Goal: Task Accomplishment & Management: Manage account settings

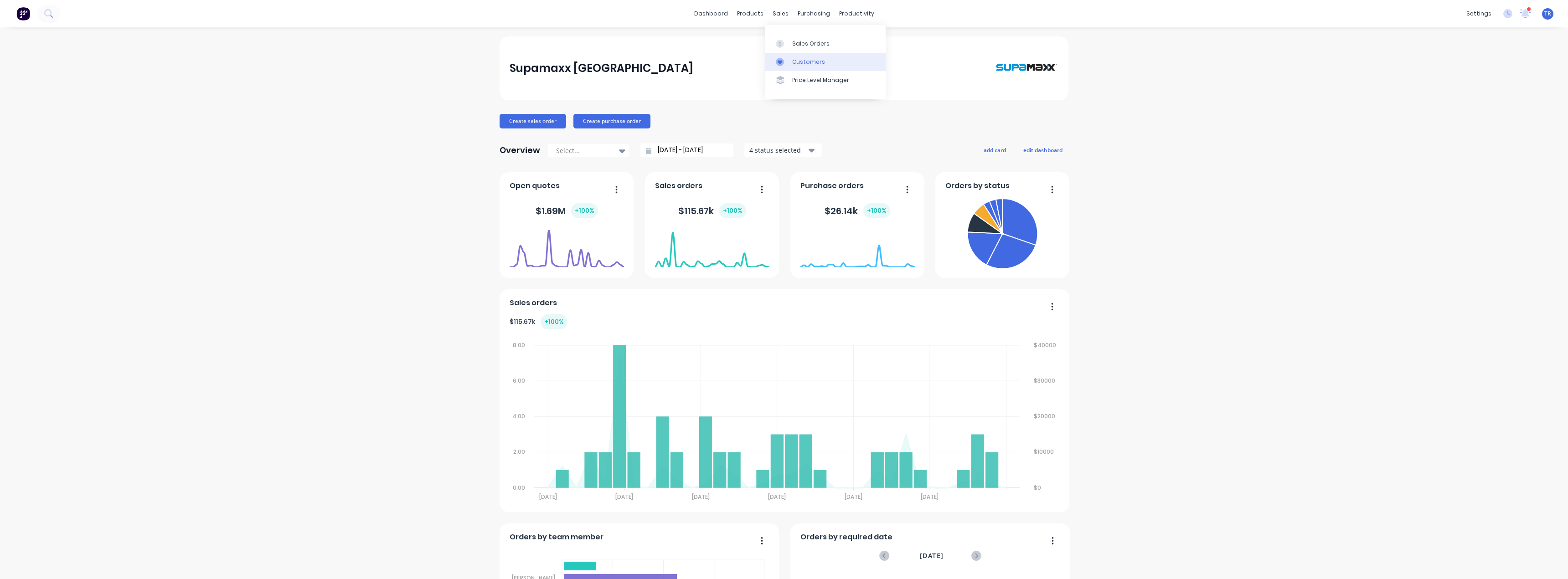
click at [808, 64] on div "Customers" at bounding box center [808, 62] width 33 height 8
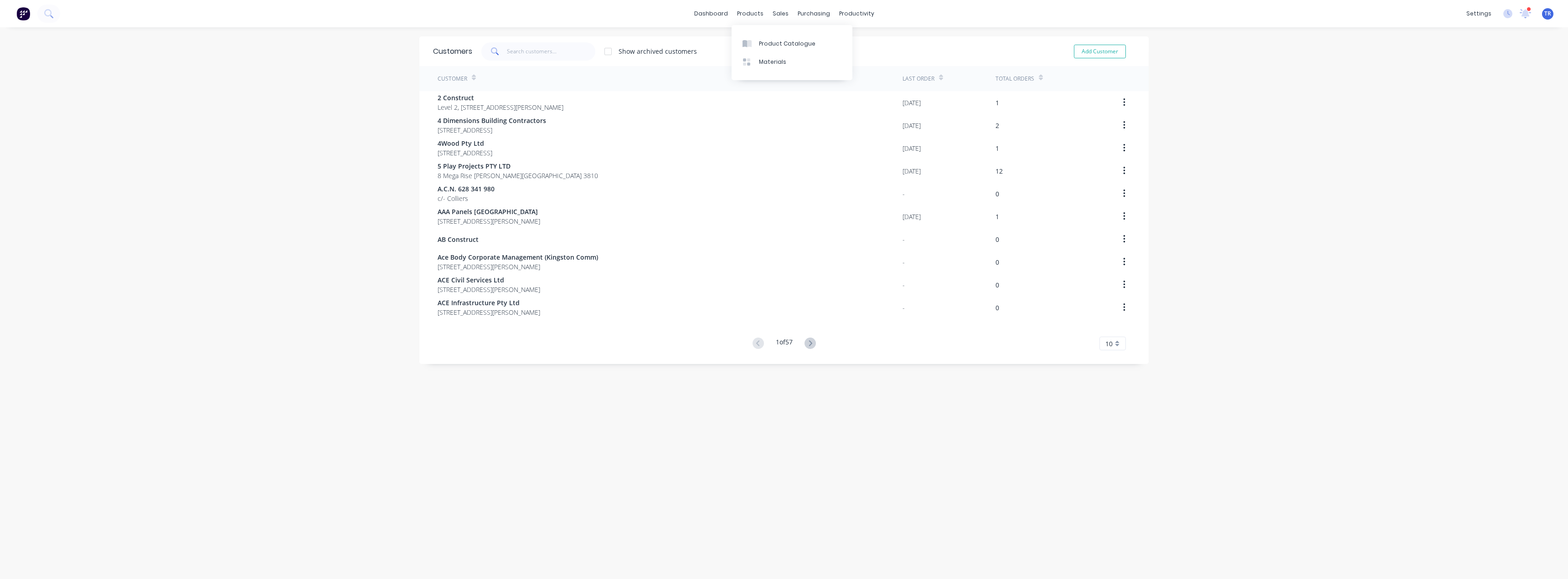
click at [754, 33] on div "Product Catalogue Materials" at bounding box center [792, 52] width 120 height 55
click at [759, 46] on div "Product Catalogue" at bounding box center [787, 43] width 56 height 8
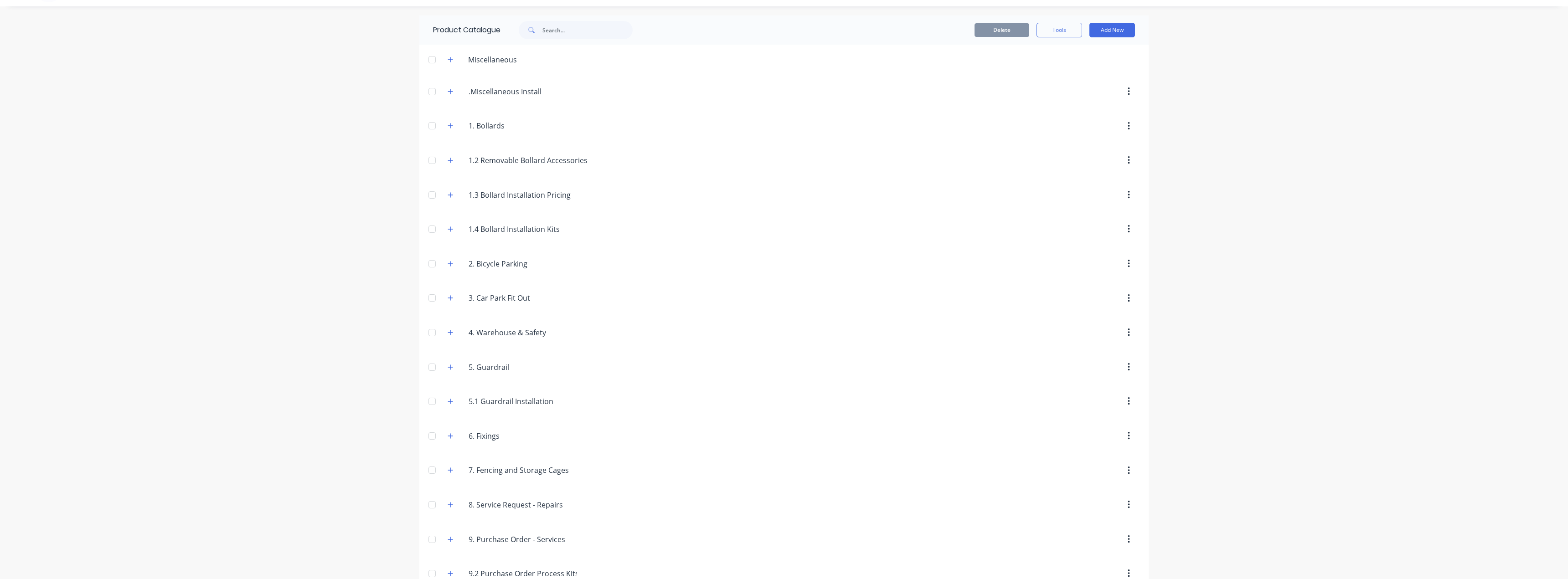
scroll to position [42, 0]
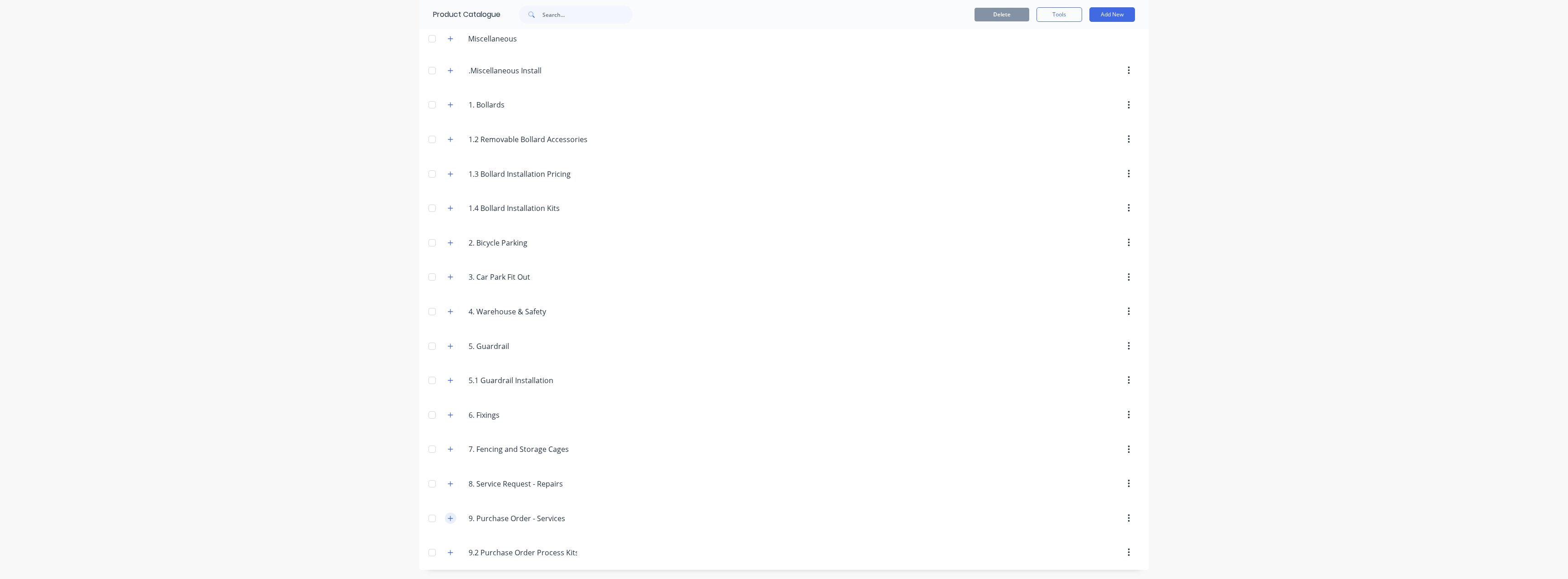
click at [449, 520] on icon "button" at bounding box center [450, 519] width 5 height 6
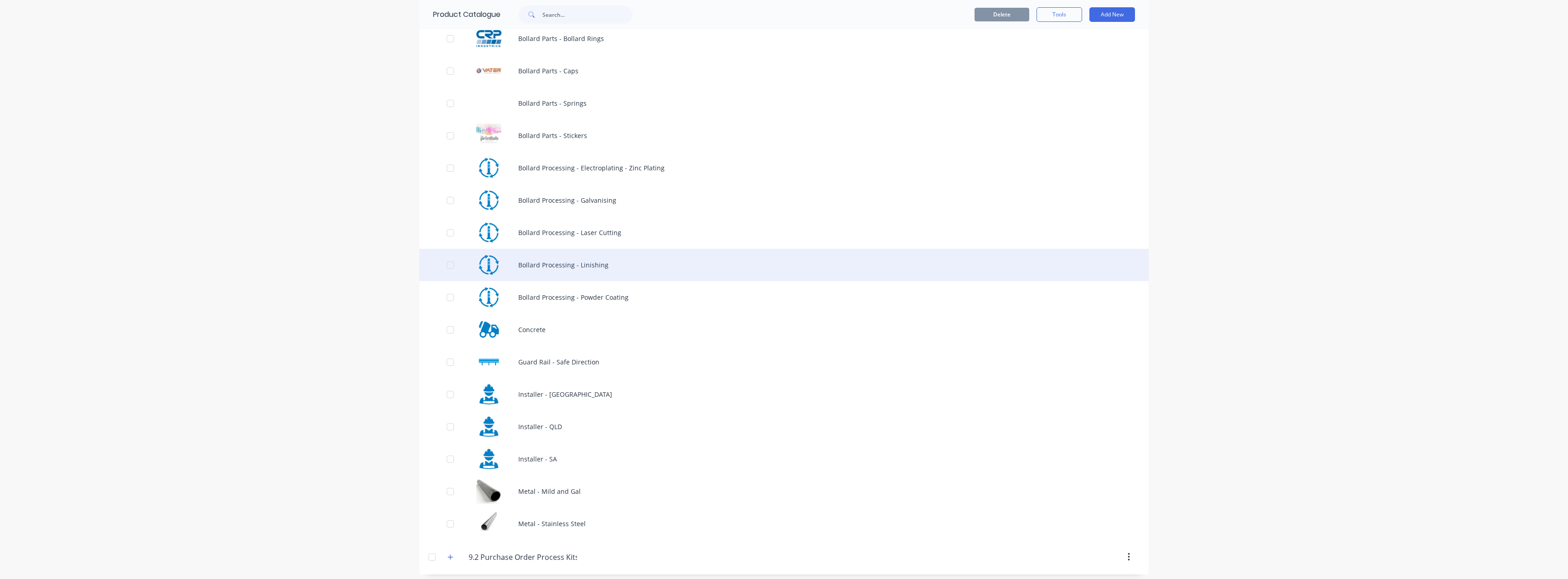
scroll to position [560, 0]
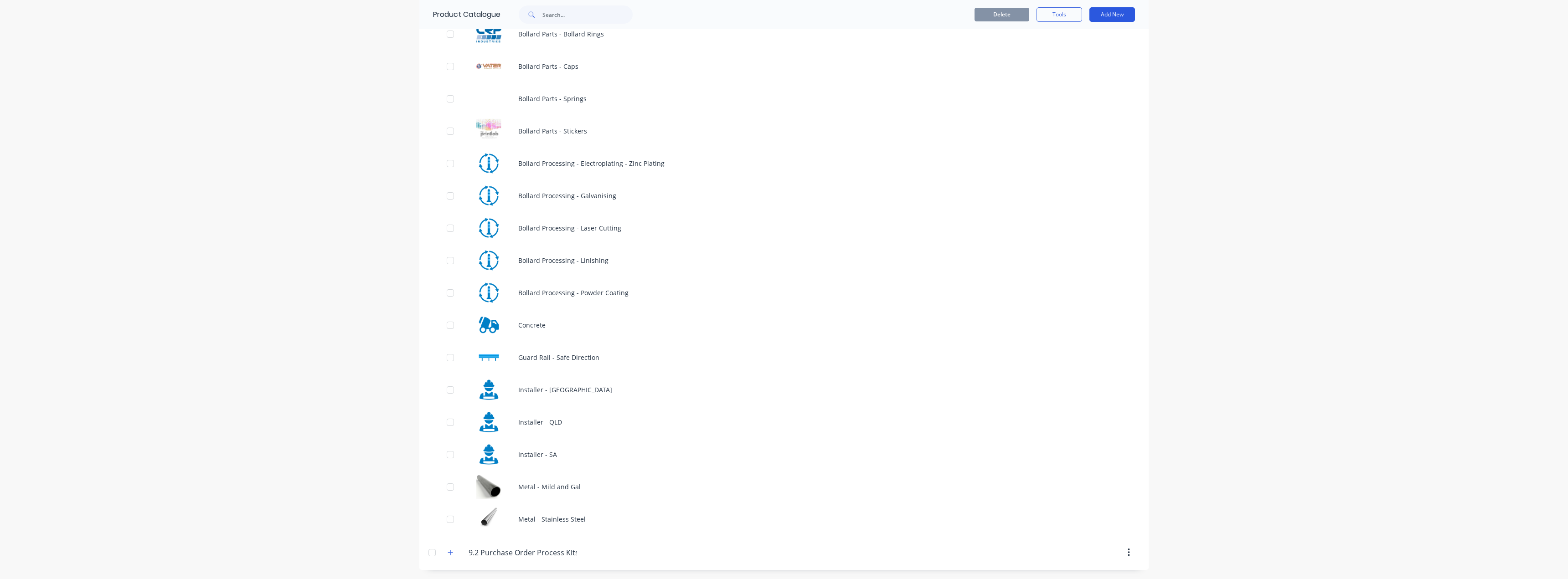
click at [1106, 14] on button "Add New" at bounding box center [1112, 14] width 45 height 15
click at [1065, 34] on div "Category" at bounding box center [1091, 38] width 70 height 13
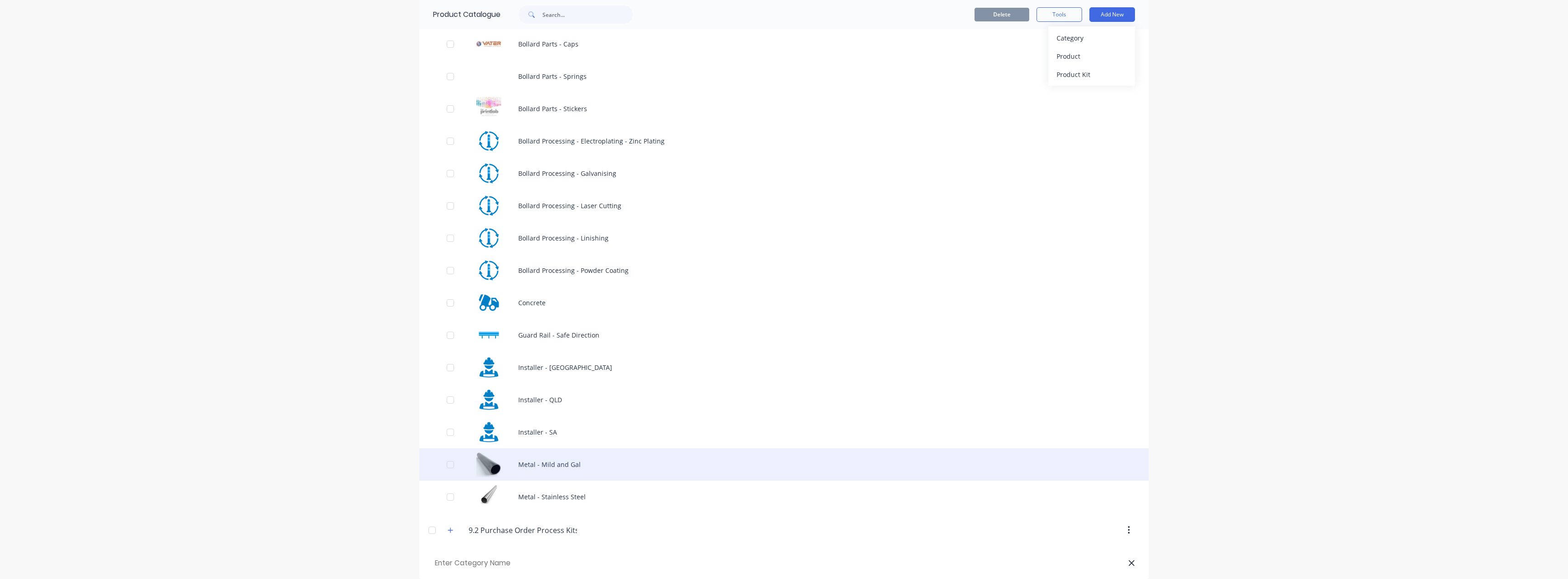
scroll to position [591, 0]
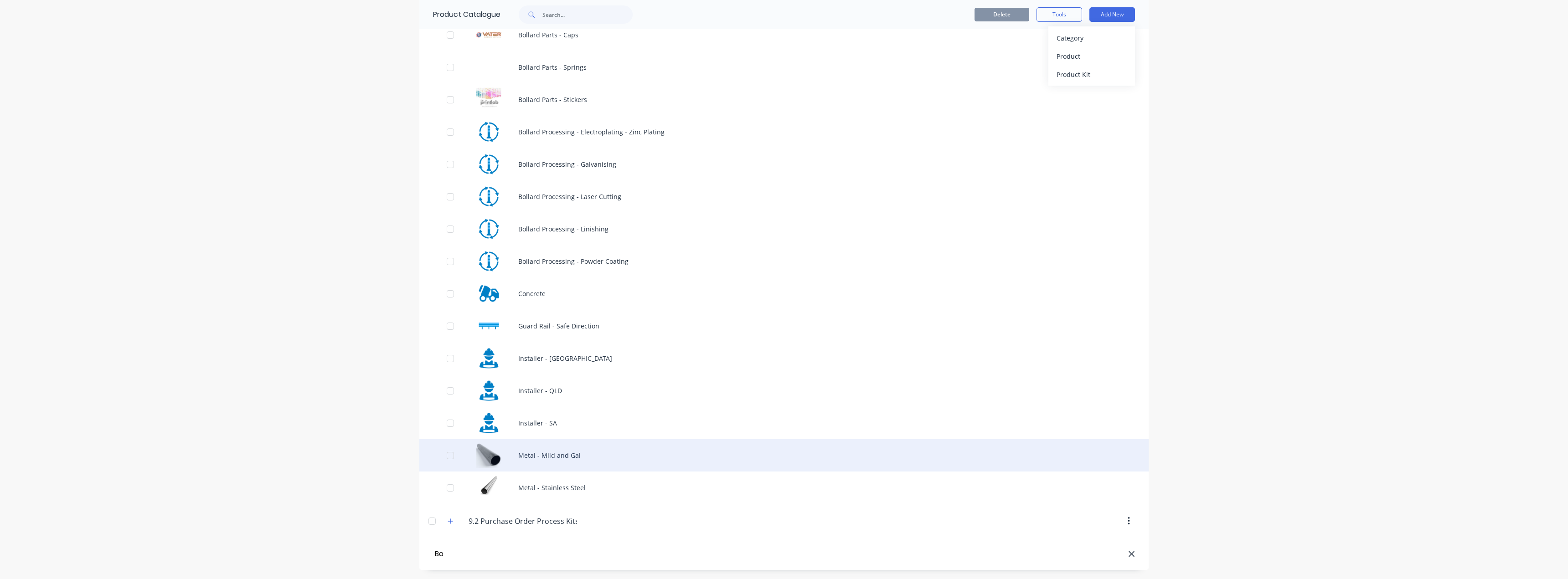
type input "B"
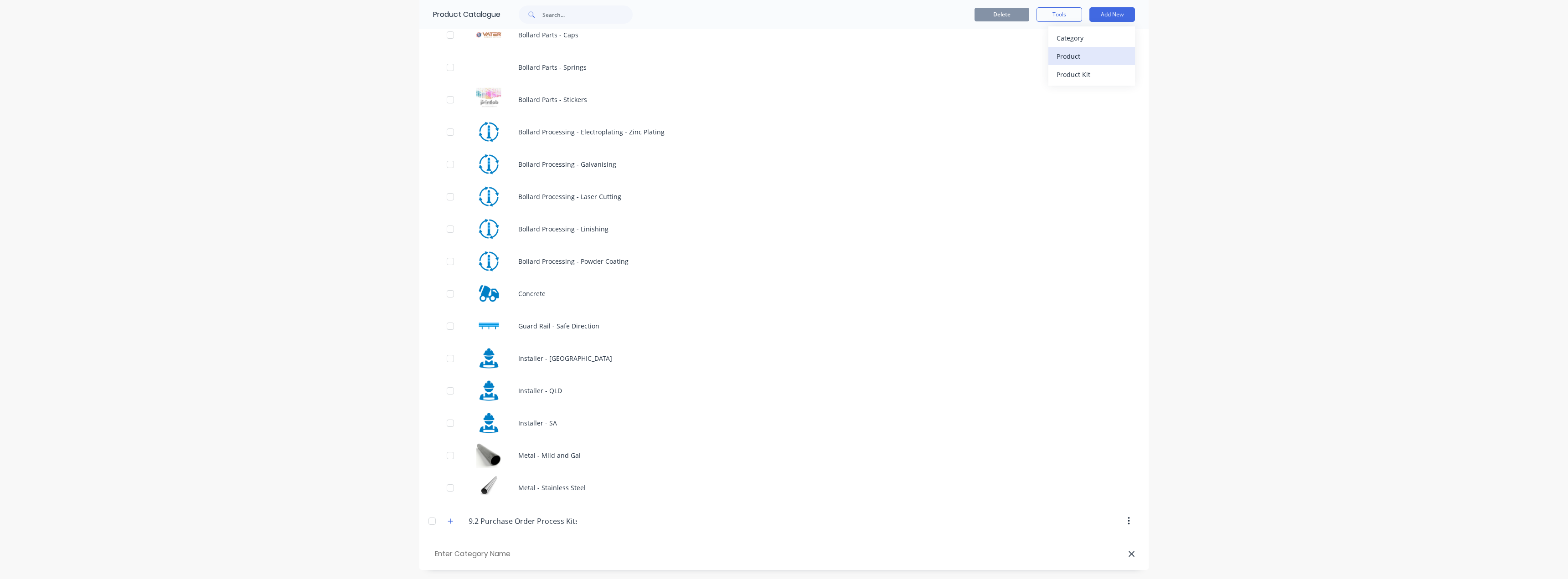
click at [1073, 51] on div "Product" at bounding box center [1091, 56] width 70 height 13
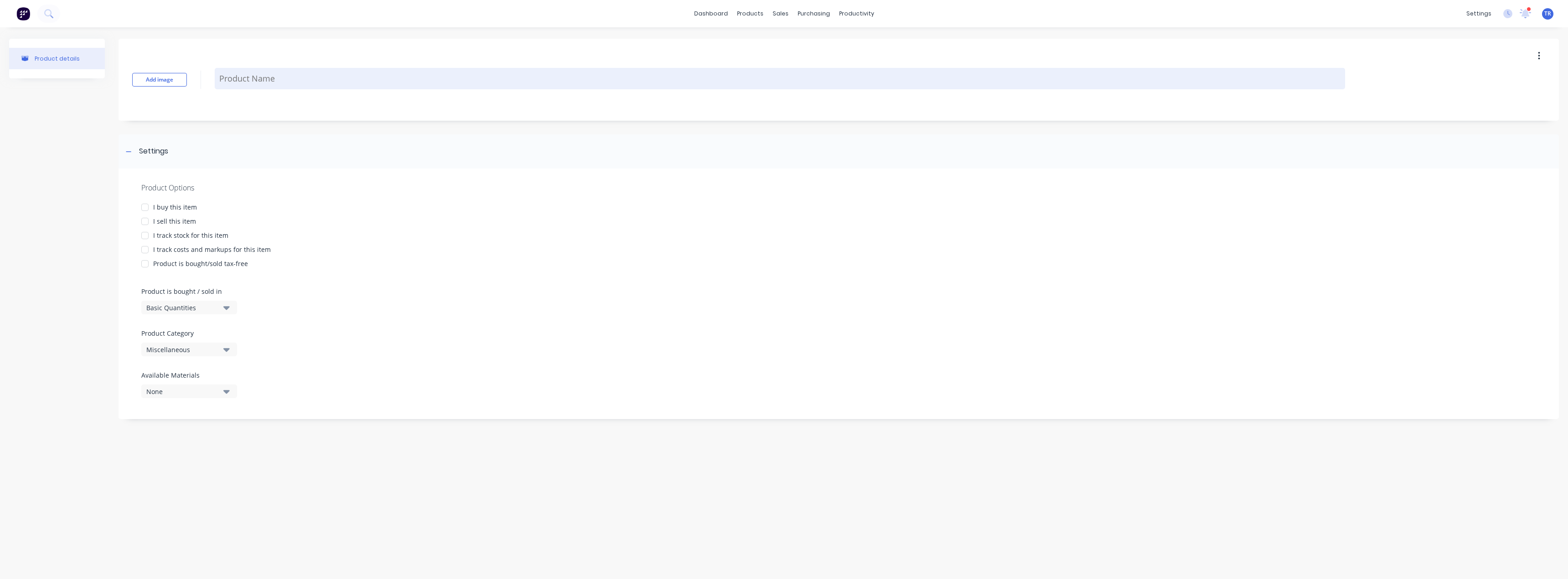
click at [236, 79] on textarea at bounding box center [779, 78] width 1130 height 21
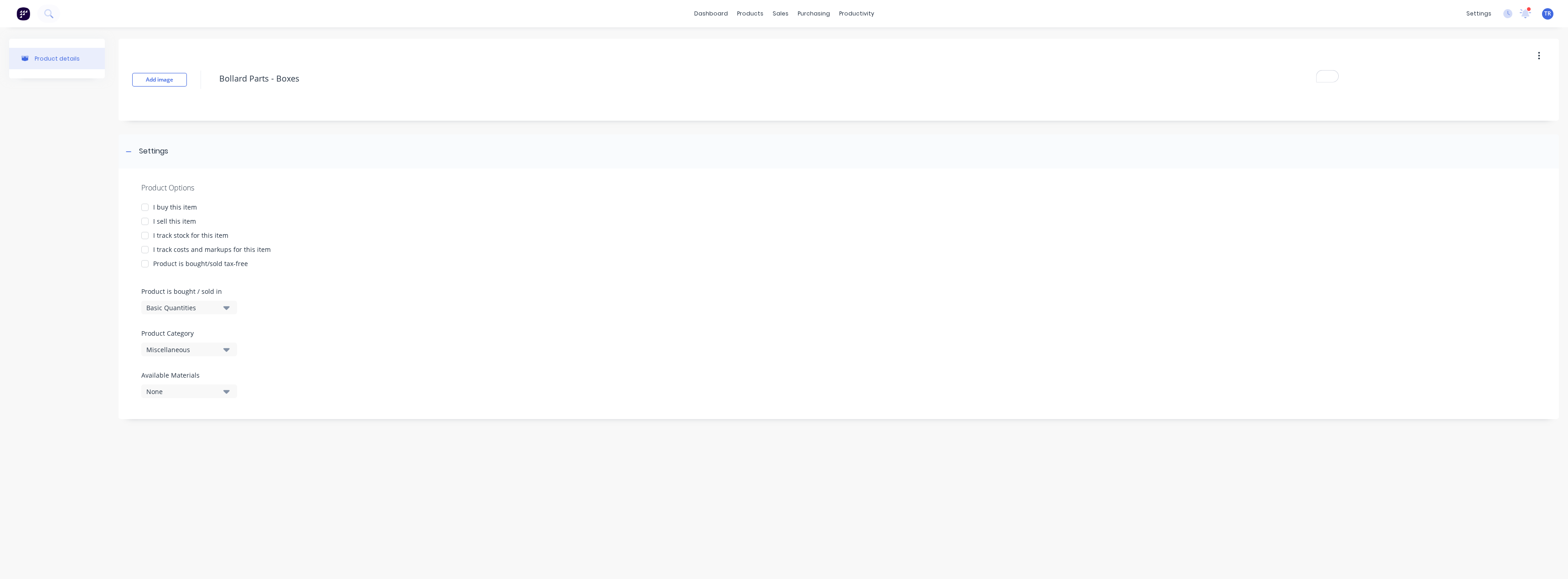
type textarea "Bollard Parts - Boxes"
click at [168, 204] on div "I buy this item" at bounding box center [175, 207] width 44 height 10
click at [198, 312] on div "Basic Quantities" at bounding box center [183, 308] width 73 height 10
click at [201, 310] on div "Basic Quantities" at bounding box center [183, 308] width 73 height 10
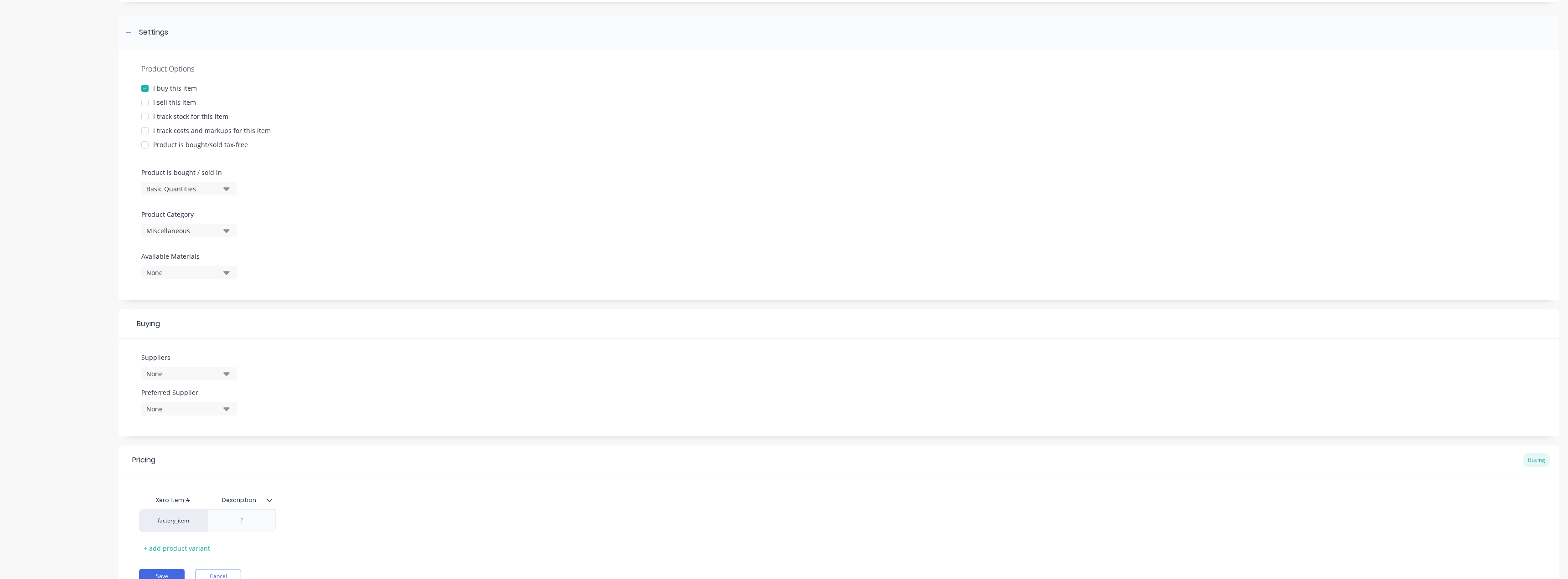
scroll to position [137, 0]
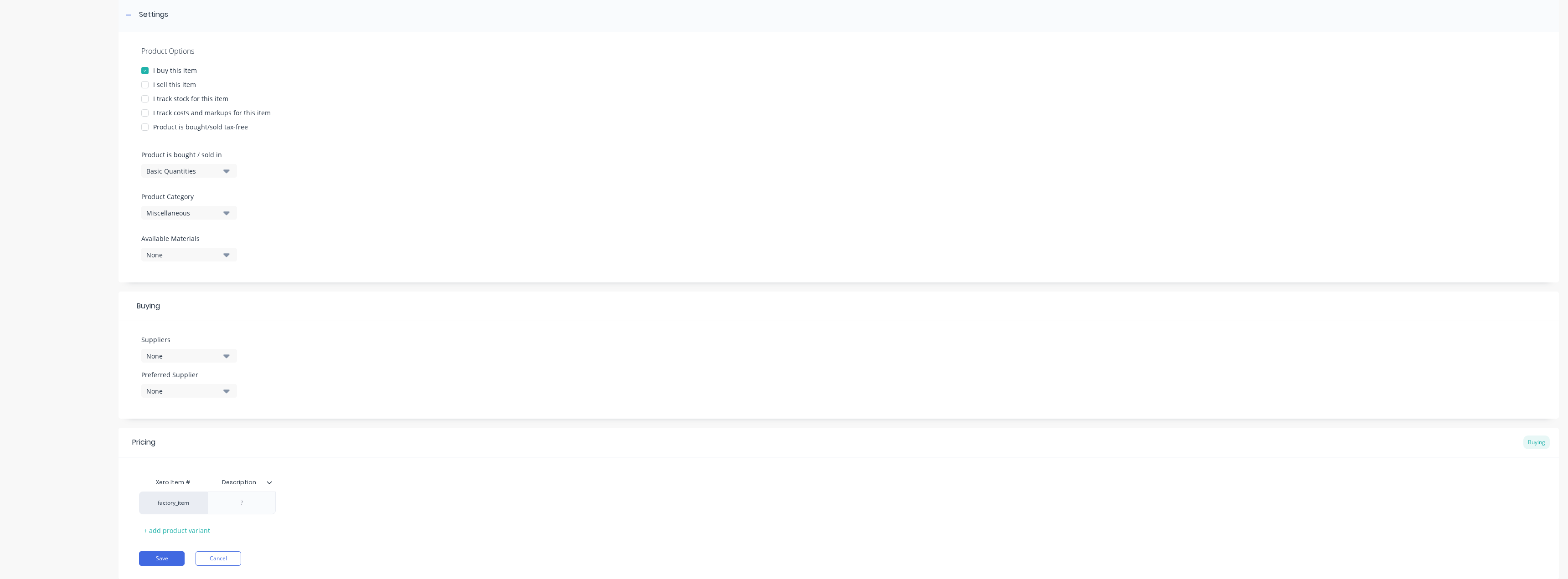
click at [157, 356] on div "None" at bounding box center [183, 356] width 73 height 10
click at [177, 384] on input "text" at bounding box center [216, 383] width 97 height 18
type input "oji"
click at [196, 402] on div "Oji Cardboard Cartons Solutions Pty Ltd" at bounding box center [214, 405] width 91 height 10
click at [387, 389] on div "Suppliers 1 suppliers selected oji Oji Cardboard Cartons Solutions Pty Ltd Pref…" at bounding box center [839, 370] width 1440 height 98
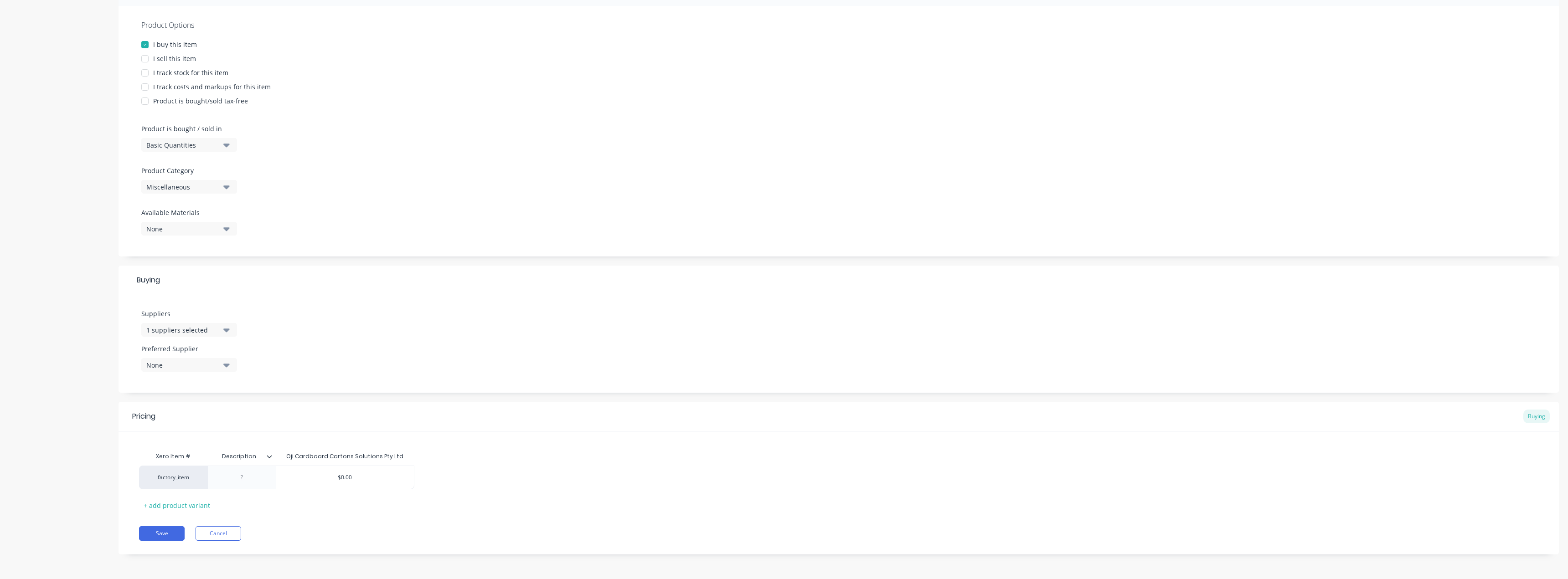
scroll to position [163, 0]
click at [246, 473] on div at bounding box center [242, 477] width 45 height 12
click at [272, 454] on div at bounding box center [273, 456] width 5 height 8
click at [233, 216] on div "Add attribute column" at bounding box center [222, 213] width 65 height 10
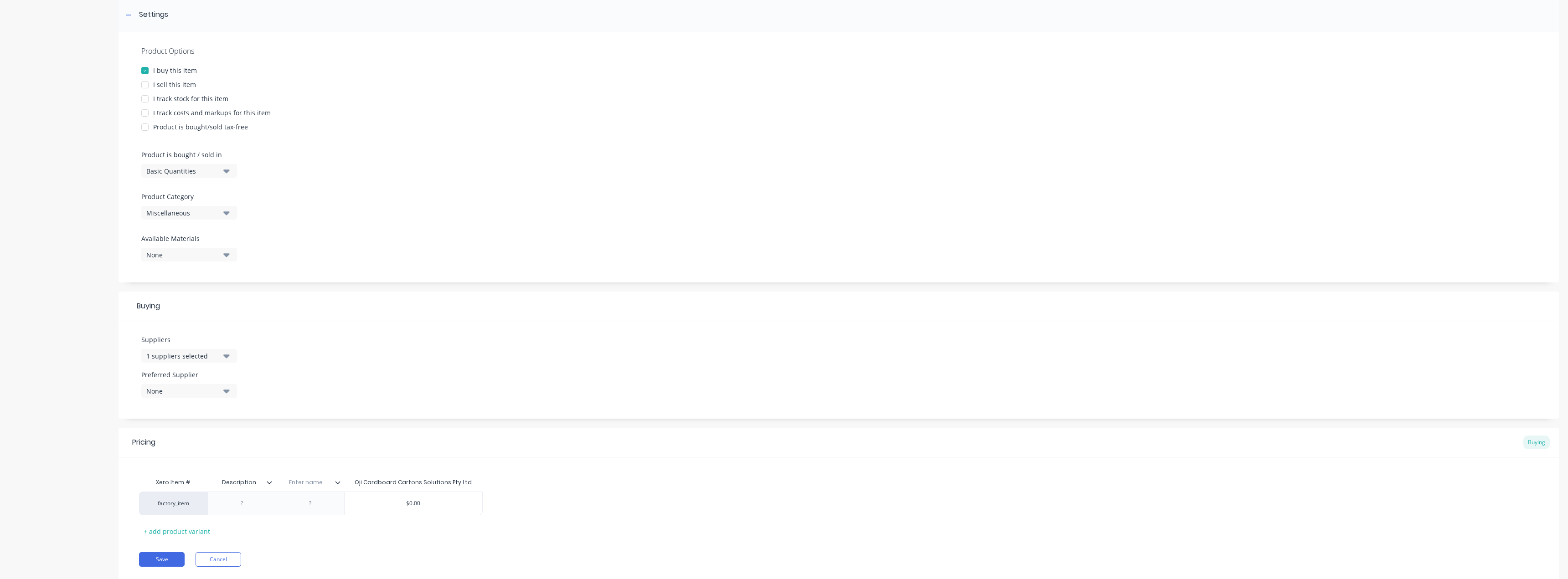
scroll to position [118, 0]
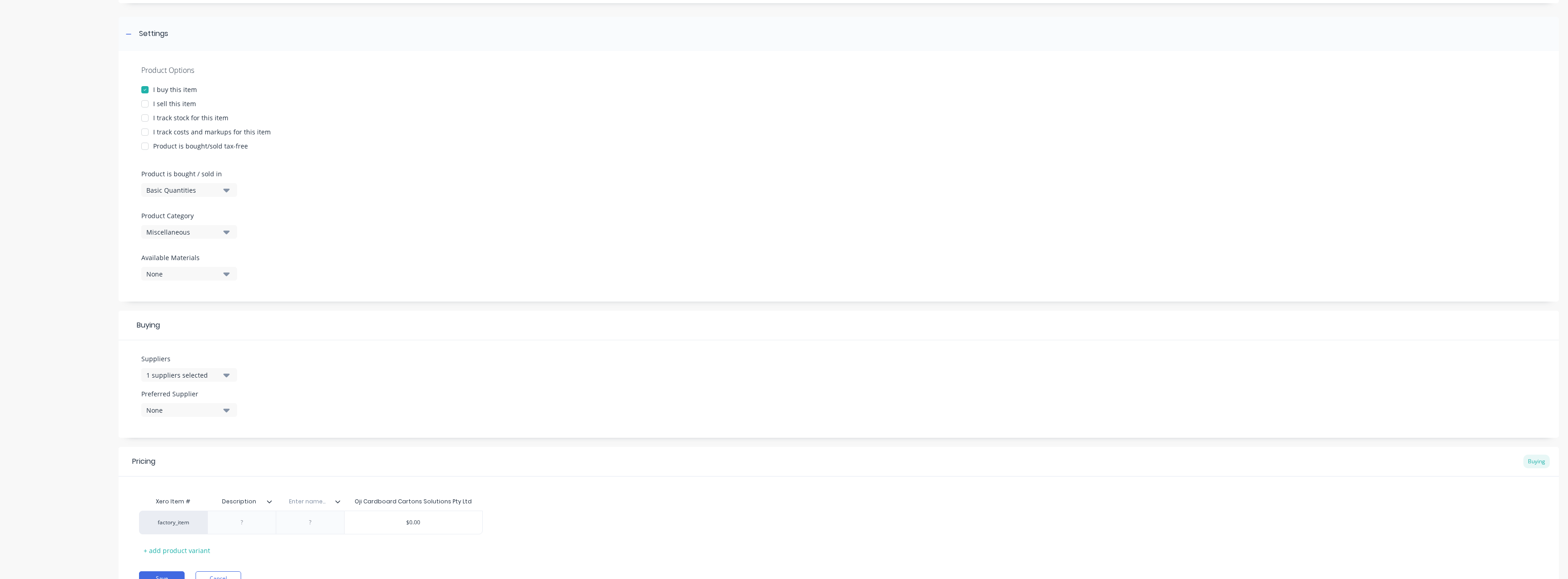
click at [310, 503] on input "text" at bounding box center [307, 501] width 63 height 8
type input "Item #"
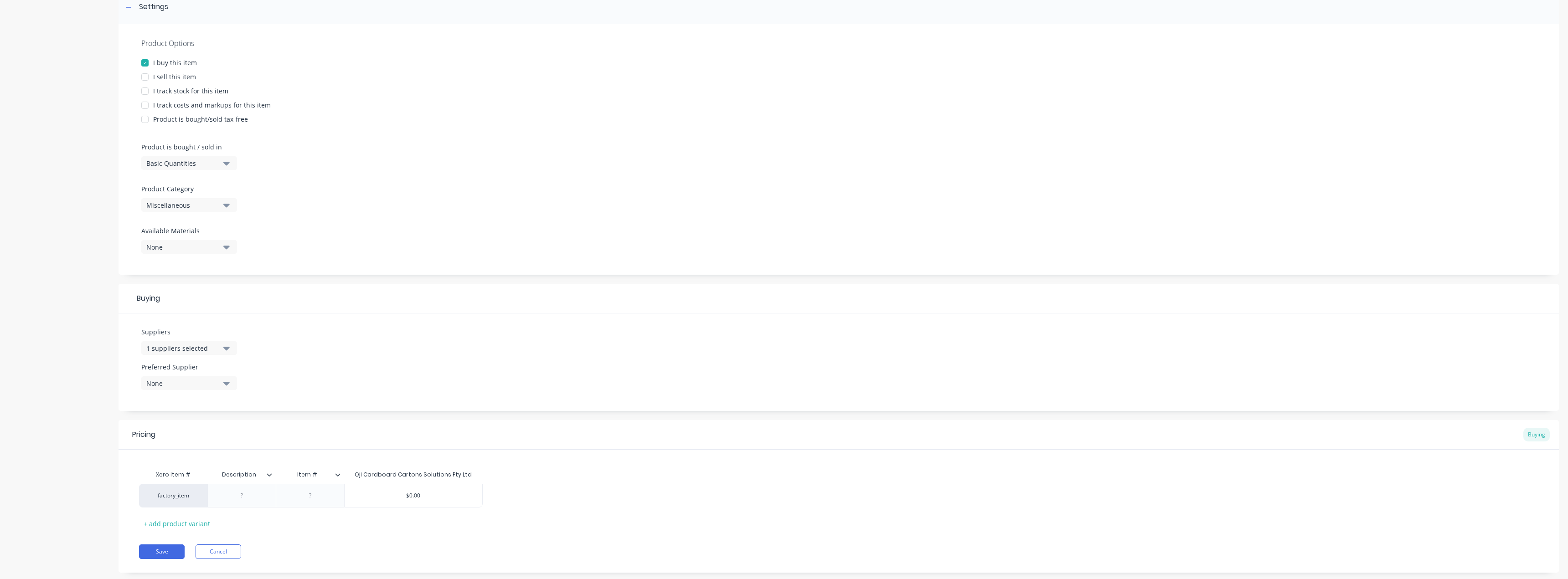
scroll to position [163, 0]
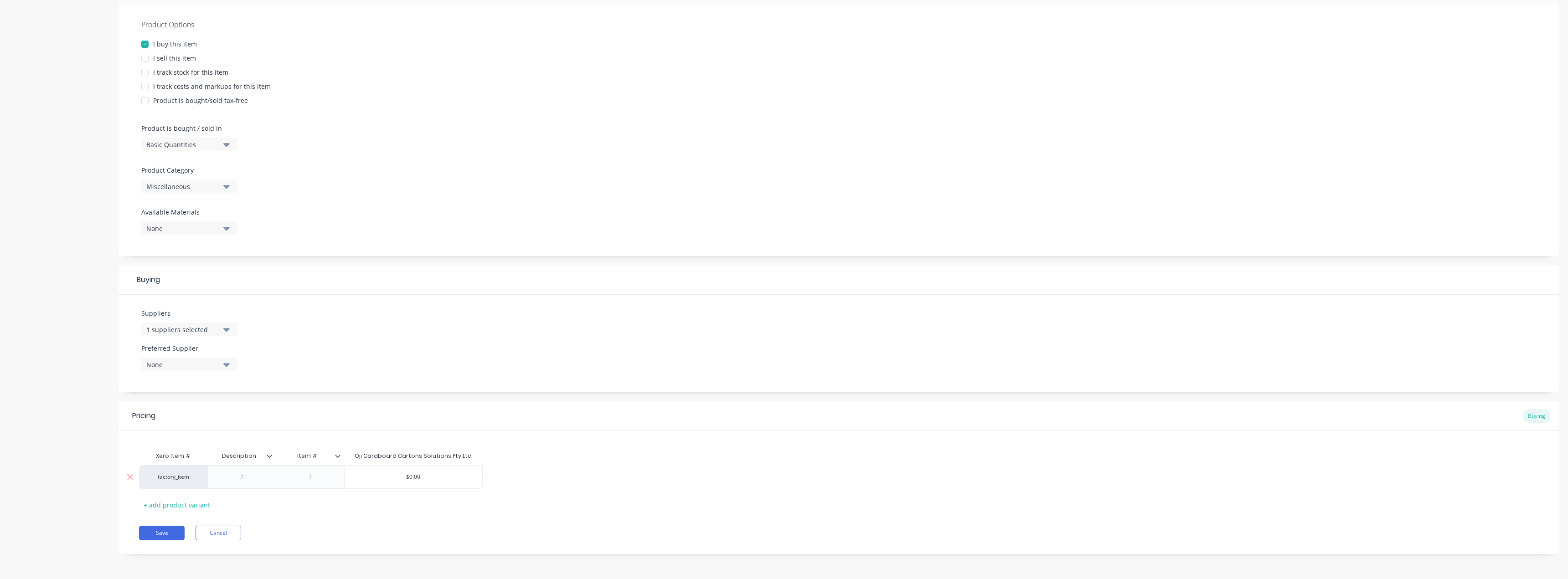
click at [227, 475] on div at bounding box center [242, 477] width 45 height 12
click at [241, 495] on div "1100mm and 1200mm Bollard Boxes (126 x 126 x 1175)" at bounding box center [242, 488] width 61 height 36
click at [240, 495] on div "1100mm and 1200mm Bollard Boxes (126 x 126 x 1175)" at bounding box center [242, 488] width 61 height 36
click at [315, 482] on div at bounding box center [310, 492] width 69 height 53
click at [318, 495] on div "Xero Item # Description Item # Oji Cardboard Cartons Solutions Pty Ltd factory_…" at bounding box center [839, 494] width 1399 height 95
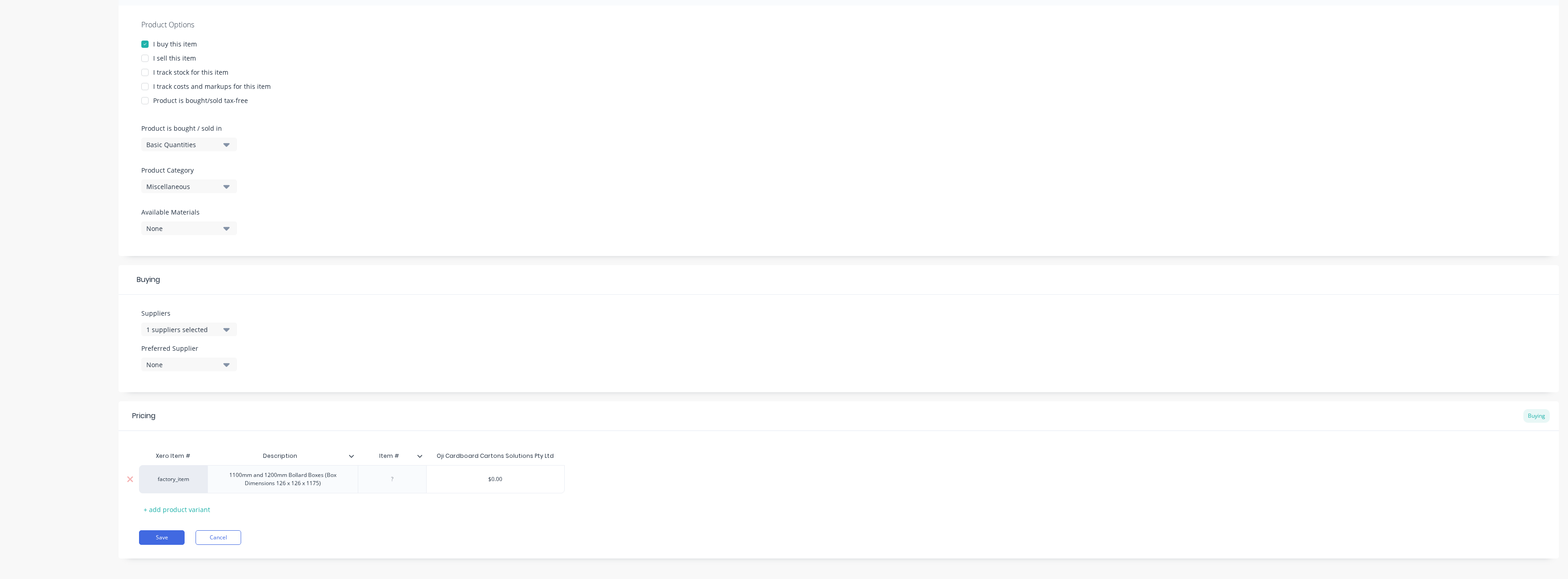
click at [397, 476] on div at bounding box center [392, 479] width 45 height 12
click at [332, 488] on div "1100mm and 1200mm Bollard Boxes (Box Dimensions 126 x 126 x 1175)" at bounding box center [283, 479] width 142 height 20
click at [406, 484] on div "28806 -" at bounding box center [392, 479] width 45 height 12
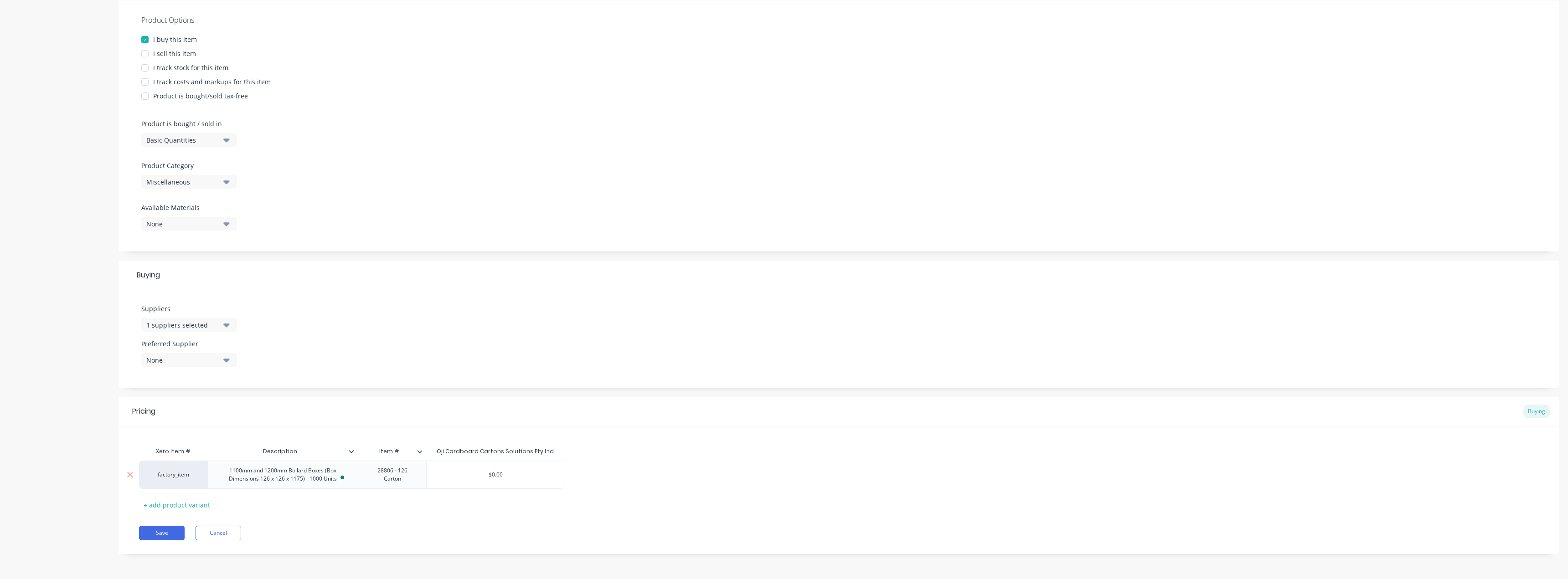
click at [394, 476] on div "28806 - 126 Carton" at bounding box center [392, 475] width 61 height 20
click at [505, 499] on div "Xero Item # Description Item # Oji Cardboard Cartons Solutions Pty Ltd factory_…" at bounding box center [839, 477] width 1399 height 70
click at [501, 471] on input "$0.00" at bounding box center [495, 475] width 138 height 8
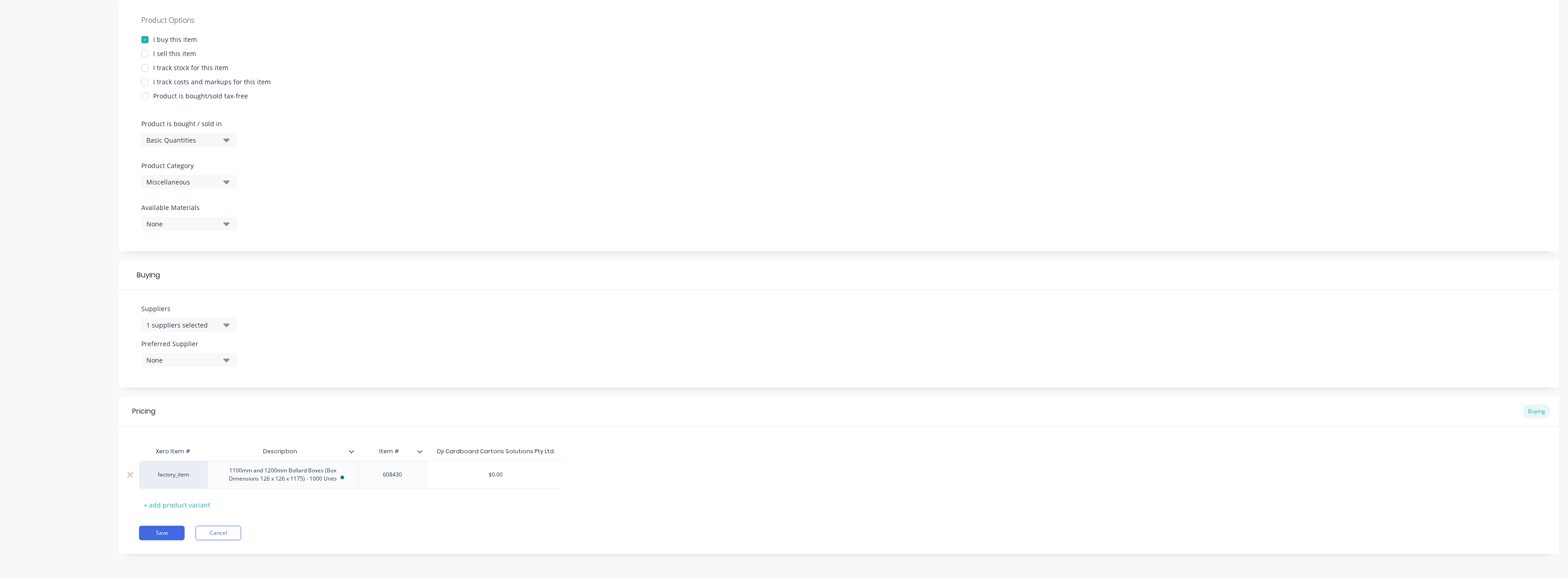
click at [501, 471] on input "$0.00" at bounding box center [495, 475] width 138 height 8
click at [480, 512] on div "Pricing Buying Xero Item # Description Item # Oji Cardboard Cartons Solutions P…" at bounding box center [839, 475] width 1440 height 157
click at [490, 476] on input "$2,243.00" at bounding box center [495, 475] width 138 height 8
drag, startPoint x: 494, startPoint y: 476, endPoint x: 485, endPoint y: 475, distance: 9.1
click at [485, 475] on input "$2,243.00" at bounding box center [495, 475] width 138 height 8
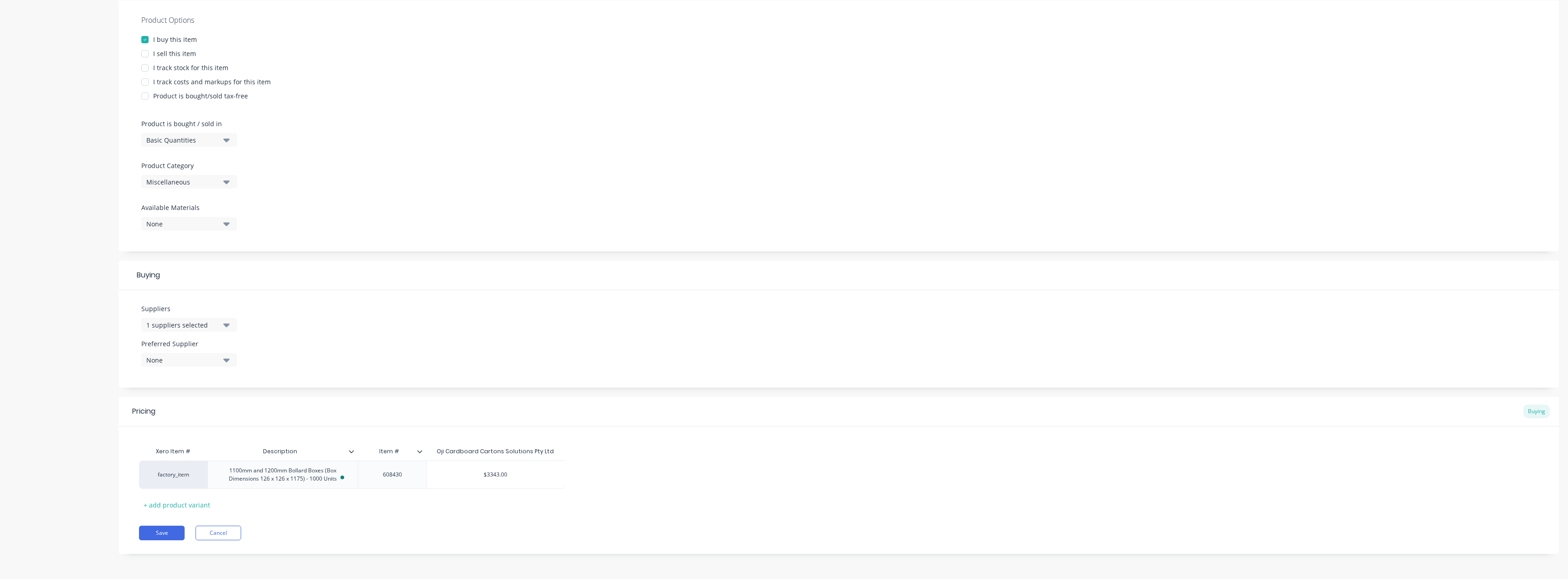
type input "$3343.00"
click at [485, 506] on div "Xero Item # Description Item # Oji Cardboard Cartons Solutions Pty Ltd factory_…" at bounding box center [839, 477] width 1399 height 70
click at [167, 475] on div "factory_item" at bounding box center [173, 475] width 50 height 8
type input "misc"
click at [178, 453] on button "Miscellaneous Parts" at bounding box center [199, 452] width 102 height 14
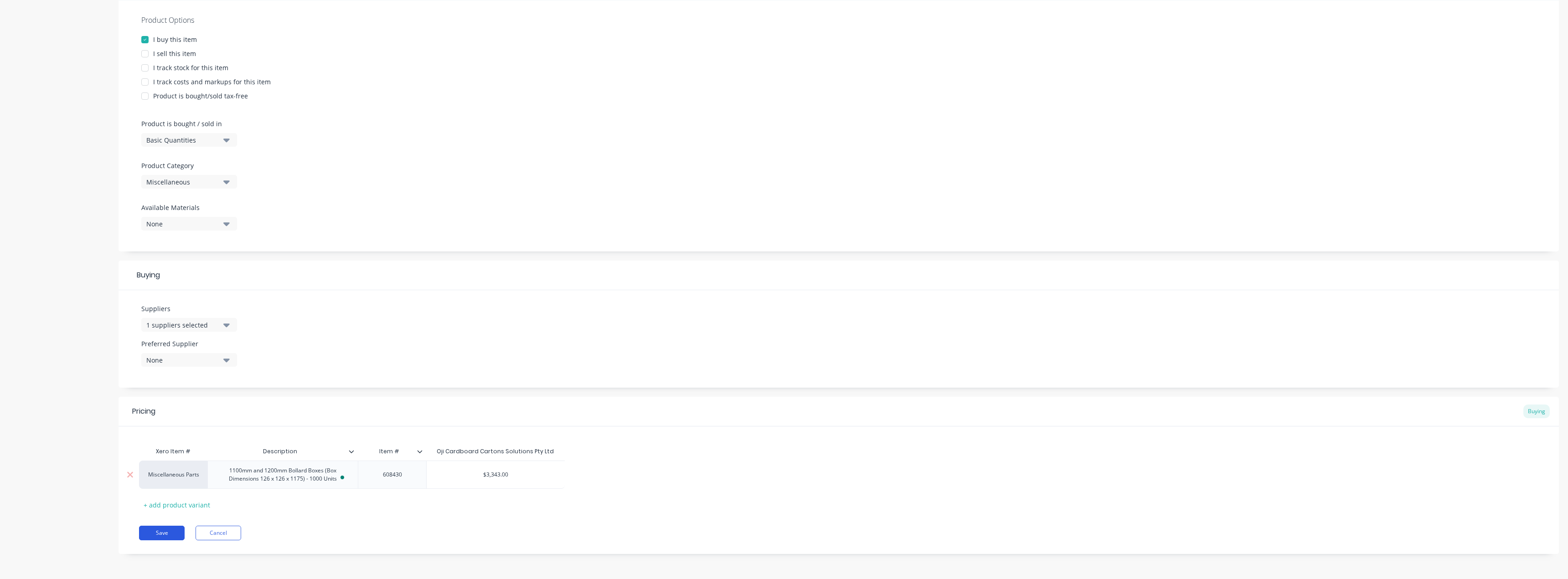
click at [163, 526] on button "Save" at bounding box center [162, 533] width 45 height 15
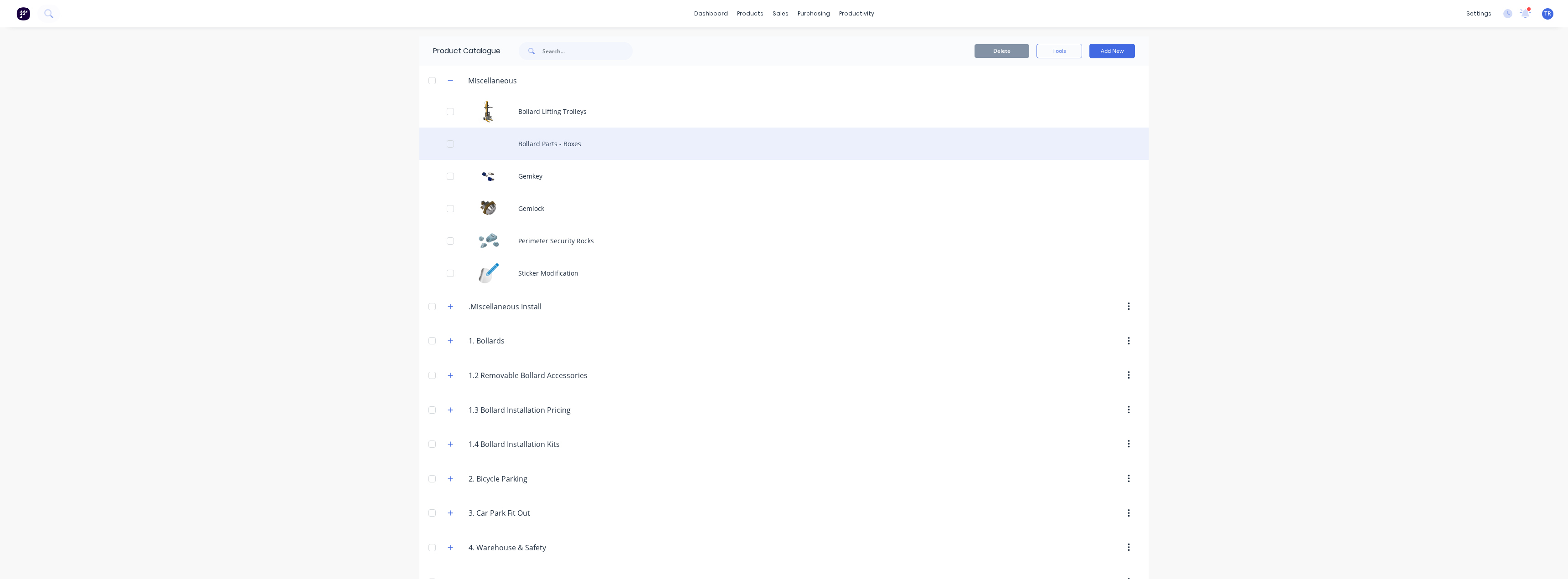
click at [551, 142] on div "Bollard Parts - Boxes" at bounding box center [784, 144] width 729 height 32
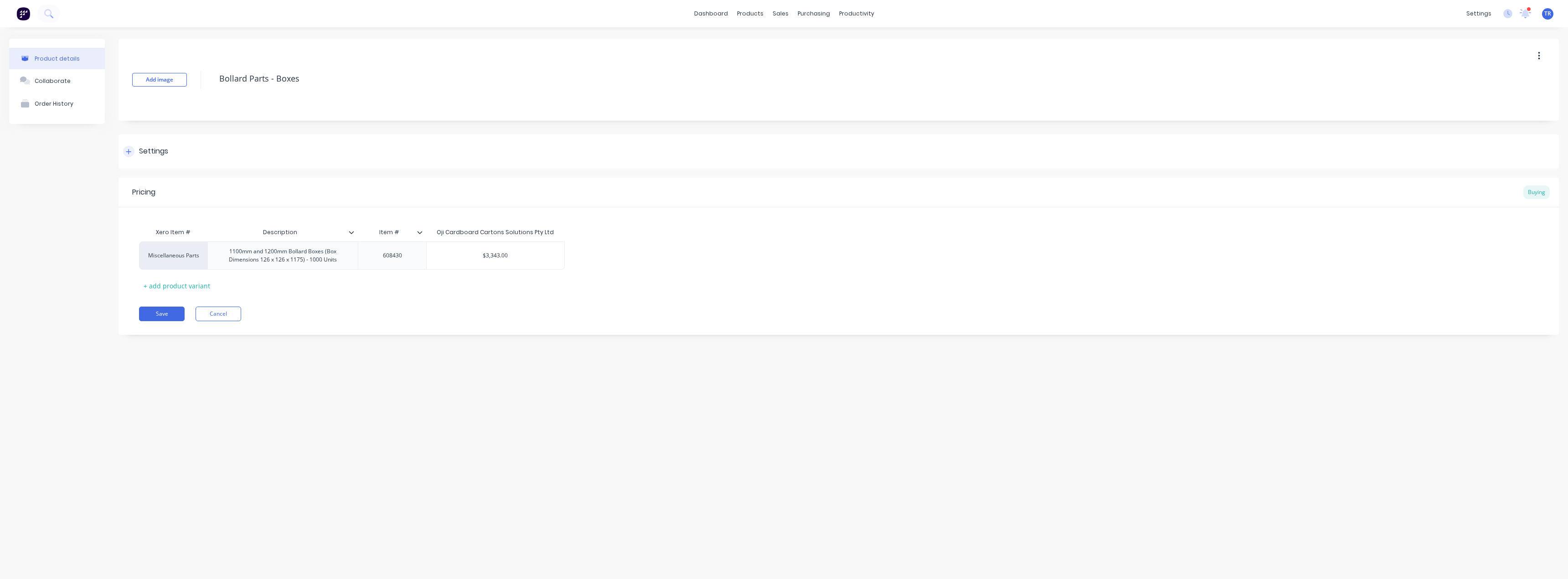
click at [209, 166] on div "Settings" at bounding box center [839, 152] width 1440 height 34
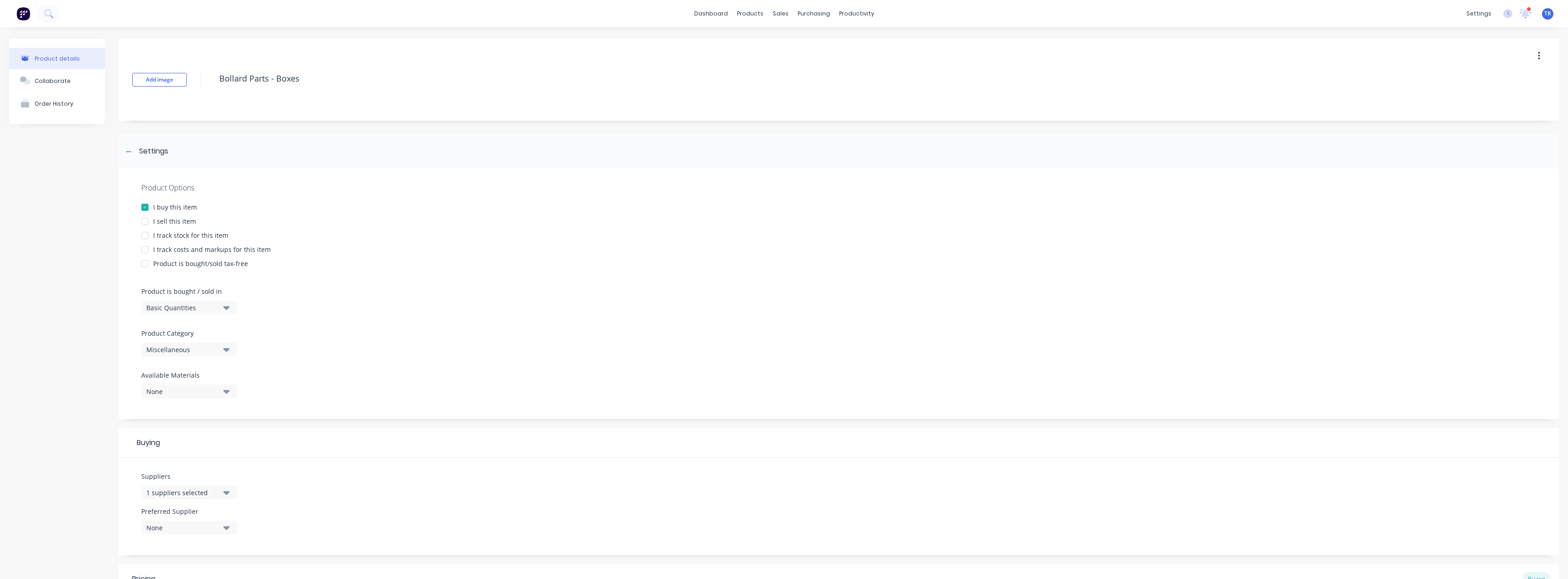
click at [179, 350] on div "Miscellaneous" at bounding box center [183, 350] width 73 height 10
click at [199, 460] on div "9. Purchase Order - Services" at bounding box center [209, 455] width 137 height 18
click at [173, 81] on button "Add image" at bounding box center [159, 80] width 54 height 14
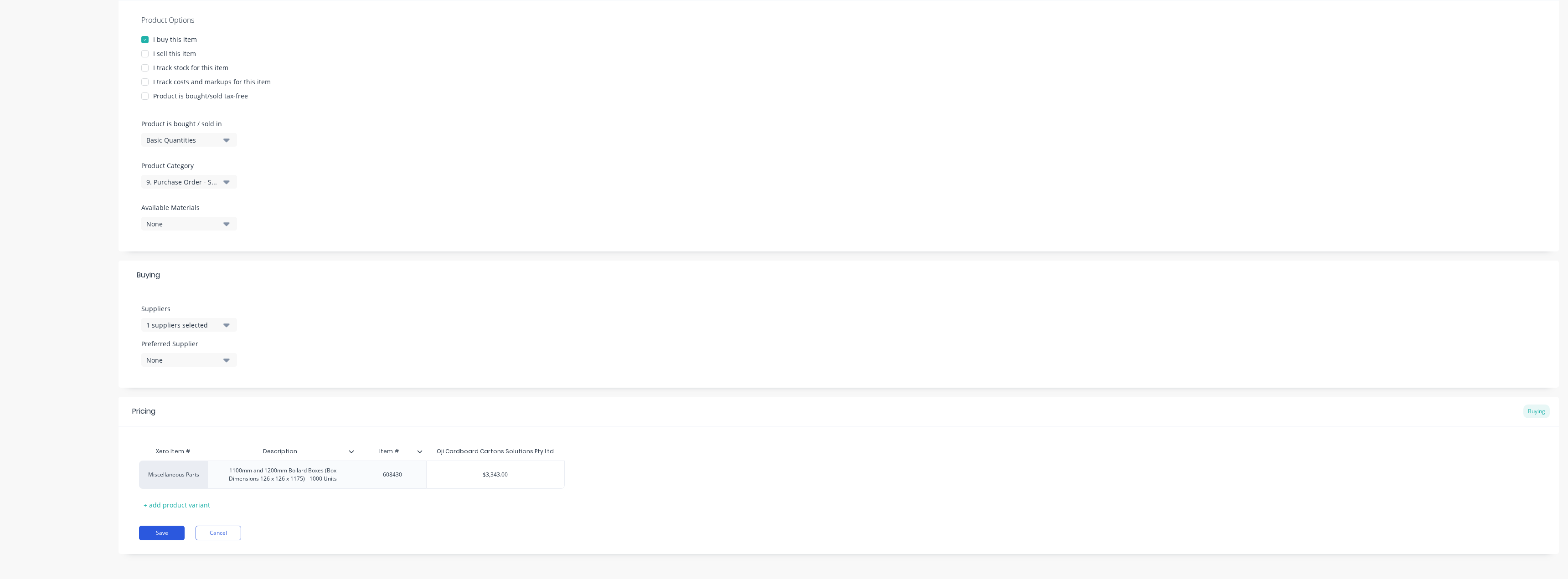
click at [161, 527] on button "Save" at bounding box center [162, 533] width 45 height 15
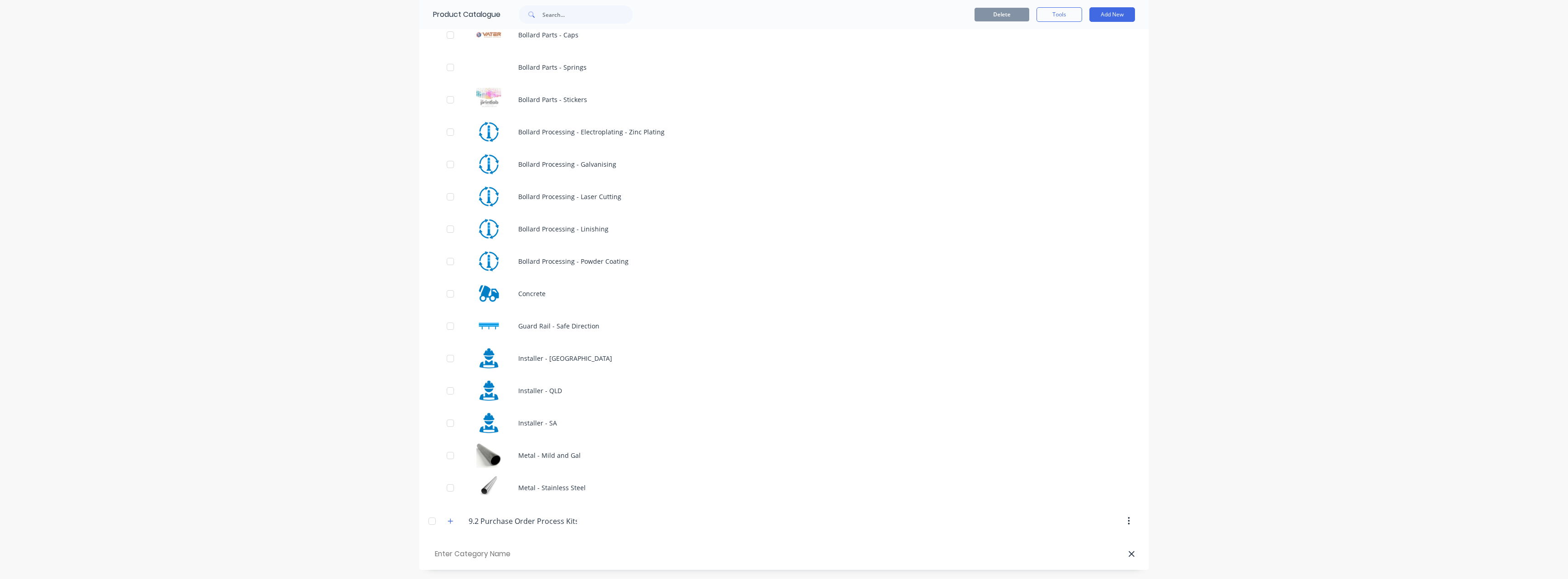
scroll to position [648, 0]
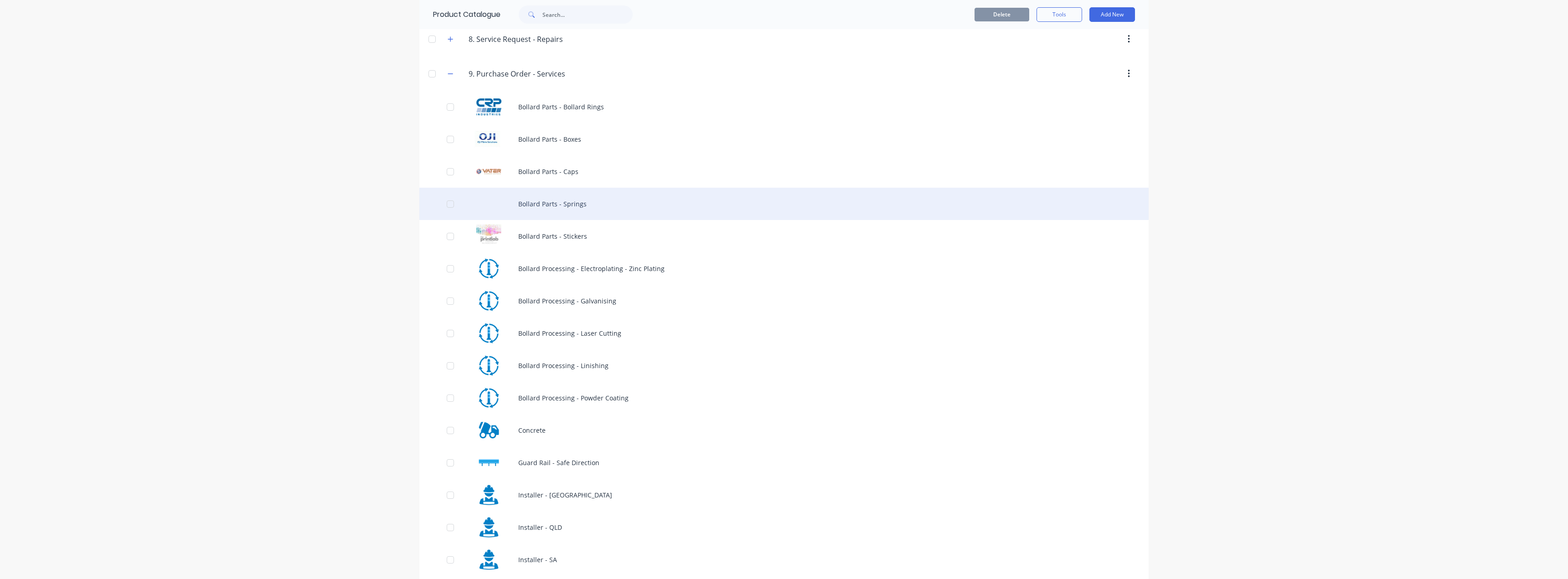
click at [516, 205] on div "Bollard Parts - Springs" at bounding box center [784, 204] width 729 height 32
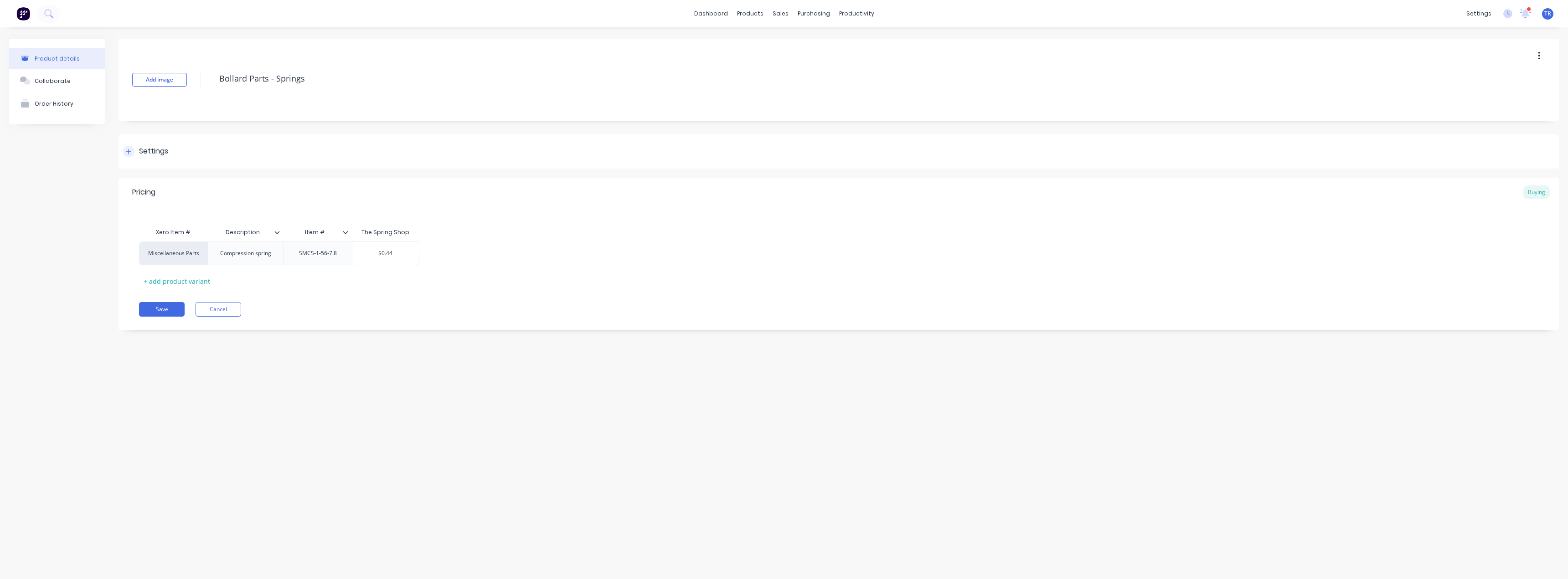
click at [225, 161] on div "Settings" at bounding box center [839, 152] width 1440 height 34
click at [196, 492] on div "1 suppliers selected" at bounding box center [183, 493] width 73 height 10
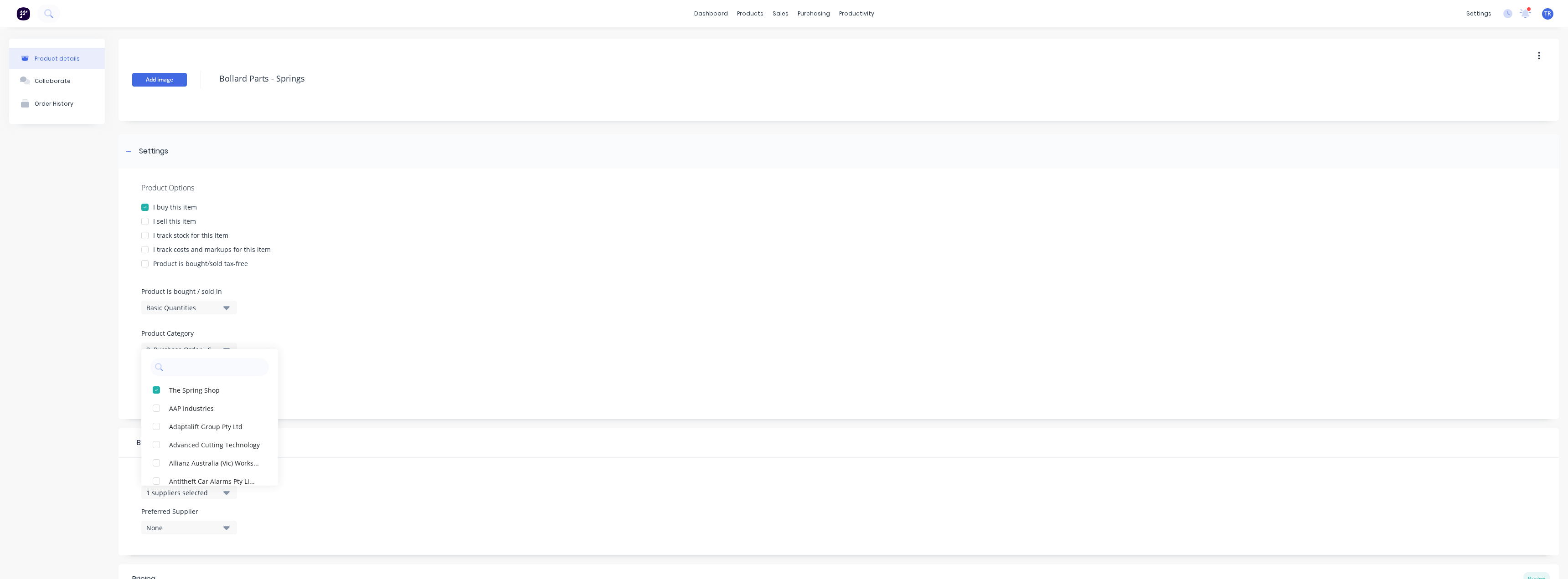
click at [153, 75] on button "Add image" at bounding box center [159, 80] width 54 height 14
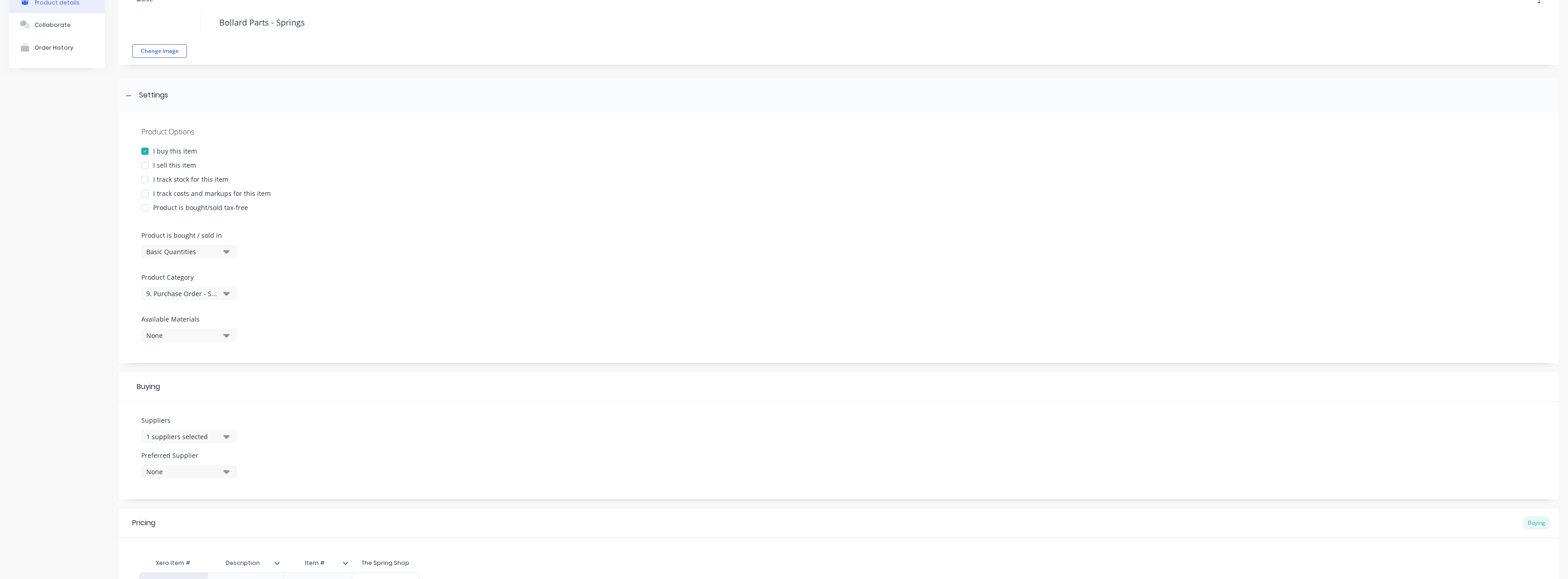
scroll to position [163, 0]
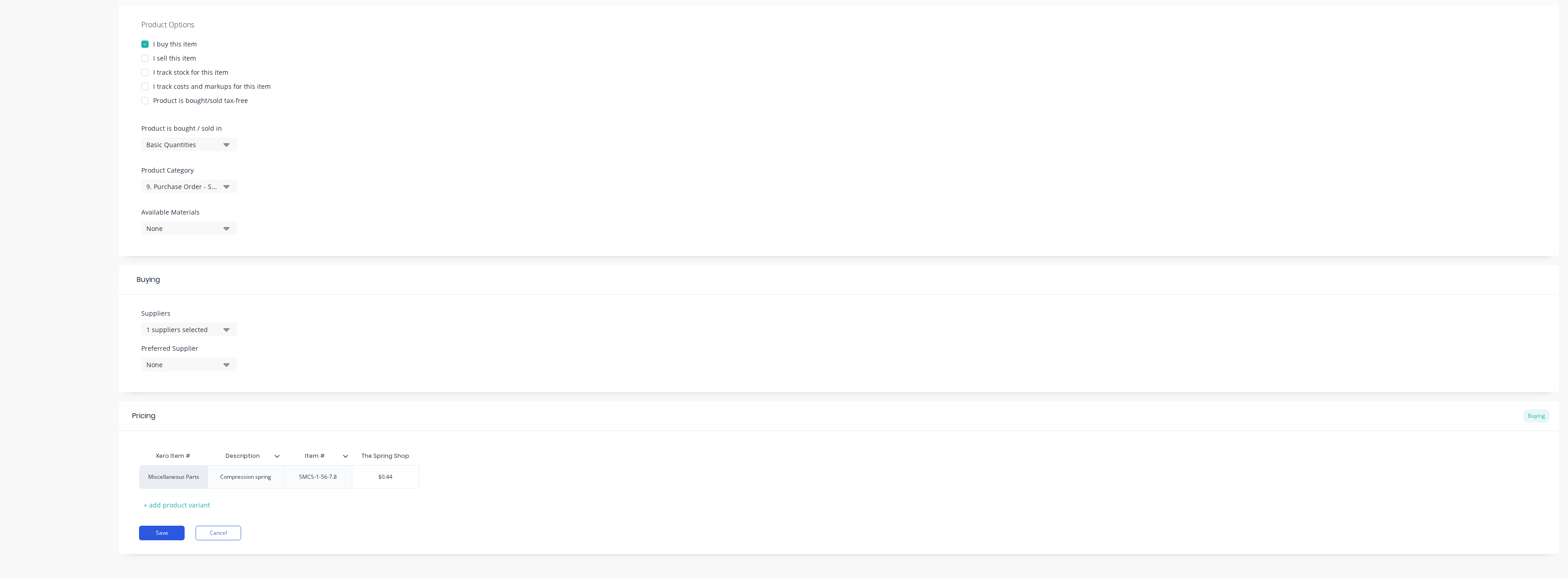
click at [176, 527] on button "Save" at bounding box center [162, 533] width 45 height 15
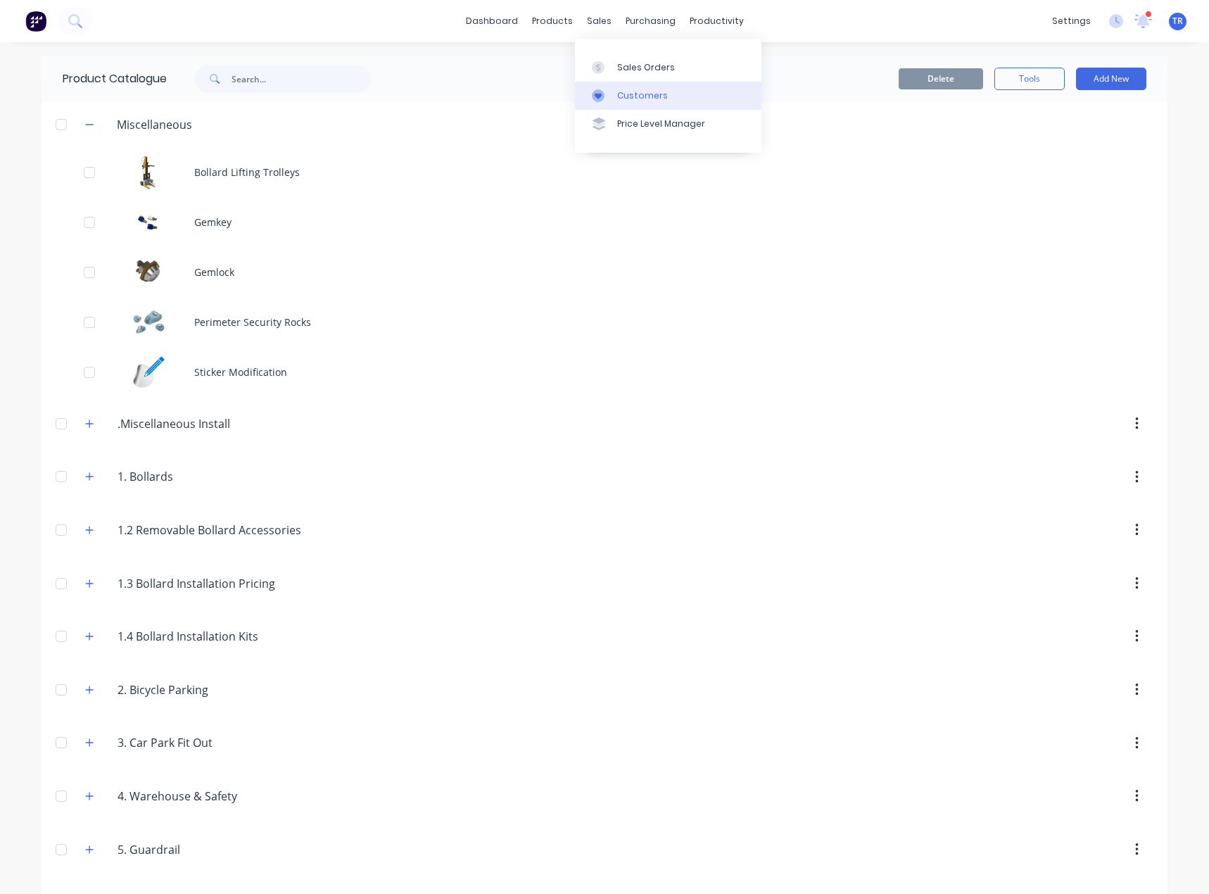
click at [631, 83] on link "Customers" at bounding box center [668, 96] width 186 height 28
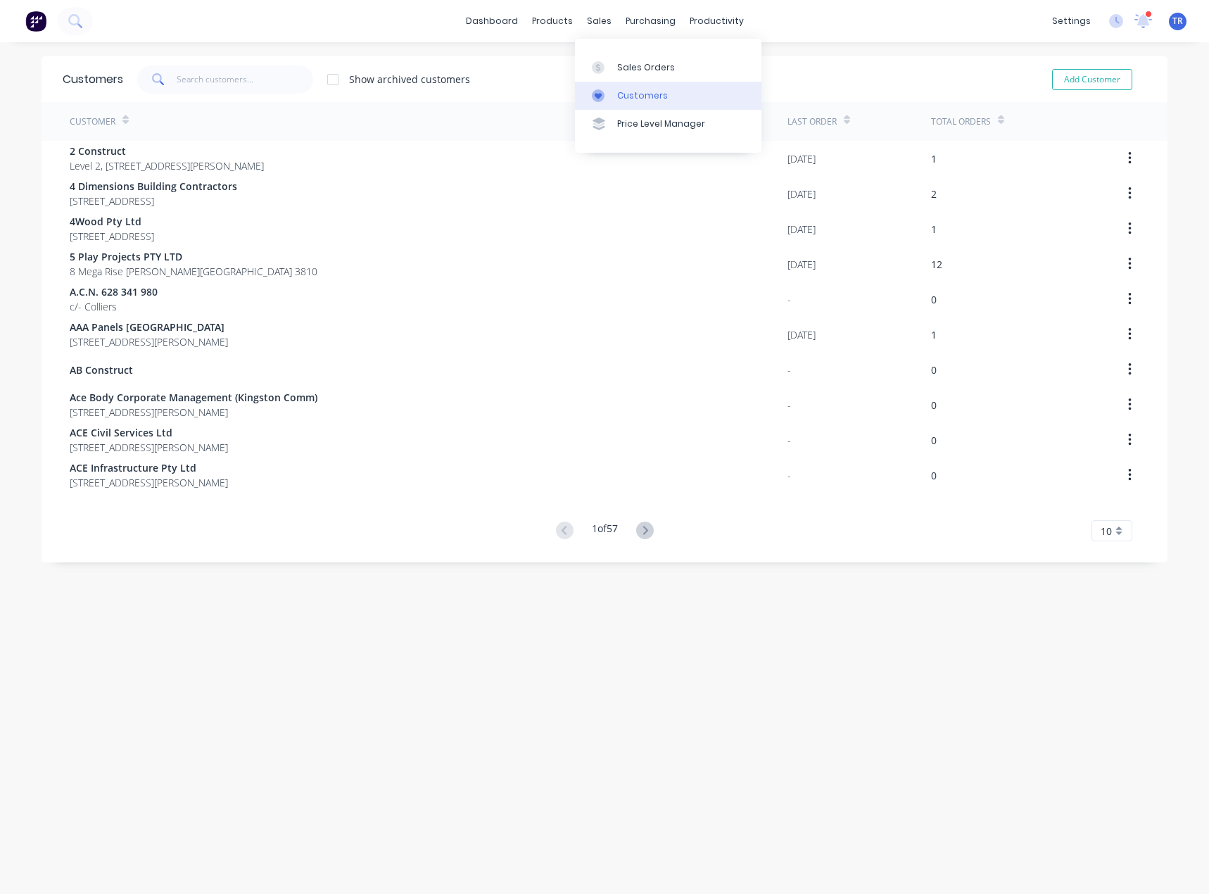
drag, startPoint x: 619, startPoint y: 101, endPoint x: 583, endPoint y: 100, distance: 35.9
click at [618, 100] on div "Customers" at bounding box center [642, 95] width 51 height 13
click at [245, 79] on input "text" at bounding box center [245, 79] width 137 height 28
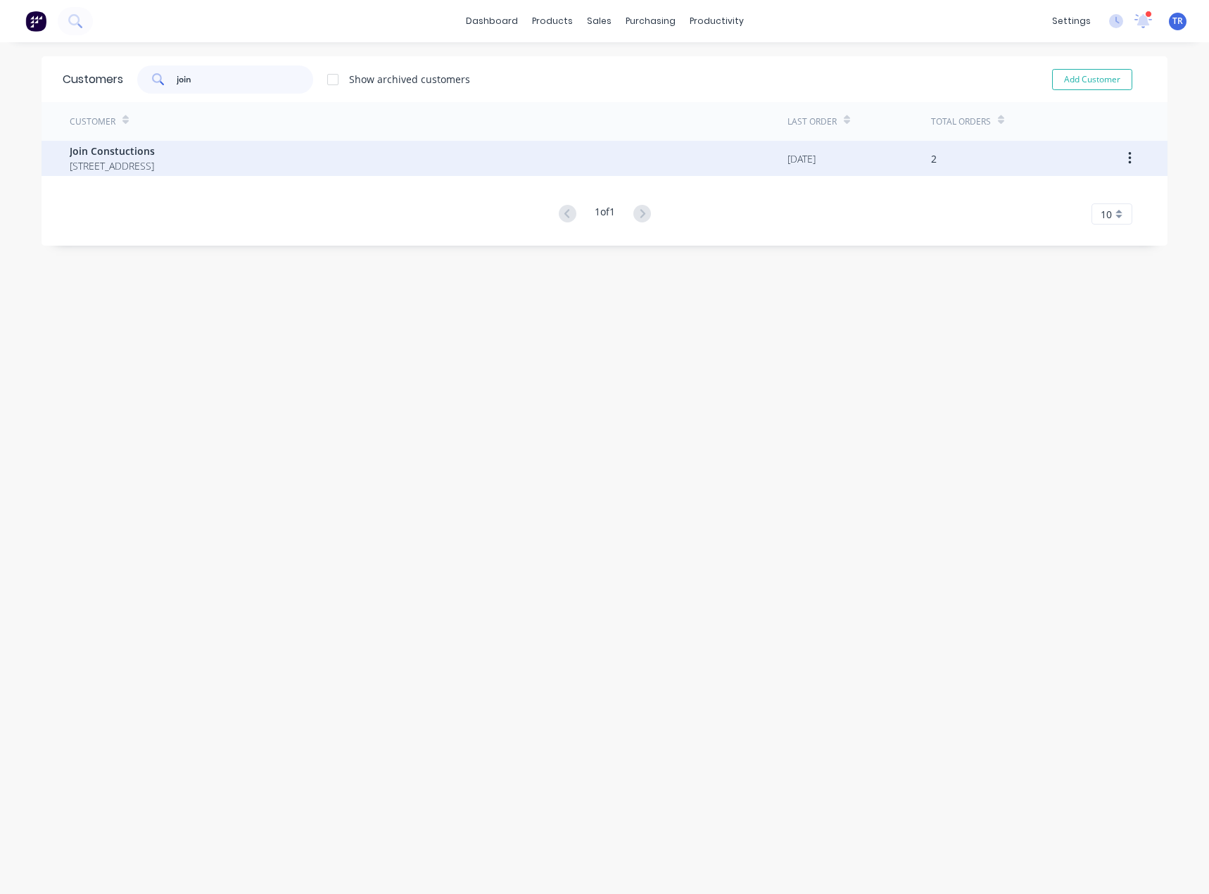
type input "join"
click at [155, 156] on span "Join Constuctions" at bounding box center [112, 151] width 85 height 15
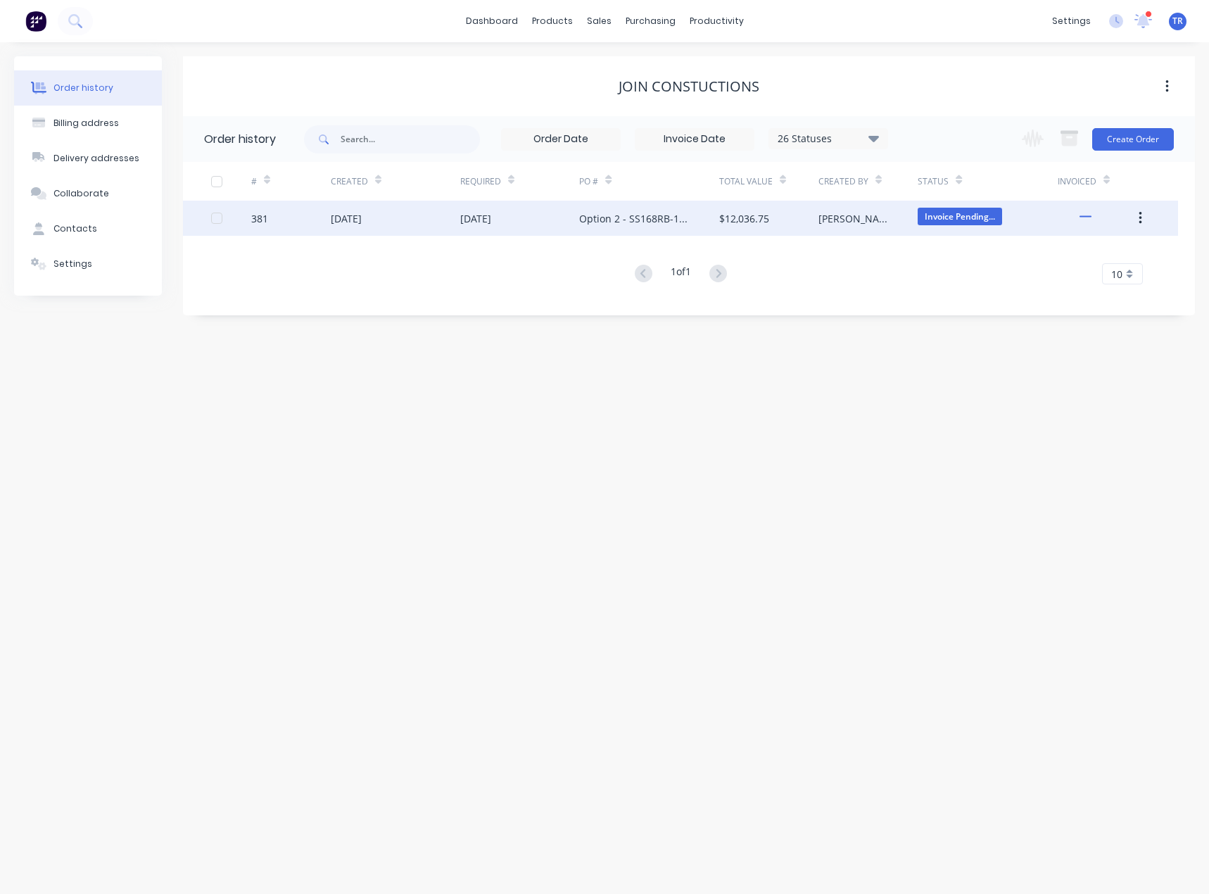
click at [481, 229] on div "15 Sep 2025" at bounding box center [520, 218] width 120 height 35
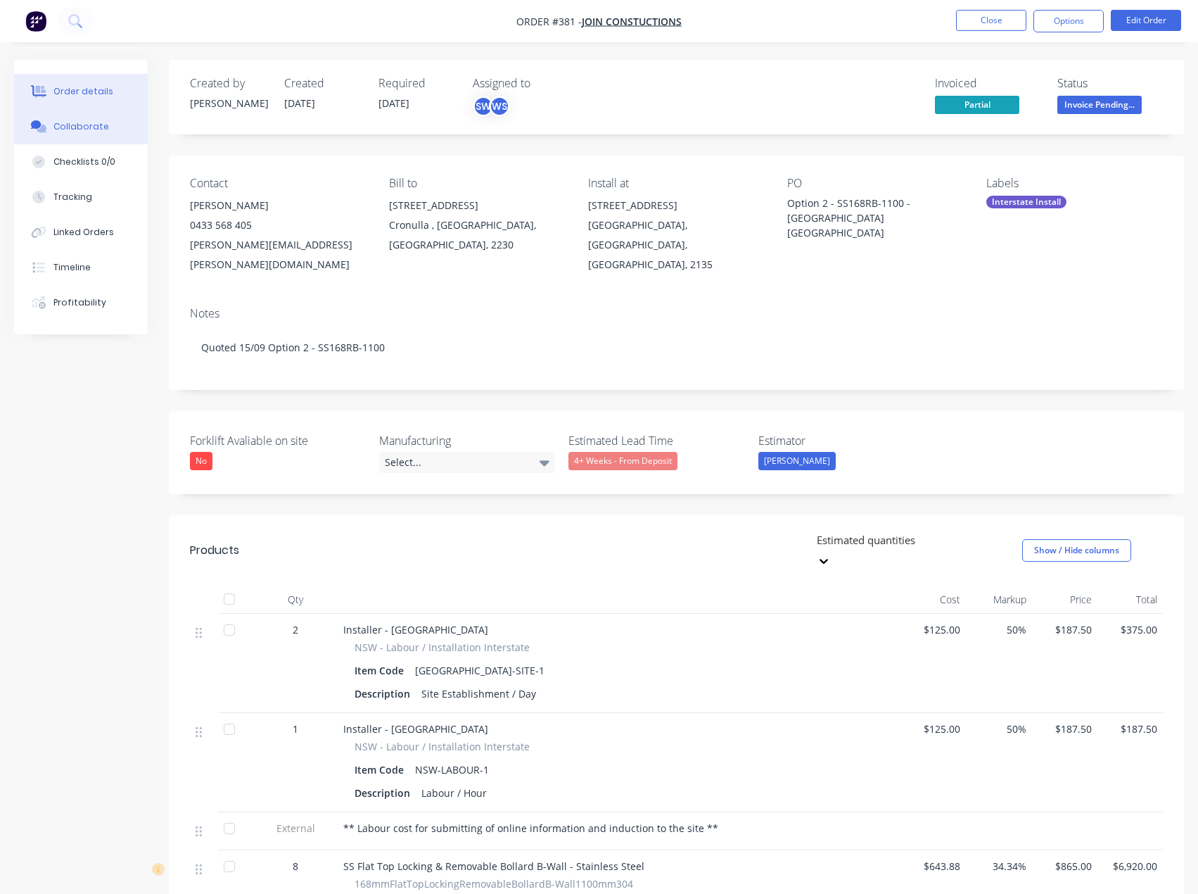
click at [131, 132] on button "Collaborate" at bounding box center [81, 126] width 134 height 35
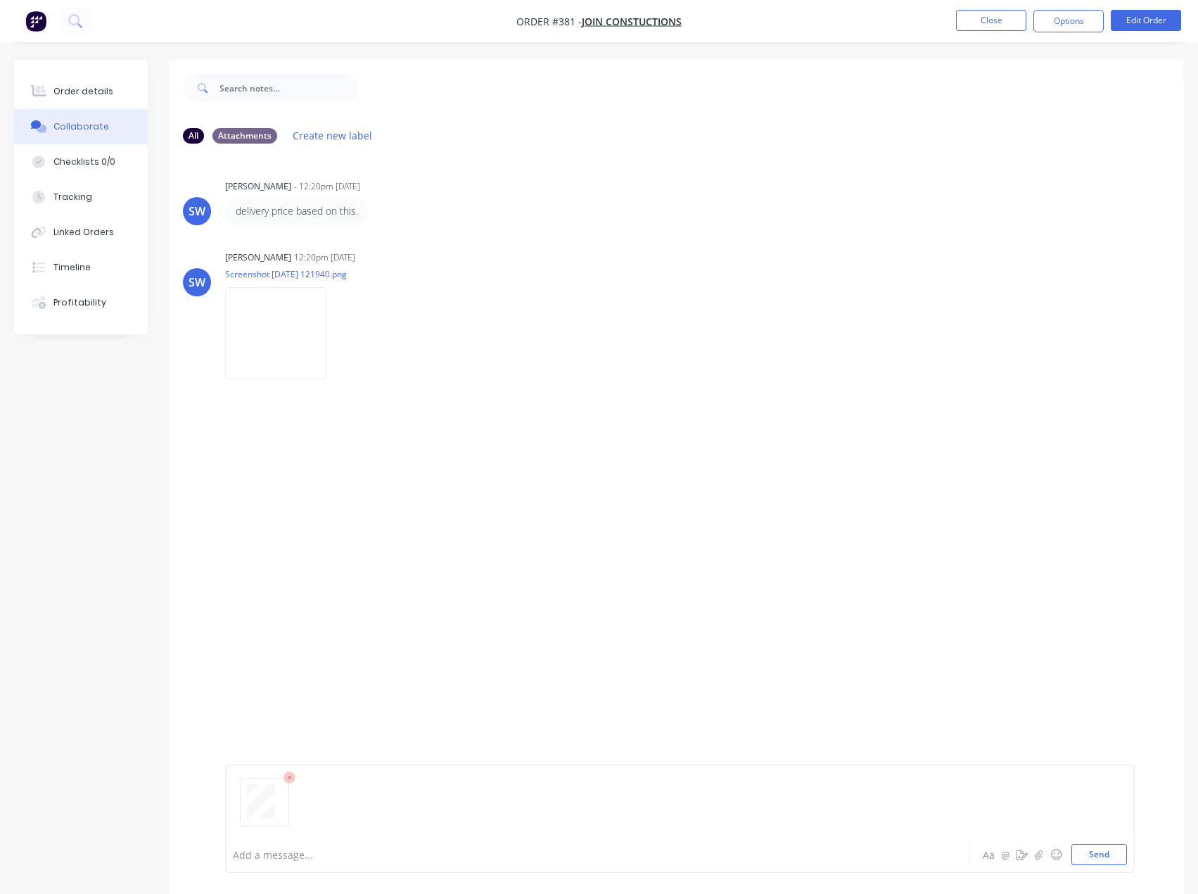
click at [446, 840] on div at bounding box center [680, 808] width 894 height 72
click at [394, 850] on div at bounding box center [569, 854] width 670 height 15
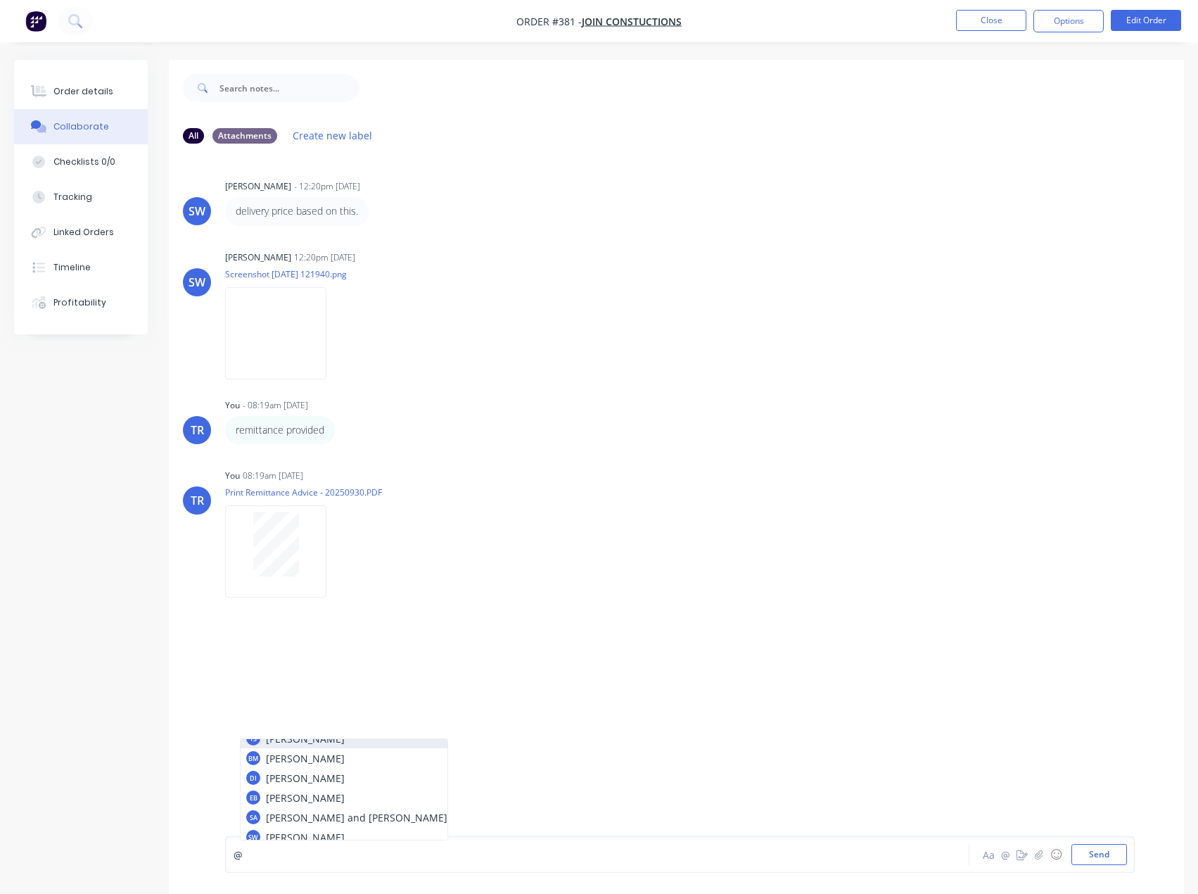
scroll to position [70, 0]
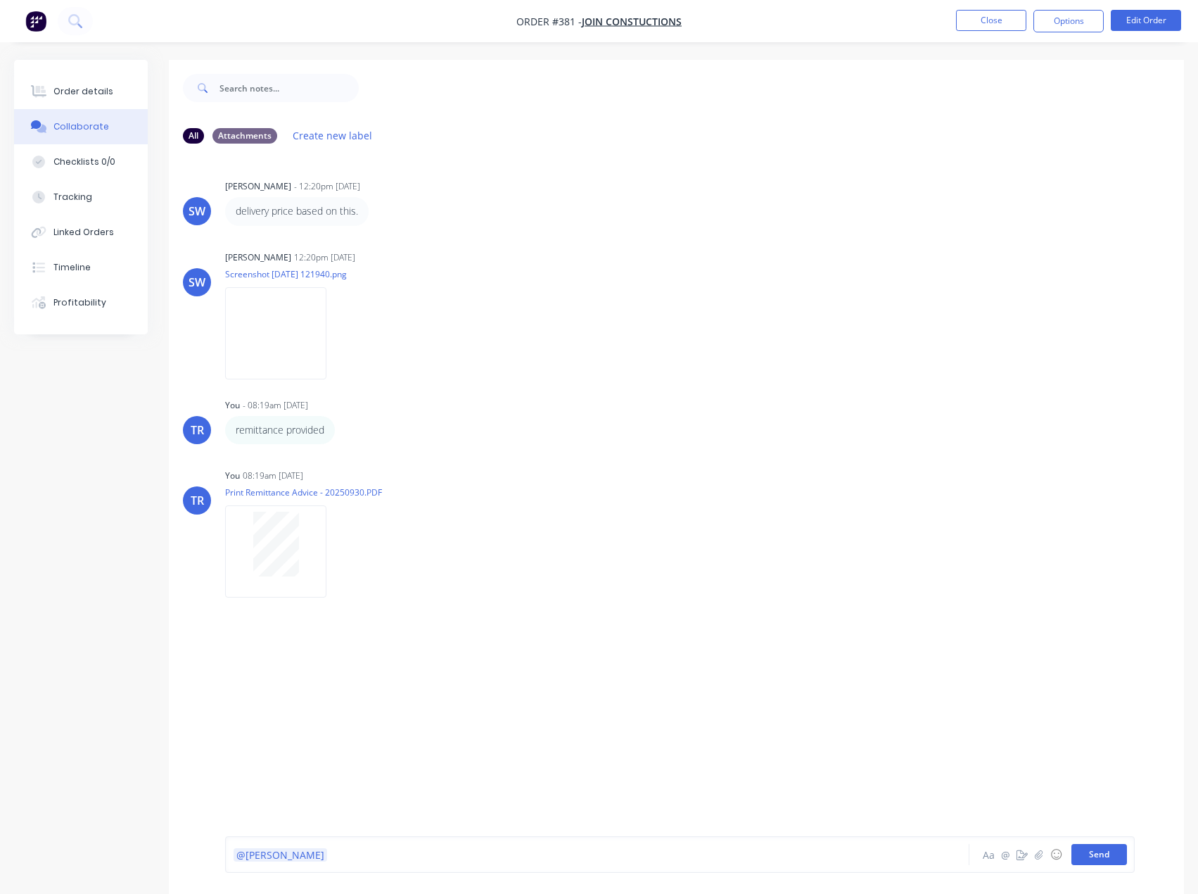
click at [1093, 858] on button "Send" at bounding box center [1100, 854] width 56 height 21
click at [976, 21] on button "Close" at bounding box center [991, 20] width 70 height 21
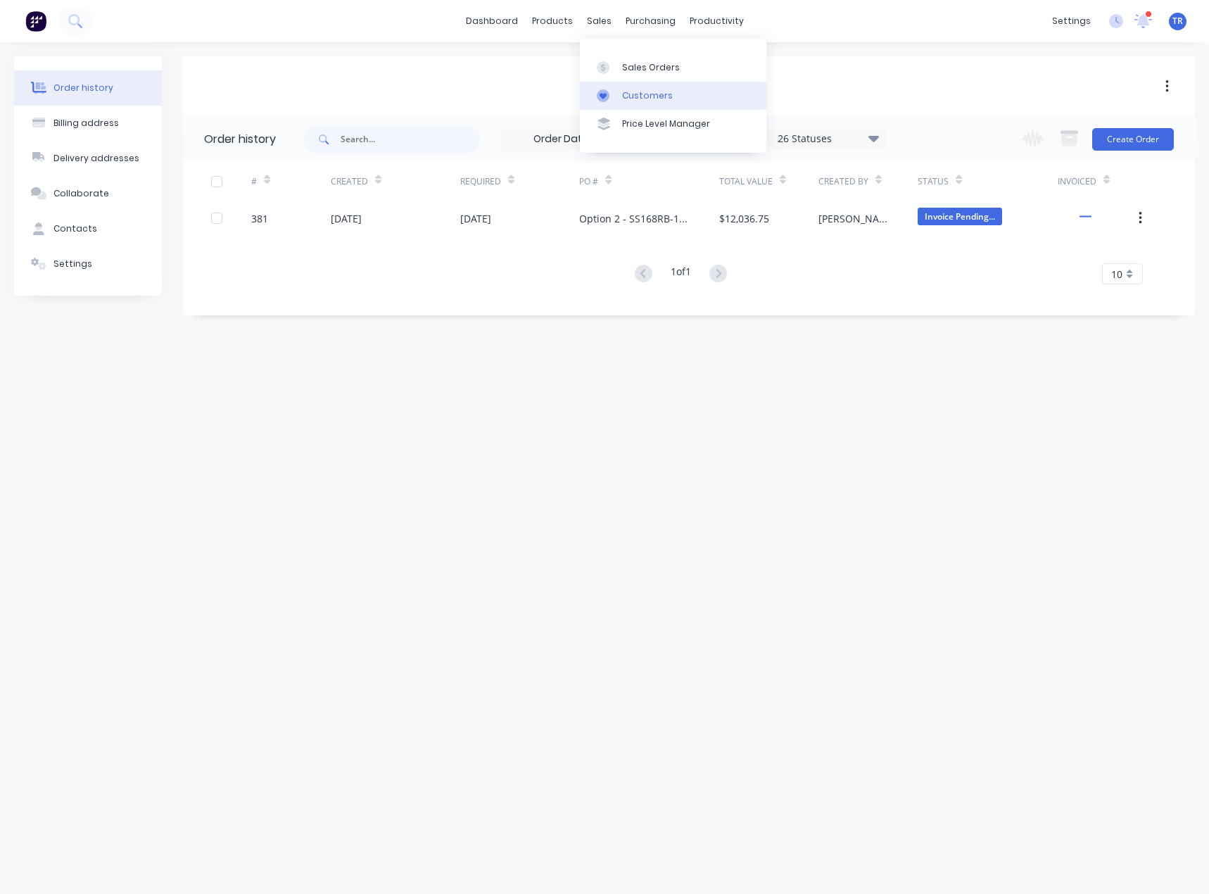
click at [621, 84] on link "Customers" at bounding box center [673, 96] width 186 height 28
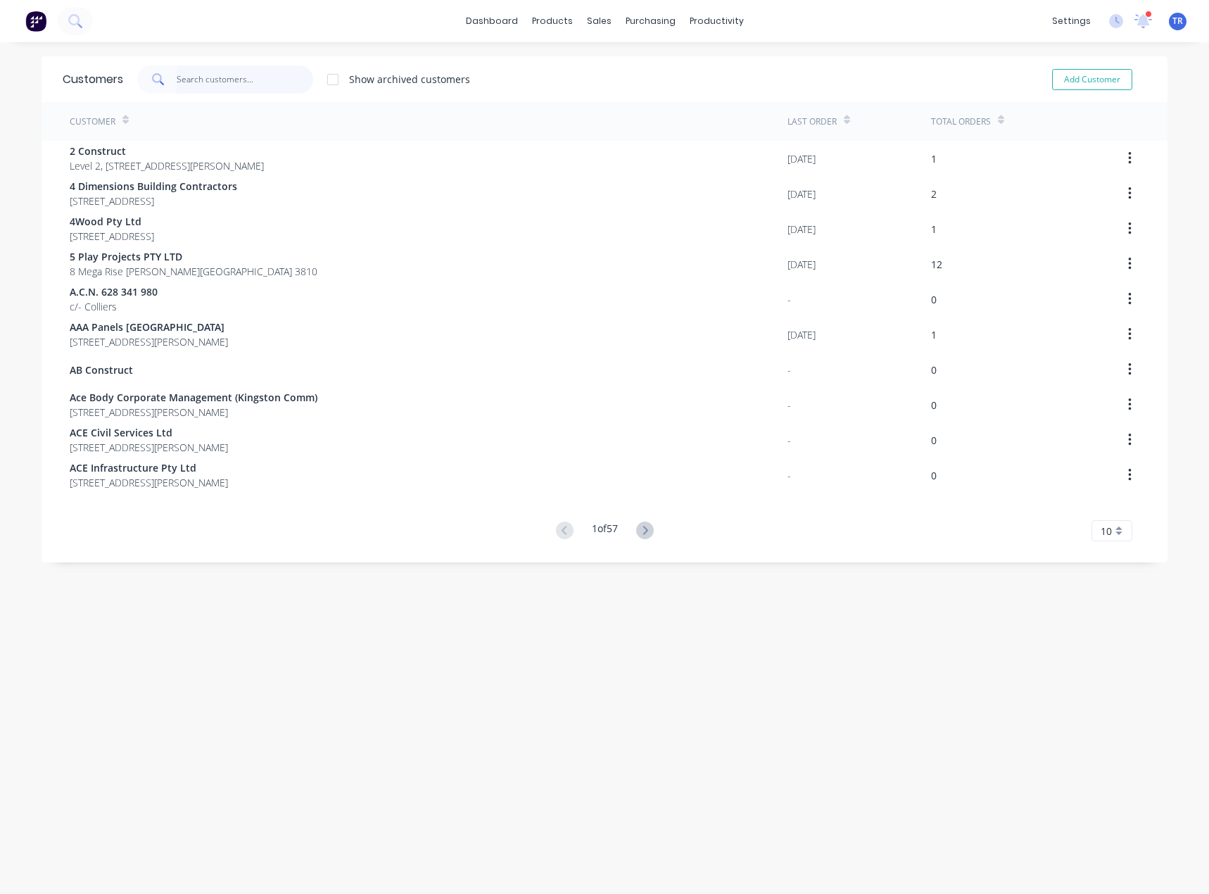
click at [246, 87] on input "text" at bounding box center [245, 79] width 137 height 28
paste input "[PERSON_NAME] Factory"
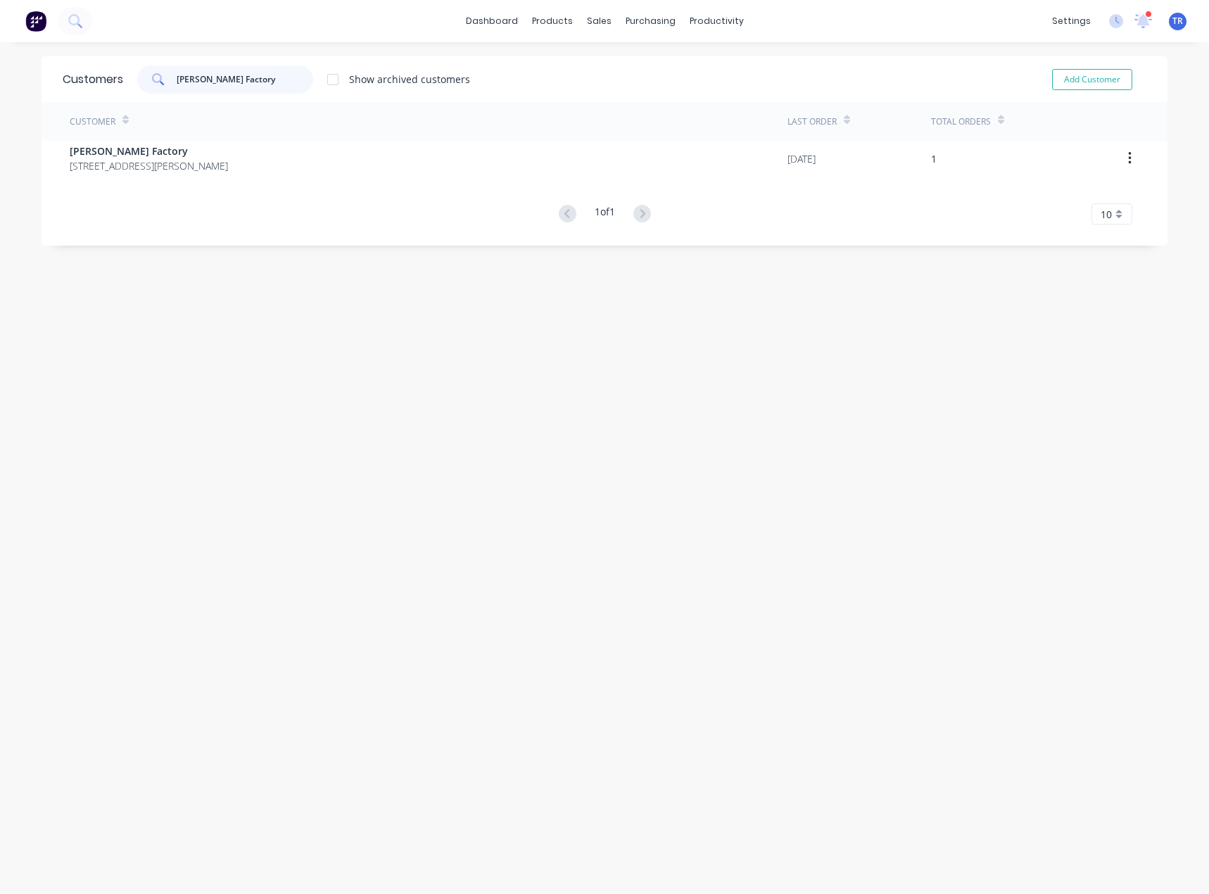
type input "[PERSON_NAME] Factory"
click at [227, 134] on div "Customer" at bounding box center [429, 121] width 718 height 39
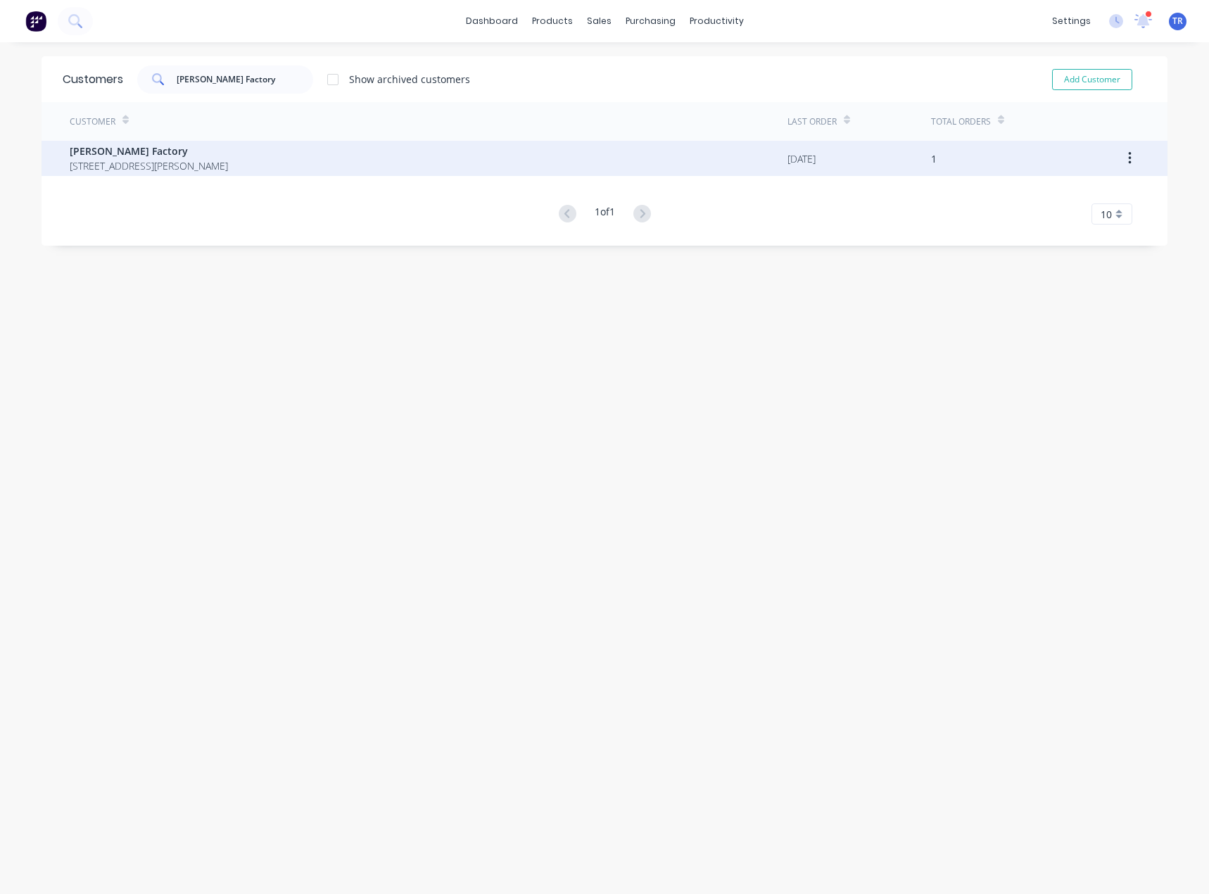
click at [228, 155] on span "[PERSON_NAME] Factory" at bounding box center [149, 151] width 158 height 15
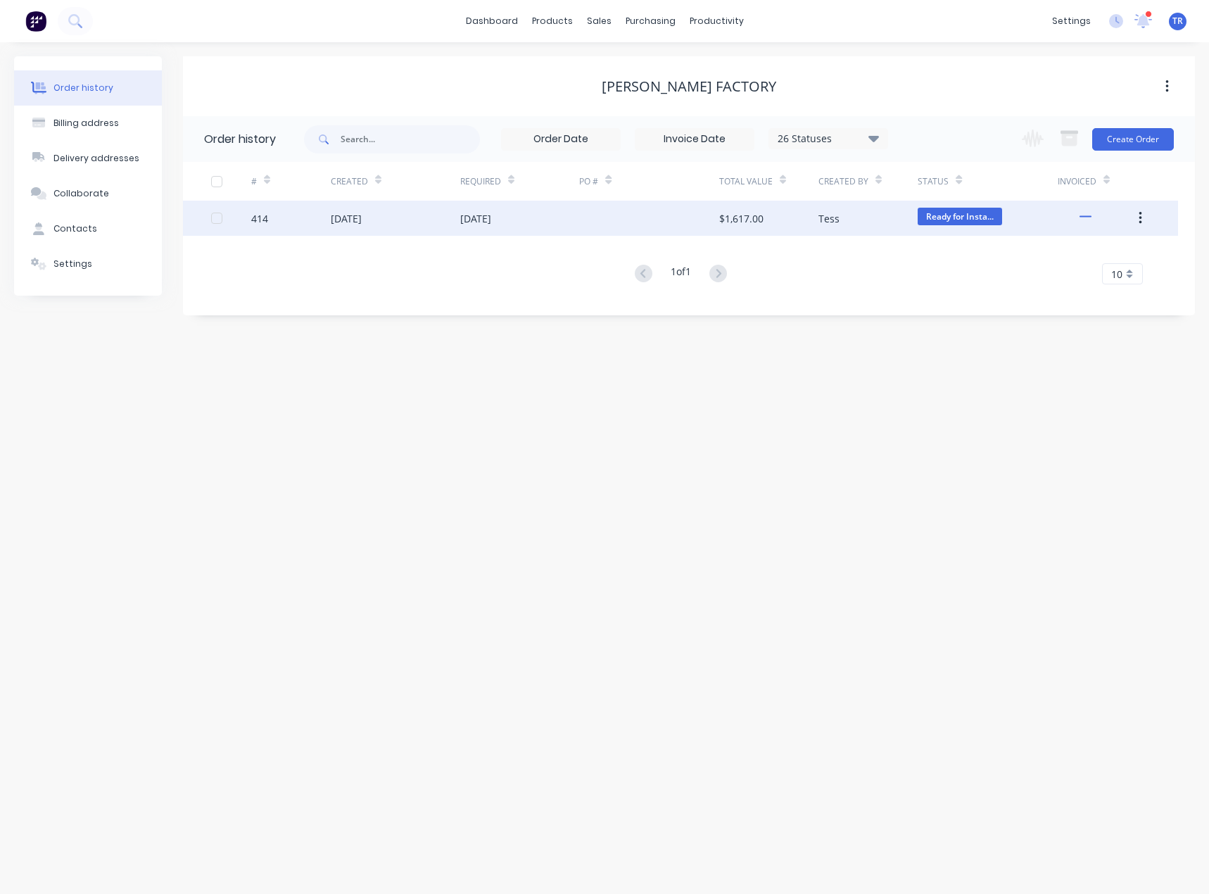
click at [392, 215] on div "29 Sep 2025" at bounding box center [395, 218] width 129 height 35
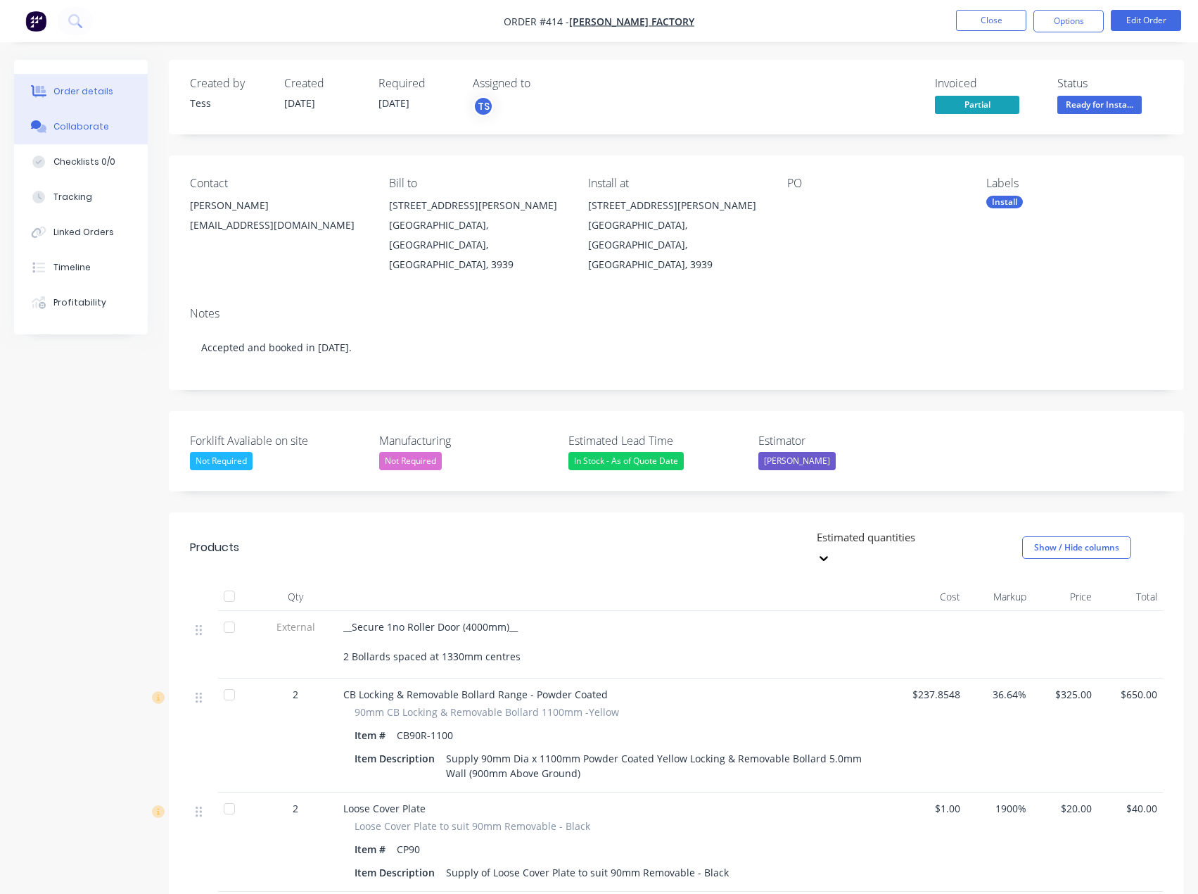
click at [82, 129] on div "Collaborate" at bounding box center [81, 126] width 56 height 13
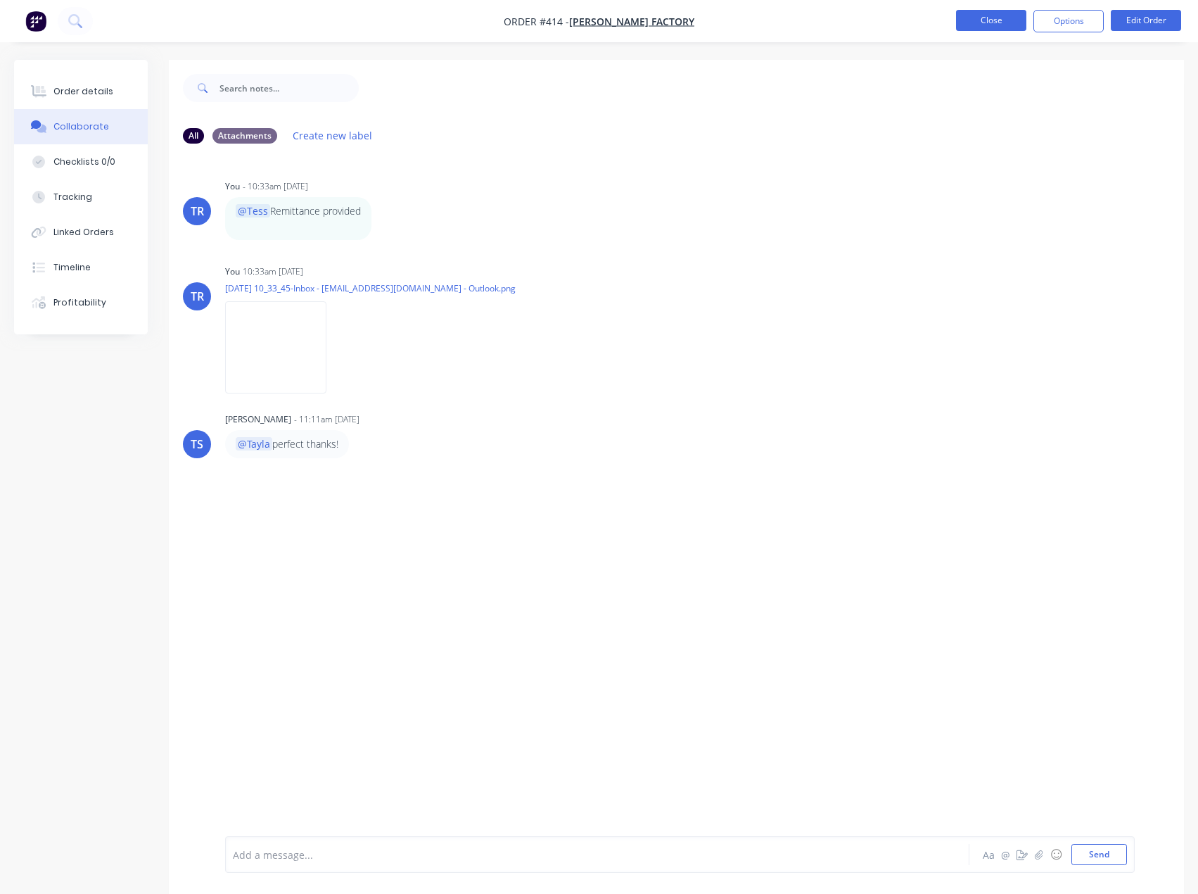
click at [989, 27] on button "Close" at bounding box center [991, 20] width 70 height 21
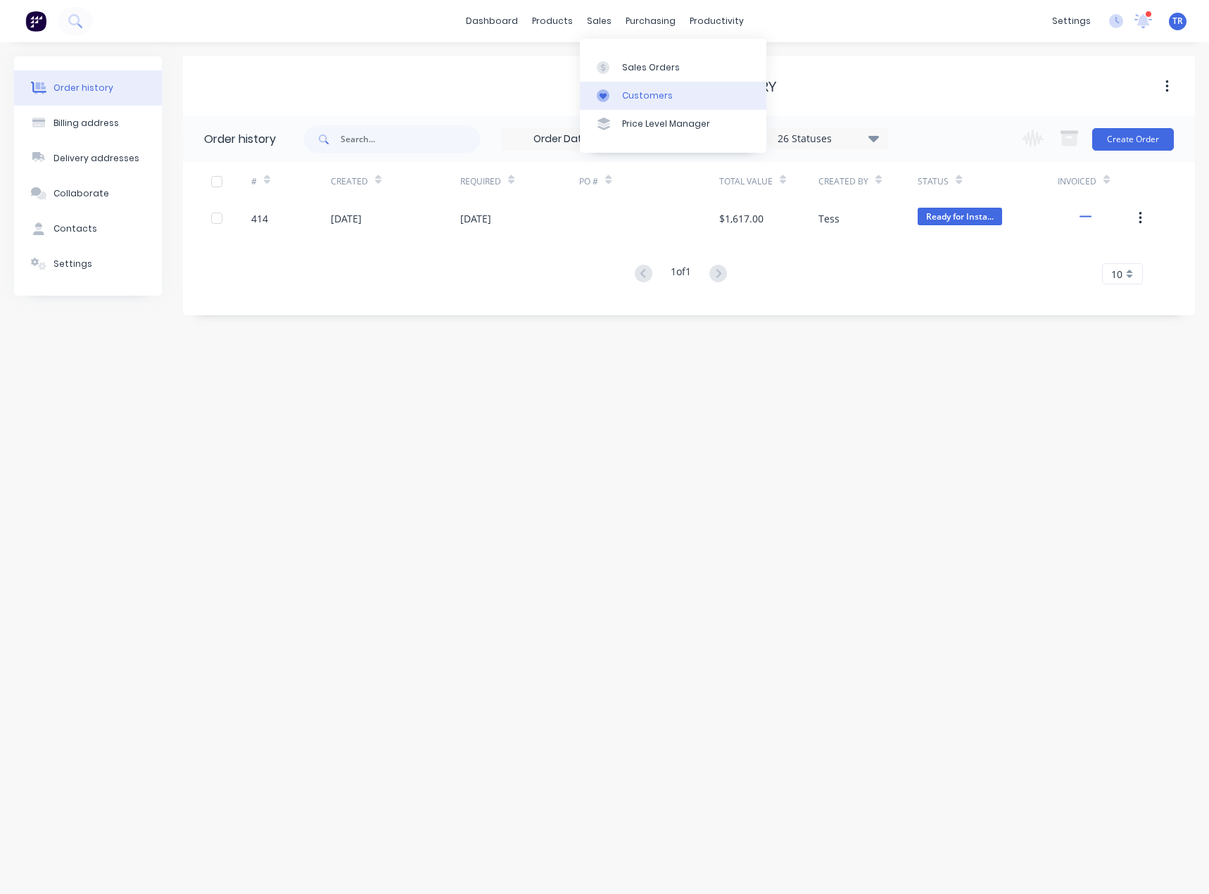
click at [635, 91] on div "Customers" at bounding box center [647, 95] width 51 height 13
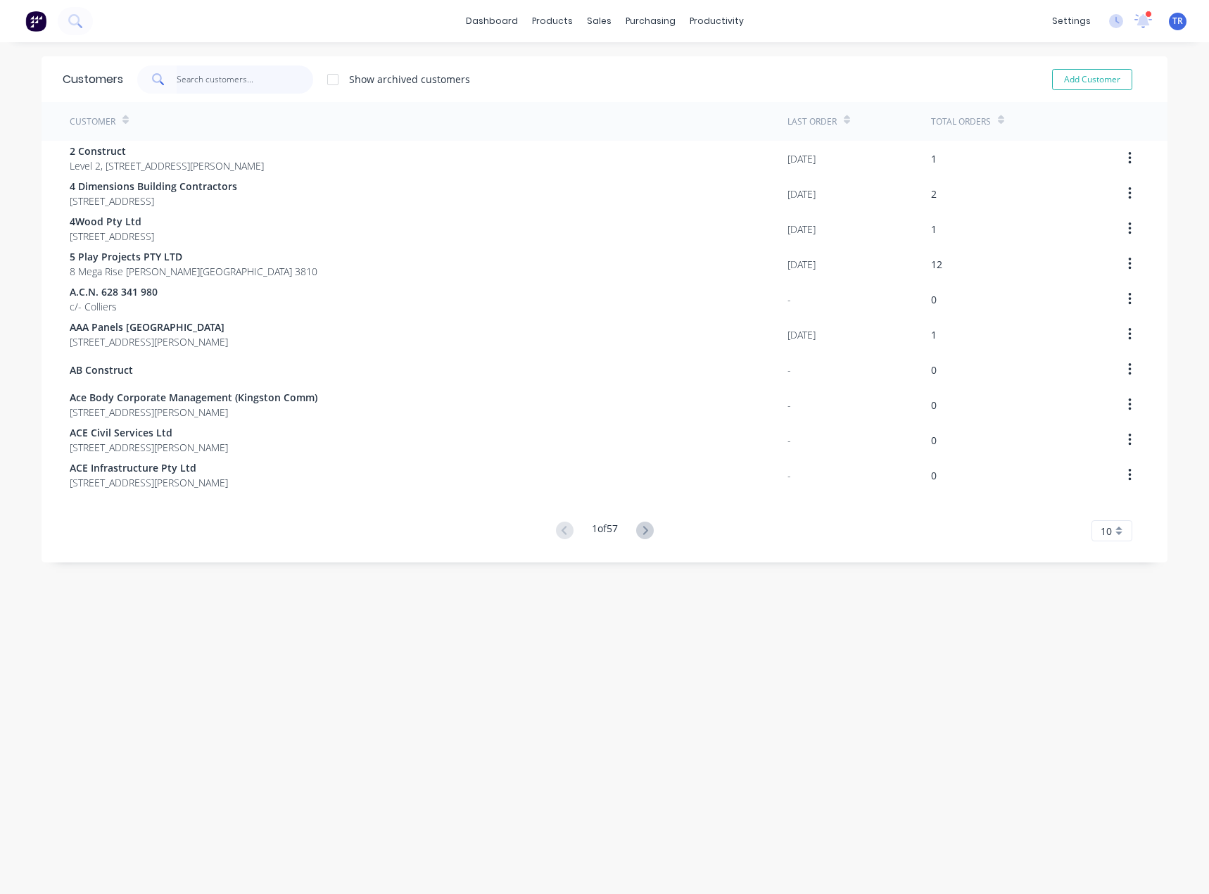
click at [236, 87] on input "text" at bounding box center [245, 79] width 137 height 28
paste input "Unearthed Homees"
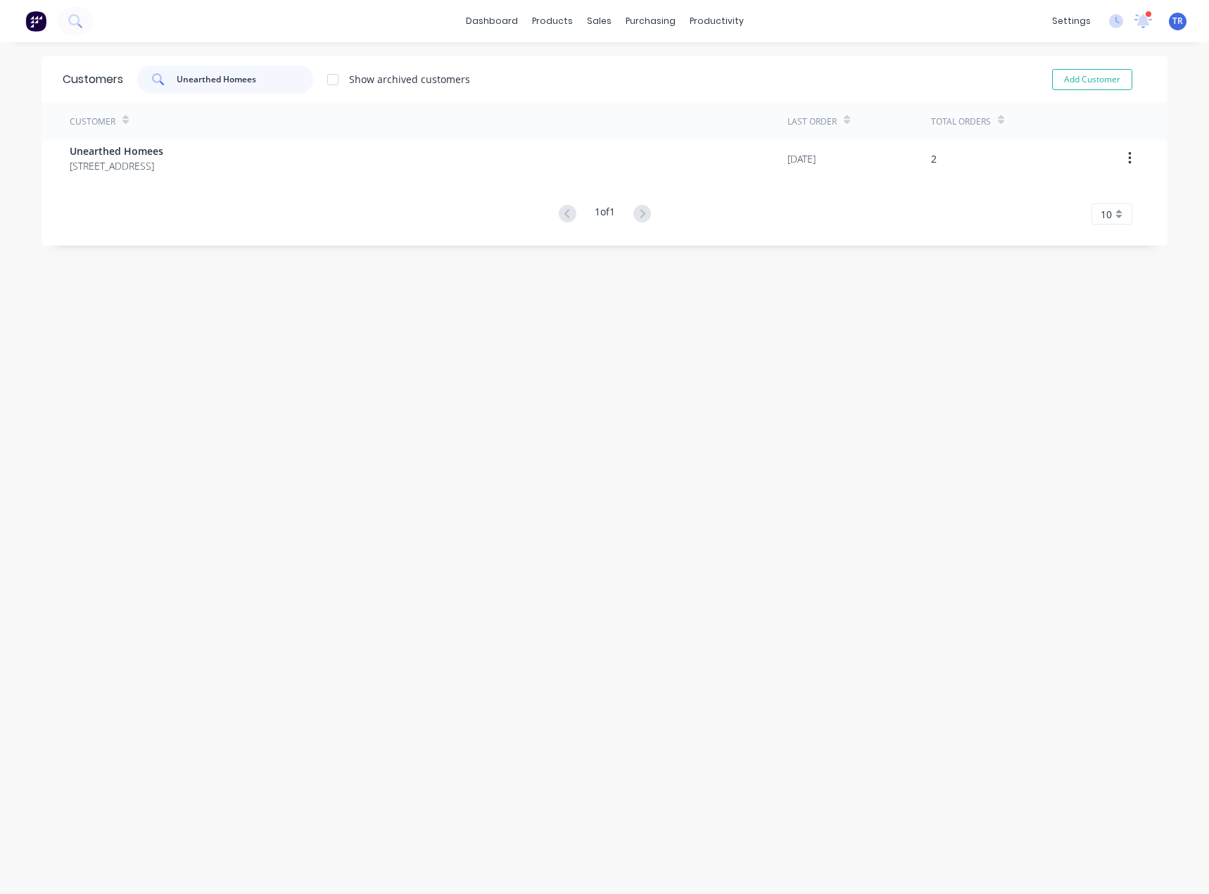
type input "Unearthed Homees"
click at [163, 165] on span "Unit 1/414 Stirling Hwy Claremont Western Australia Australia 6010" at bounding box center [117, 165] width 94 height 15
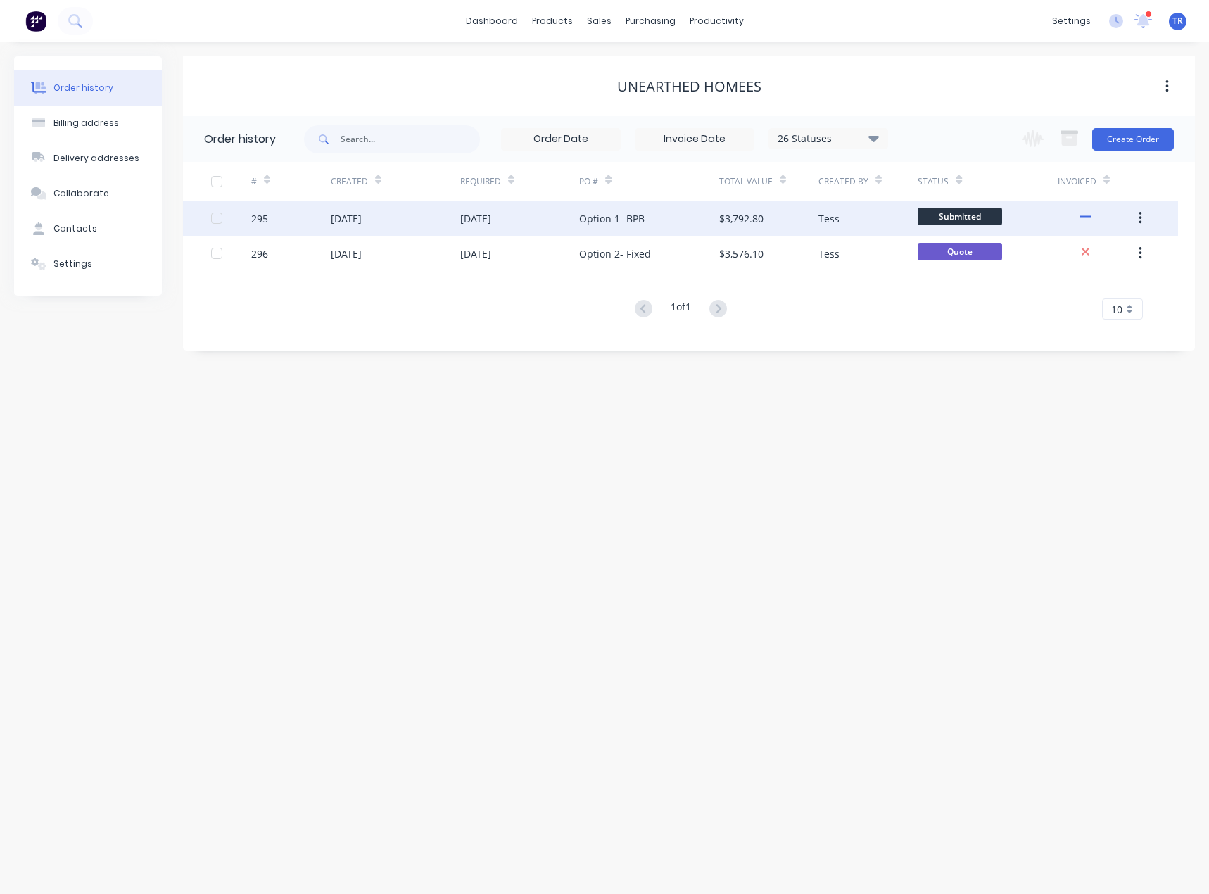
click at [523, 215] on div "27 Aug 2025" at bounding box center [520, 218] width 120 height 35
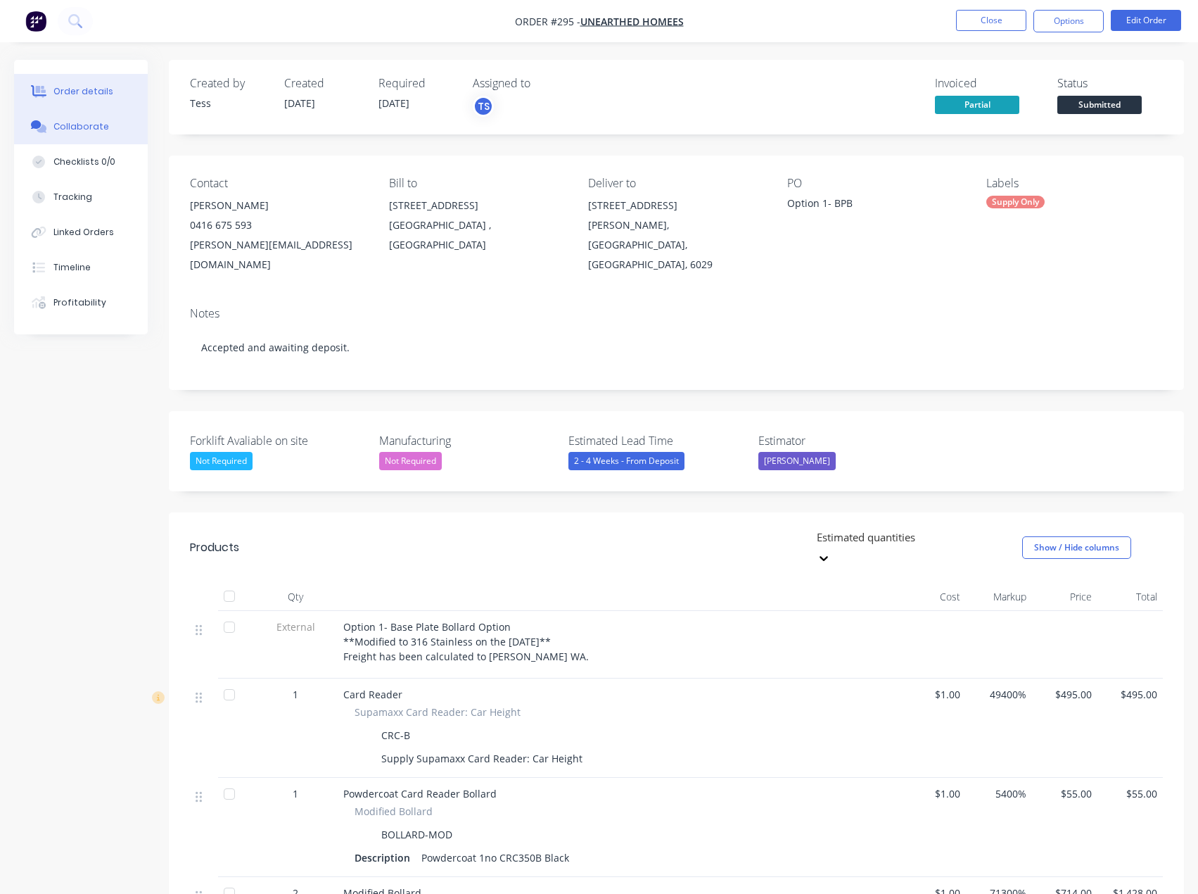
click at [72, 125] on div "Collaborate" at bounding box center [81, 126] width 56 height 13
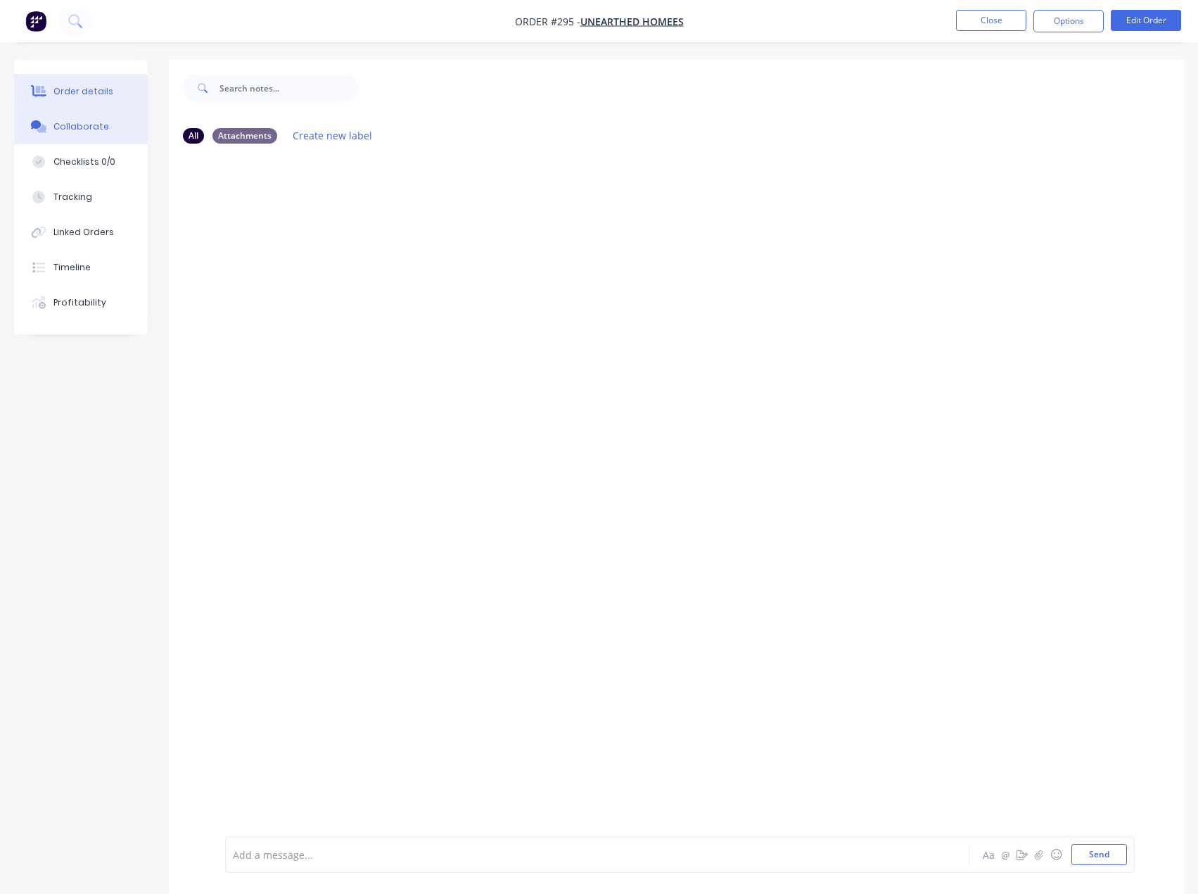
click at [110, 82] on button "Order details" at bounding box center [81, 91] width 134 height 35
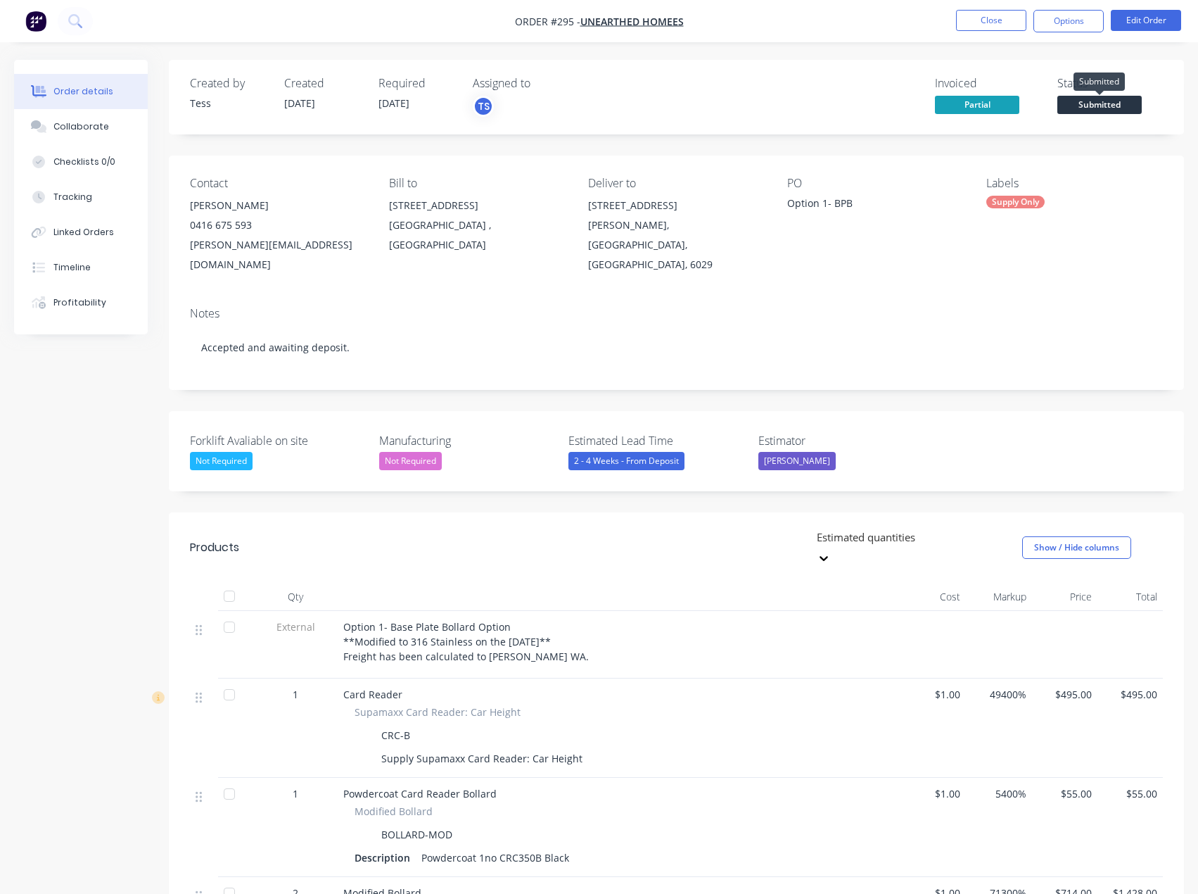
click at [1131, 107] on span "Submitted" at bounding box center [1100, 105] width 84 height 18
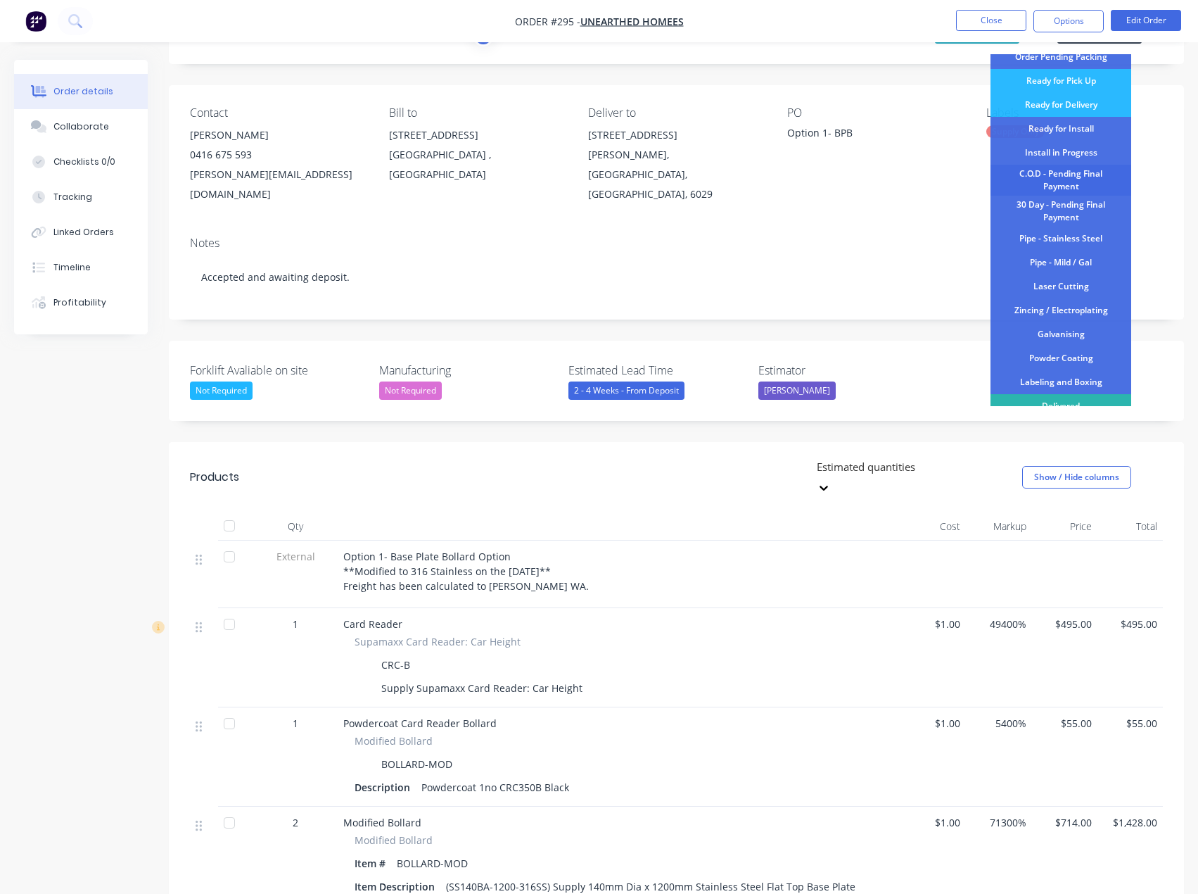
scroll to position [77, 0]
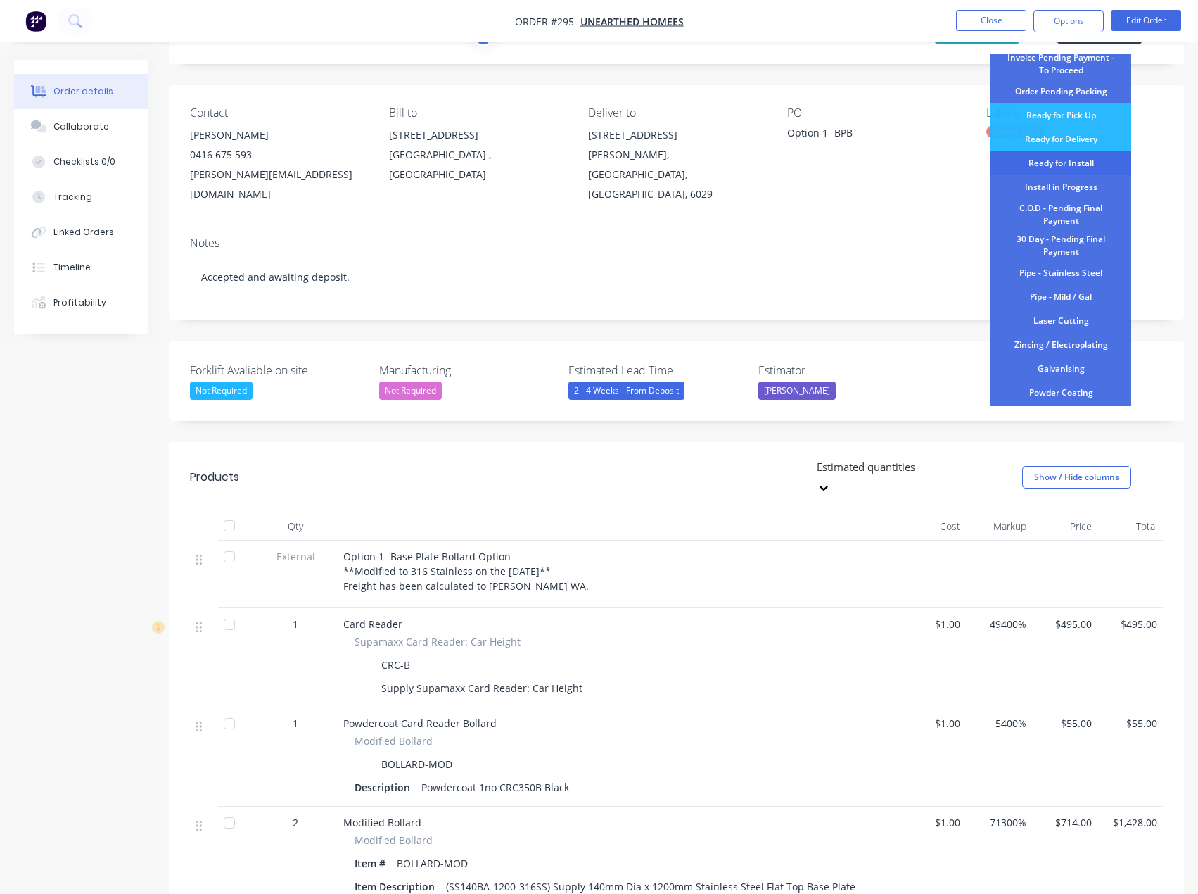
click at [1081, 166] on div "Ready for Install" at bounding box center [1061, 163] width 141 height 24
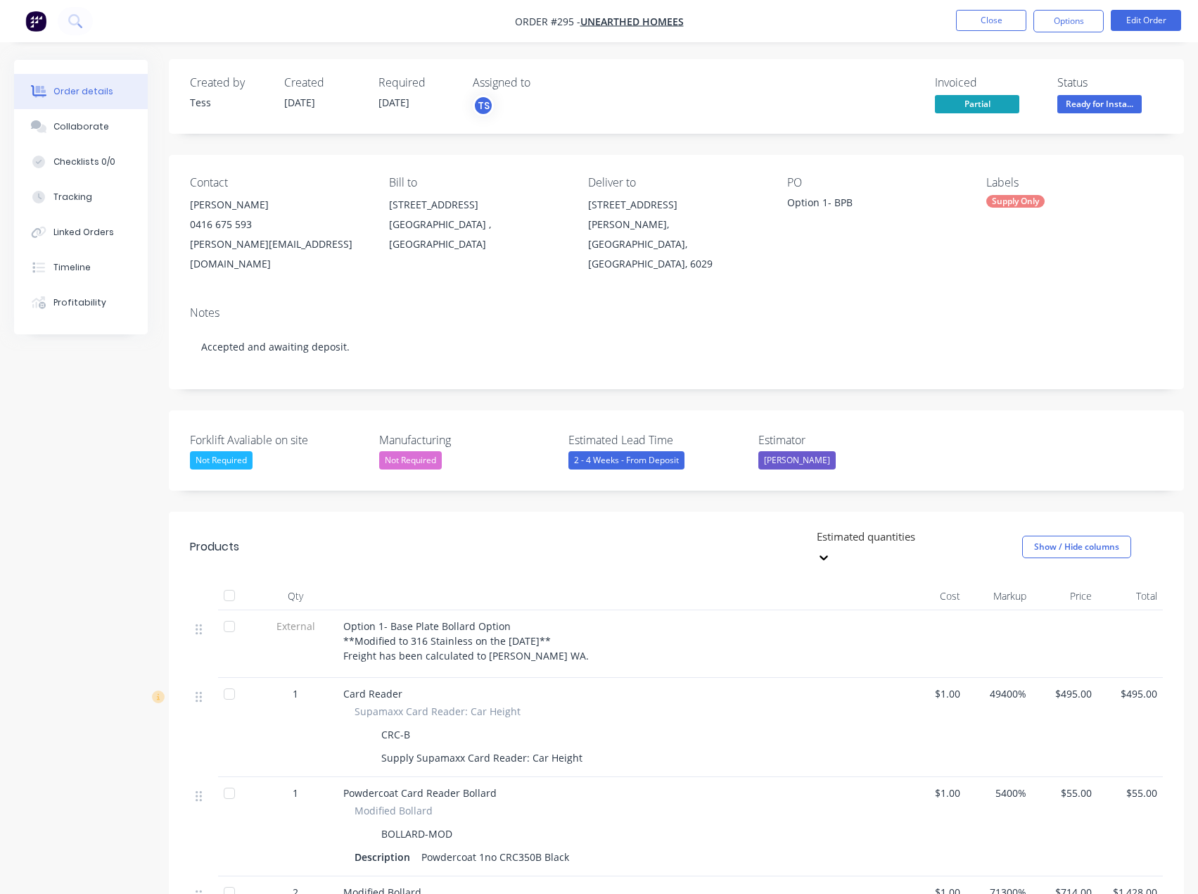
scroll to position [0, 0]
click at [1092, 103] on span "Ready for Insta..." at bounding box center [1100, 105] width 84 height 18
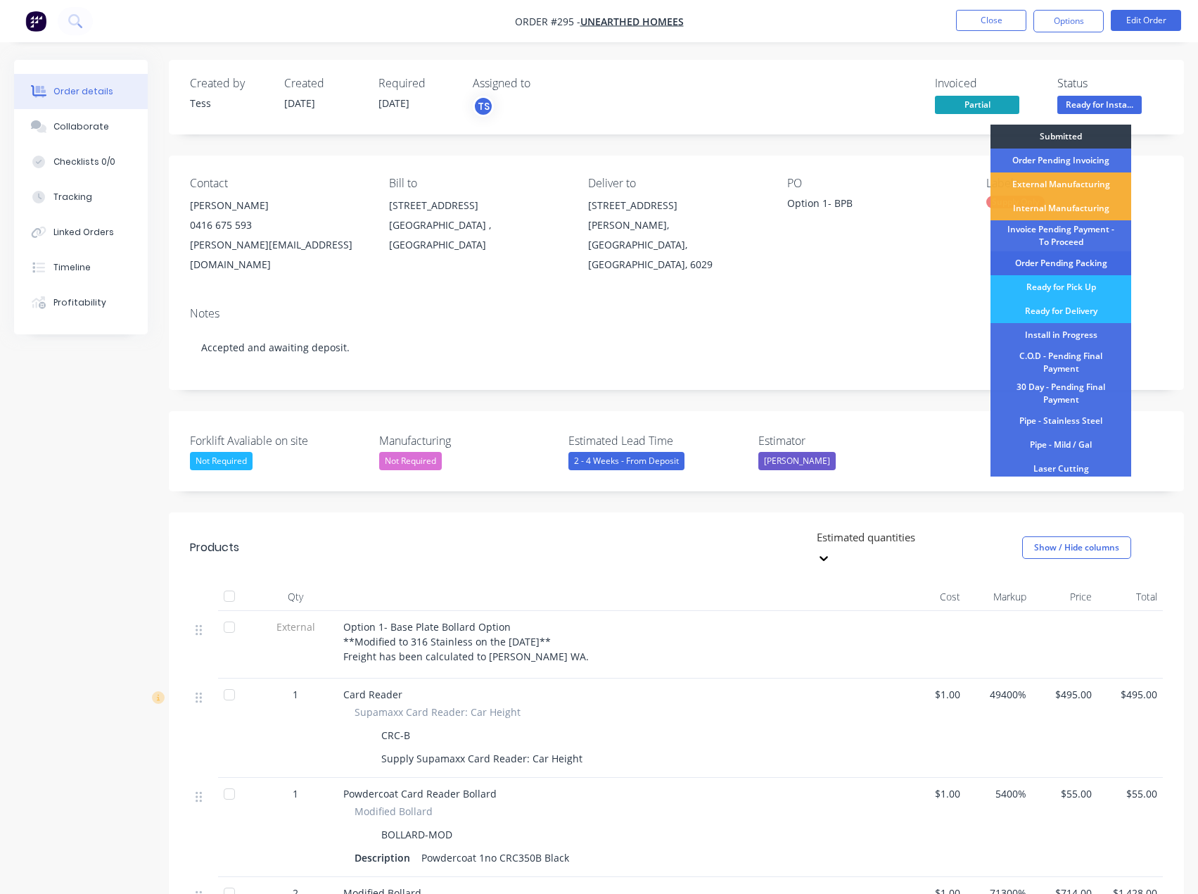
click at [1087, 262] on div "Order Pending Packing" at bounding box center [1061, 263] width 141 height 24
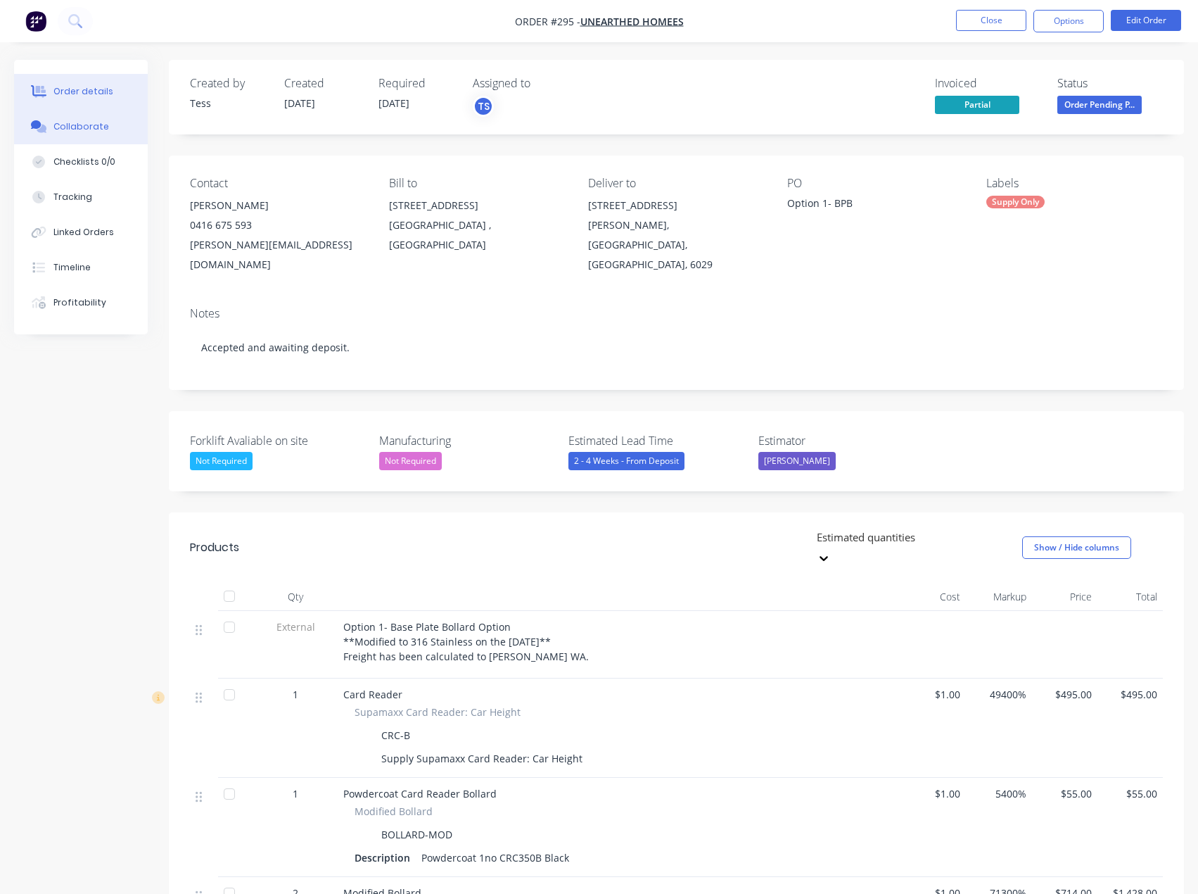
click at [74, 137] on button "Collaborate" at bounding box center [81, 126] width 134 height 35
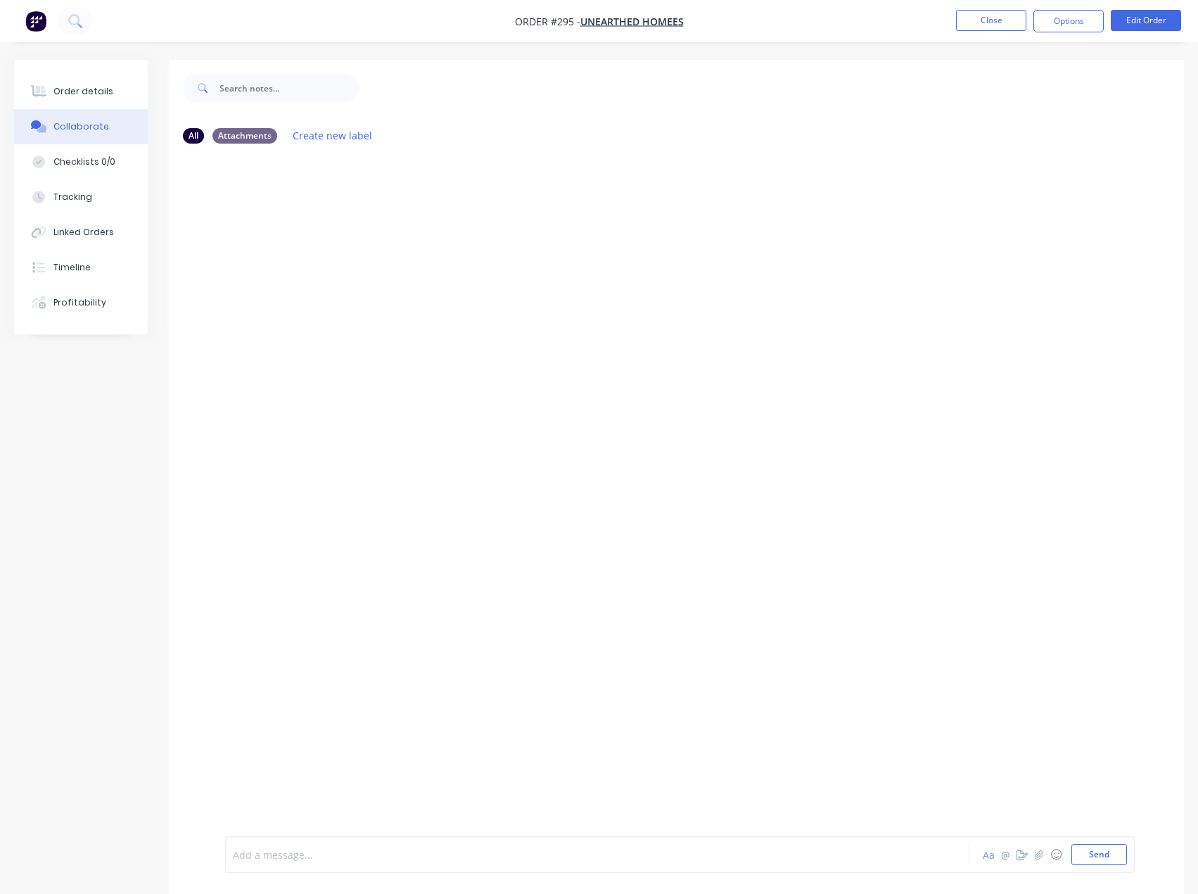
click at [309, 848] on div at bounding box center [569, 854] width 670 height 15
click at [1109, 850] on button "Send" at bounding box center [1100, 854] width 56 height 21
click at [128, 88] on button "Order details" at bounding box center [81, 91] width 134 height 35
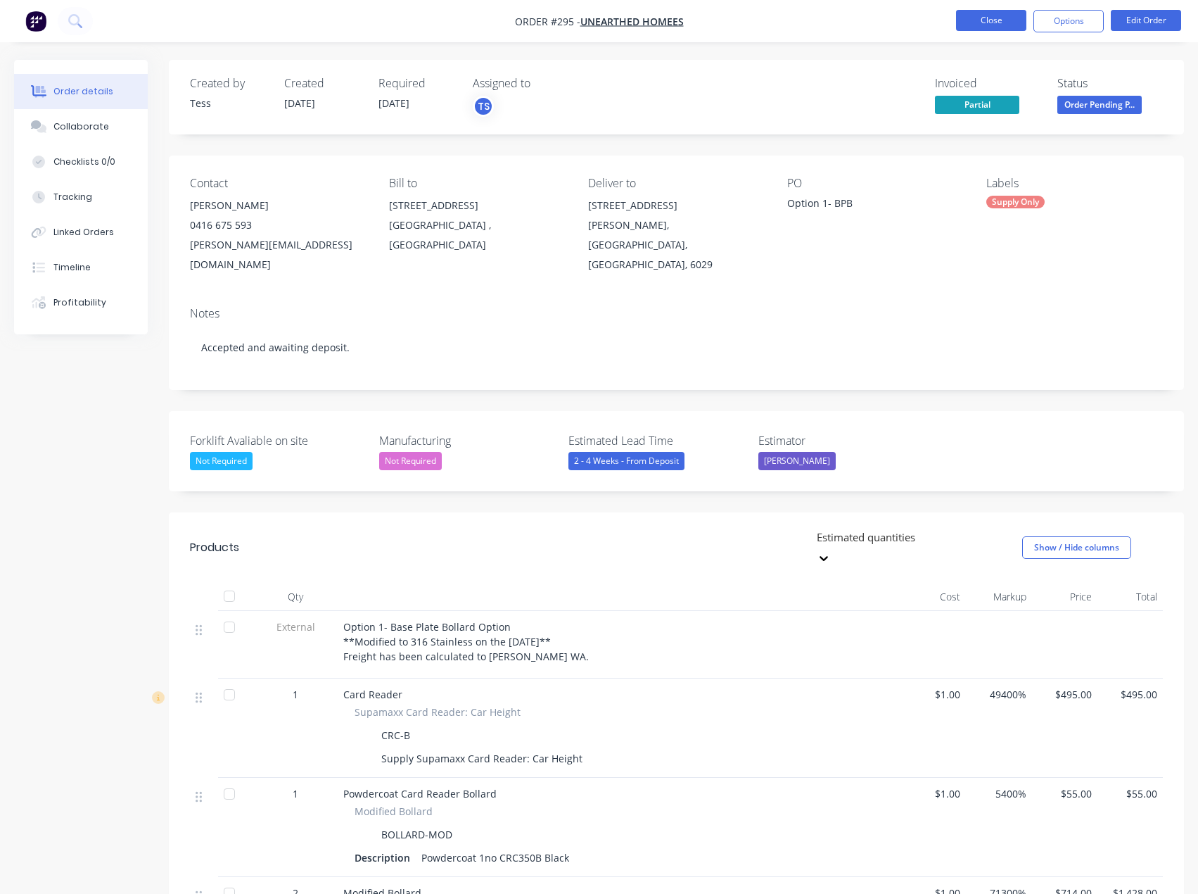
click at [986, 12] on button "Close" at bounding box center [991, 20] width 70 height 21
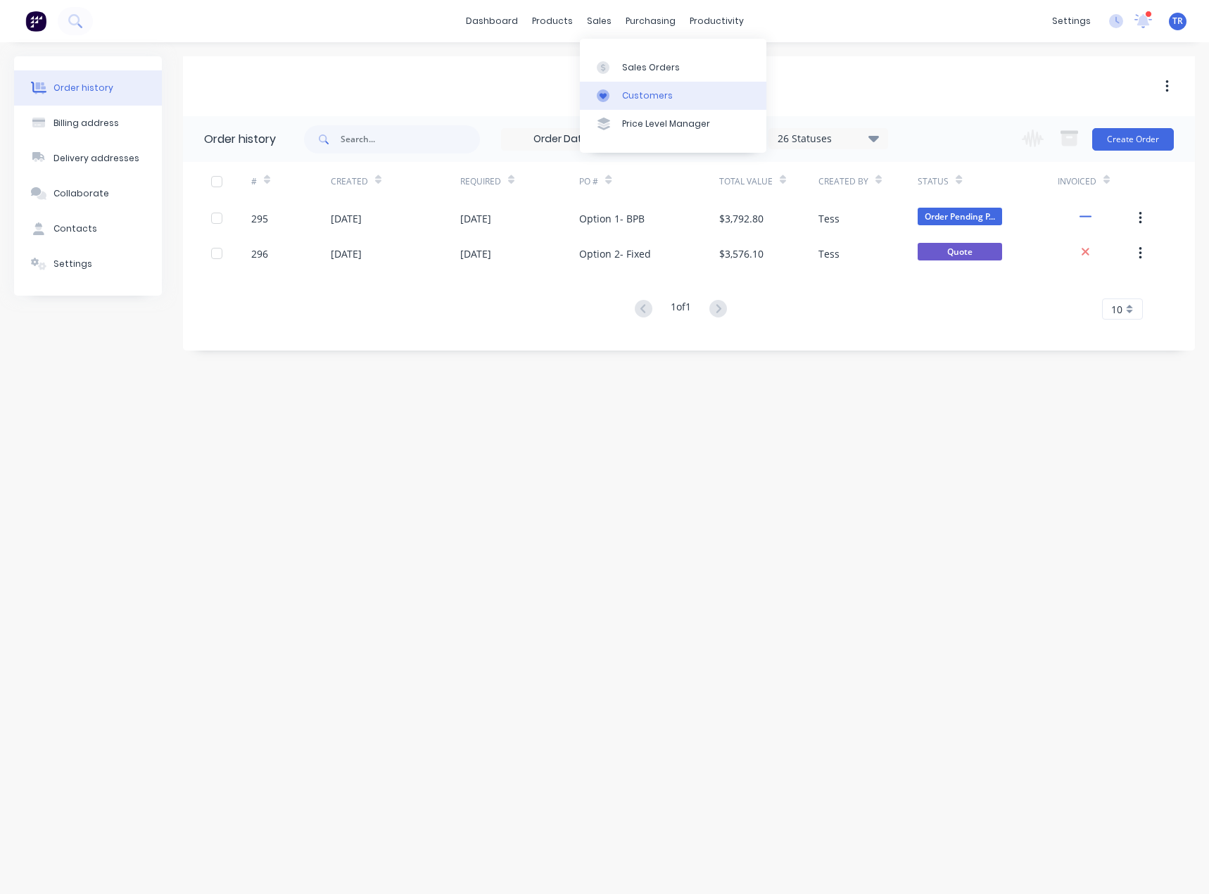
click at [612, 100] on div at bounding box center [607, 95] width 21 height 13
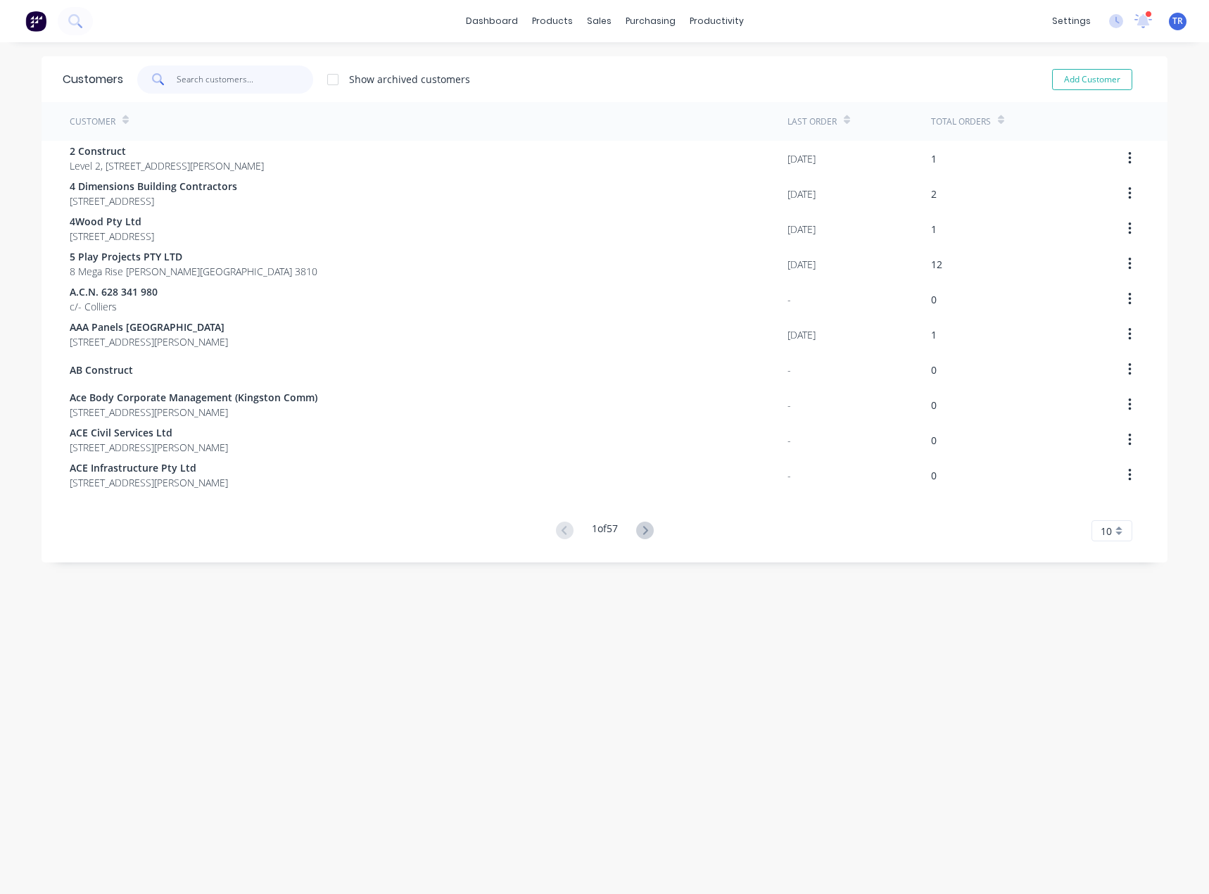
click at [281, 75] on input "text" at bounding box center [245, 79] width 137 height 28
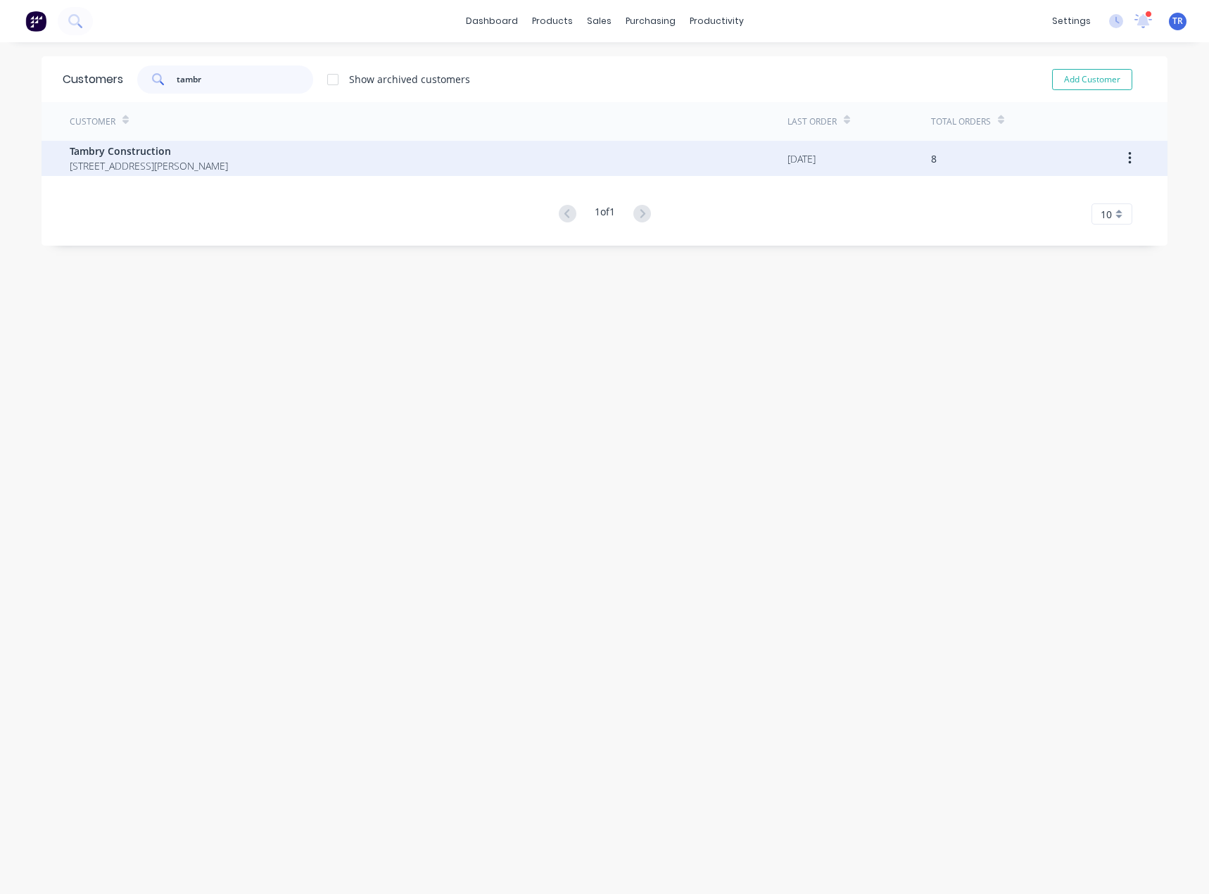
type input "tambr"
click at [291, 171] on div "Tambry Construction 1/42 Buontempo Rd CARRUM DOWNS 3201" at bounding box center [429, 158] width 718 height 35
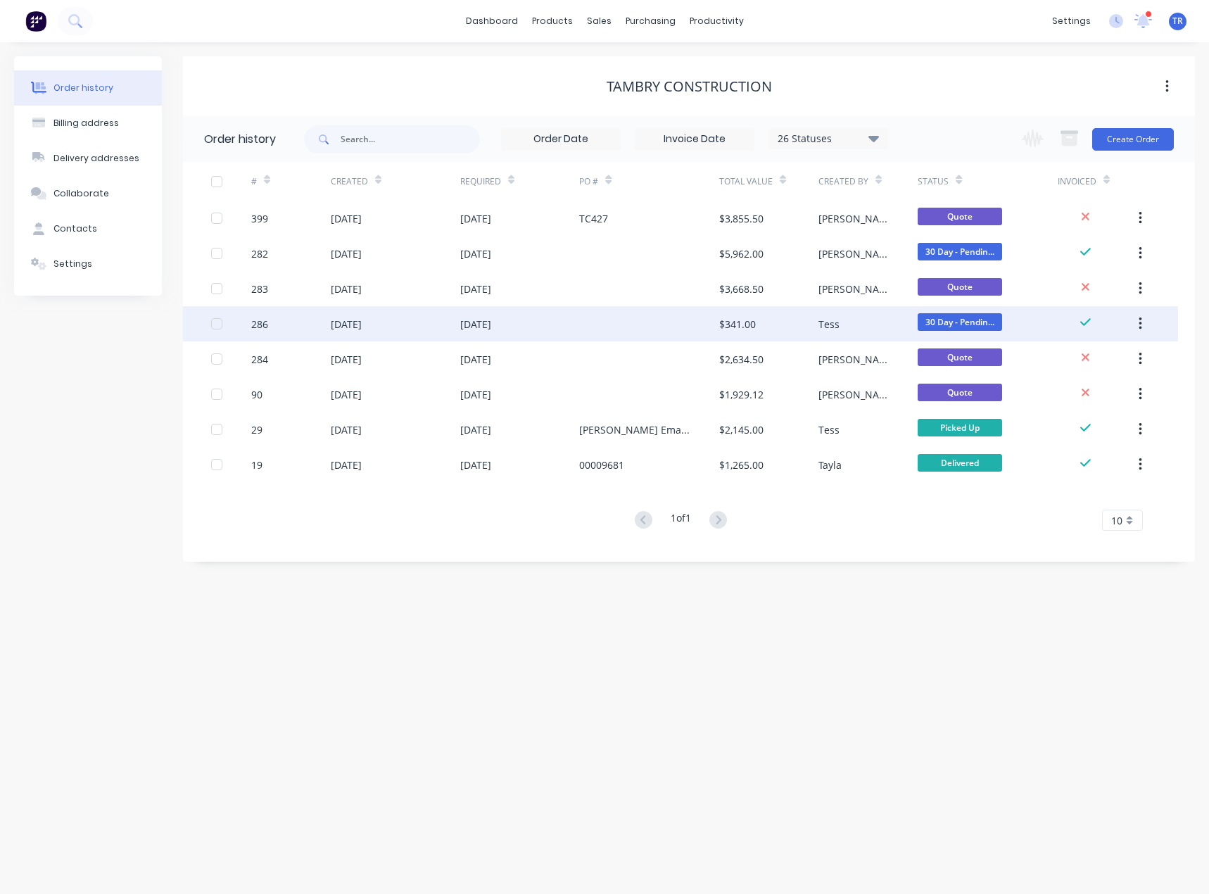
click at [692, 320] on div at bounding box center [648, 323] width 139 height 35
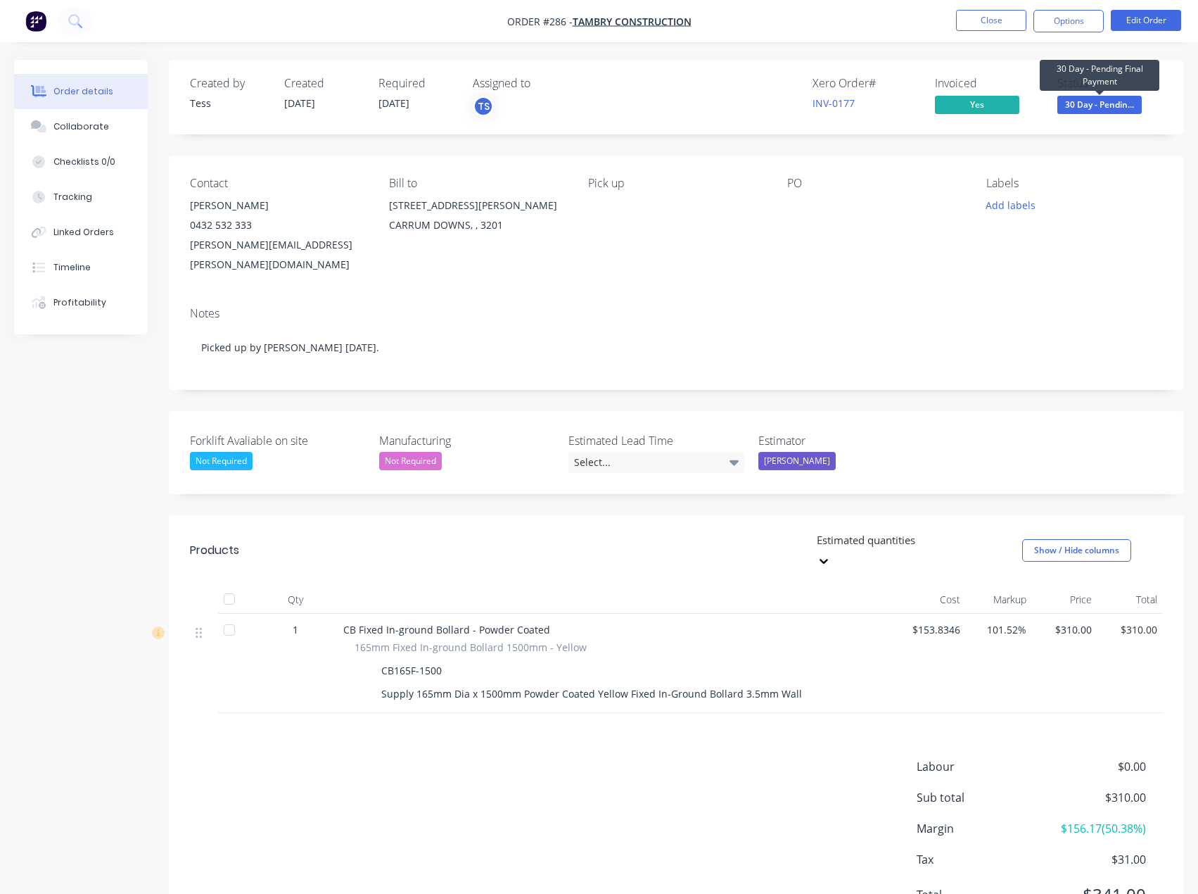
click at [1111, 108] on span "30 Day - Pendin..." at bounding box center [1100, 105] width 84 height 18
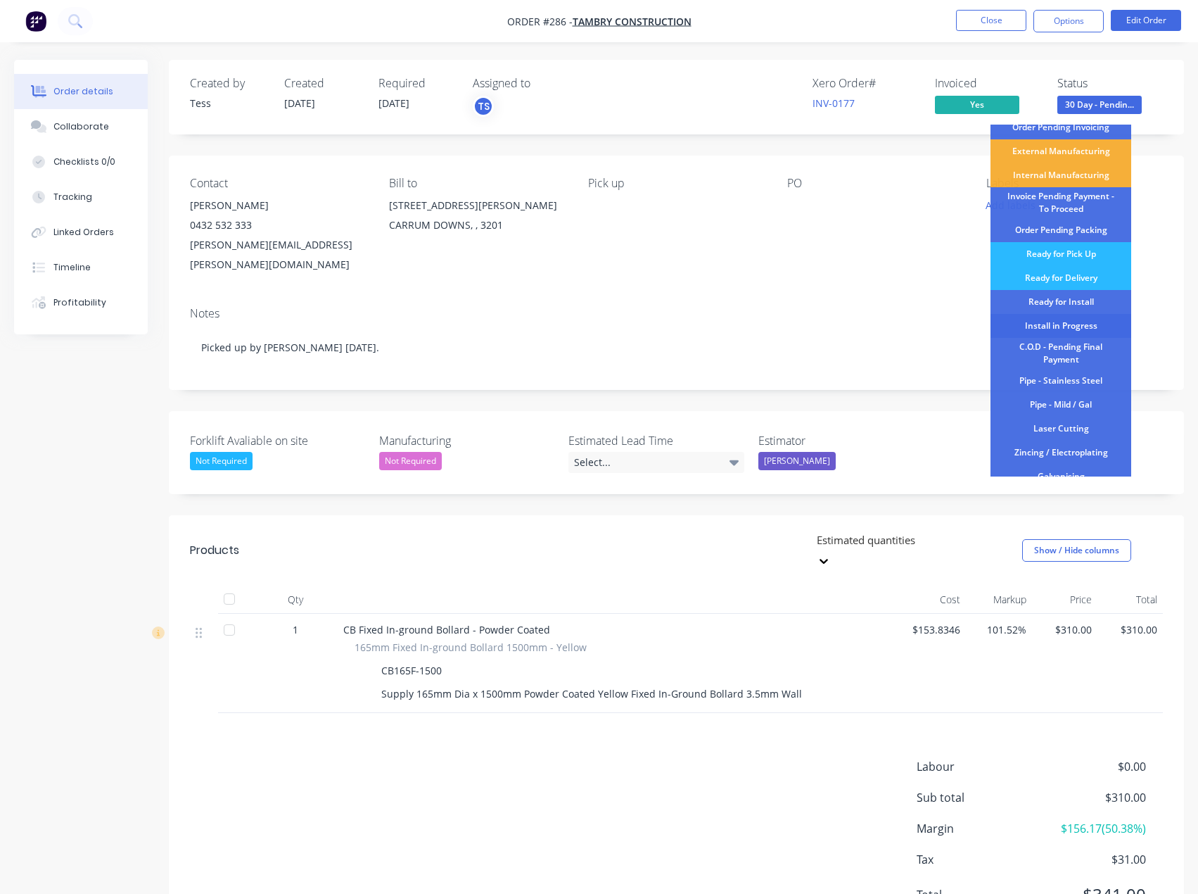
scroll to position [141, 0]
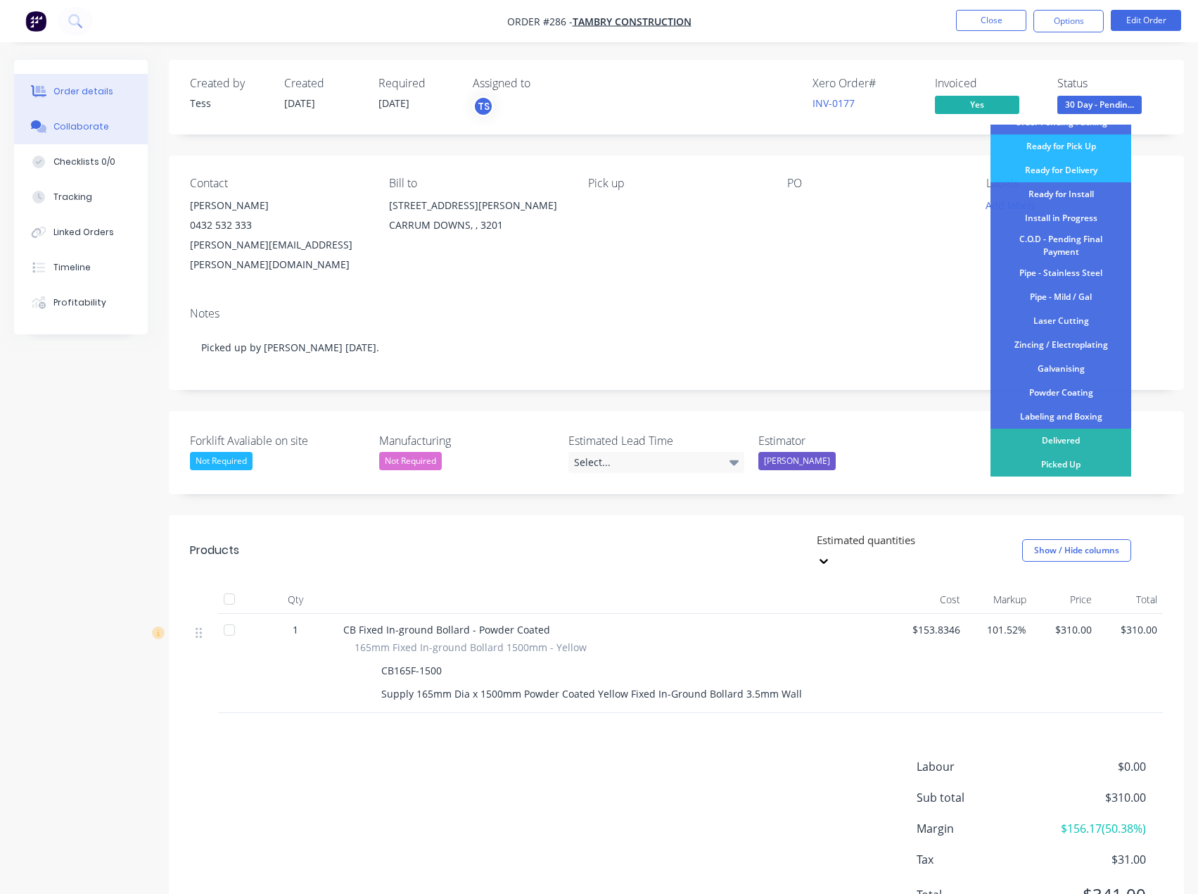
click at [34, 120] on button "Collaborate" at bounding box center [81, 126] width 134 height 35
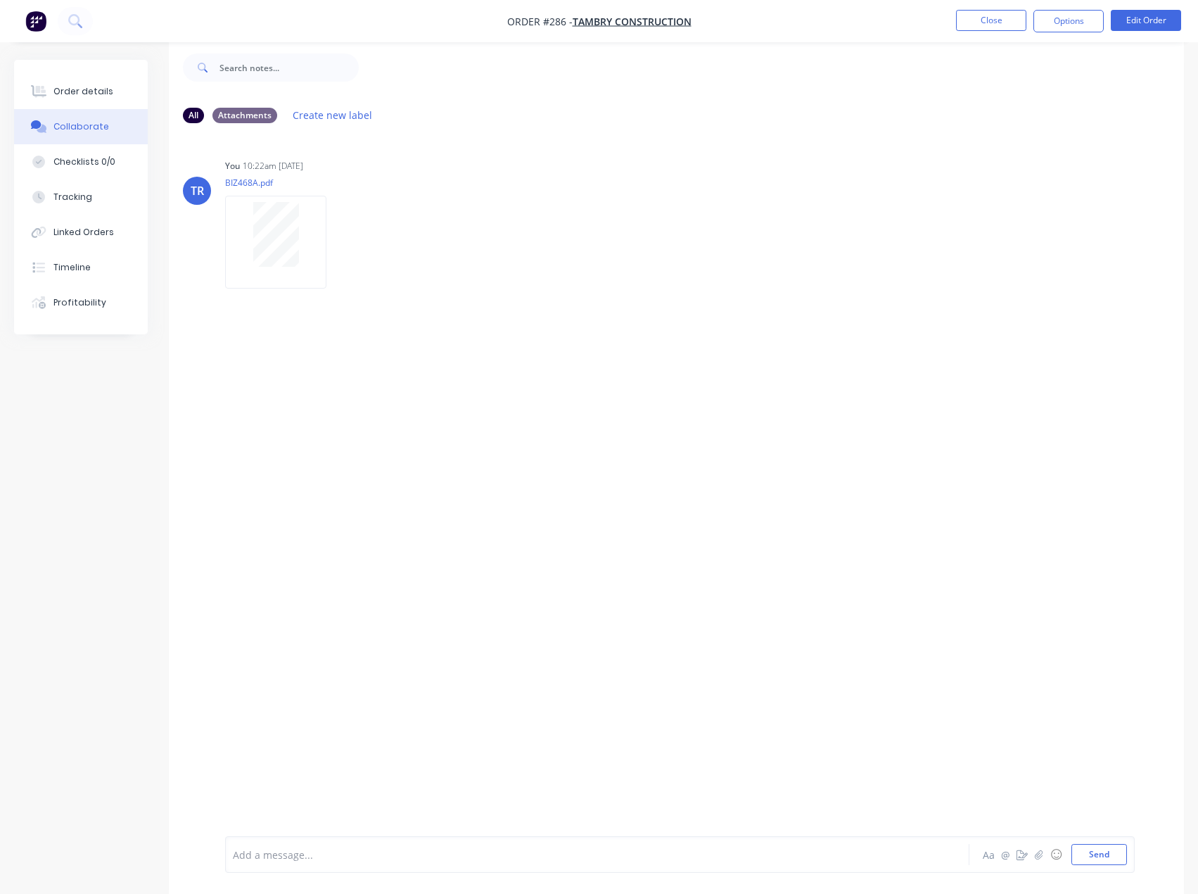
scroll to position [21, 0]
click at [110, 105] on button "Order details" at bounding box center [81, 91] width 134 height 35
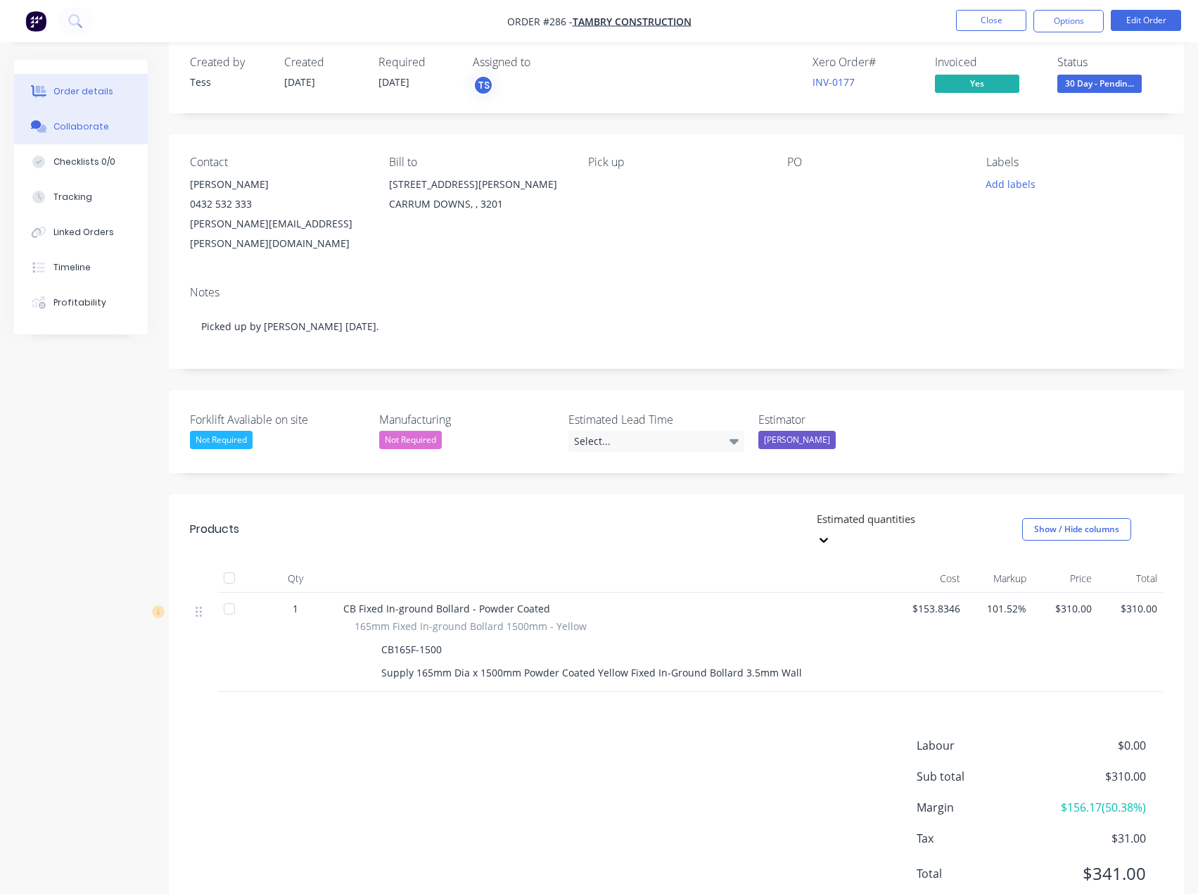
click at [79, 124] on div "Collaborate" at bounding box center [81, 126] width 56 height 13
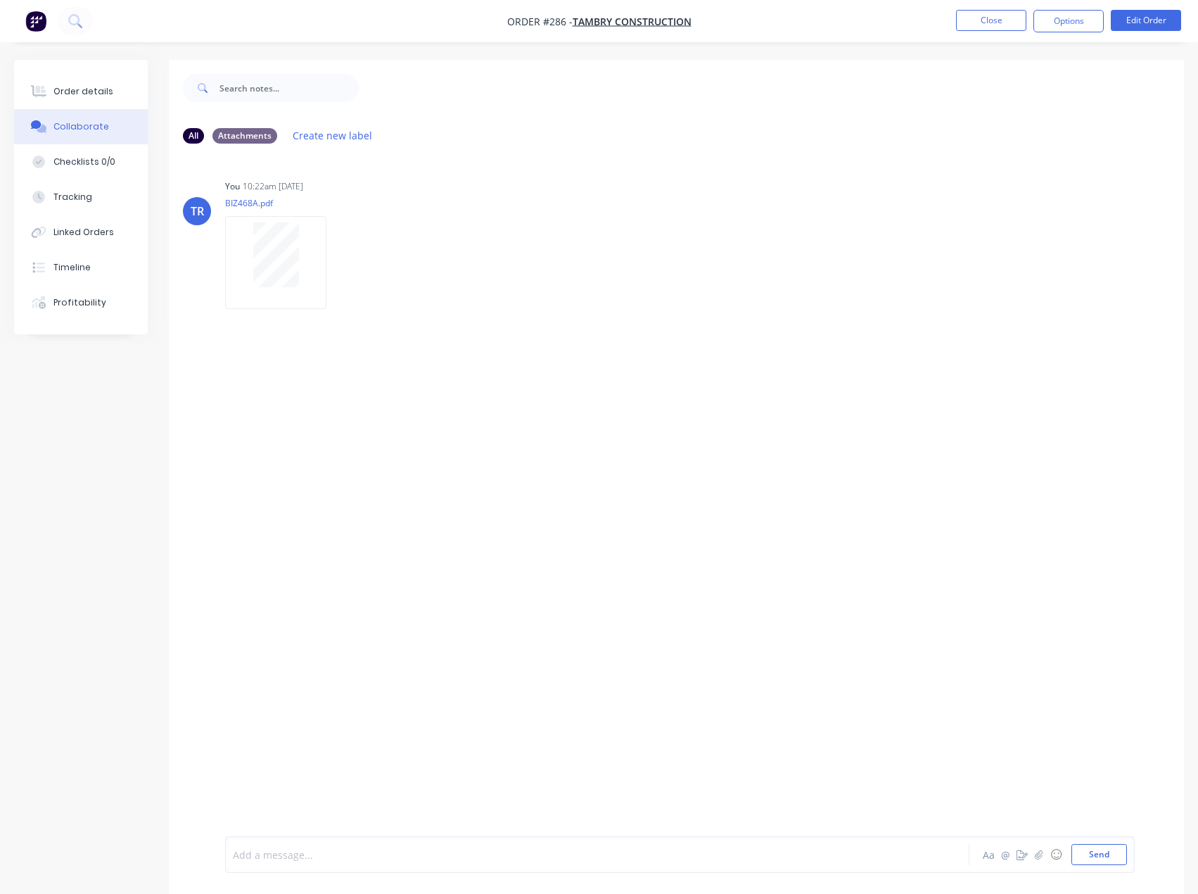
click at [294, 859] on div at bounding box center [569, 854] width 670 height 15
click at [102, 85] on div "Order details" at bounding box center [83, 91] width 60 height 13
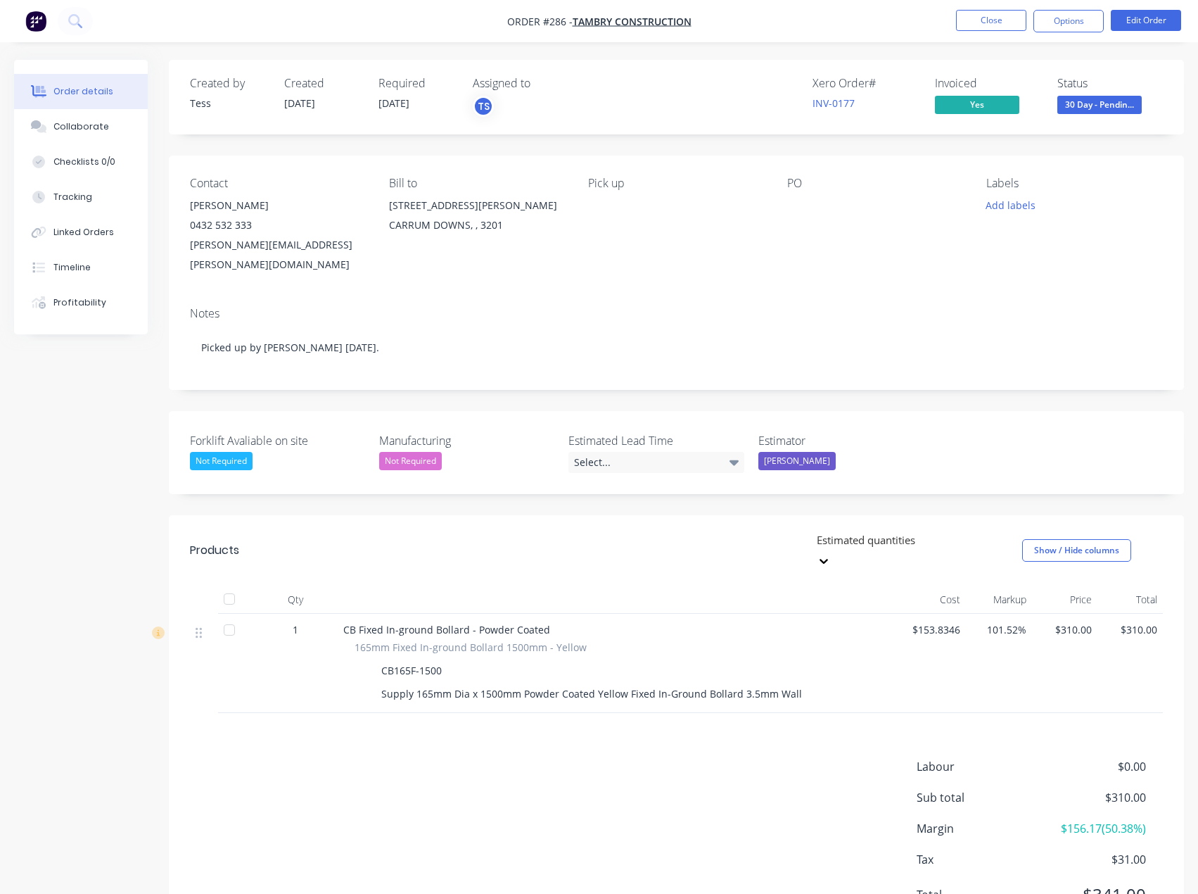
click at [1099, 103] on span "30 Day - Pendin..." at bounding box center [1100, 105] width 84 height 18
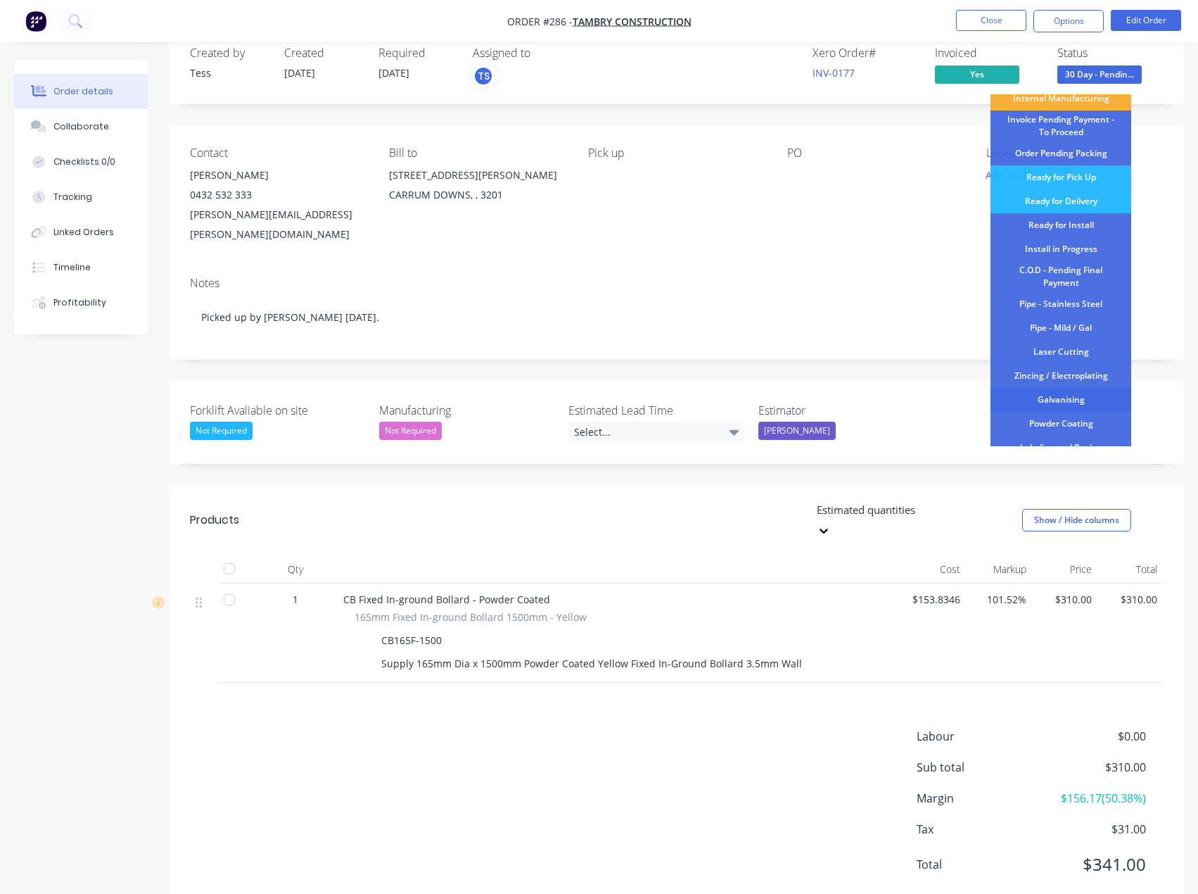
scroll to position [141, 0]
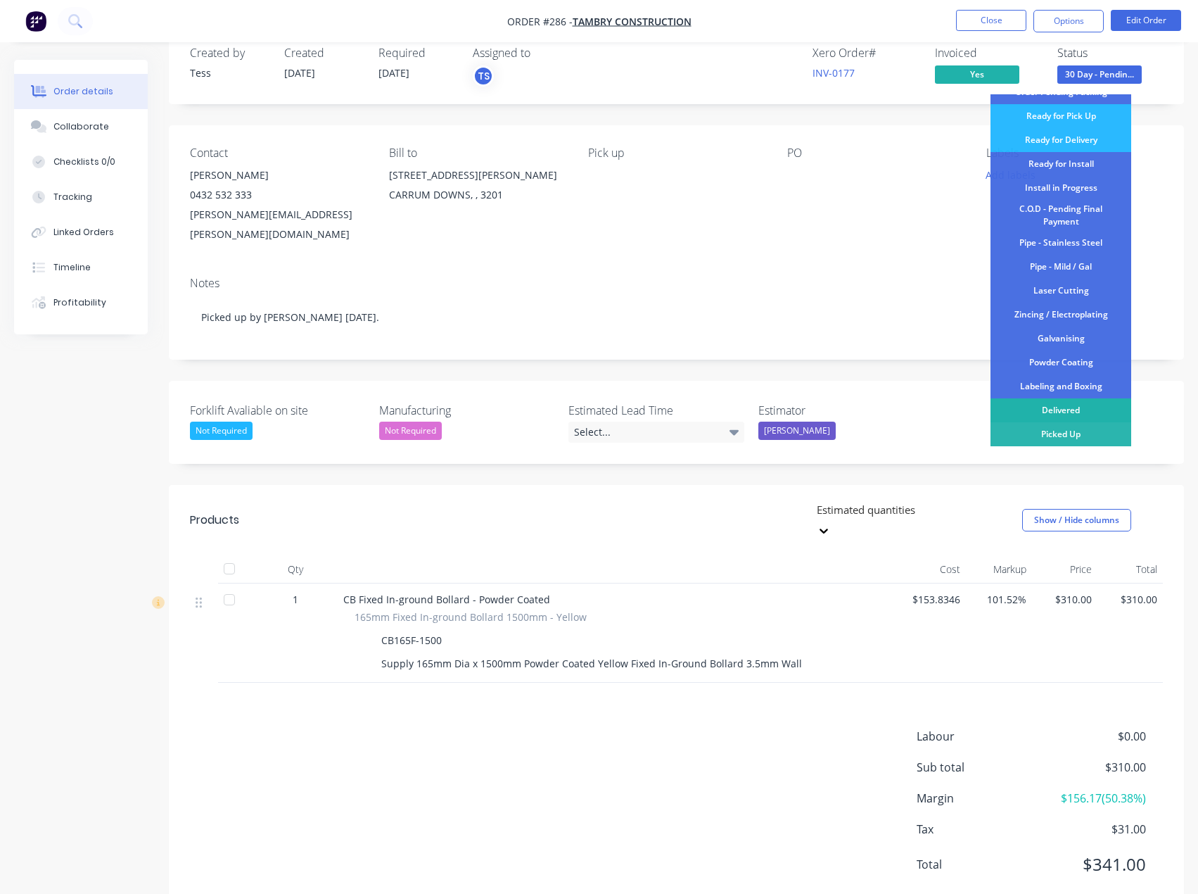
click at [1059, 410] on div "Delivered" at bounding box center [1061, 410] width 141 height 24
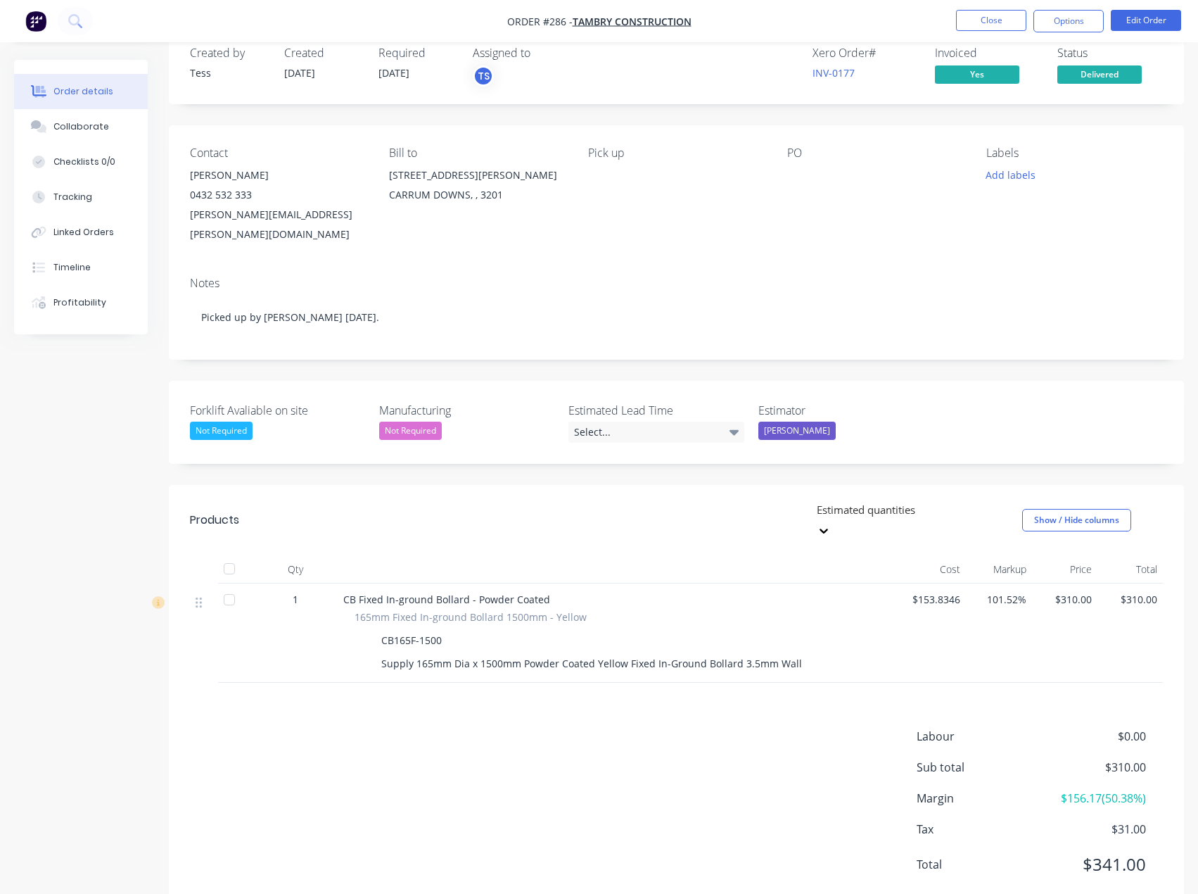
click at [1109, 80] on span "Delivered" at bounding box center [1100, 74] width 84 height 18
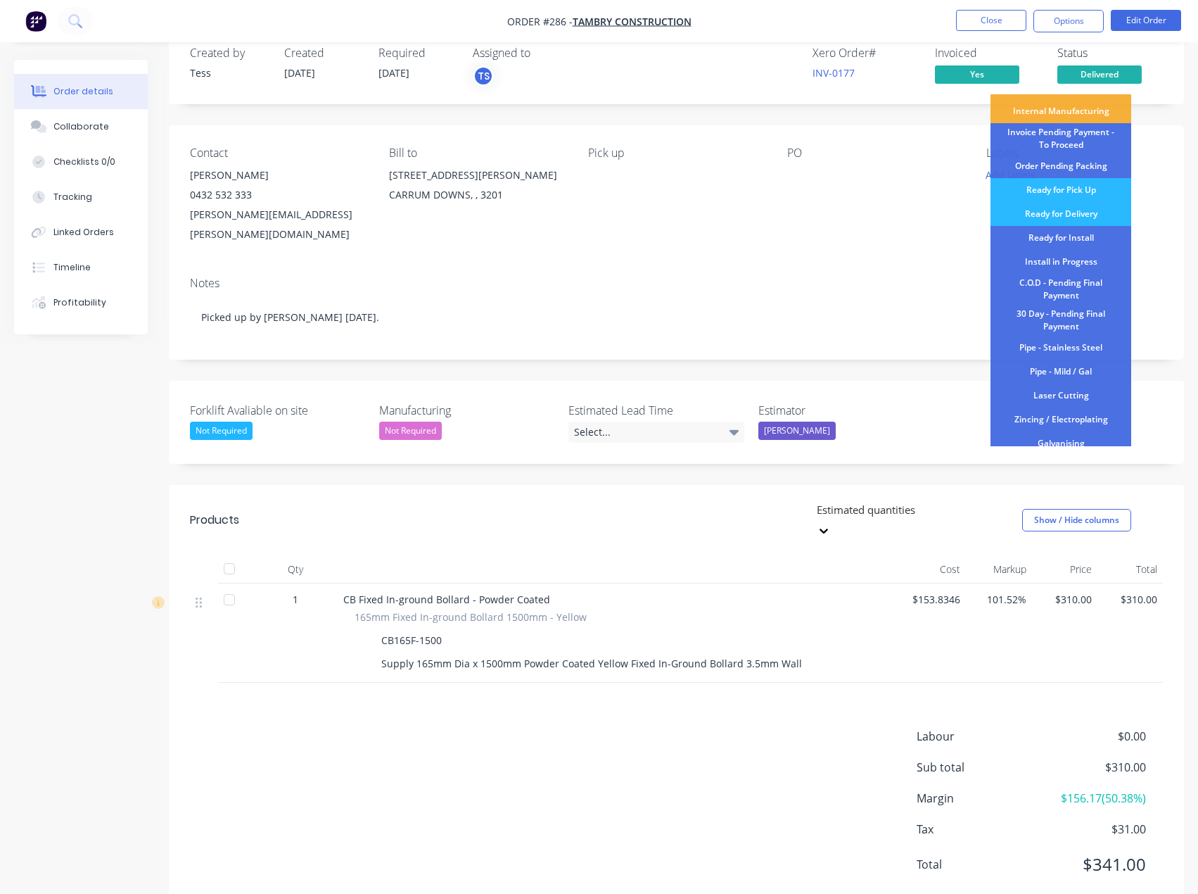
scroll to position [148, 0]
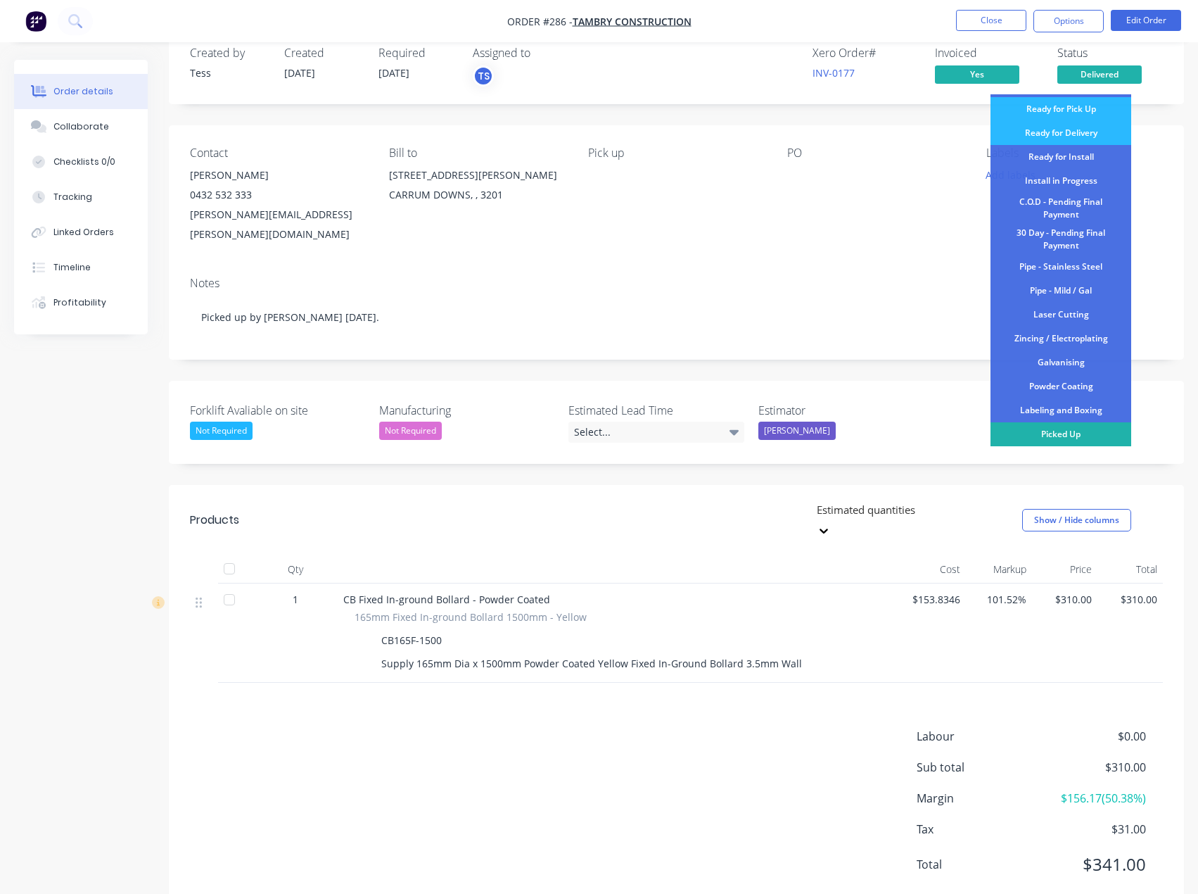
click at [1073, 430] on div "Picked Up" at bounding box center [1061, 434] width 141 height 24
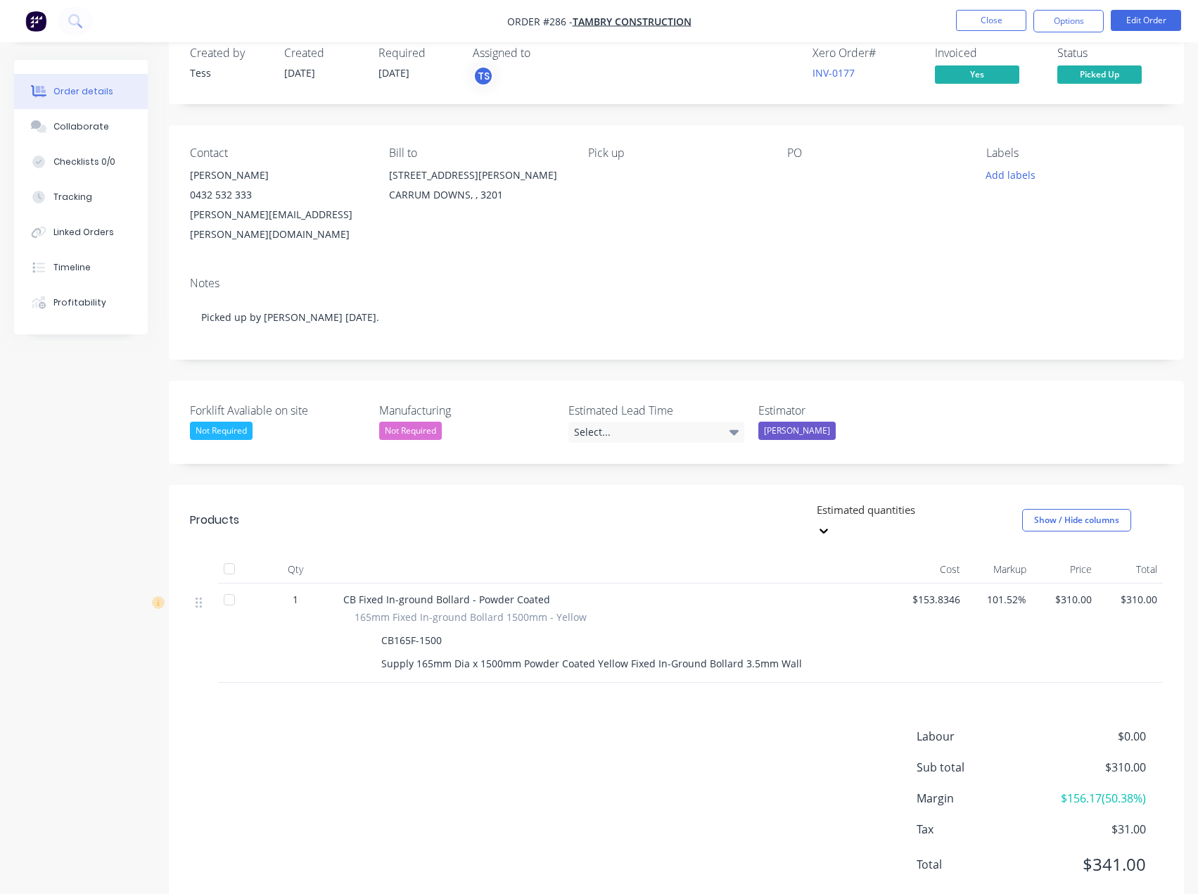
click at [1030, 27] on ul "Close Options Edit Order" at bounding box center [1068, 21] width 259 height 23
click at [1013, 27] on button "Close" at bounding box center [991, 20] width 70 height 21
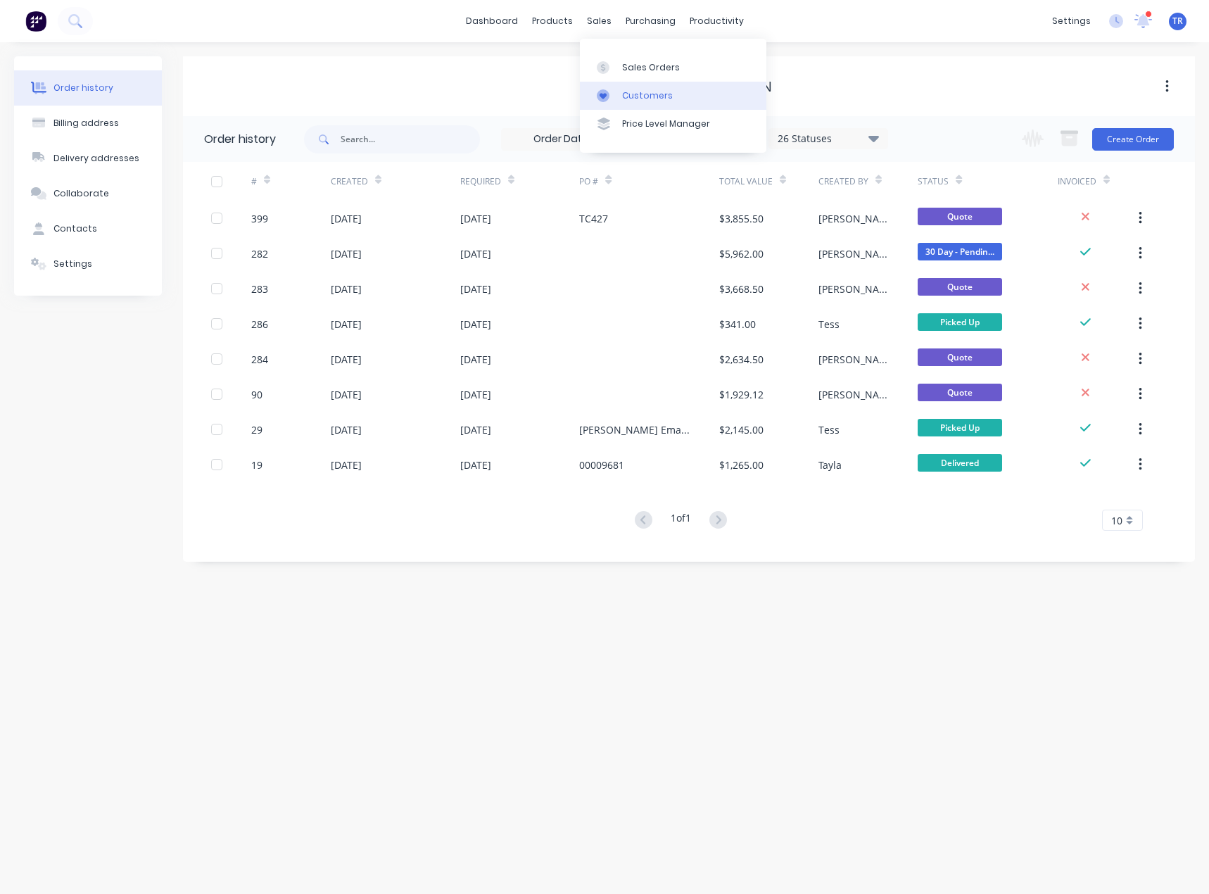
click at [624, 93] on div "Customers" at bounding box center [647, 95] width 51 height 13
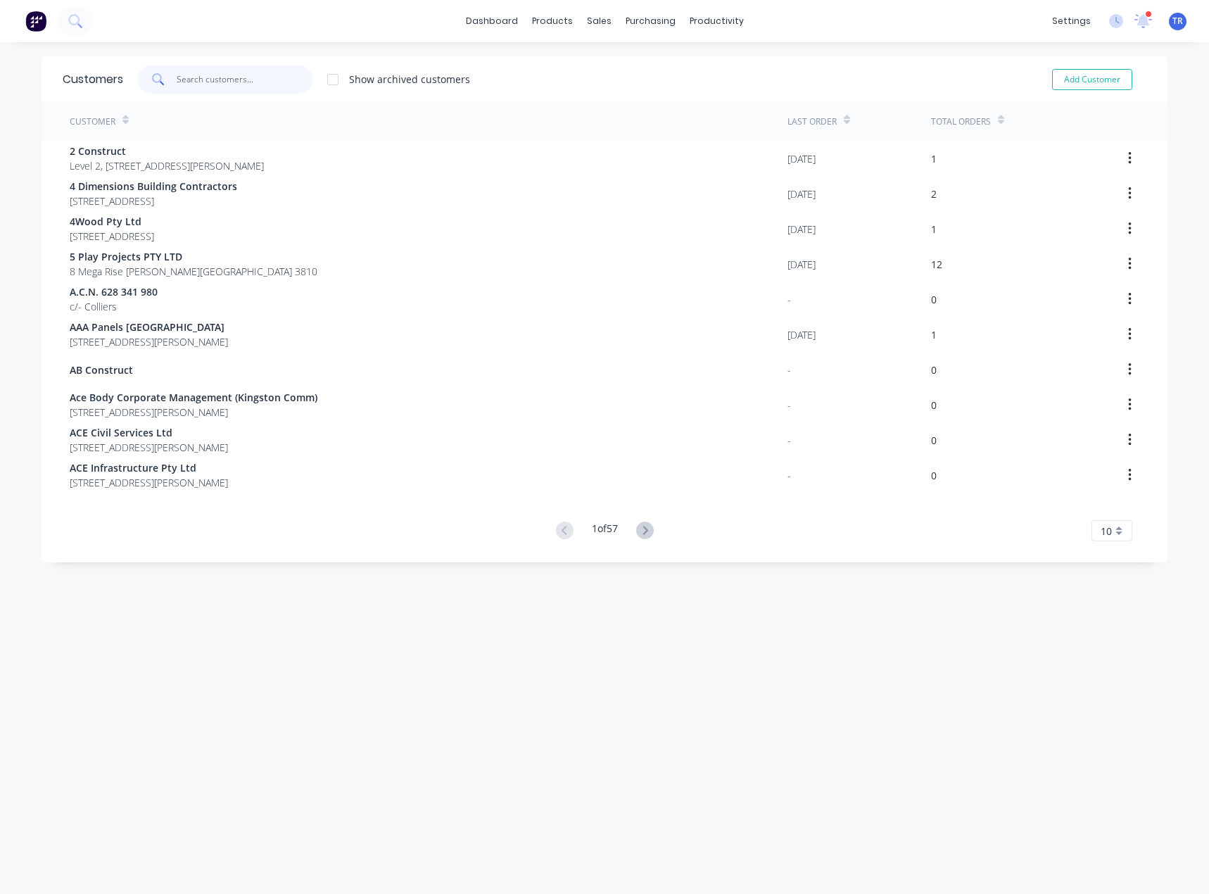
click at [216, 72] on input "text" at bounding box center [245, 79] width 137 height 28
paste input "5 Play Projects"
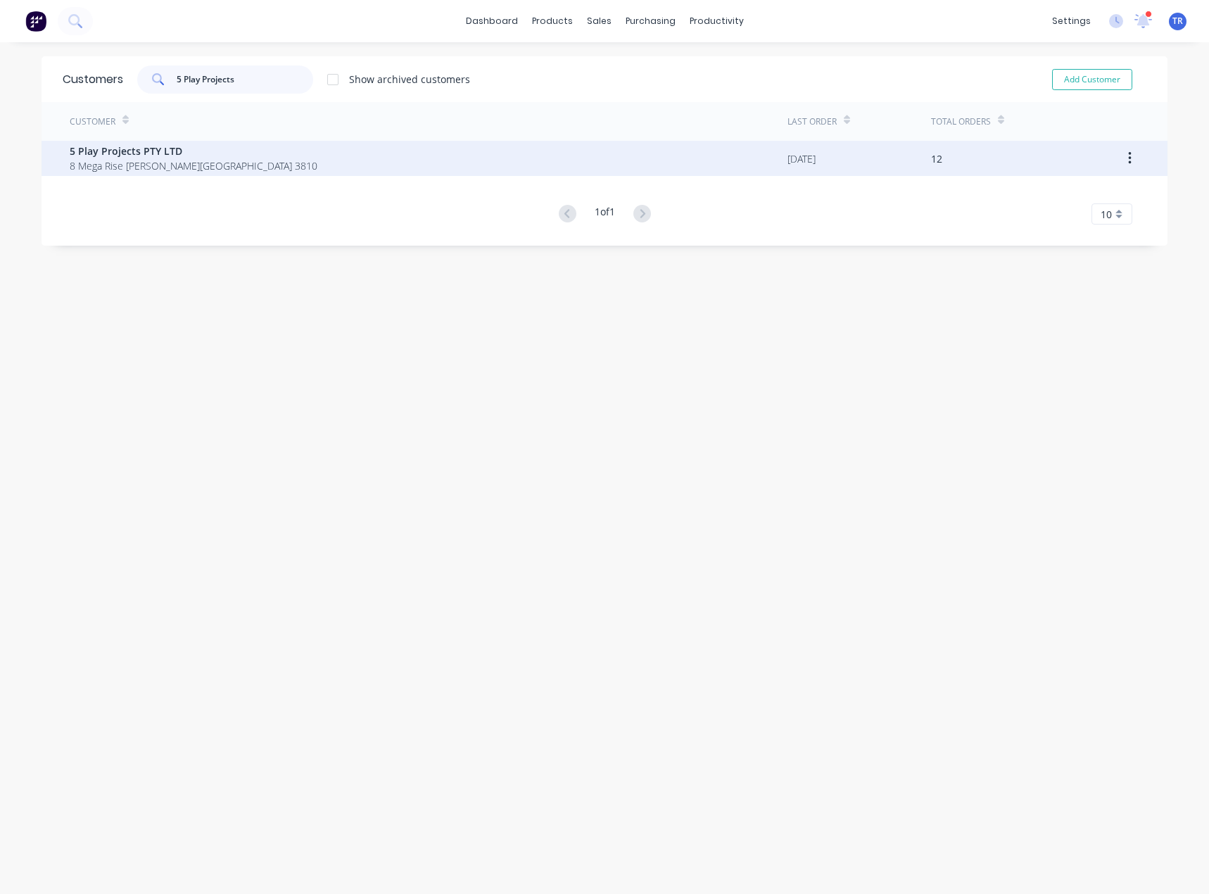
type input "5 Play Projects"
click at [228, 169] on span "8 Mega Rise Pakenham Victoria Australia 3810" at bounding box center [194, 165] width 248 height 15
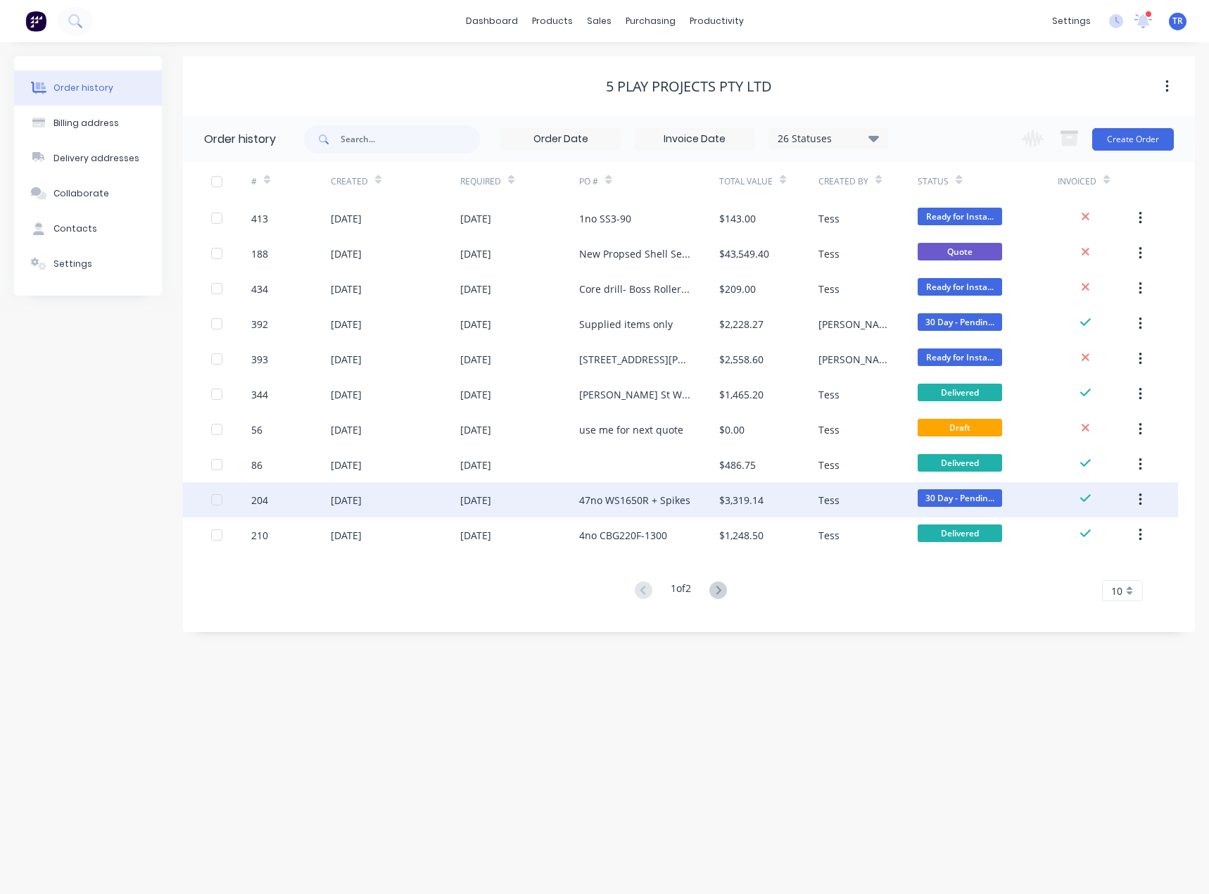
click at [834, 513] on div "Tess" at bounding box center [867, 499] width 99 height 35
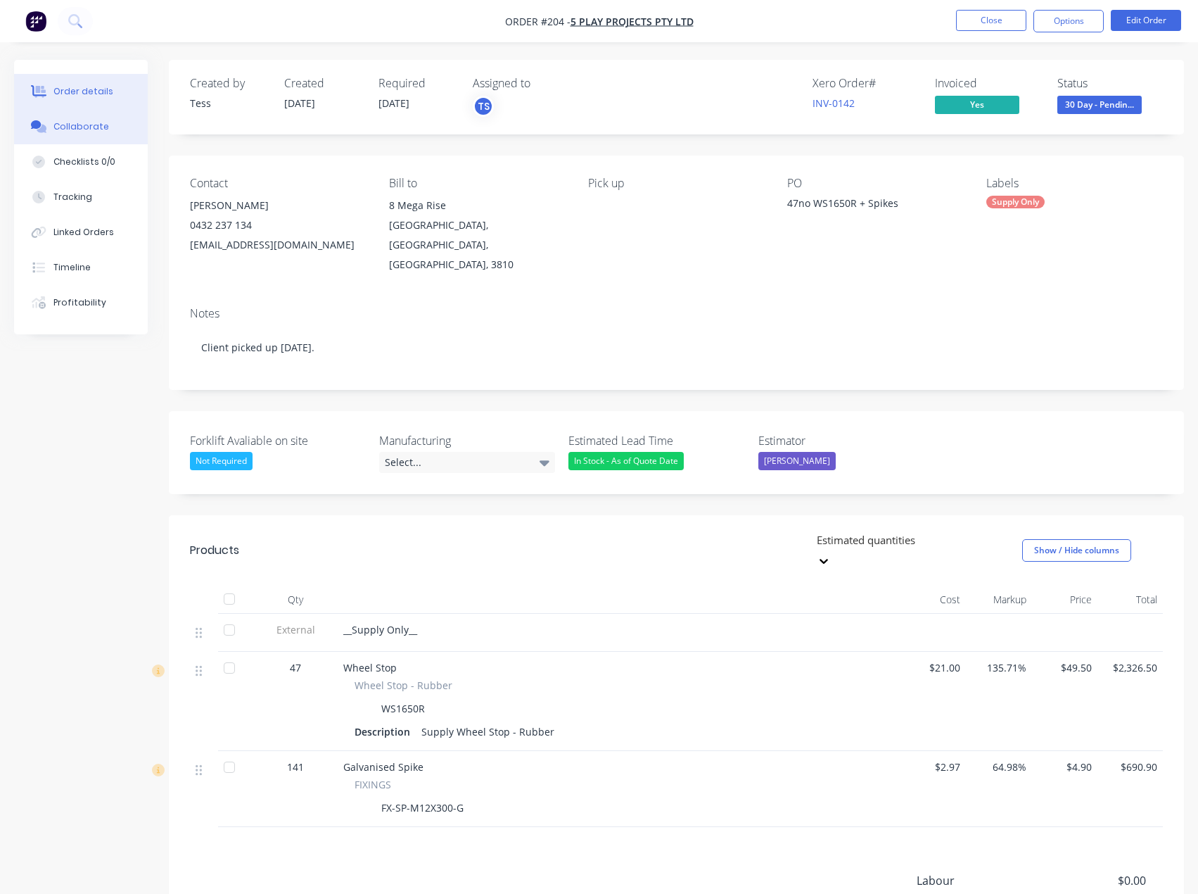
click at [77, 121] on div "Collaborate" at bounding box center [81, 126] width 56 height 13
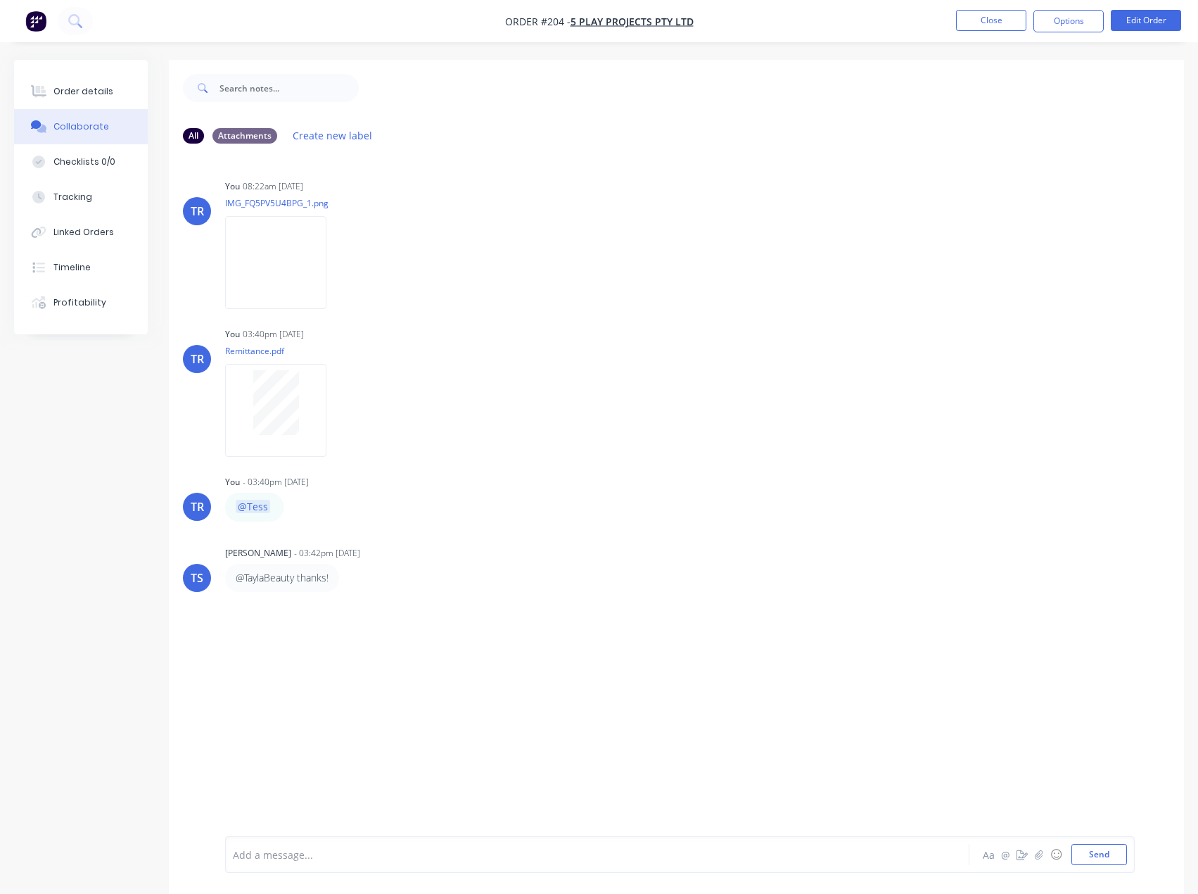
click at [306, 856] on div at bounding box center [569, 854] width 670 height 15
click at [80, 94] on div "Order details" at bounding box center [83, 91] width 60 height 13
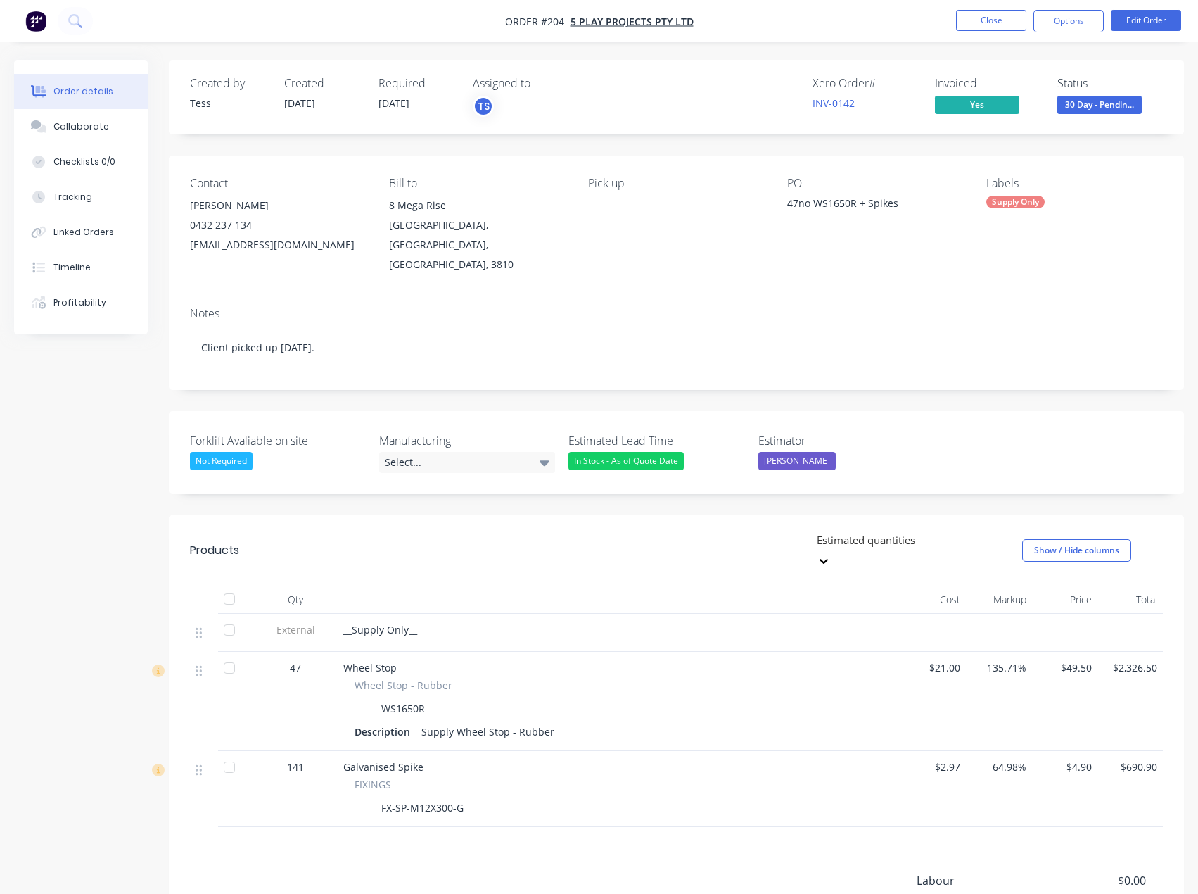
click at [1100, 101] on span "30 Day - Pendin..." at bounding box center [1100, 105] width 84 height 18
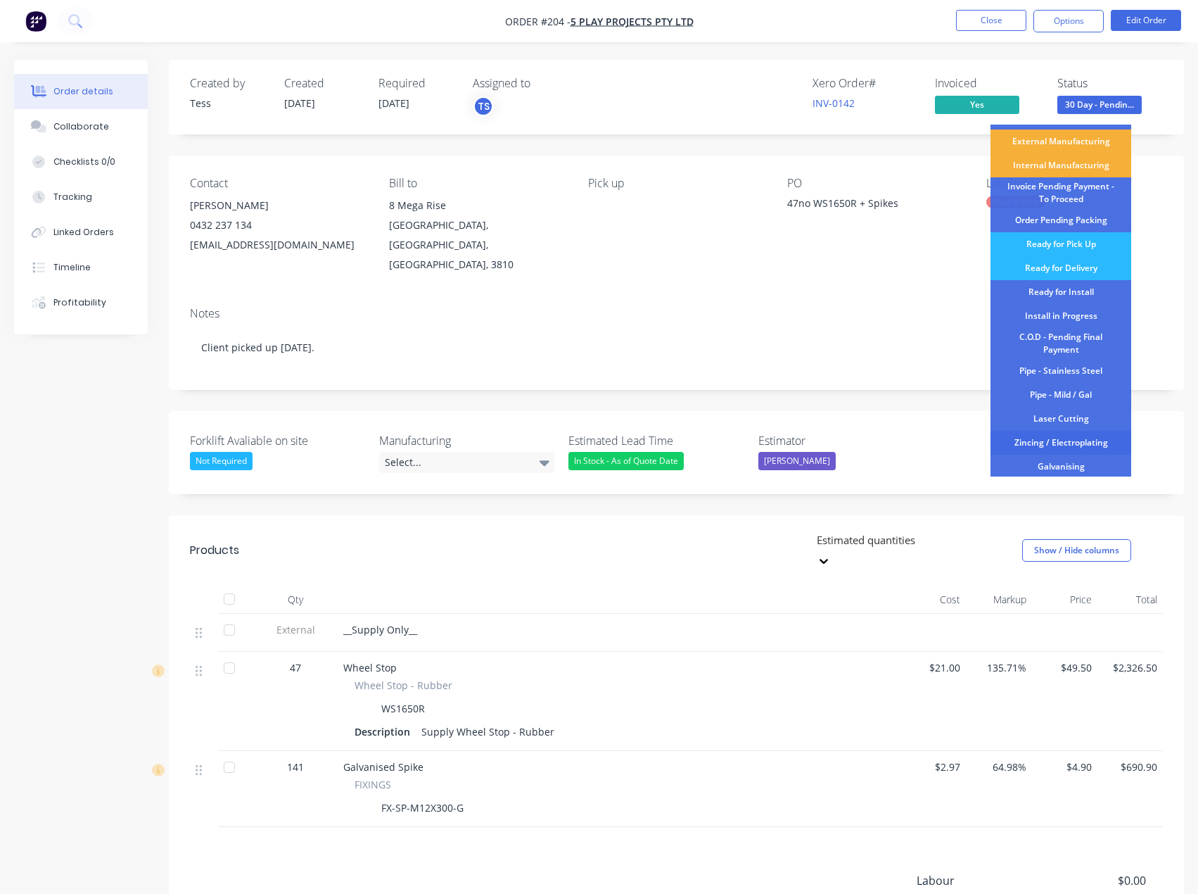
scroll to position [141, 0]
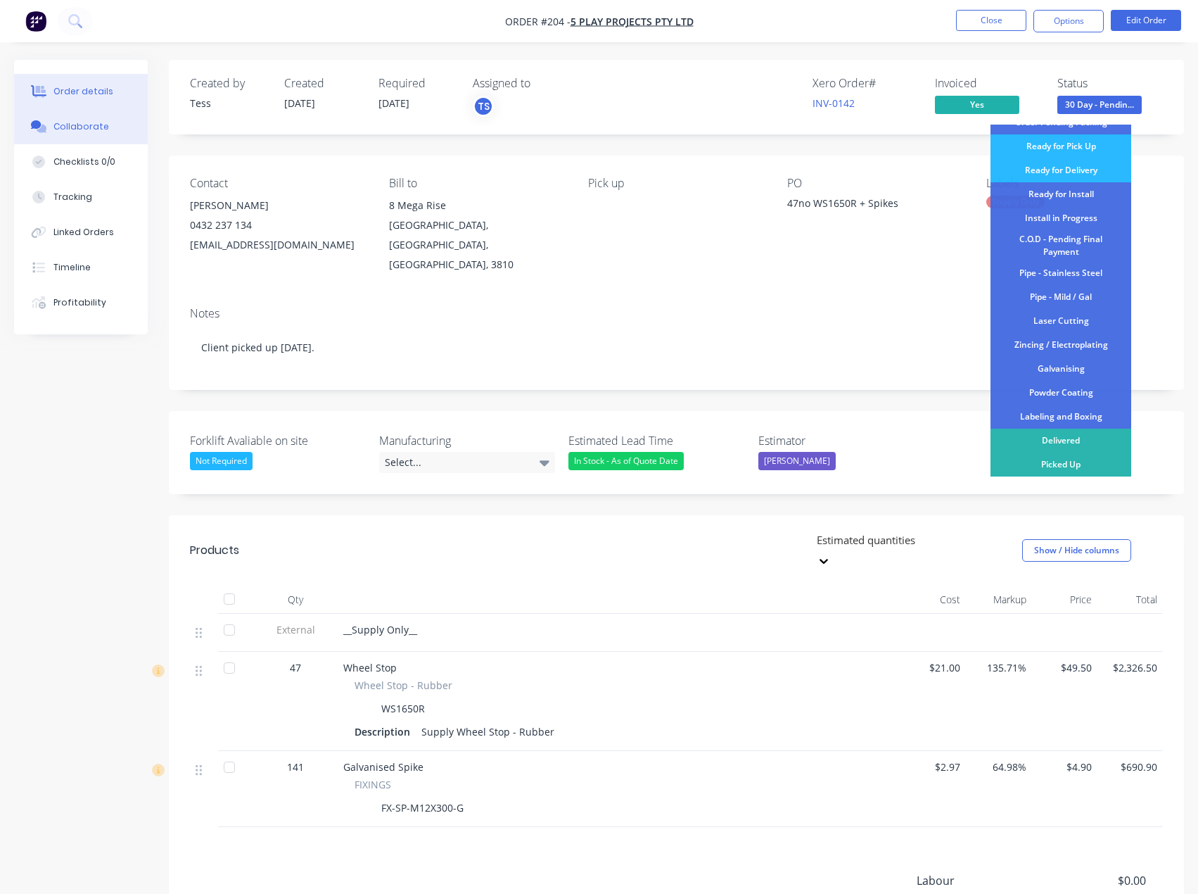
click at [93, 116] on button "Collaborate" at bounding box center [81, 126] width 134 height 35
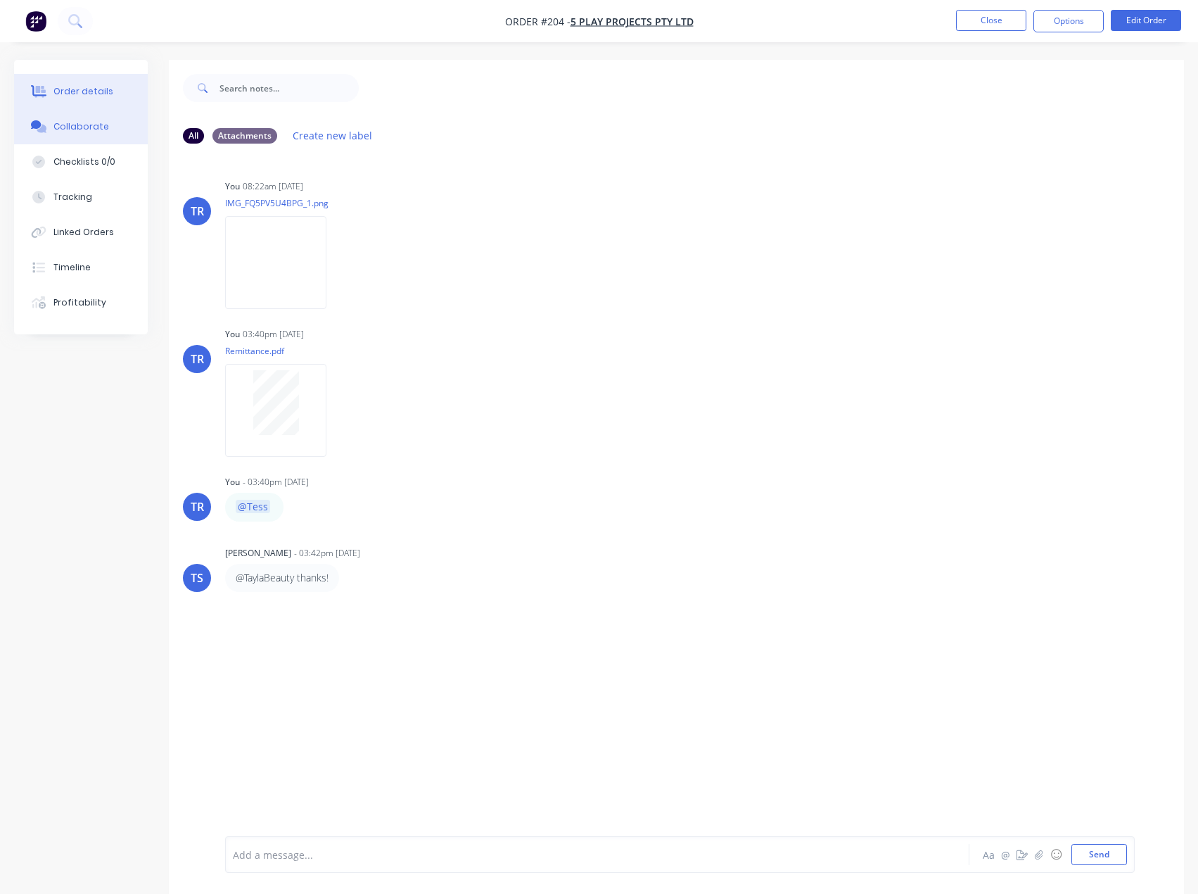
click at [102, 87] on div "Order details" at bounding box center [83, 91] width 60 height 13
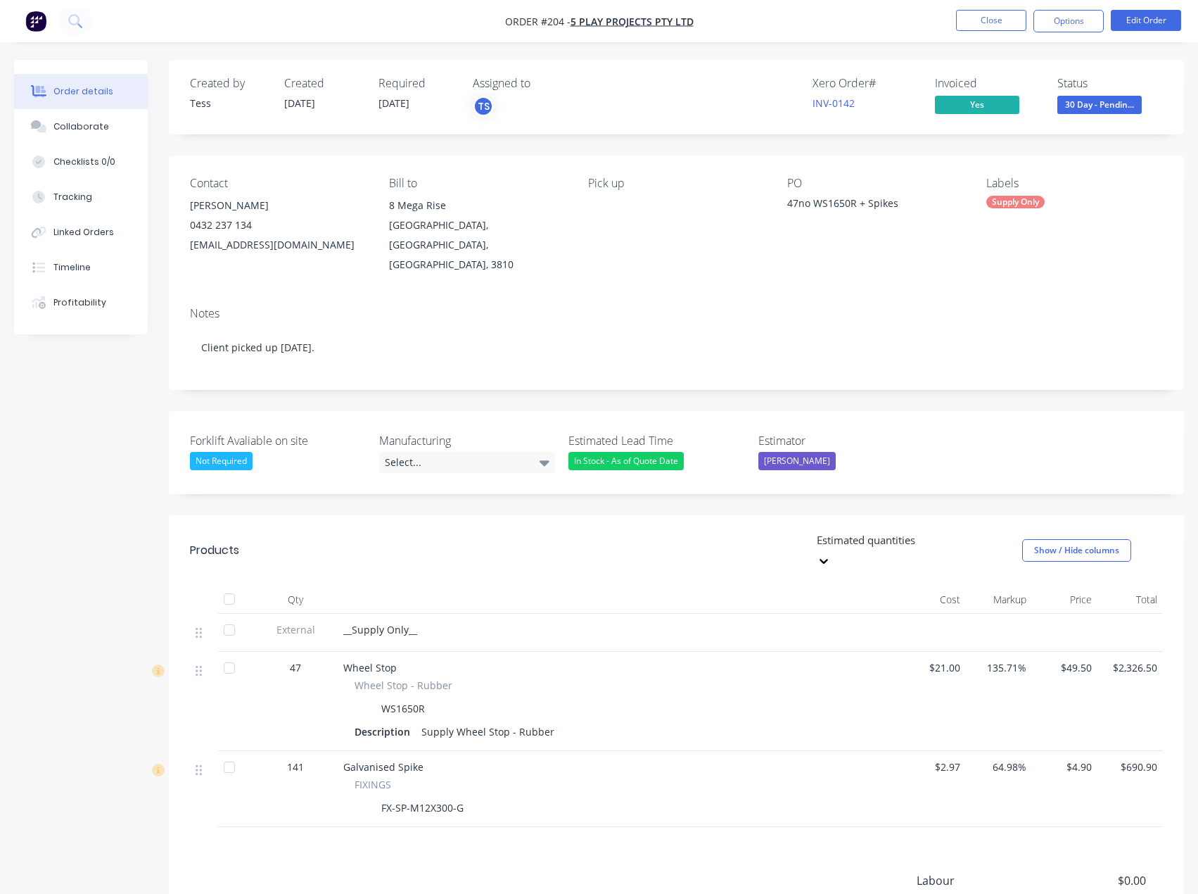
click at [1121, 106] on span "30 Day - Pendin..." at bounding box center [1100, 105] width 84 height 18
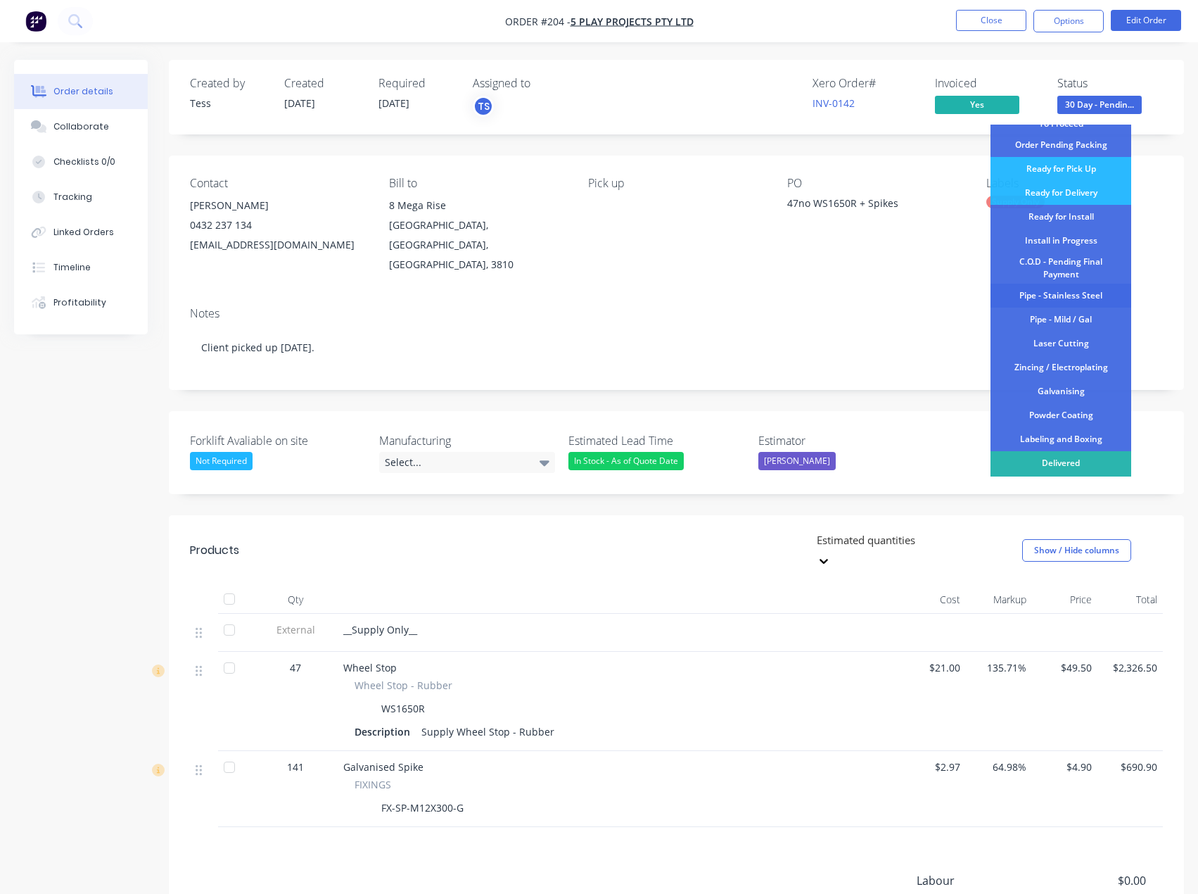
scroll to position [141, 0]
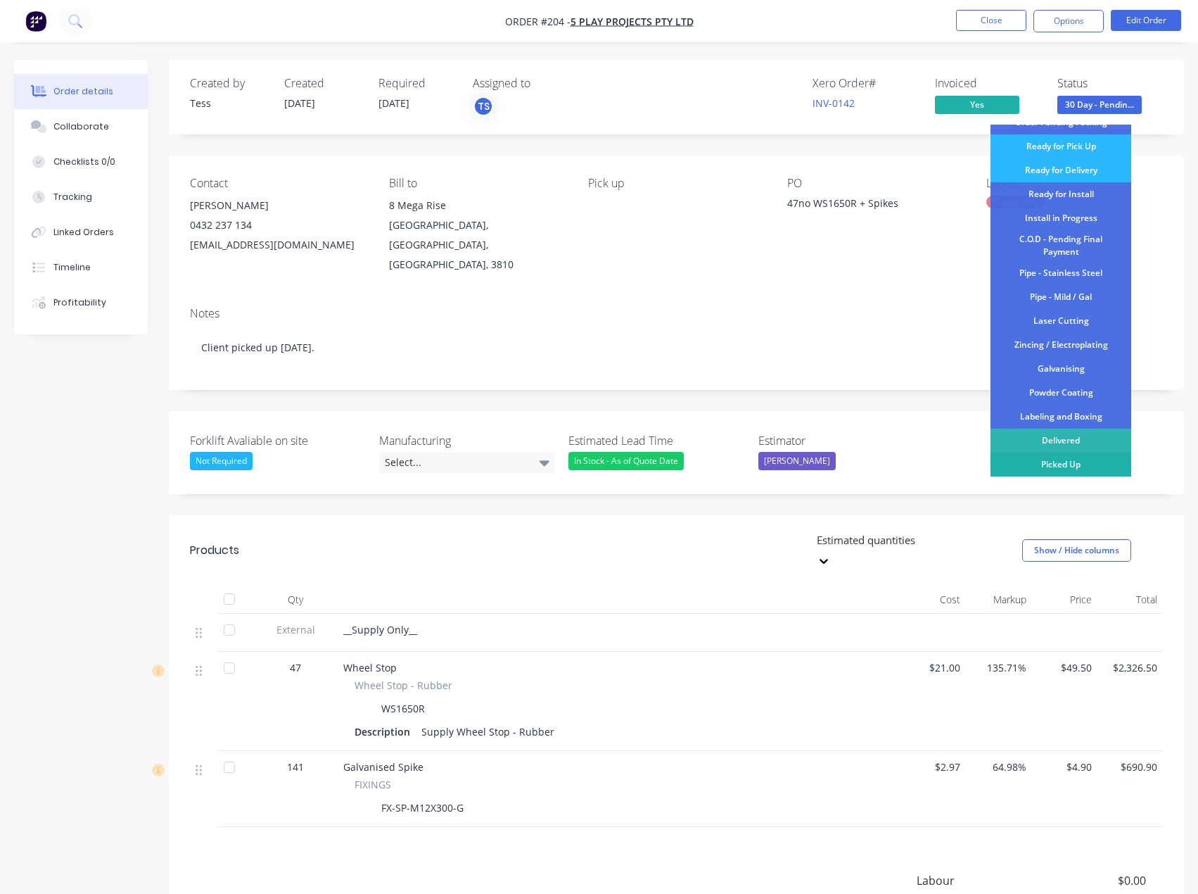
click at [1057, 467] on div "Picked Up" at bounding box center [1061, 465] width 141 height 24
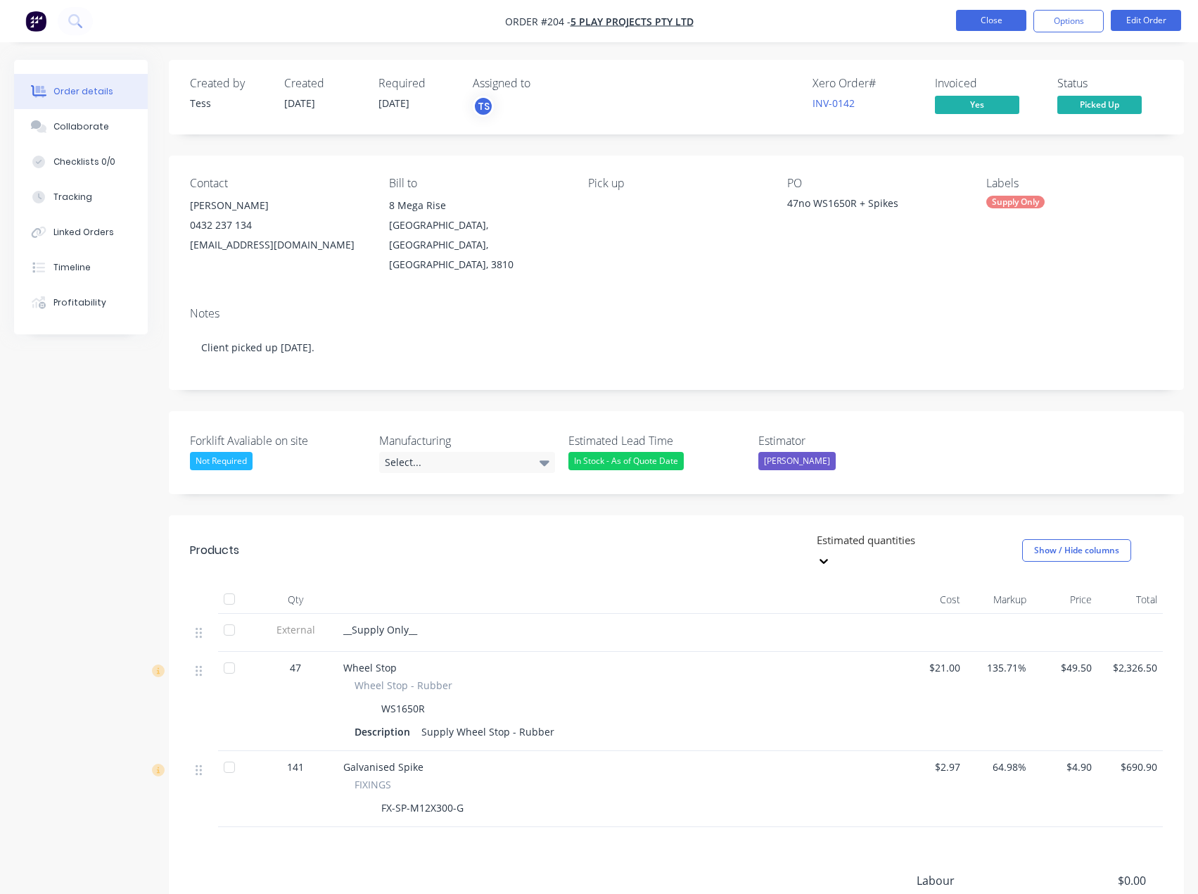
click at [982, 26] on button "Close" at bounding box center [991, 20] width 70 height 21
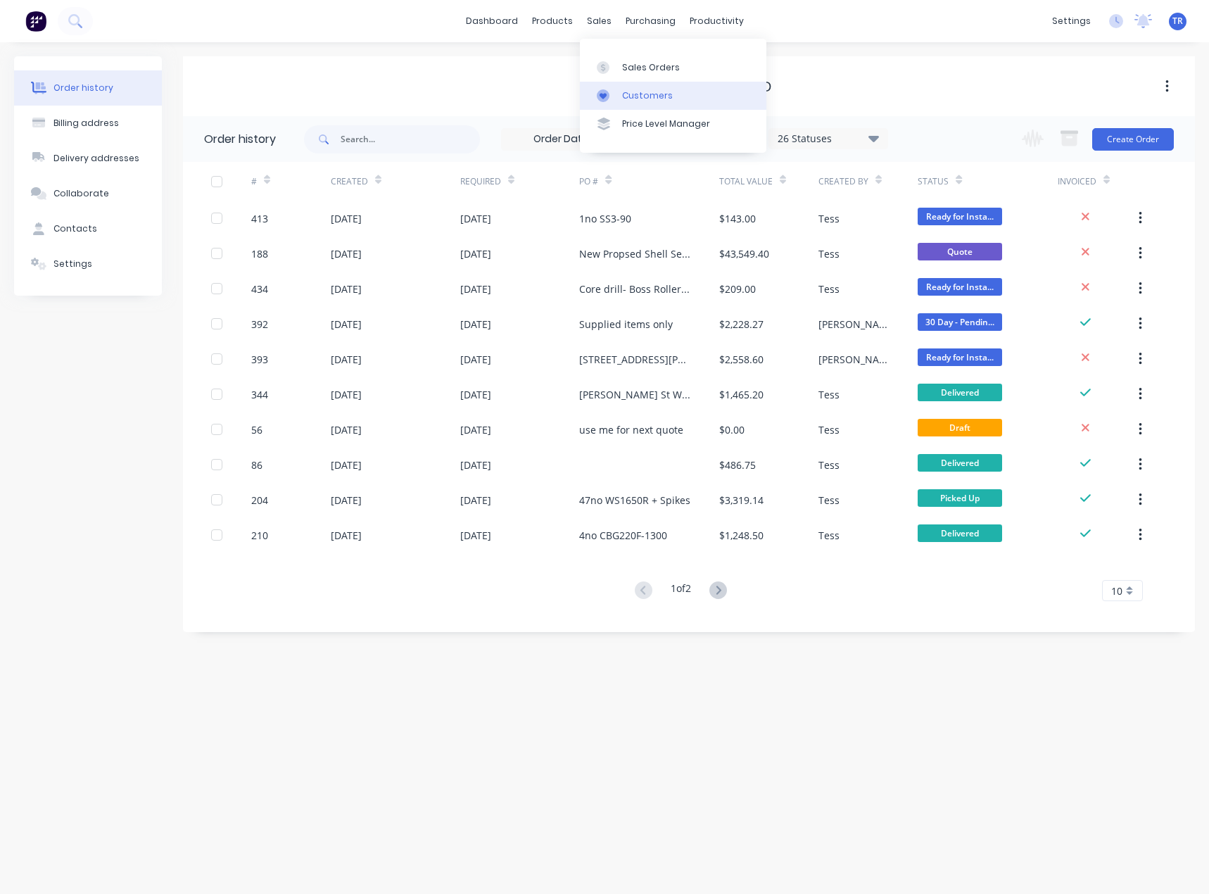
click at [640, 91] on div "Customers" at bounding box center [647, 95] width 51 height 13
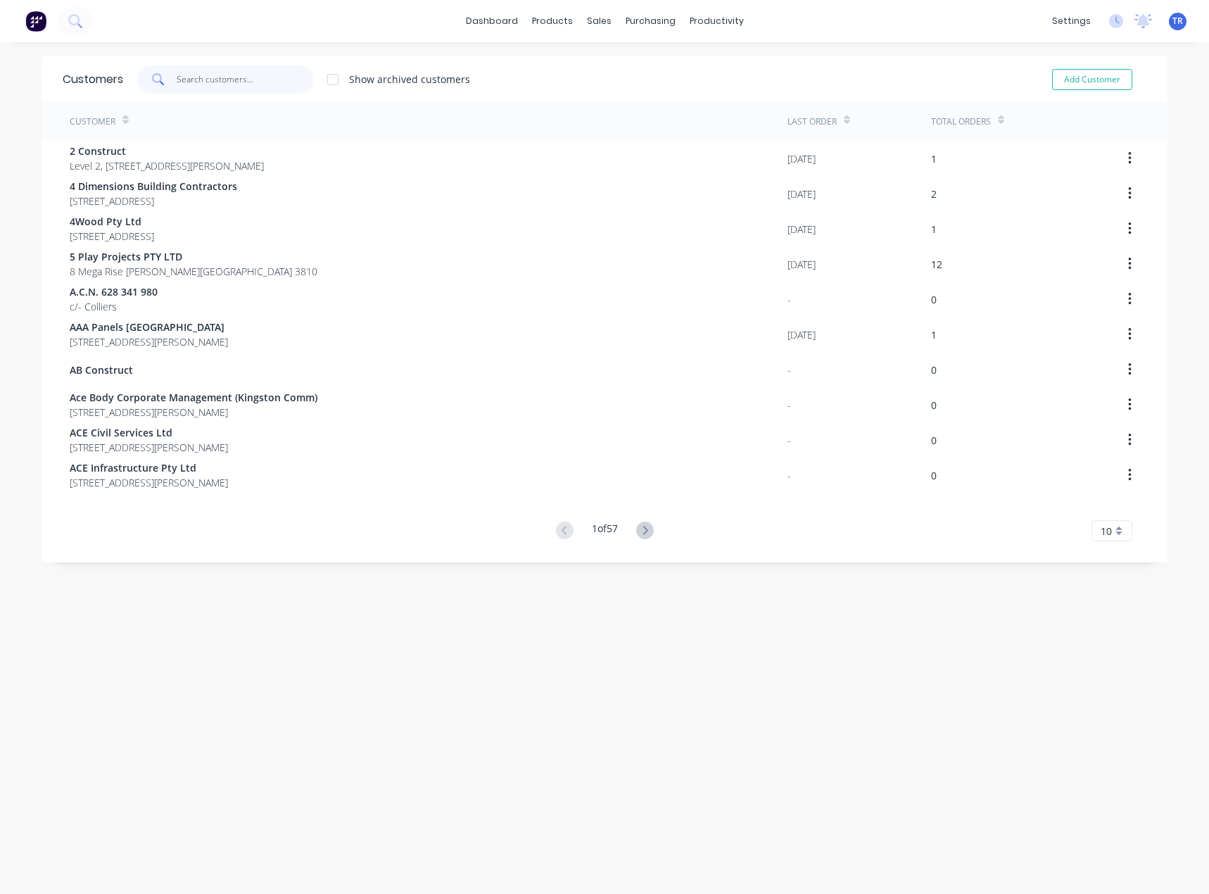
click at [199, 85] on input "text" at bounding box center [245, 79] width 137 height 28
paste input "Join Constuctions"
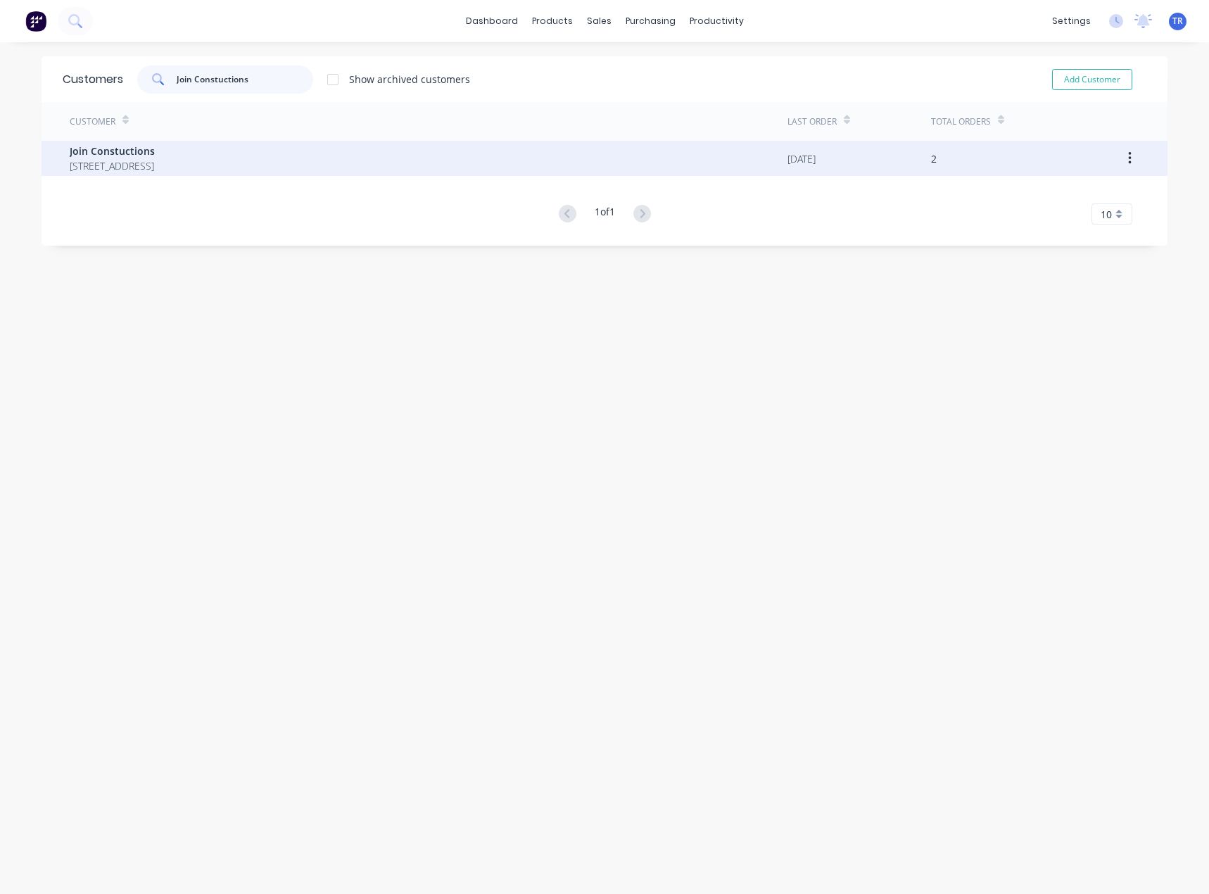
type input "Join Constuctions"
click at [155, 157] on span "Join Constuctions" at bounding box center [112, 151] width 85 height 15
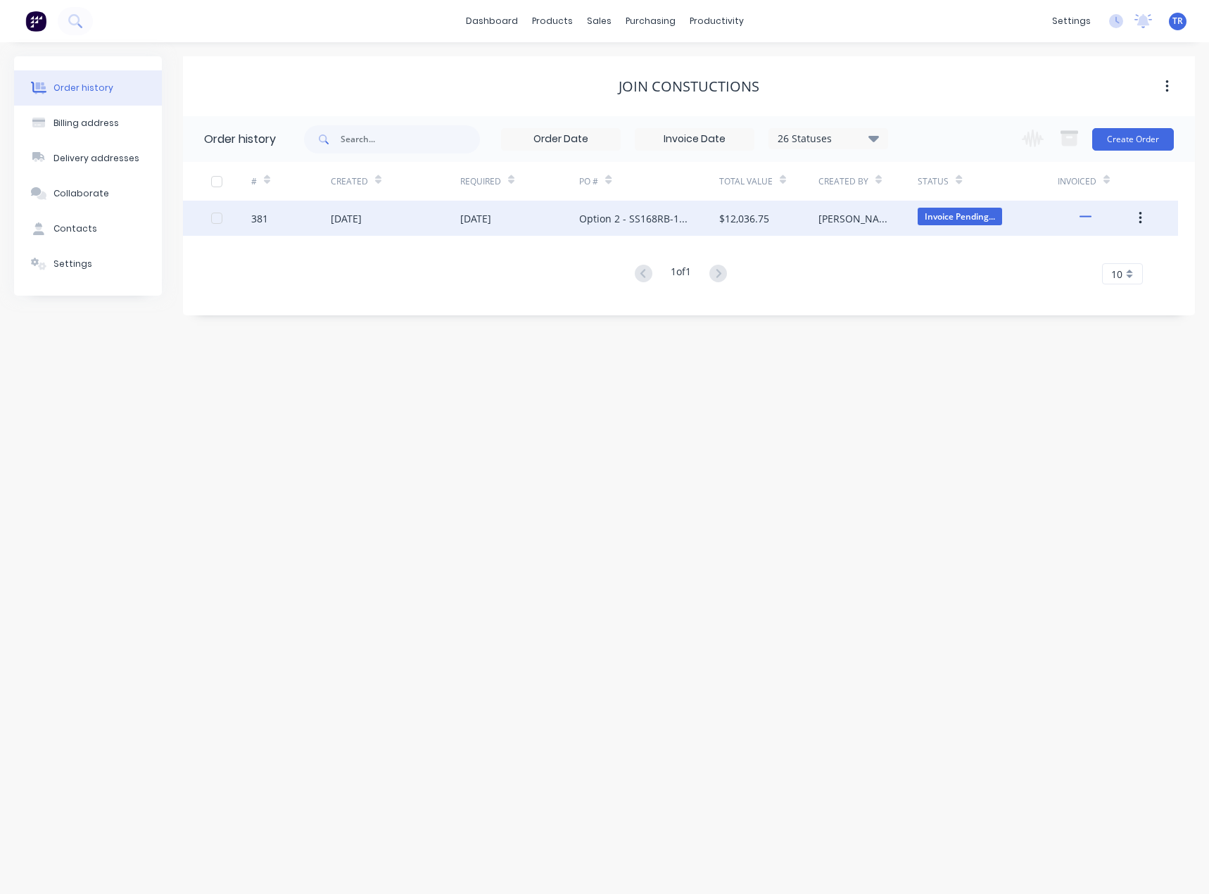
click at [362, 218] on div "24 Sep 2025" at bounding box center [346, 218] width 31 height 15
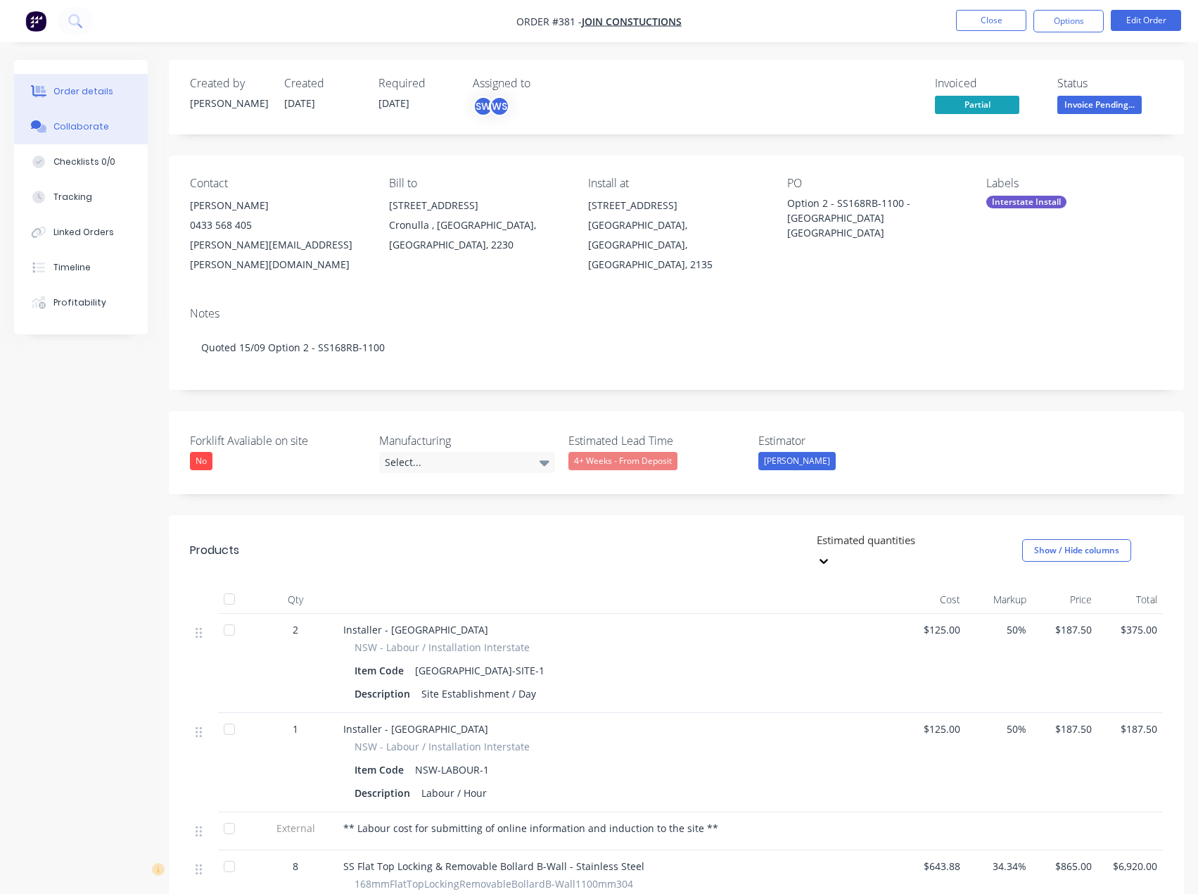
click at [62, 123] on div "Collaborate" at bounding box center [81, 126] width 56 height 13
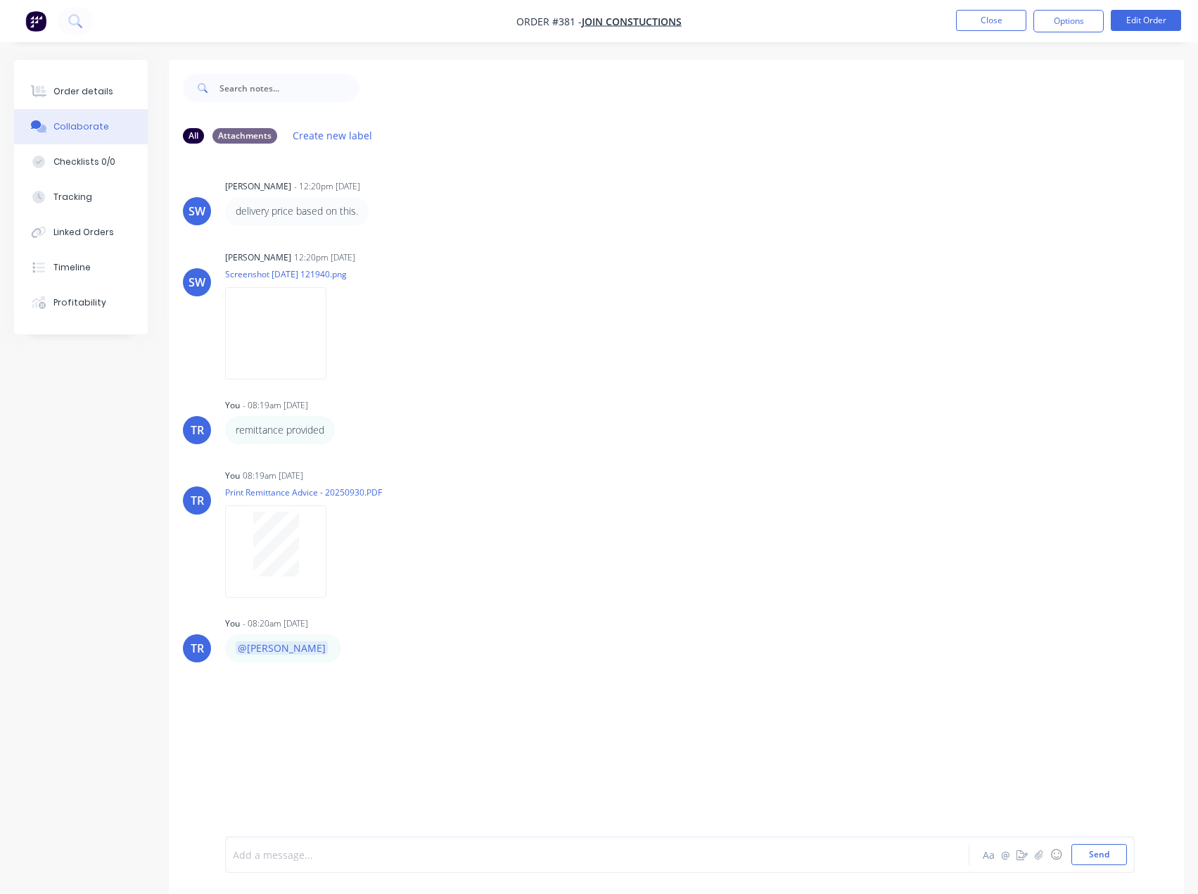
click at [348, 855] on div at bounding box center [569, 854] width 670 height 15
click at [139, 92] on button "Order details" at bounding box center [81, 91] width 134 height 35
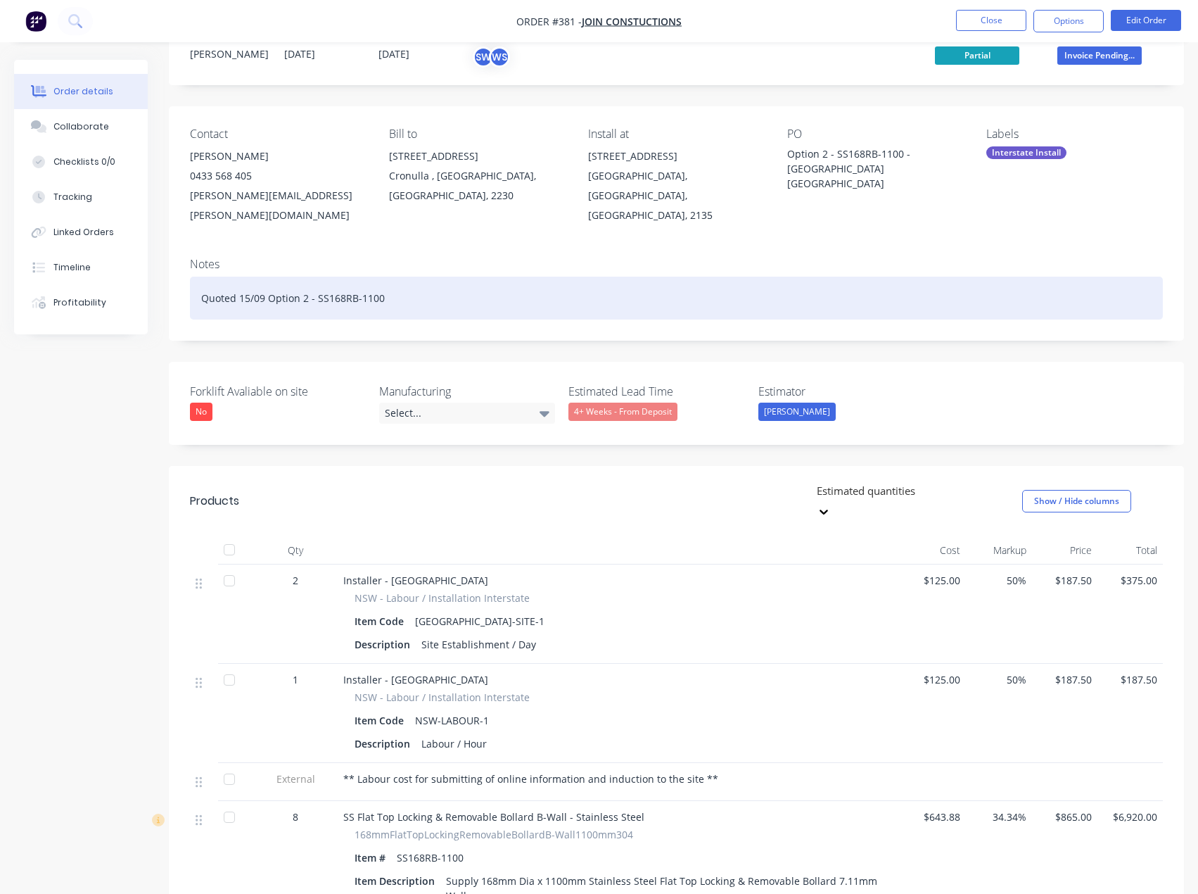
scroll to position [41, 0]
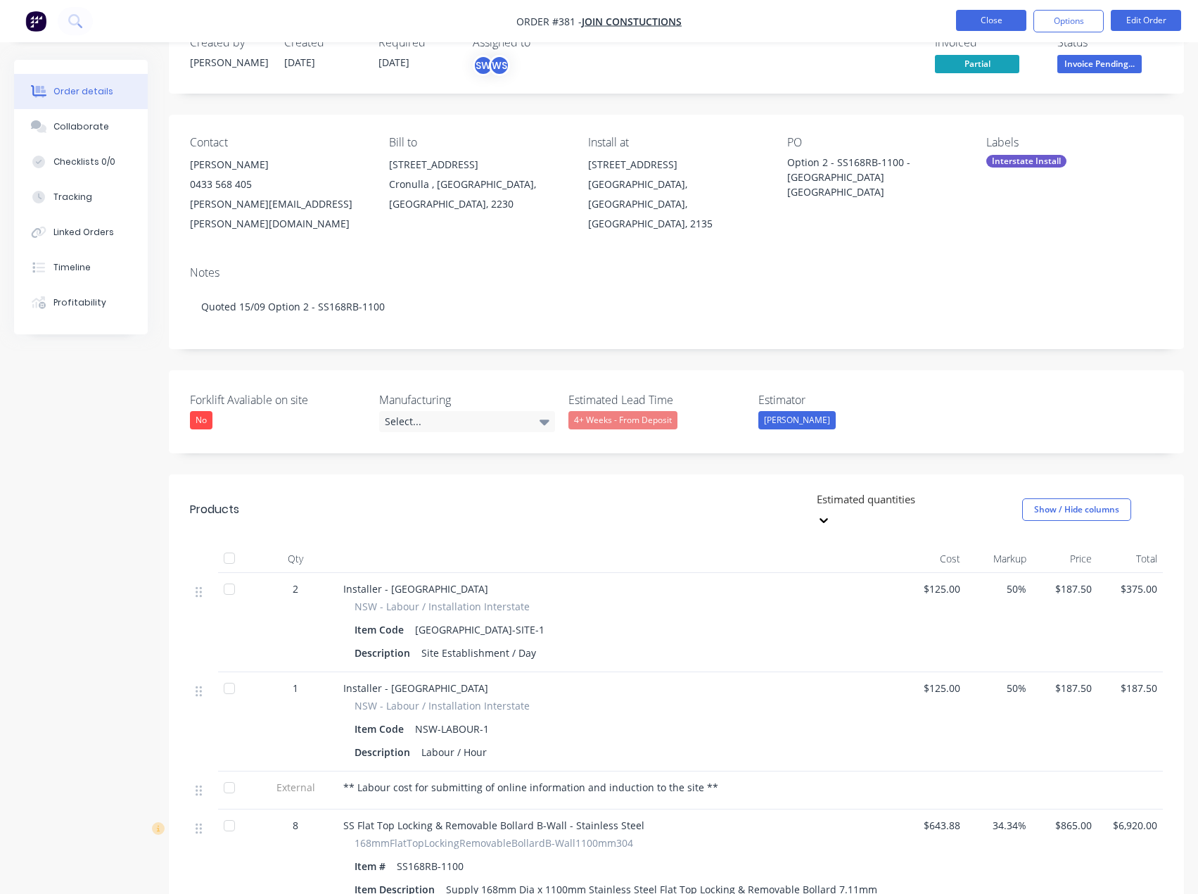
click at [987, 27] on button "Close" at bounding box center [991, 20] width 70 height 21
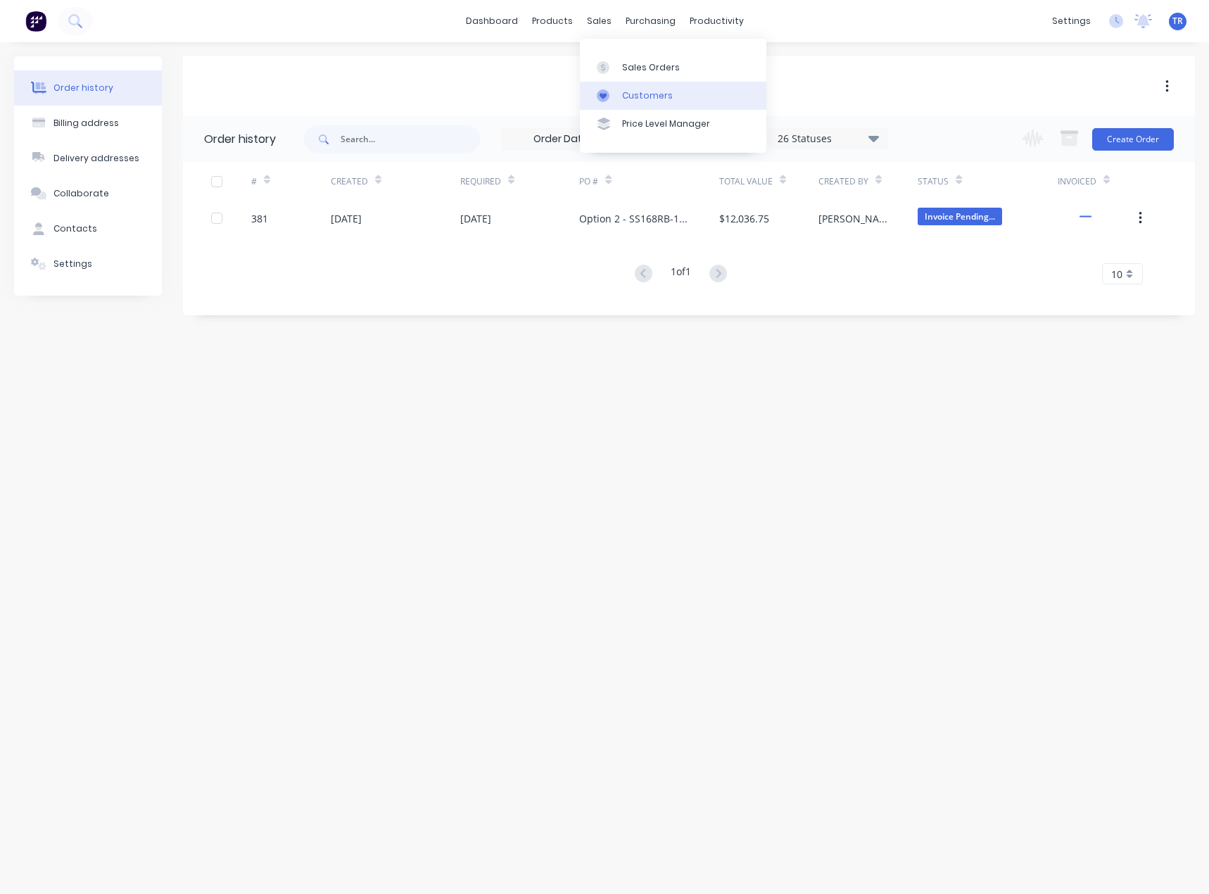
click at [621, 97] on link "Customers" at bounding box center [673, 96] width 186 height 28
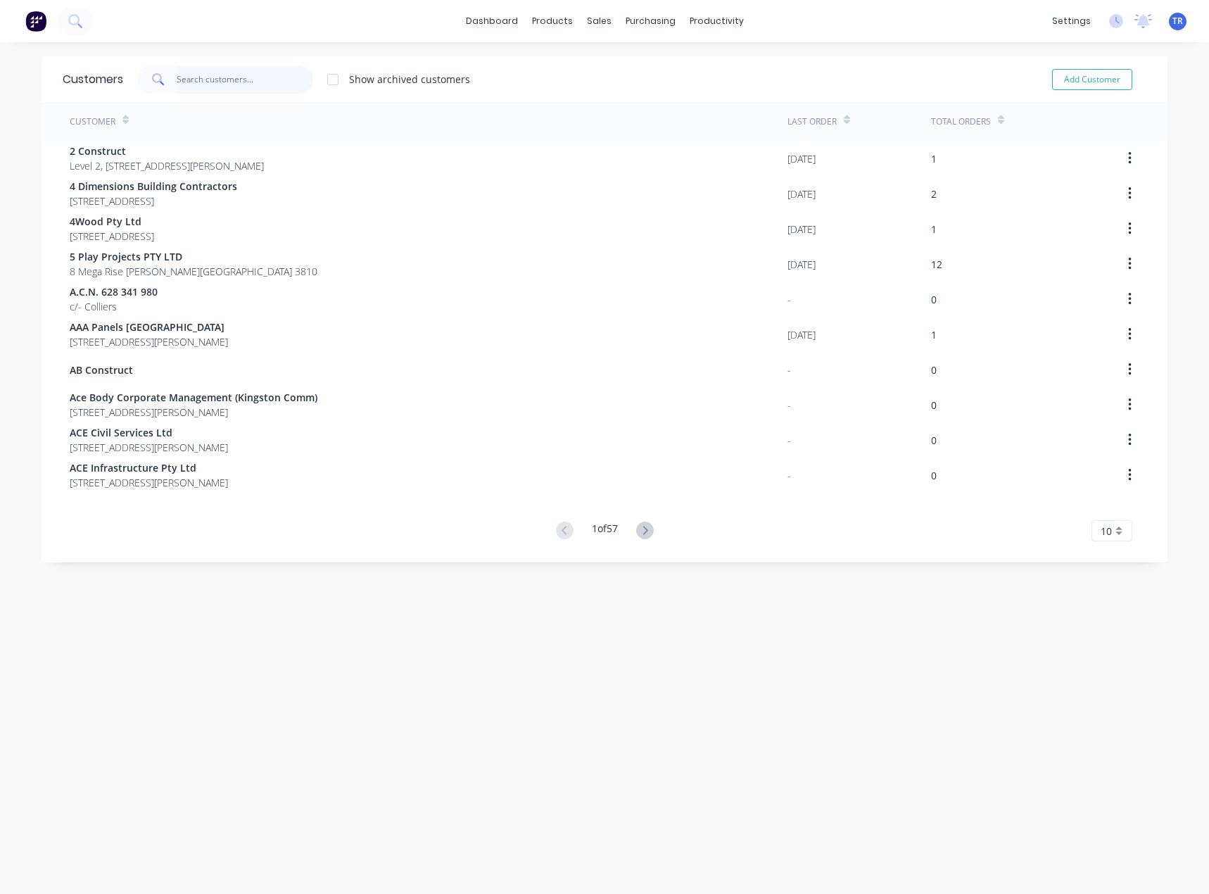
click at [206, 72] on input "text" at bounding box center [245, 79] width 137 height 28
paste input "[PERSON_NAME]"
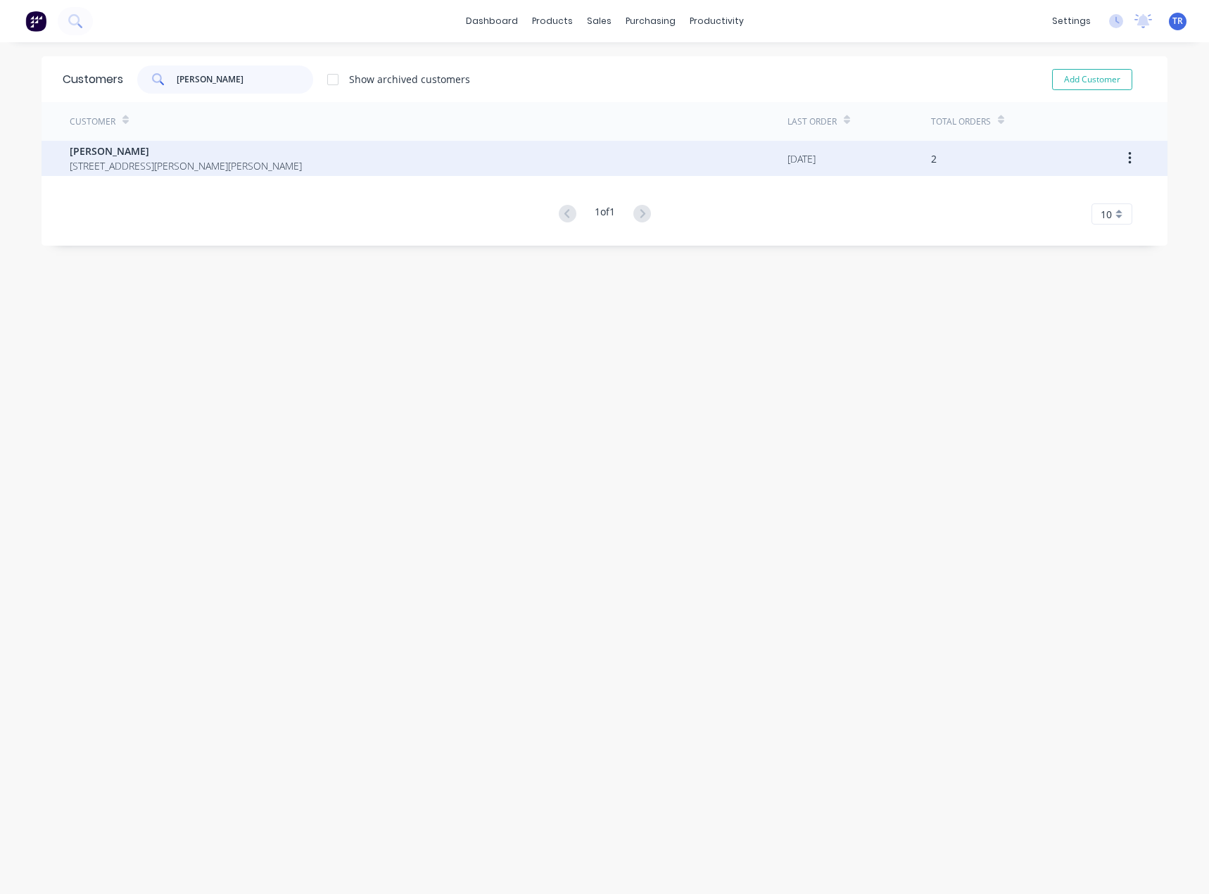
type input "[PERSON_NAME]"
click at [232, 163] on span "30 Matterhorn Dr Clyde North Victoria Australia 3978" at bounding box center [186, 165] width 232 height 15
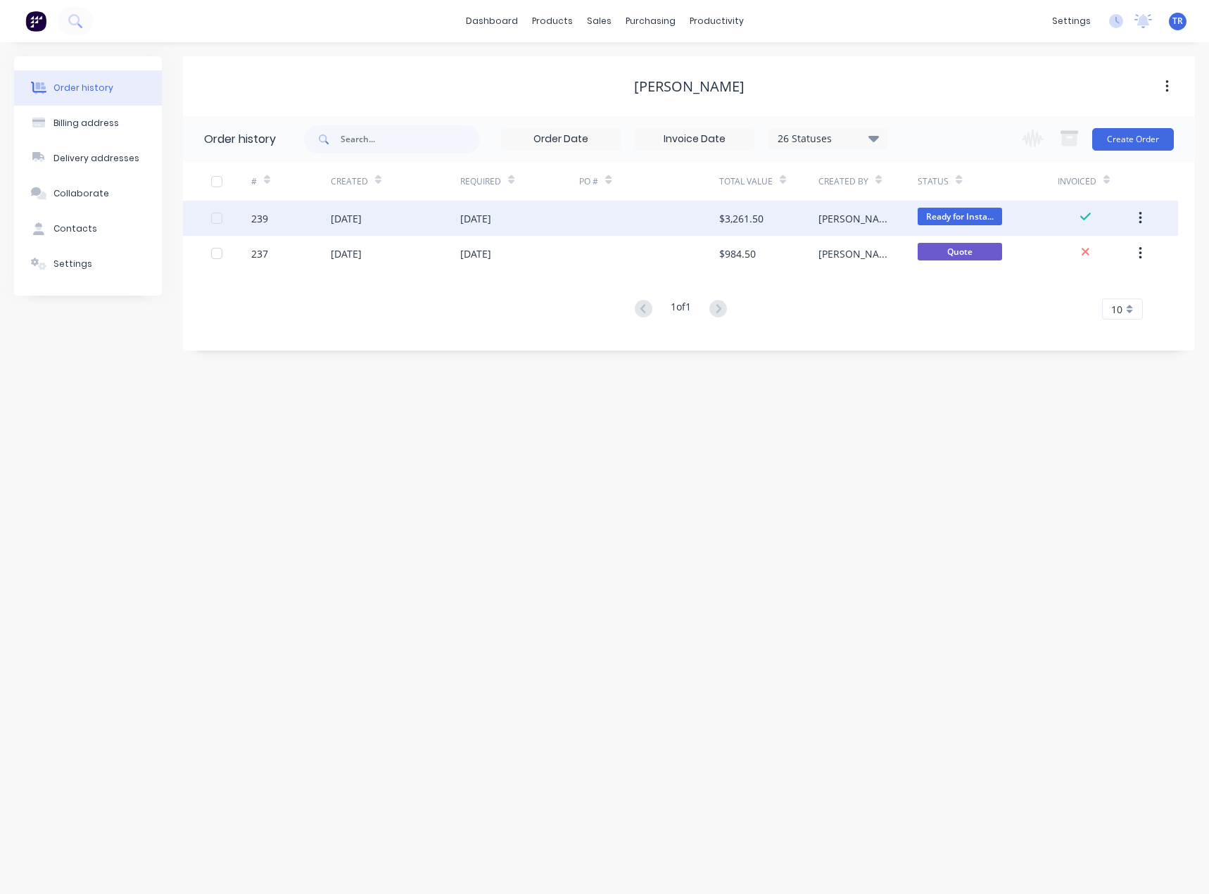
click at [312, 205] on div "239" at bounding box center [291, 218] width 80 height 35
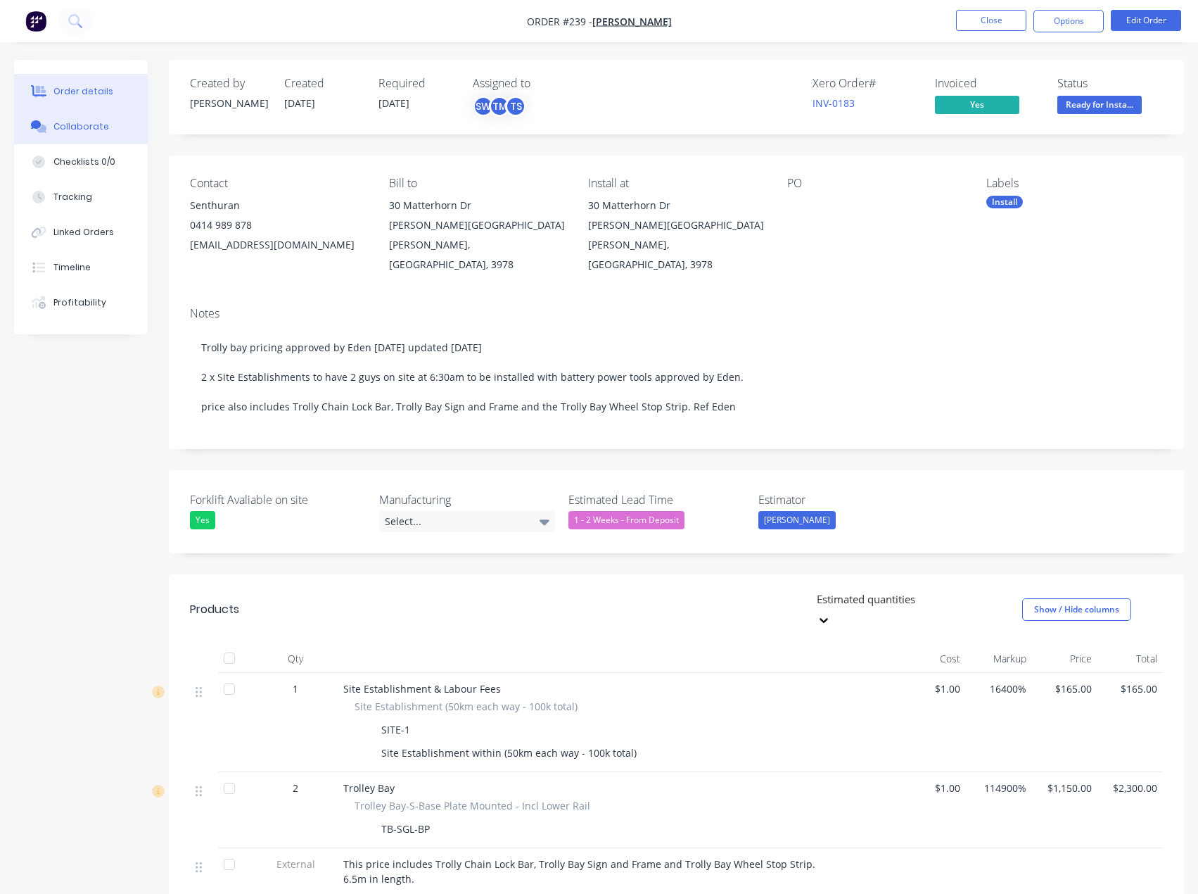
click at [23, 117] on button "Collaborate" at bounding box center [81, 126] width 134 height 35
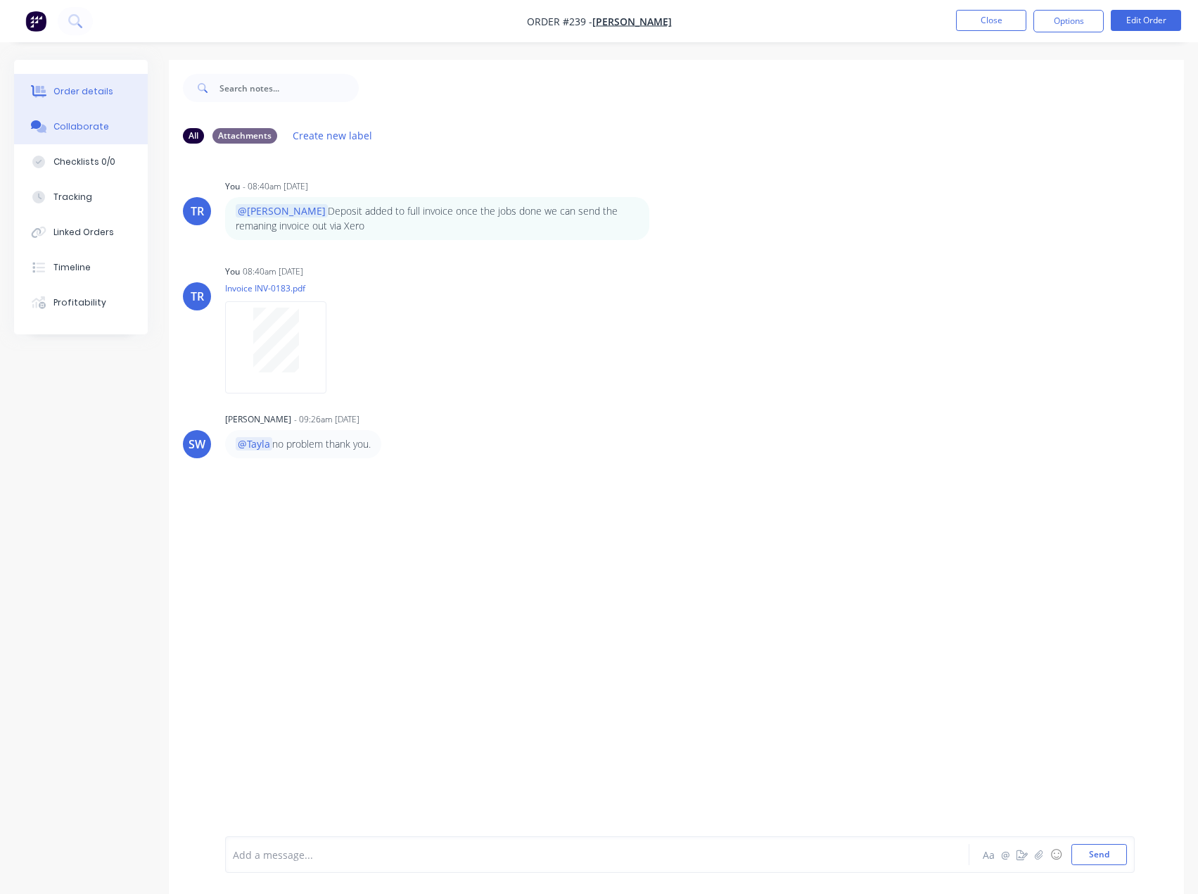
click at [108, 94] on button "Order details" at bounding box center [81, 91] width 134 height 35
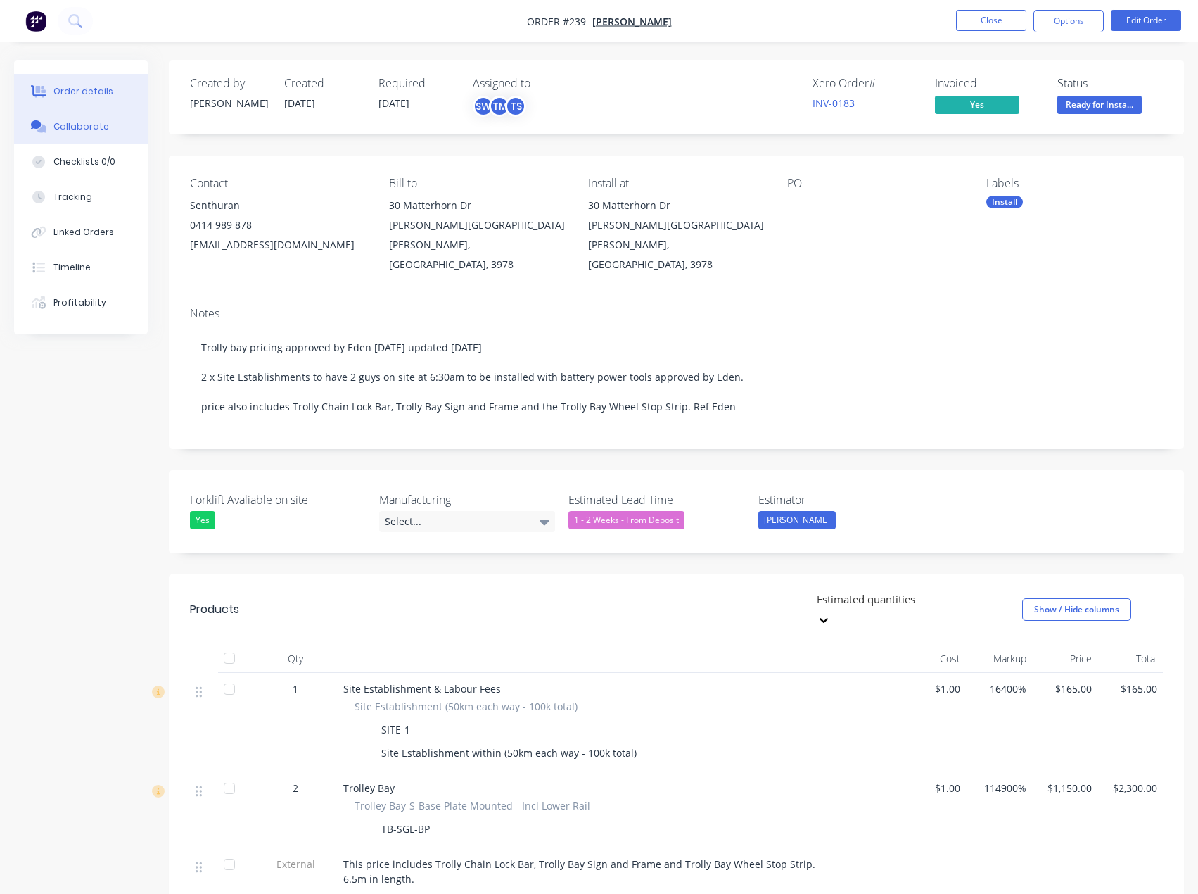
click at [110, 132] on button "Collaborate" at bounding box center [81, 126] width 134 height 35
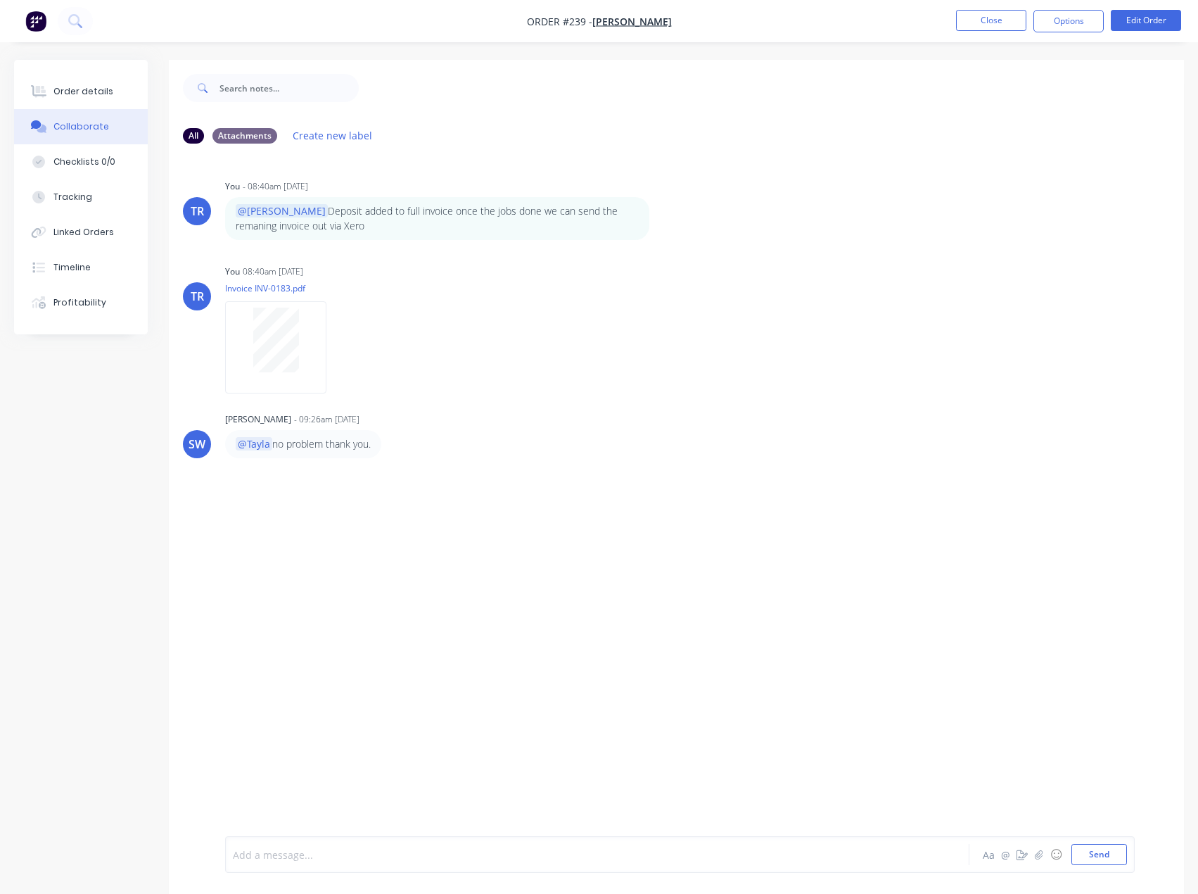
click at [362, 856] on div at bounding box center [569, 854] width 670 height 15
click at [1000, 30] on button "Close" at bounding box center [991, 20] width 70 height 21
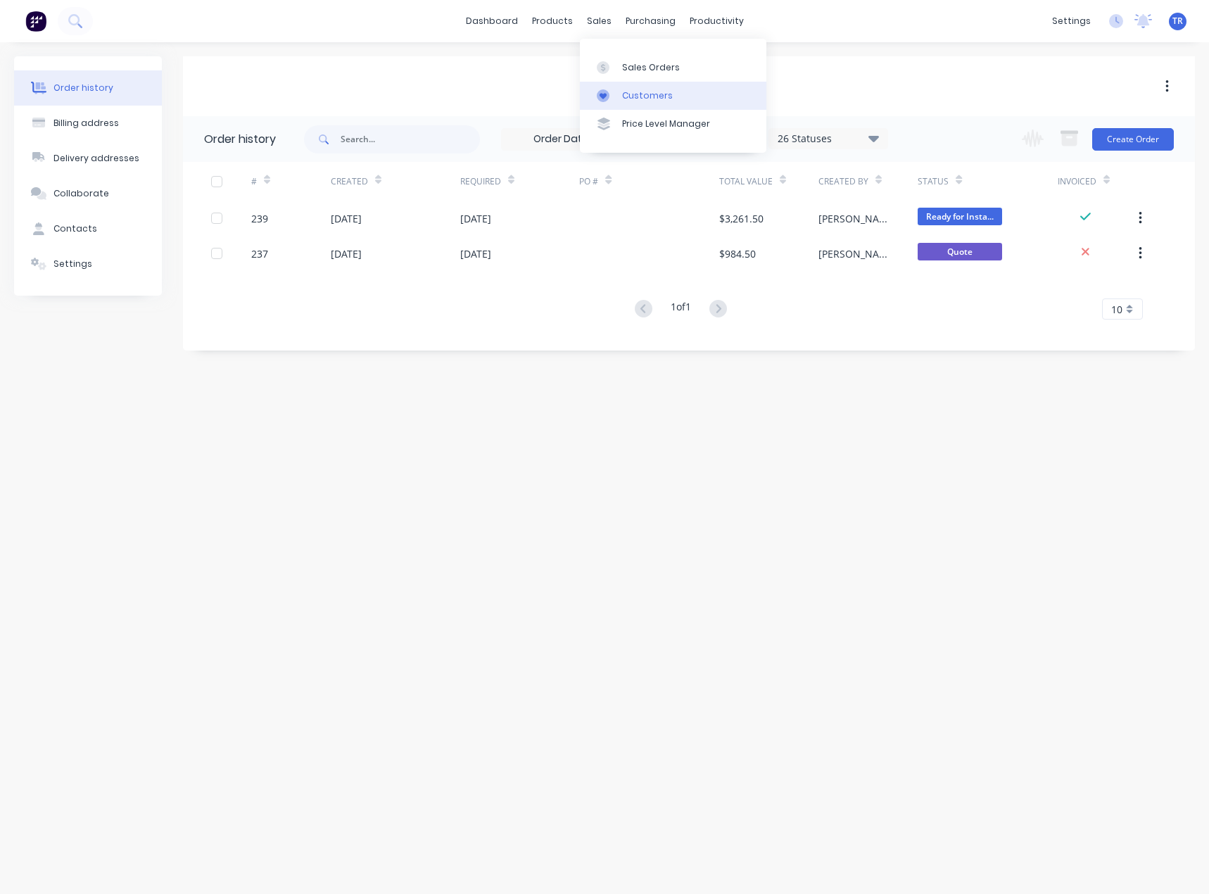
click at [624, 96] on div "Customers" at bounding box center [647, 95] width 51 height 13
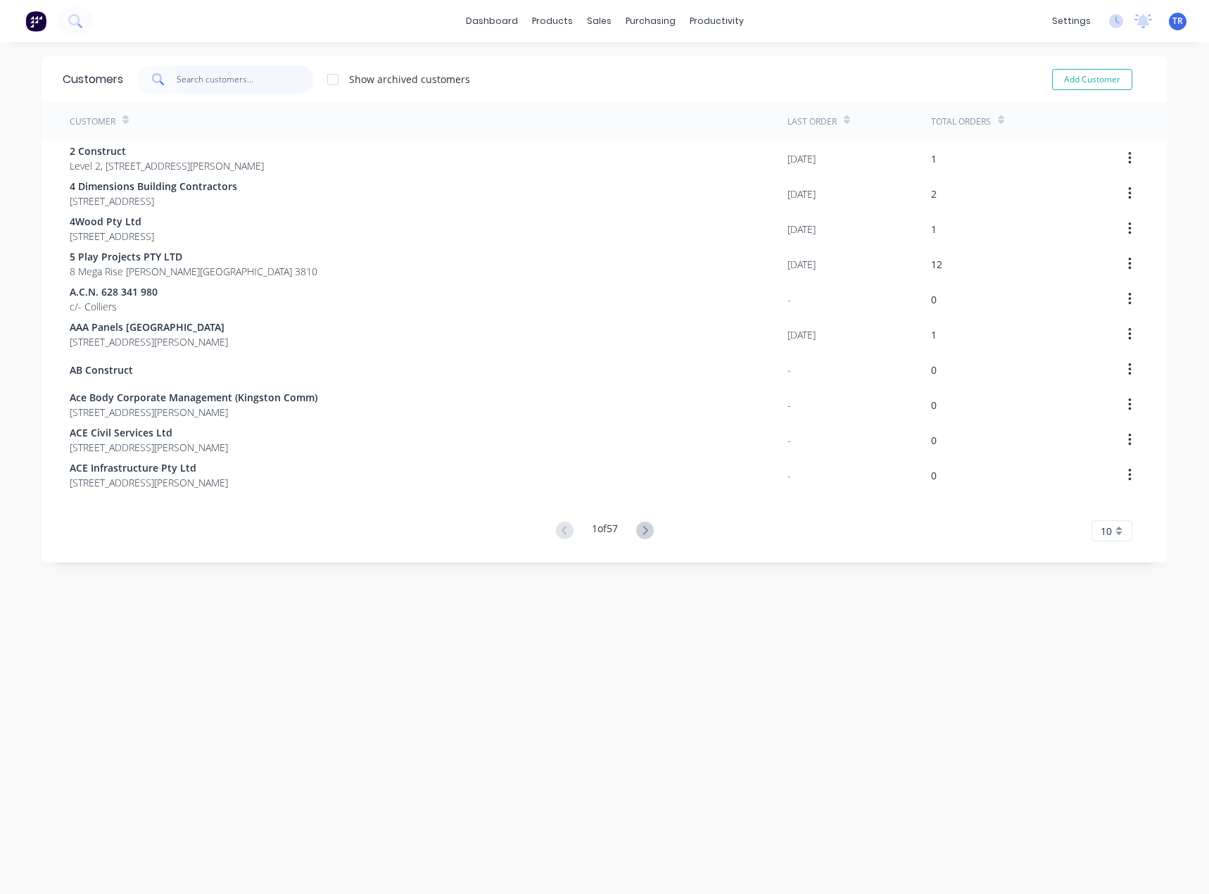
click at [279, 77] on input "text" at bounding box center [245, 79] width 137 height 28
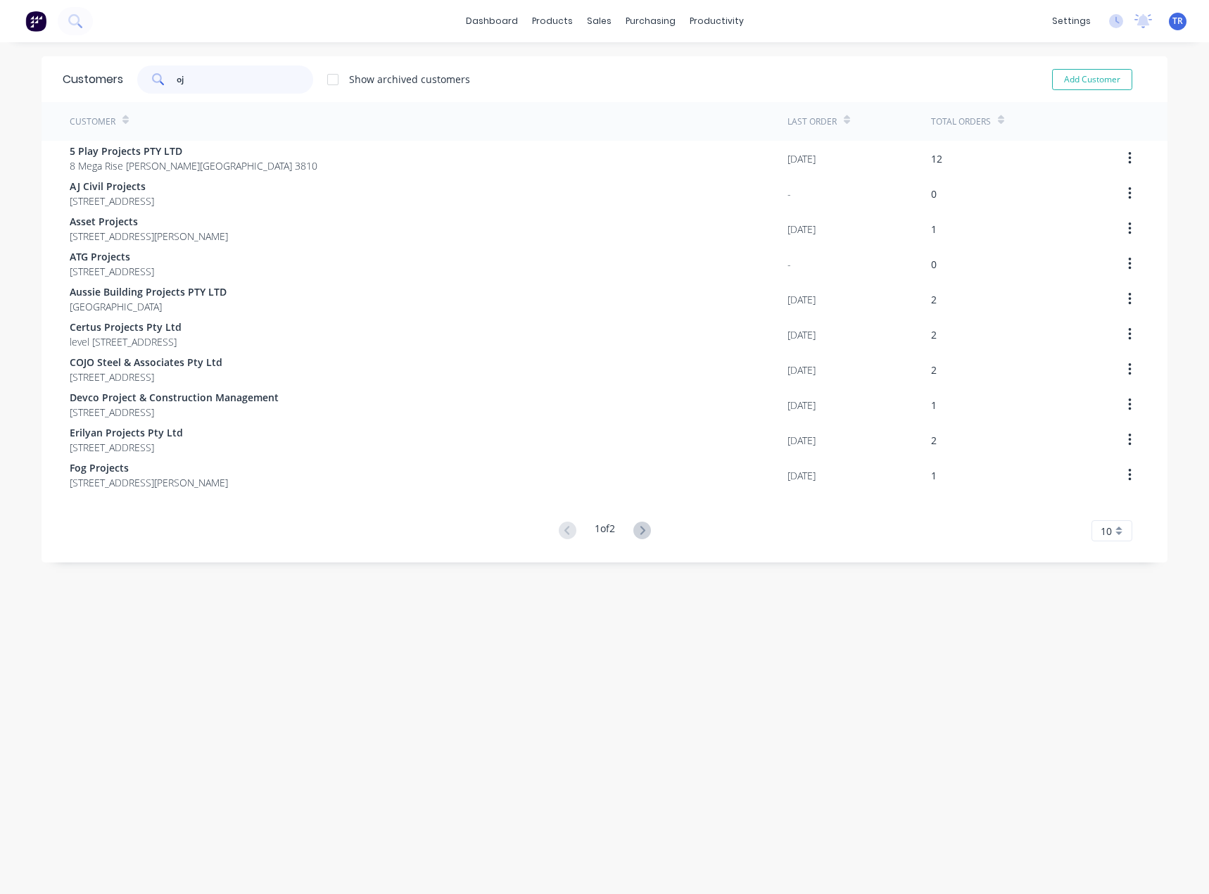
type input "o"
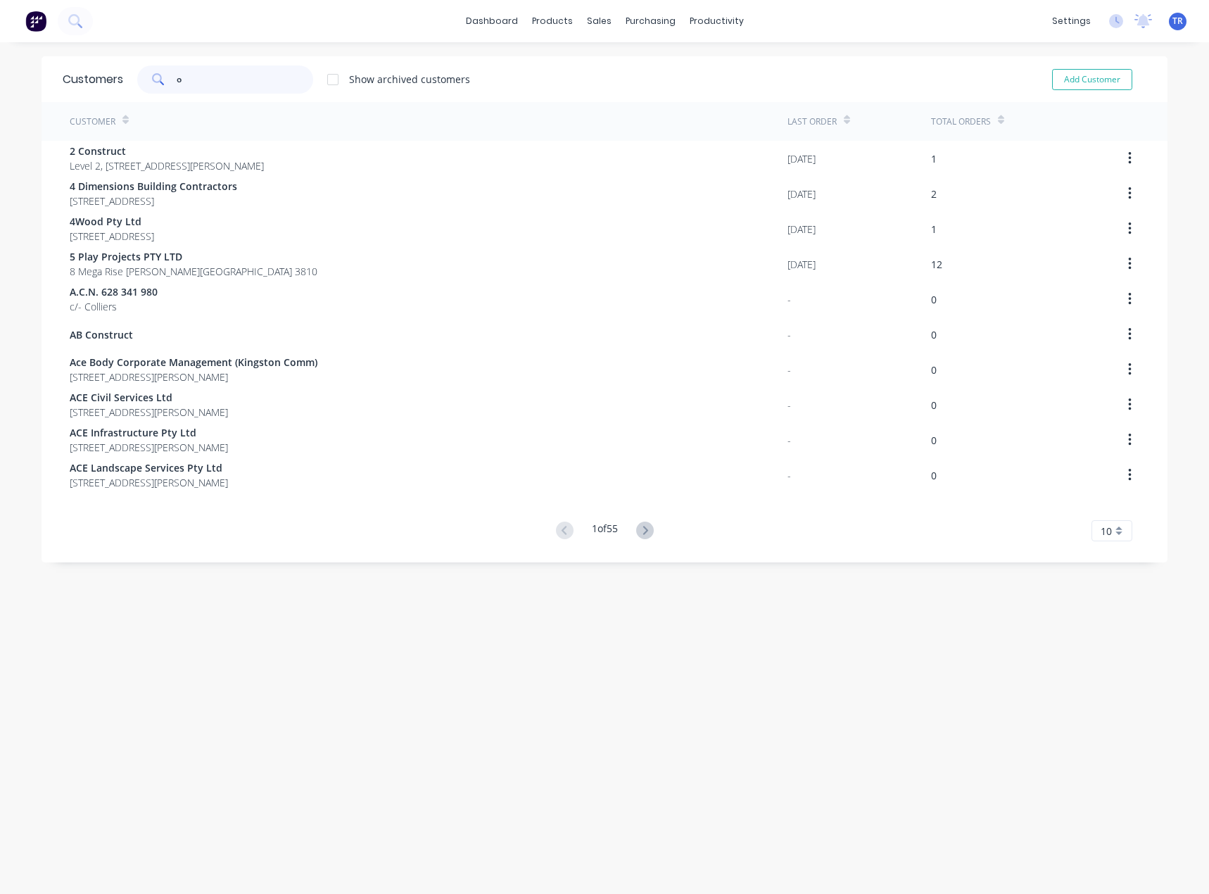
type input "o"
click at [662, 91] on div "Suppliers" at bounding box center [674, 95] width 42 height 13
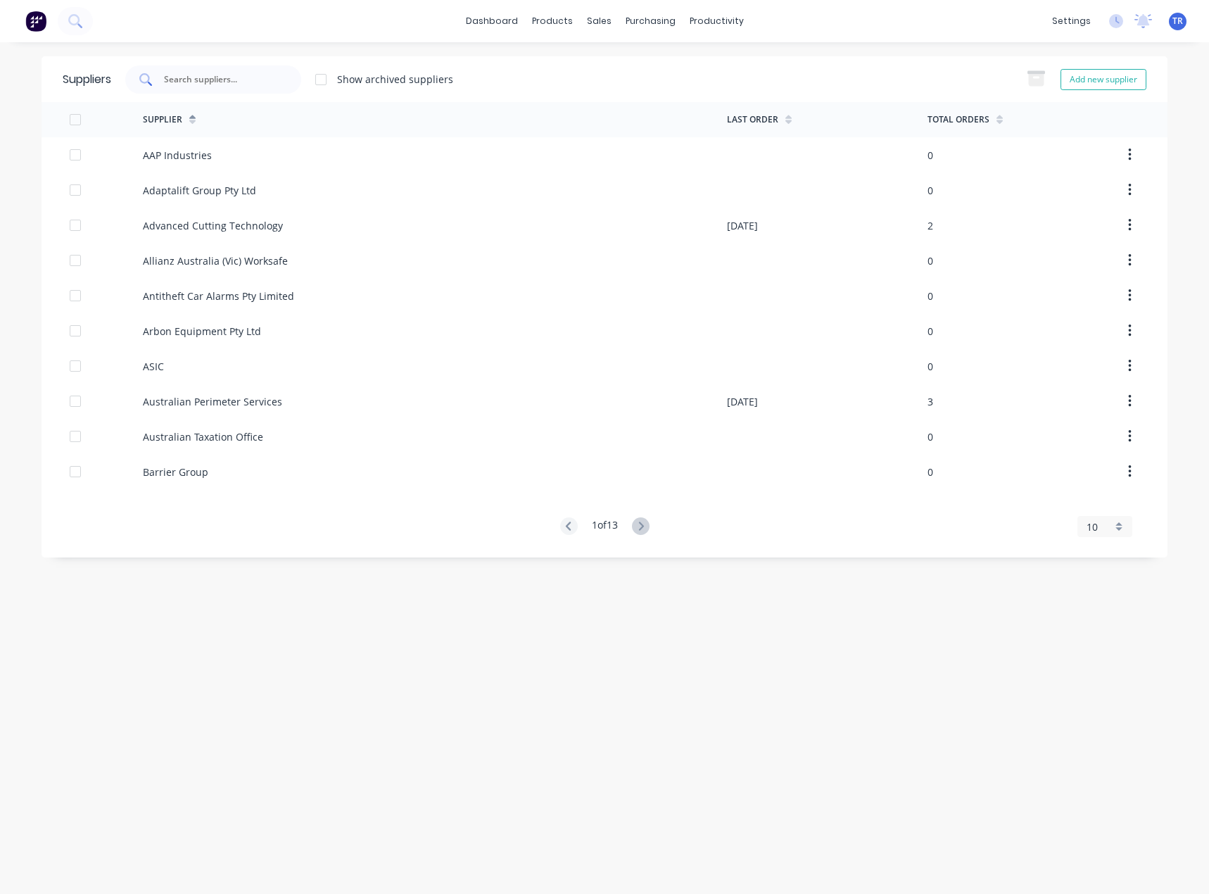
drag, startPoint x: 155, startPoint y: 80, endPoint x: 172, endPoint y: 79, distance: 17.6
click at [172, 79] on div at bounding box center [213, 79] width 176 height 28
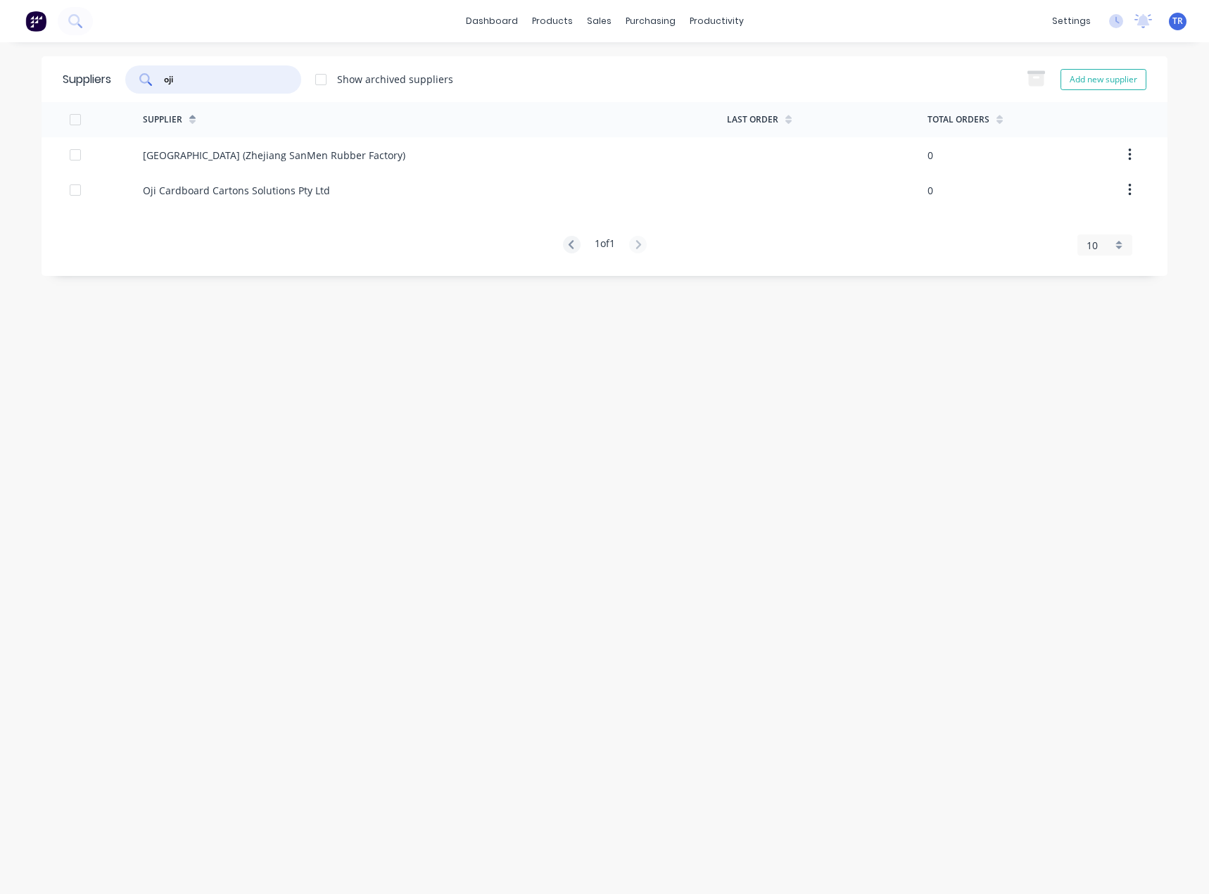
type input "oji"
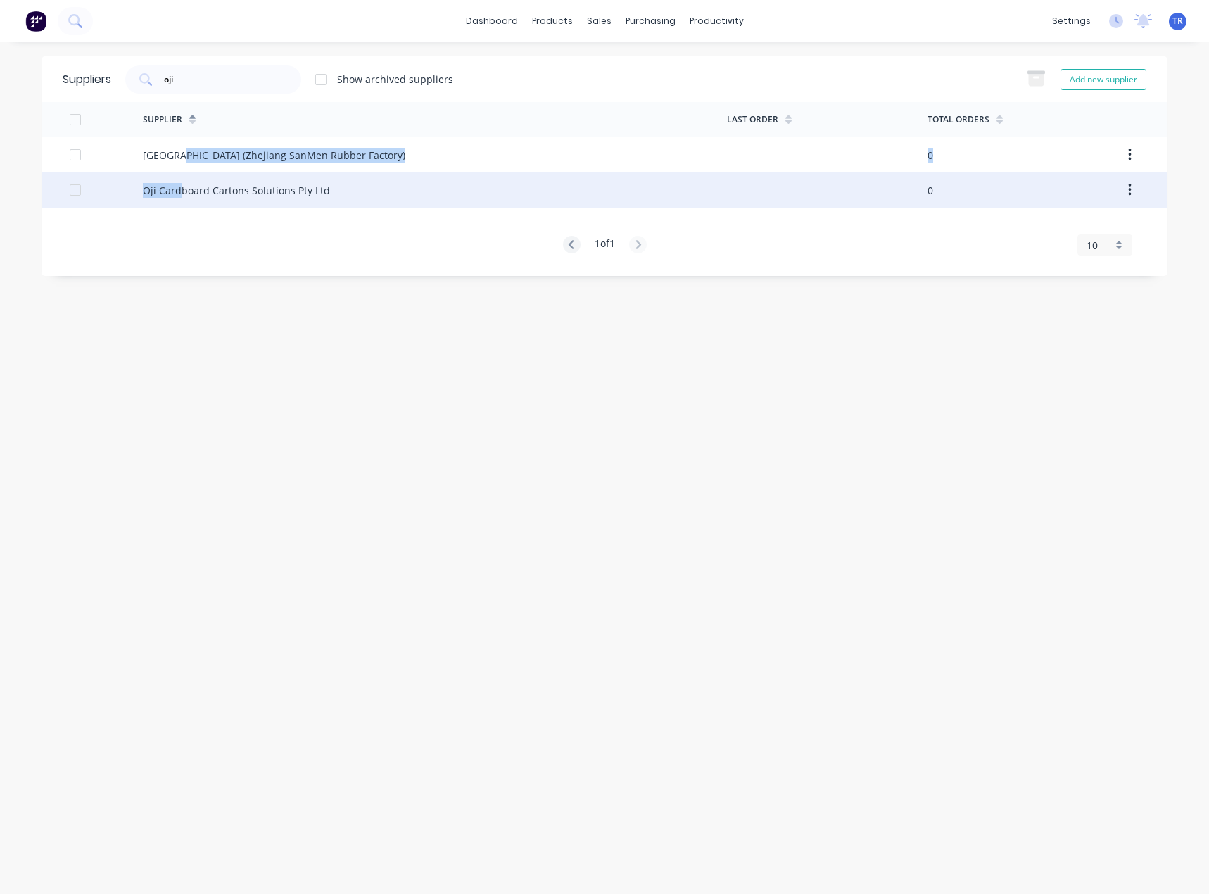
drag, startPoint x: 178, startPoint y: 158, endPoint x: 177, endPoint y: 202, distance: 44.4
click at [177, 202] on div "Eastsea (Zhejiang SanMen Rubber Factory) 0 Oji Cardboard Cartons Solutions Pty …" at bounding box center [605, 172] width 1126 height 70
click at [182, 195] on div "Oji Cardboard Cartons Solutions Pty Ltd" at bounding box center [236, 190] width 187 height 15
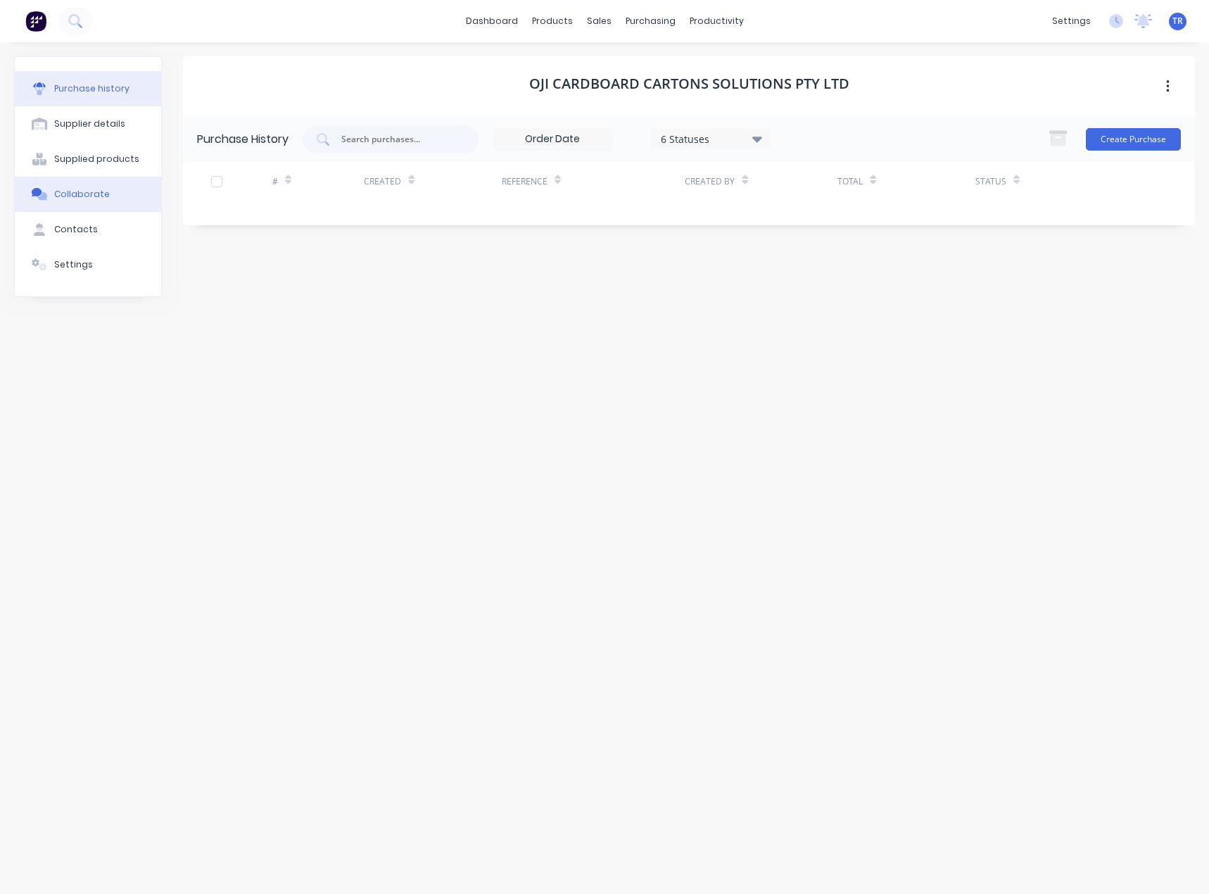
click at [68, 189] on div "Collaborate" at bounding box center [82, 194] width 56 height 13
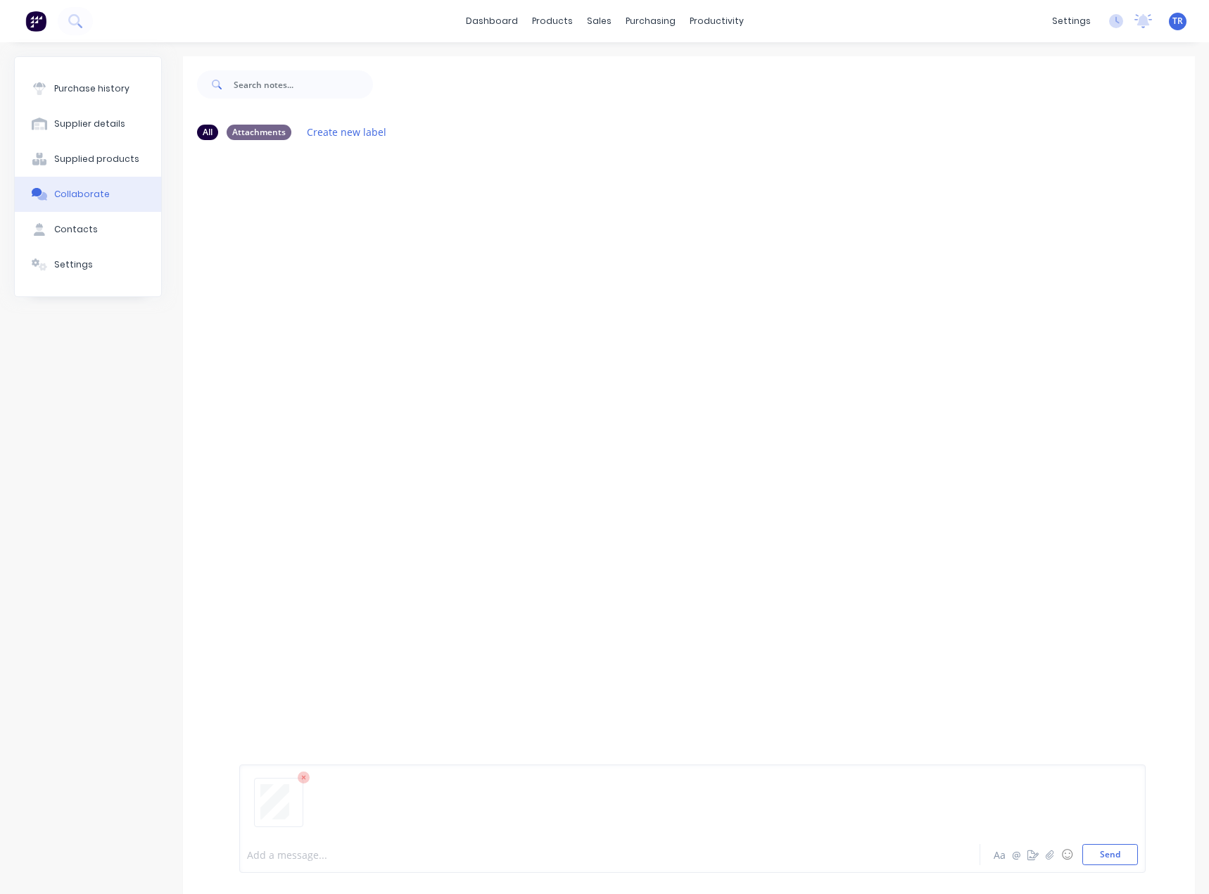
click at [281, 853] on div at bounding box center [582, 854] width 668 height 15
click at [253, 854] on div at bounding box center [582, 854] width 668 height 15
click at [1097, 866] on div "New Board Internal Dimensions: 126 x 126 x 1175 Aa @ ☺ Send" at bounding box center [692, 818] width 906 height 108
click at [1100, 856] on button "Send" at bounding box center [1110, 854] width 56 height 21
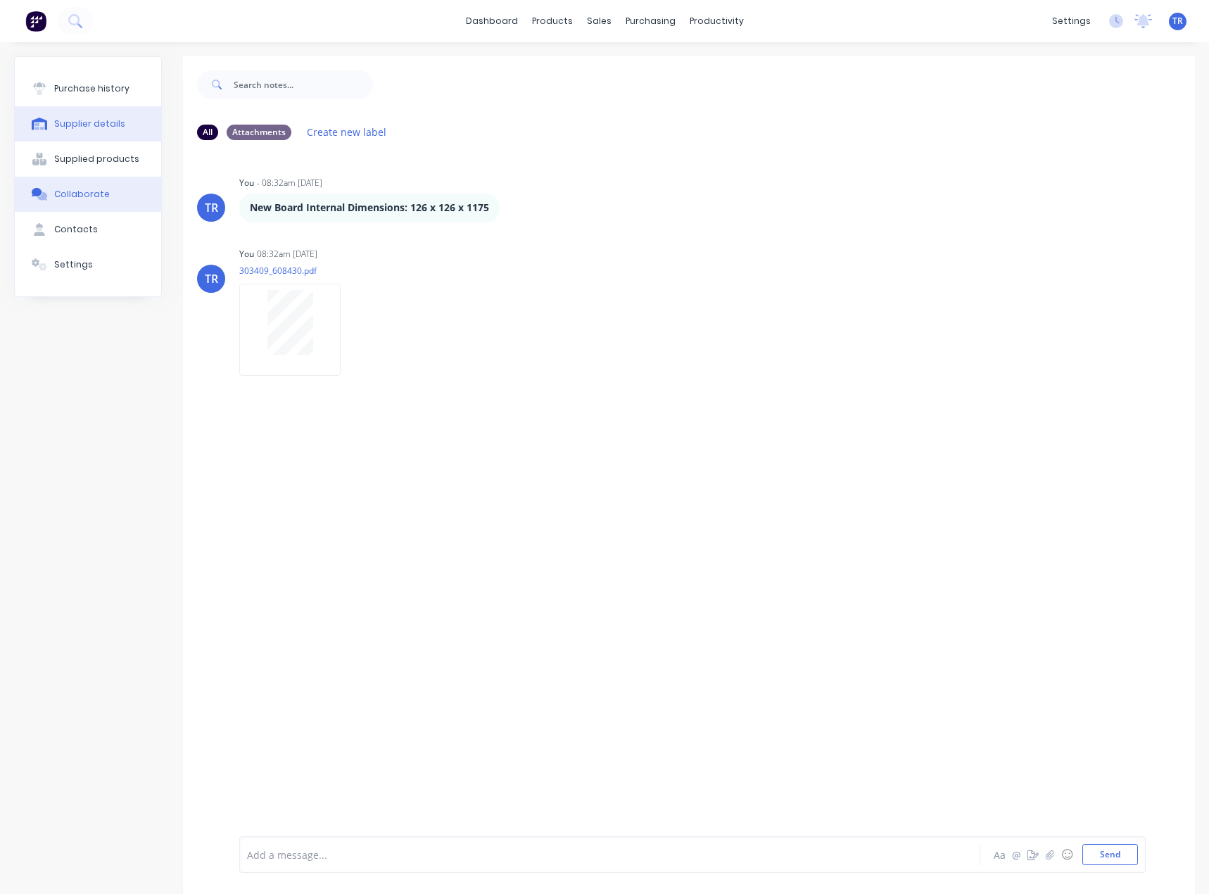
click at [101, 111] on button "Supplier details" at bounding box center [88, 123] width 146 height 35
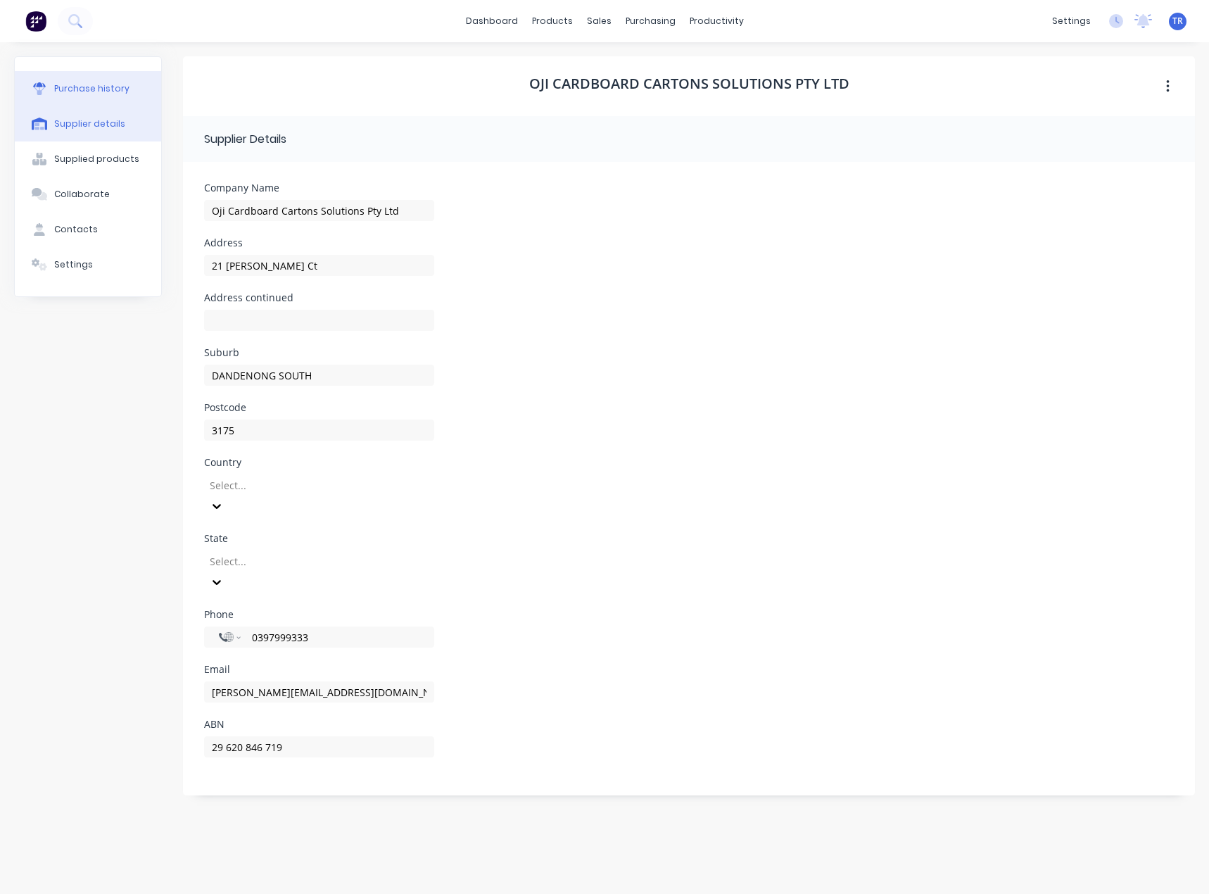
click at [110, 94] on div "Purchase history" at bounding box center [91, 88] width 75 height 13
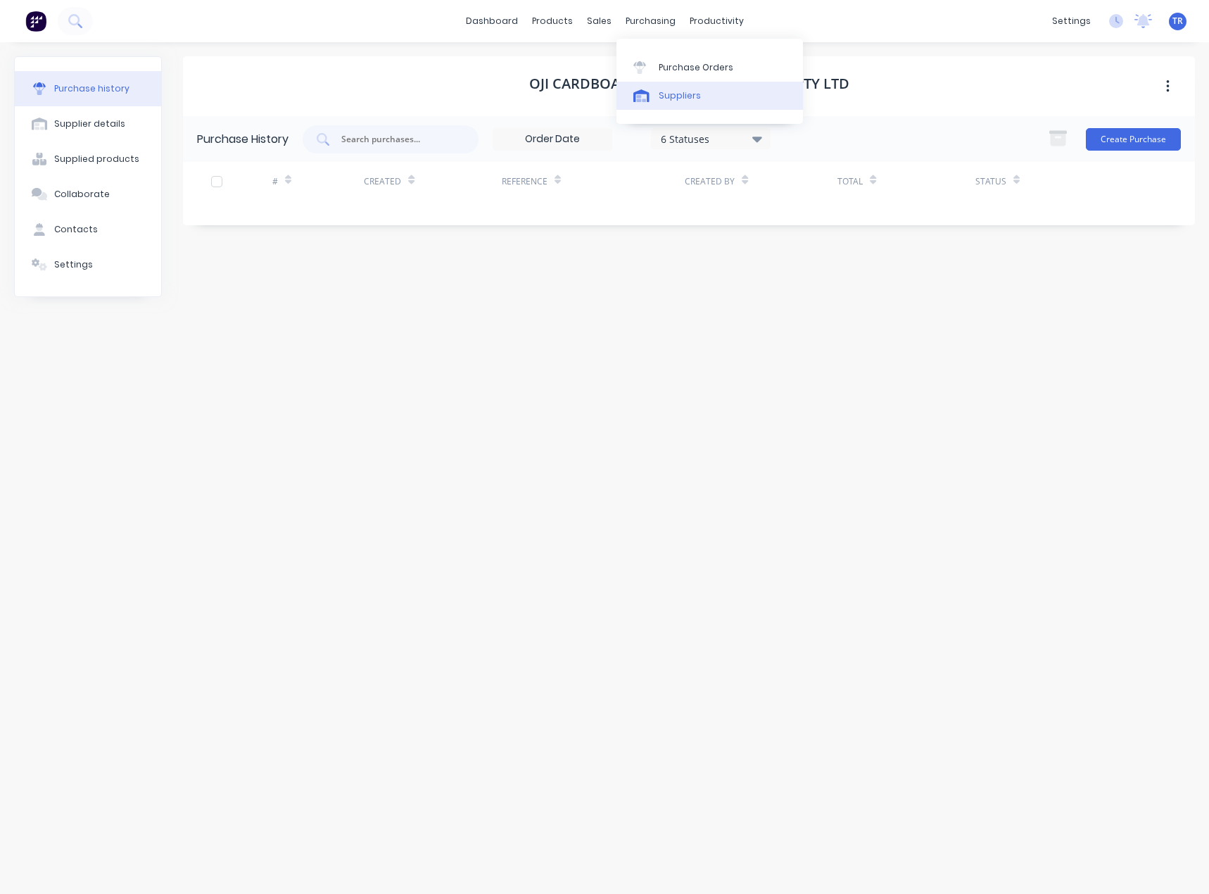
click at [643, 92] on icon at bounding box center [641, 95] width 16 height 13
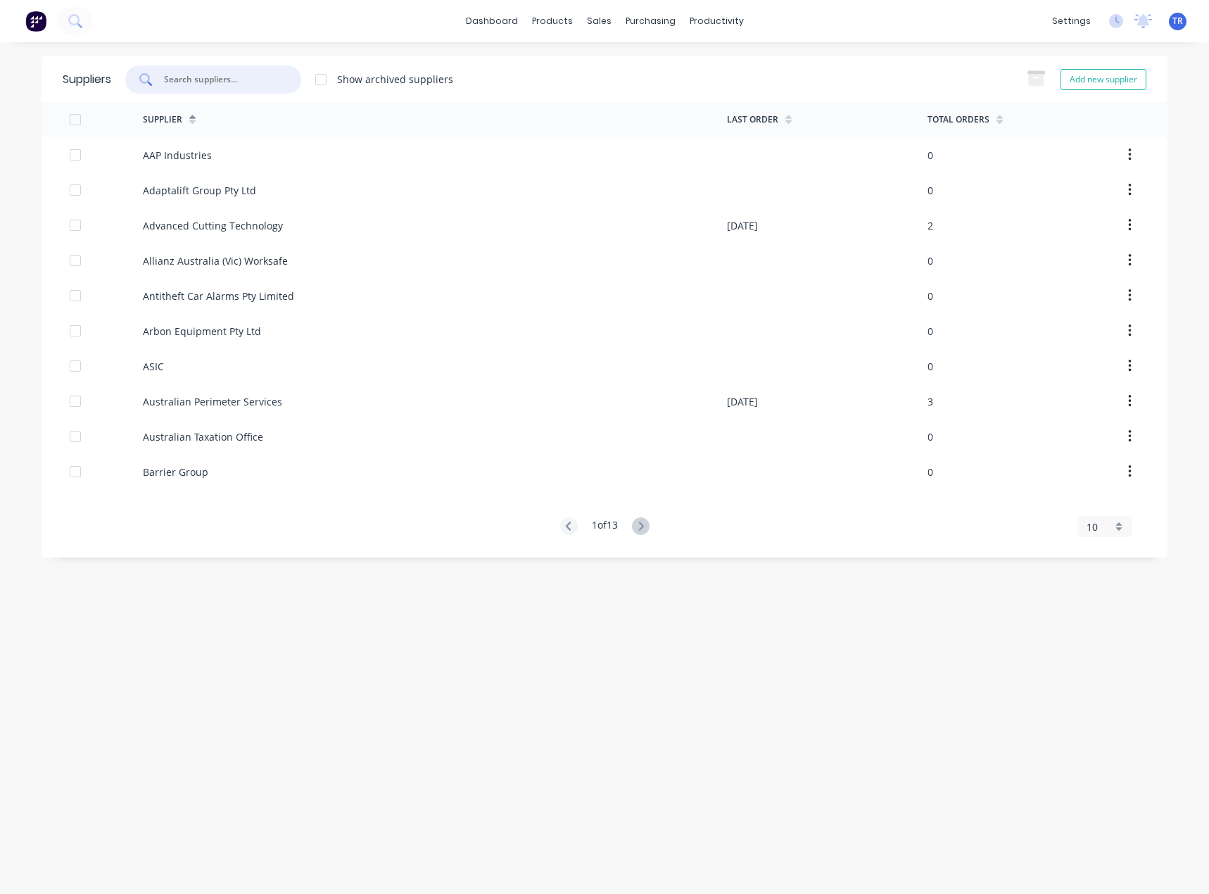
click at [199, 86] on input "text" at bounding box center [221, 79] width 117 height 14
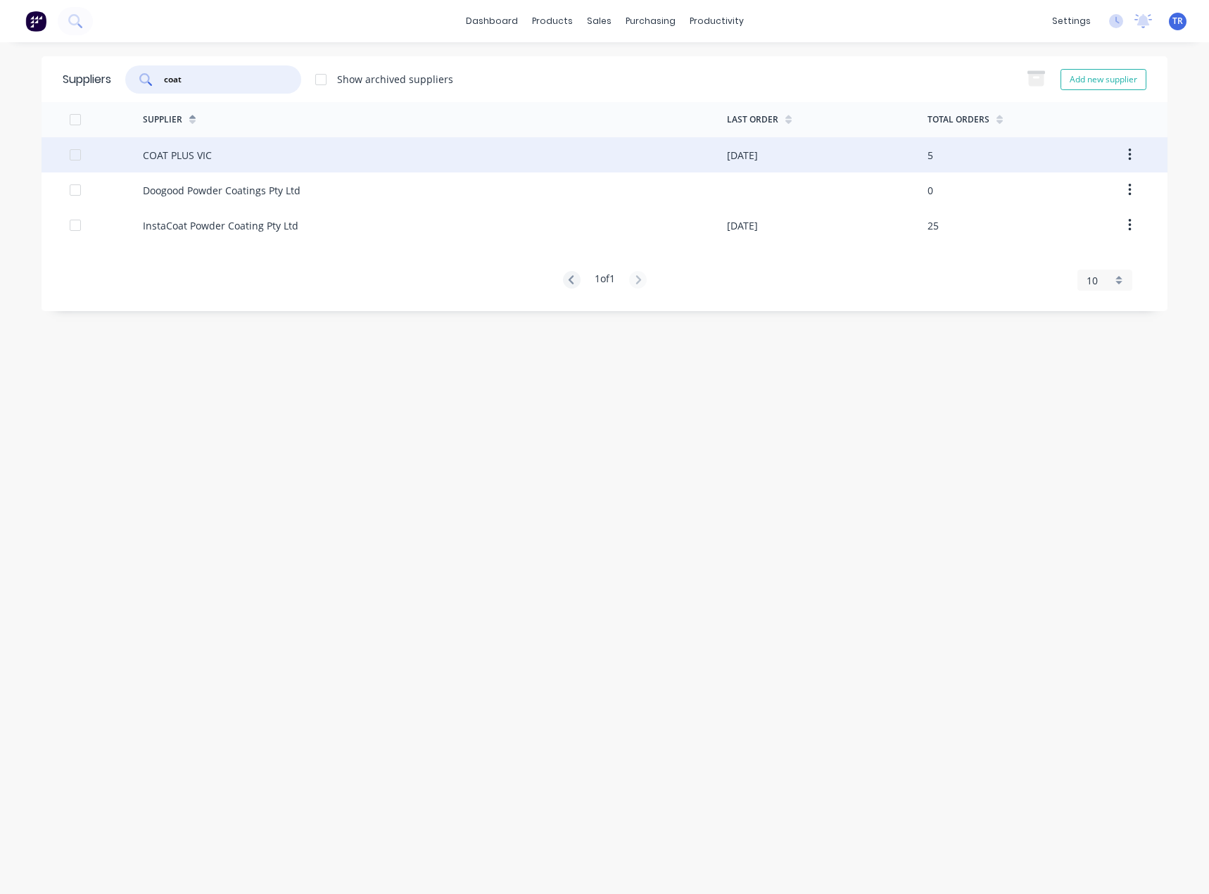
type input "coat"
click at [170, 158] on div "COAT PLUS VIC" at bounding box center [177, 155] width 69 height 15
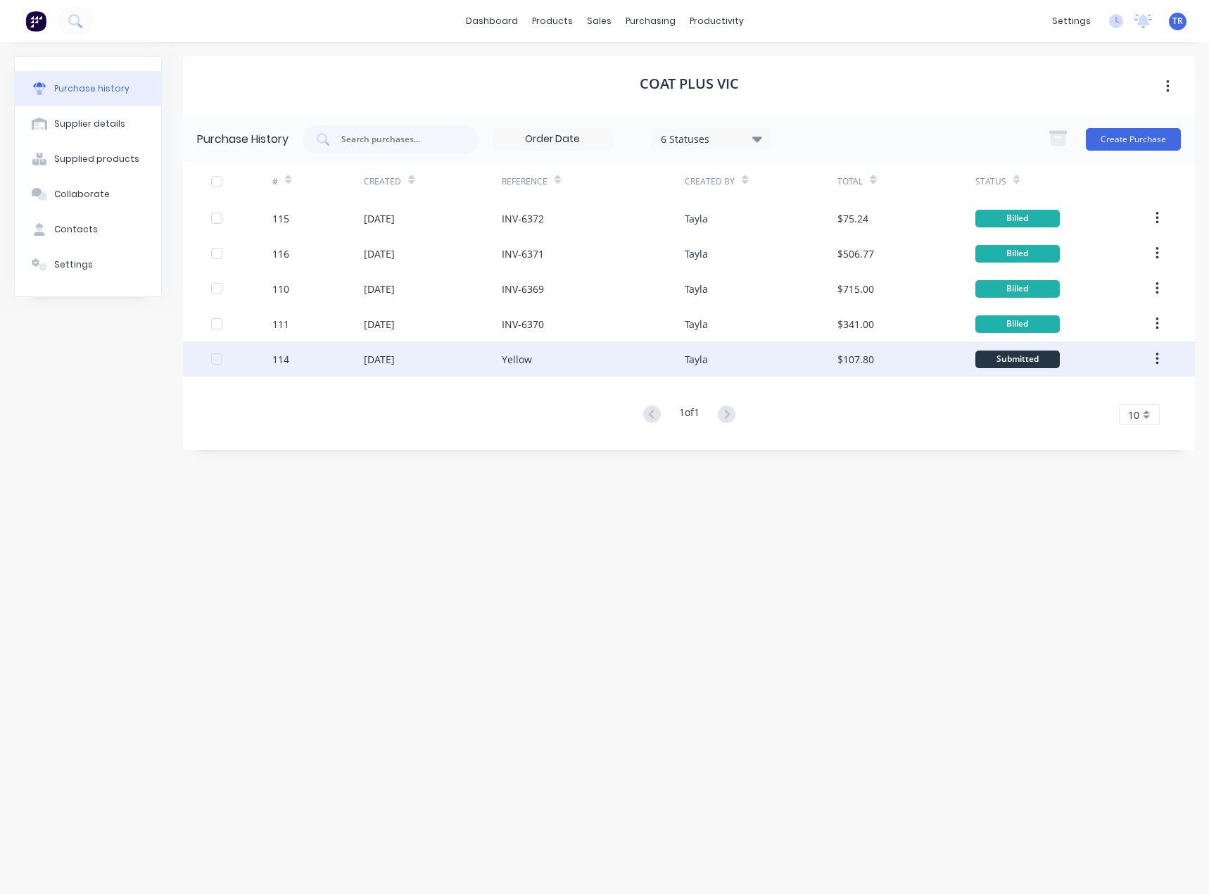
click at [770, 341] on div "Tayla" at bounding box center [761, 358] width 153 height 35
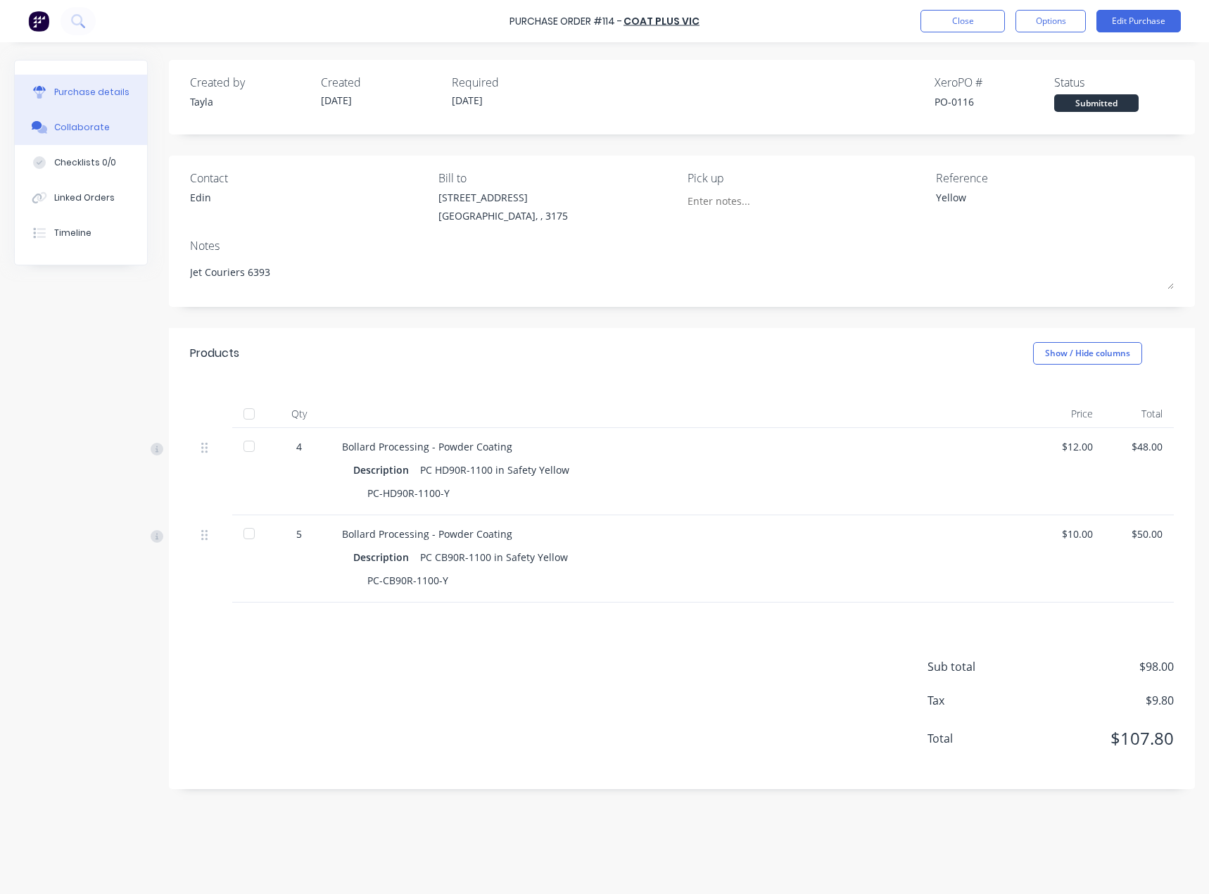
click at [44, 137] on button "Collaborate" at bounding box center [81, 127] width 132 height 35
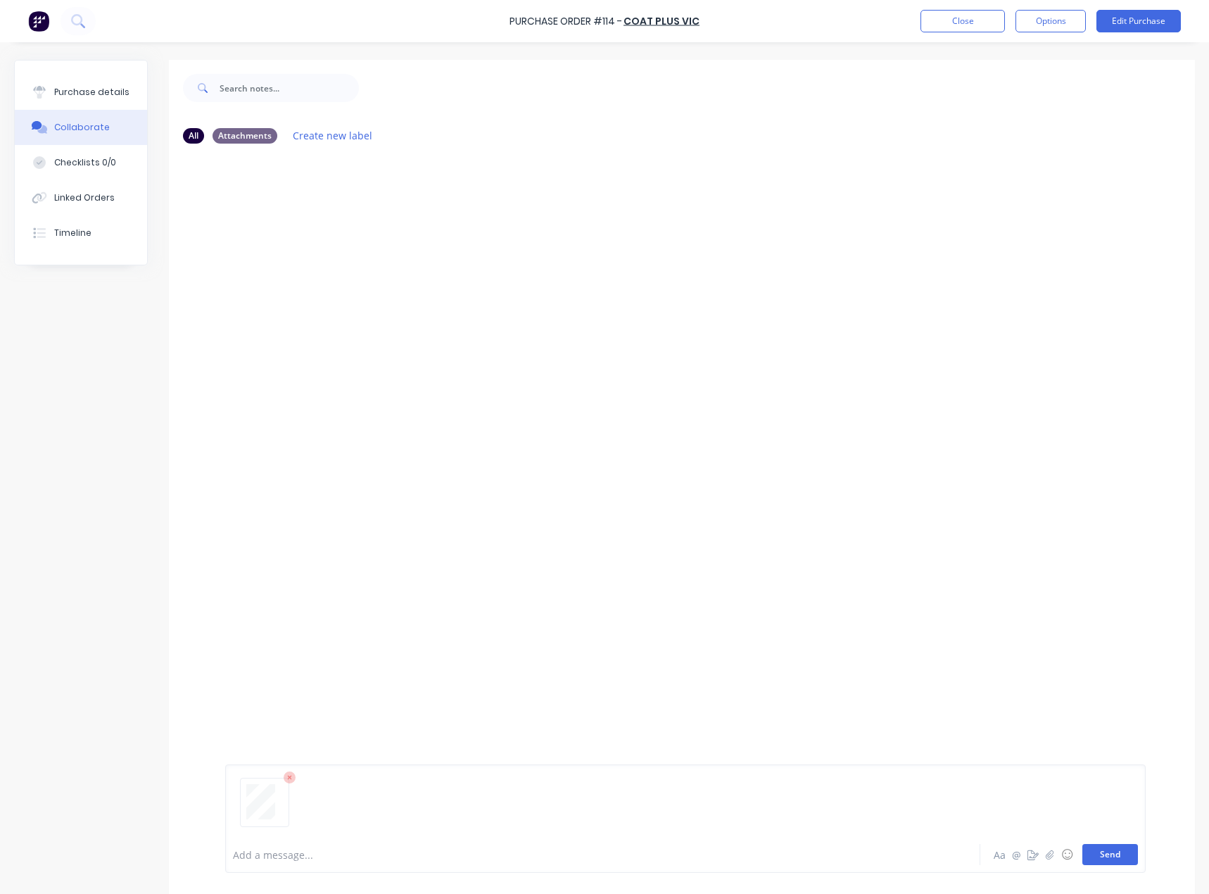
click at [1099, 845] on button "Send" at bounding box center [1110, 854] width 56 height 21
click at [77, 81] on button "Purchase details" at bounding box center [81, 92] width 132 height 35
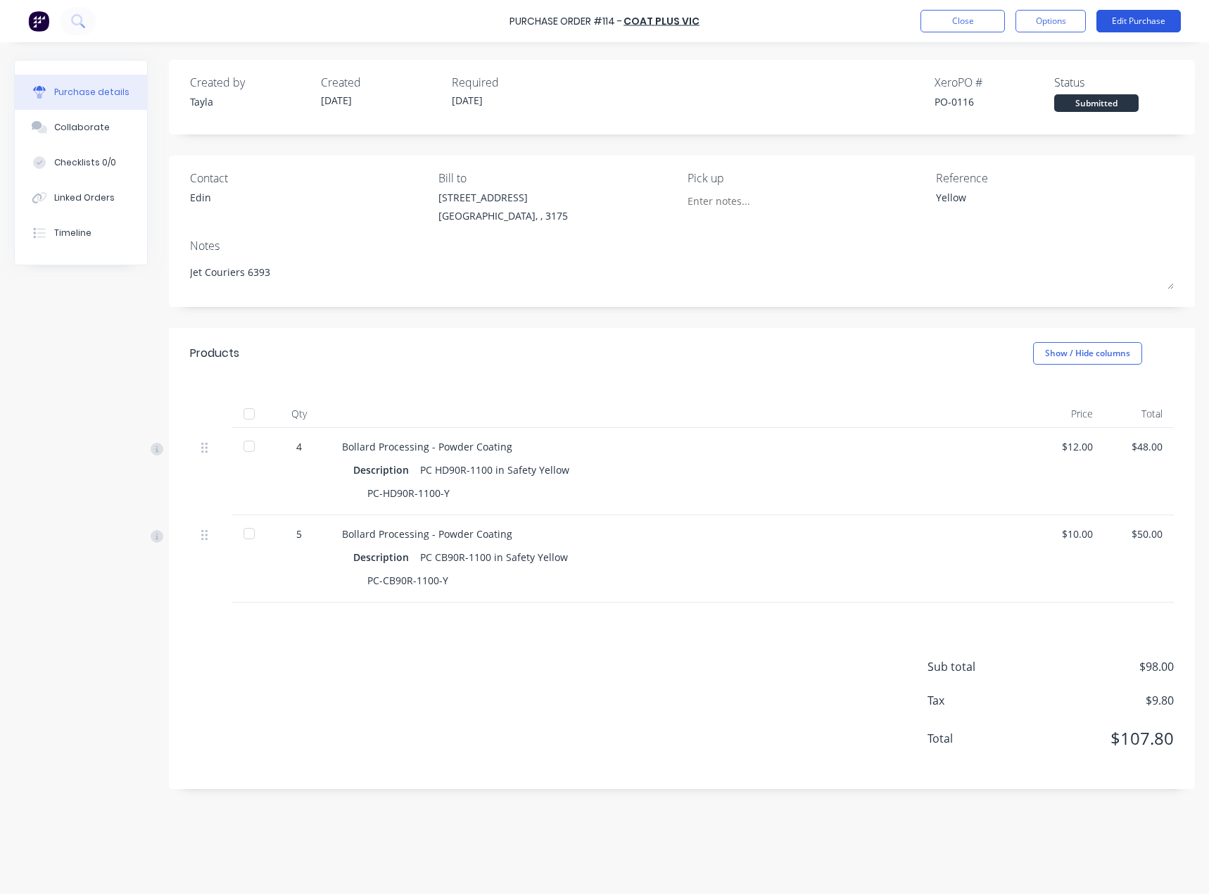
click at [1131, 18] on button "Edit Purchase" at bounding box center [1138, 21] width 84 height 23
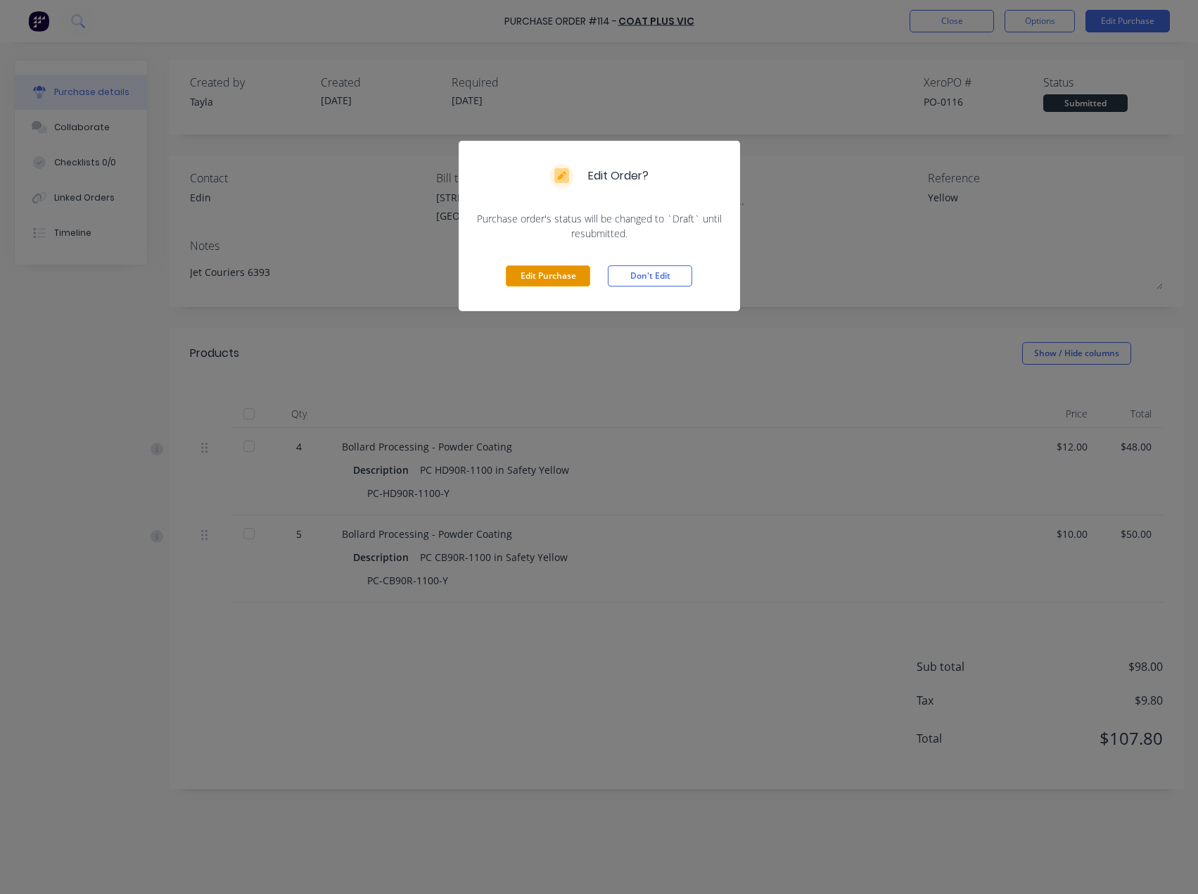
click at [536, 277] on button "Edit Purchase" at bounding box center [548, 275] width 84 height 21
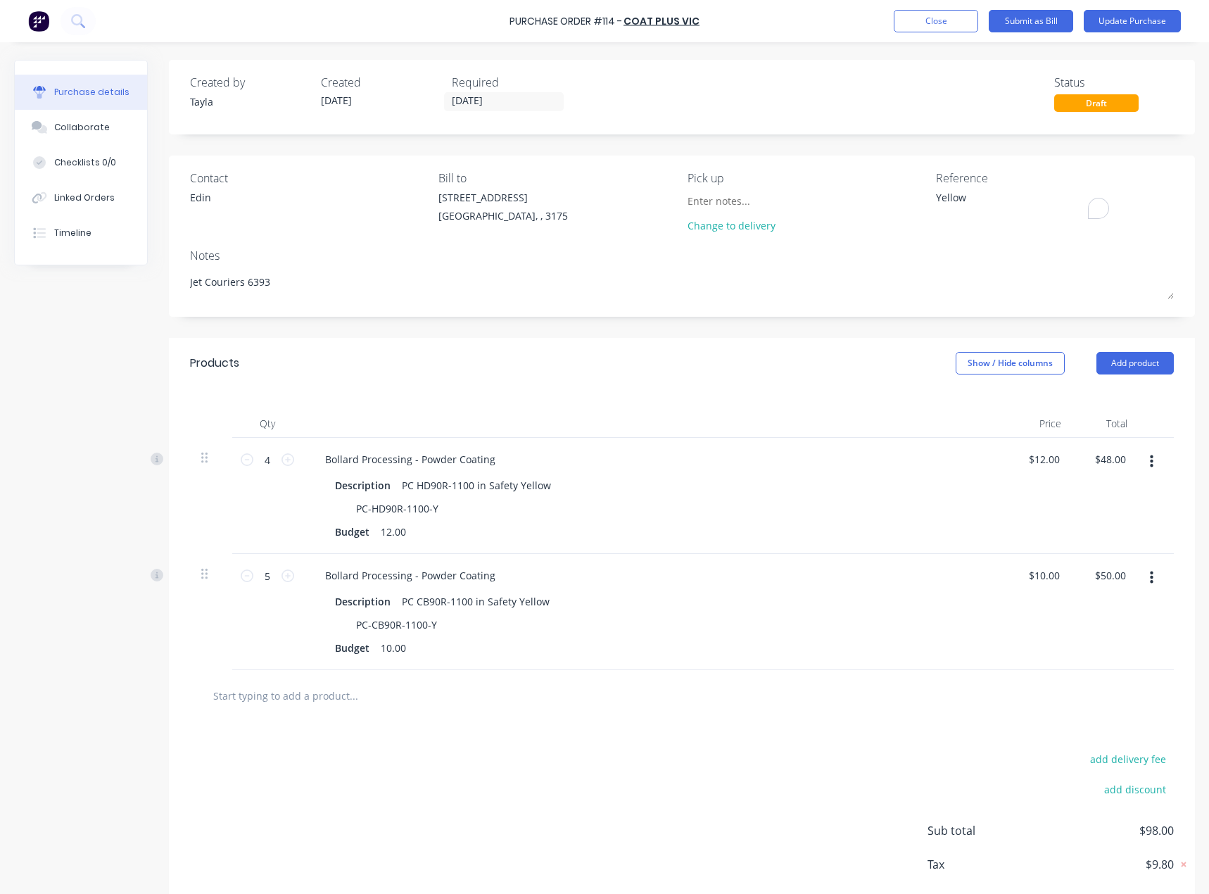
drag, startPoint x: 880, startPoint y: 199, endPoint x: 843, endPoint y: 203, distance: 36.8
click at [844, 203] on div "Contact Edin Bill to 37 Marni St Dandenong South, , 3175 Pick up Change to deli…" at bounding box center [682, 205] width 984 height 70
paste textarea "INV-6382"
type textarea "INV-6382"
click at [1109, 15] on button "Update Purchase" at bounding box center [1132, 21] width 97 height 23
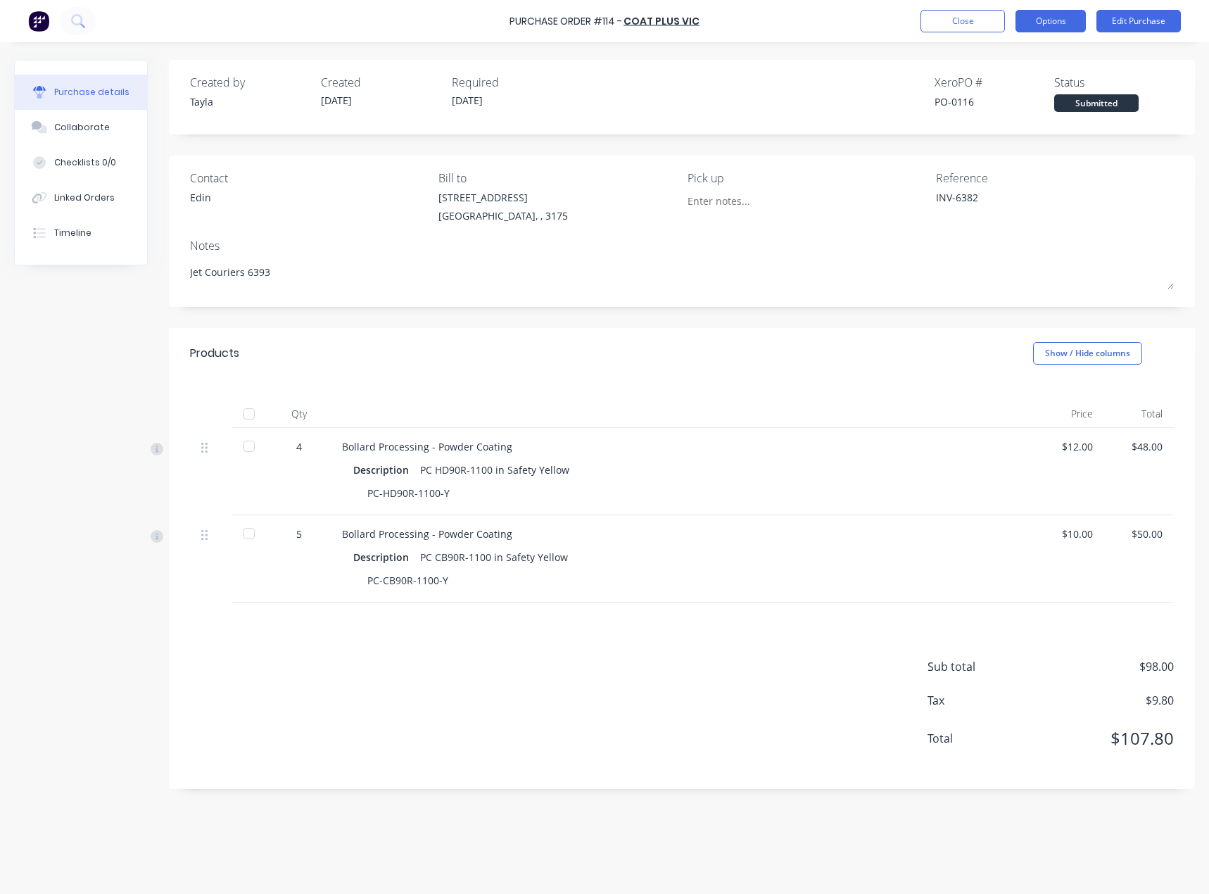
click at [1044, 18] on button "Options" at bounding box center [1050, 21] width 70 height 23
click at [1039, 83] on div "Convert to Bill" at bounding box center [1019, 85] width 108 height 20
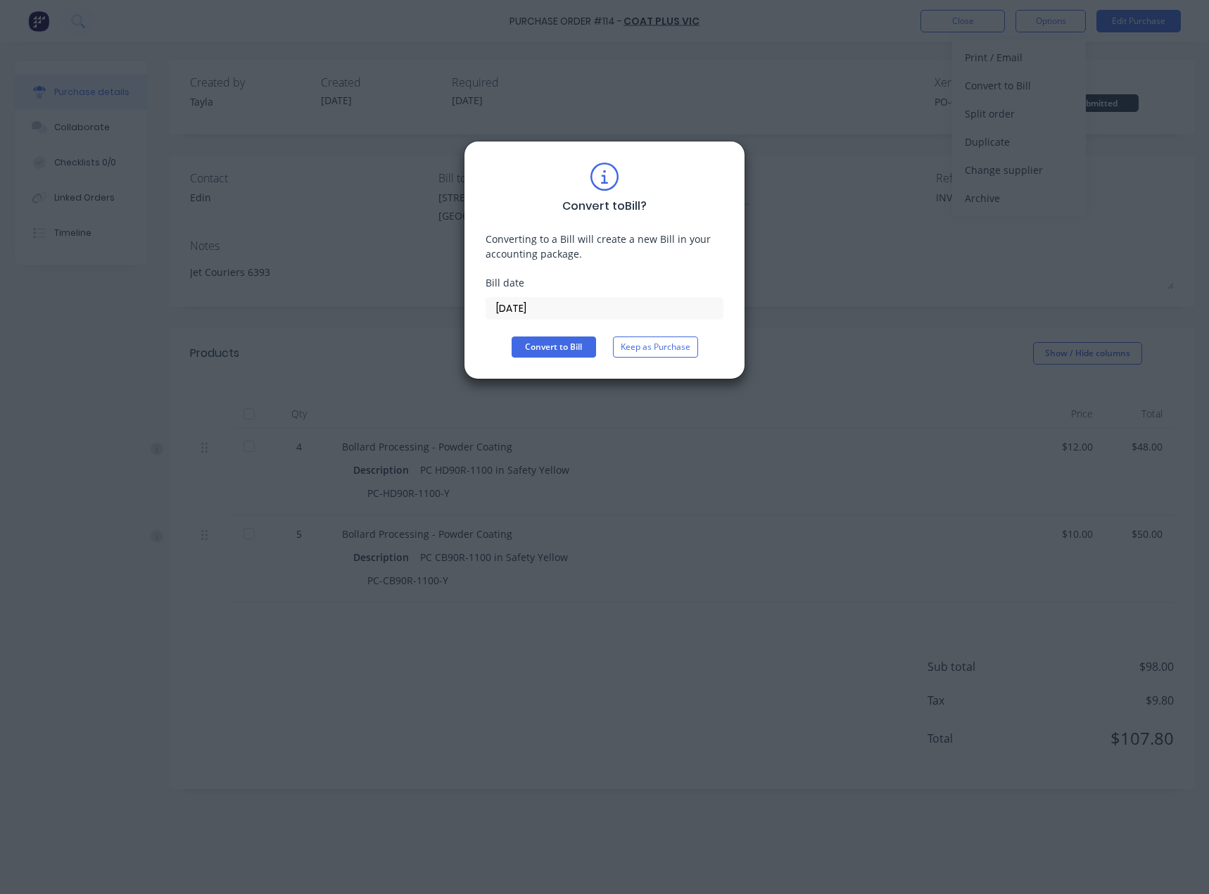
click at [536, 307] on input "01/10/25" at bounding box center [604, 308] width 236 height 21
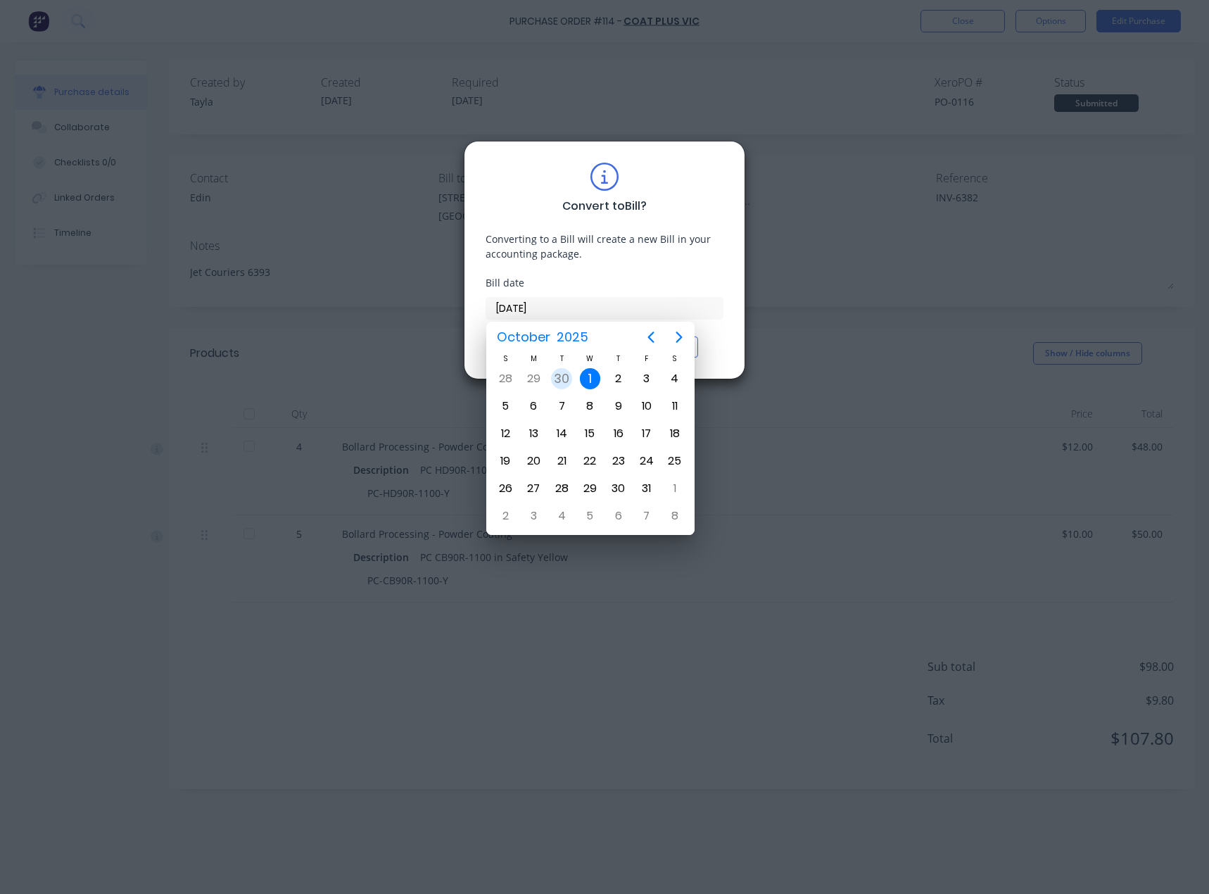
click at [564, 382] on div "30" at bounding box center [561, 378] width 21 height 21
type input "[DATE]"
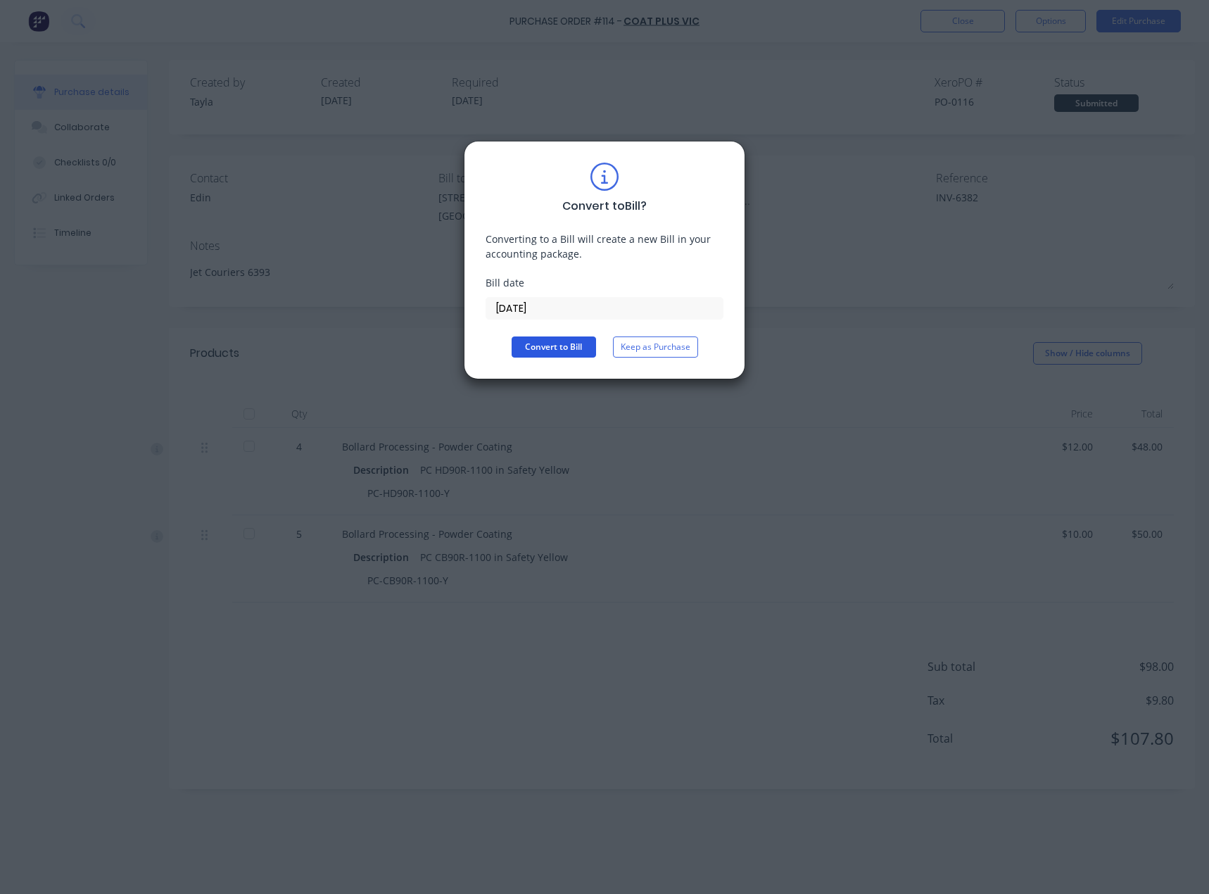
click at [562, 349] on button "Convert to Bill" at bounding box center [554, 346] width 84 height 21
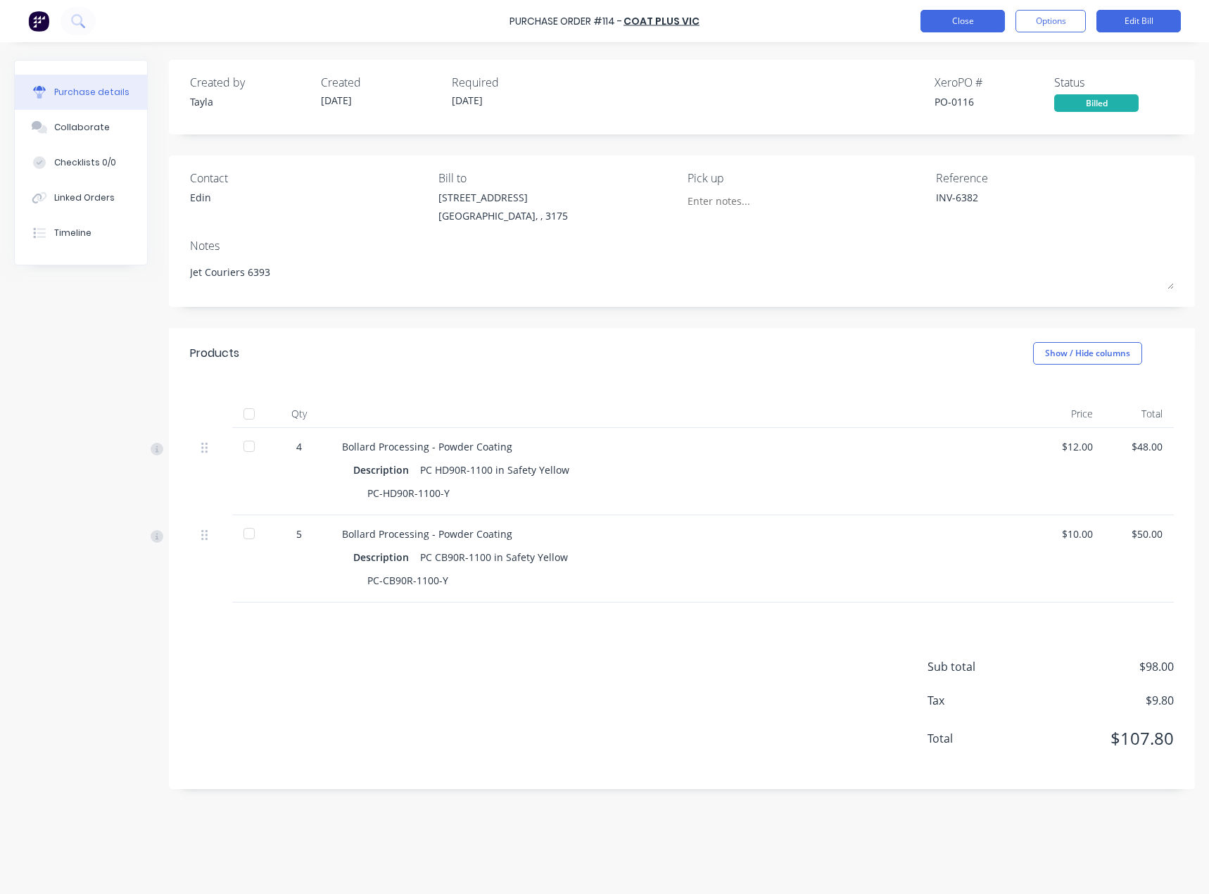
click at [951, 25] on button "Close" at bounding box center [962, 21] width 84 height 23
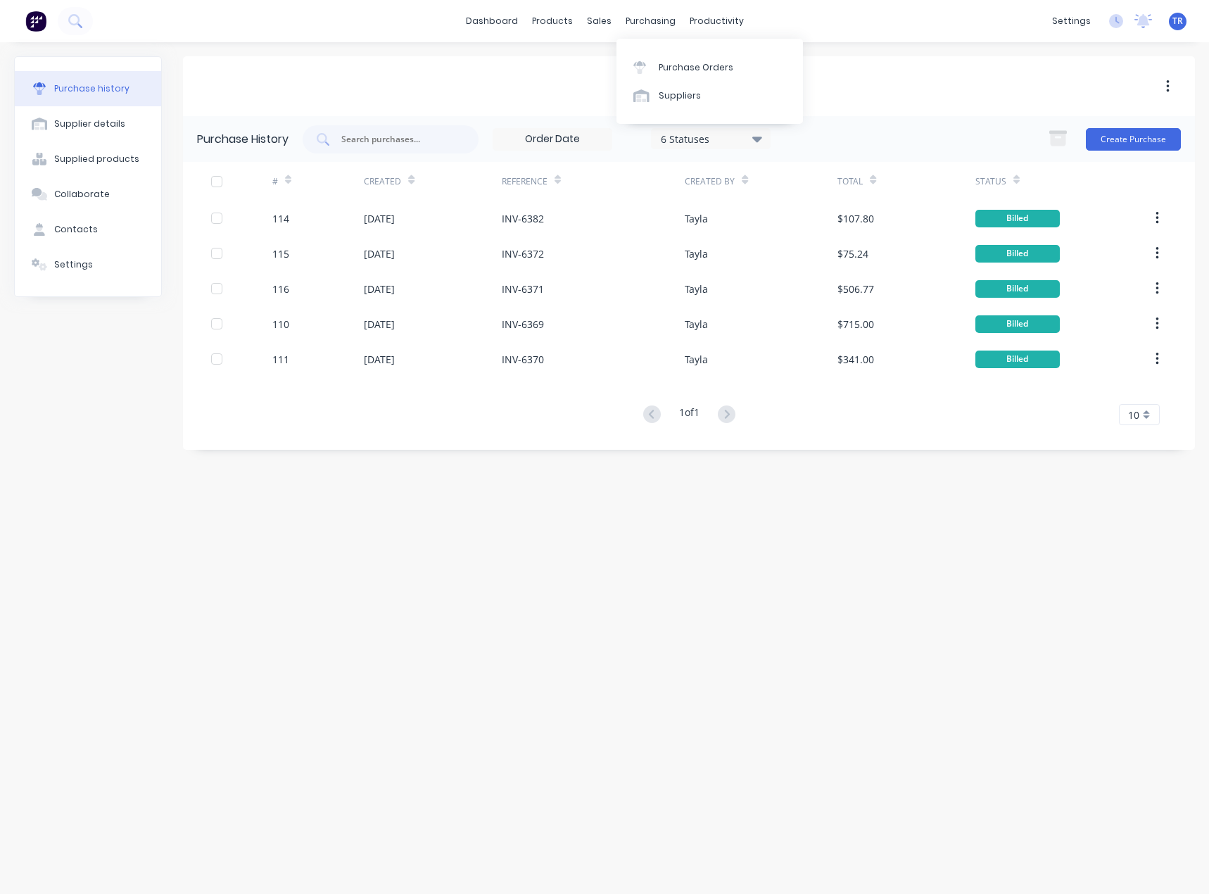
click at [687, 111] on div "Purchase Orders Suppliers" at bounding box center [709, 81] width 186 height 85
click at [675, 97] on div "Suppliers" at bounding box center [680, 95] width 42 height 13
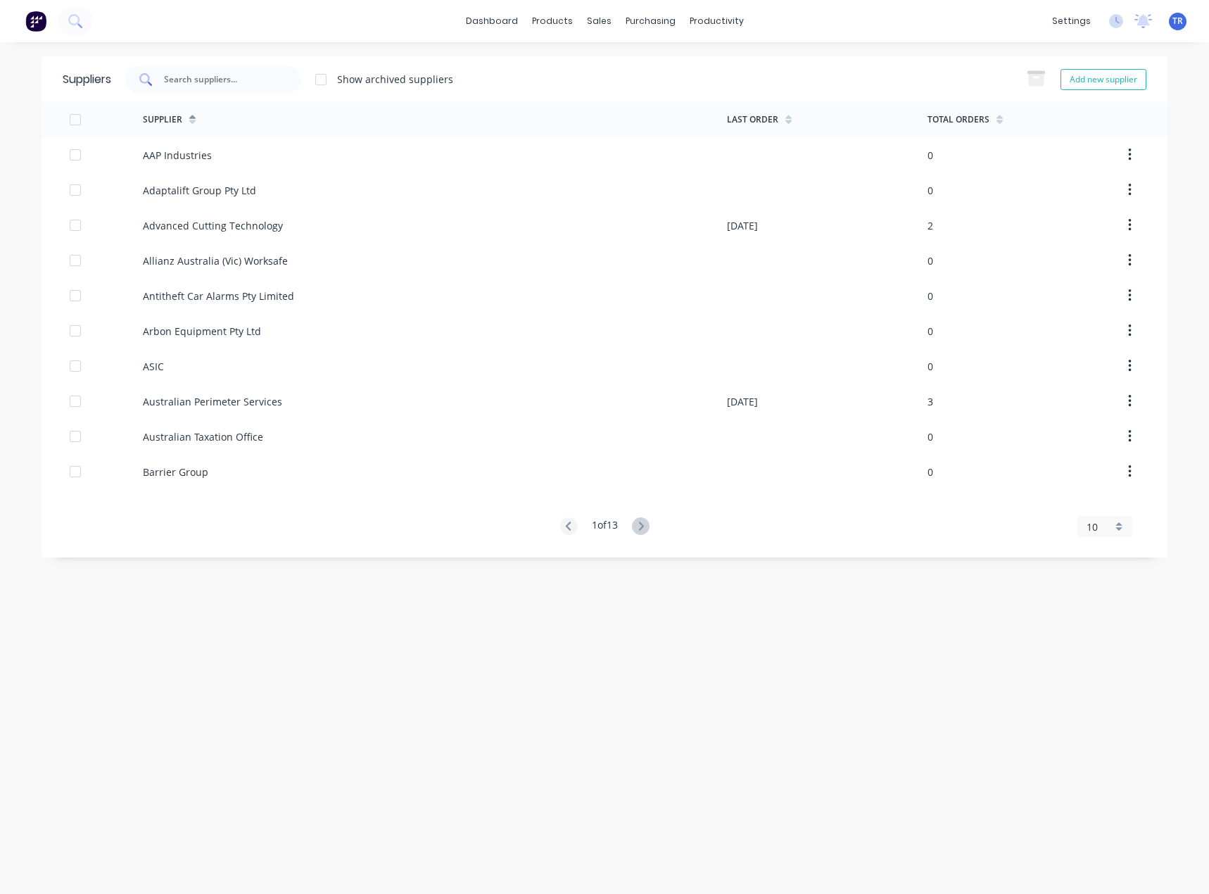
click at [236, 67] on div at bounding box center [213, 79] width 176 height 28
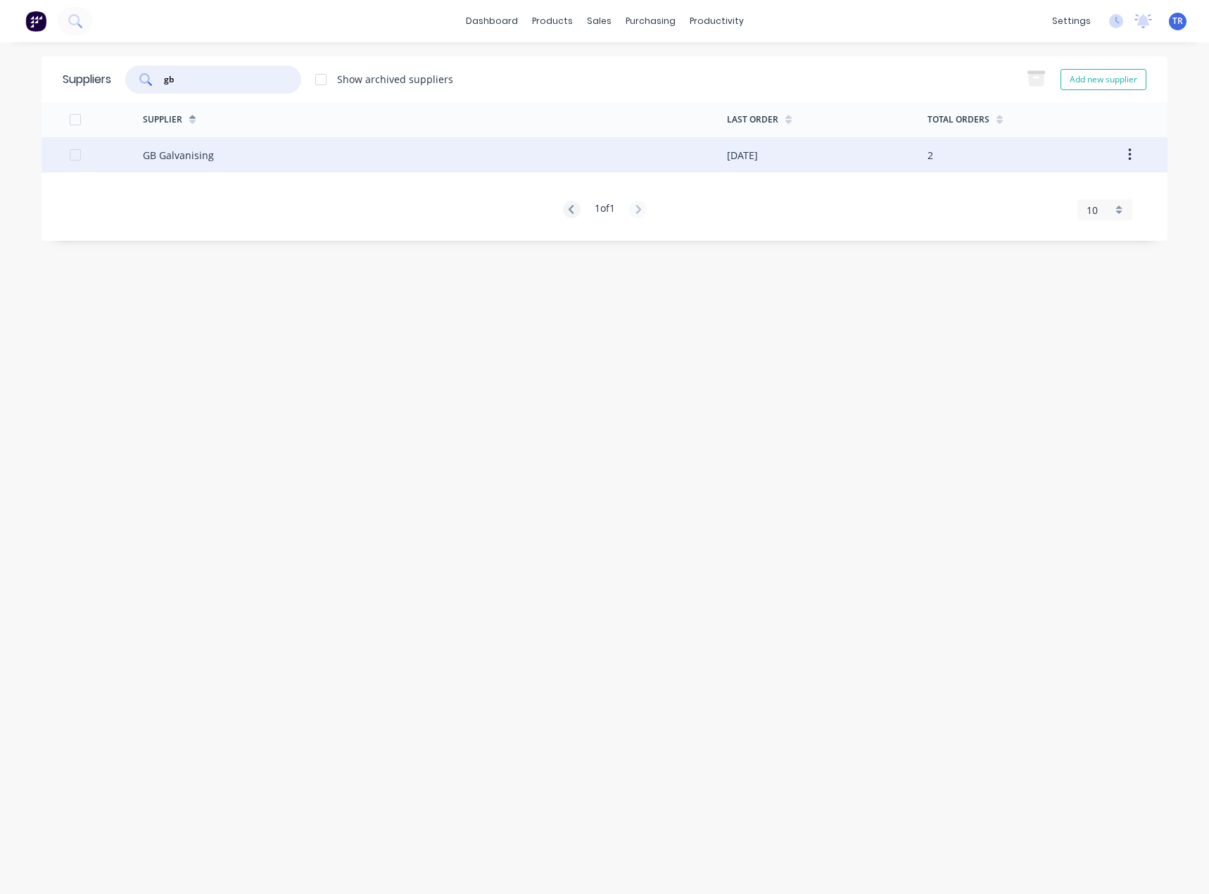
type input "gb"
click at [215, 146] on div "GB Galvanising" at bounding box center [435, 154] width 584 height 35
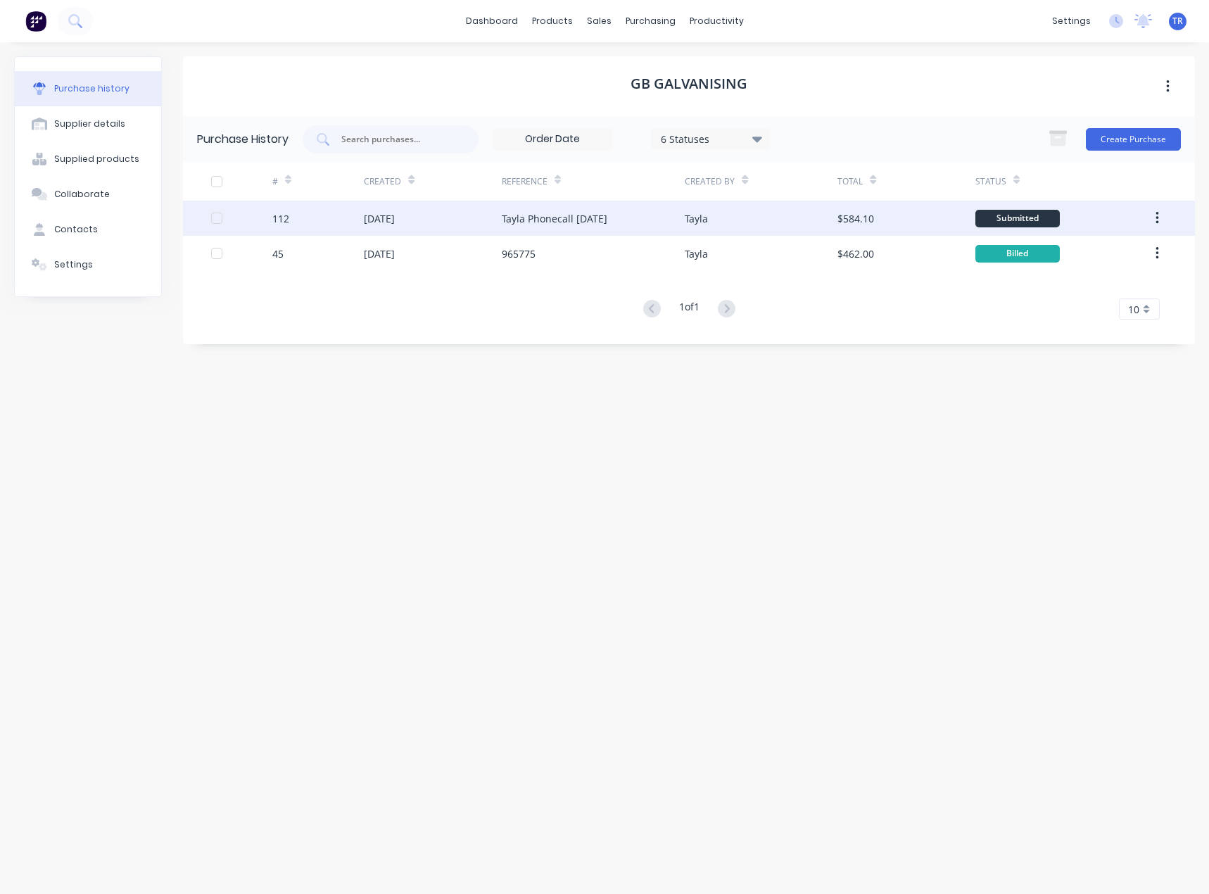
click at [640, 227] on div "Tayla Phonecall 22/09/25" at bounding box center [594, 218] width 184 height 35
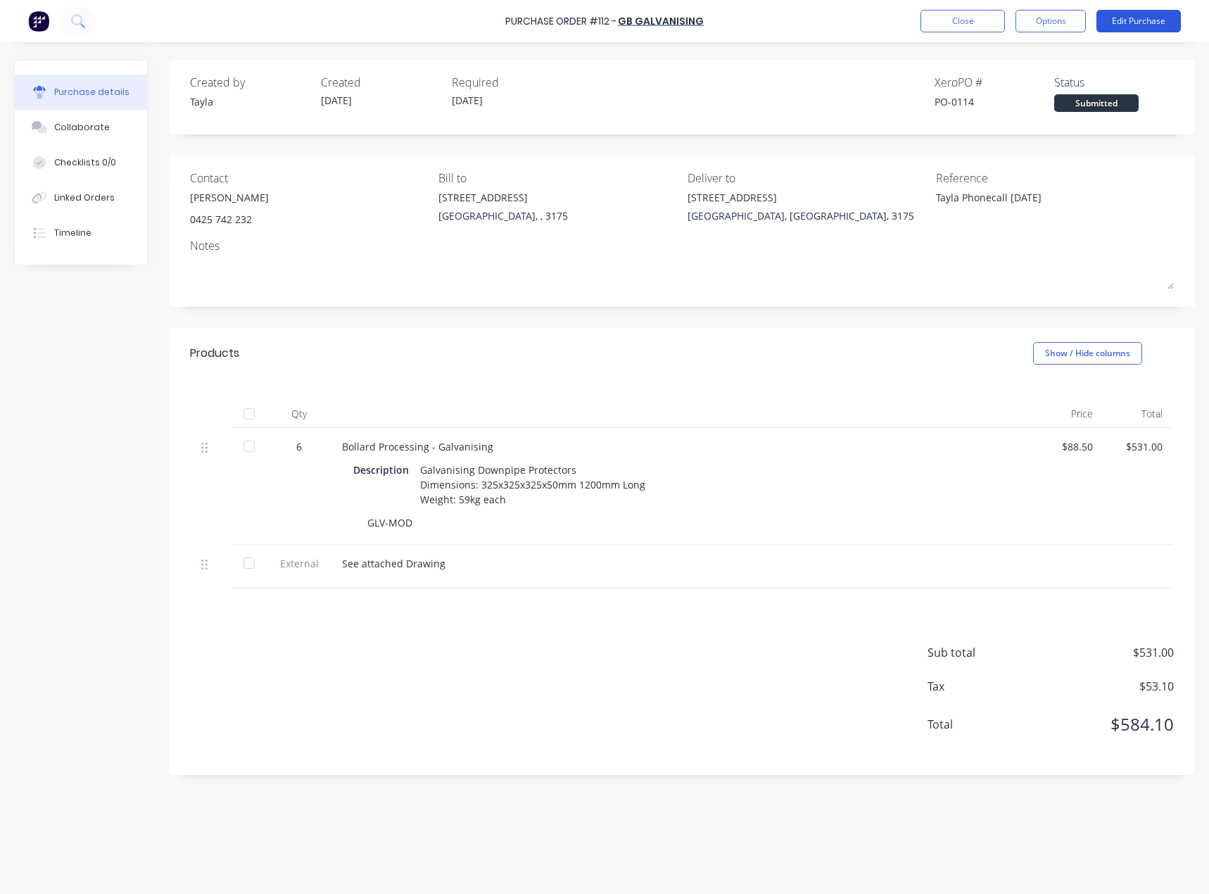
click at [1137, 25] on button "Edit Purchase" at bounding box center [1138, 21] width 84 height 23
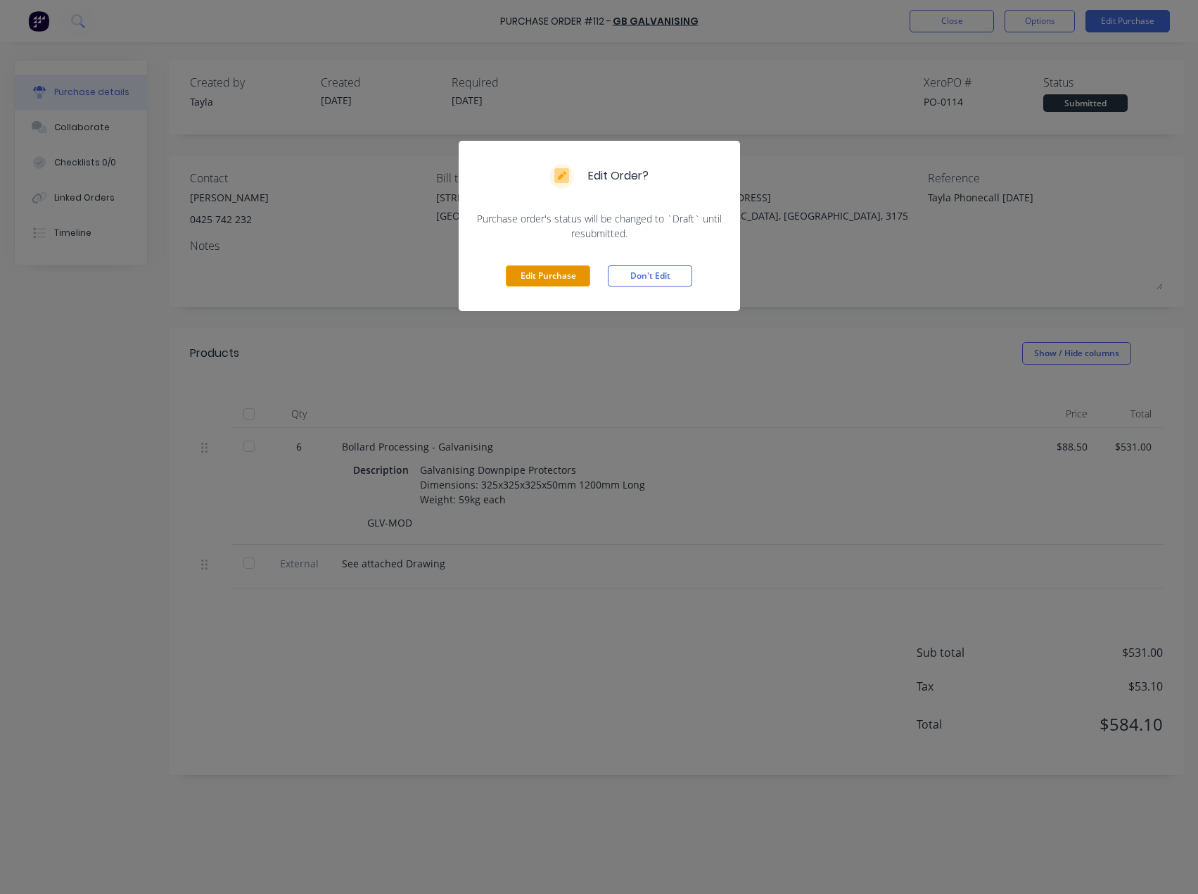
click at [526, 281] on button "Edit Purchase" at bounding box center [548, 275] width 84 height 21
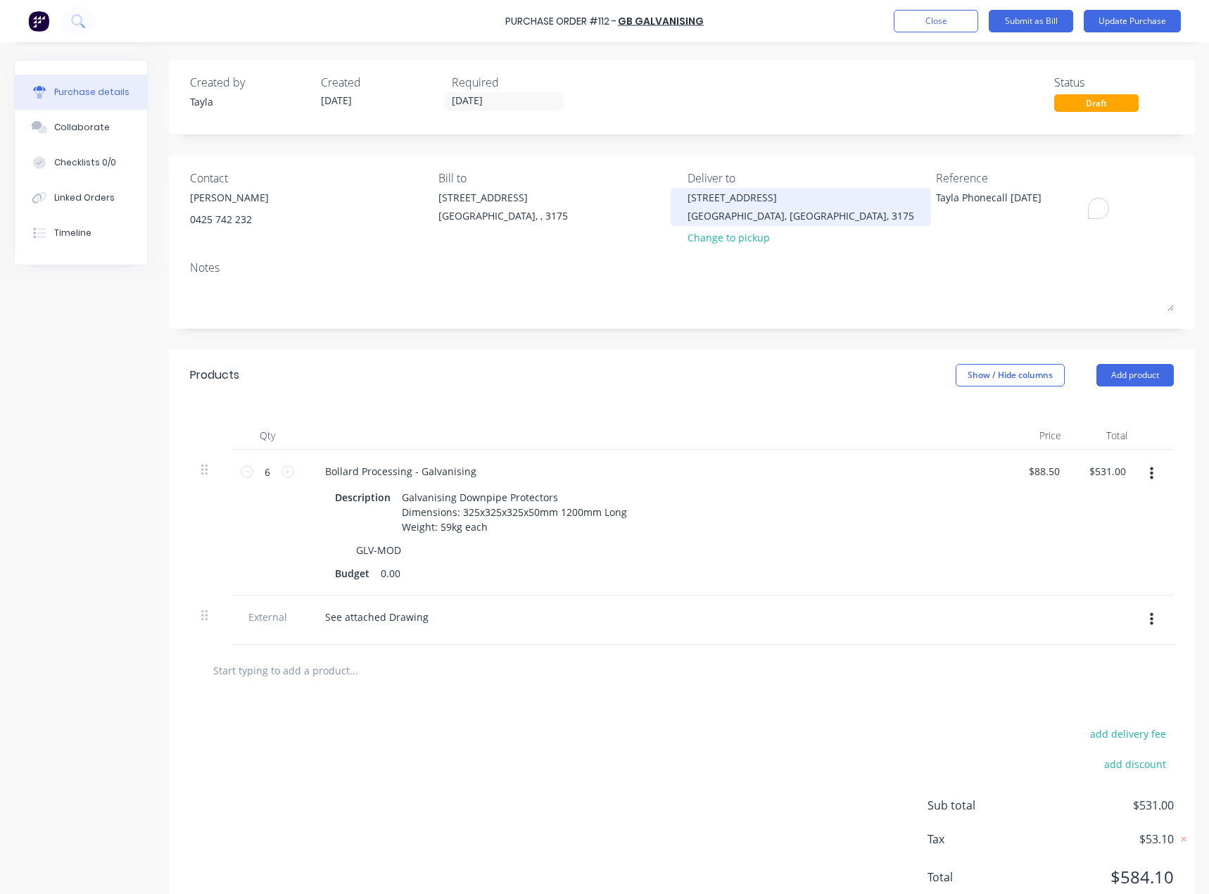
drag, startPoint x: 1050, startPoint y: 201, endPoint x: 832, endPoint y: 187, distance: 218.6
click at [832, 187] on div "Contact Matt 0425 742 232 Bill to 37 Marni St Dandenong South, , 3175 Deliver t…" at bounding box center [682, 211] width 984 height 82
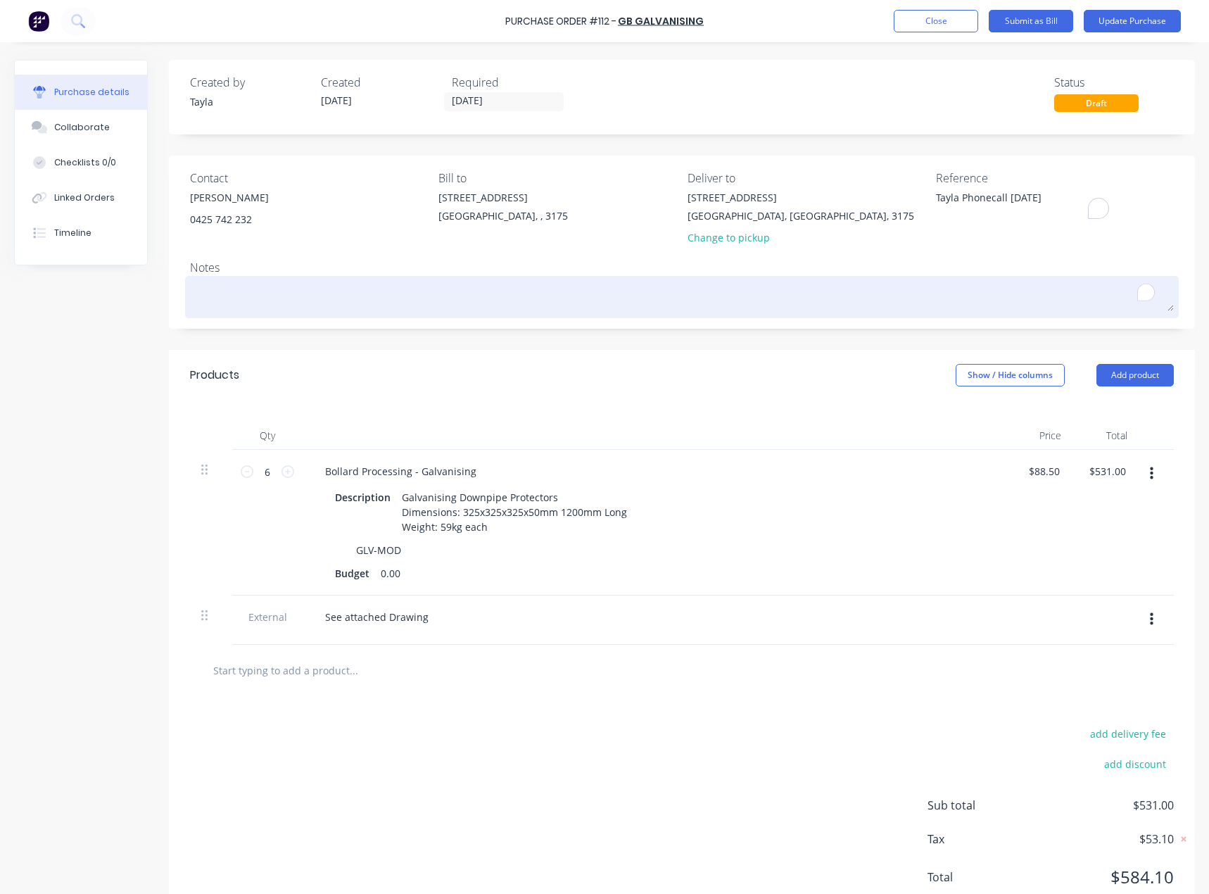
click at [519, 290] on textarea "To enrich screen reader interactions, please activate Accessibility in Grammarl…" at bounding box center [682, 295] width 984 height 32
paste textarea "Tayla Phonecall 22/09/25"
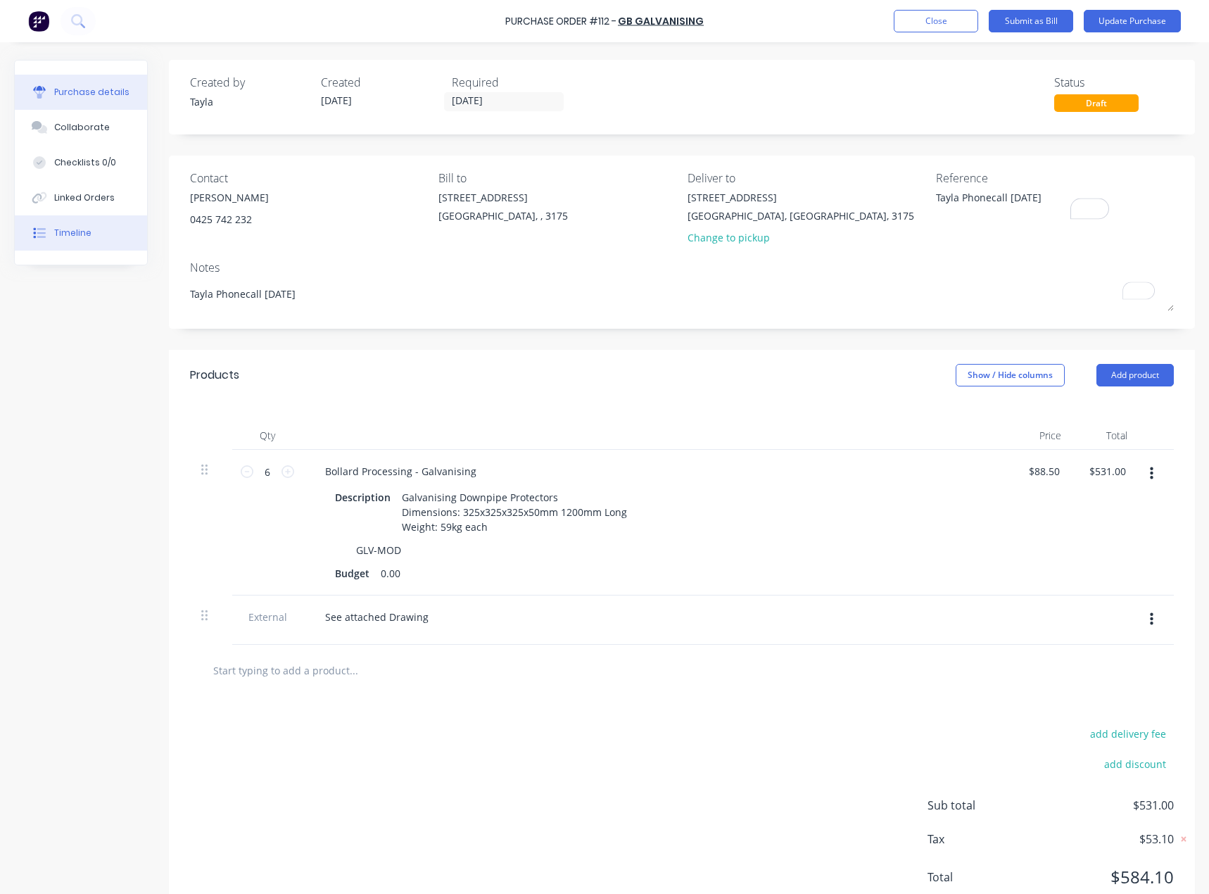
type textarea "Tayla Phonecall 22/09/25"
click at [1025, 201] on textarea "Tayla Phonecall 22/09/25" at bounding box center [1024, 206] width 176 height 32
paste textarea "967536"
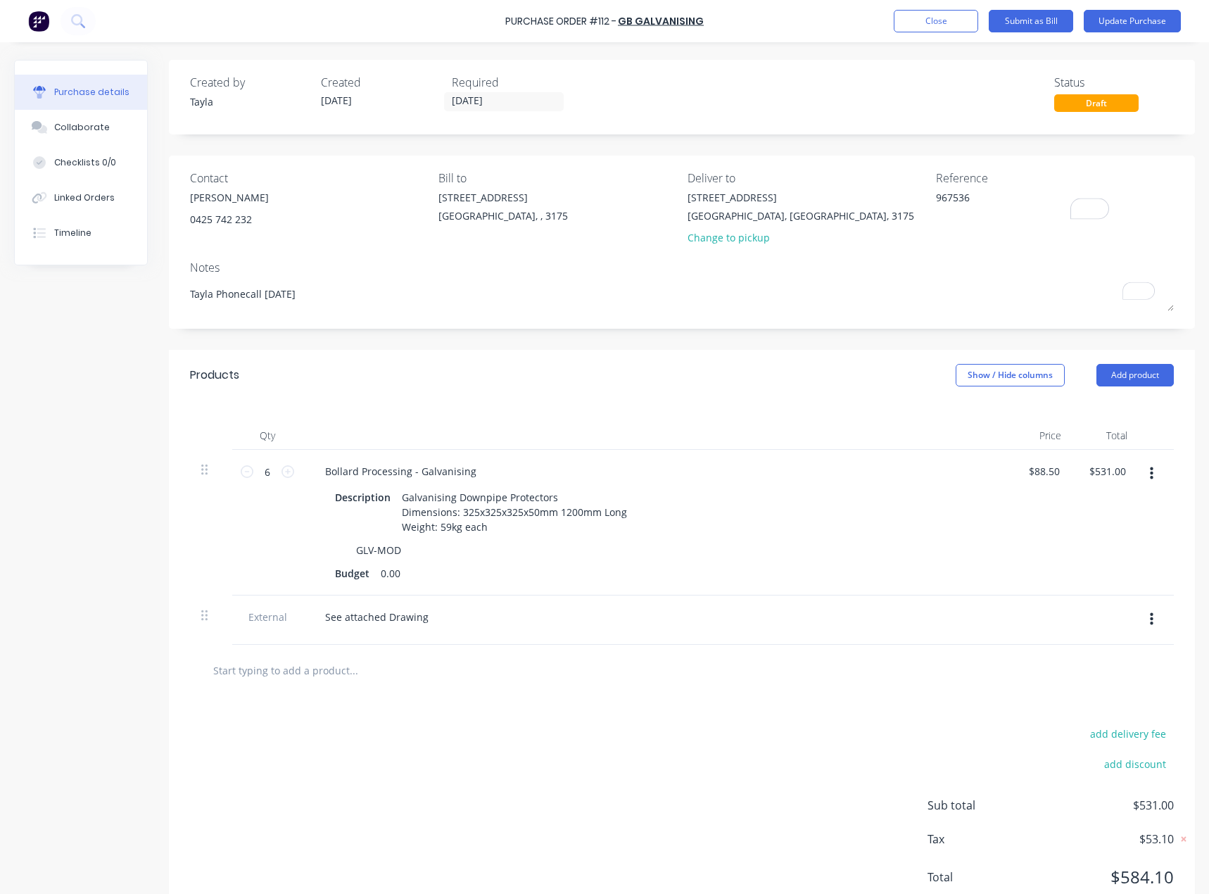
type textarea "967536"
click at [890, 272] on div "Notes" at bounding box center [682, 267] width 984 height 17
click at [762, 243] on div "Change to pickup" at bounding box center [801, 237] width 227 height 15
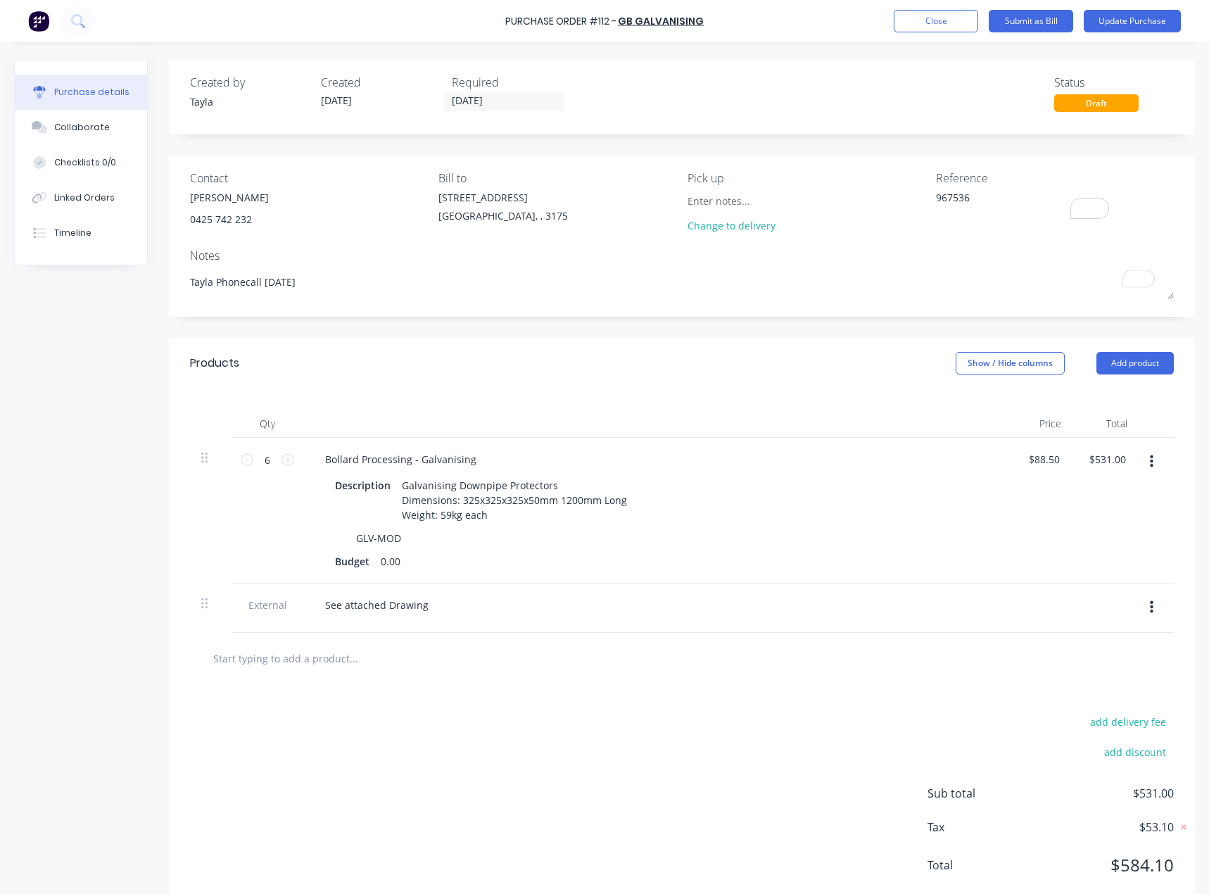
scroll to position [36, 0]
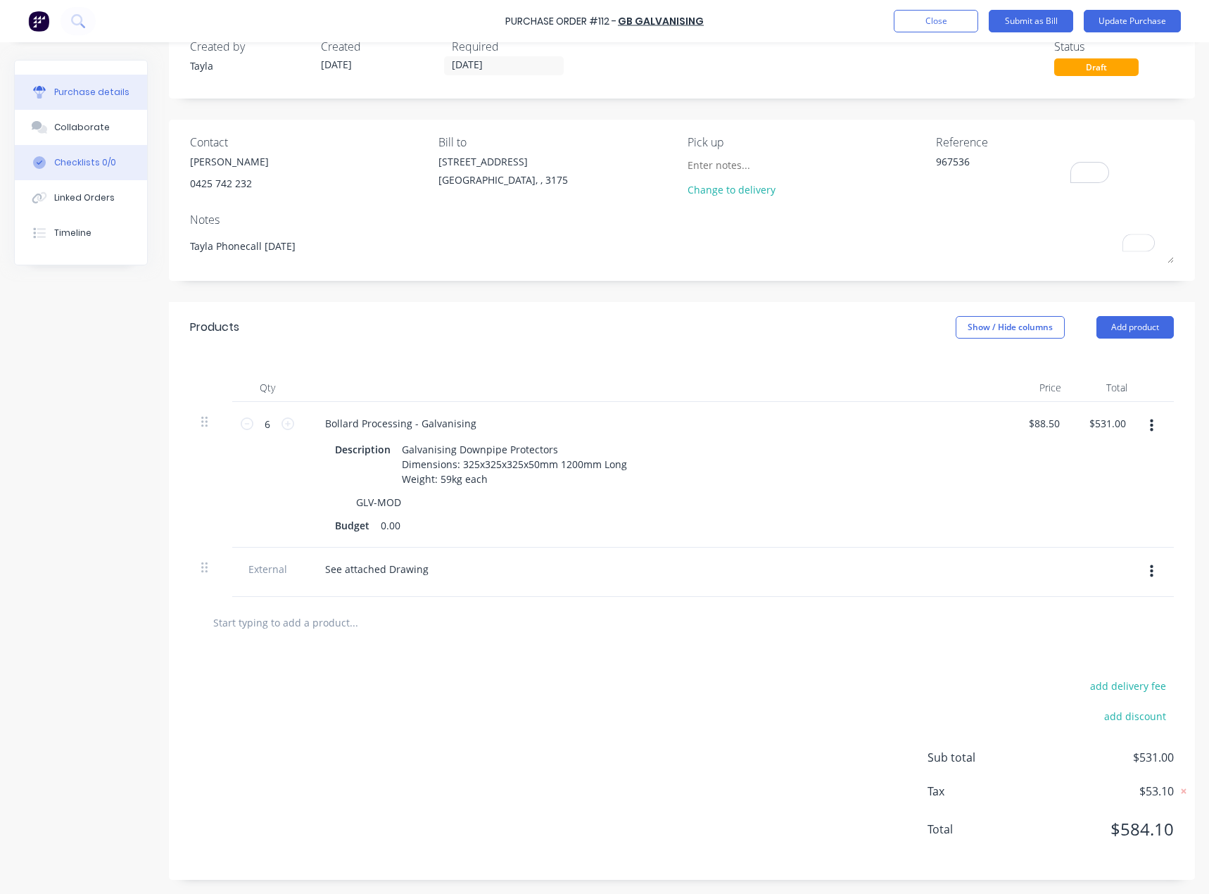
click at [118, 150] on button "Checklists 0/0" at bounding box center [81, 162] width 132 height 35
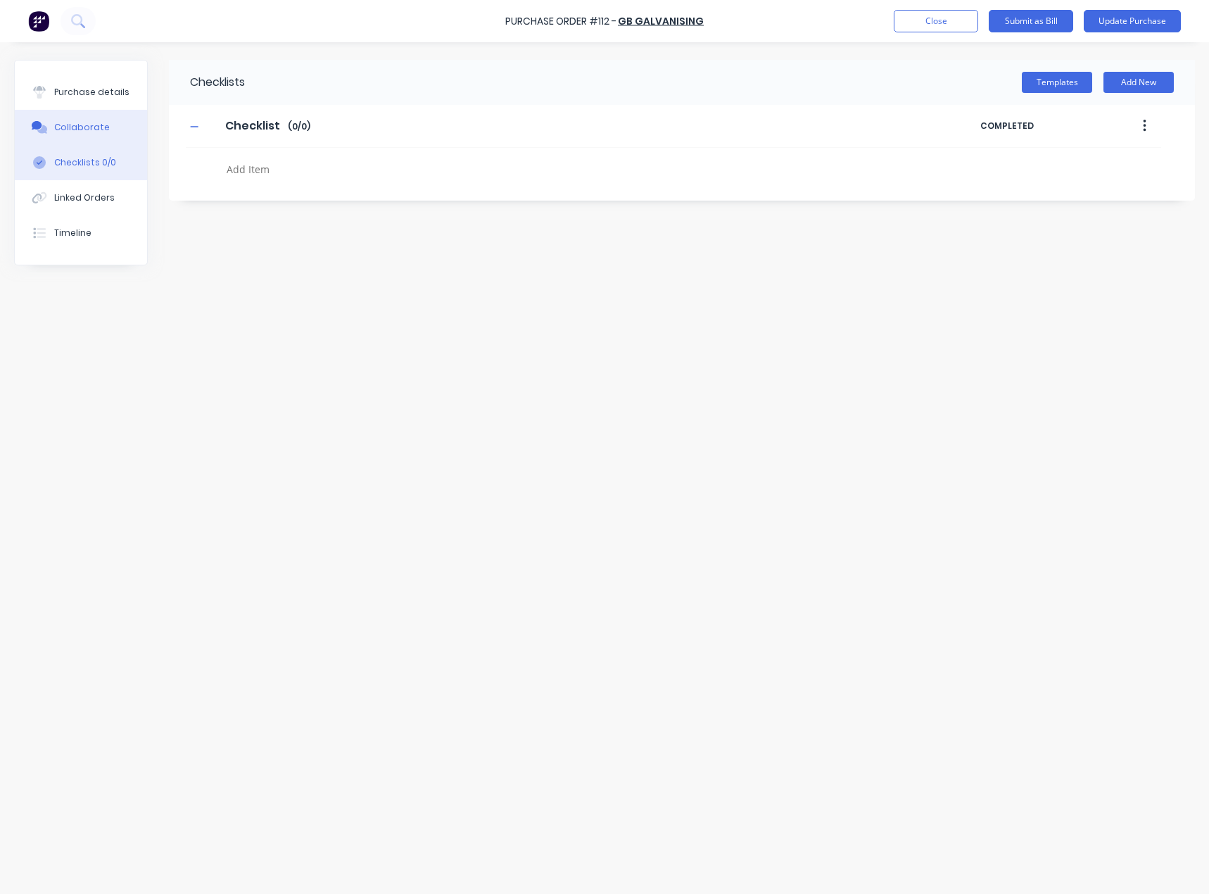
click at [125, 127] on button "Collaborate" at bounding box center [81, 127] width 132 height 35
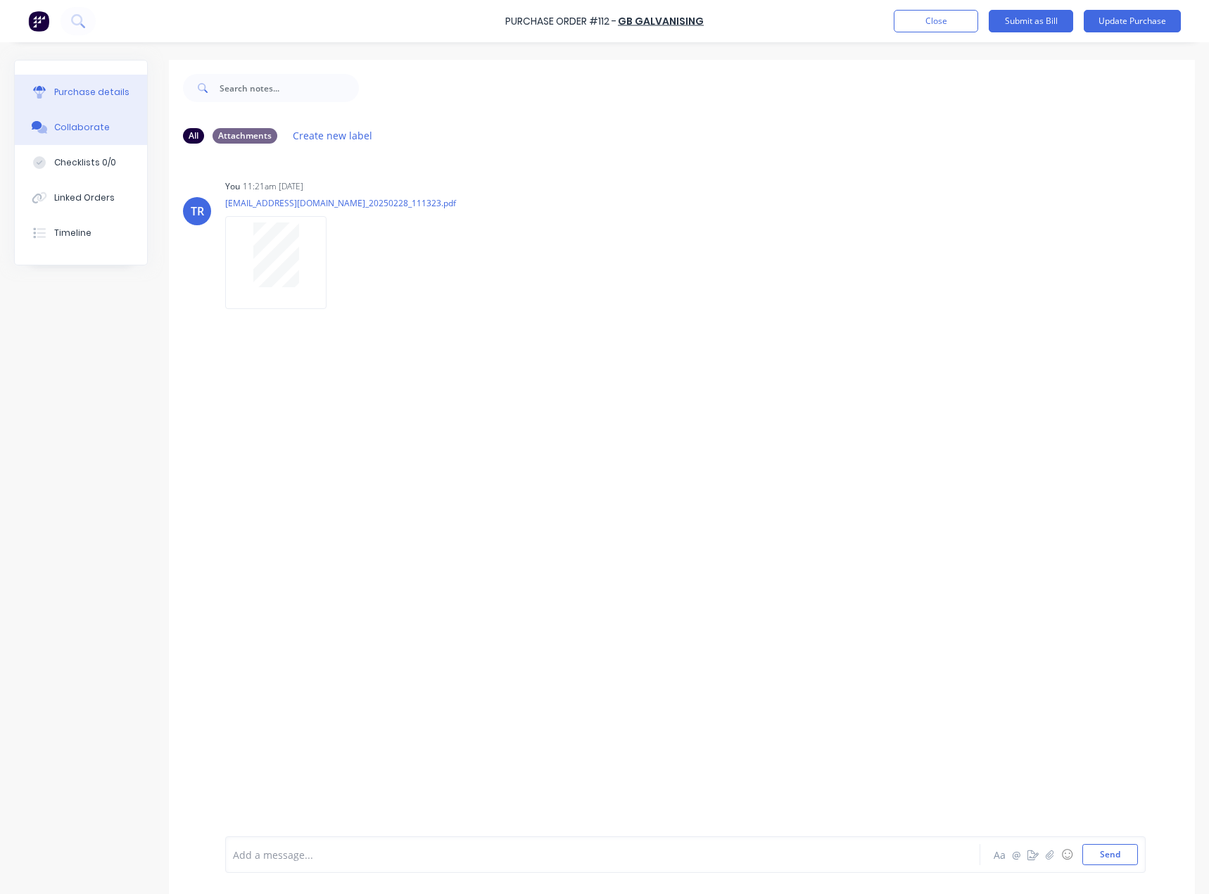
click at [111, 100] on button "Purchase details" at bounding box center [81, 92] width 132 height 35
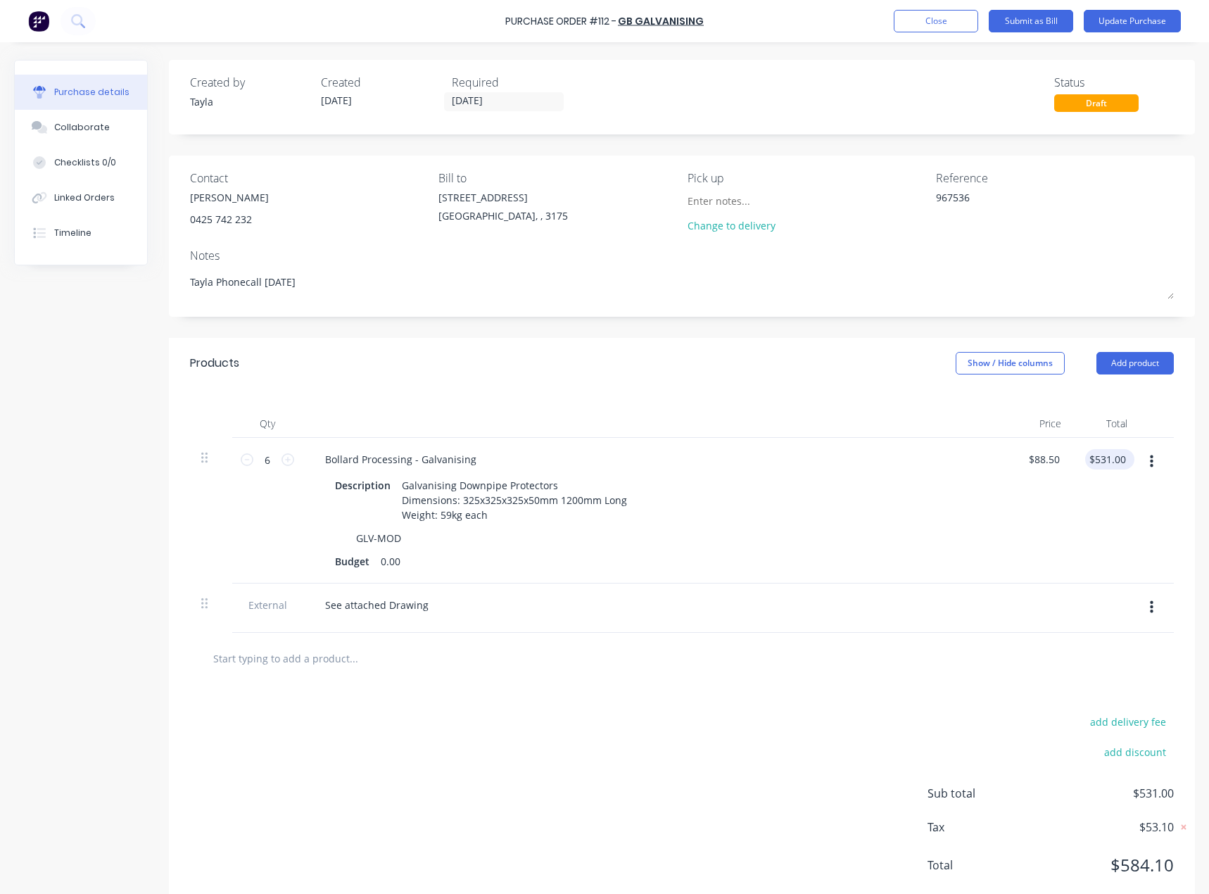
type textarea "x"
type input "531.00"
drag, startPoint x: 1119, startPoint y: 460, endPoint x: 1081, endPoint y: 462, distance: 38.1
click at [1091, 462] on input "531.00" at bounding box center [1110, 459] width 38 height 20
type textarea "x"
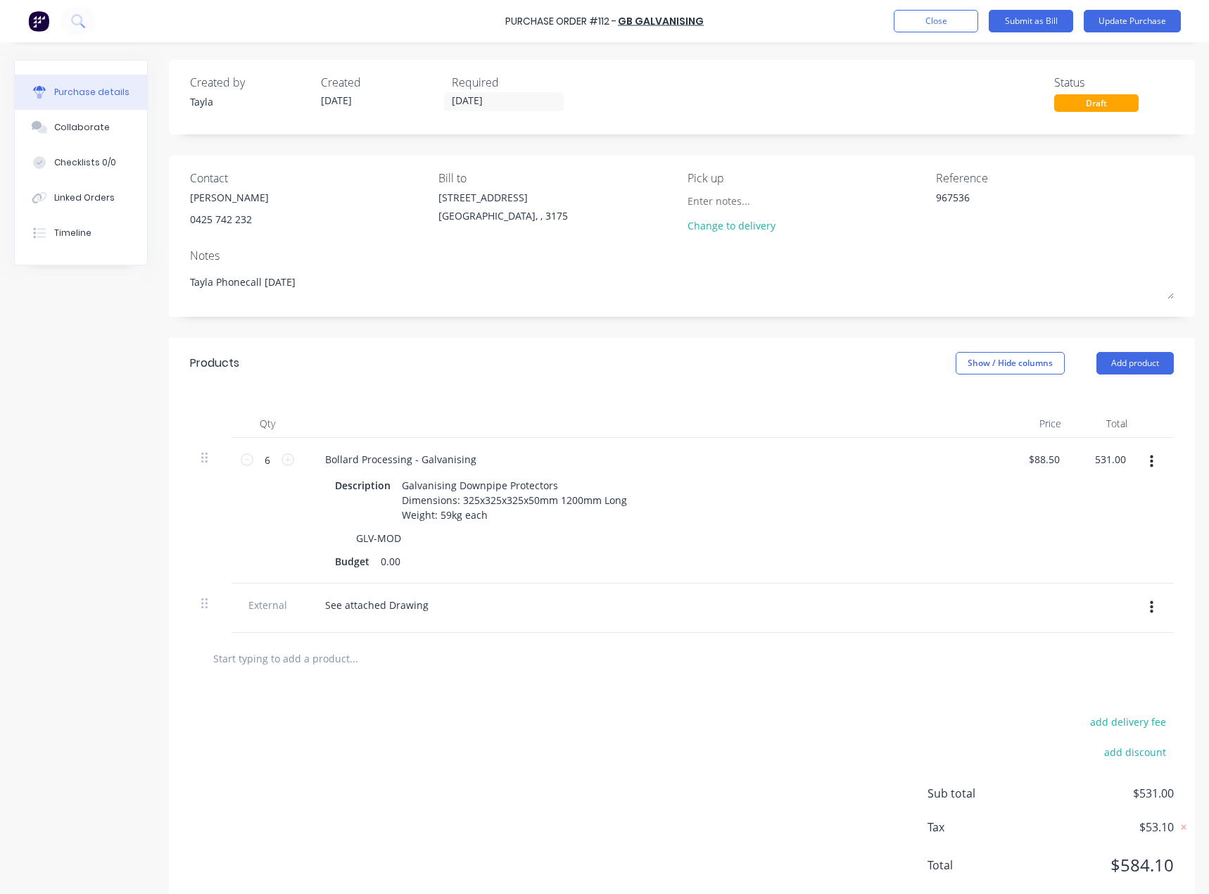
type input "$531.00"
type textarea "x"
type input "$531.00"
click at [929, 21] on button "Close" at bounding box center [936, 21] width 84 height 23
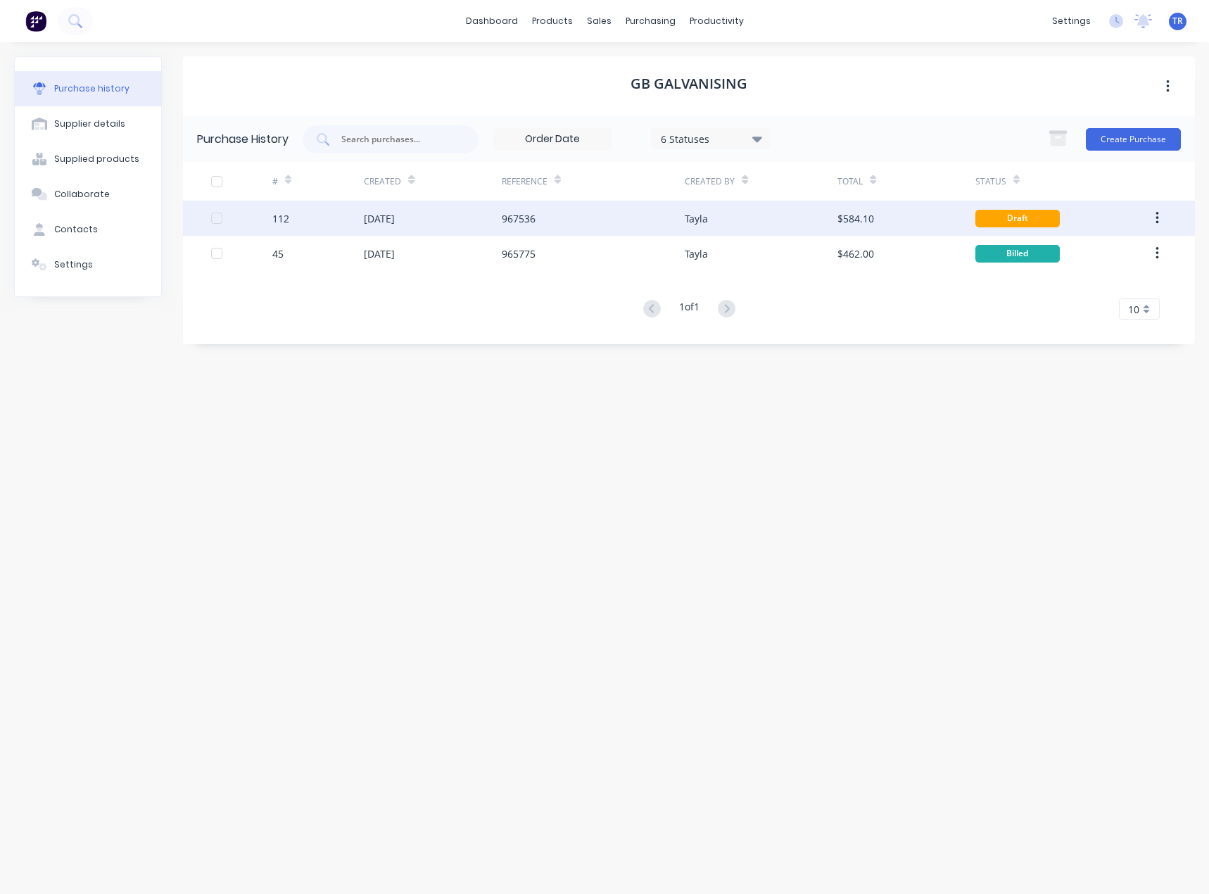
click at [741, 222] on div "Tayla" at bounding box center [761, 218] width 153 height 35
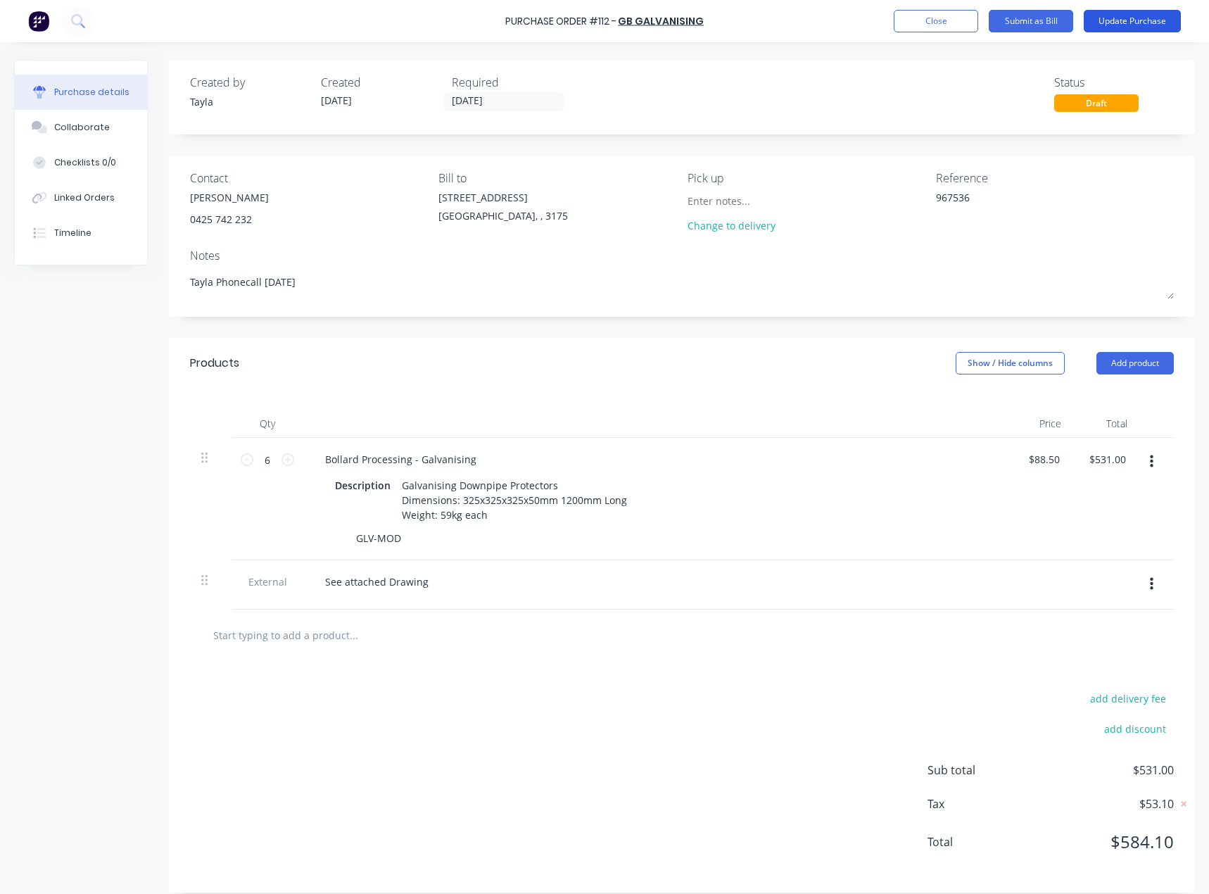
click at [1134, 24] on button "Update Purchase" at bounding box center [1132, 21] width 97 height 23
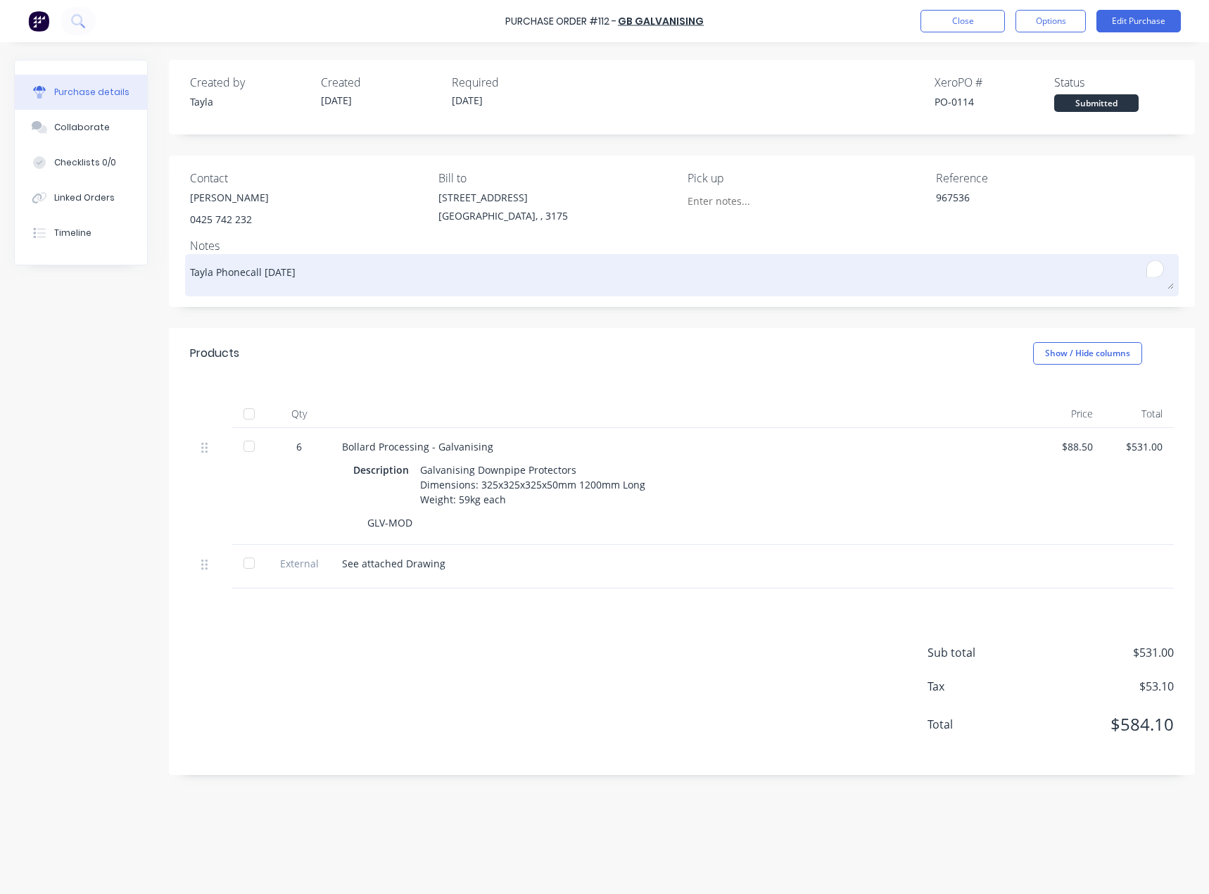
drag, startPoint x: 313, startPoint y: 259, endPoint x: 261, endPoint y: 273, distance: 53.9
click at [261, 273] on textarea "Tayla Phonecall 22/09/25" at bounding box center [682, 274] width 984 height 32
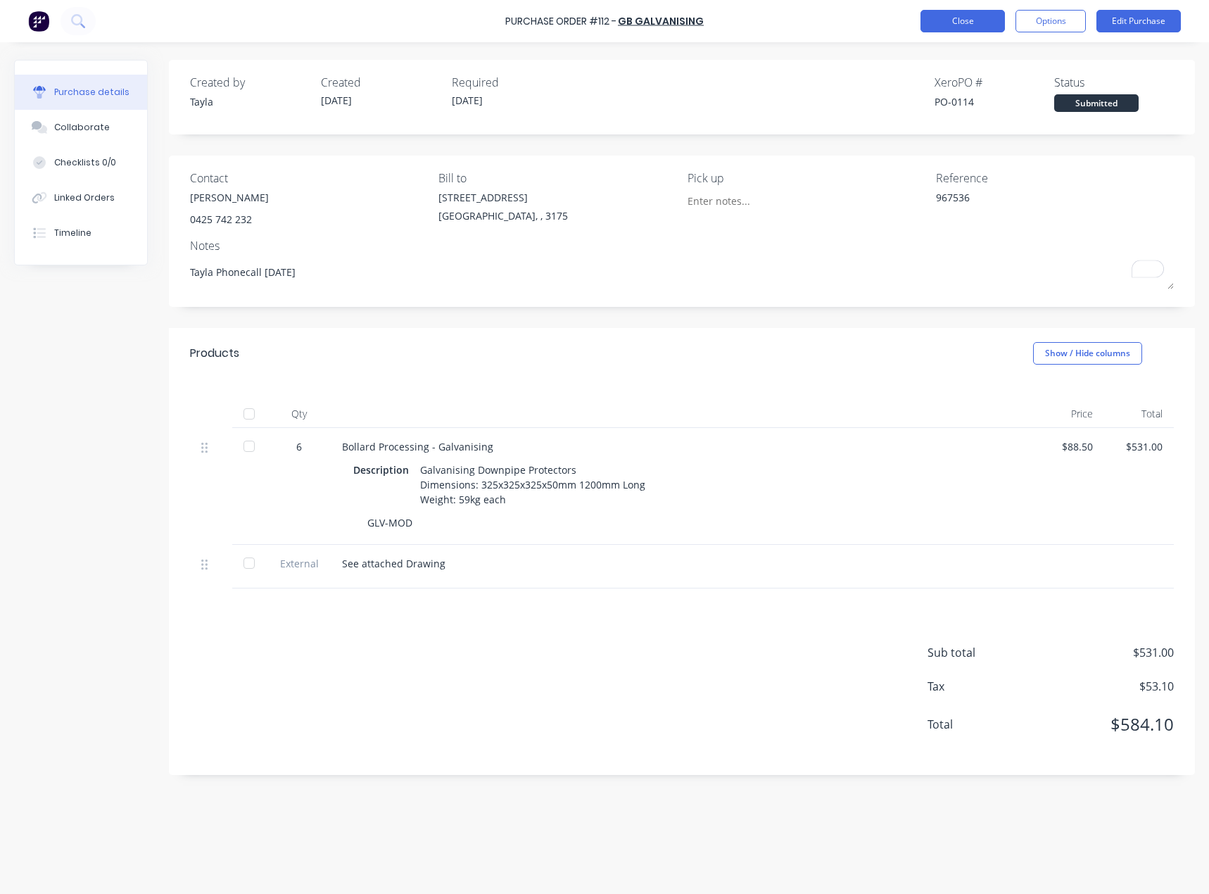
type textarea "x"
click at [966, 27] on button "Close" at bounding box center [962, 21] width 84 height 23
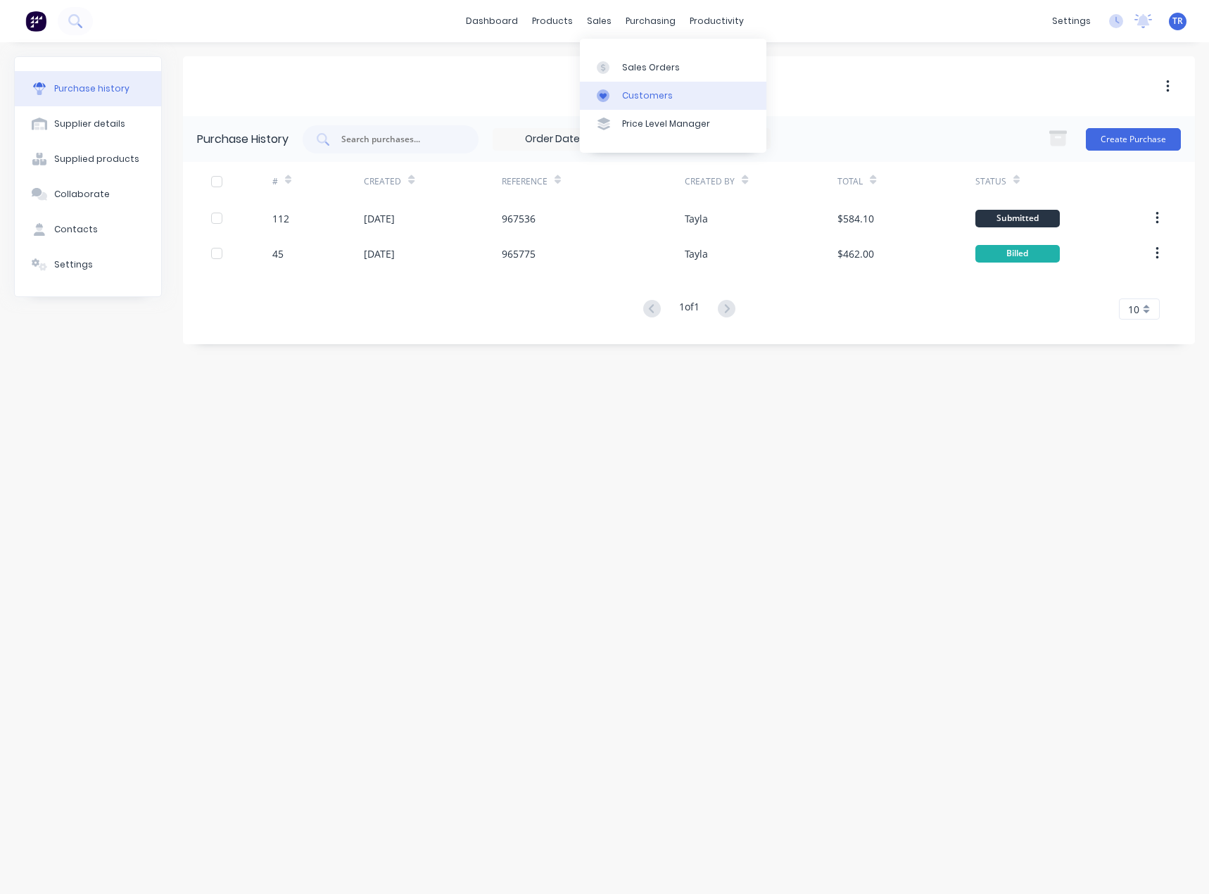
click at [606, 84] on link "Customers" at bounding box center [673, 96] width 186 height 28
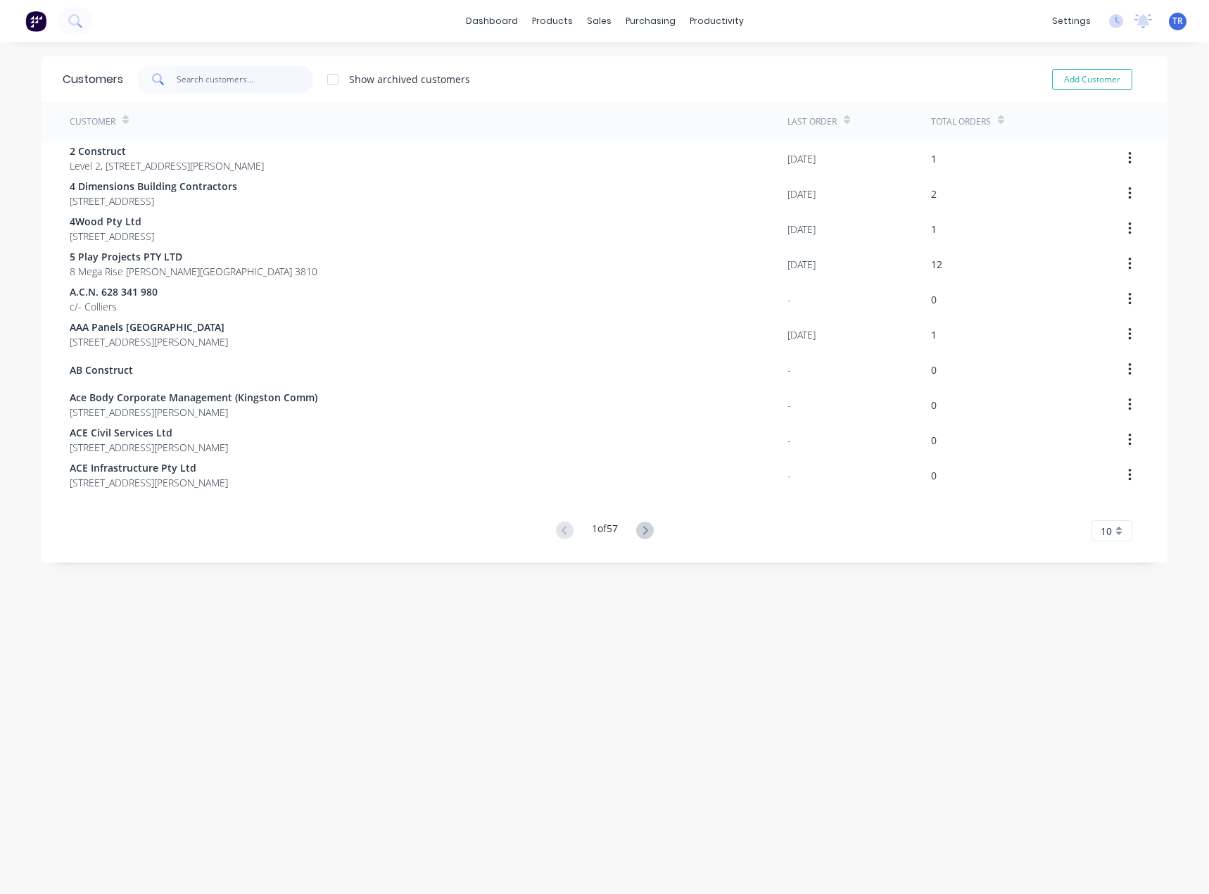
click at [242, 80] on input "text" at bounding box center [245, 79] width 137 height 28
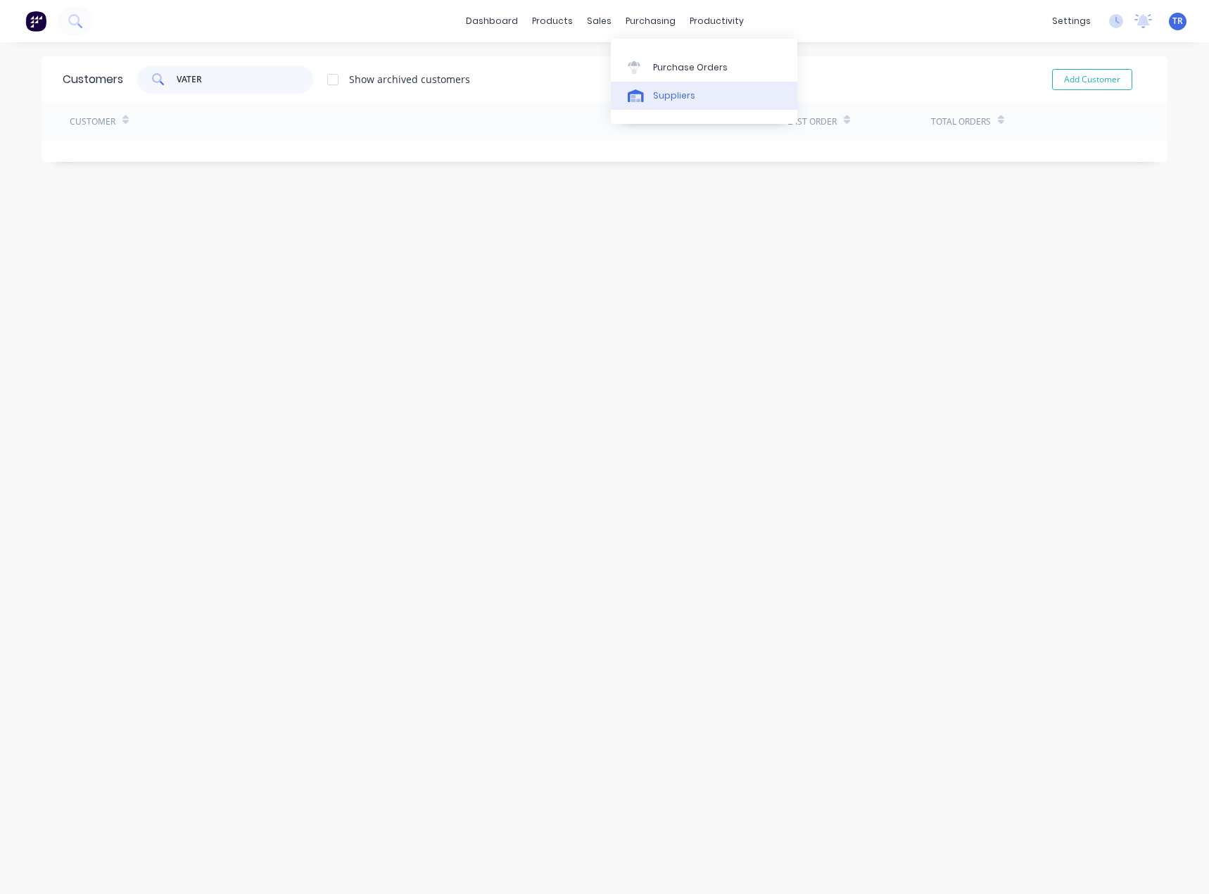
type input "VATER"
click at [647, 89] on div at bounding box center [638, 95] width 21 height 13
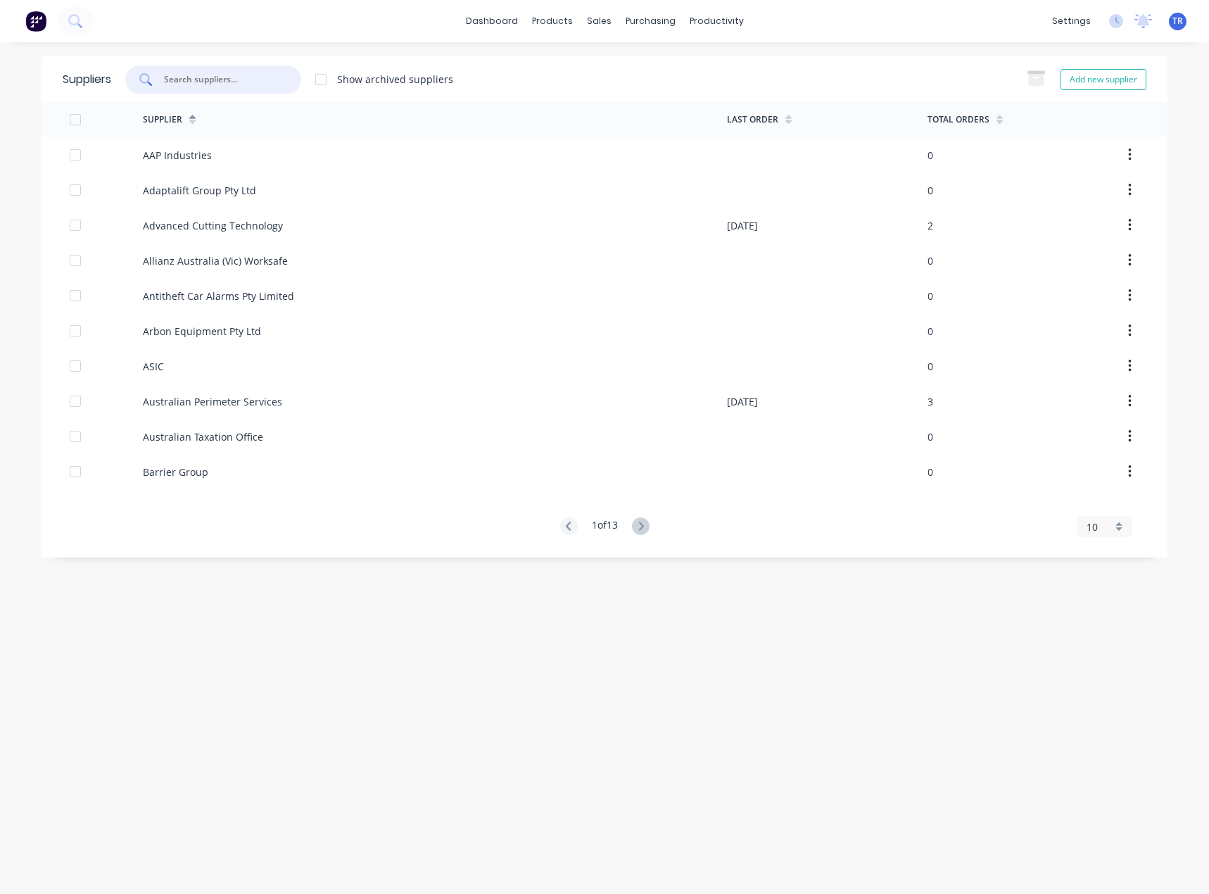
click at [199, 86] on input "text" at bounding box center [221, 79] width 117 height 14
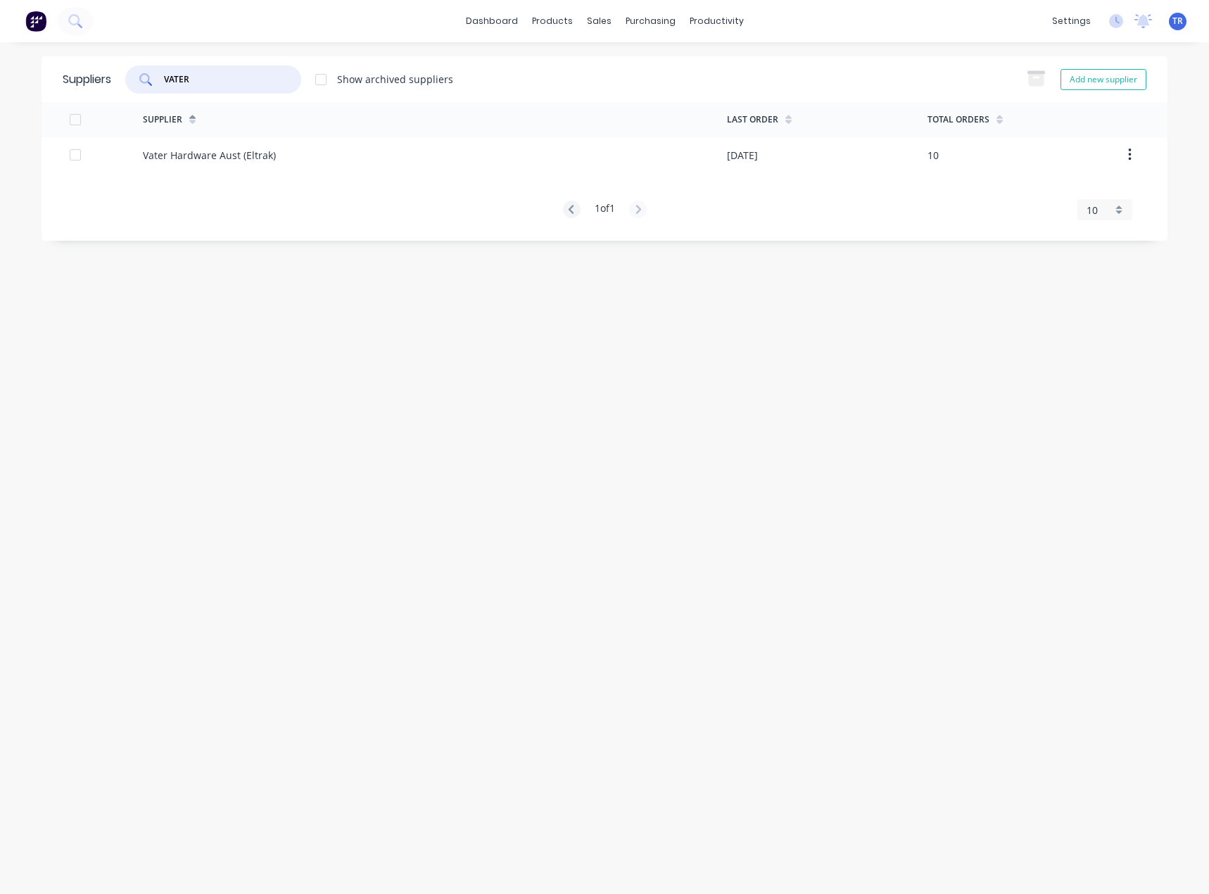
type input "VATER"
click at [194, 156] on div "Vater Hardware Aust (Eltrak)" at bounding box center [209, 155] width 133 height 15
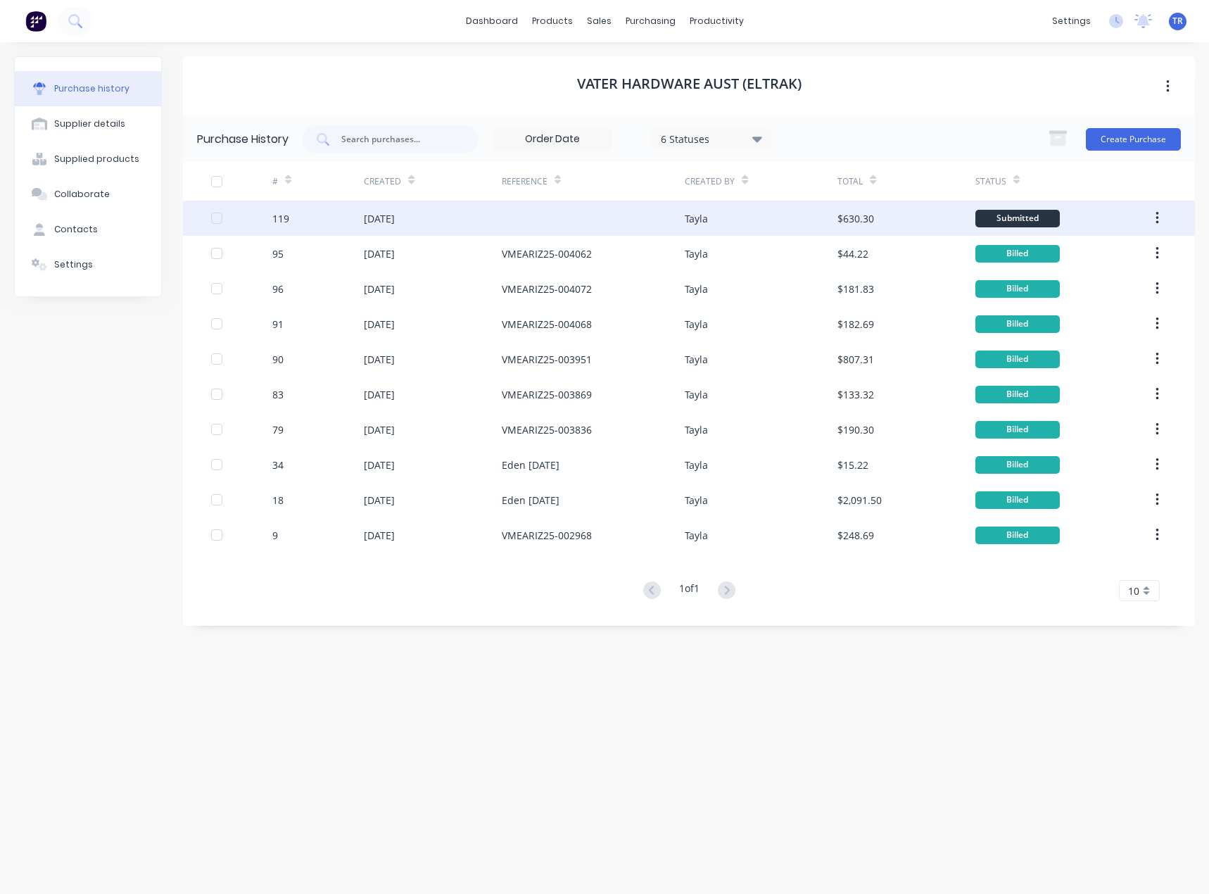
click at [785, 217] on div "Tayla" at bounding box center [761, 218] width 153 height 35
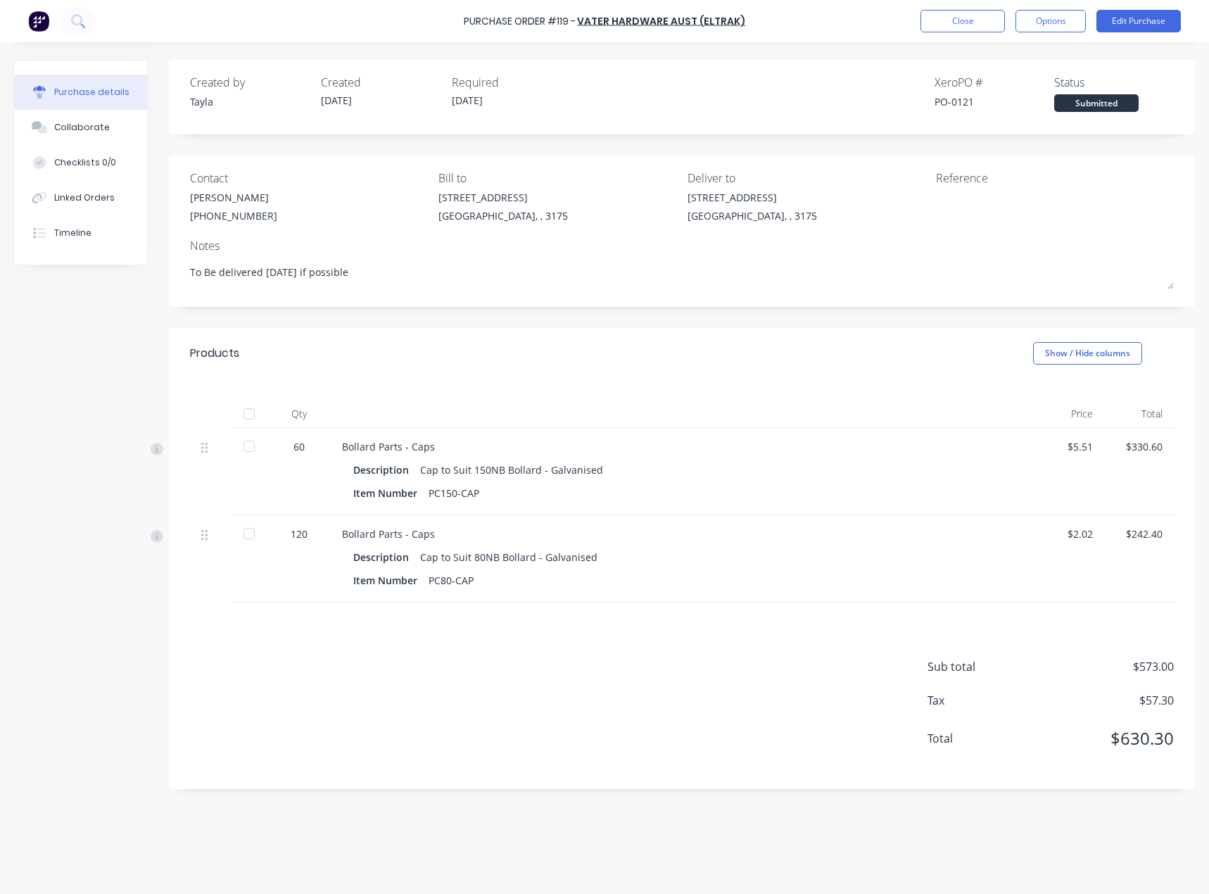
click at [1144, 8] on div "Purchase Order #119 - Vater Hardware Aust (Eltrak) Close Options Edit Purchase" at bounding box center [604, 21] width 1209 height 42
click at [1139, 18] on button "Edit Purchase" at bounding box center [1138, 21] width 84 height 23
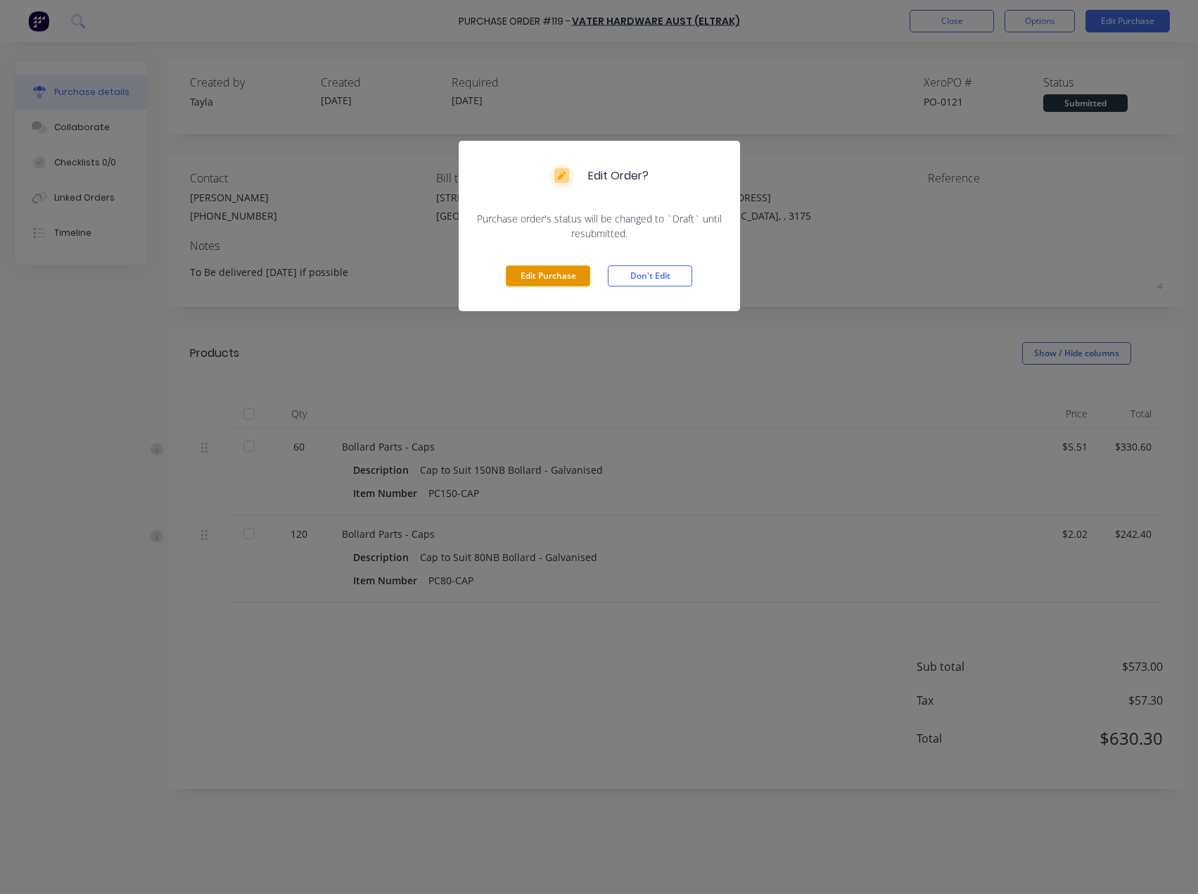
click at [526, 274] on button "Edit Purchase" at bounding box center [548, 275] width 84 height 21
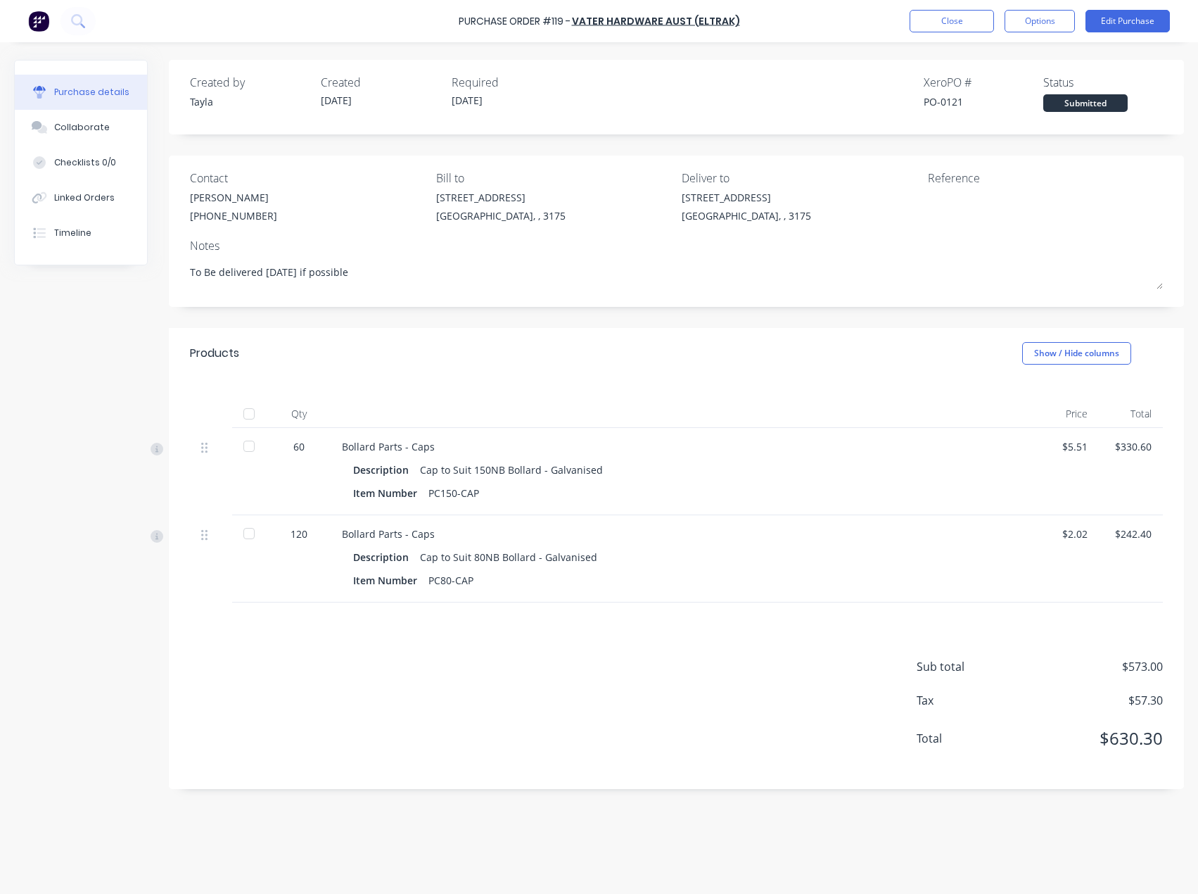
type textarea "x"
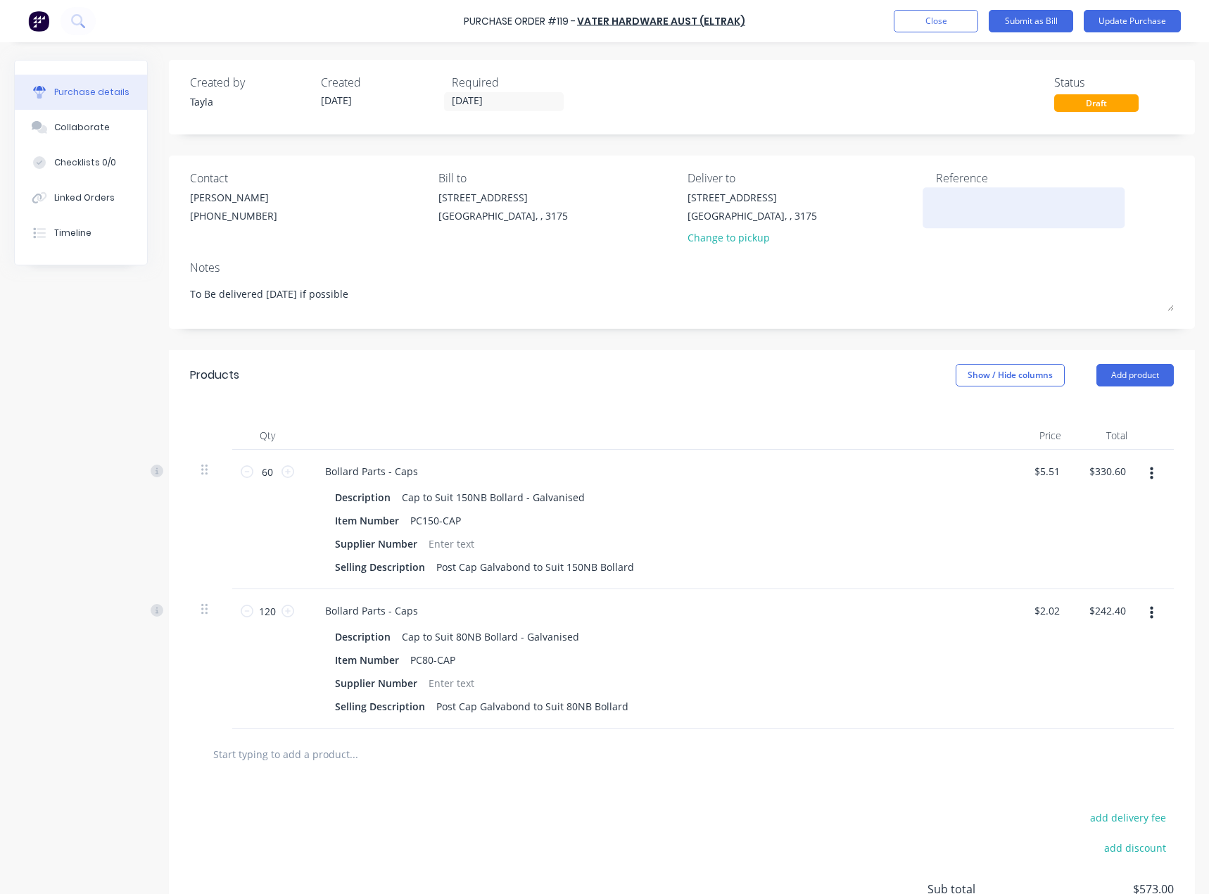
click at [992, 200] on textarea at bounding box center [1024, 206] width 176 height 32
paste textarea "VMEARIZ25-004522"
type textarea "VMEARIZ25-004522"
type textarea "x"
type textarea "VMEARIZ25-004522"
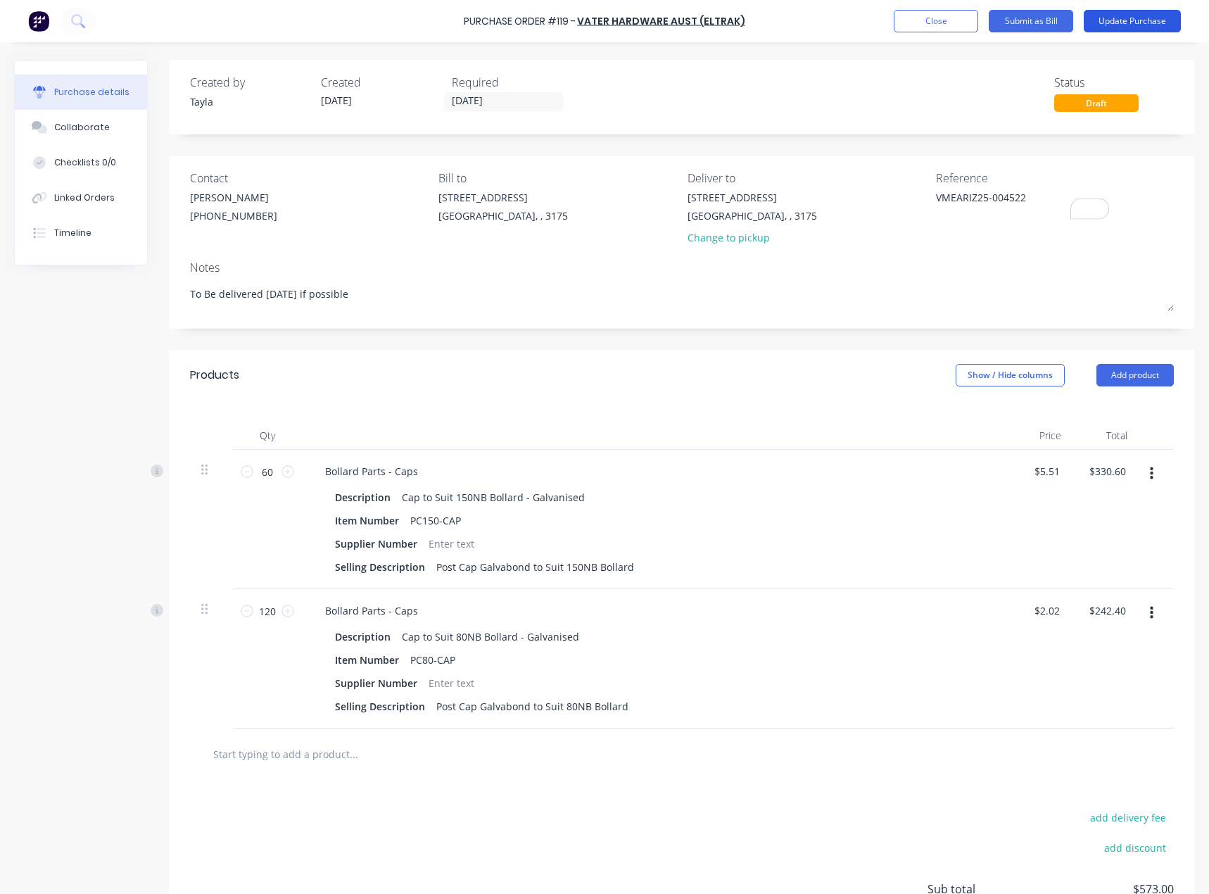
click at [1132, 18] on button "Update Purchase" at bounding box center [1132, 21] width 97 height 23
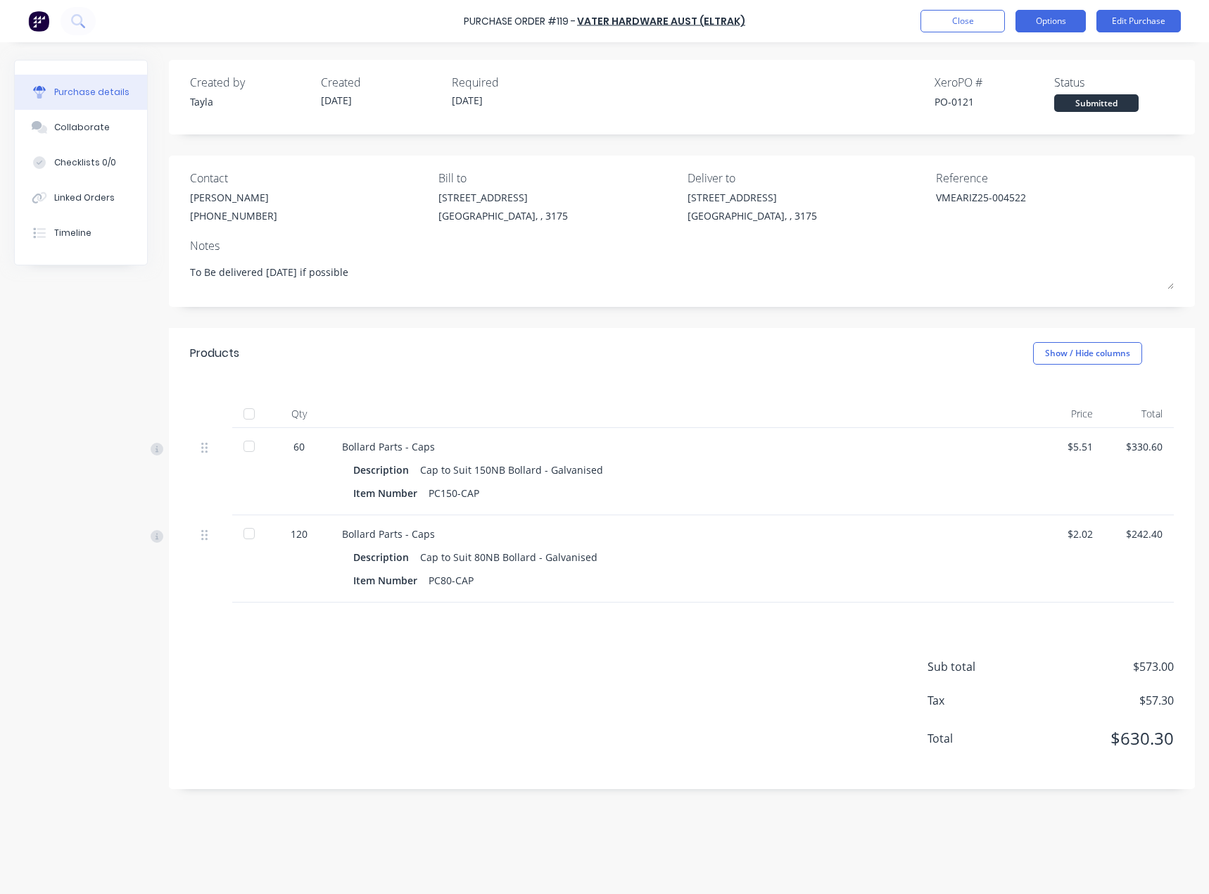
click at [1055, 17] on button "Options" at bounding box center [1050, 21] width 70 height 23
click at [1013, 85] on div "Convert to Bill" at bounding box center [1019, 85] width 108 height 20
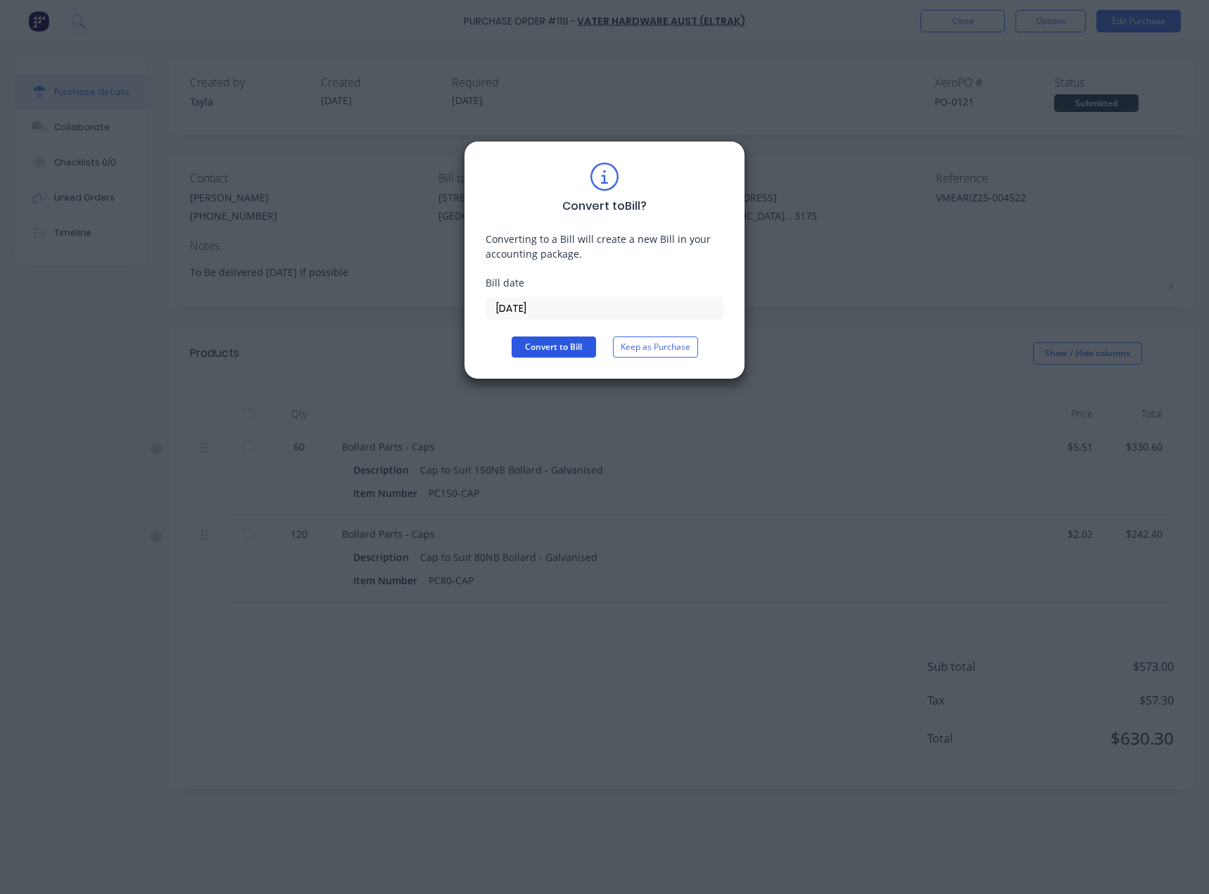
click at [555, 343] on button "Convert to Bill" at bounding box center [554, 346] width 84 height 21
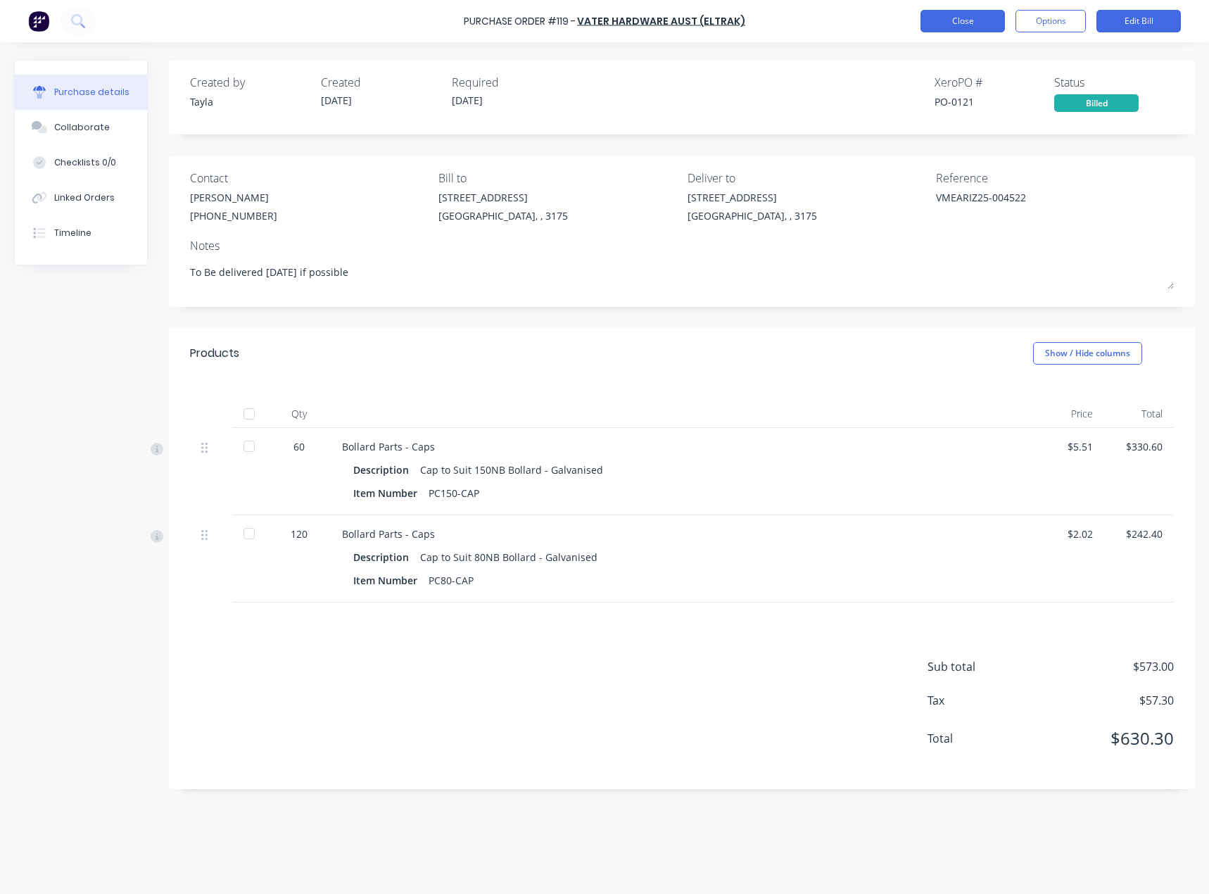
click at [939, 23] on button "Close" at bounding box center [962, 21] width 84 height 23
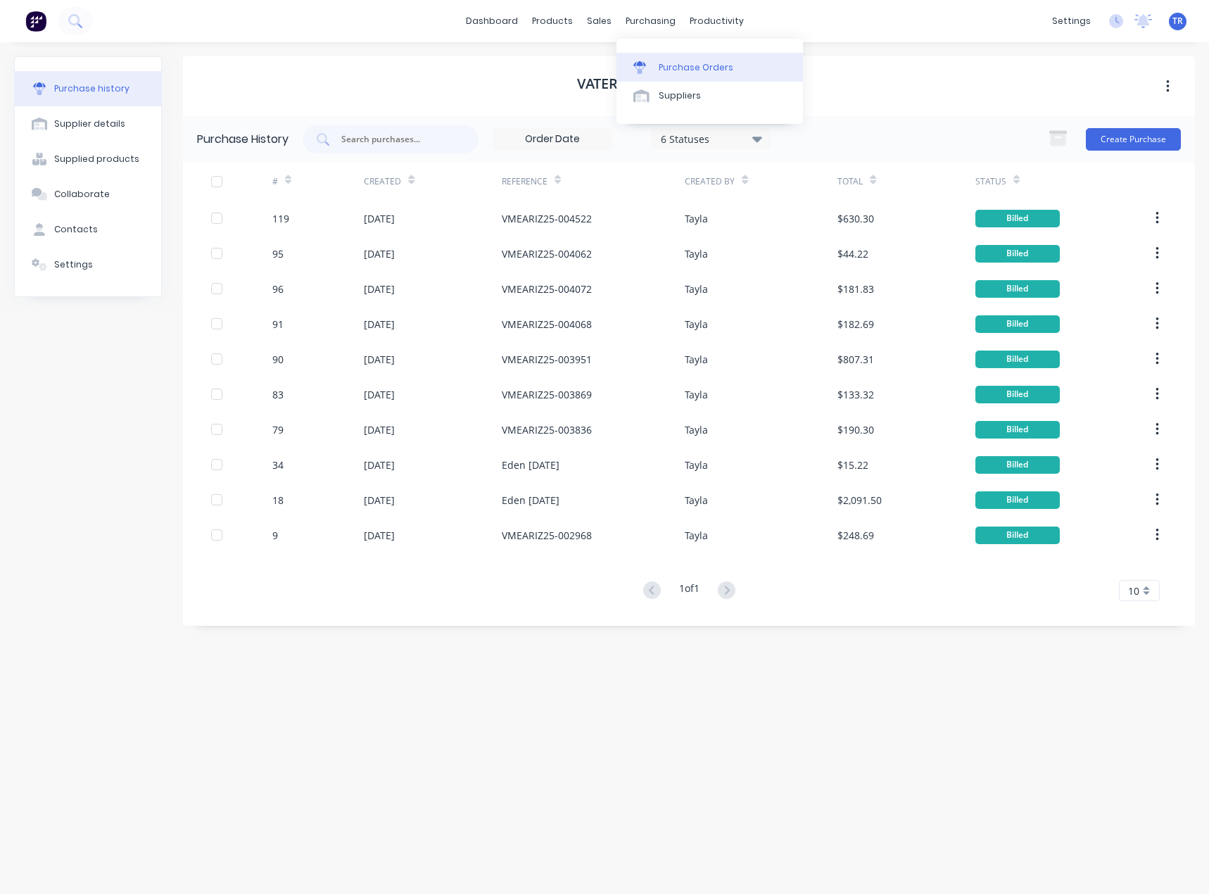
click at [659, 63] on div "Purchase Orders" at bounding box center [696, 67] width 75 height 13
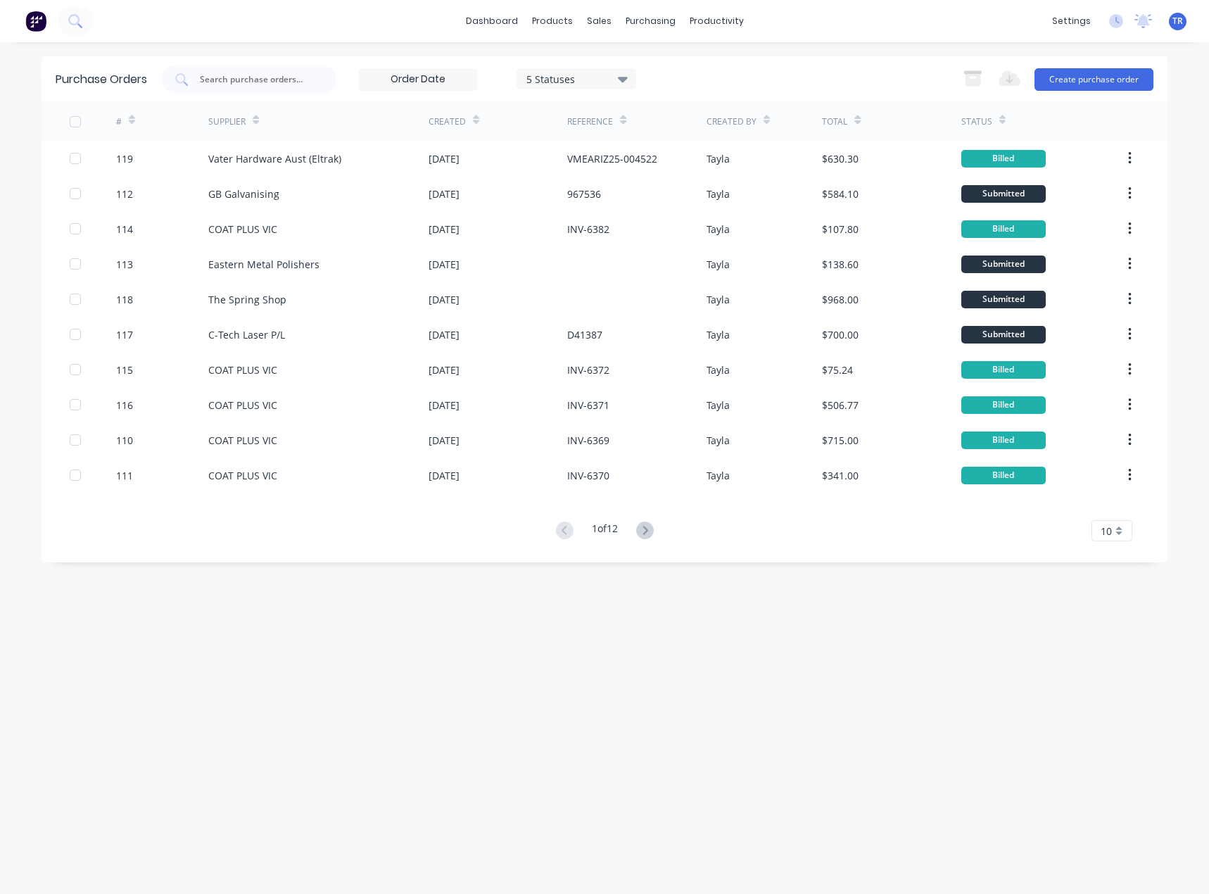
click at [1001, 115] on icon at bounding box center [1002, 120] width 6 height 11
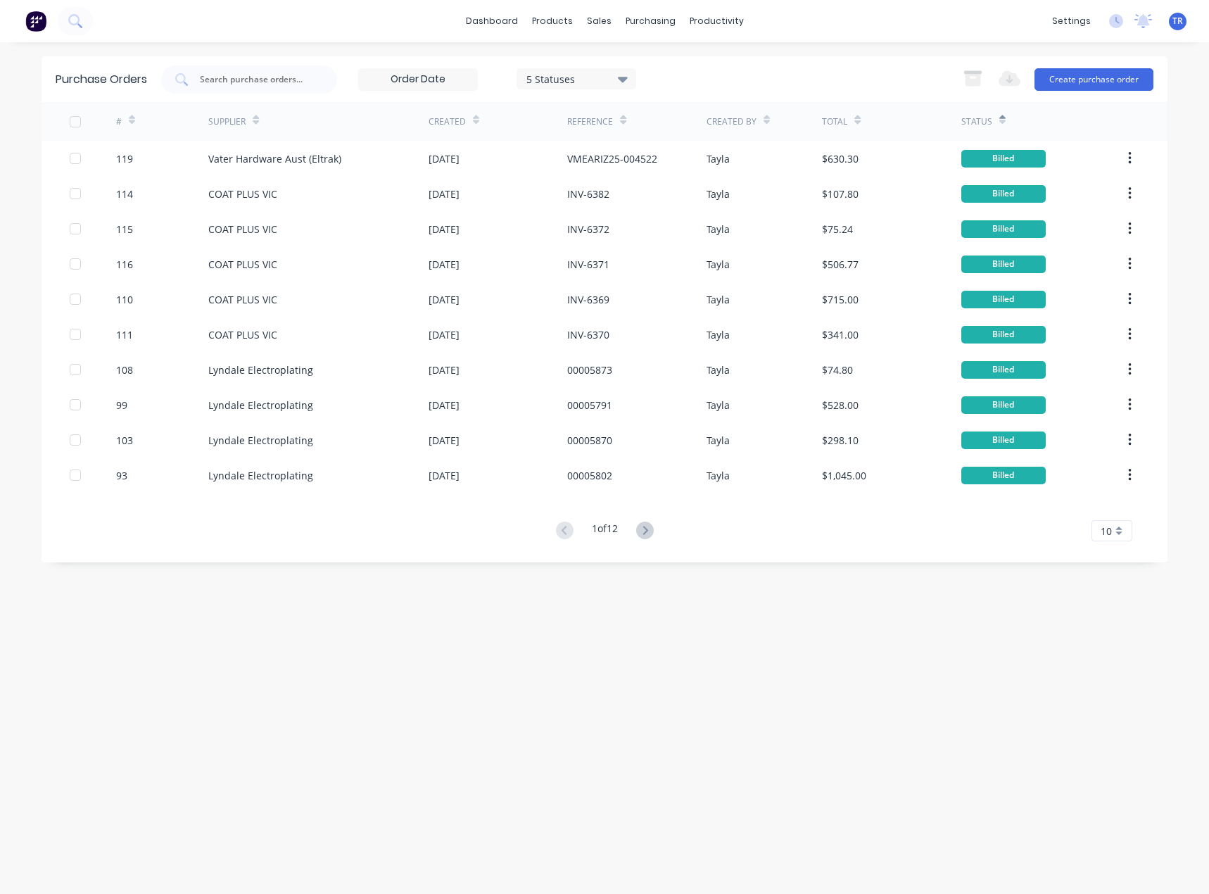
click at [1004, 119] on icon at bounding box center [1002, 120] width 6 height 11
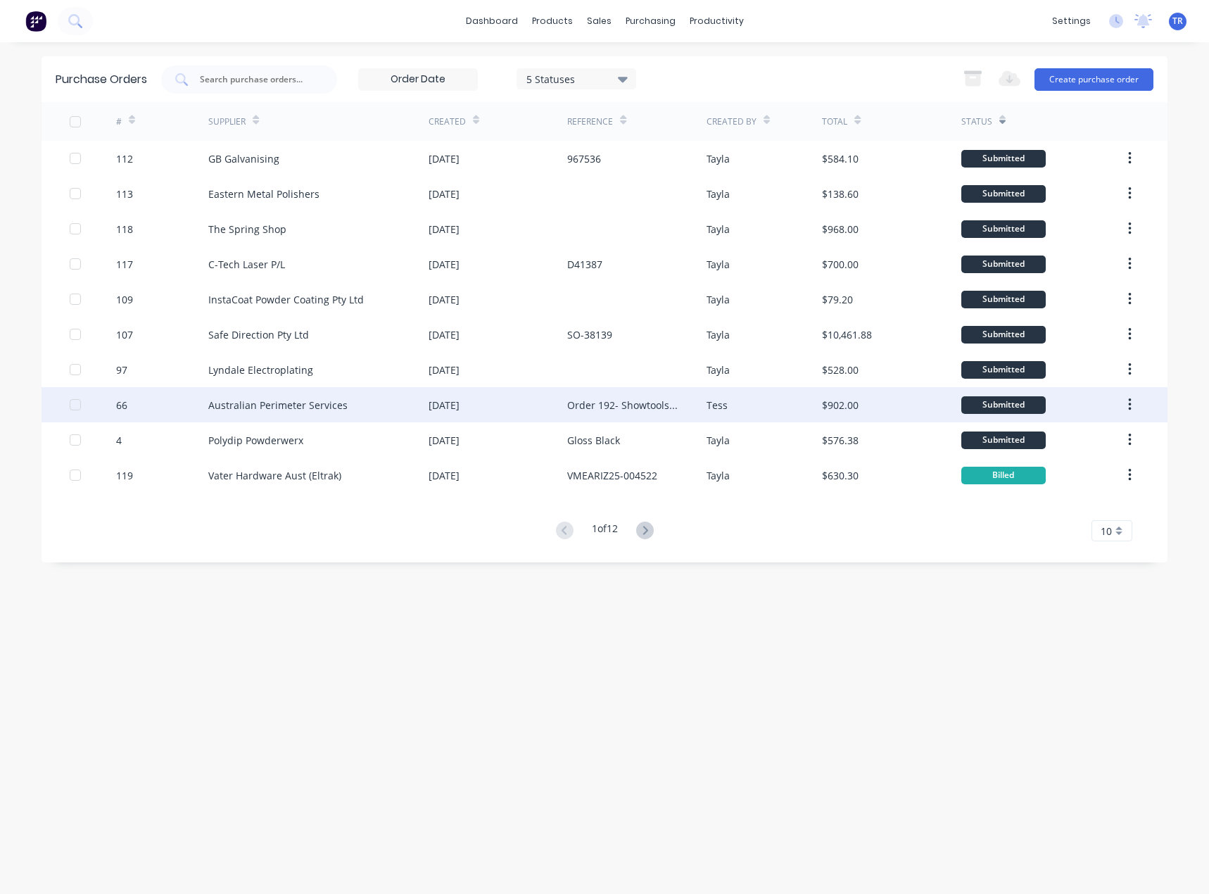
click at [574, 403] on div "Order 192- Showtools International" at bounding box center [622, 405] width 110 height 15
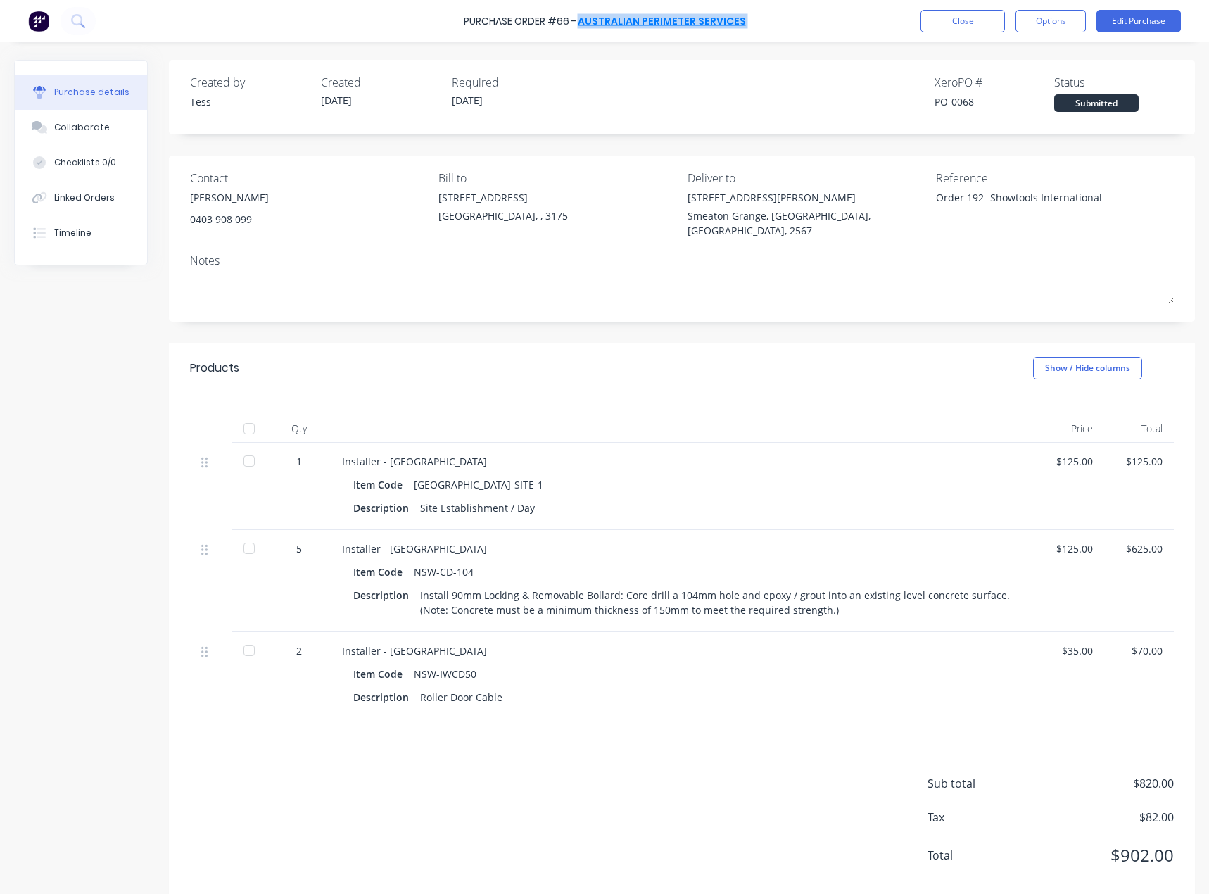
copy div "Australian Perimeter Services Close Options Edit Purchase"
drag, startPoint x: 733, startPoint y: 22, endPoint x: 585, endPoint y: 23, distance: 148.5
click at [585, 23] on div "Purchase Order #66 - Australian Perimeter Services Close Options Edit Purchase" at bounding box center [604, 21] width 1209 height 42
click at [1051, 27] on button "Options" at bounding box center [1050, 21] width 70 height 23
click at [852, 58] on div "Purchase details Collaborate Checklists 0/0 Linked Orders Timeline Created by T…" at bounding box center [604, 425] width 1209 height 823
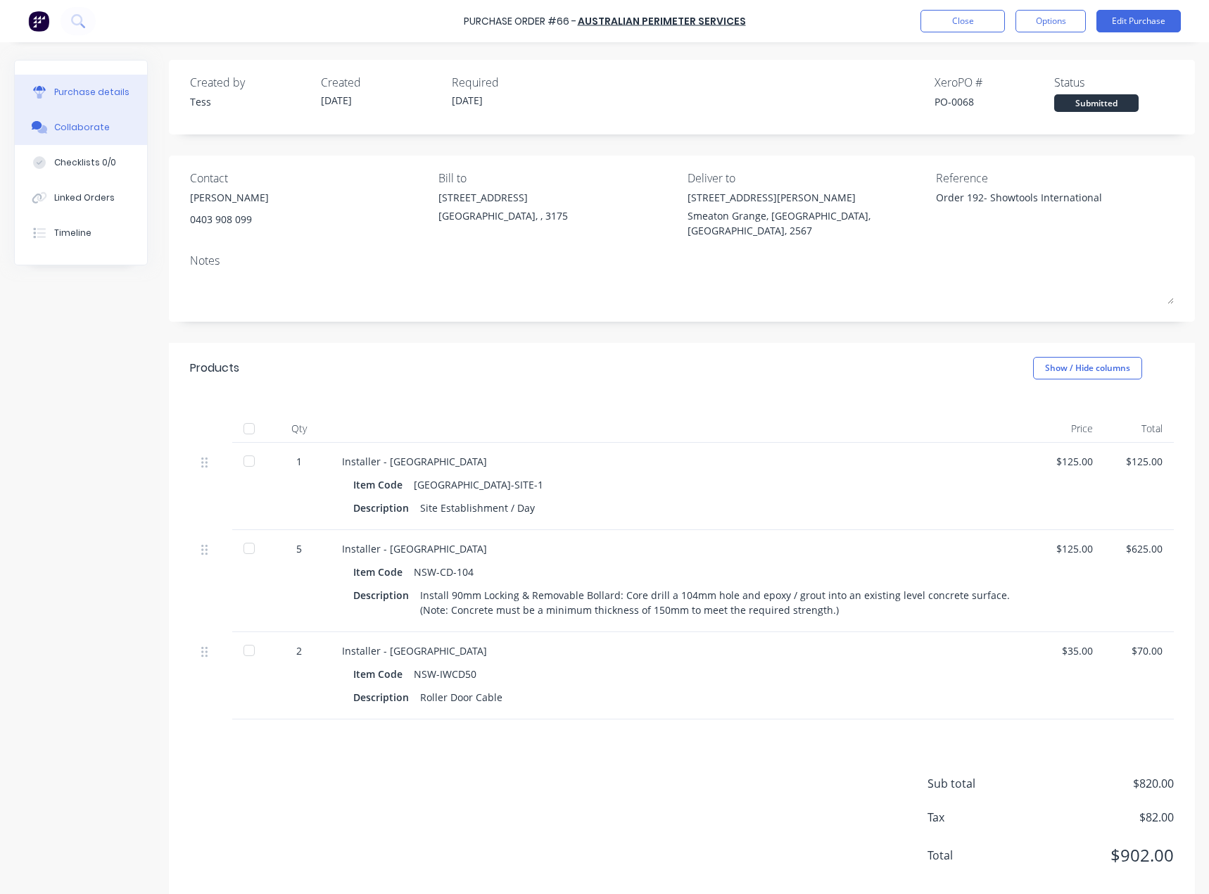
click at [77, 137] on button "Collaborate" at bounding box center [81, 127] width 132 height 35
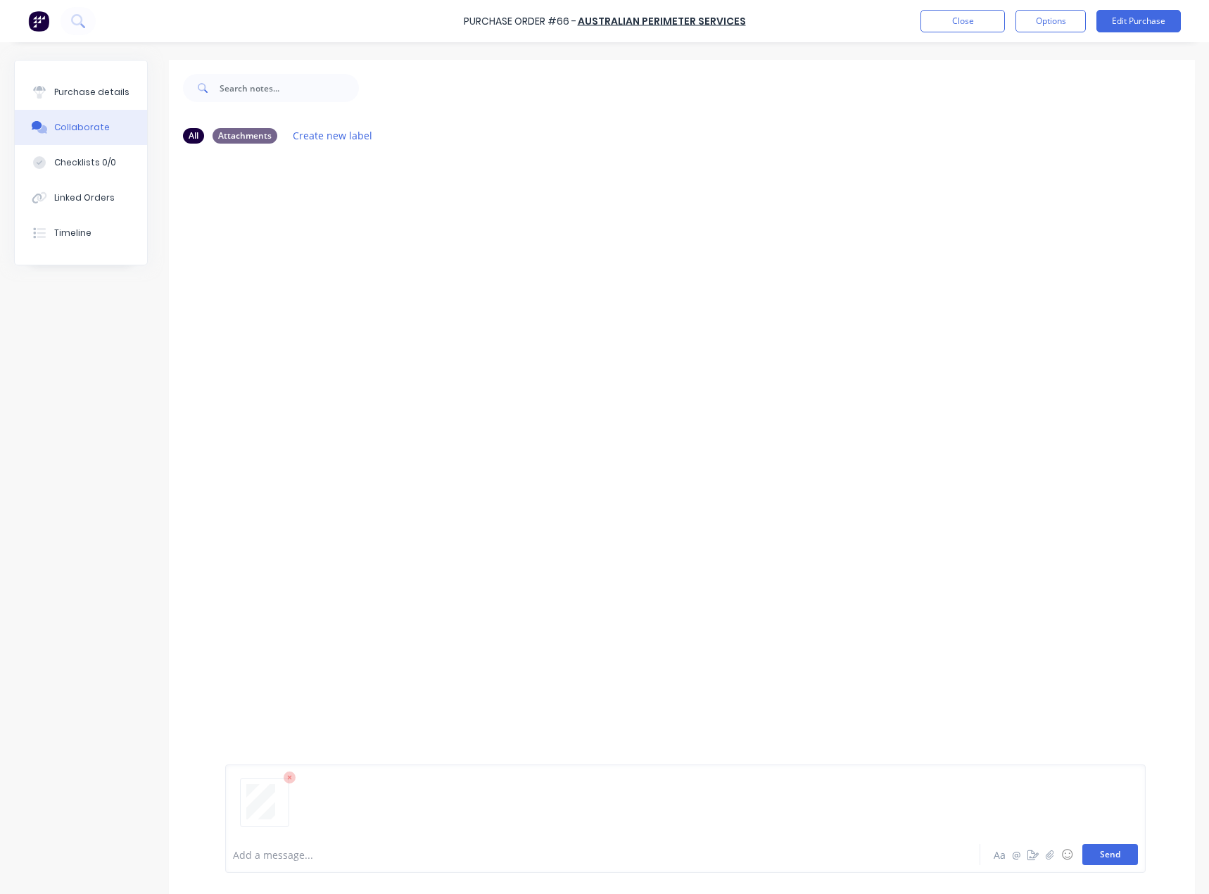
click at [1106, 849] on button "Send" at bounding box center [1110, 854] width 56 height 21
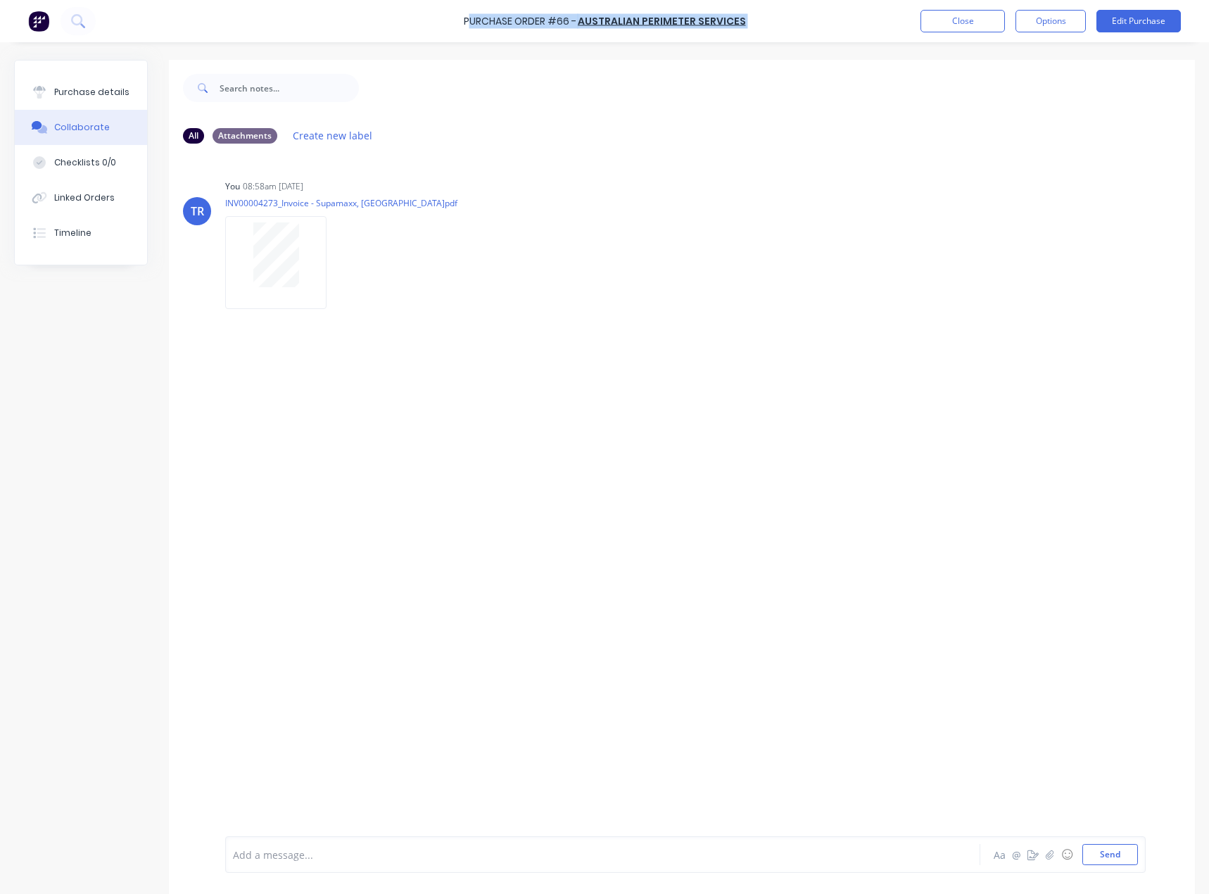
drag, startPoint x: 475, startPoint y: 26, endPoint x: 769, endPoint y: 18, distance: 294.3
click at [769, 18] on div "Purchase Order #66 - Australian Perimeter Services Close Options Edit Purchase" at bounding box center [604, 21] width 1209 height 42
click at [463, 13] on div "Purchase Order #66 - Australian Perimeter Services Close Options Edit Purchase" at bounding box center [604, 21] width 1209 height 42
drag, startPoint x: 467, startPoint y: 18, endPoint x: 747, endPoint y: 24, distance: 280.1
click at [747, 24] on div "Purchase Order #66 - Australian Perimeter Services Close Options Edit Purchase" at bounding box center [604, 21] width 1209 height 42
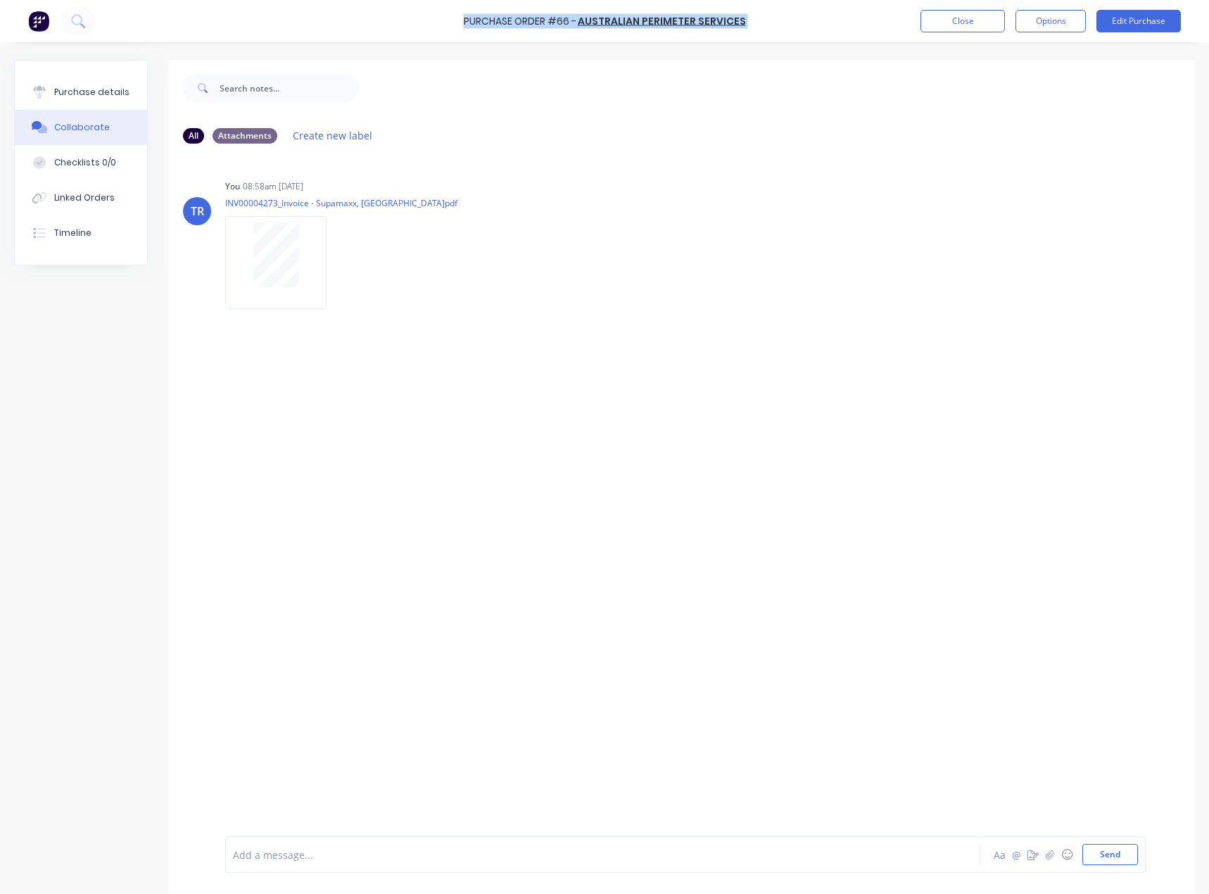
copy div "Purchase Order #66 - Australian Perimeter Services Close Options Edit Purchase"
click at [961, 25] on button "Close" at bounding box center [962, 21] width 84 height 23
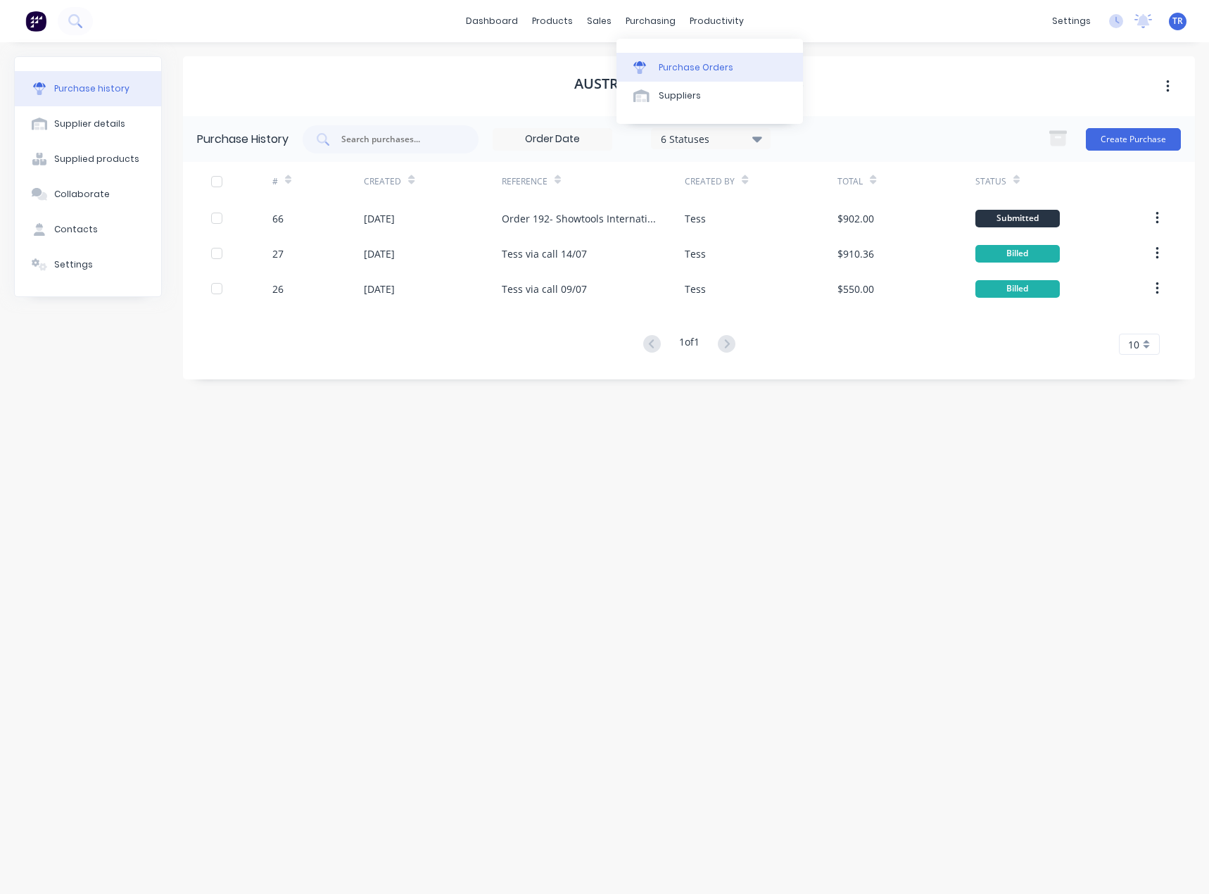
click at [647, 58] on link "Purchase Orders" at bounding box center [709, 67] width 186 height 28
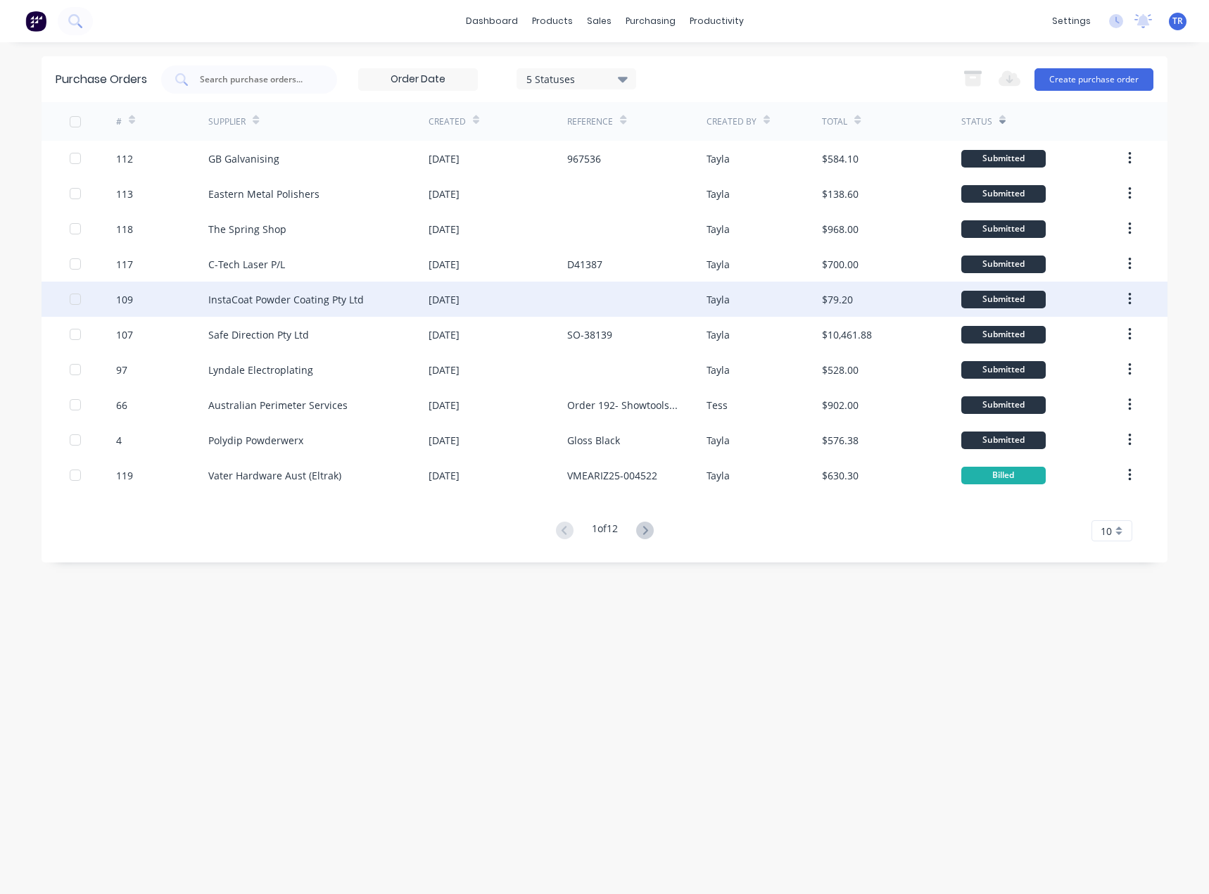
click at [569, 307] on div at bounding box center [636, 298] width 139 height 35
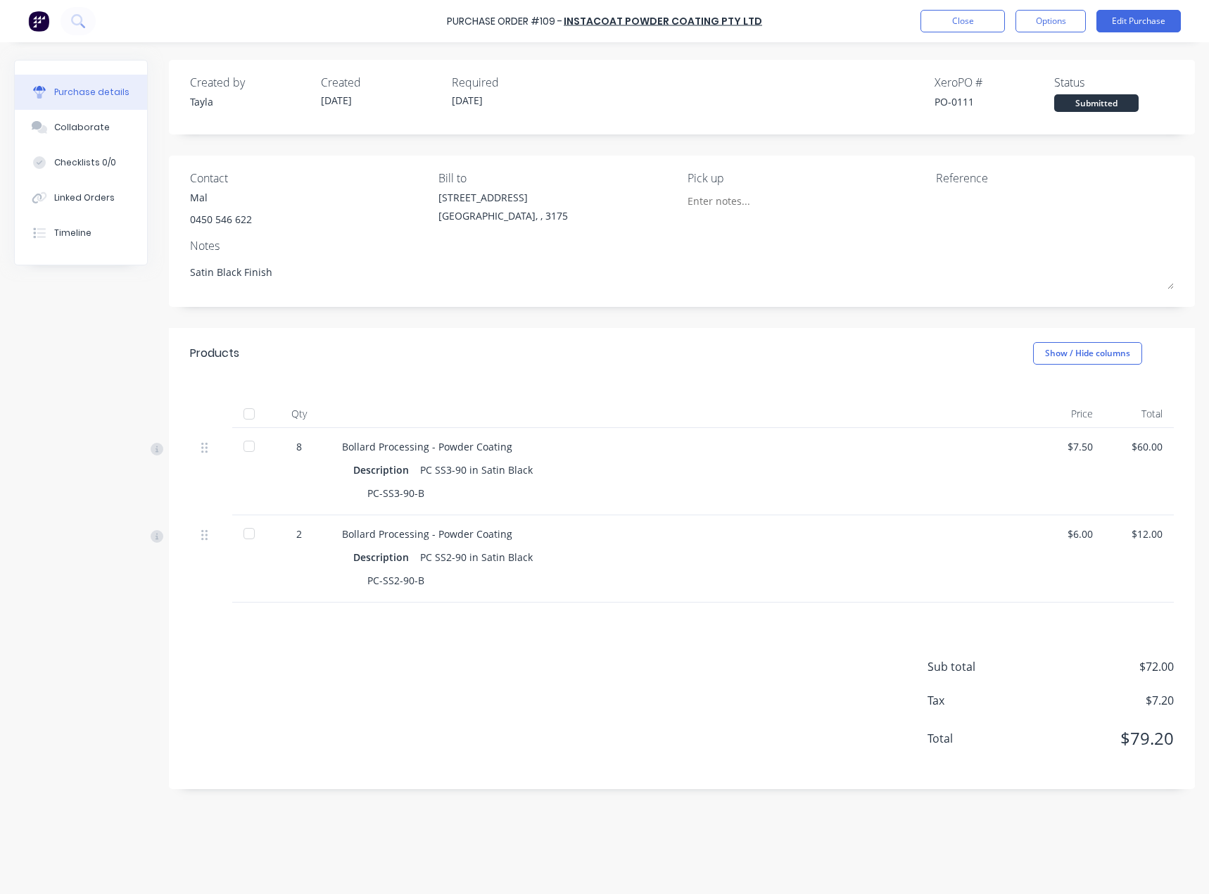
click at [1021, 32] on div "Purchase Order #109 - InstaCoat Powder Coating Pty Ltd Close Options Edit Purch…" at bounding box center [604, 21] width 1209 height 42
click at [1027, 28] on button "Options" at bounding box center [1050, 21] width 70 height 23
click at [815, 66] on div "Created by Tayla Created 22/09/25 Required 22/09/25 Xero PO # PO-0111 Status Su…" at bounding box center [682, 97] width 1026 height 75
click at [1050, 18] on button "Options" at bounding box center [1050, 21] width 70 height 23
click at [1023, 191] on div "Archive" at bounding box center [1019, 198] width 108 height 20
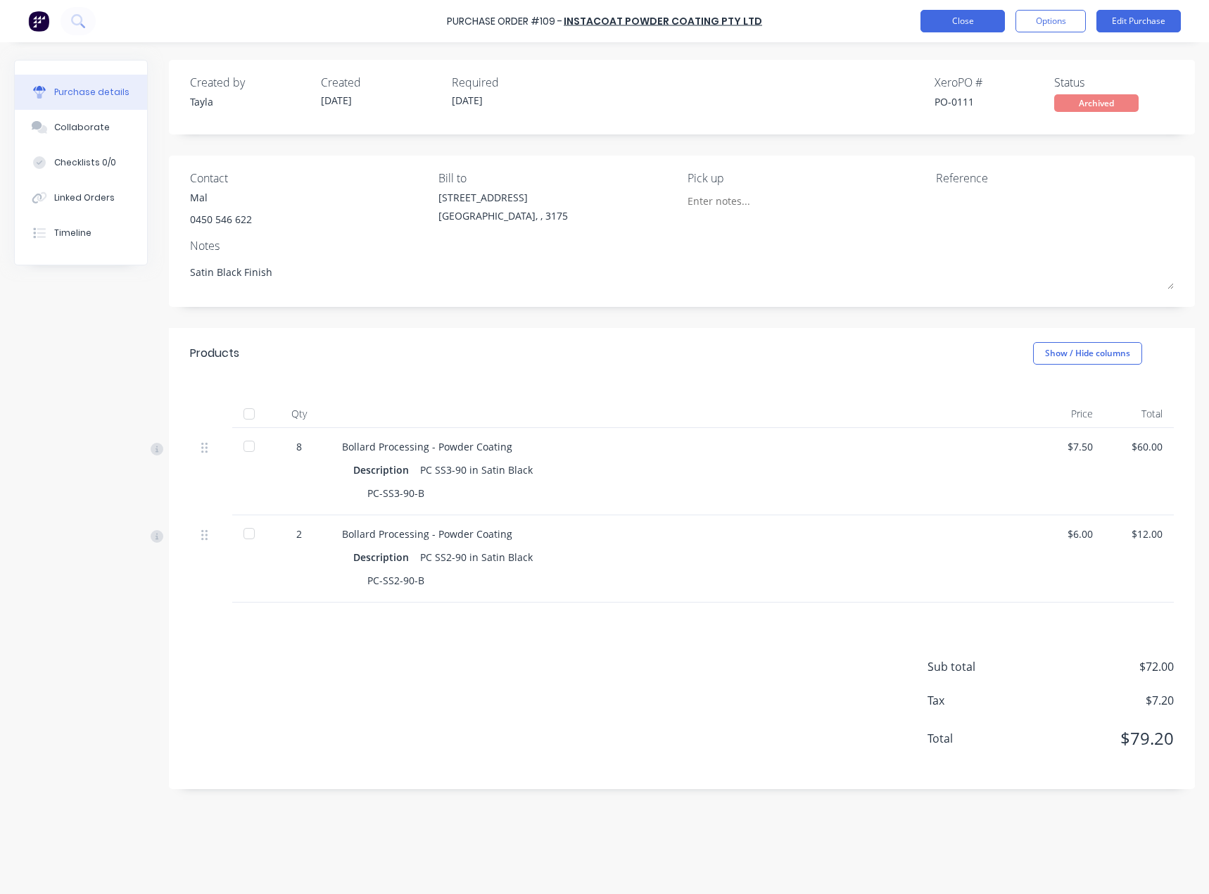
click at [972, 30] on button "Close" at bounding box center [962, 21] width 84 height 23
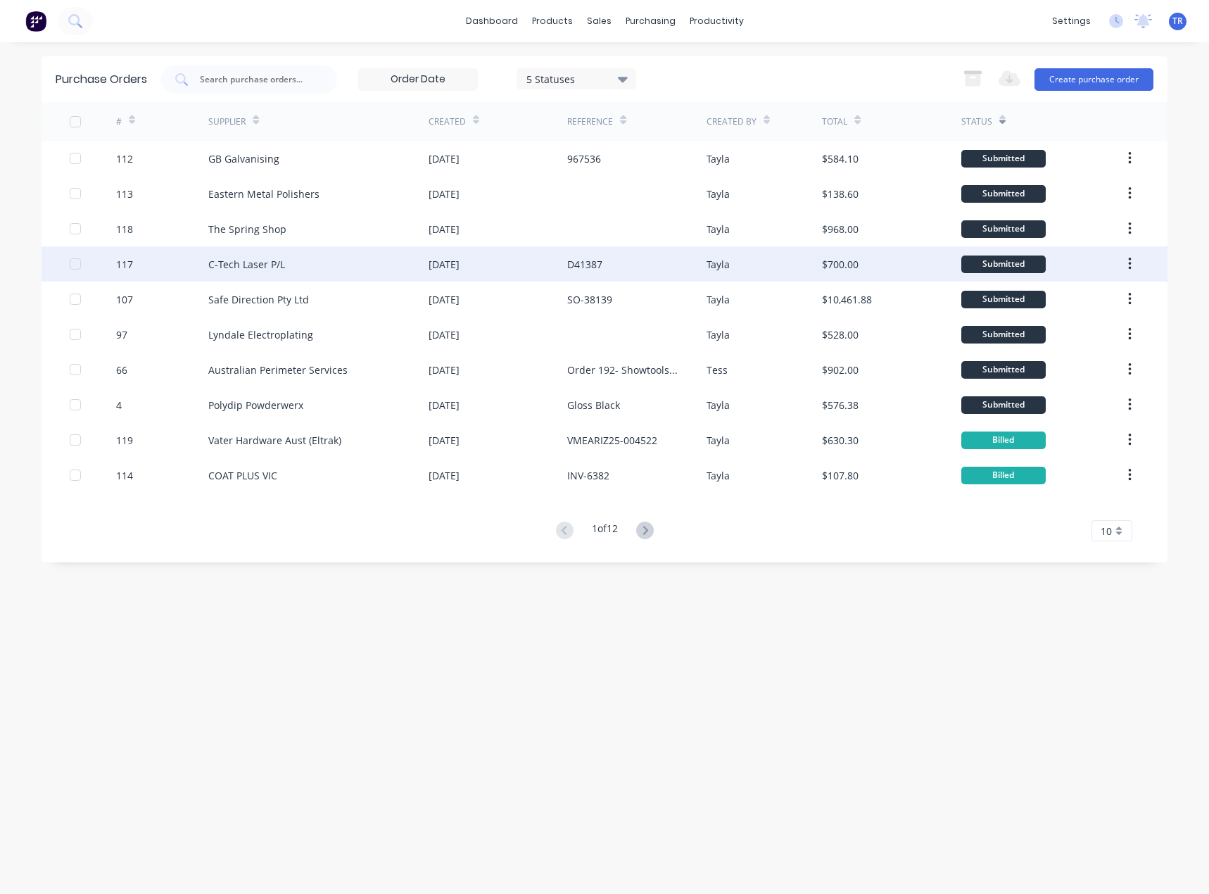
click at [660, 271] on div "D41387" at bounding box center [636, 263] width 139 height 35
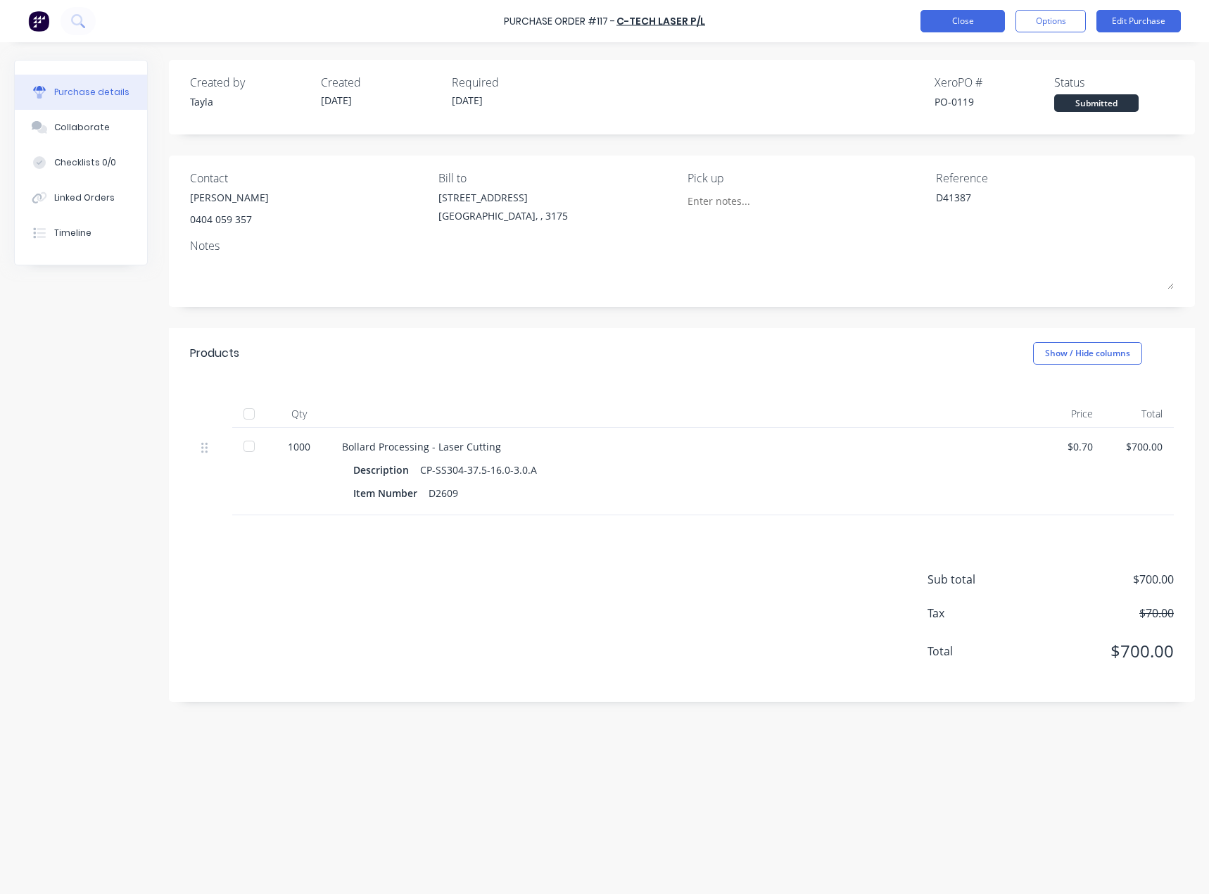
click at [963, 16] on button "Close" at bounding box center [962, 21] width 84 height 23
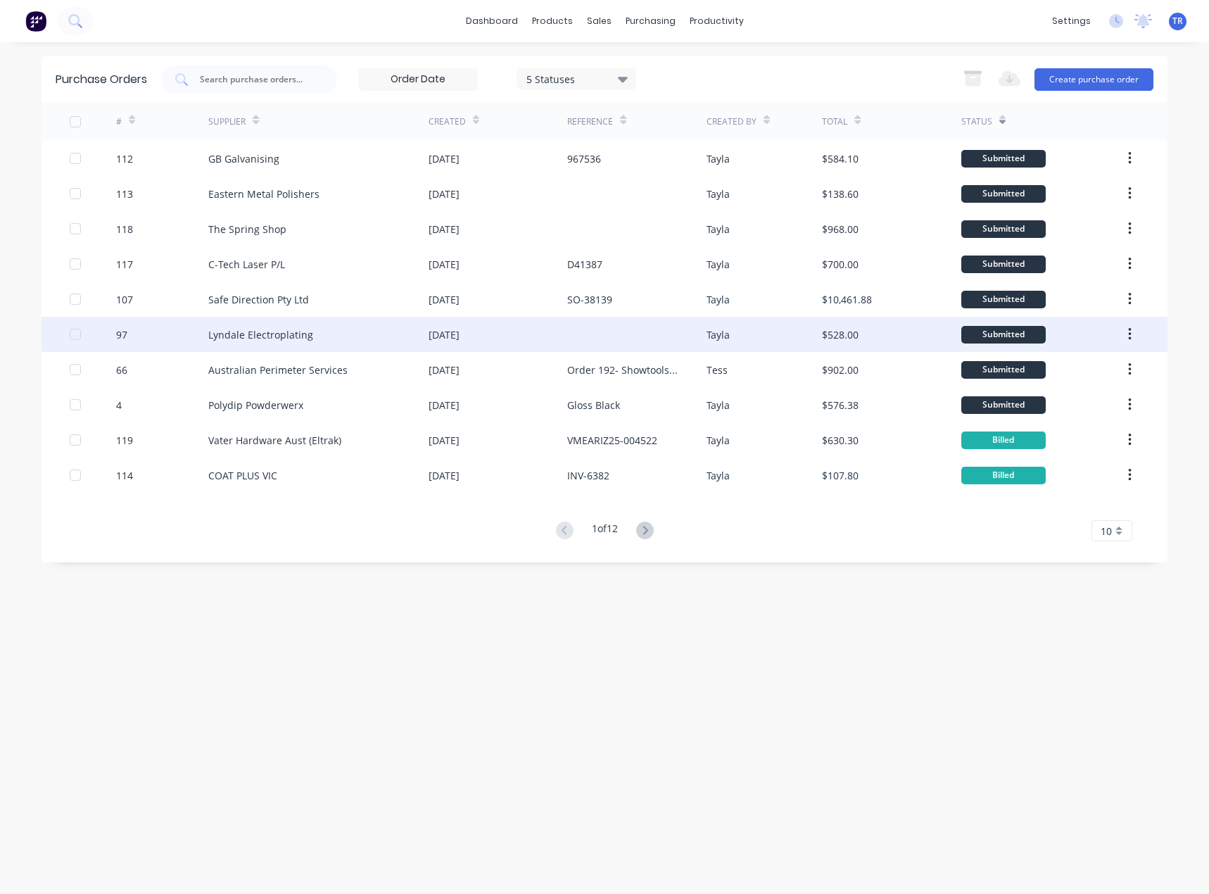
click at [460, 338] on div "05 Sep 2025" at bounding box center [444, 334] width 31 height 15
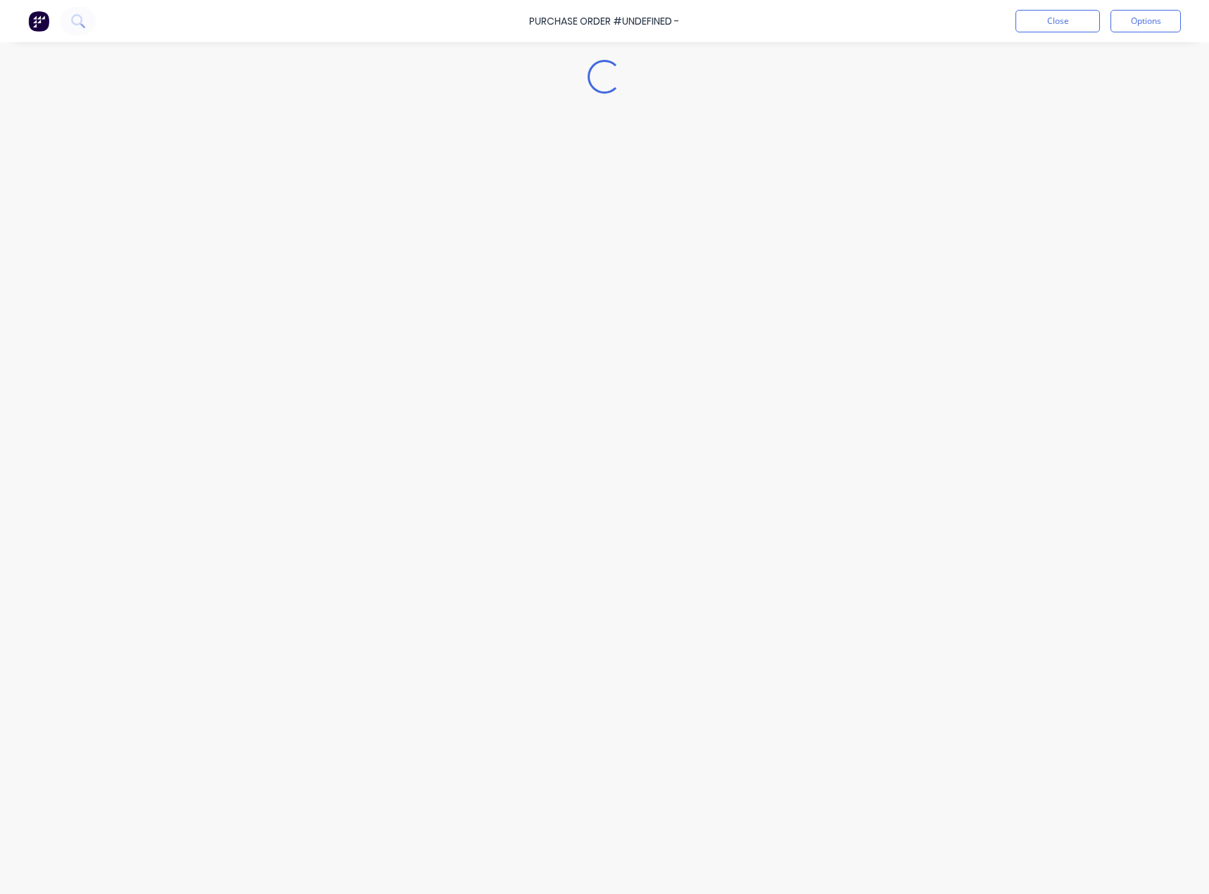
type textarea "x"
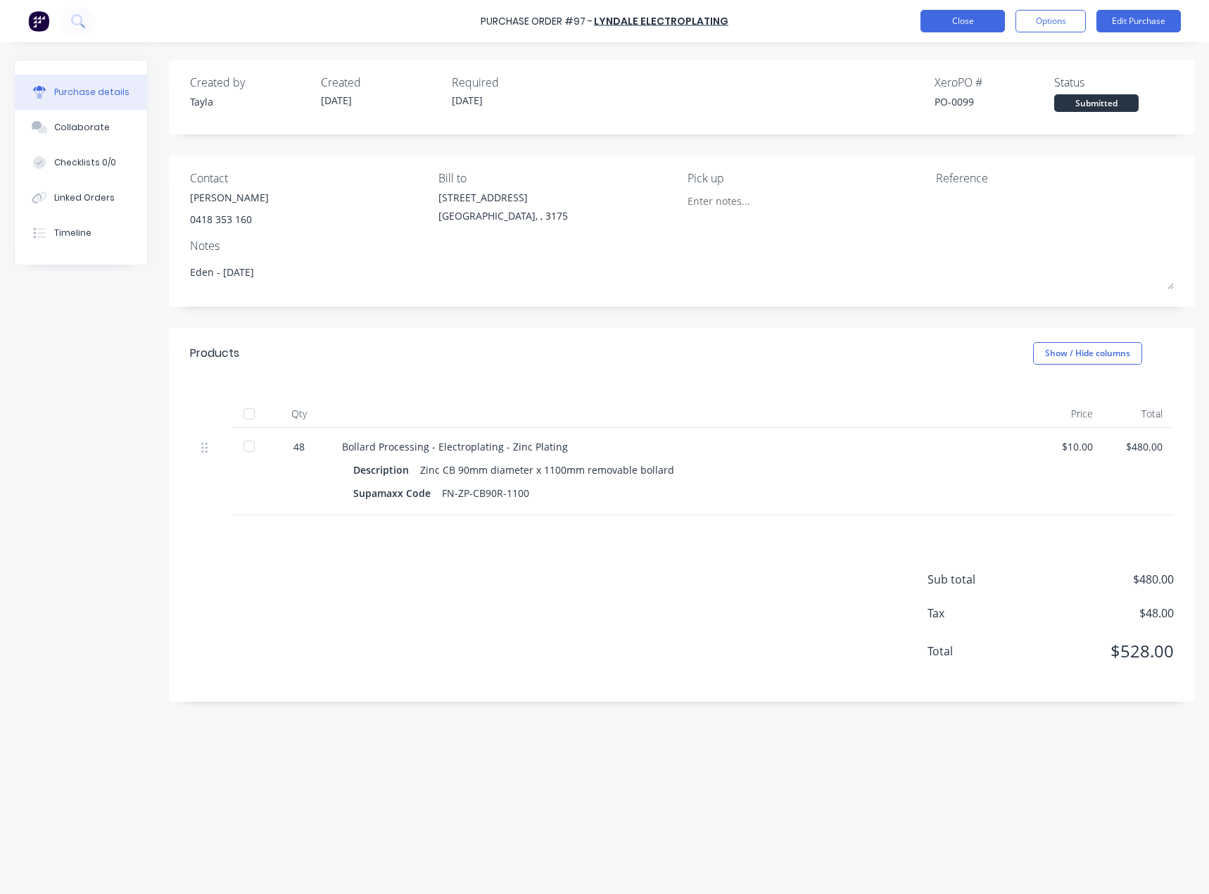
drag, startPoint x: 918, startPoint y: 8, endPoint x: 930, endPoint y: 15, distance: 13.3
click at [925, 12] on div "Purchase Order #97 - Lyndale Electroplating Close Options Edit Purchase" at bounding box center [604, 21] width 1209 height 42
click at [929, 16] on button "Close" at bounding box center [962, 21] width 84 height 23
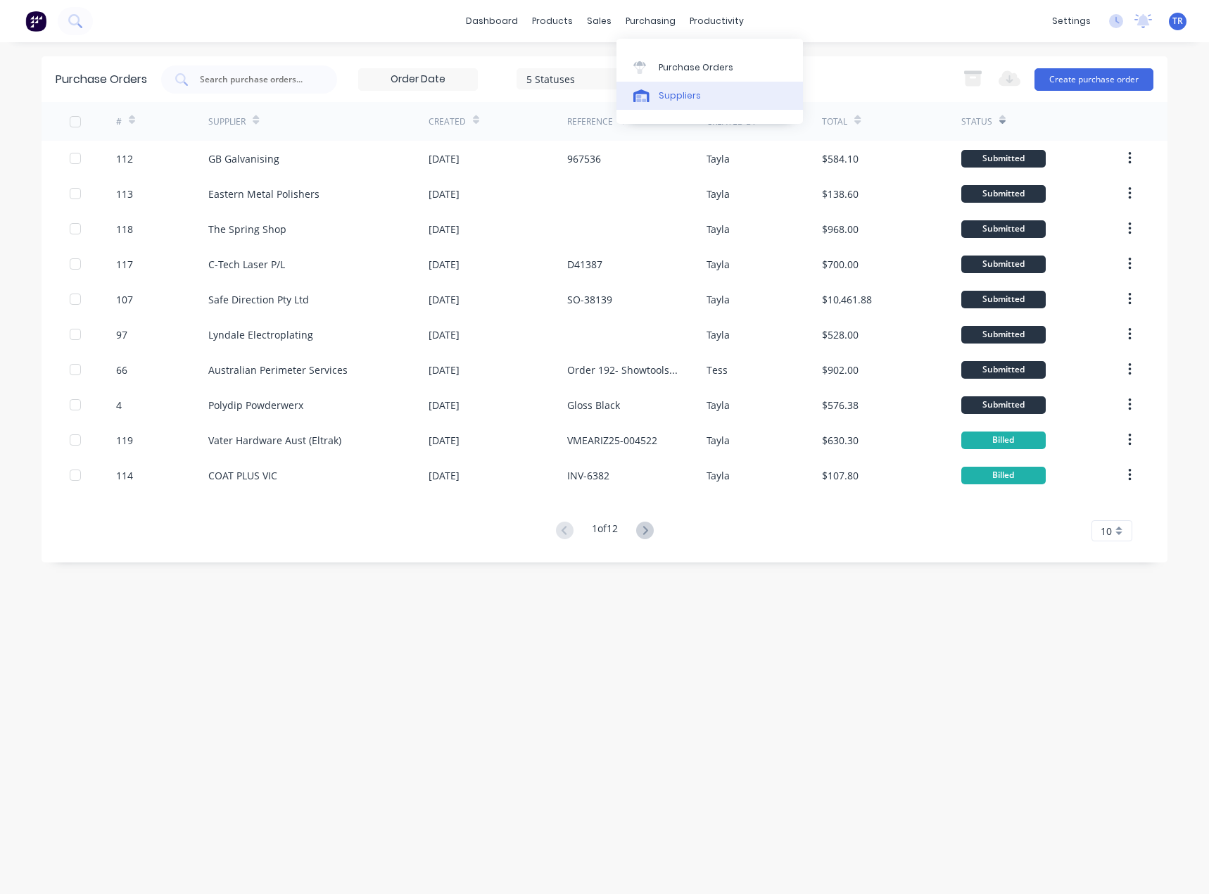
click at [660, 91] on div "Suppliers" at bounding box center [680, 95] width 42 height 13
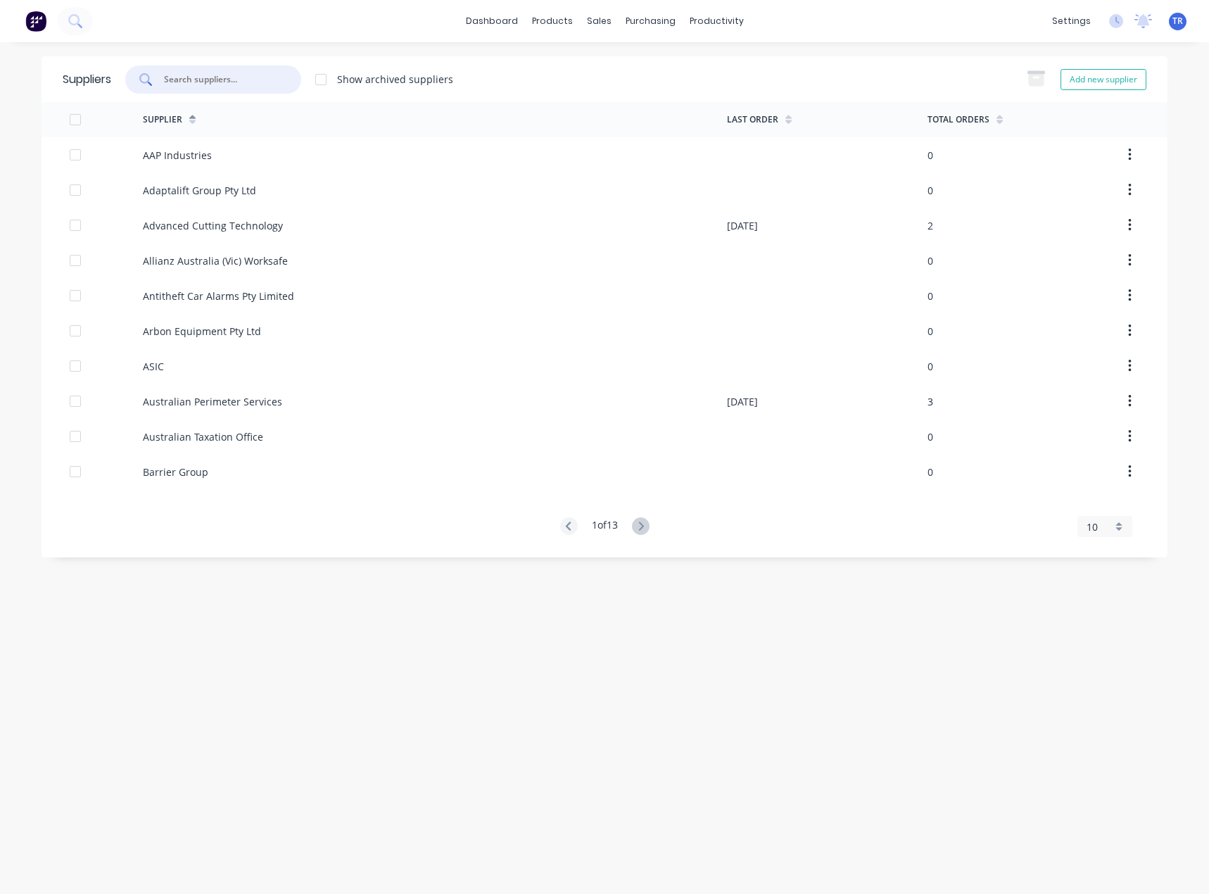
click at [255, 79] on input "text" at bounding box center [221, 79] width 117 height 14
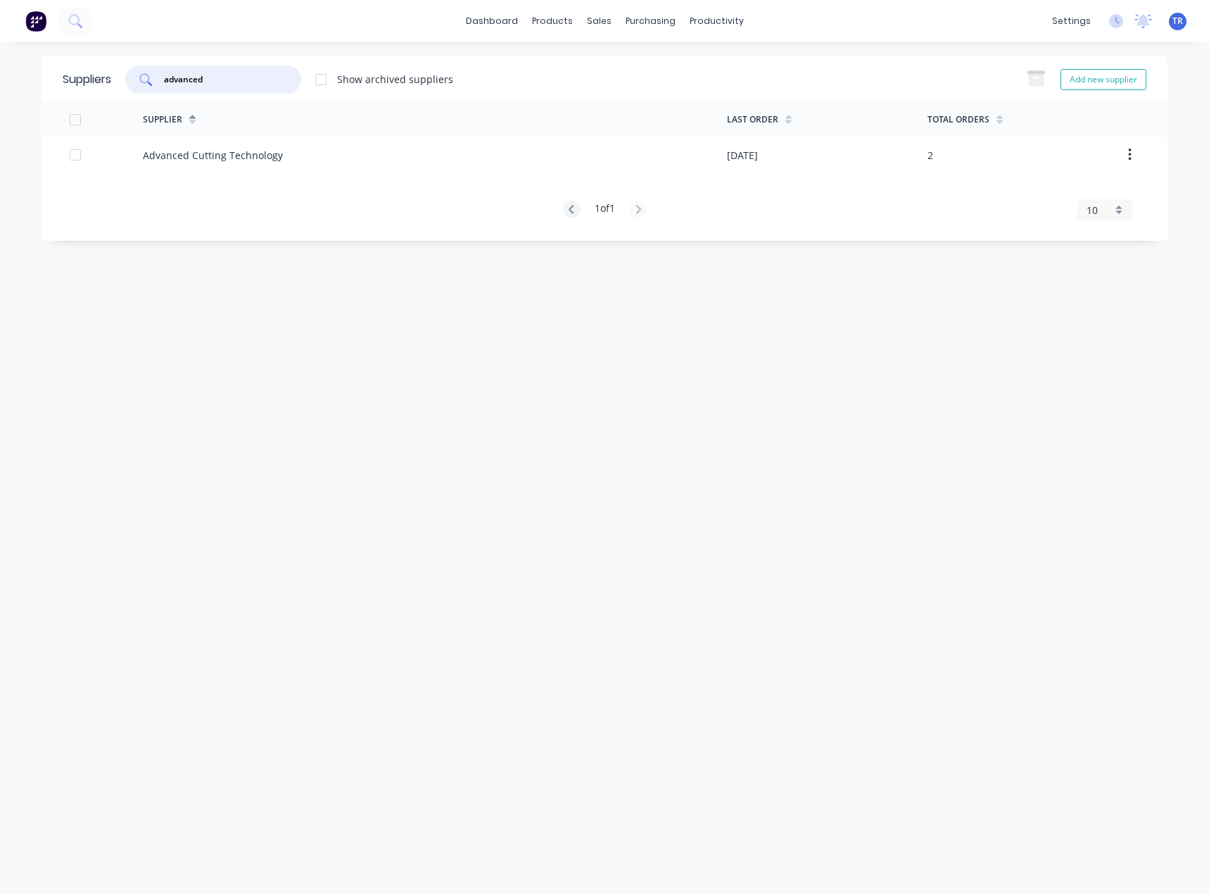
type input "advanced"
click at [251, 150] on div "Advanced Cutting Technology" at bounding box center [213, 155] width 140 height 15
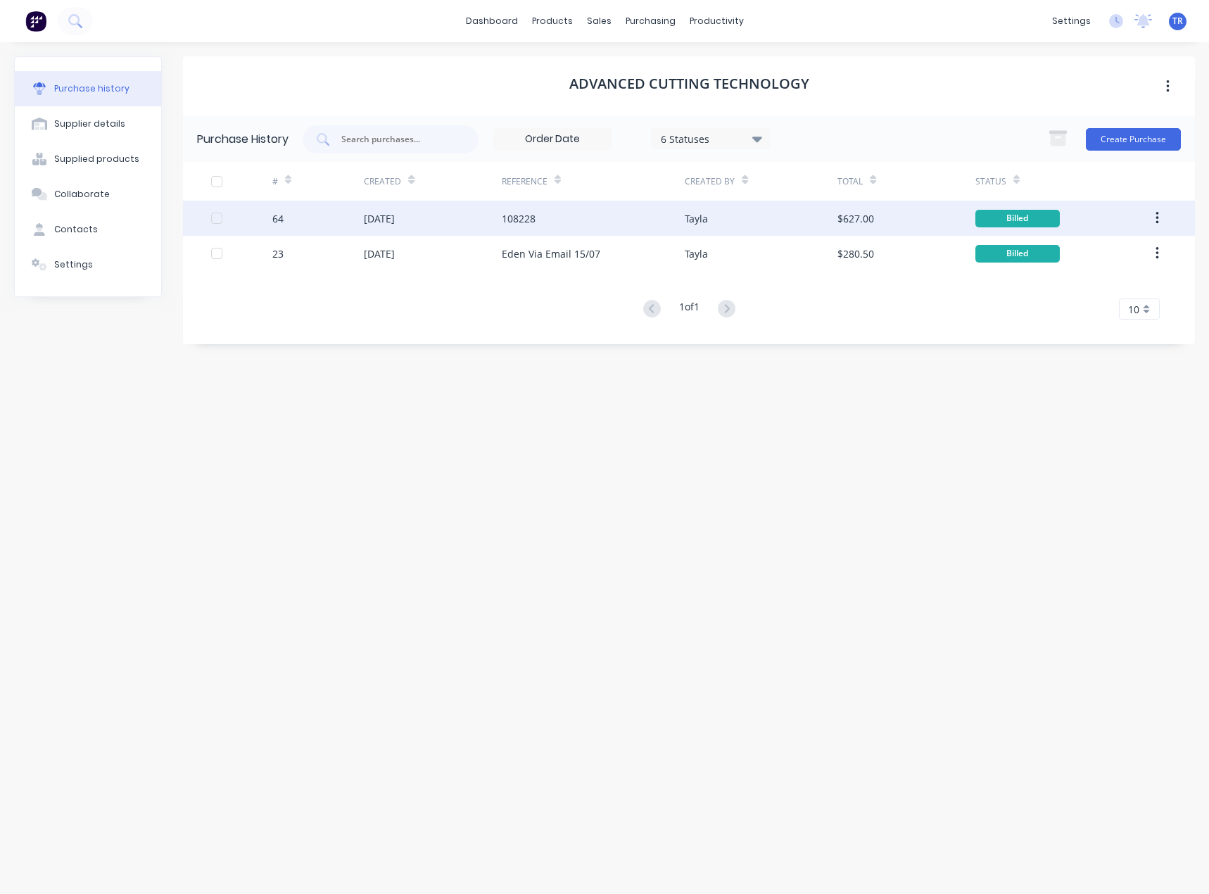
click at [502, 221] on div "108228" at bounding box center [519, 218] width 34 height 15
type textarea "x"
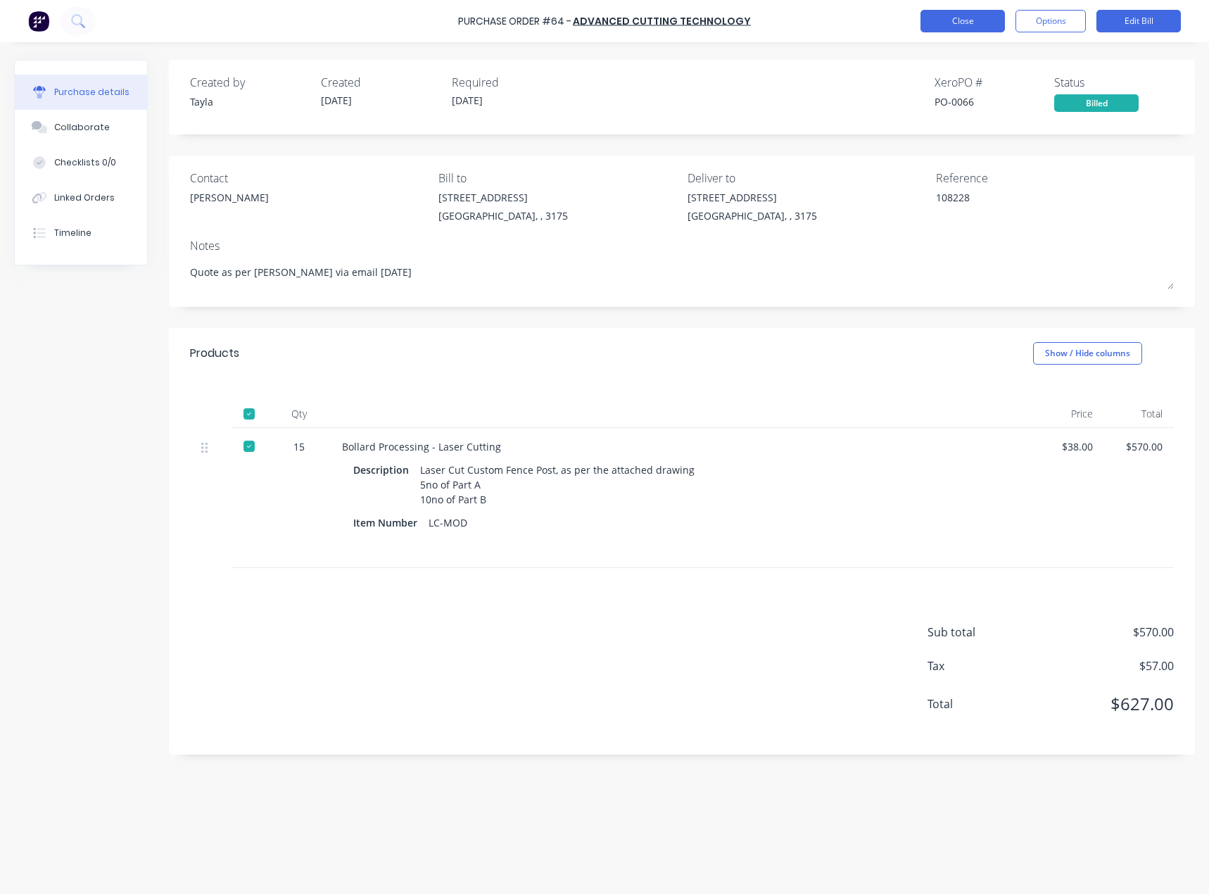
click at [961, 25] on button "Close" at bounding box center [962, 21] width 84 height 23
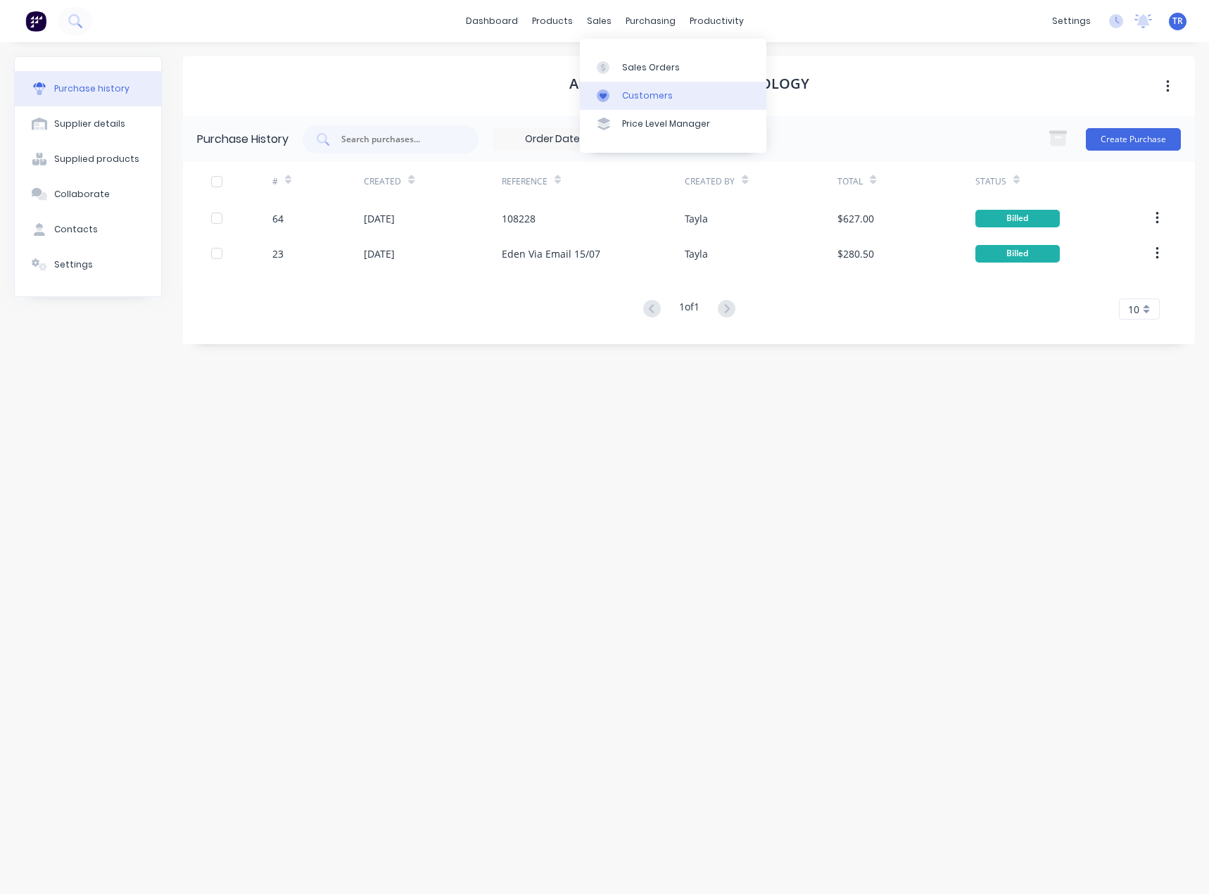
click at [647, 101] on div "Customers" at bounding box center [647, 95] width 51 height 13
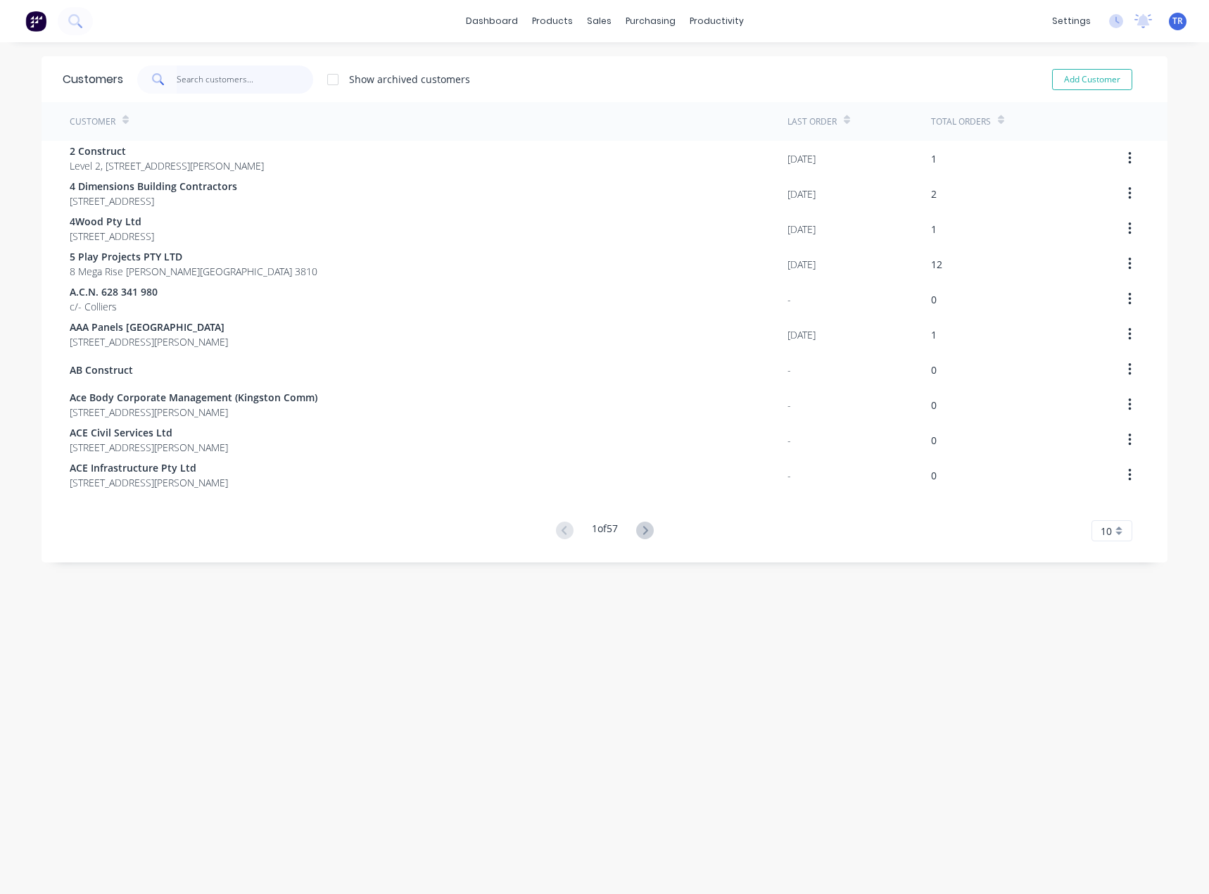
click at [257, 71] on input "text" at bounding box center [245, 79] width 137 height 28
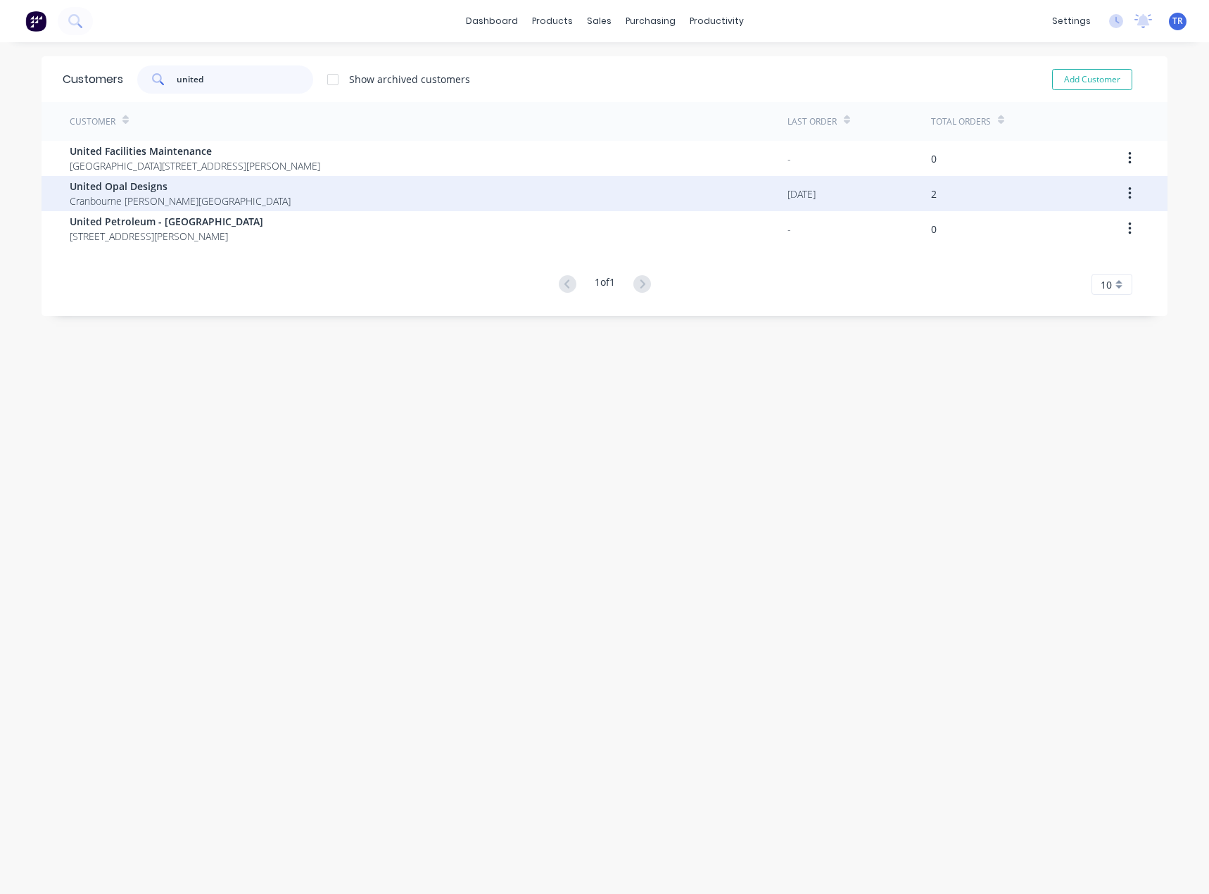
type input "united"
click at [275, 184] on div "United Opal Designs Cranbourne West Victoria Australia" at bounding box center [429, 193] width 718 height 35
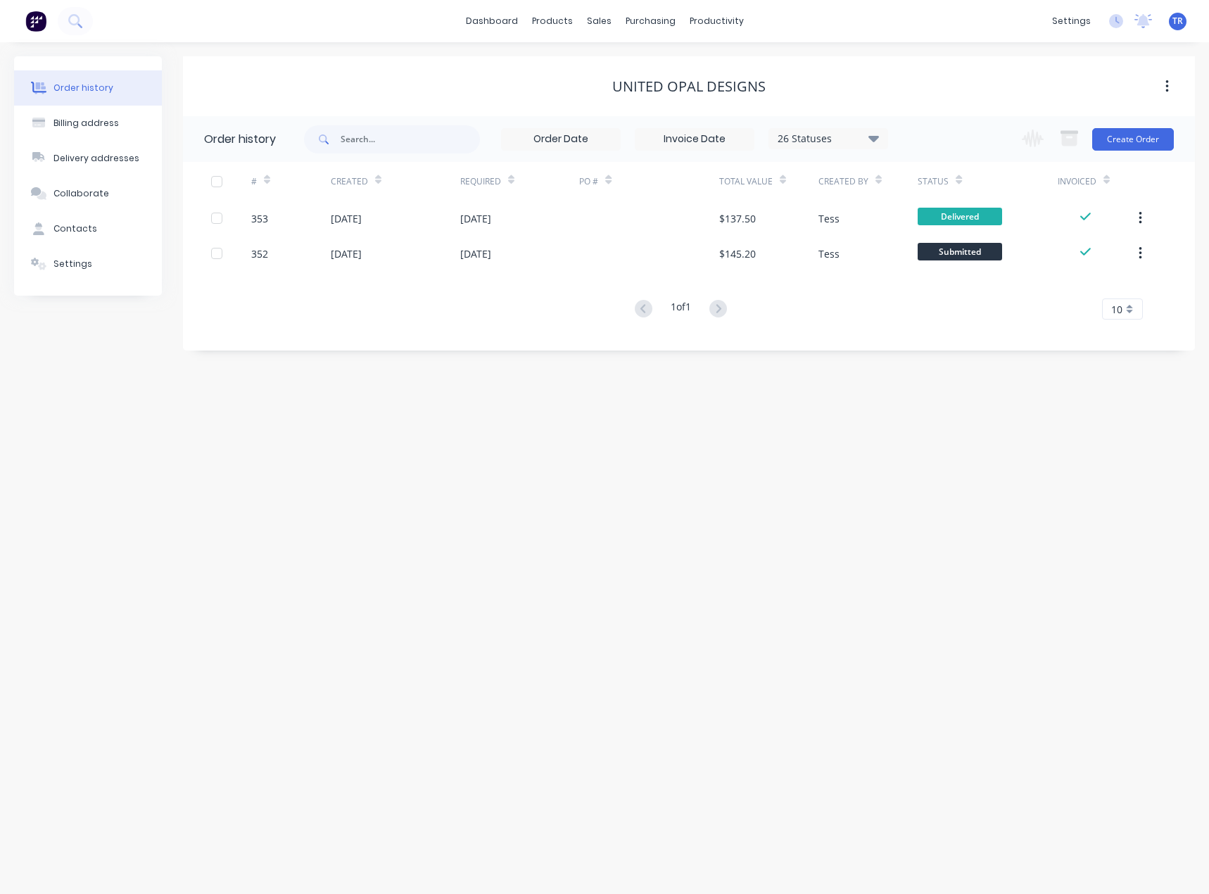
click at [397, 271] on div "# Created Required PO # Total Value Created By Status Invoiced 353 05 Sep 2025 …" at bounding box center [680, 241] width 995 height 158
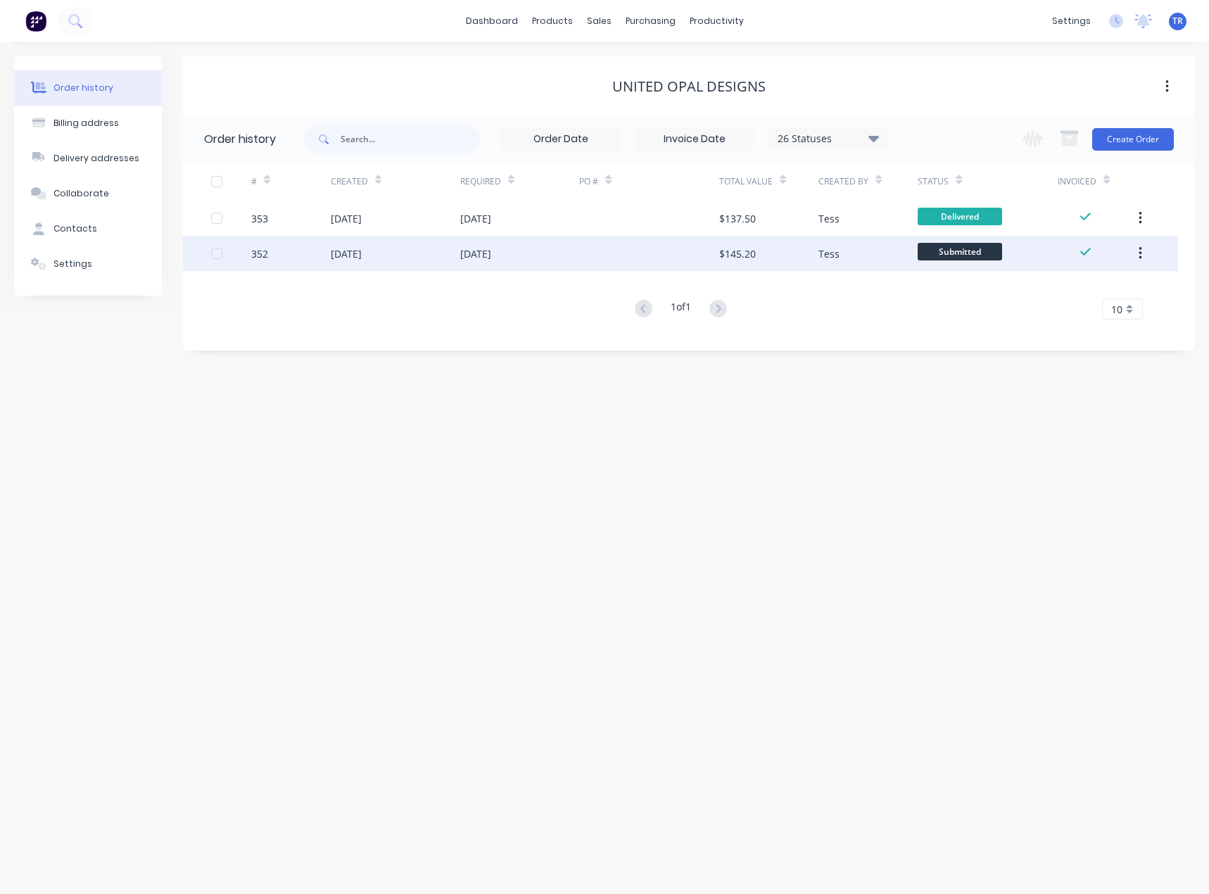
click at [398, 267] on div "05 Sep 2025" at bounding box center [395, 253] width 129 height 35
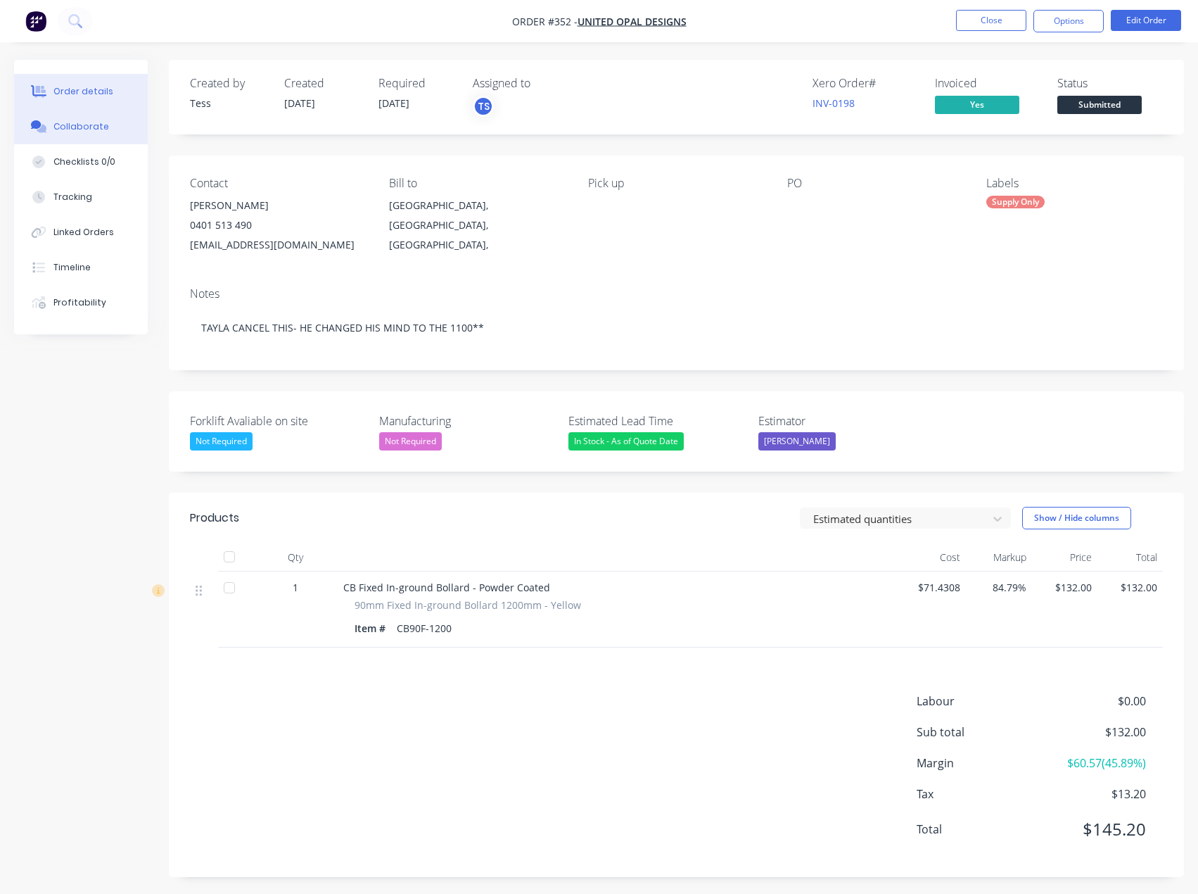
click at [77, 128] on div "Collaborate" at bounding box center [81, 126] width 56 height 13
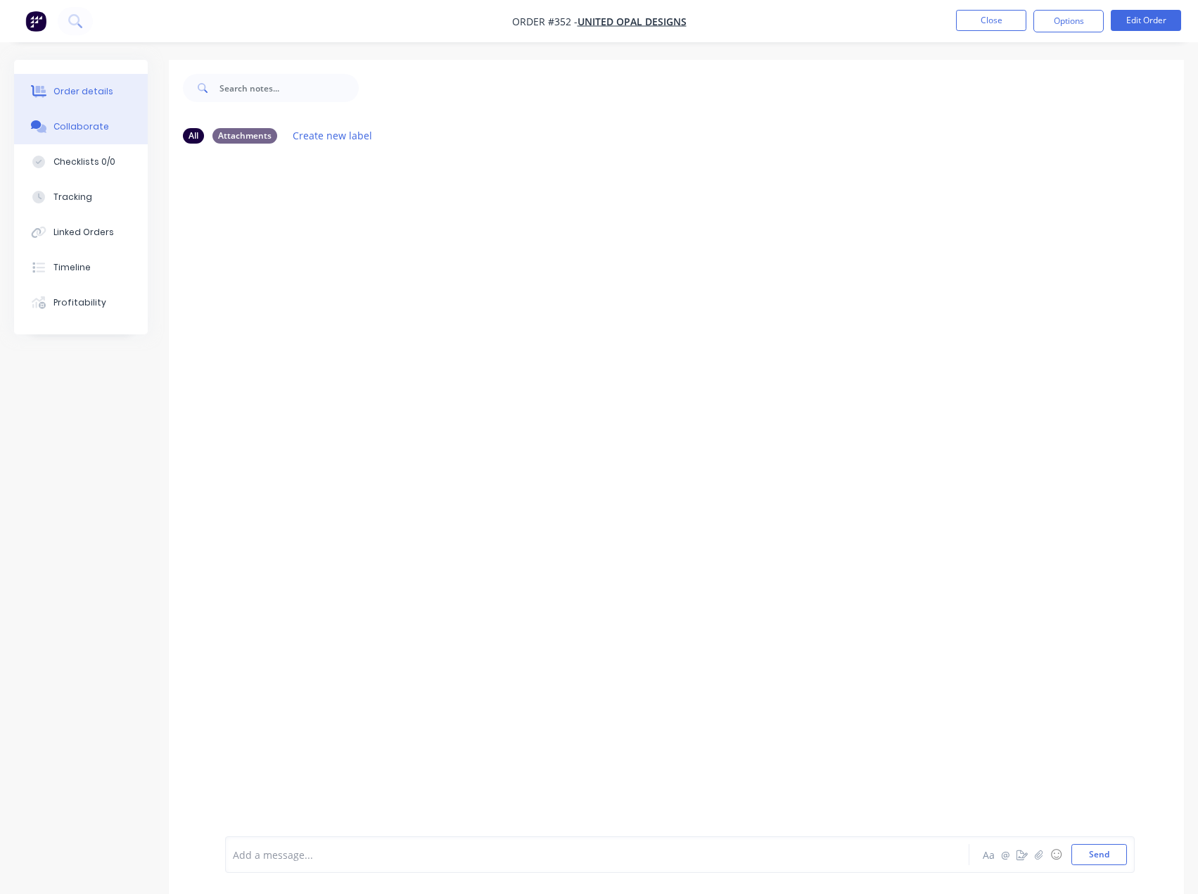
click at [93, 100] on button "Order details" at bounding box center [81, 91] width 134 height 35
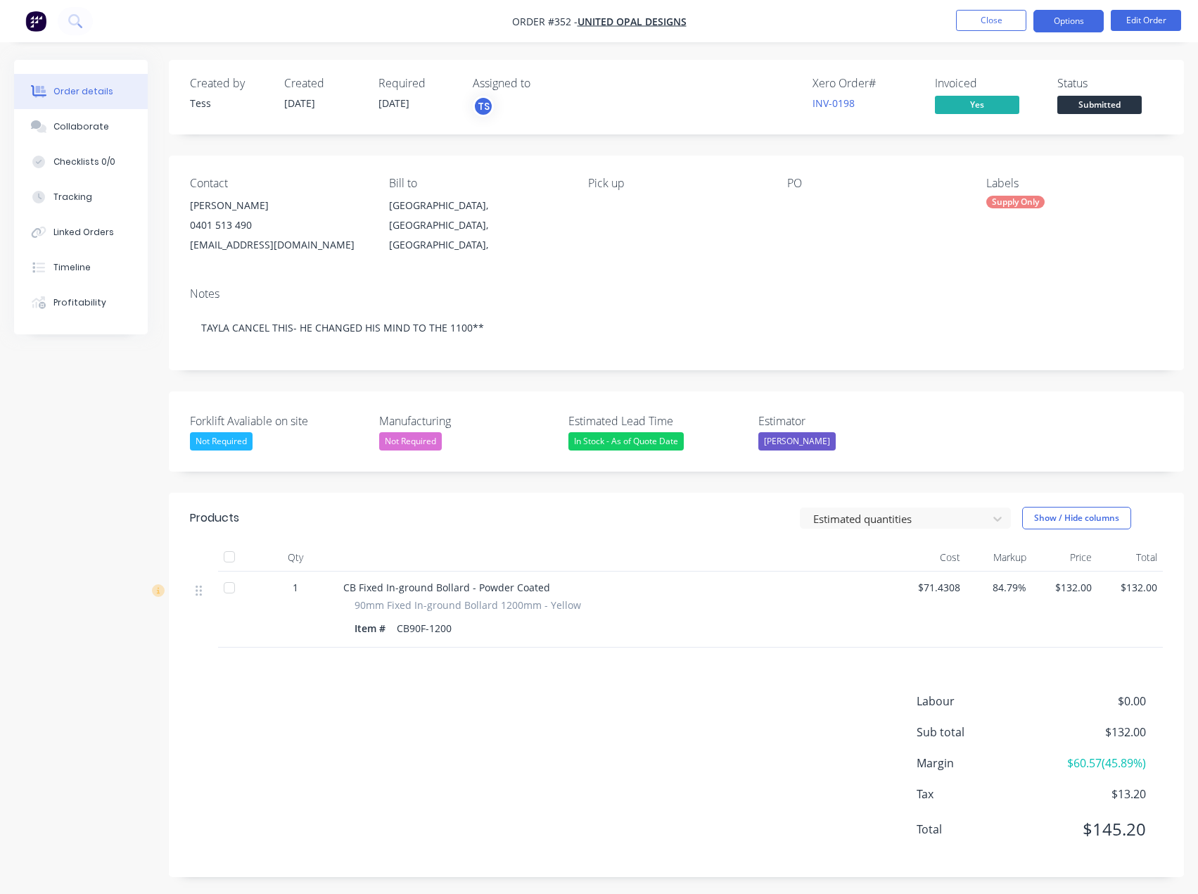
click at [1036, 23] on button "Options" at bounding box center [1069, 21] width 70 height 23
click at [67, 125] on div "Collaborate" at bounding box center [81, 126] width 56 height 13
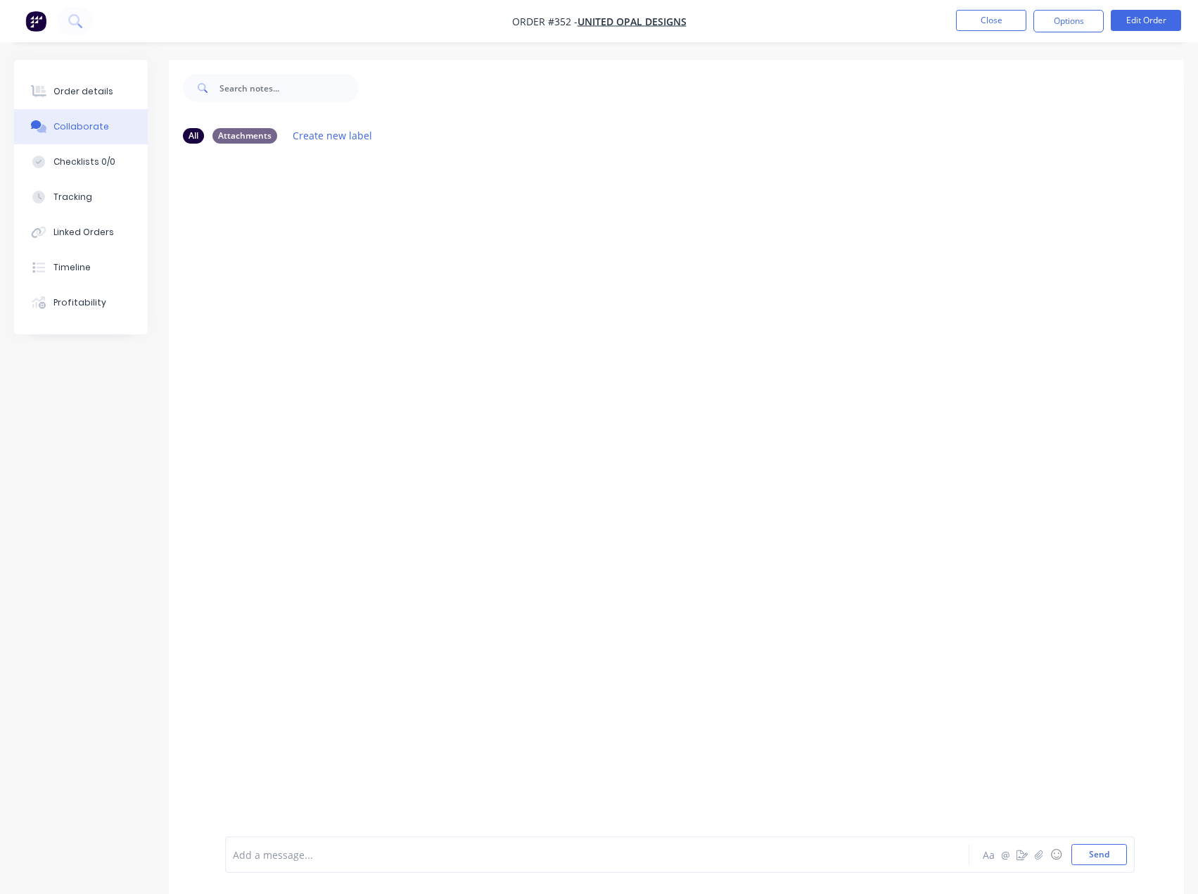
click at [324, 861] on div at bounding box center [569, 854] width 670 height 15
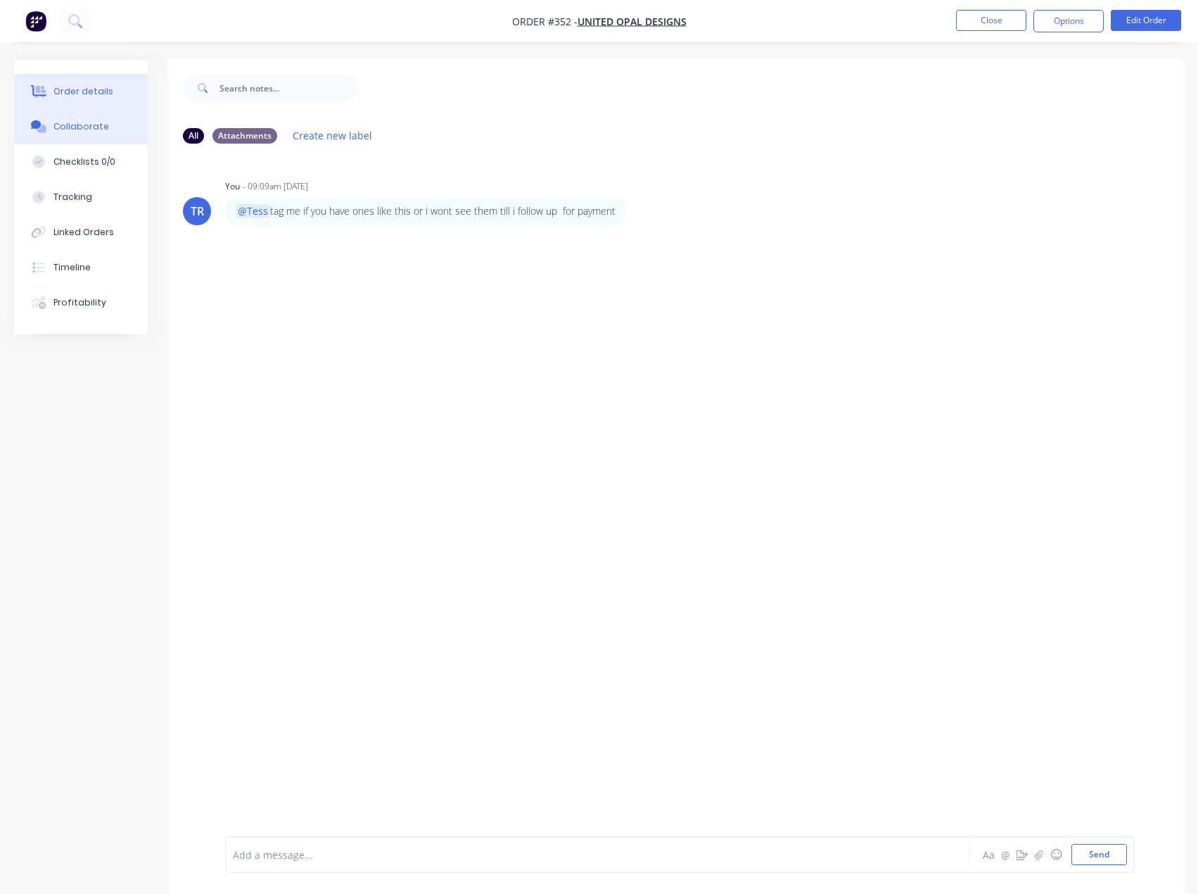
click at [83, 86] on div "Order details" at bounding box center [83, 91] width 60 height 13
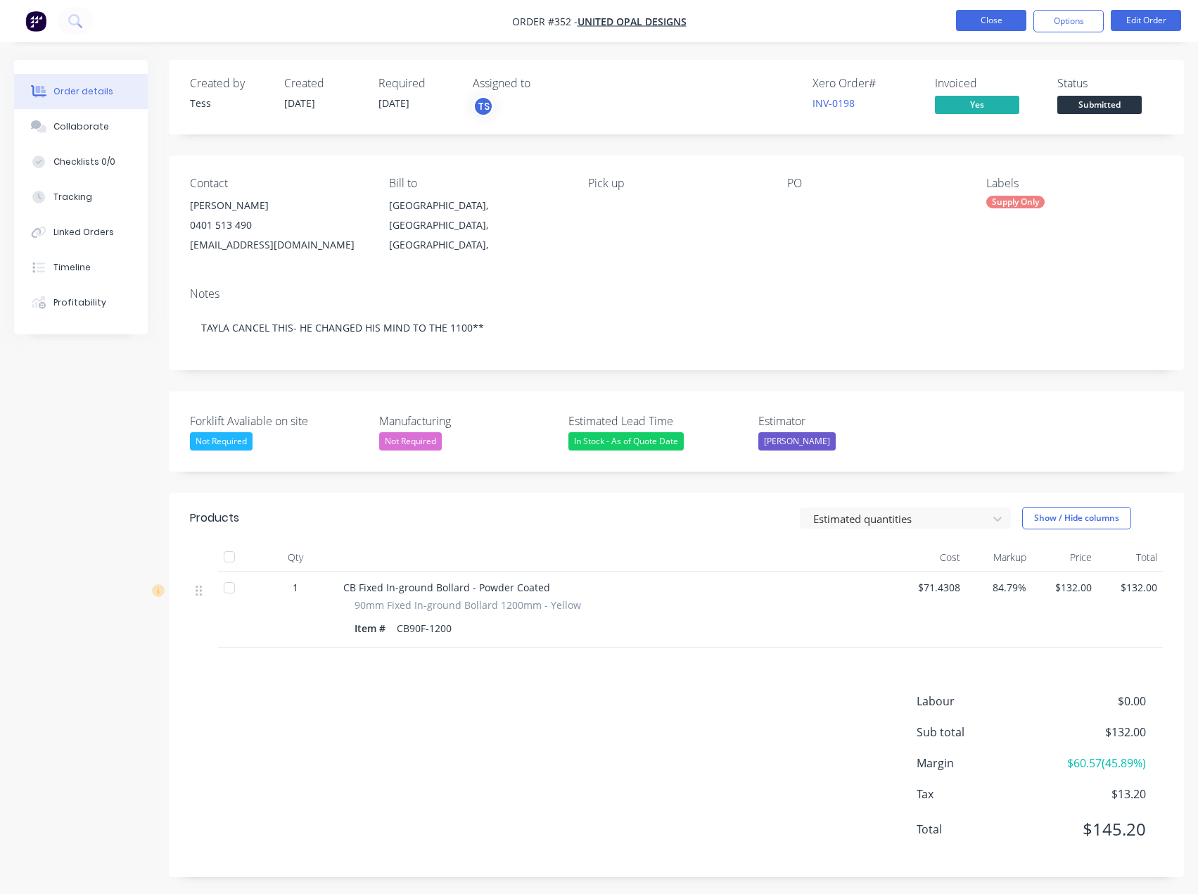
click at [987, 24] on button "Close" at bounding box center [991, 20] width 70 height 21
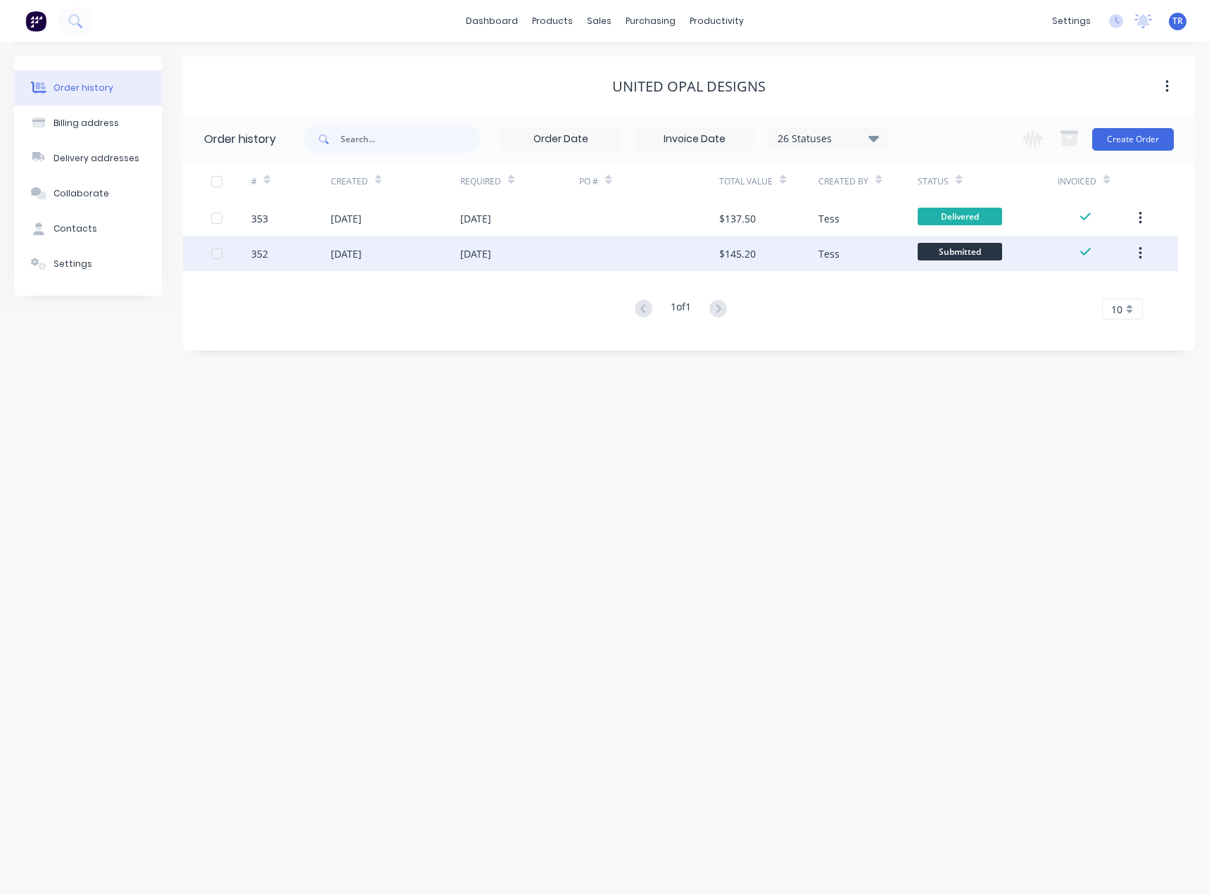
click at [566, 263] on div "05 Sep 2025" at bounding box center [520, 253] width 120 height 35
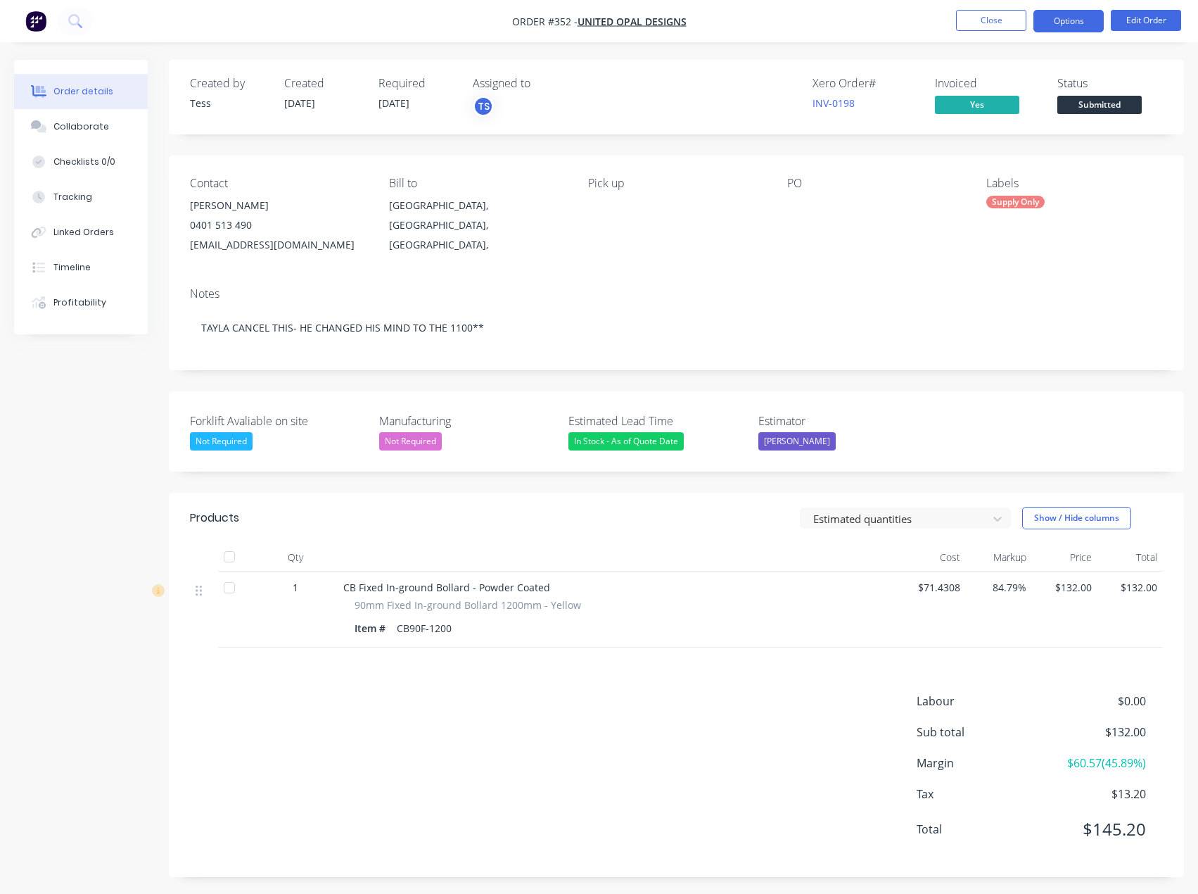
click at [1044, 22] on button "Options" at bounding box center [1069, 21] width 70 height 23
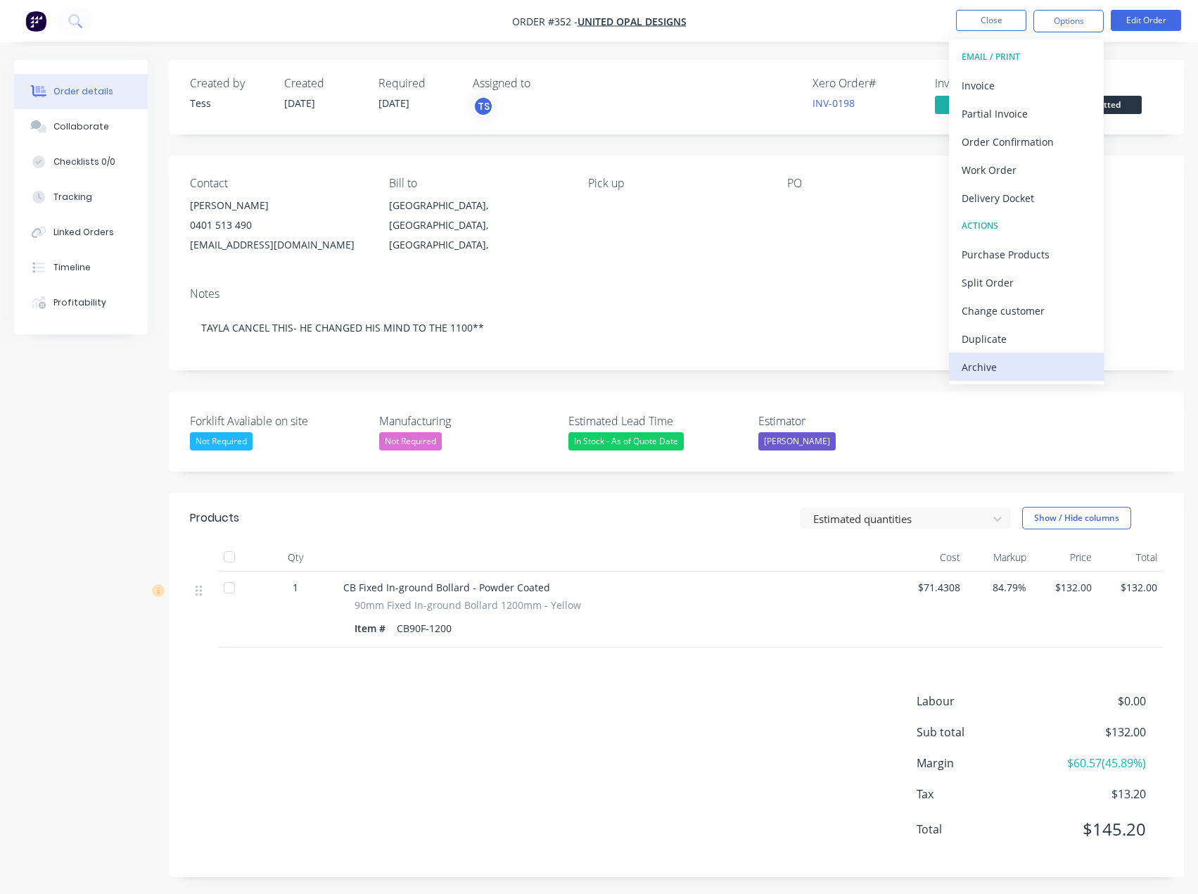
click at [1011, 363] on div "Archive" at bounding box center [1026, 367] width 129 height 20
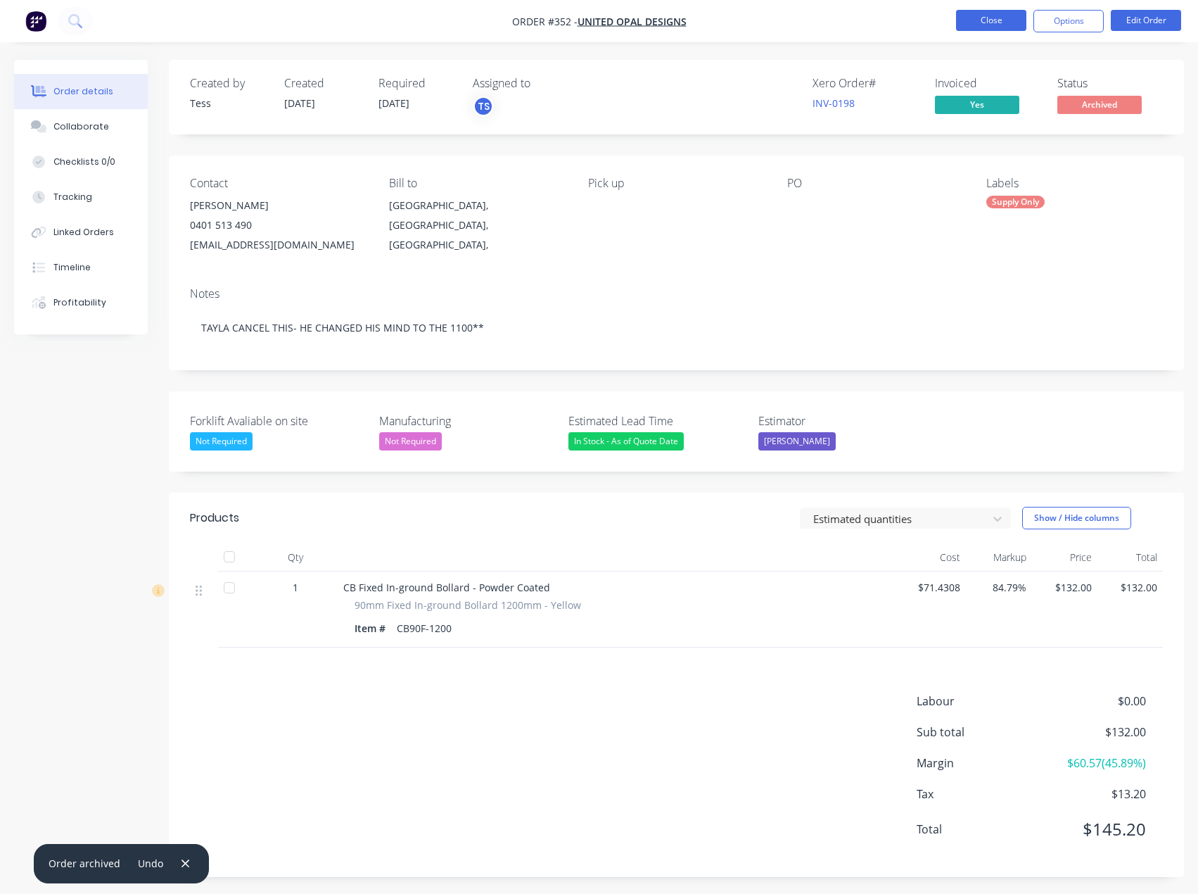
click at [1006, 15] on button "Close" at bounding box center [991, 20] width 70 height 21
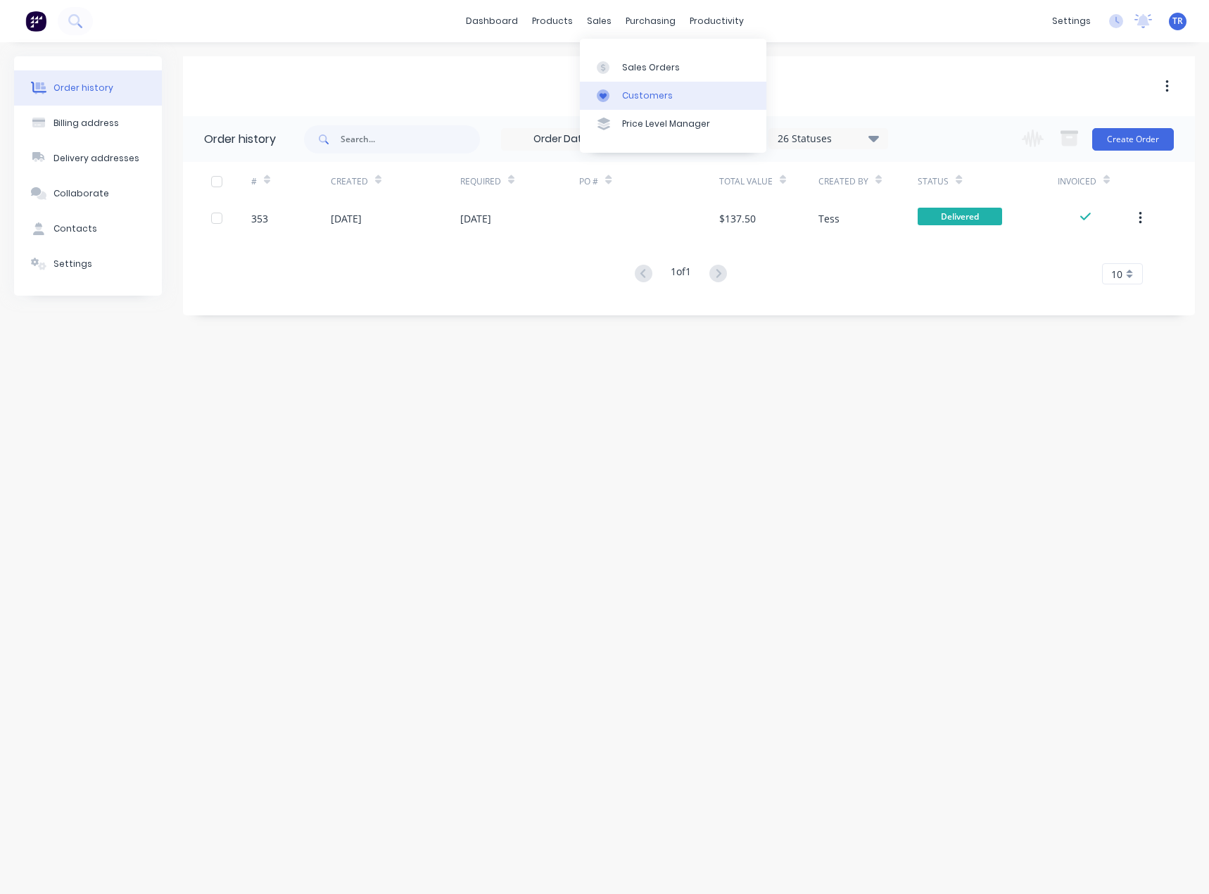
click at [614, 91] on div at bounding box center [607, 95] width 21 height 13
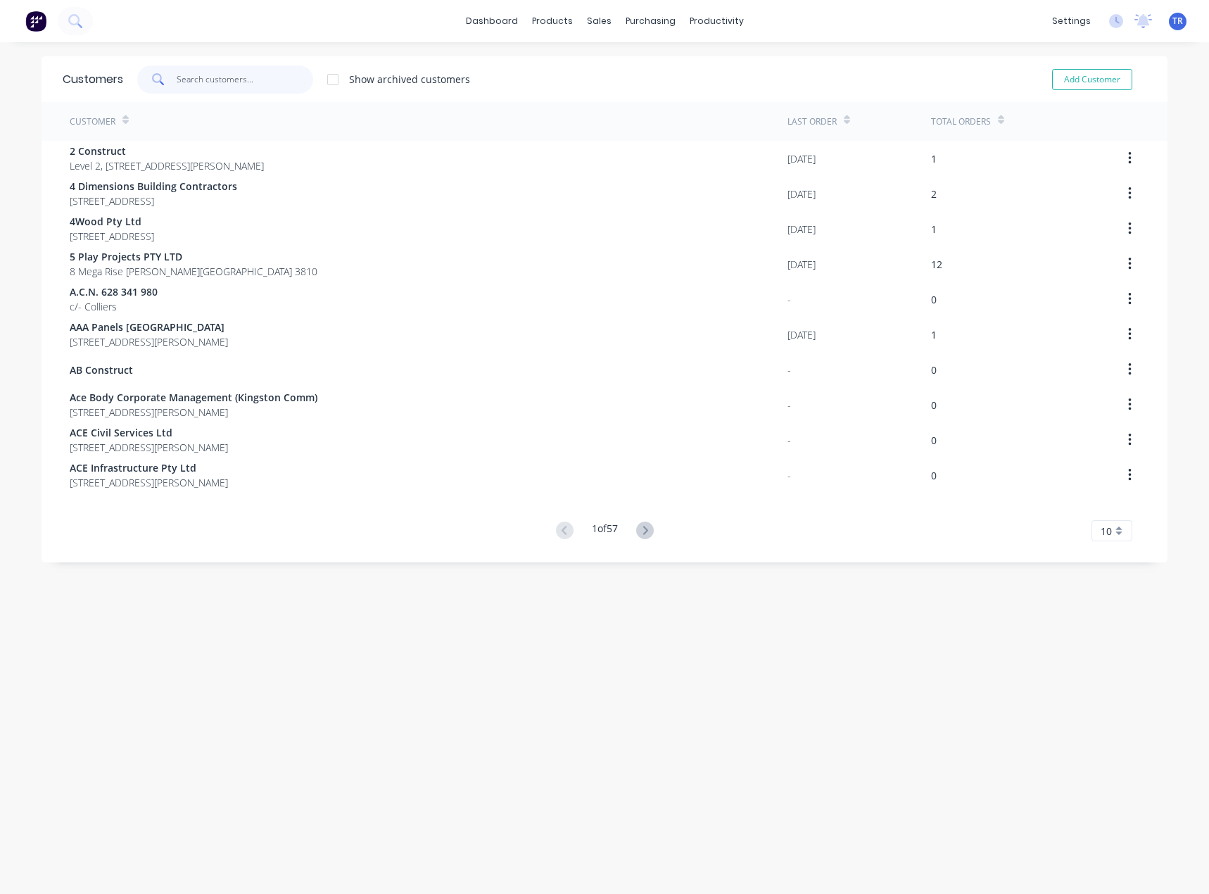
click at [269, 83] on input "text" at bounding box center [245, 79] width 137 height 28
paste input "Erina Fair Shopping Centre"
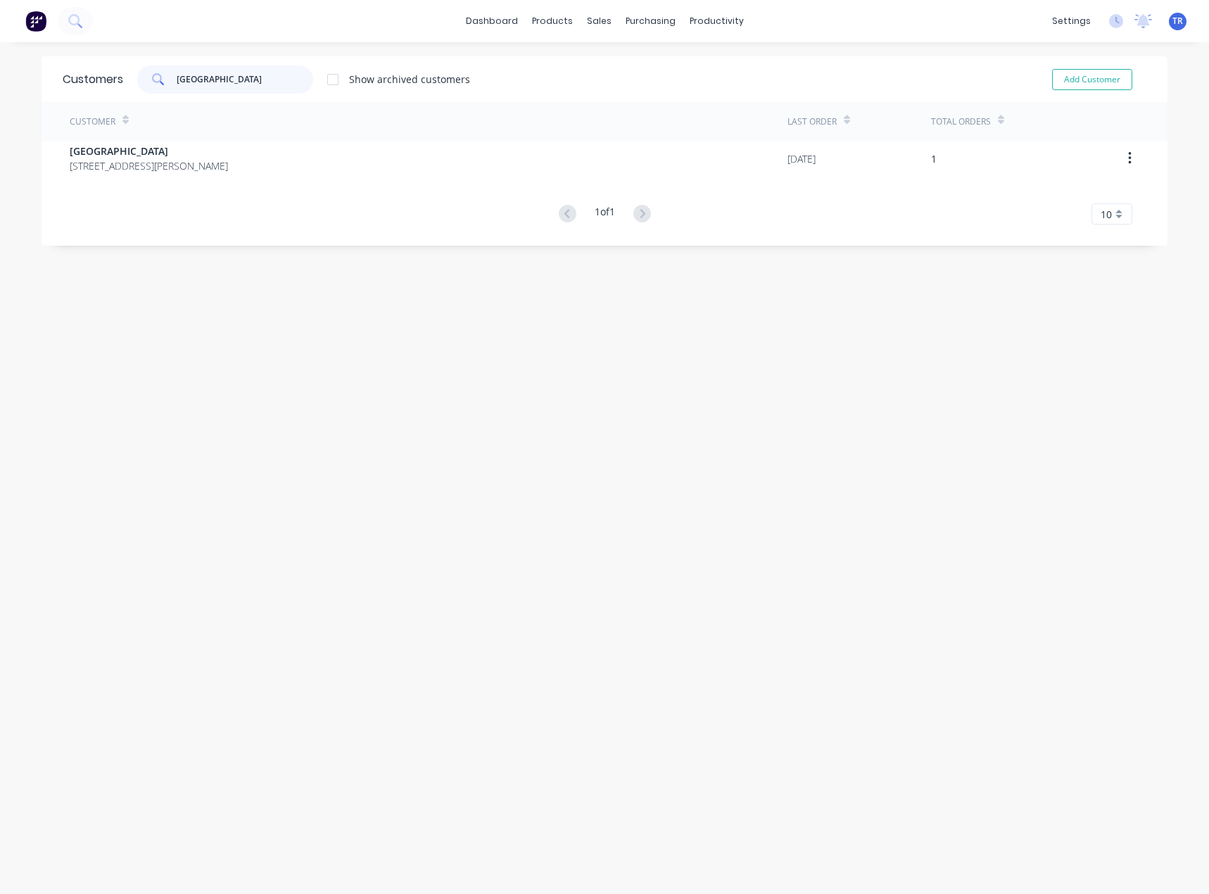
type input "Erina Fair Shopping Centre"
click at [227, 167] on span "620-658 Terrigal Dr Erina New South Wales Australia 2250" at bounding box center [149, 165] width 158 height 15
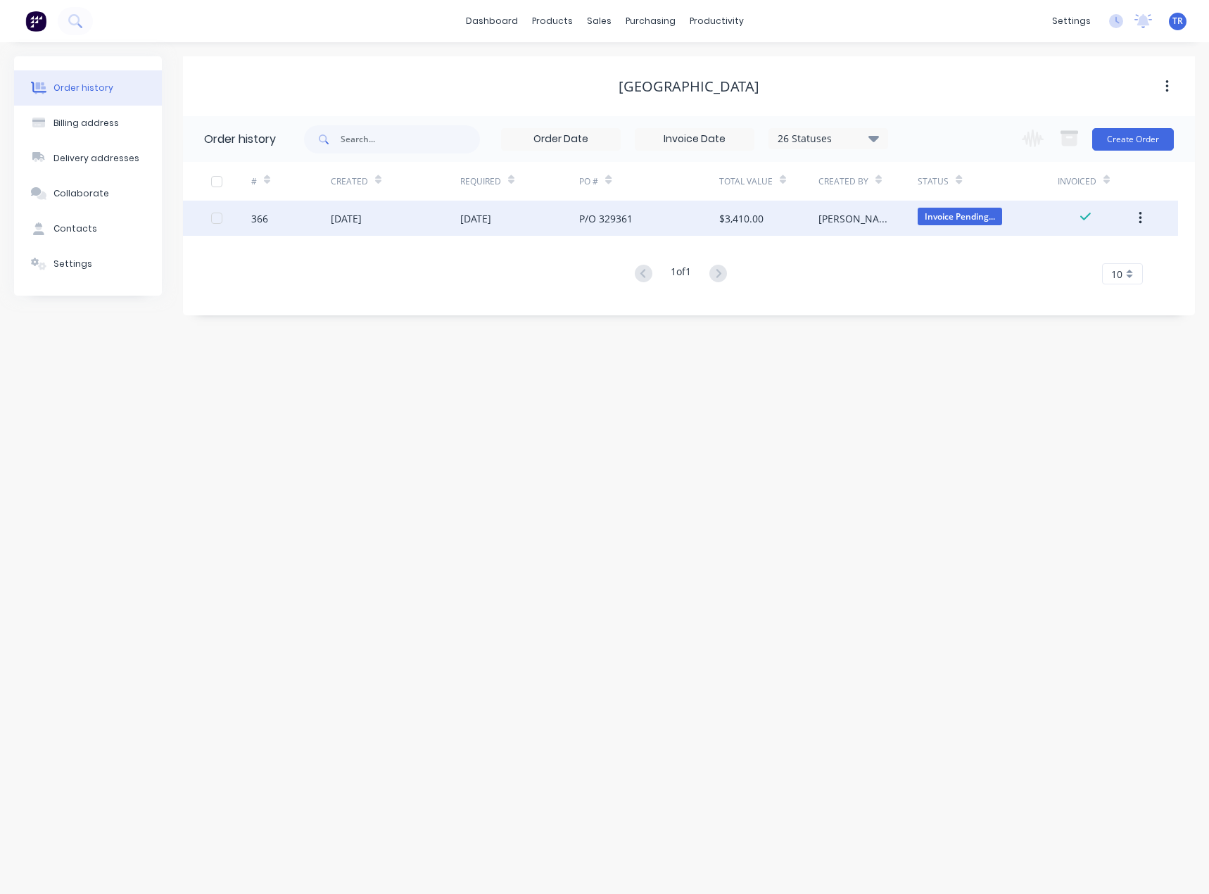
click at [289, 215] on div "366" at bounding box center [291, 218] width 80 height 35
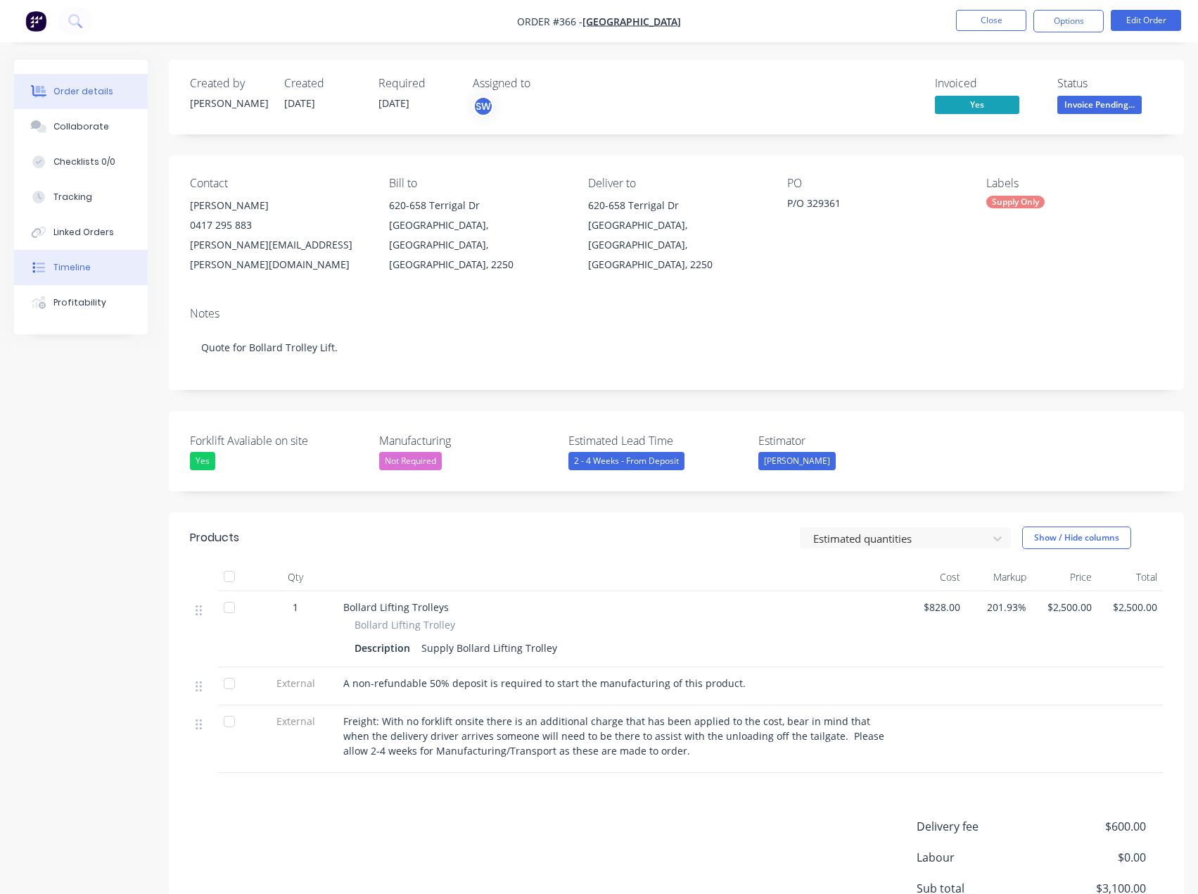
click at [30, 266] on div at bounding box center [38, 267] width 21 height 13
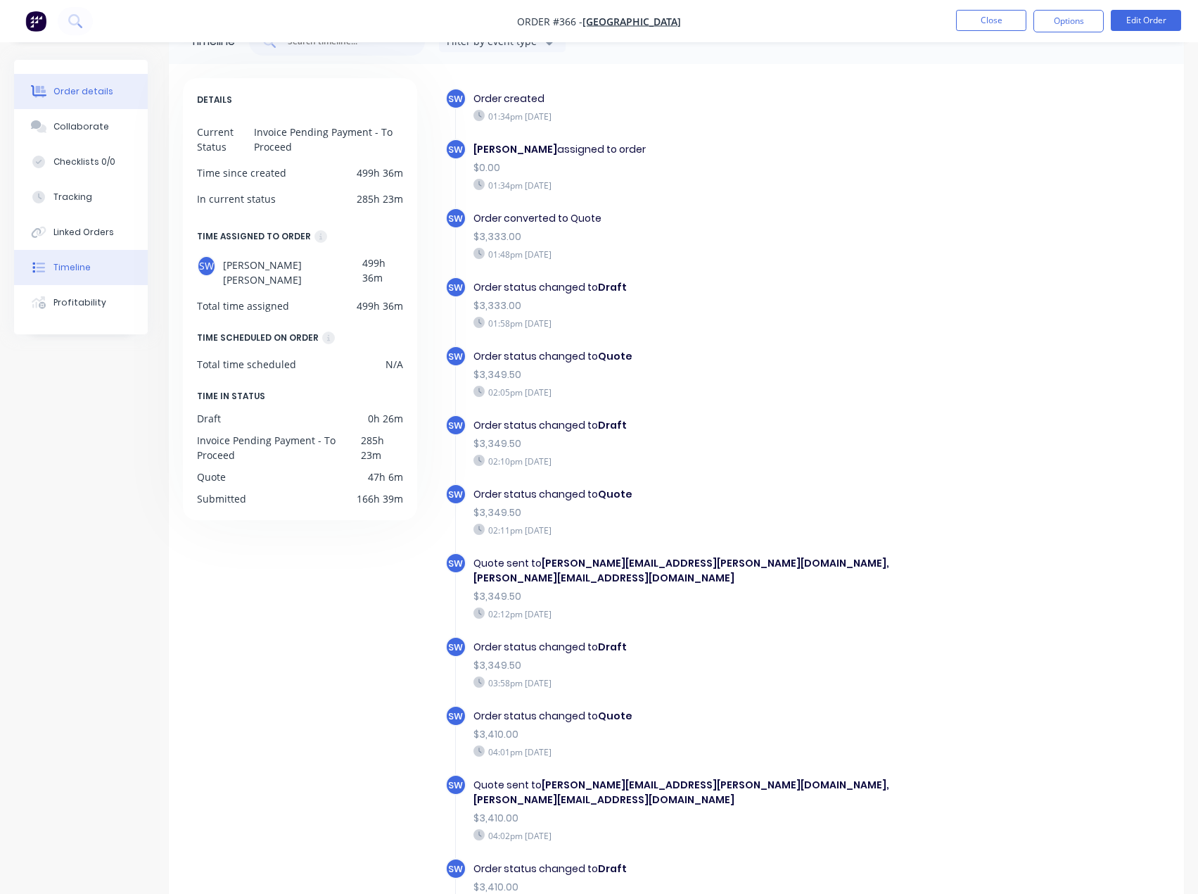
scroll to position [70, 0]
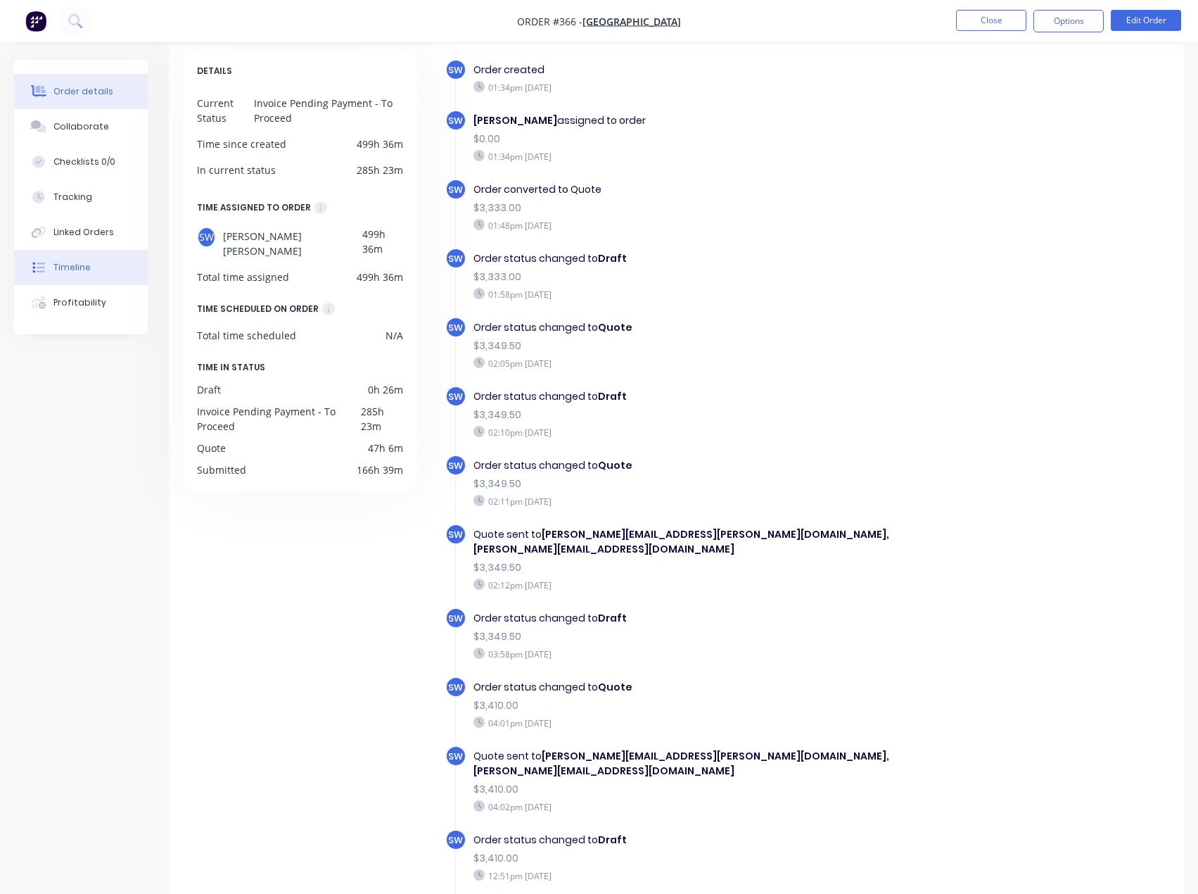
click at [120, 80] on button "Order details" at bounding box center [81, 91] width 134 height 35
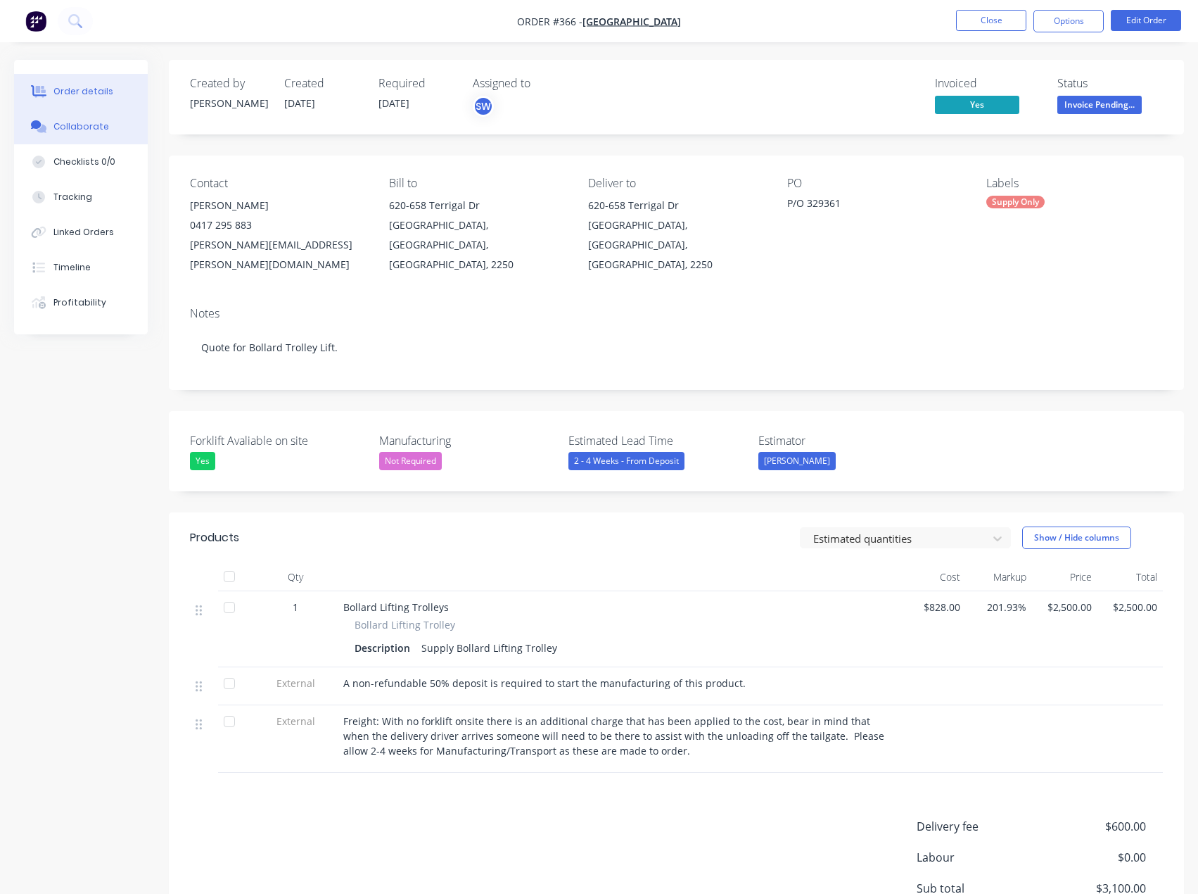
click at [117, 120] on button "Collaborate" at bounding box center [81, 126] width 134 height 35
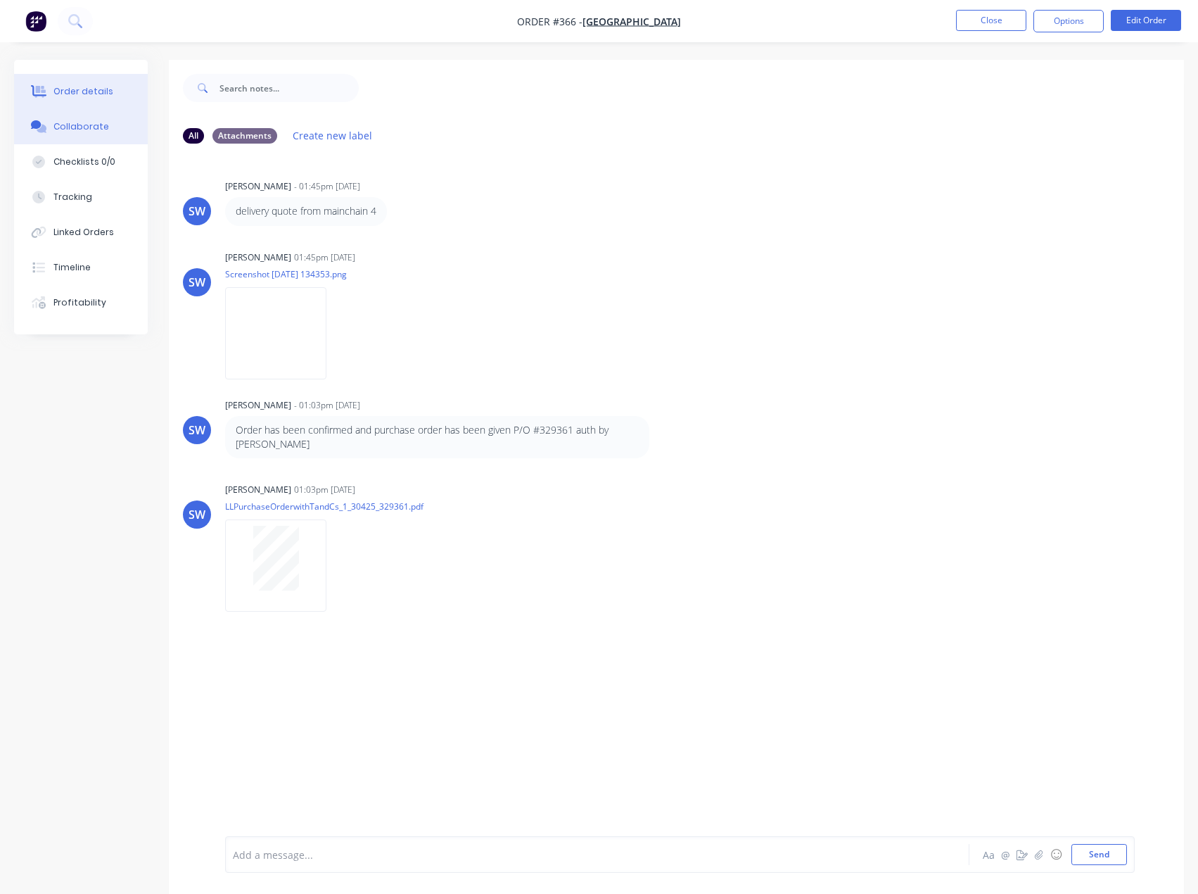
click at [98, 98] on button "Order details" at bounding box center [81, 91] width 134 height 35
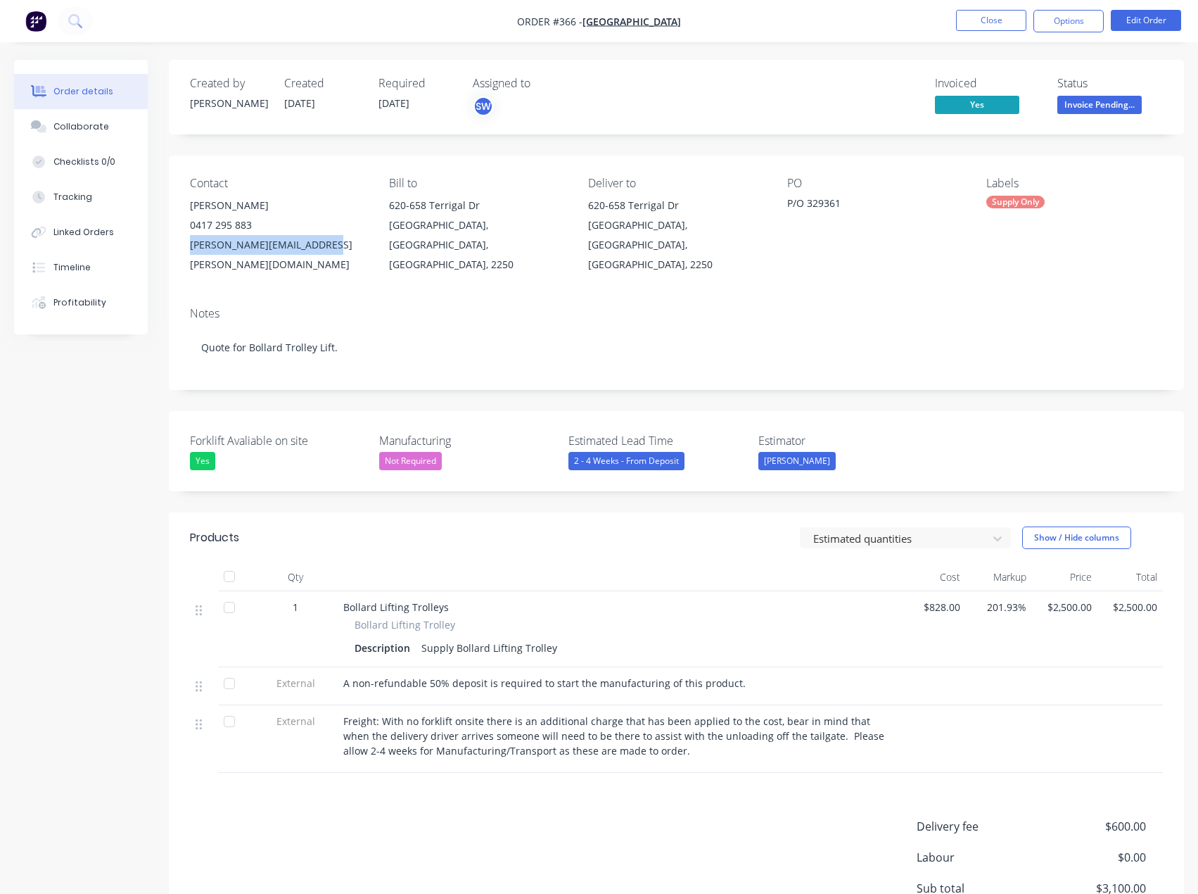
drag, startPoint x: 198, startPoint y: 245, endPoint x: 182, endPoint y: 246, distance: 15.5
click at [182, 246] on div "Contact Scott Turner 0417 295 883 scott.turner@lendlease.com Bill to 620-658 Te…" at bounding box center [676, 226] width 1015 height 140
copy div "scott.turner@lendlease.com"
click at [1007, 15] on button "Close" at bounding box center [991, 20] width 70 height 21
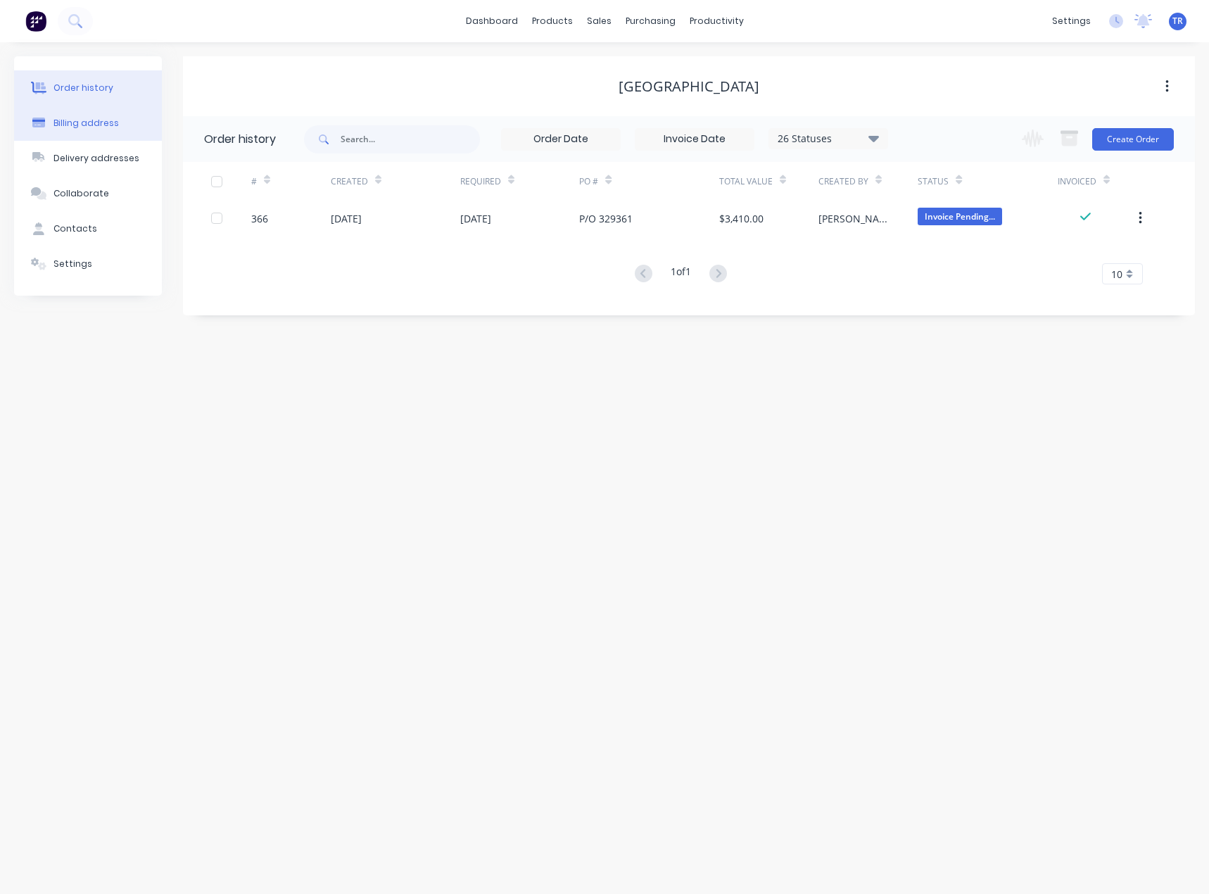
click at [94, 128] on div "Billing address" at bounding box center [85, 123] width 65 height 13
select select "AU"
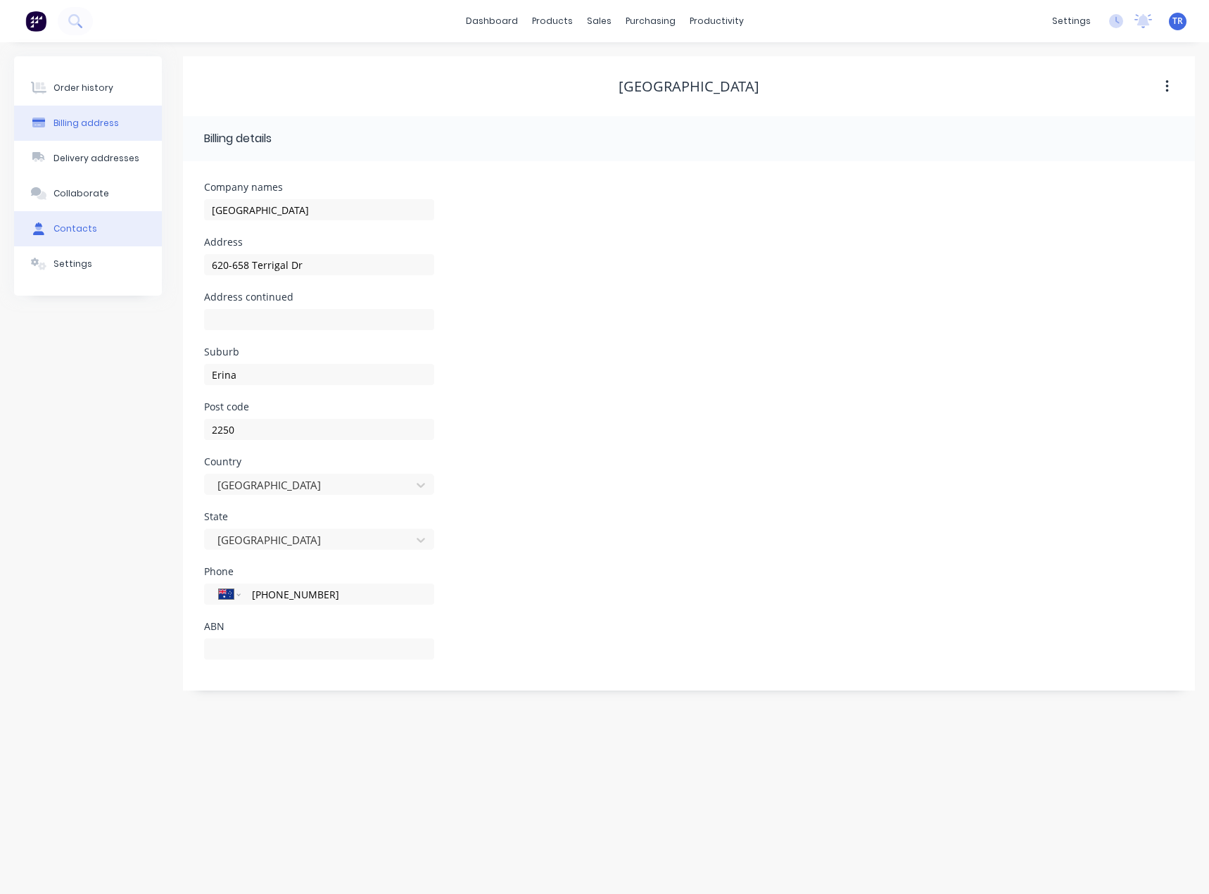
click at [72, 230] on div "Contacts" at bounding box center [75, 228] width 44 height 13
select select "AU"
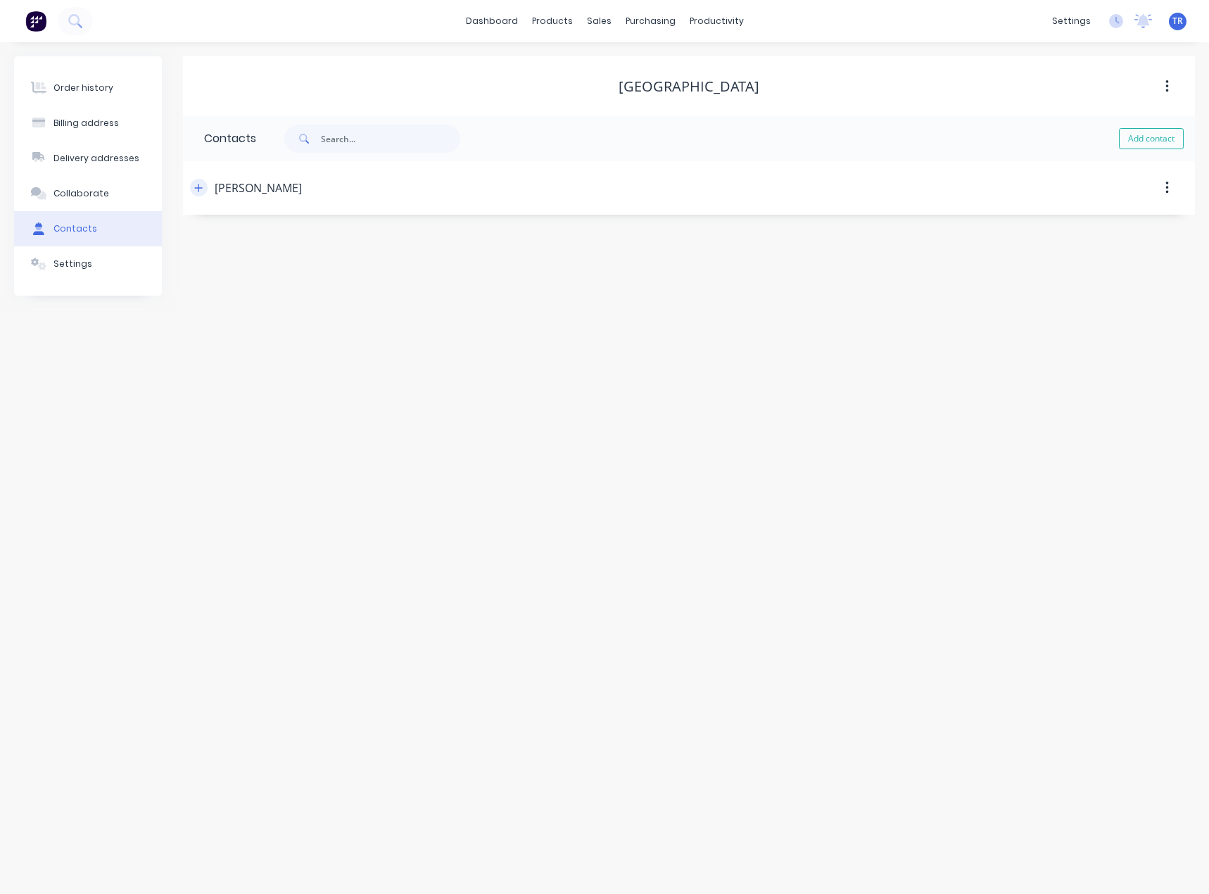
click at [198, 187] on icon "button" at bounding box center [199, 188] width 8 height 8
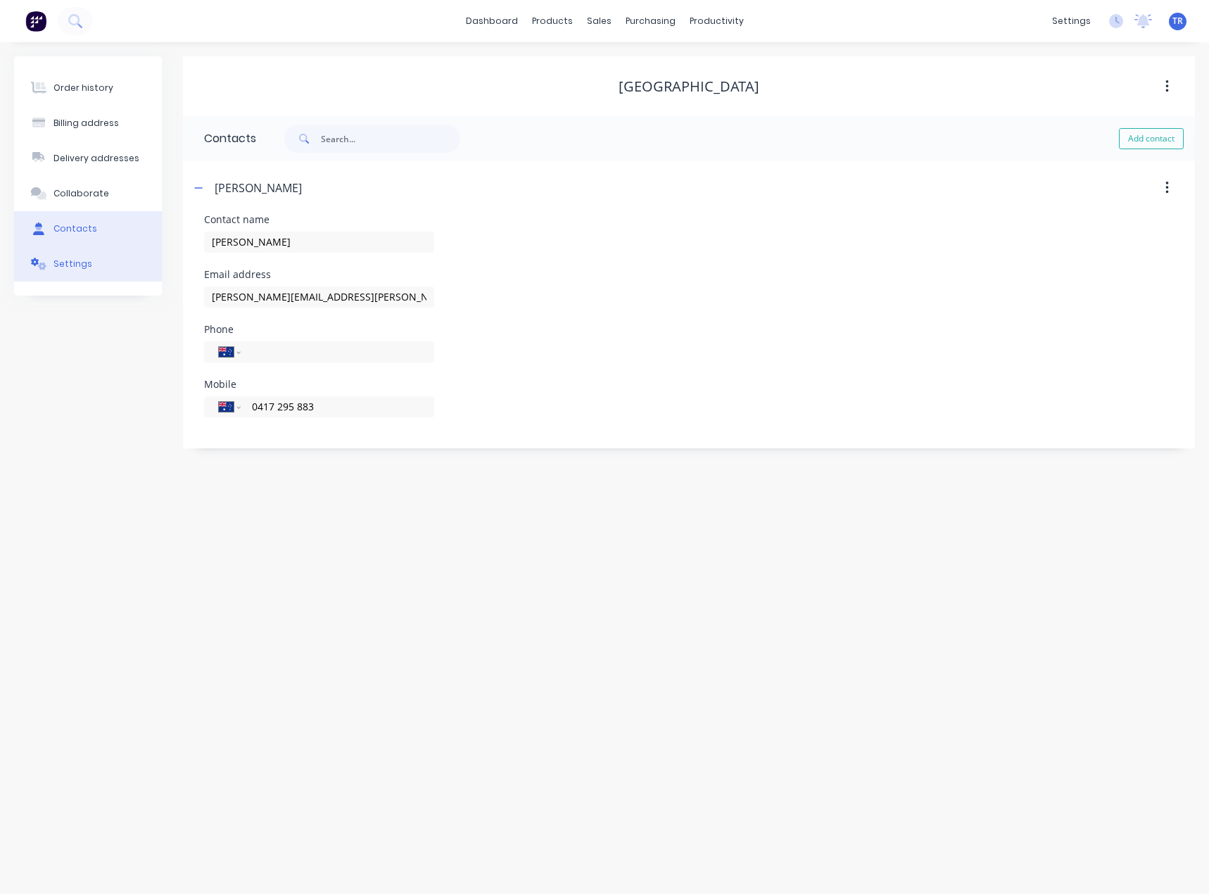
click at [51, 252] on button "Settings" at bounding box center [88, 263] width 148 height 35
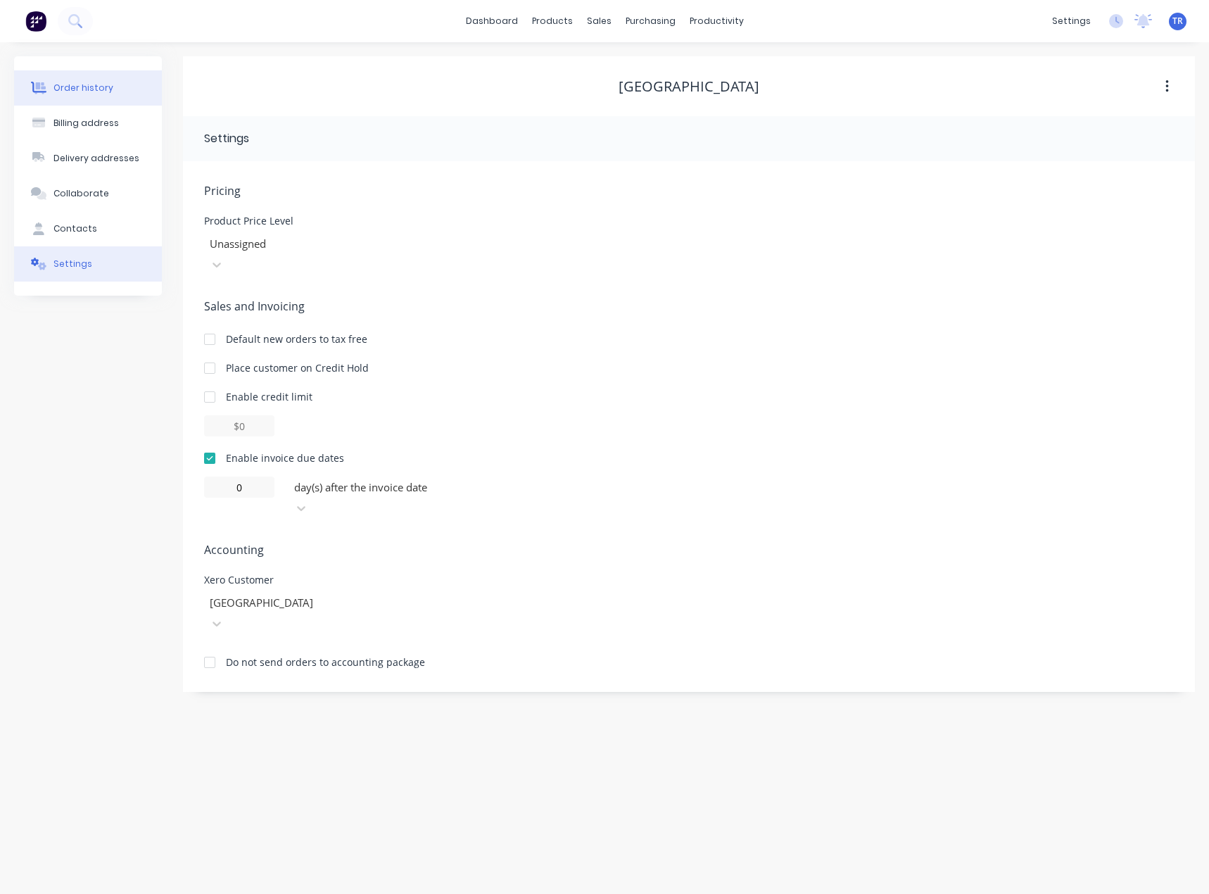
click at [87, 87] on div "Order history" at bounding box center [83, 88] width 60 height 13
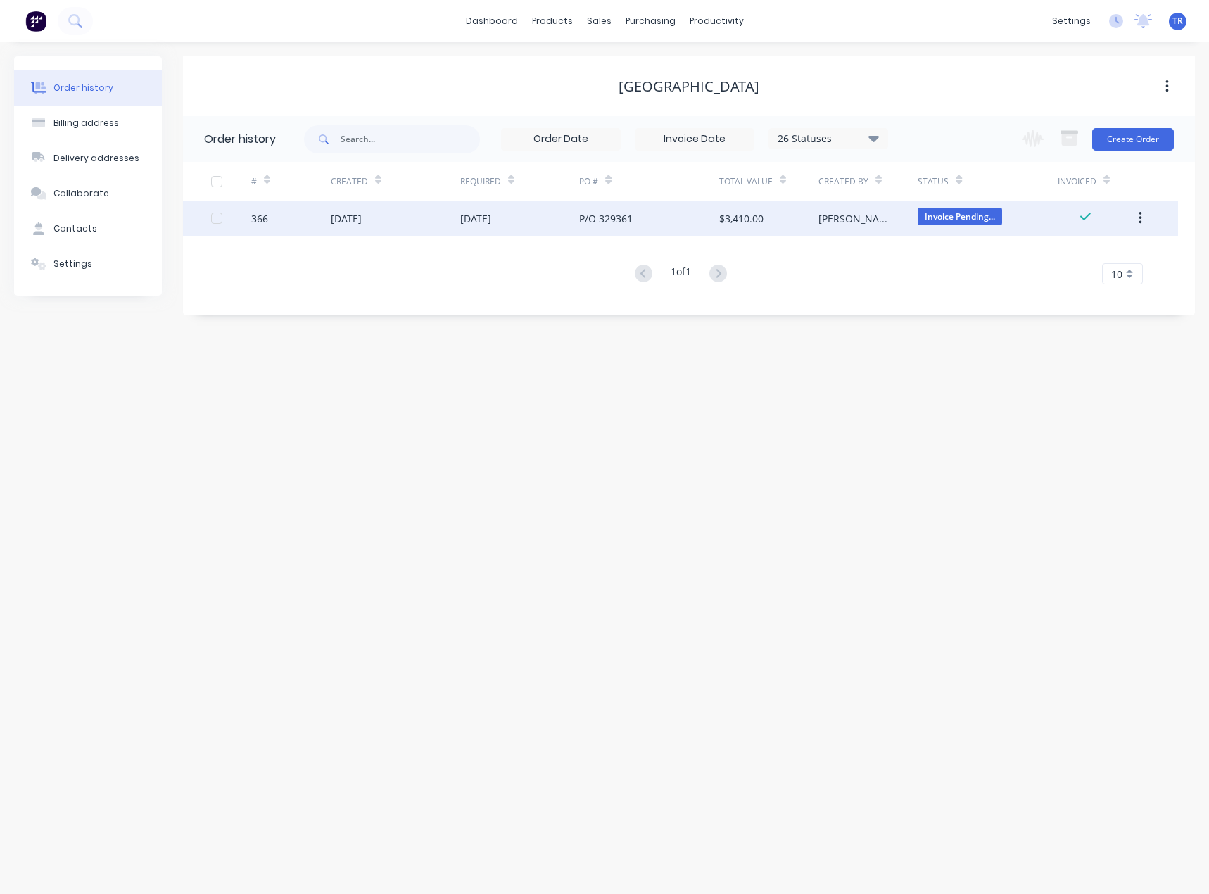
click at [491, 215] on div "10 Sep 2025" at bounding box center [475, 218] width 31 height 15
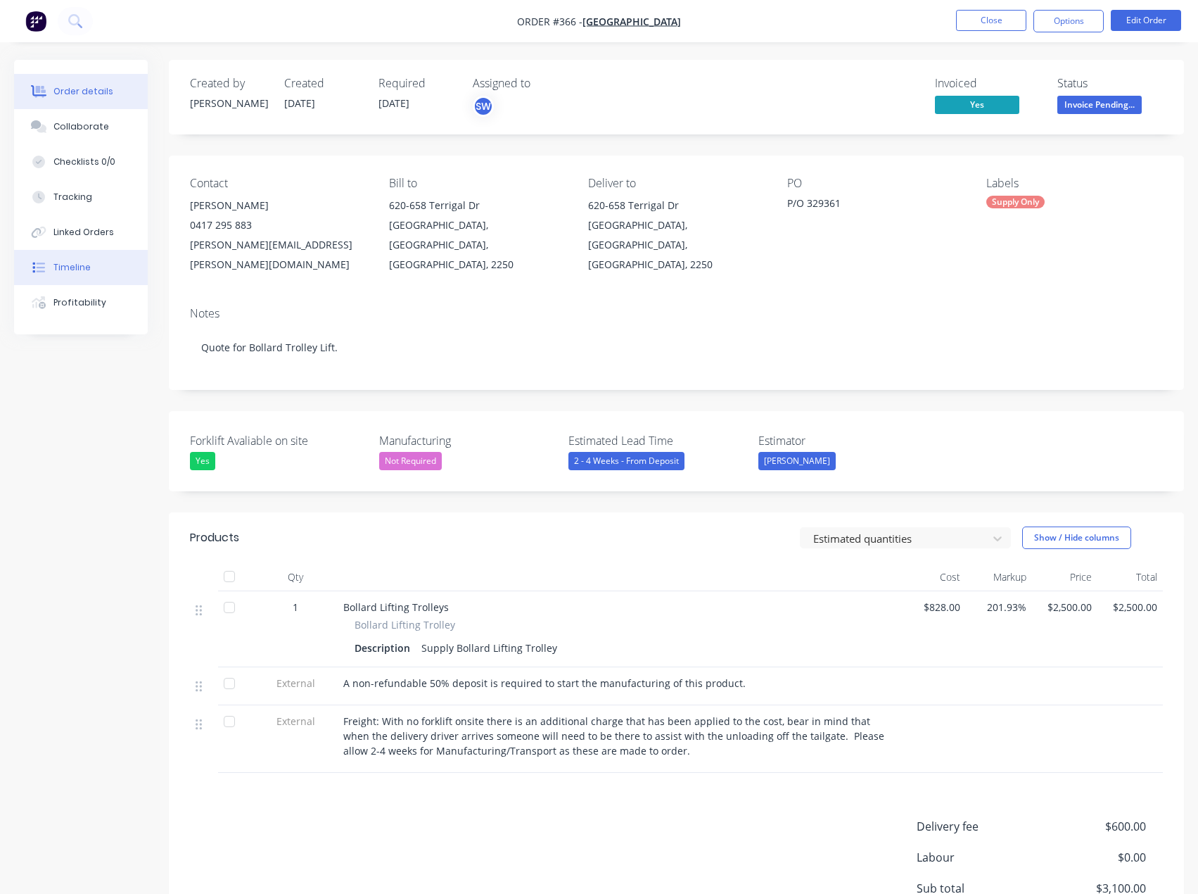
click at [93, 262] on button "Timeline" at bounding box center [81, 267] width 134 height 35
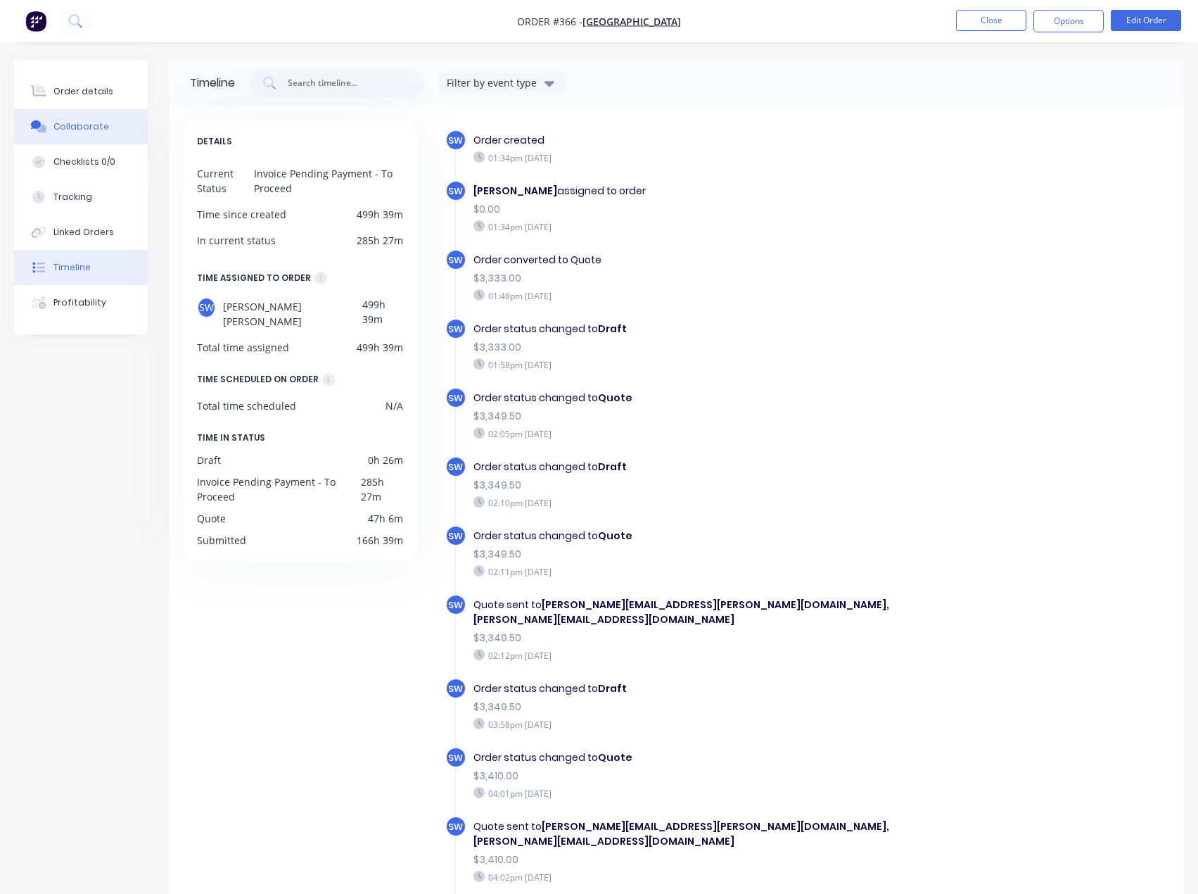
click at [110, 112] on button "Collaborate" at bounding box center [81, 126] width 134 height 35
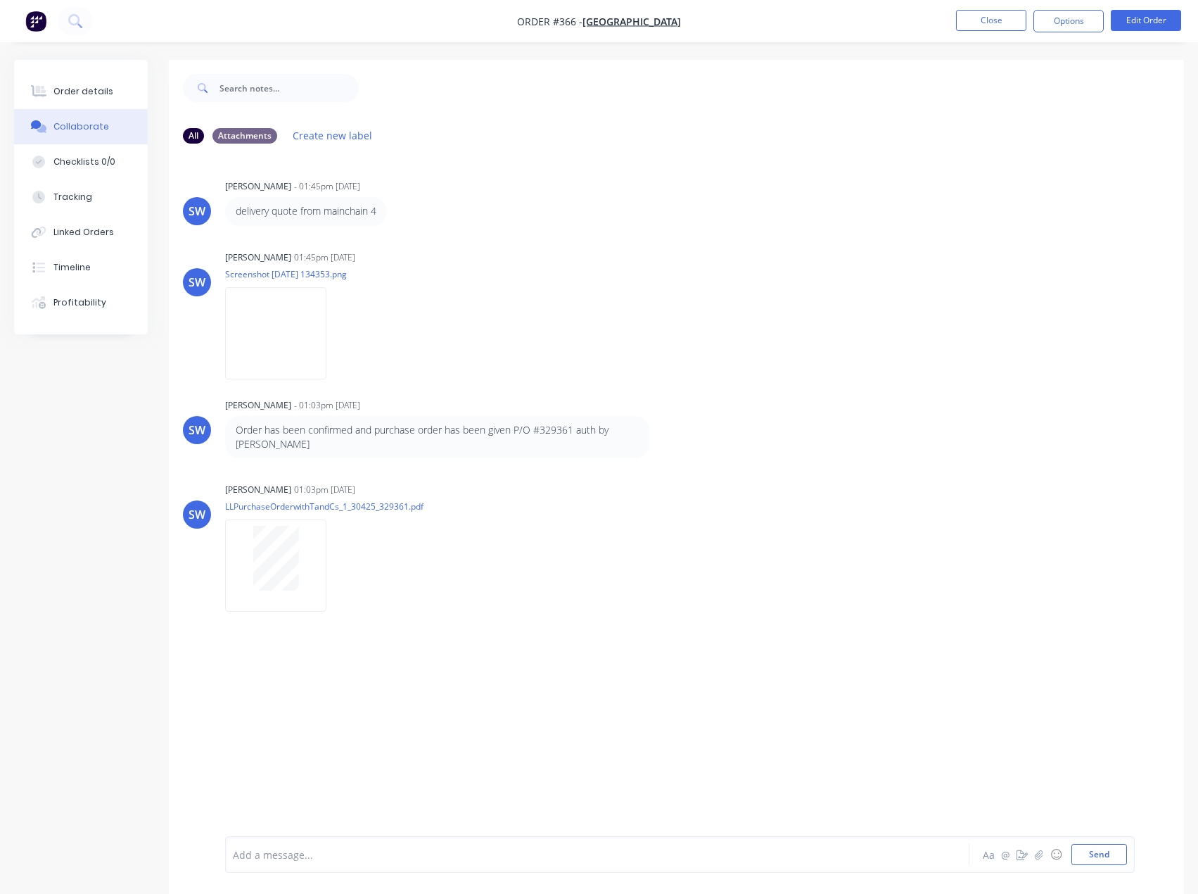
click at [525, 864] on div "Add a message..." at bounding box center [568, 854] width 671 height 21
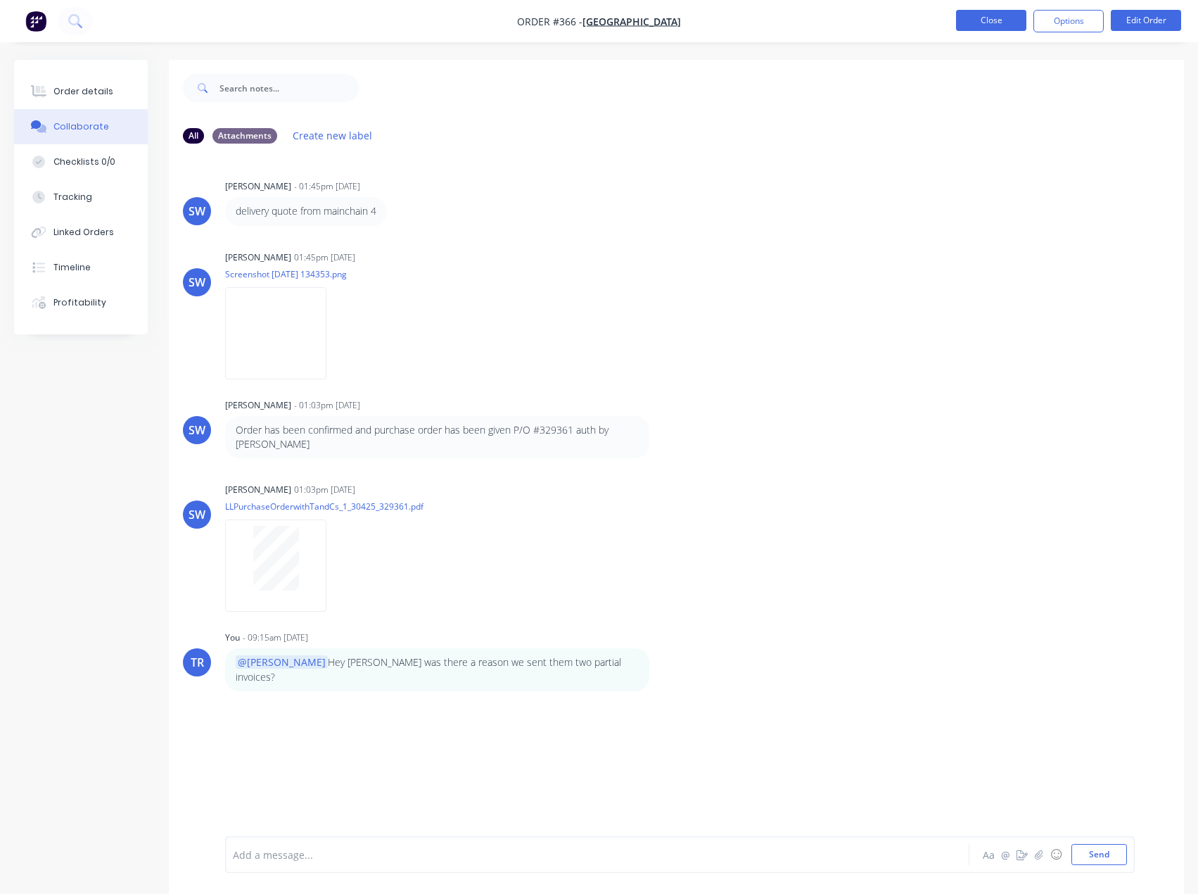
click at [987, 23] on button "Close" at bounding box center [991, 20] width 70 height 21
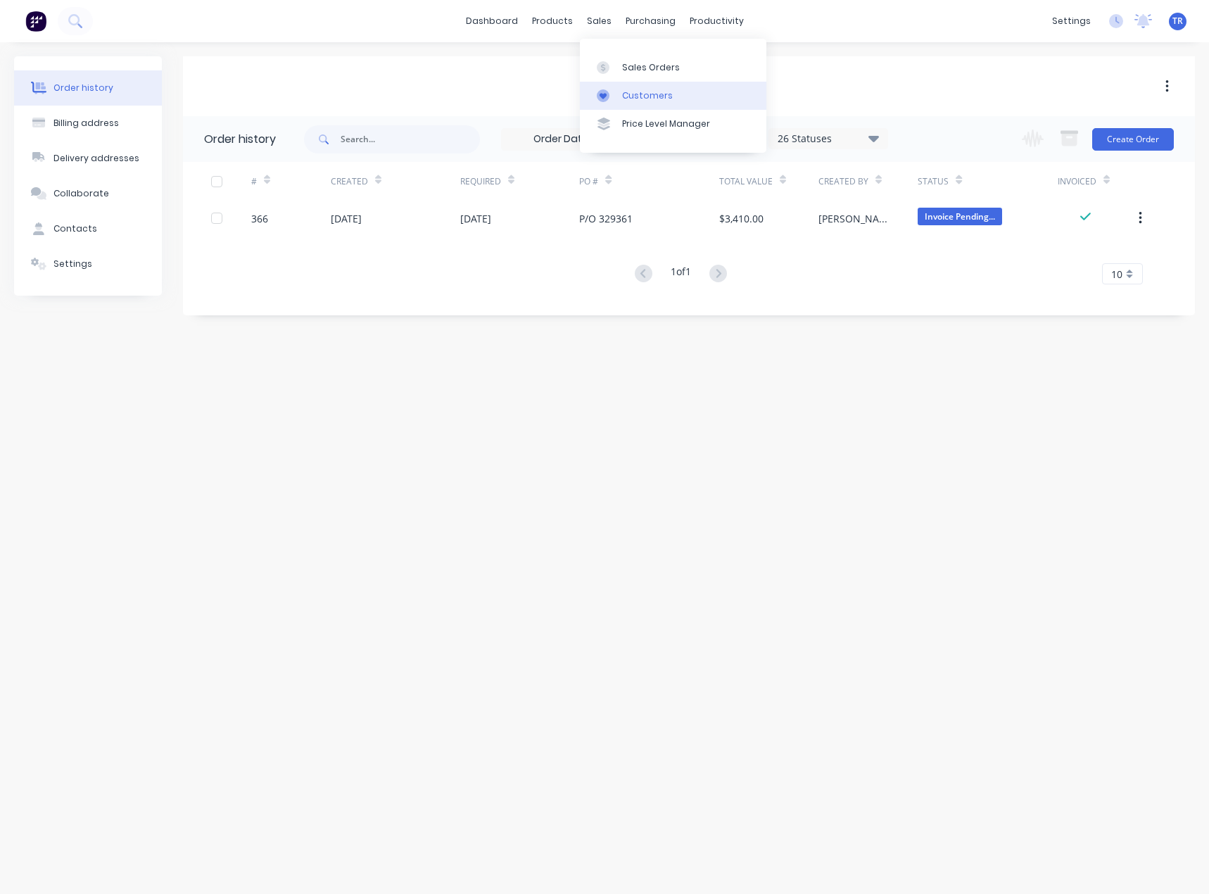
click at [623, 95] on div "Customers" at bounding box center [647, 95] width 51 height 13
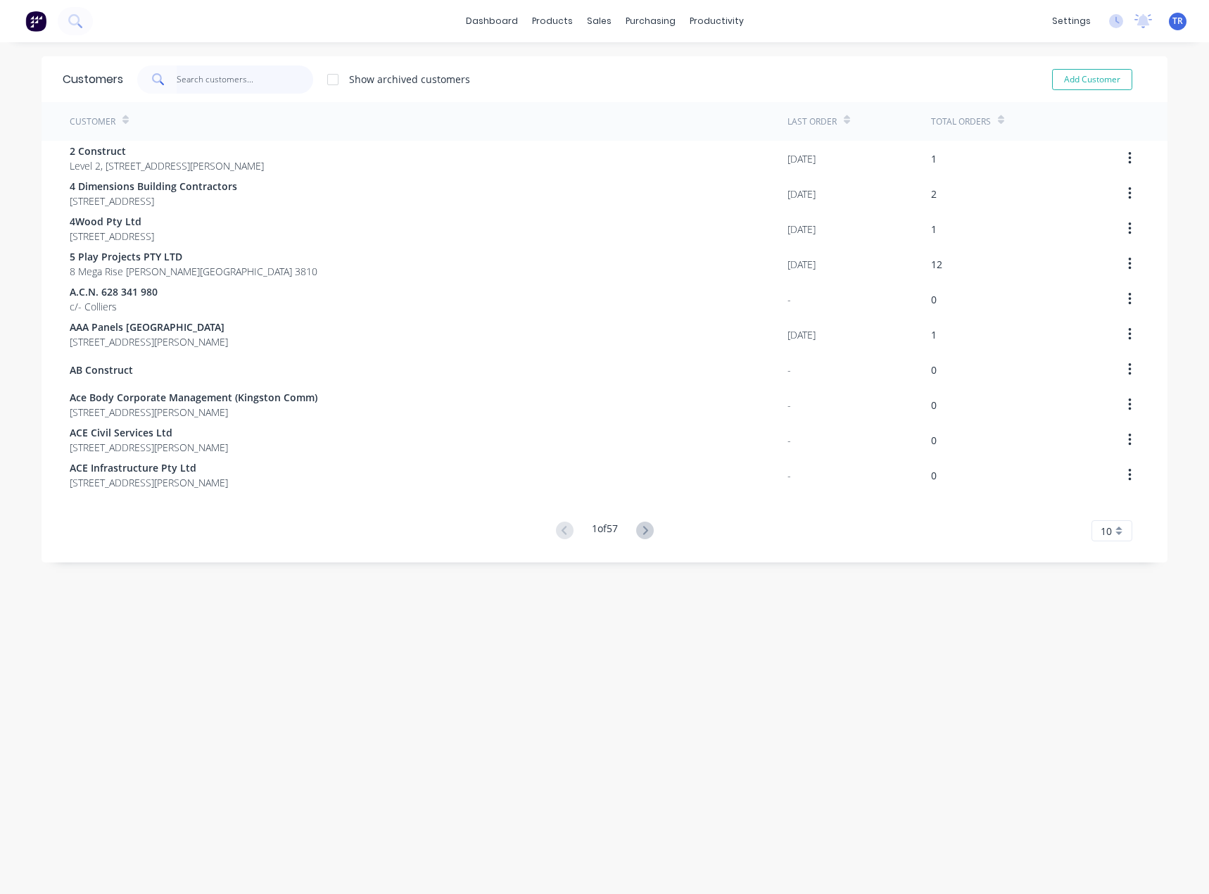
click at [257, 76] on input "text" at bounding box center [245, 79] width 137 height 28
paste input "MGS Constructions"
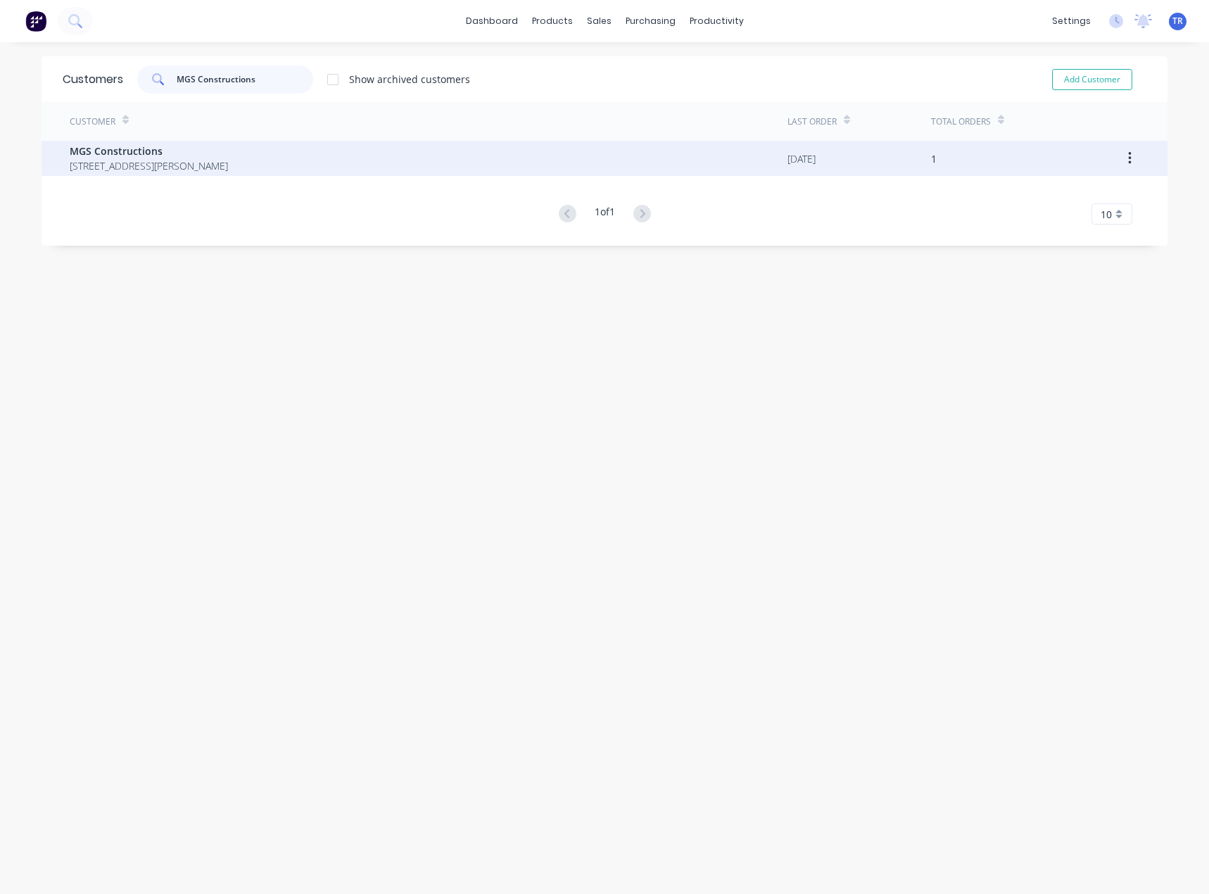
type input "MGS Constructions"
click at [228, 147] on span "MGS Constructions" at bounding box center [149, 151] width 158 height 15
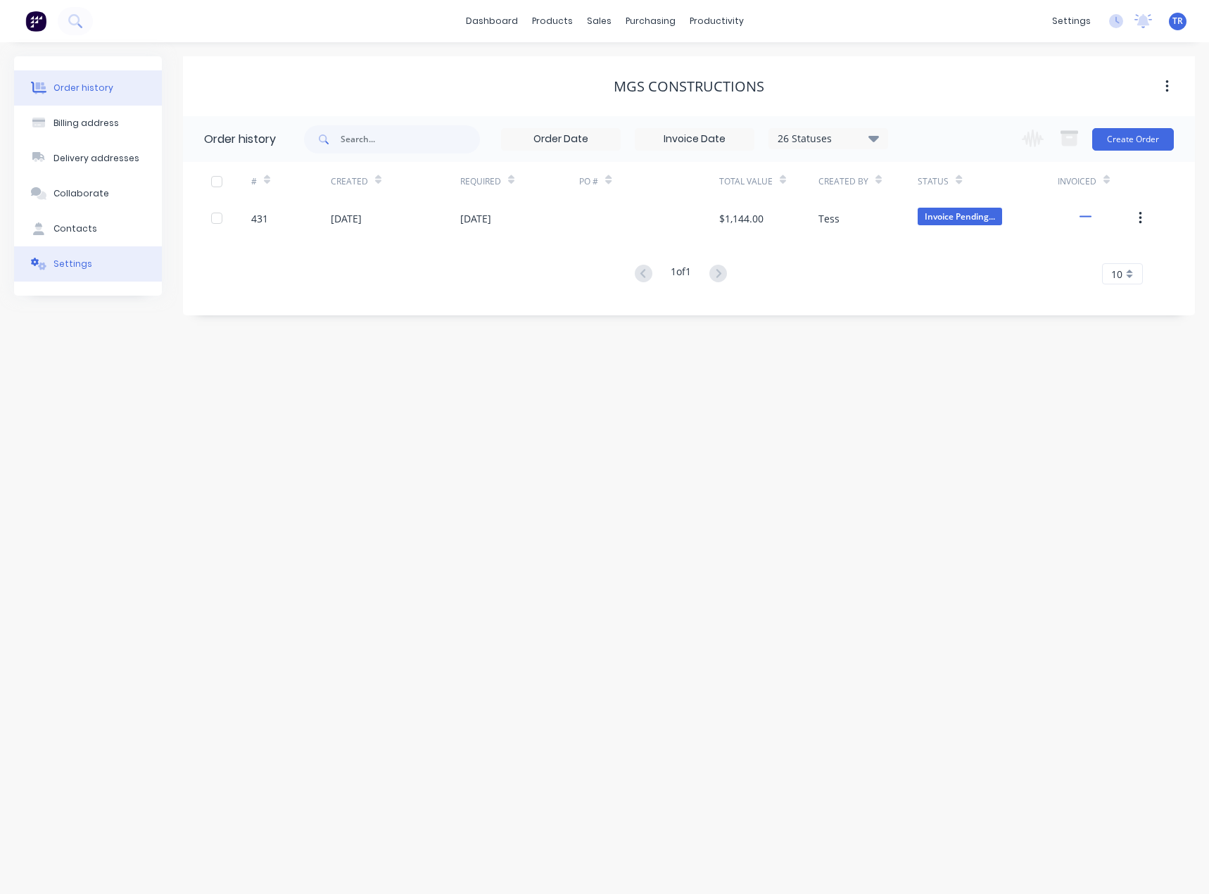
click at [96, 259] on button "Settings" at bounding box center [88, 263] width 148 height 35
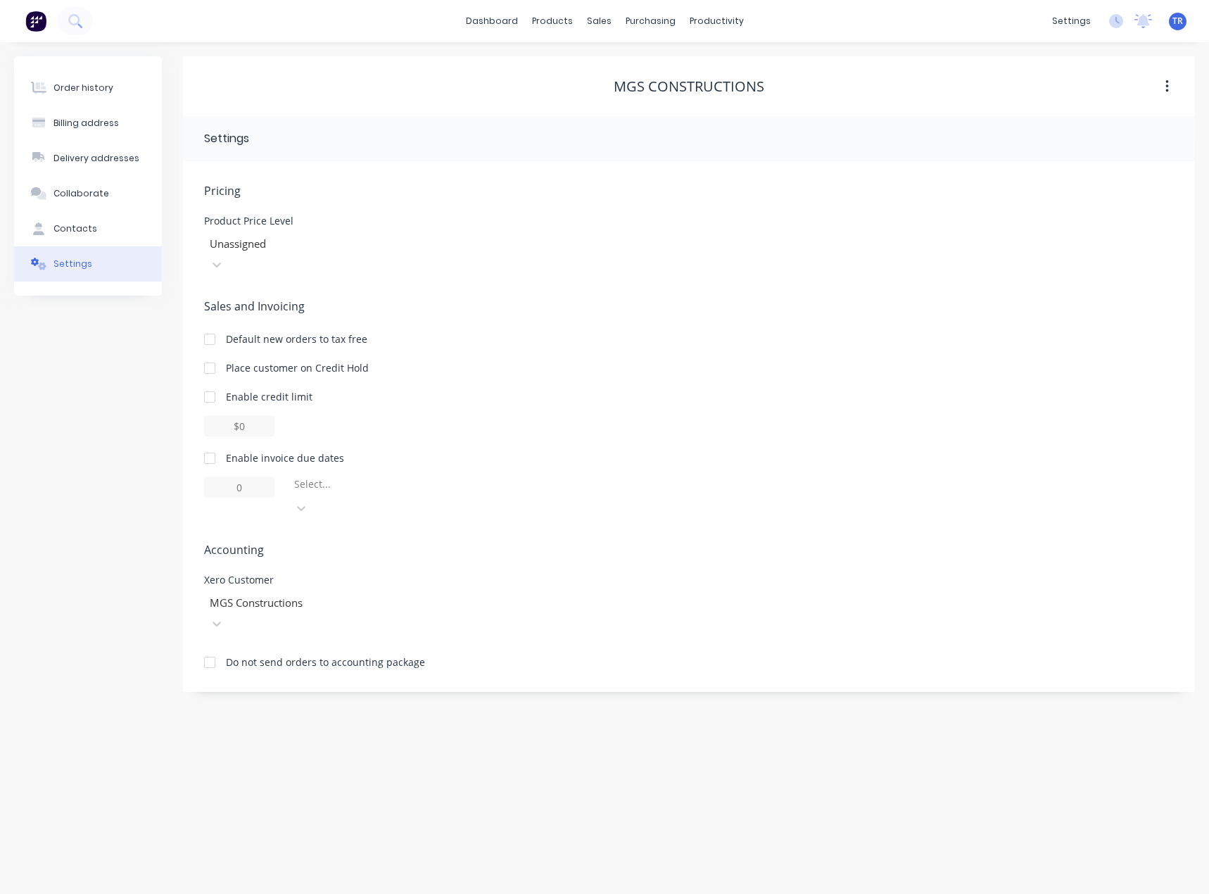
click at [211, 444] on div at bounding box center [210, 458] width 28 height 28
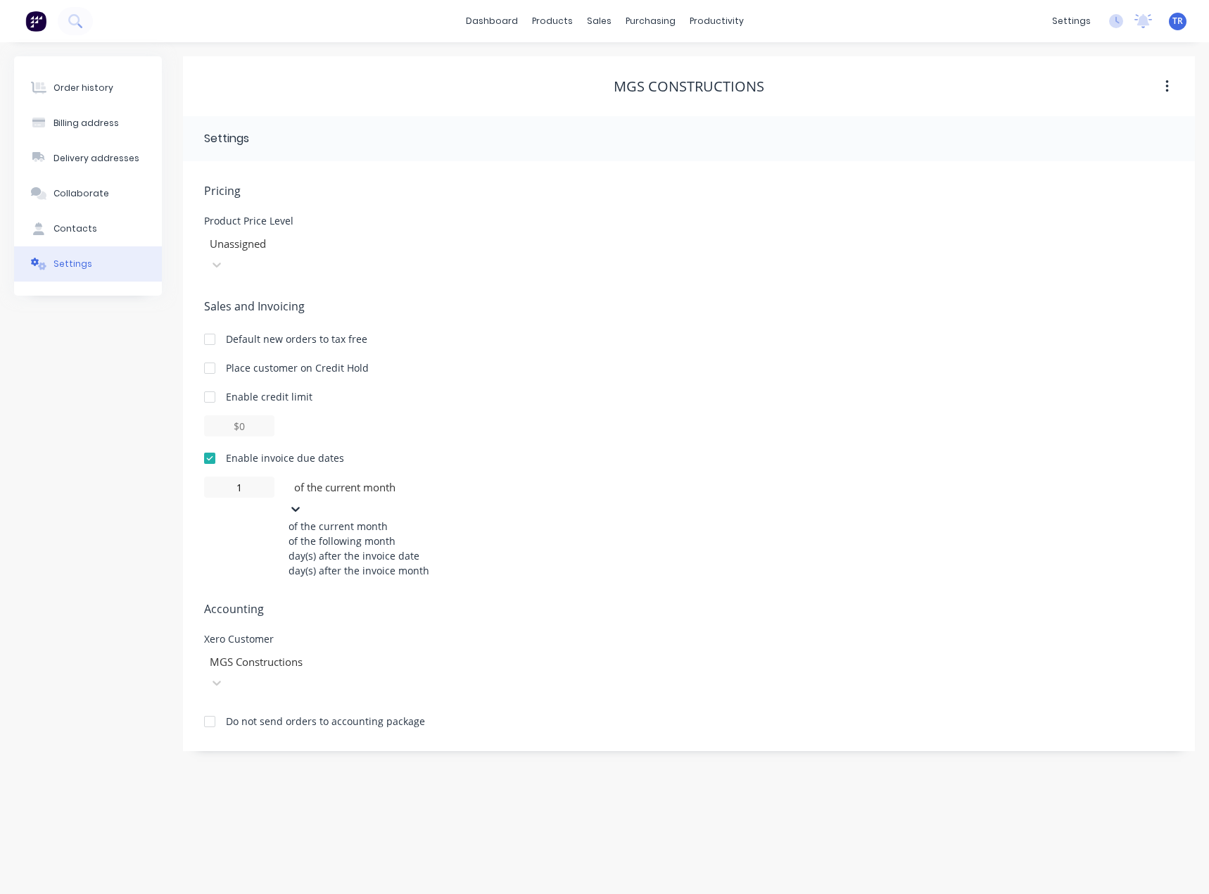
click at [379, 479] on div at bounding box center [394, 488] width 203 height 18
click at [373, 557] on div "day(s) after the invoice date" at bounding box center [394, 555] width 211 height 15
type input "0"
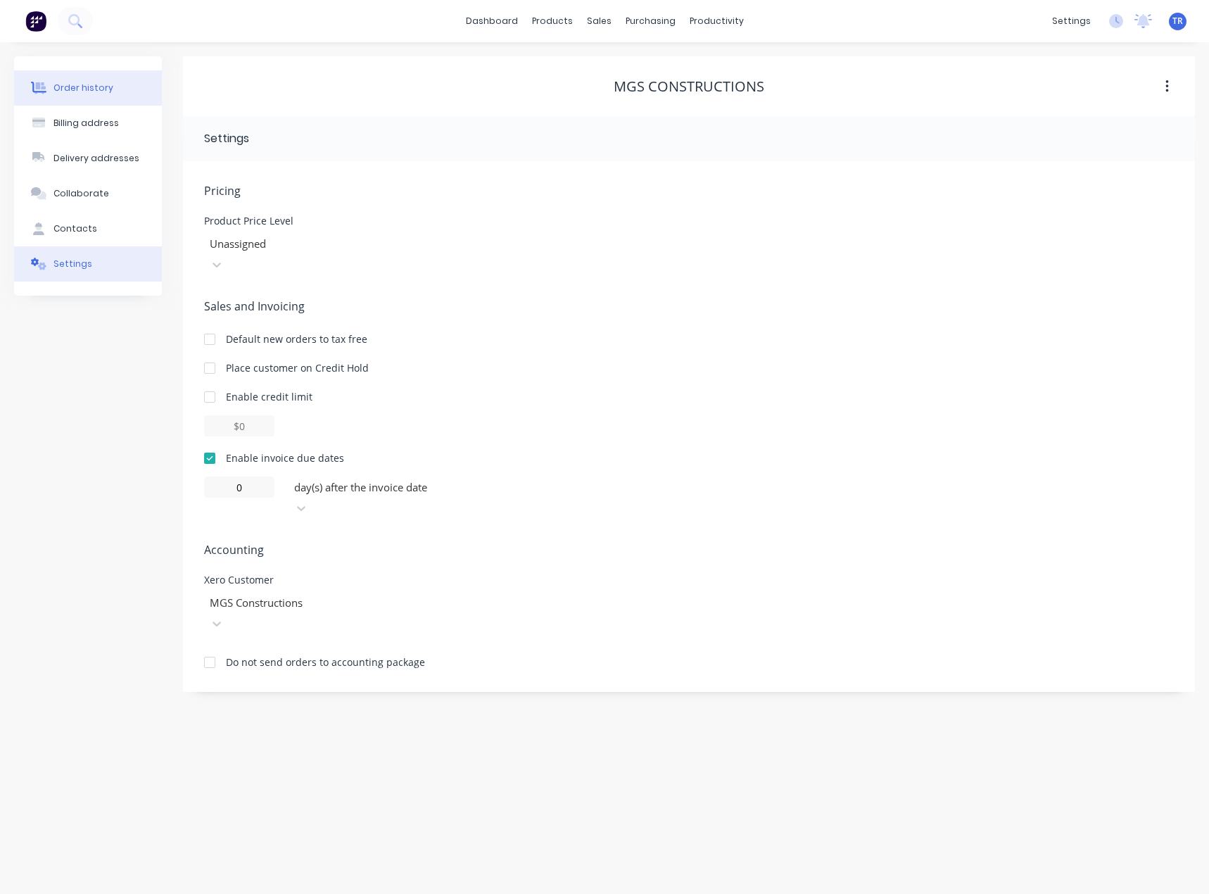
click at [92, 89] on div "Order history" at bounding box center [83, 88] width 60 height 13
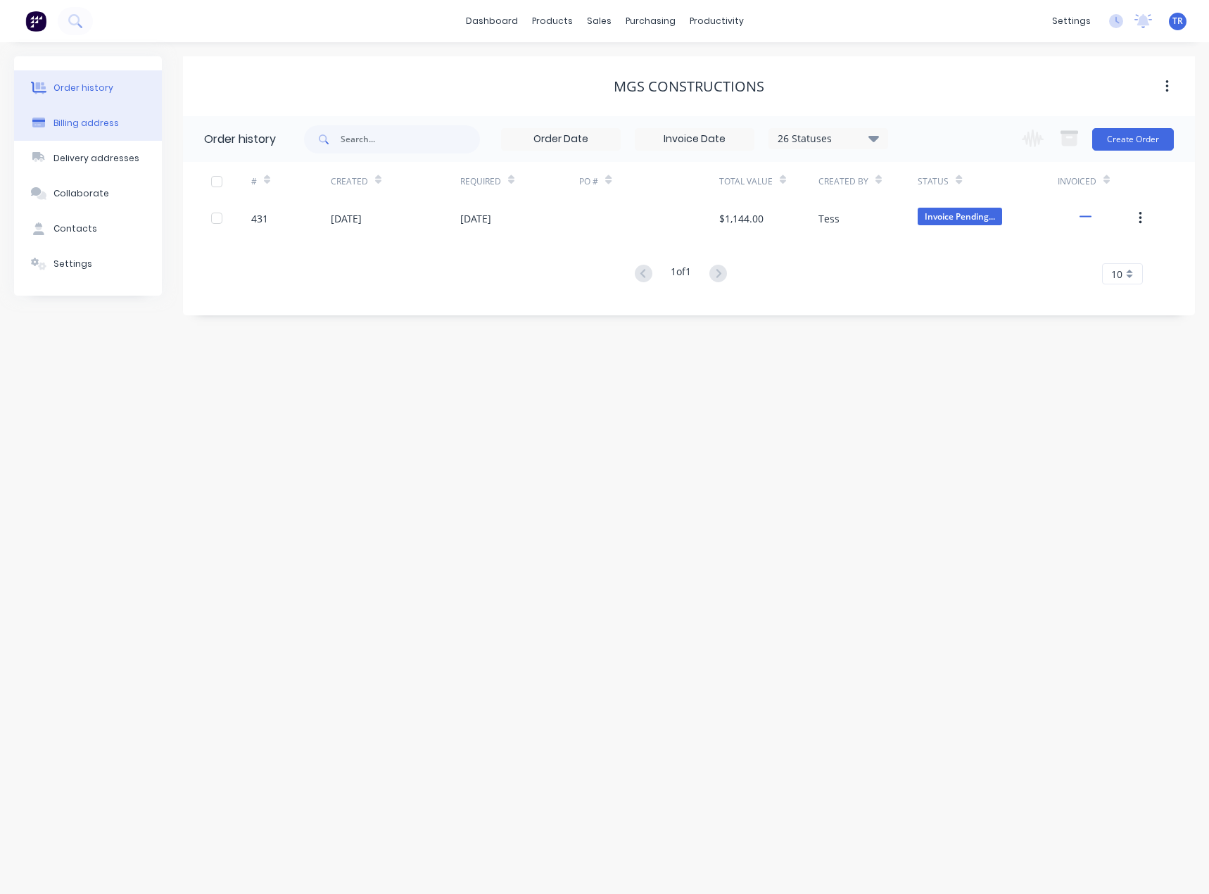
click at [77, 128] on div "Billing address" at bounding box center [85, 123] width 65 height 13
select select "AU"
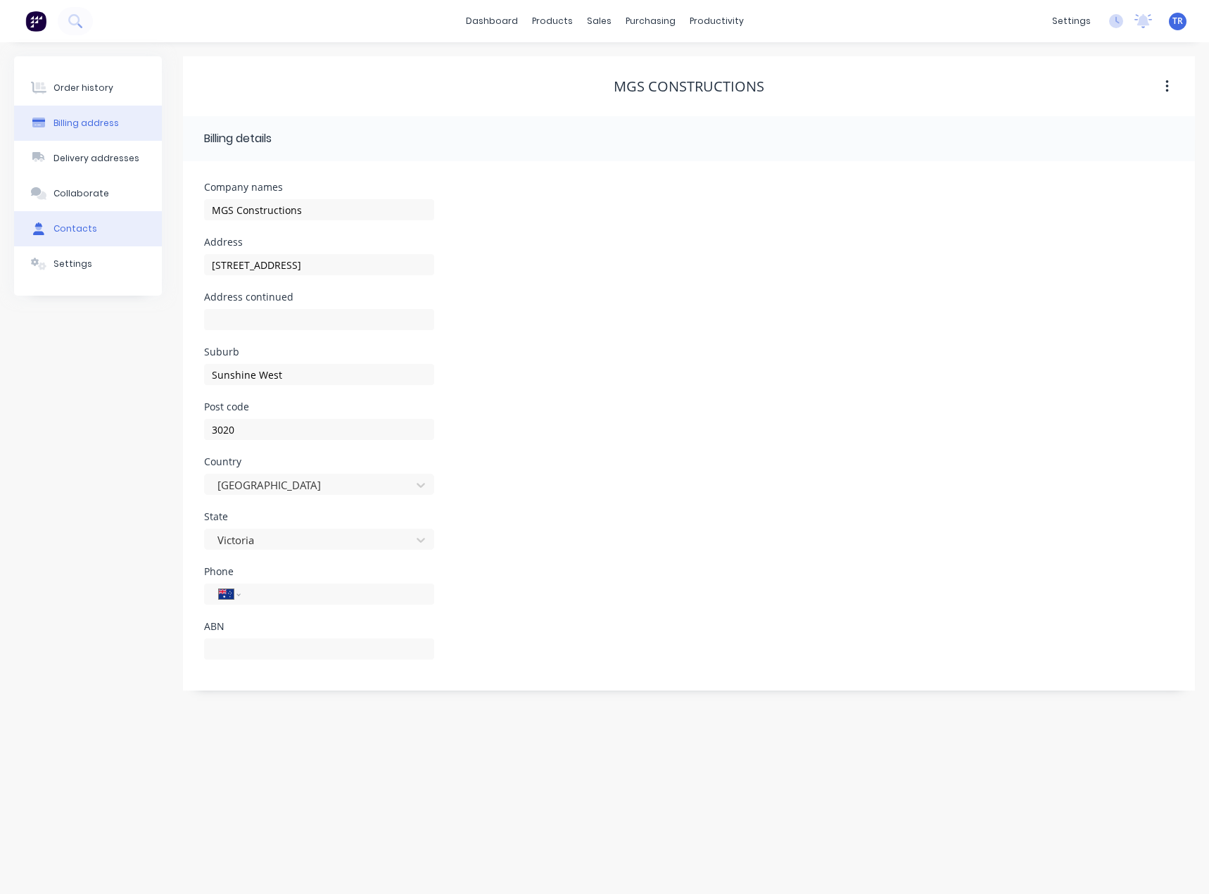
click at [96, 224] on button "Contacts" at bounding box center [88, 228] width 148 height 35
select select "AU"
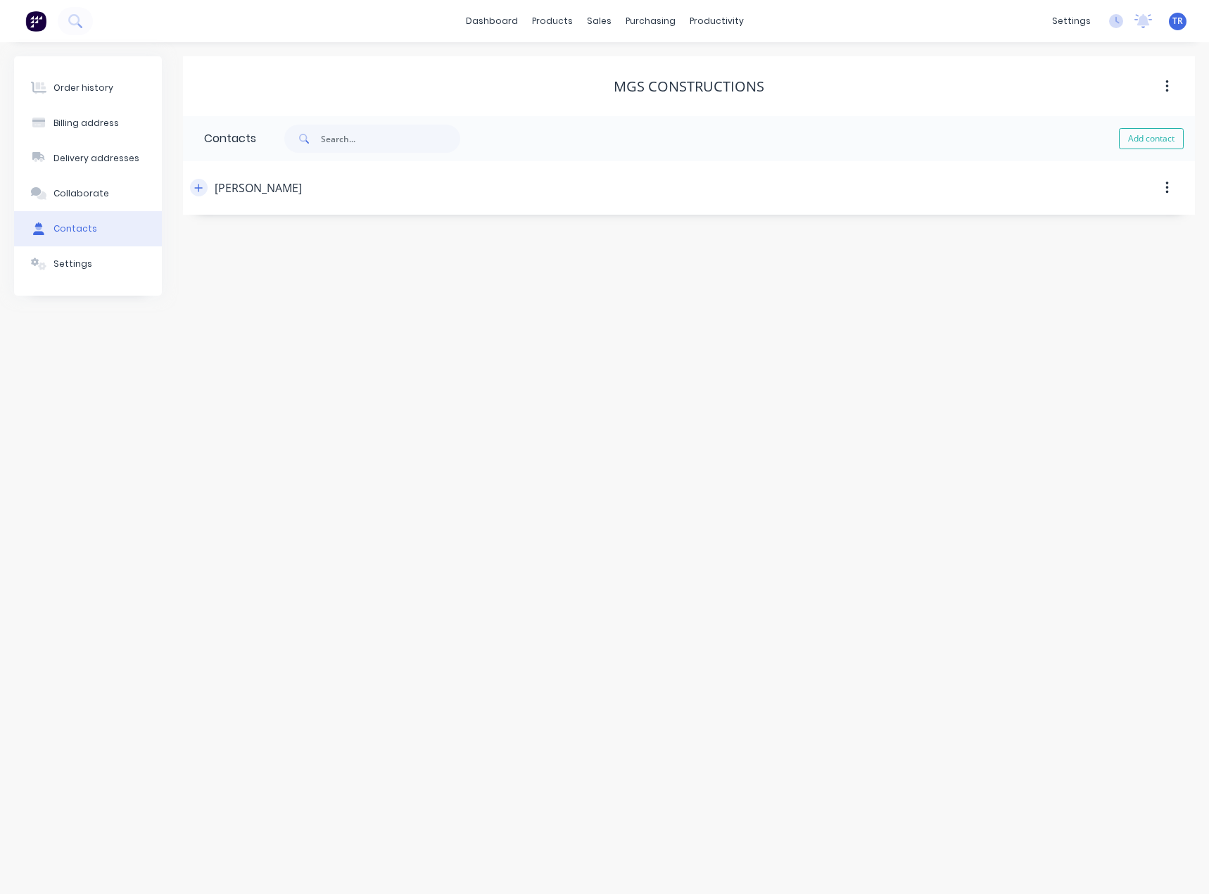
click at [203, 191] on icon "button" at bounding box center [198, 188] width 8 height 10
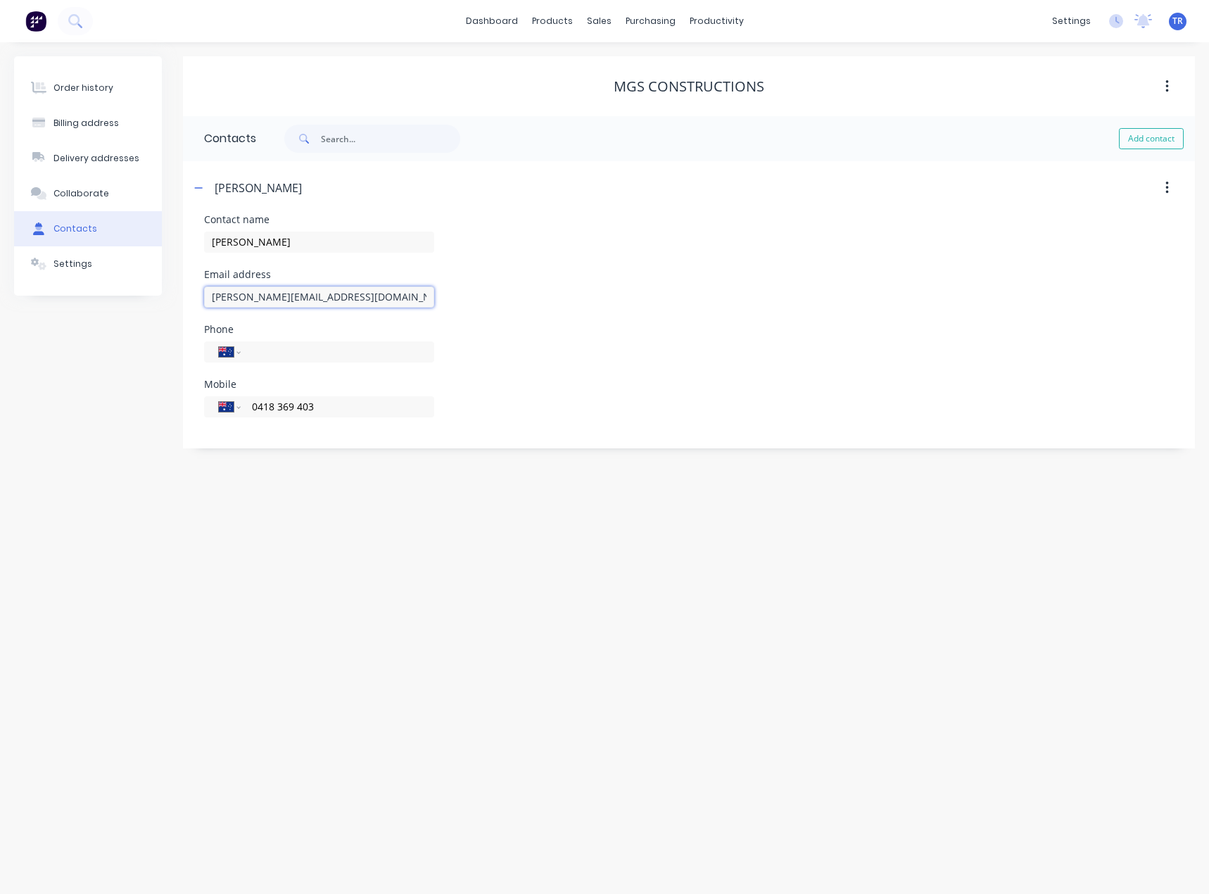
drag, startPoint x: 210, startPoint y: 300, endPoint x: 146, endPoint y: 309, distance: 64.7
click at [146, 308] on div "Order history Billing address Delivery addresses Collaborate Contacts Settings …" at bounding box center [604, 252] width 1181 height 392
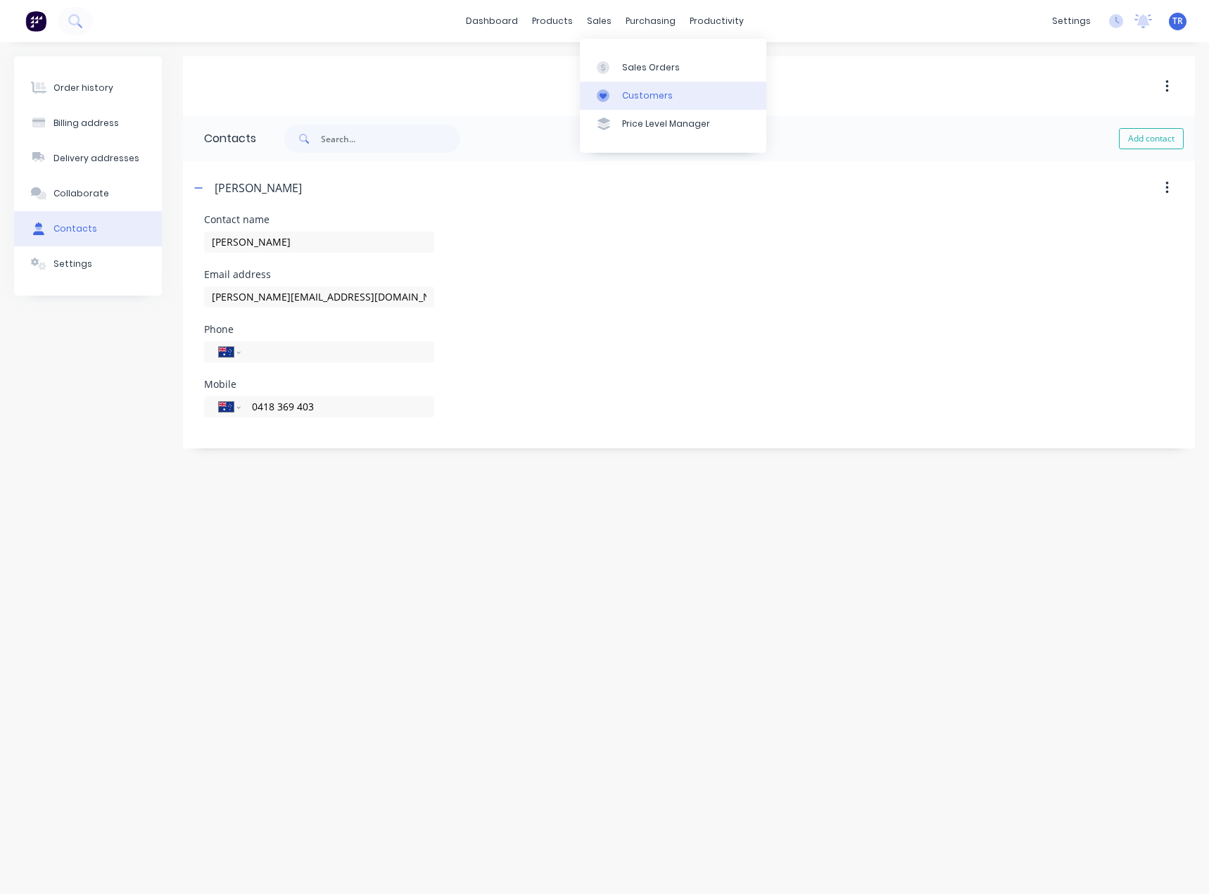
click at [589, 106] on link "Customers" at bounding box center [673, 96] width 186 height 28
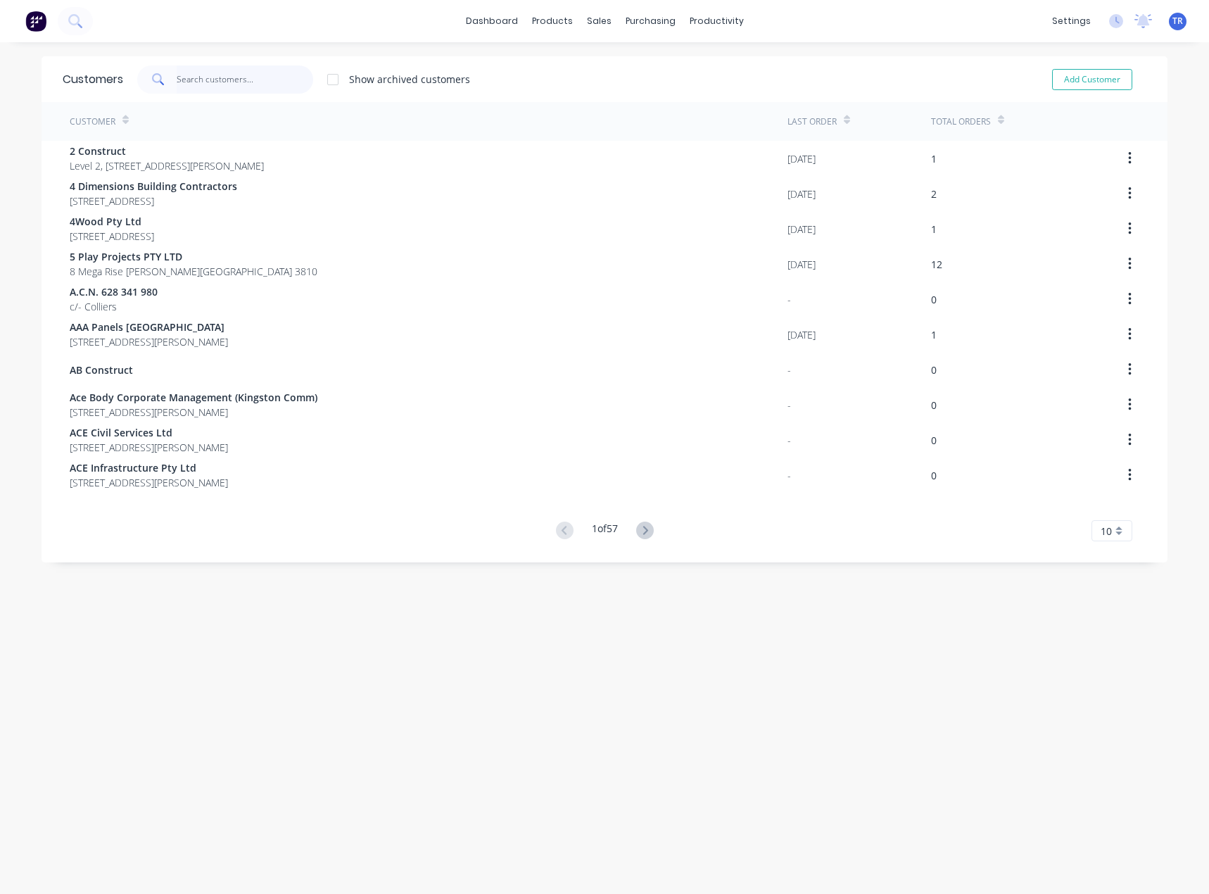
paste input "MA Financial Group"
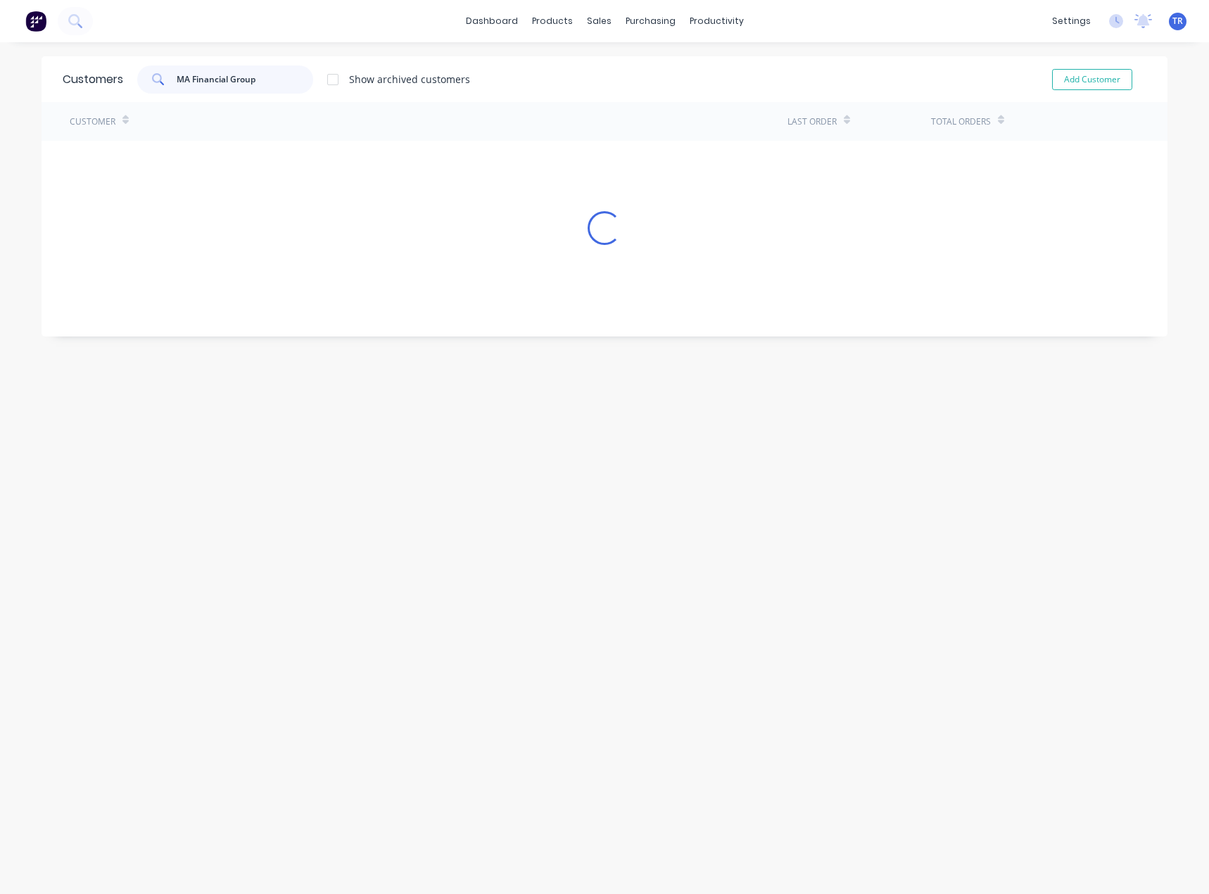
click at [251, 77] on input "MA Financial Group" at bounding box center [245, 79] width 137 height 28
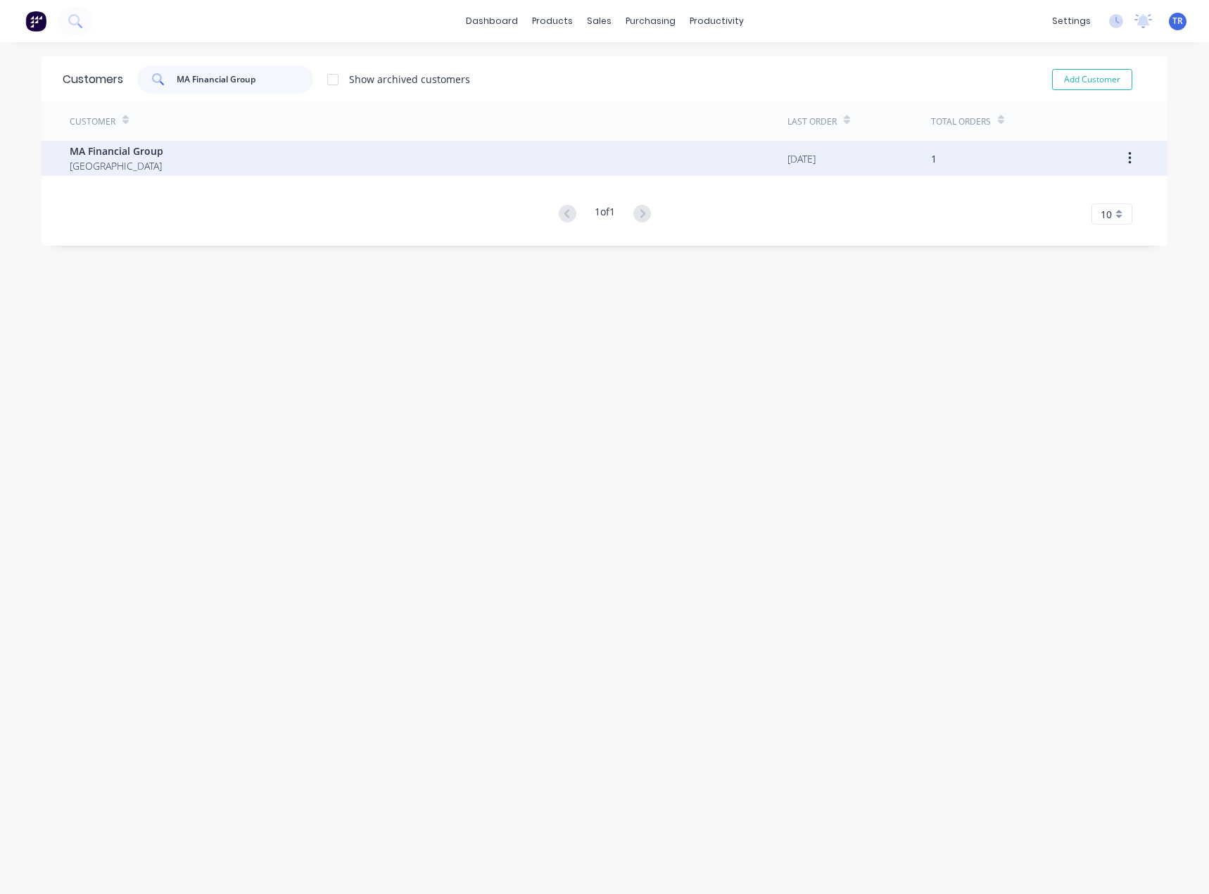
type input "MA Financial Group"
click at [213, 145] on div "MA Financial Group Australia" at bounding box center [429, 158] width 718 height 35
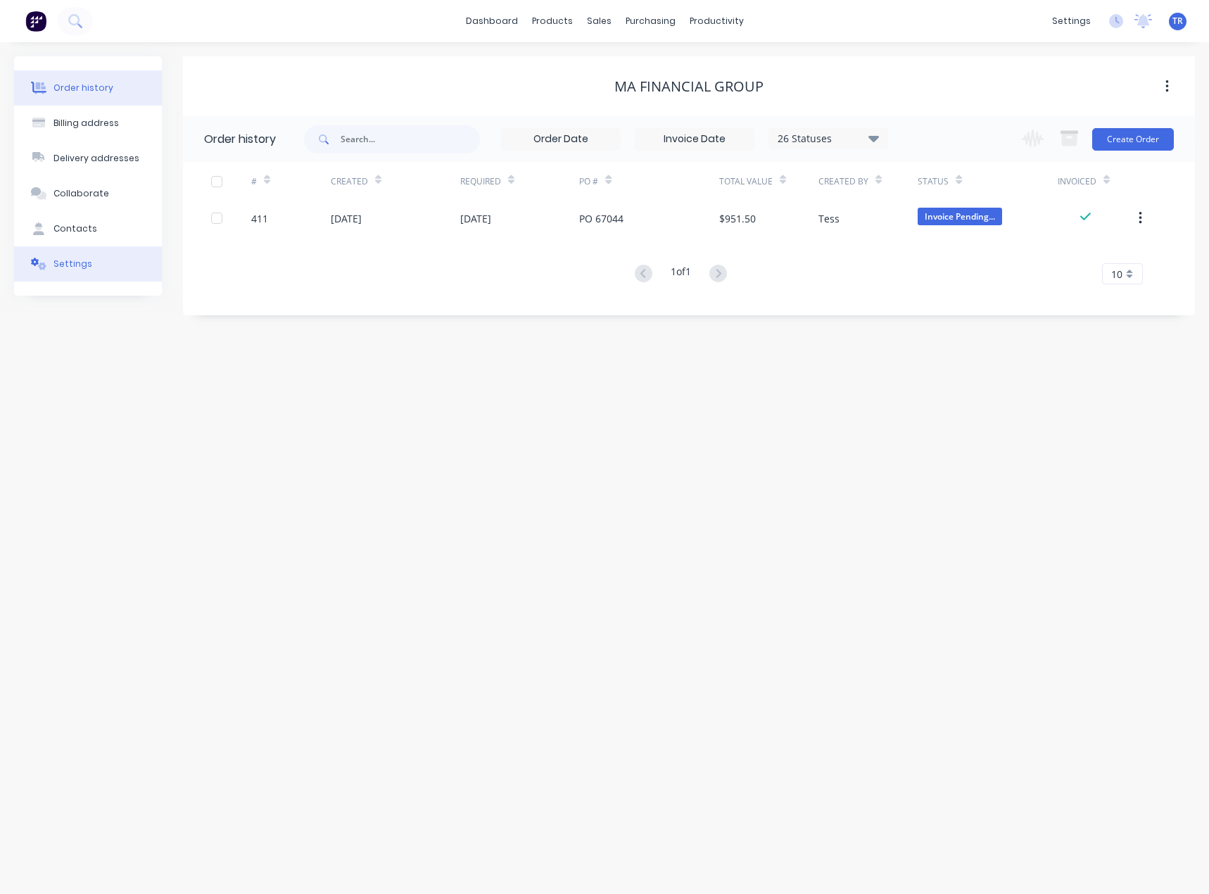
click at [79, 263] on div "Settings" at bounding box center [72, 264] width 39 height 13
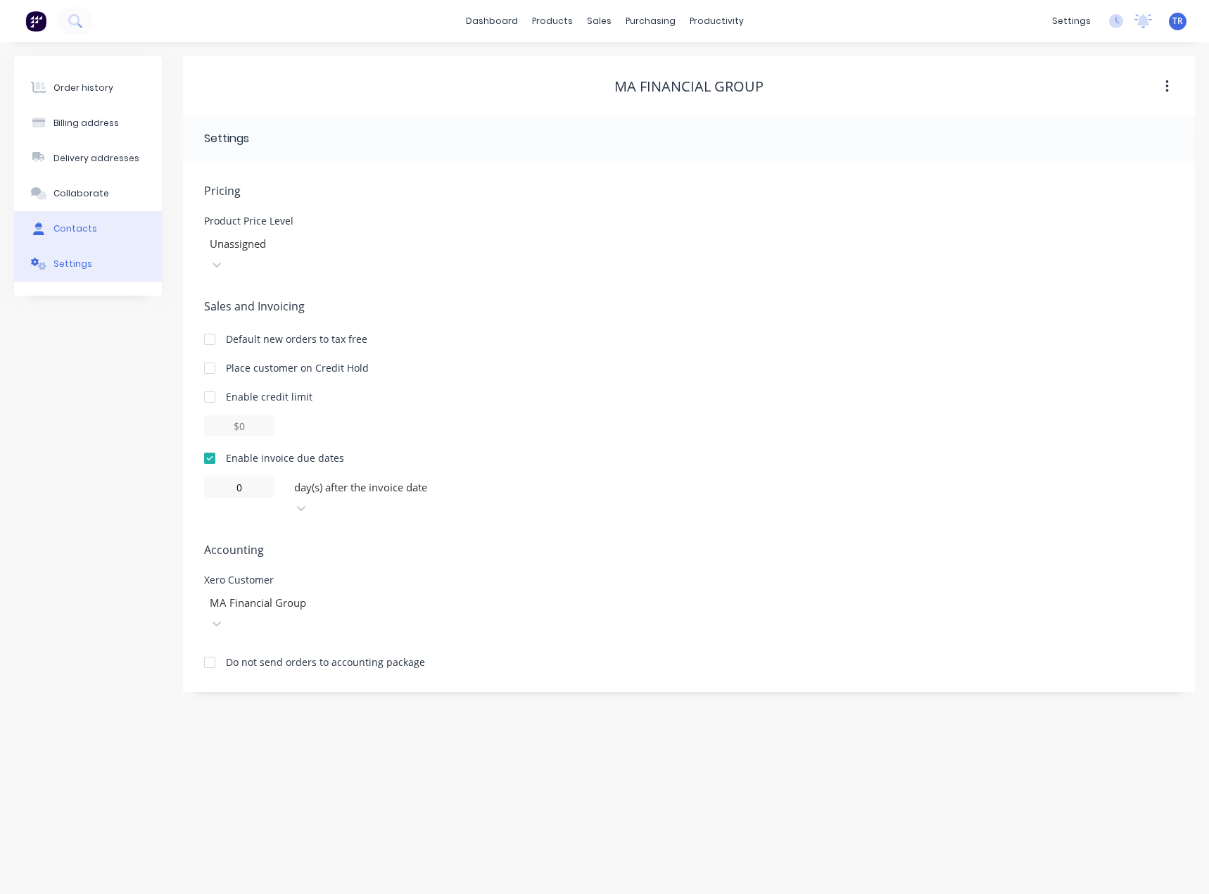
click at [63, 218] on button "Contacts" at bounding box center [88, 228] width 148 height 35
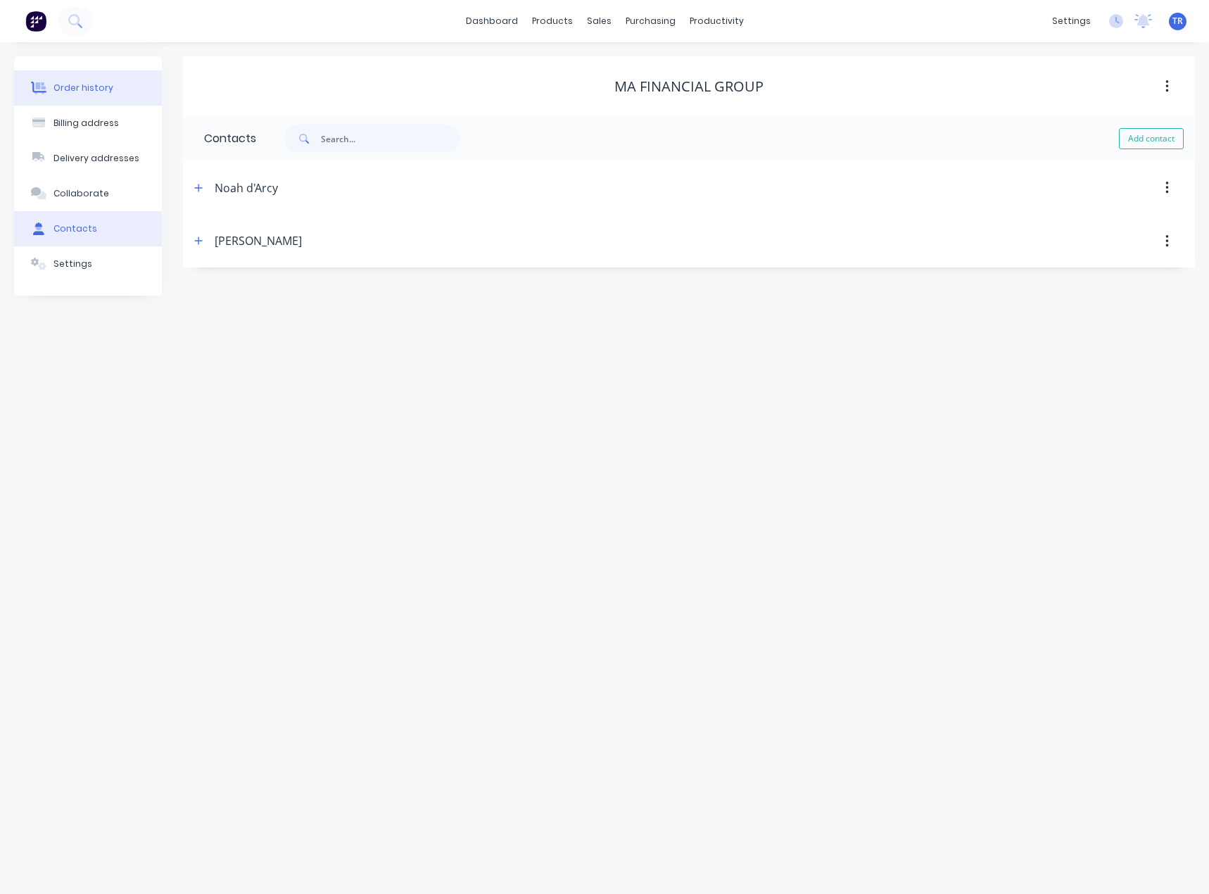
click at [123, 100] on button "Order history" at bounding box center [88, 87] width 148 height 35
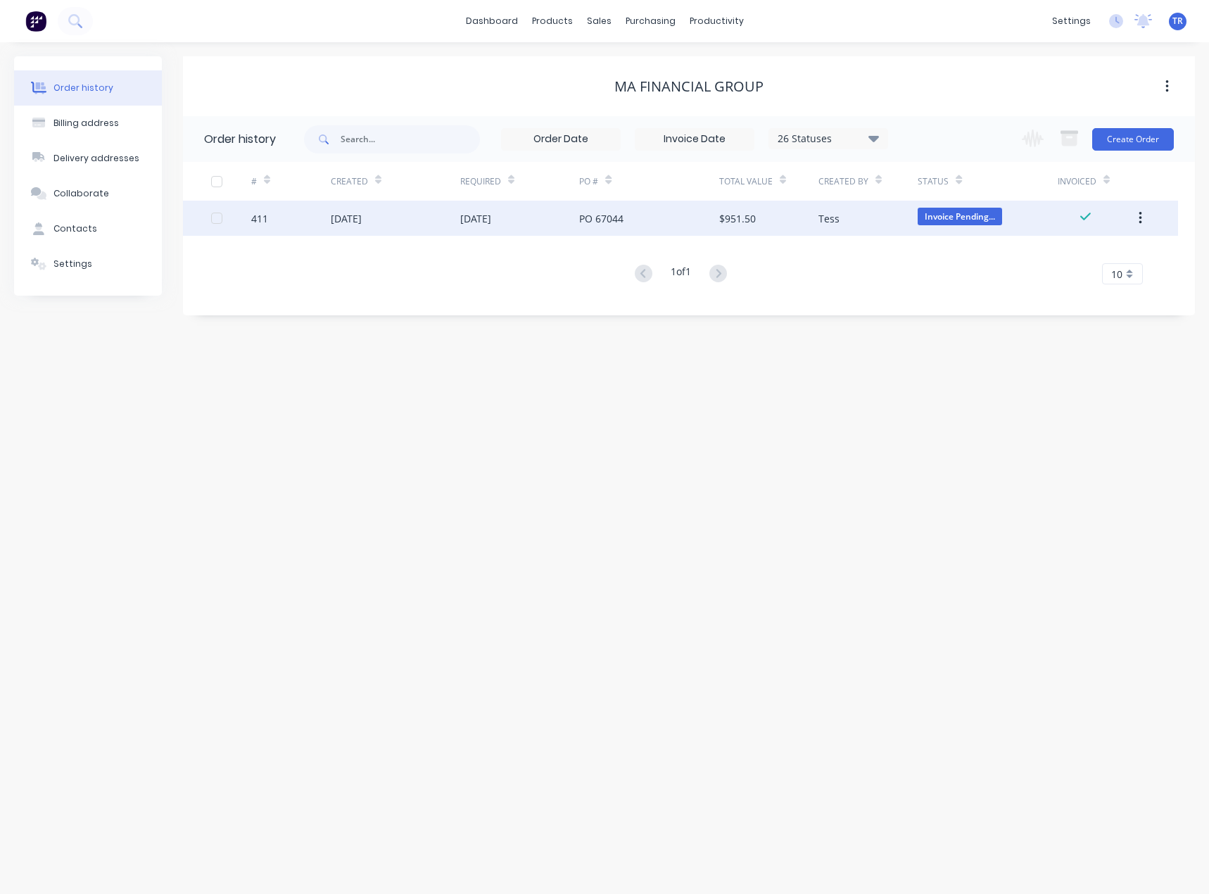
click at [310, 216] on div "411" at bounding box center [291, 218] width 80 height 35
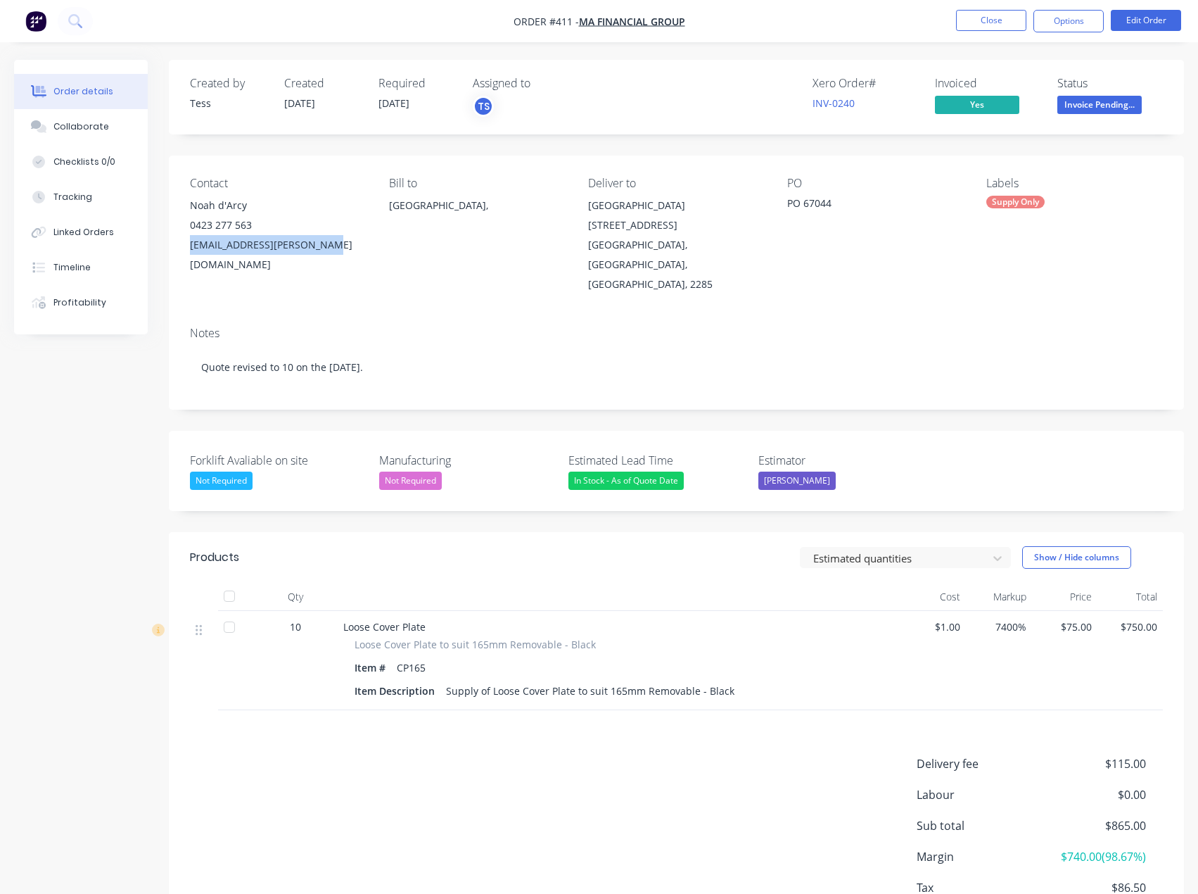
drag, startPoint x: 310, startPoint y: 242, endPoint x: 183, endPoint y: 243, distance: 127.4
click at [183, 243] on div "Contact Noah d'Arcy 0423 277 563 noah.darcy@mafinancial.com Bill to Australia, …" at bounding box center [676, 236] width 1015 height 160
copy div "noah.darcy@mafinancial.com"
click at [987, 23] on button "Close" at bounding box center [991, 20] width 70 height 21
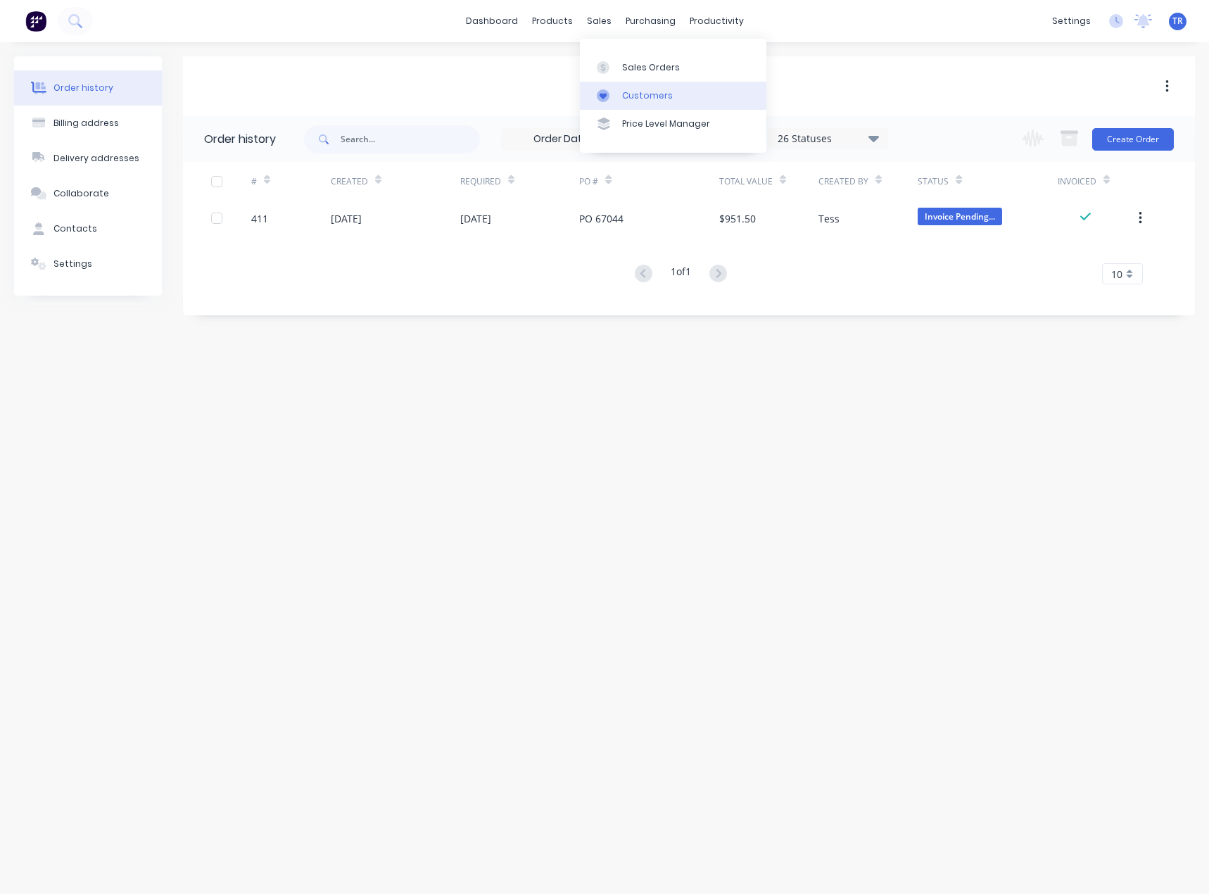
click at [606, 91] on icon at bounding box center [603, 95] width 13 height 13
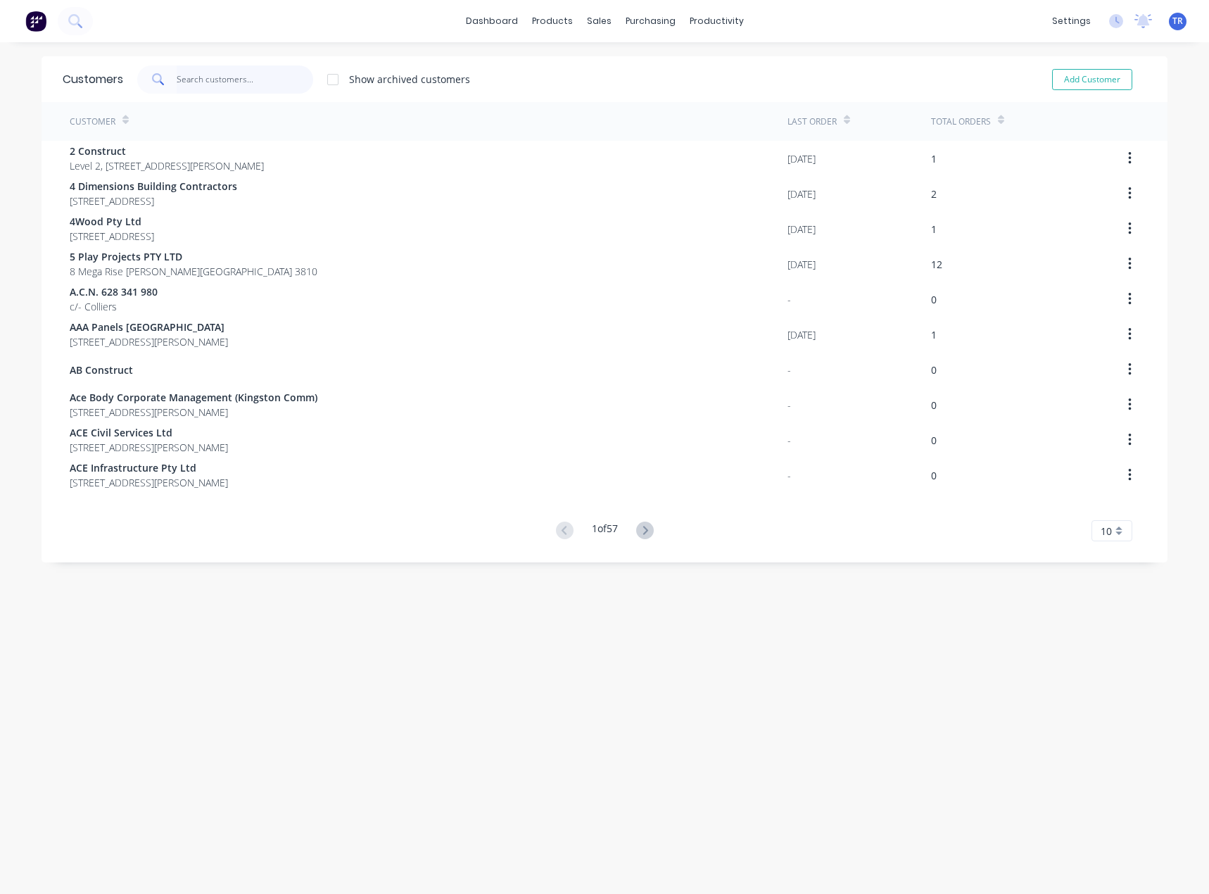
paste input "Rotork Australia Pty Ltd"
click at [237, 88] on input "Rotork Australia Pty Ltd" at bounding box center [245, 79] width 137 height 28
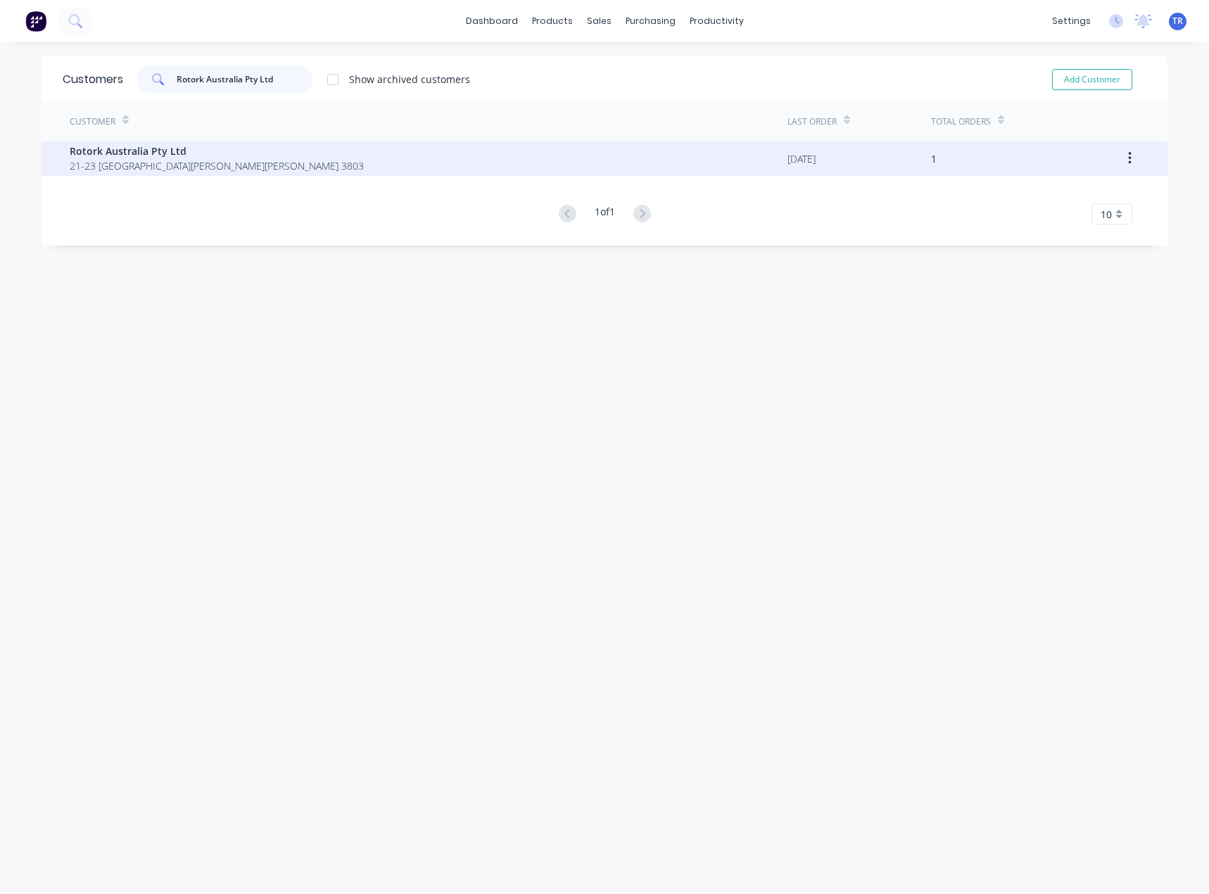
type input "Rotork Australia Pty Ltd"
click at [146, 156] on span "Rotork Australia Pty Ltd" at bounding box center [217, 151] width 294 height 15
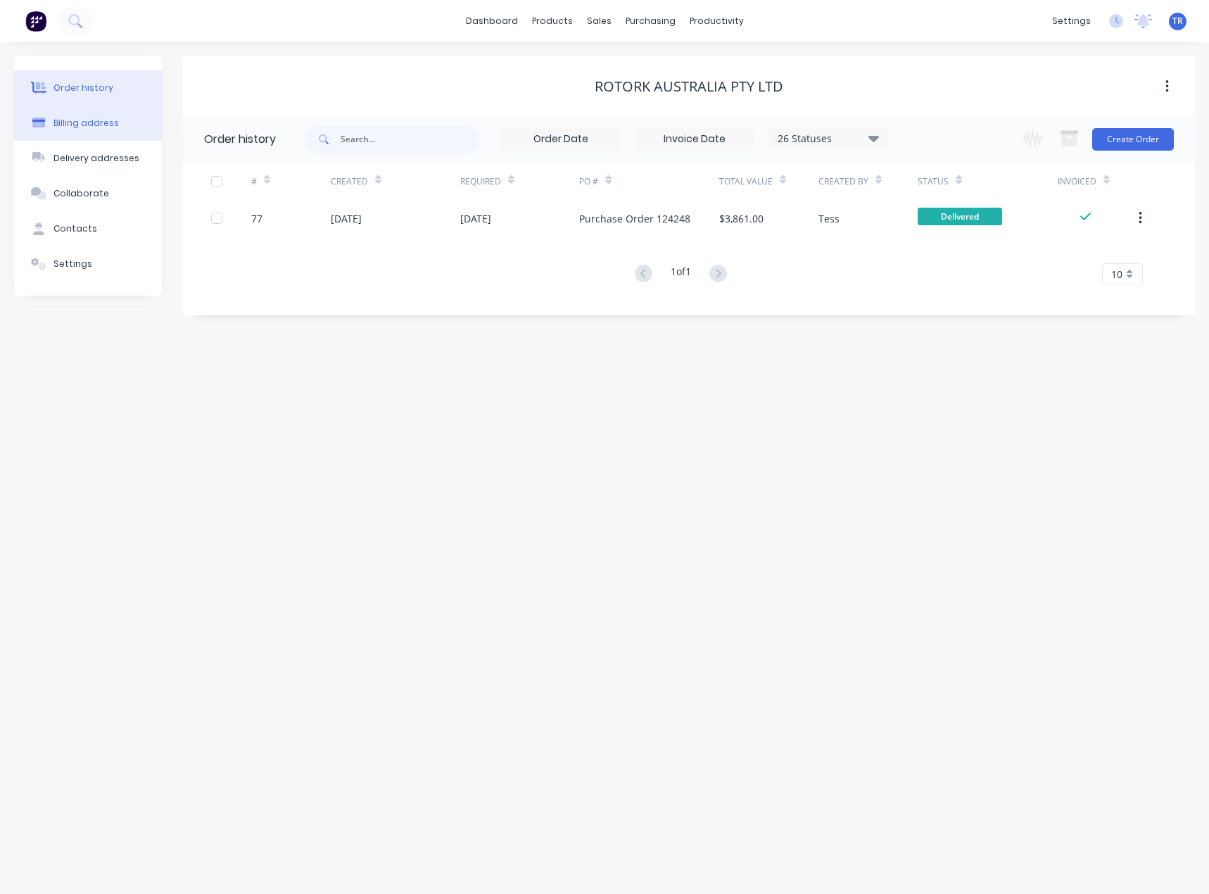
drag, startPoint x: 141, startPoint y: 127, endPoint x: 134, endPoint y: 134, distance: 10.5
click at [141, 126] on button "Billing address" at bounding box center [88, 123] width 148 height 35
select select "AU"
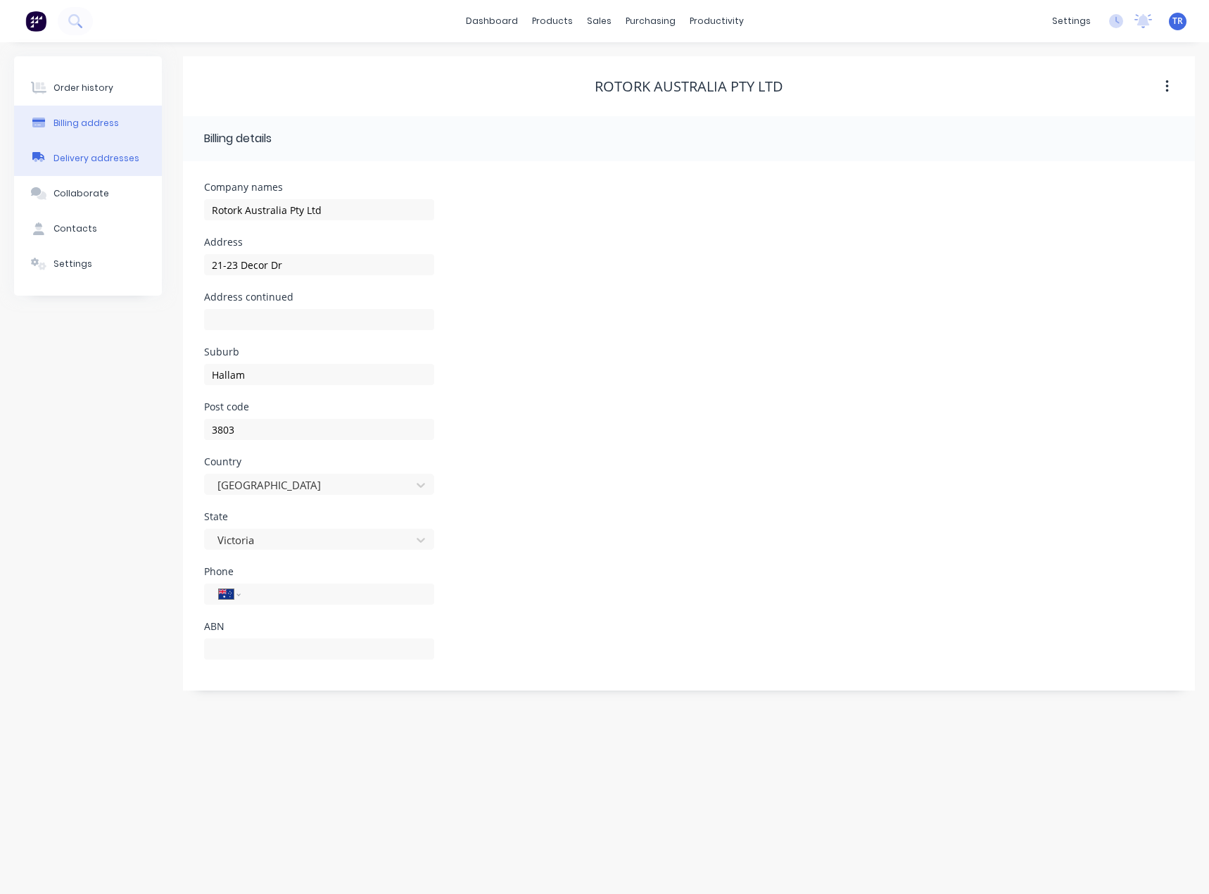
click at [122, 153] on div "Delivery addresses" at bounding box center [96, 158] width 86 height 13
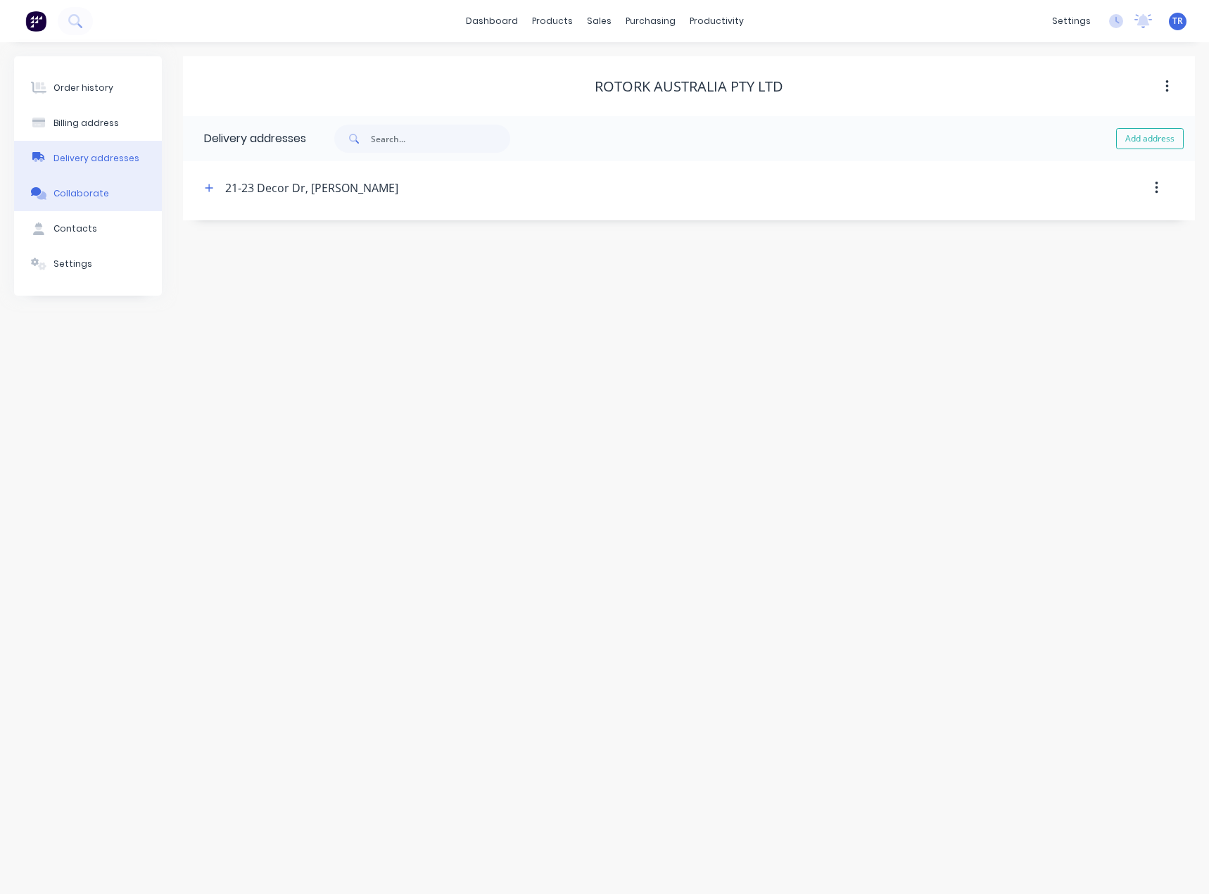
click at [110, 197] on button "Collaborate" at bounding box center [88, 193] width 148 height 35
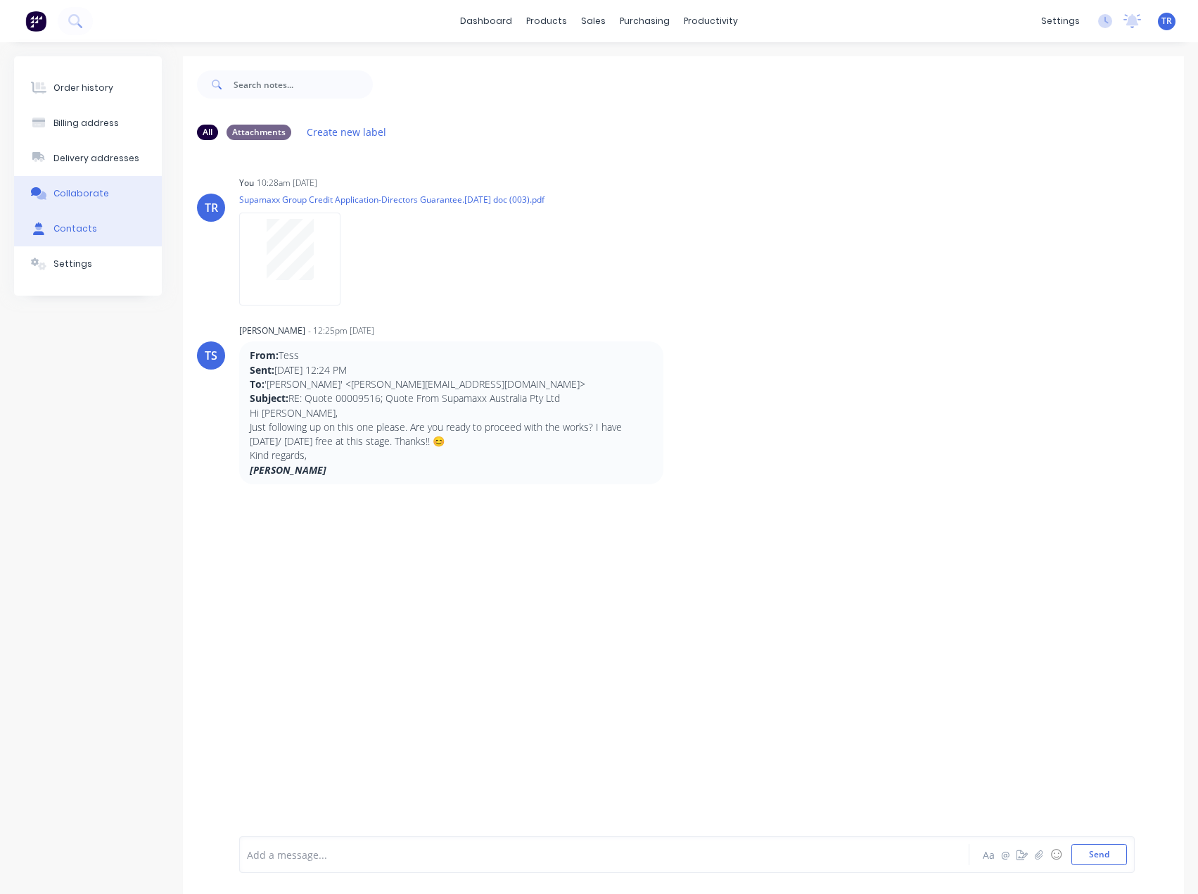
click at [97, 232] on button "Contacts" at bounding box center [88, 228] width 148 height 35
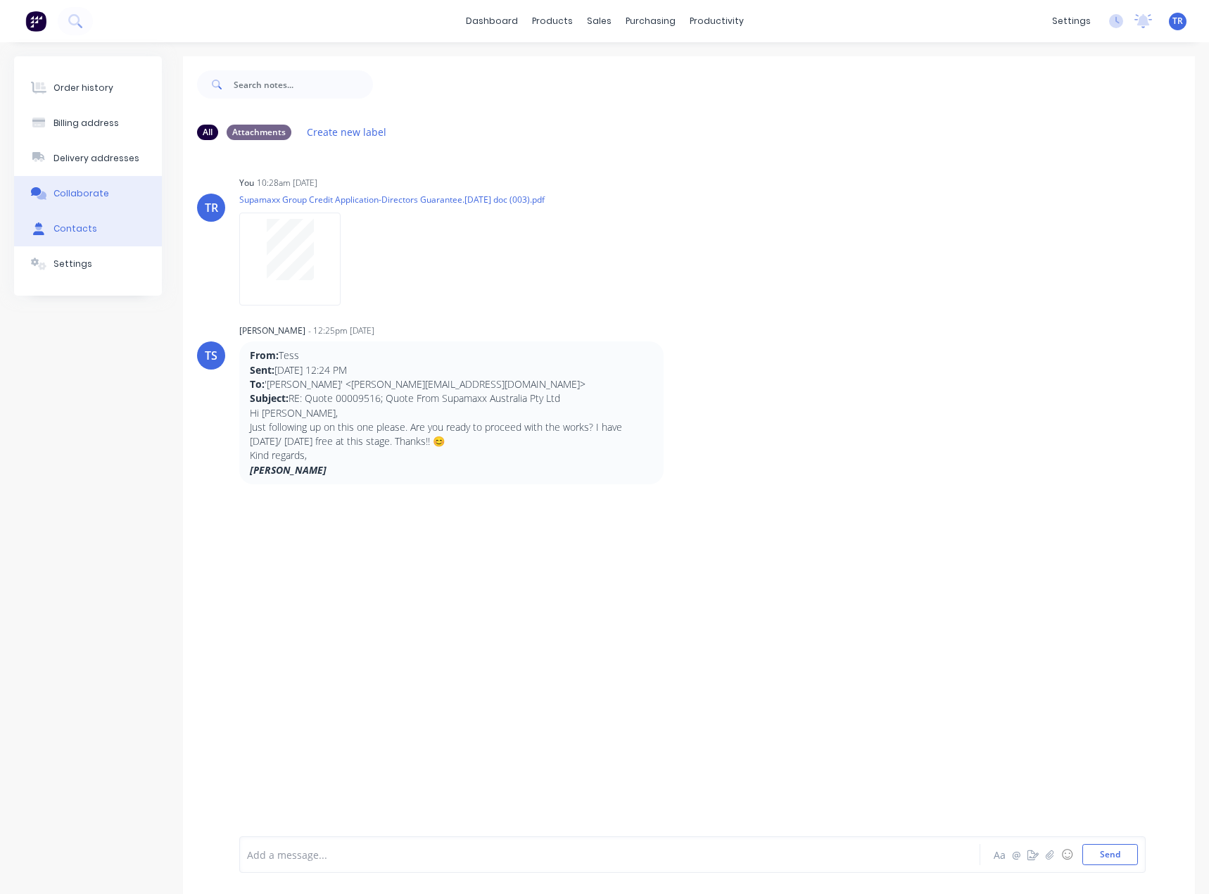
select select "AU"
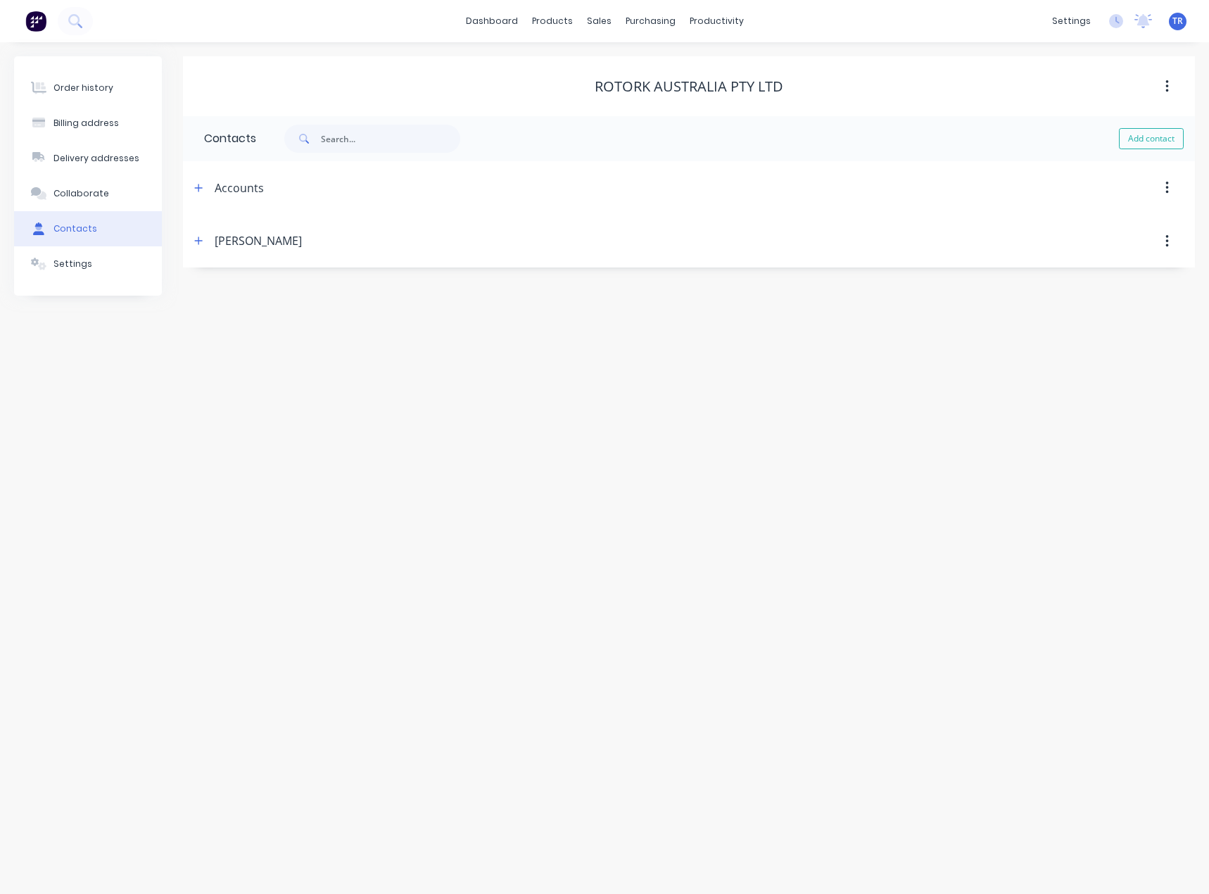
click at [212, 186] on div "Accounts" at bounding box center [567, 187] width 754 height 25
click at [205, 193] on span at bounding box center [199, 188] width 18 height 18
click at [201, 192] on icon "button" at bounding box center [198, 188] width 8 height 10
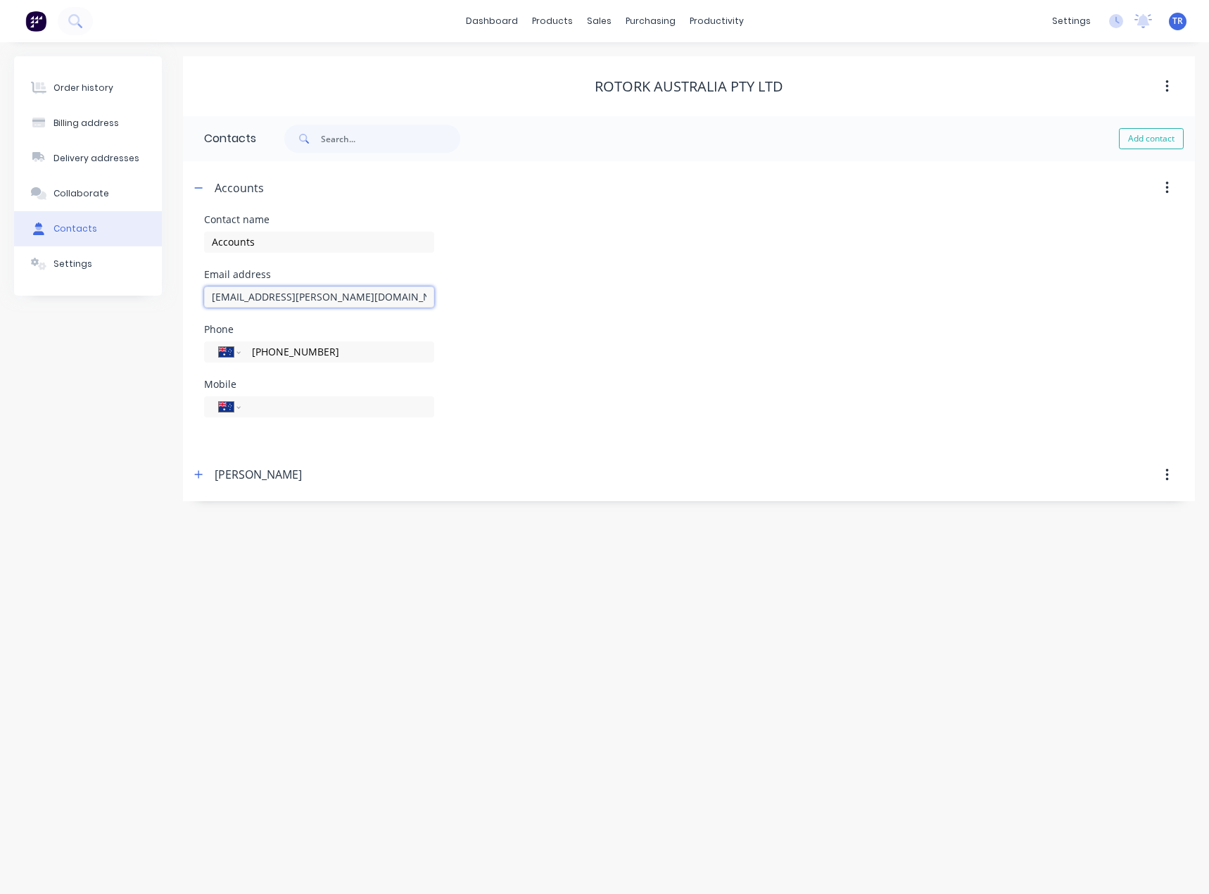
drag, startPoint x: 349, startPoint y: 298, endPoint x: 192, endPoint y: 304, distance: 157.0
click at [192, 304] on div "Contact name Accounts Email address accounts.mel@rotork.com Phone International…" at bounding box center [689, 332] width 1012 height 234
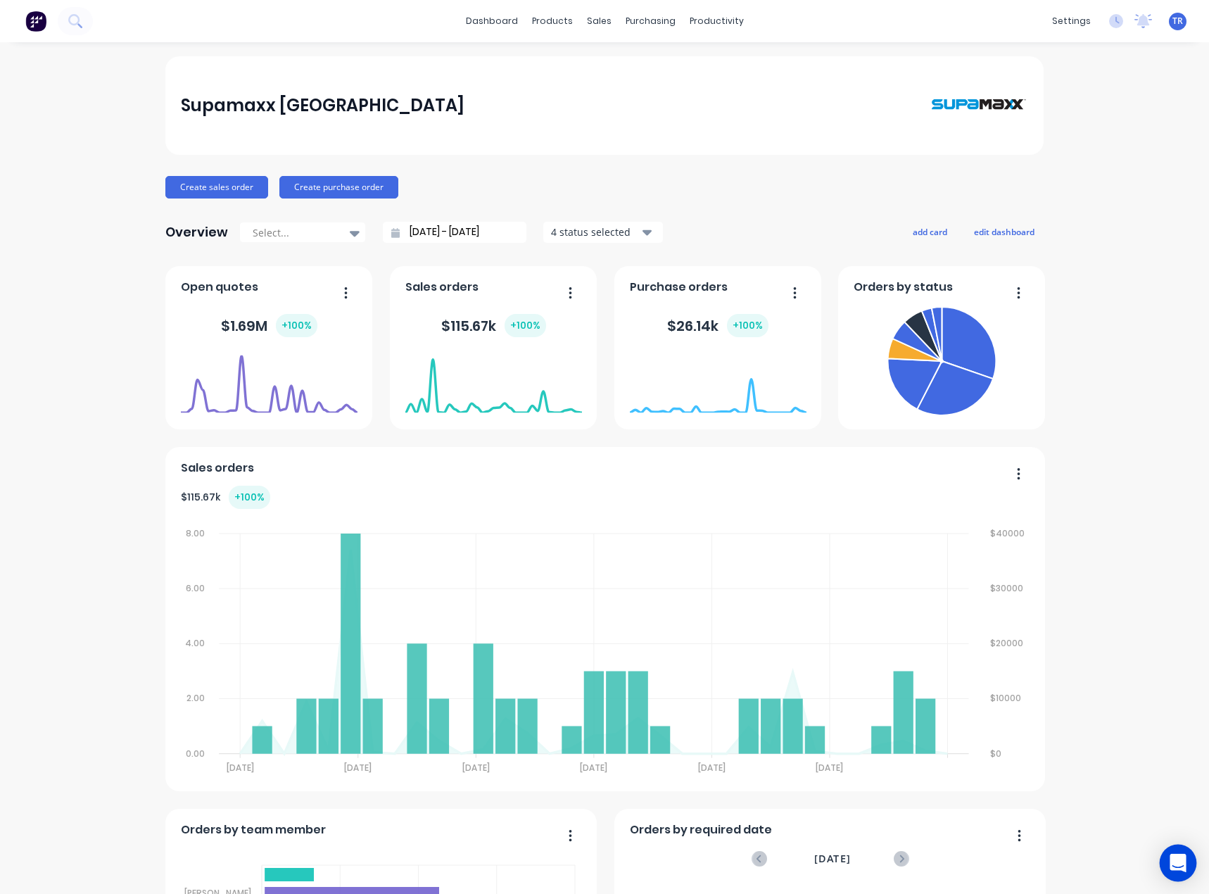
click at [1174, 862] on icon "Open Intercom Messenger" at bounding box center [1178, 863] width 16 height 18
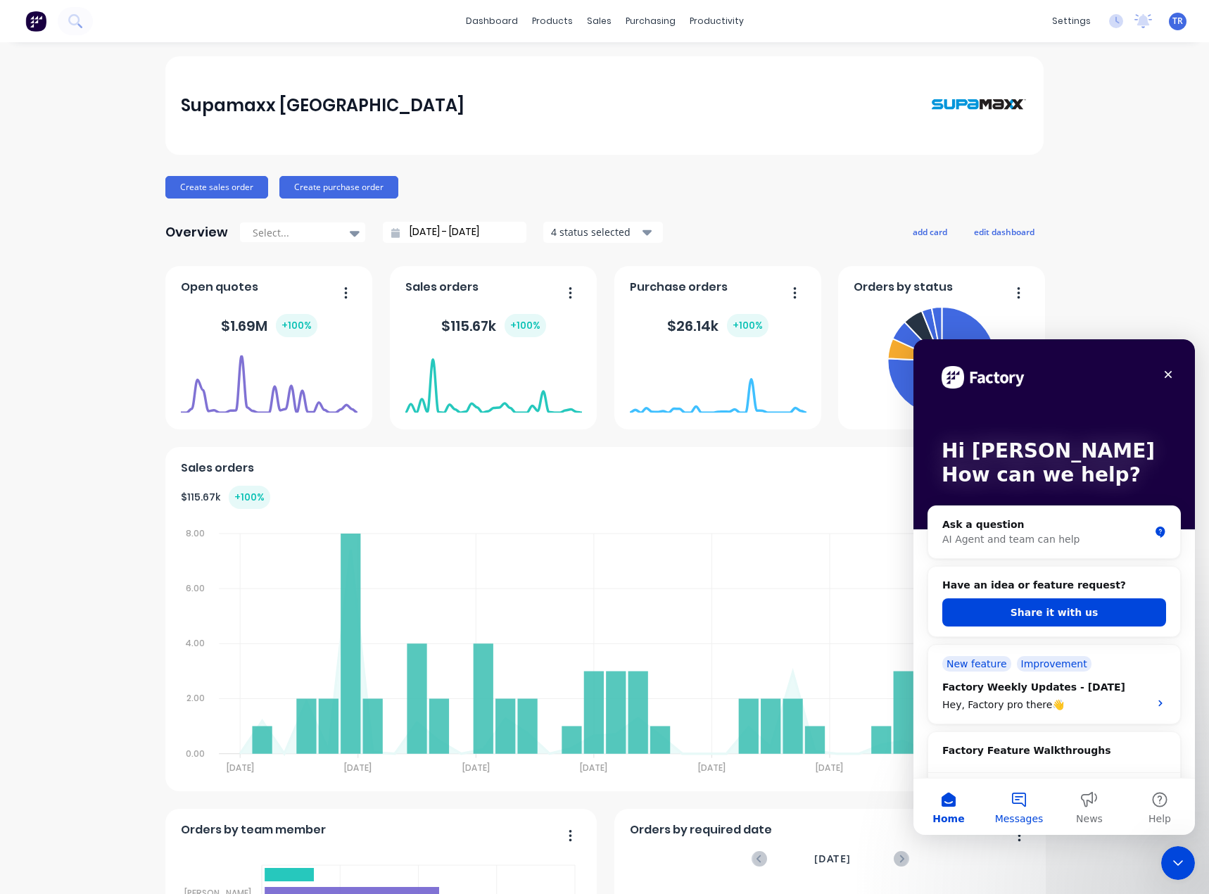
click at [1039, 806] on button "Messages" at bounding box center [1019, 806] width 70 height 56
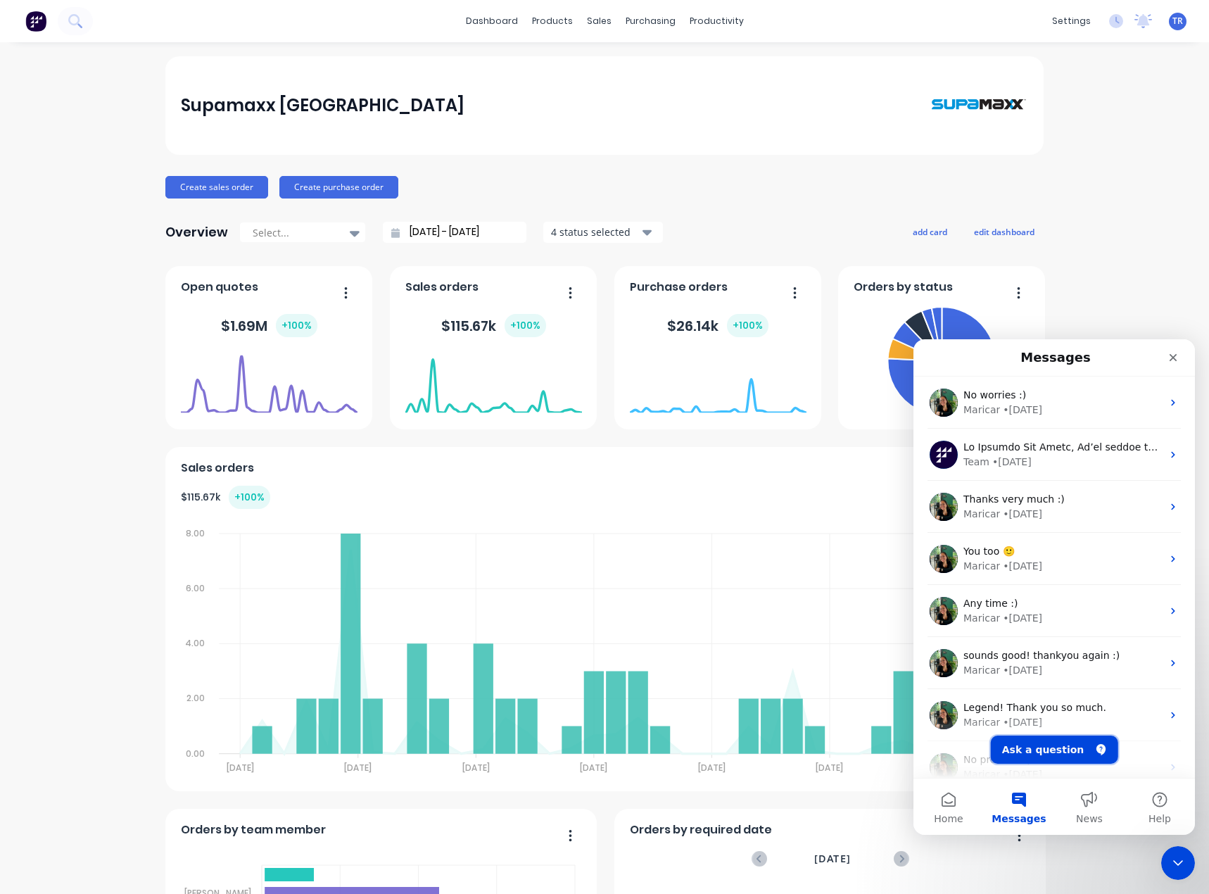
click at [1044, 747] on button "Ask a question" at bounding box center [1054, 749] width 127 height 28
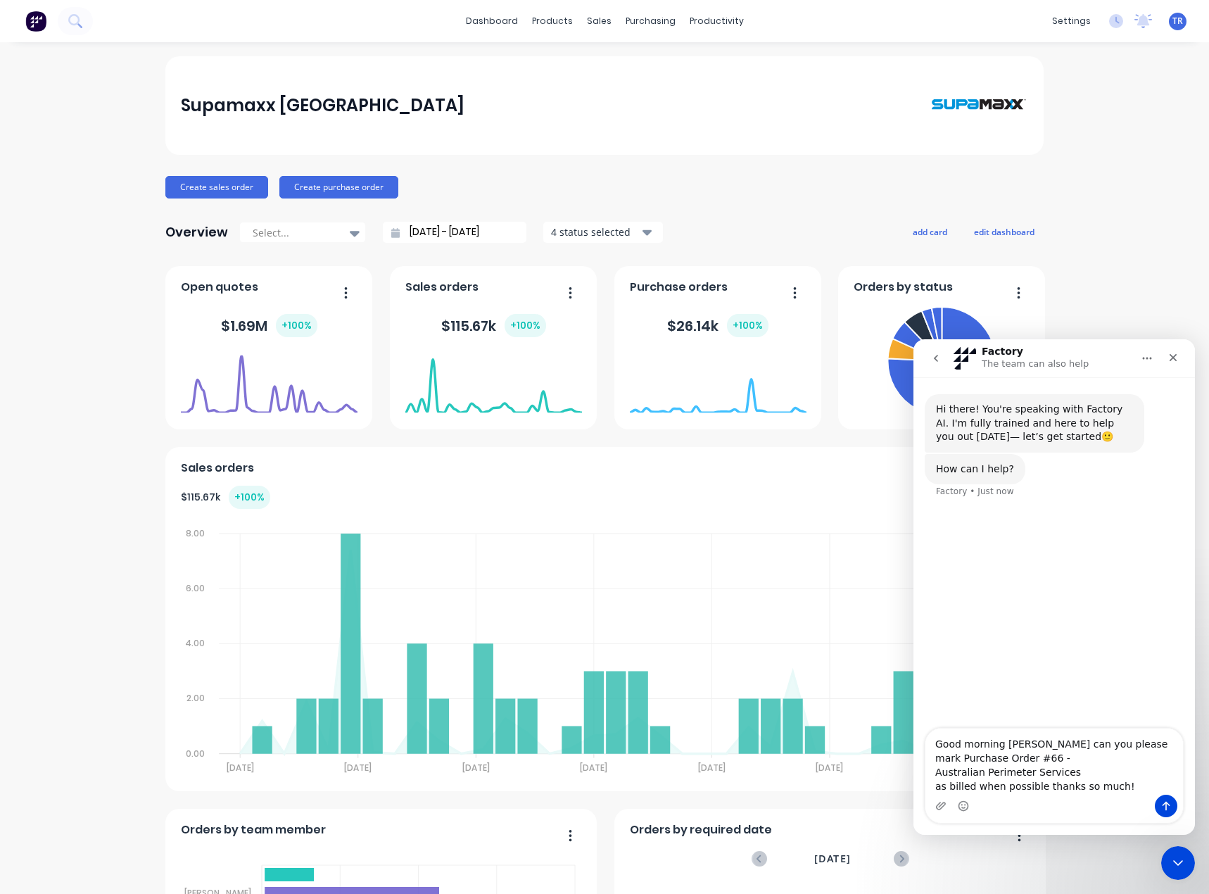
type textarea "Good morning [PERSON_NAME] can you please mark Purchase Order #66 - Australian …"
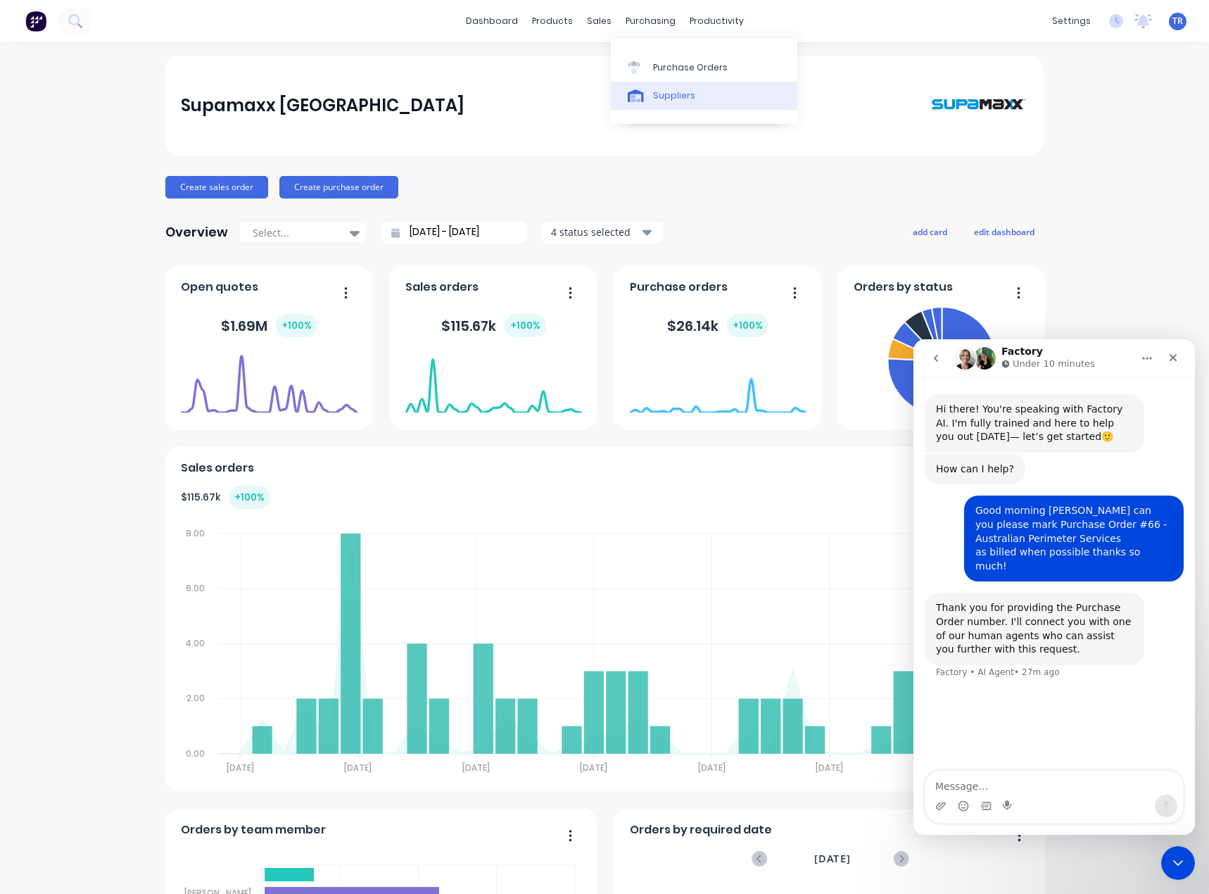
drag, startPoint x: 657, startPoint y: 97, endPoint x: 646, endPoint y: 99, distance: 10.6
click at [657, 97] on div "Suppliers" at bounding box center [674, 95] width 42 height 13
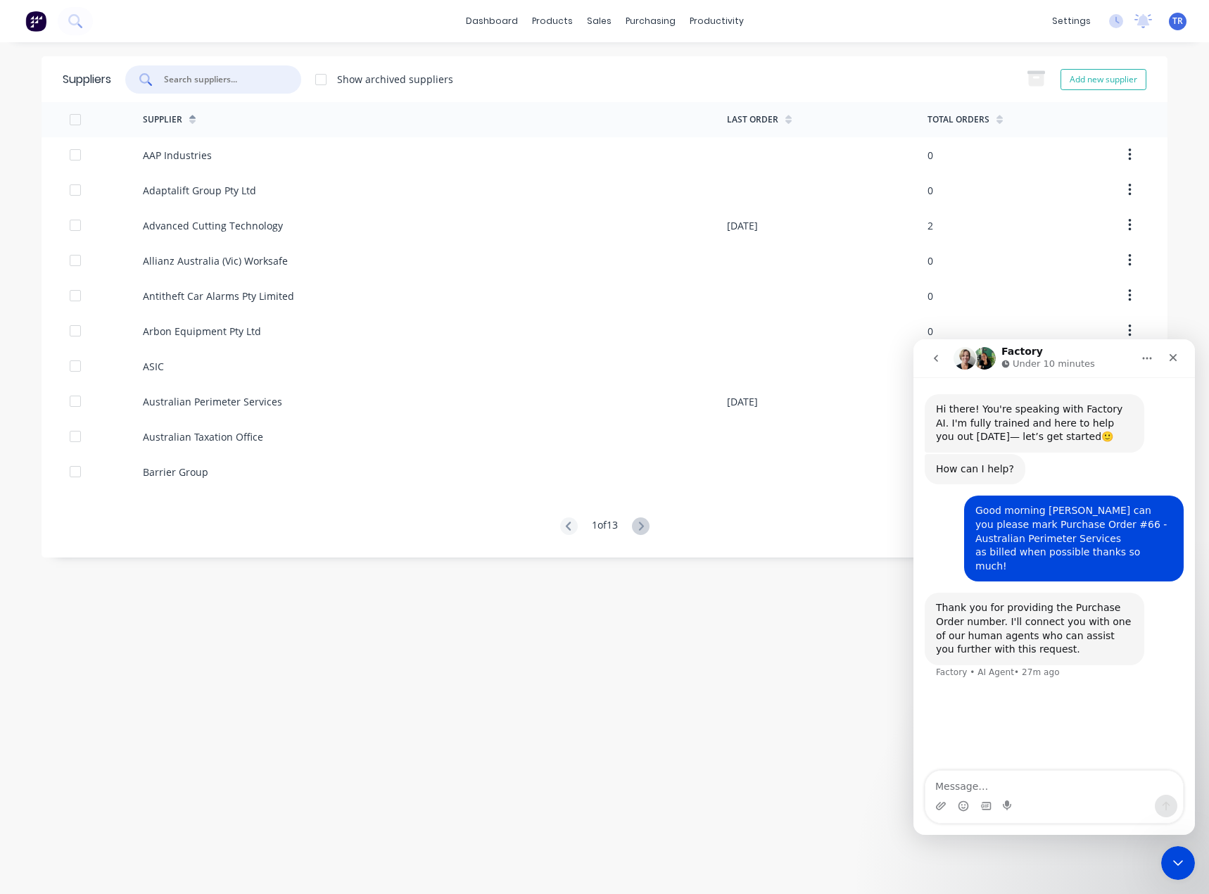
click at [215, 72] on input "text" at bounding box center [221, 79] width 117 height 14
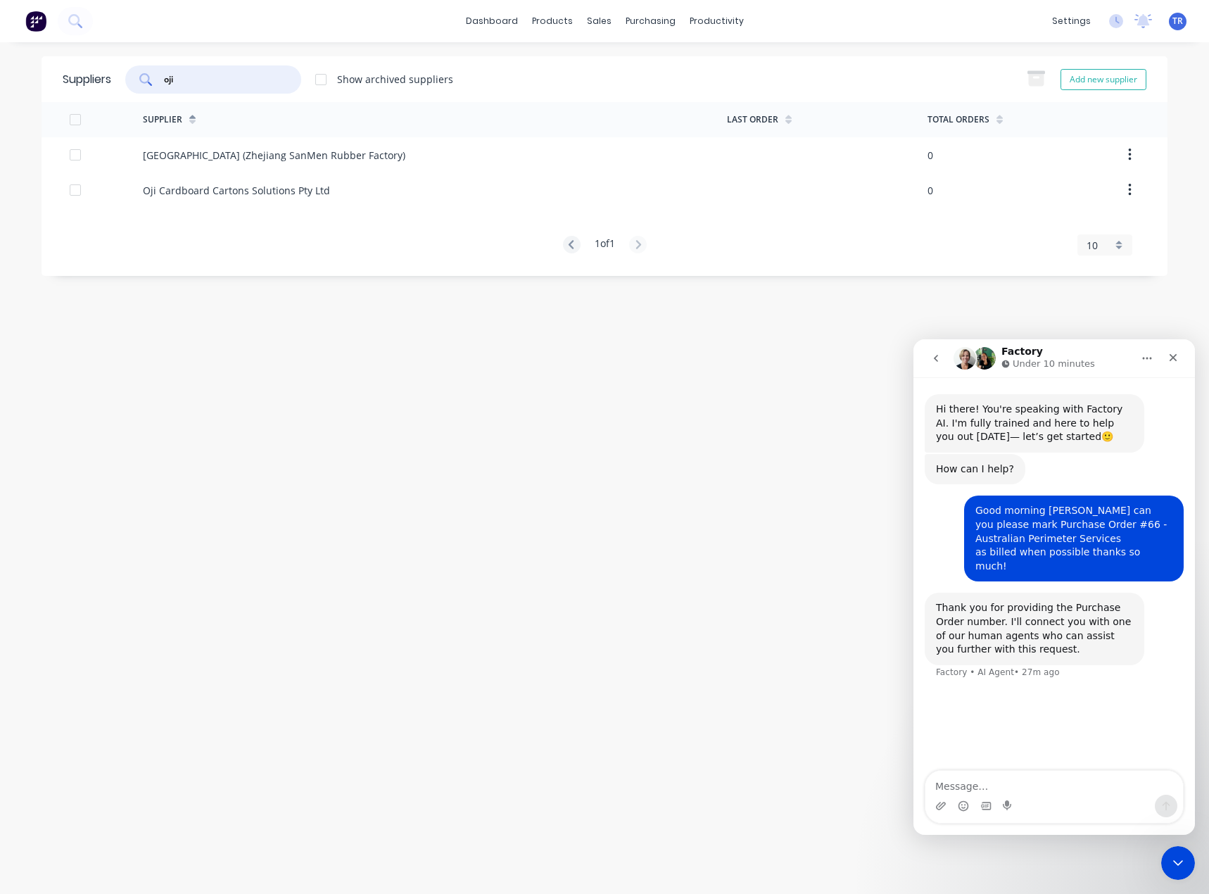
type input "oji"
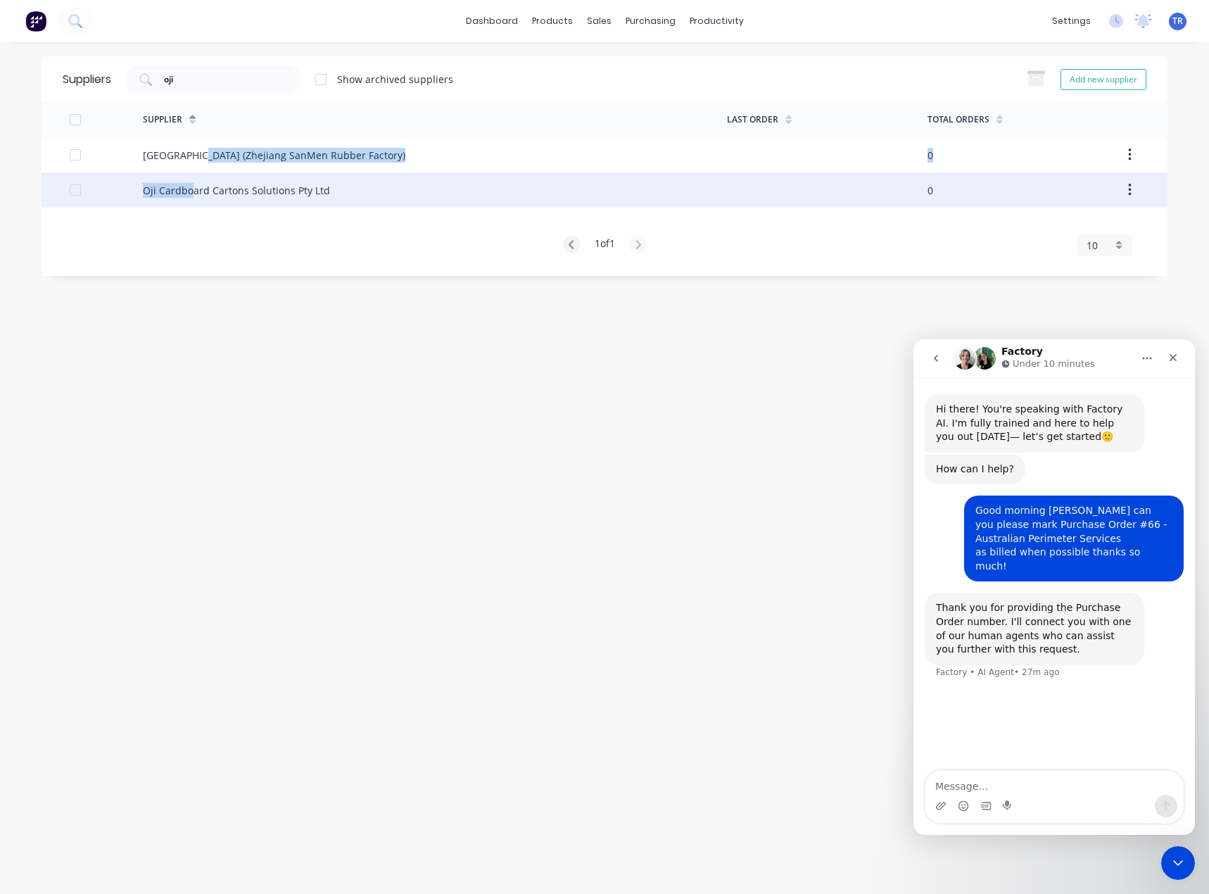
drag, startPoint x: 194, startPoint y: 163, endPoint x: 189, endPoint y: 191, distance: 28.6
click at [189, 191] on div "Eastsea (Zhejiang SanMen Rubber Factory) 0 Oji Cardboard Cartons Solutions Pty …" at bounding box center [605, 172] width 1126 height 70
click at [189, 191] on div "Oji Cardboard Cartons Solutions Pty Ltd" at bounding box center [236, 190] width 187 height 15
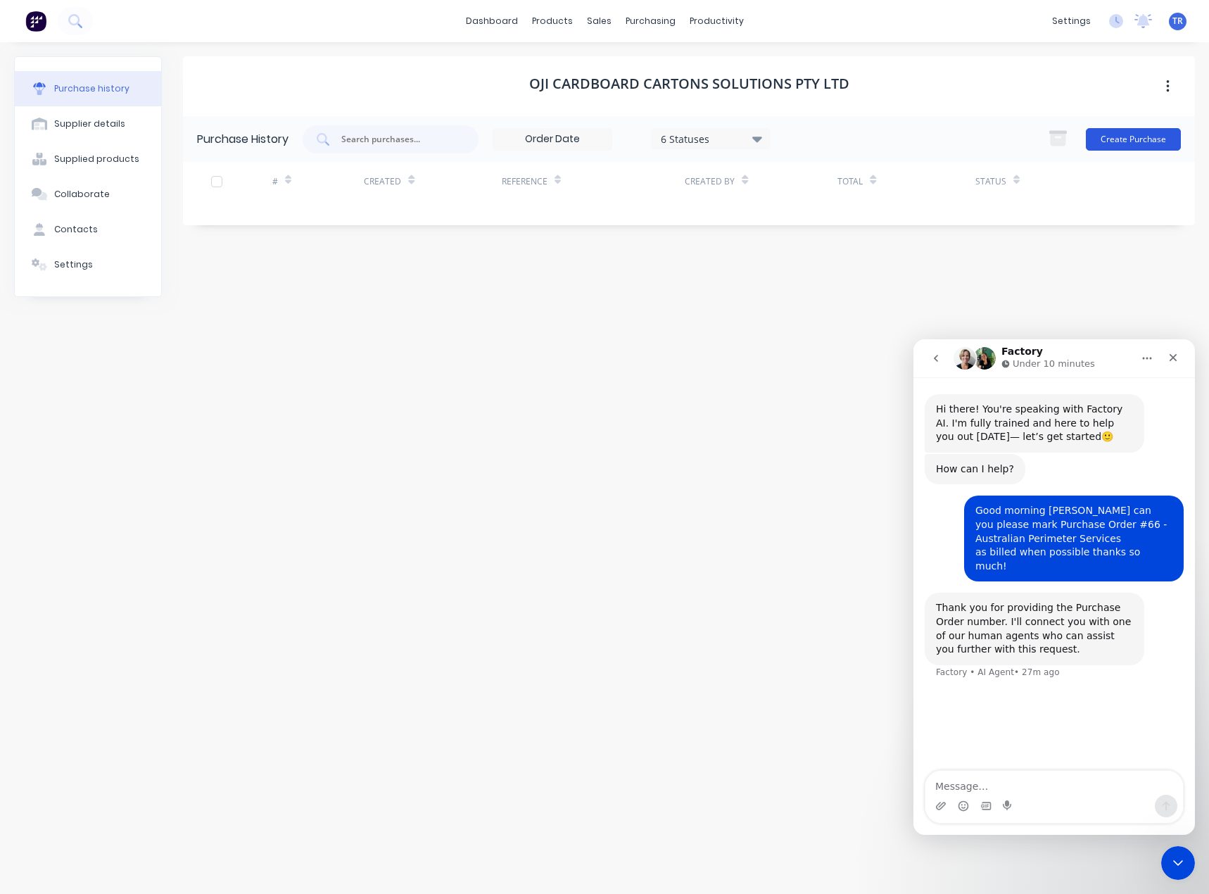
click at [1111, 146] on button "Create Purchase" at bounding box center [1133, 139] width 95 height 23
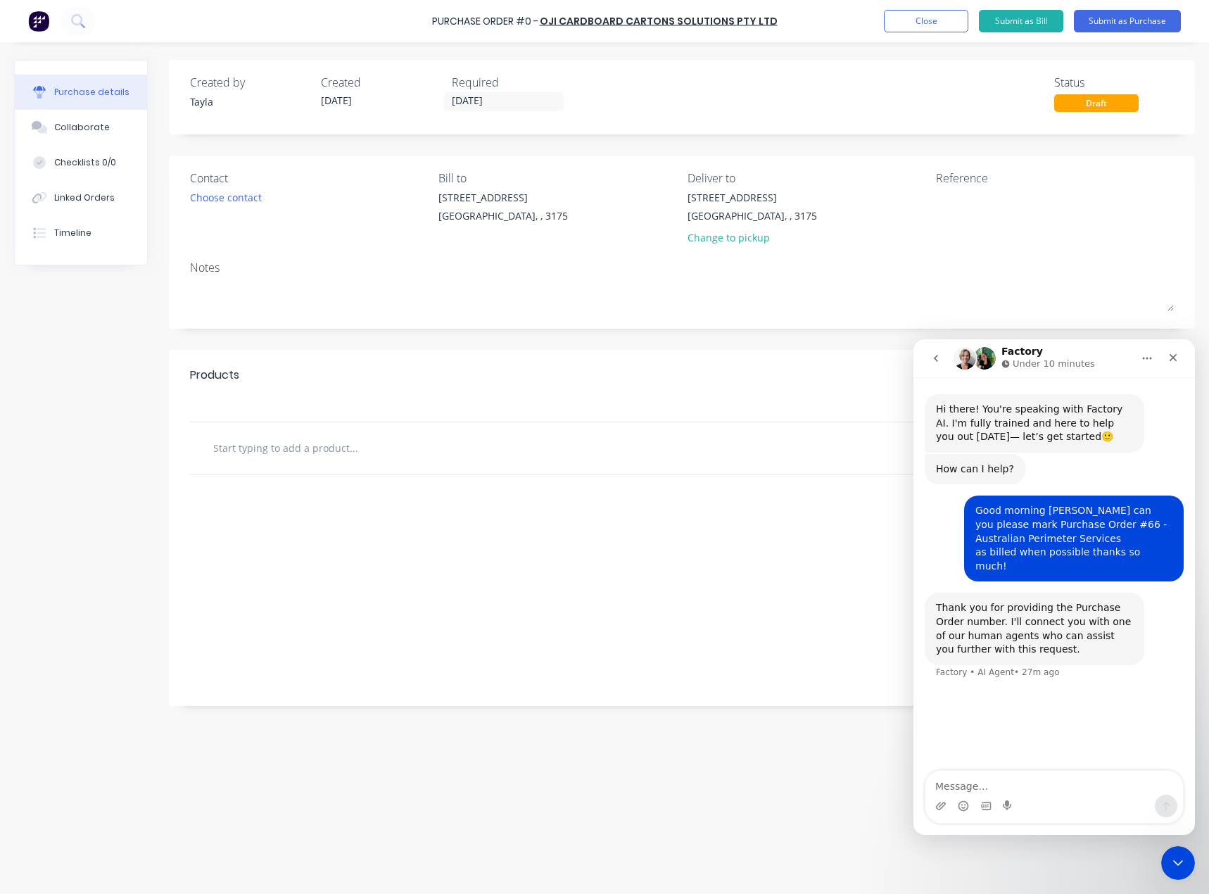
click at [226, 187] on div "Contact Choose contact" at bounding box center [309, 211] width 238 height 82
click at [229, 193] on div "Choose contact" at bounding box center [226, 197] width 72 height 15
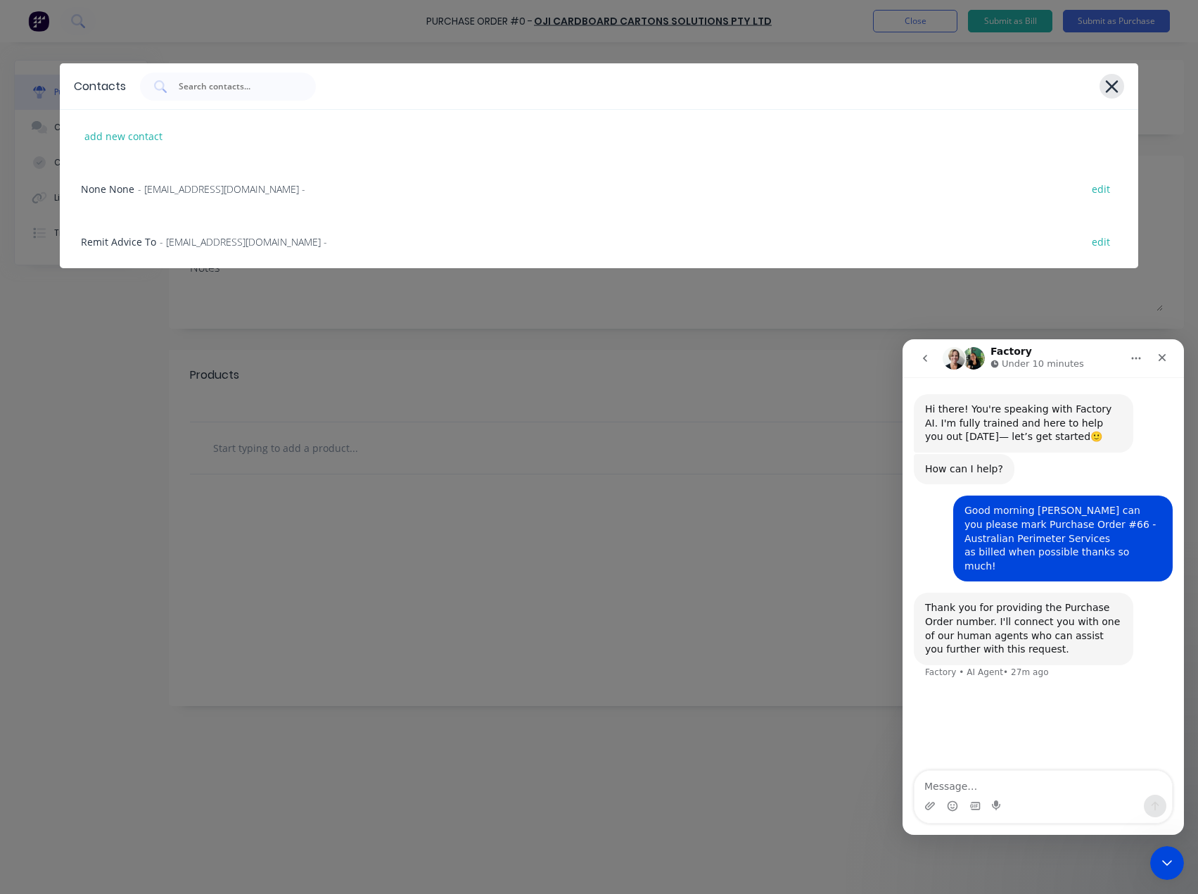
click at [1108, 86] on icon at bounding box center [1112, 87] width 15 height 20
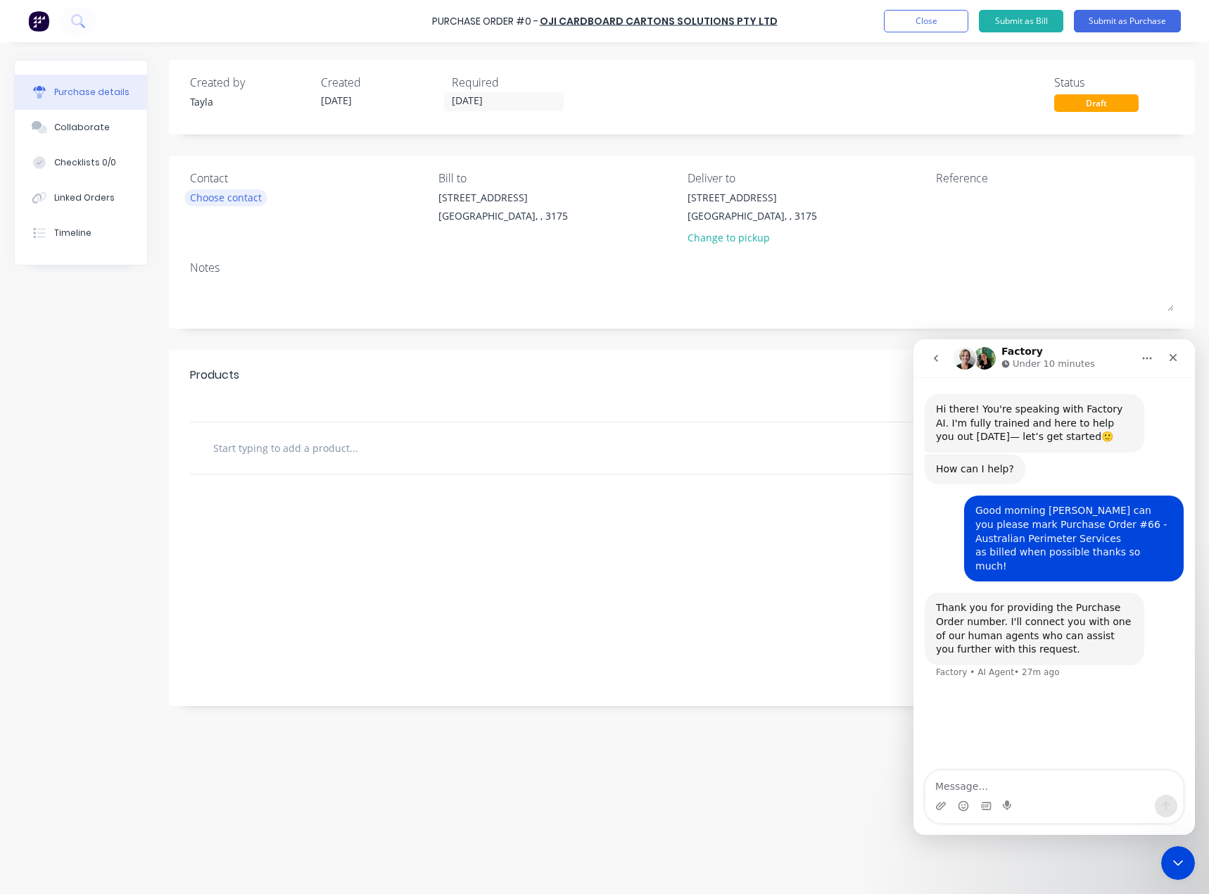
click at [248, 195] on div "Choose contact" at bounding box center [226, 197] width 72 height 15
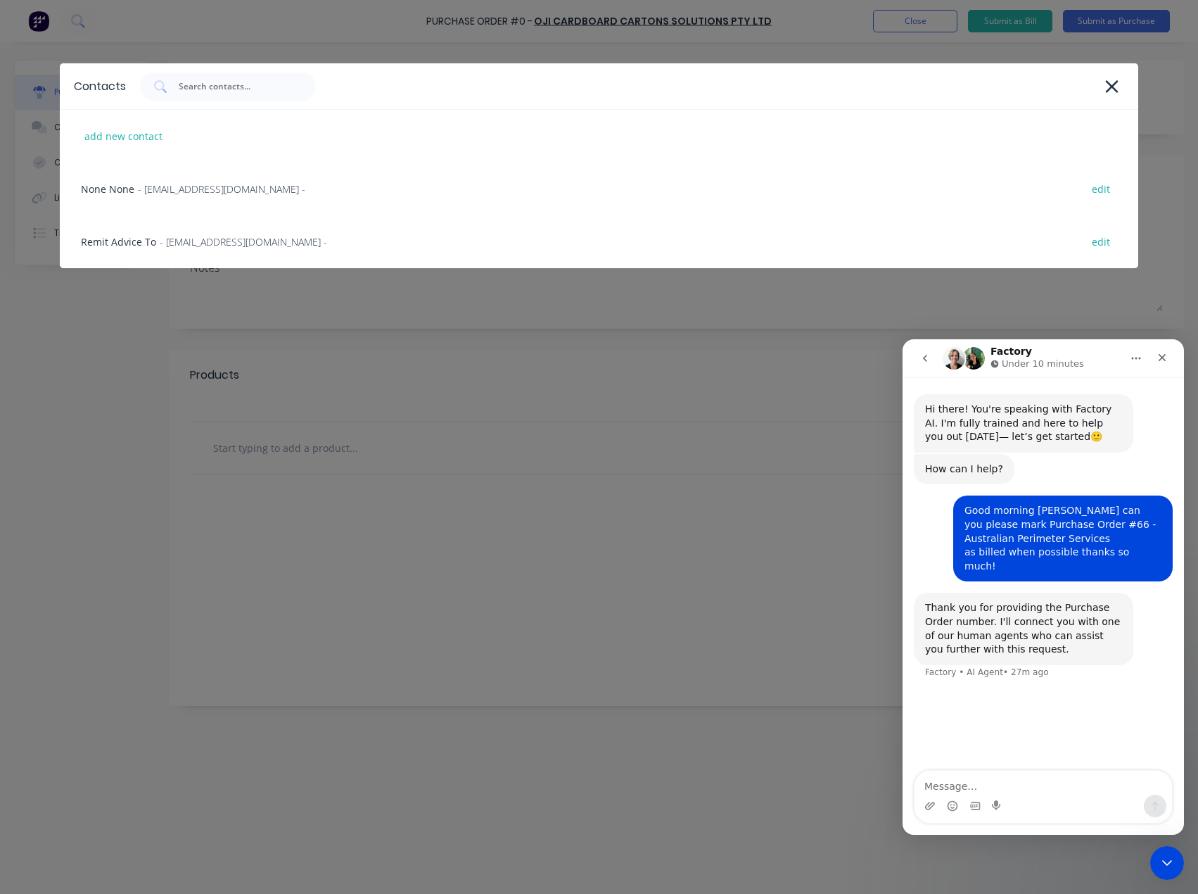
click at [127, 152] on div "add new contact" at bounding box center [599, 136] width 1079 height 53
select select "AU"
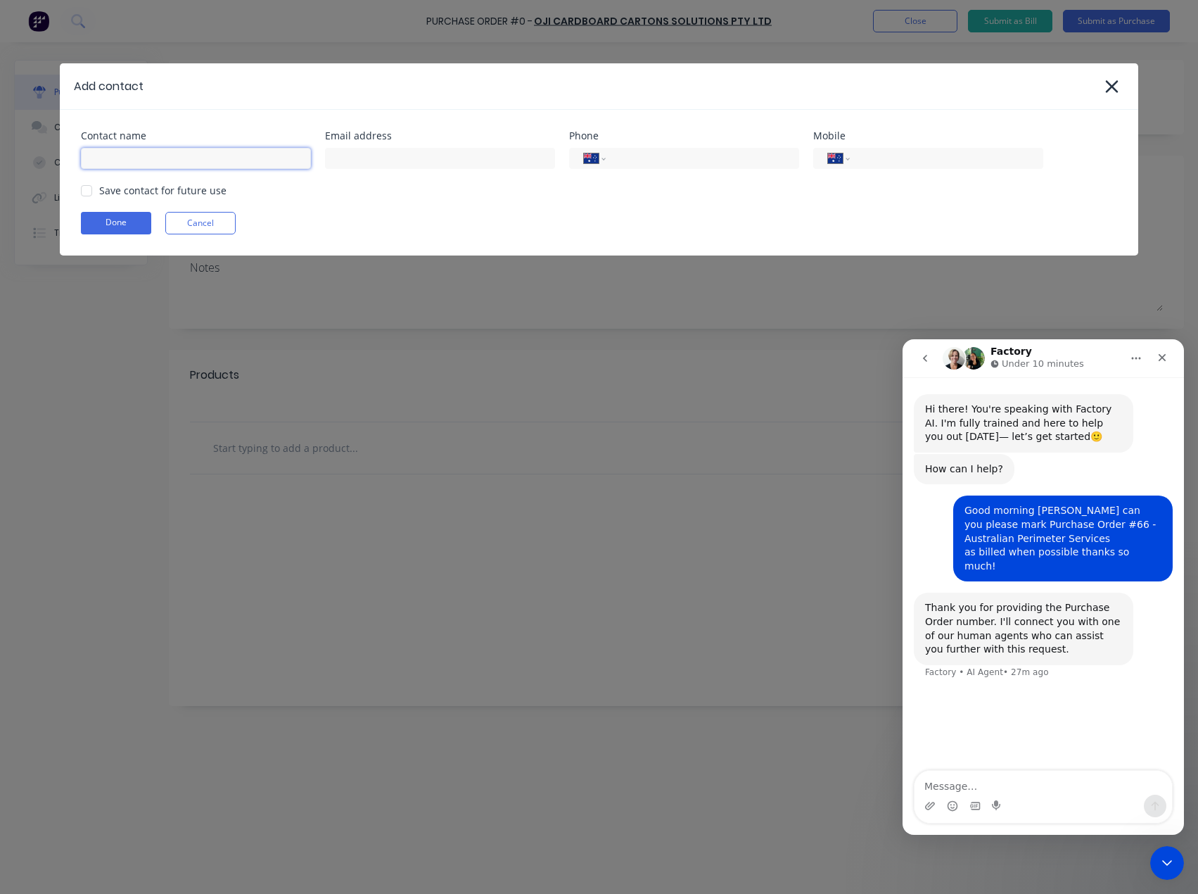
paste input "[PERSON_NAME]"
click at [131, 159] on input at bounding box center [196, 158] width 230 height 21
click at [121, 167] on input "Caroline" at bounding box center [196, 158] width 230 height 21
click at [0, 161] on html "Purchase Order #0 - Oji Cardboard Cartons Solutions Pty Ltd Add product Close S…" at bounding box center [599, 482] width 1198 height 964
paste input "Joseph"
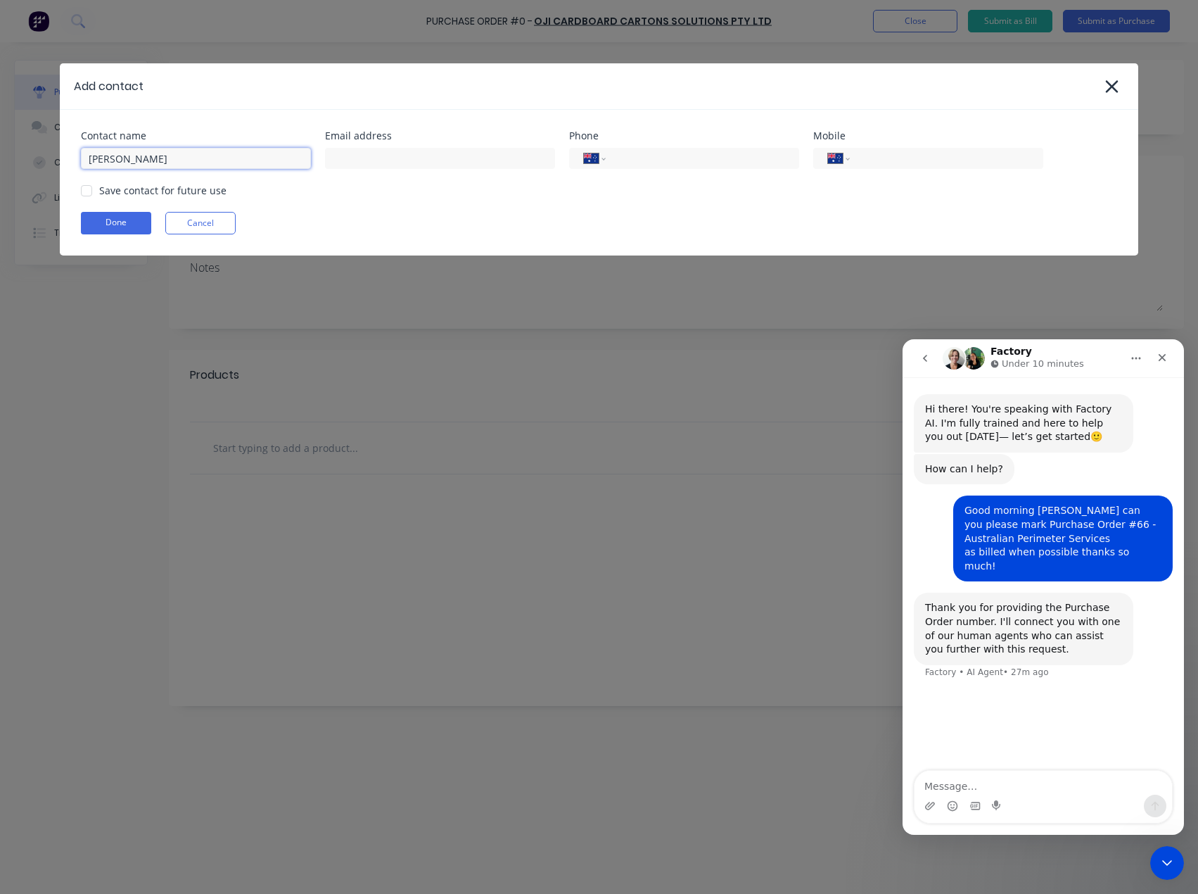
type input "Caroline Joseph"
click at [386, 153] on input at bounding box center [440, 158] width 230 height 21
paste input "caroline.joseph@ojifs.com"
type input "caroline.joseph@ojifs.com"
click at [653, 151] on input "tel" at bounding box center [700, 159] width 169 height 16
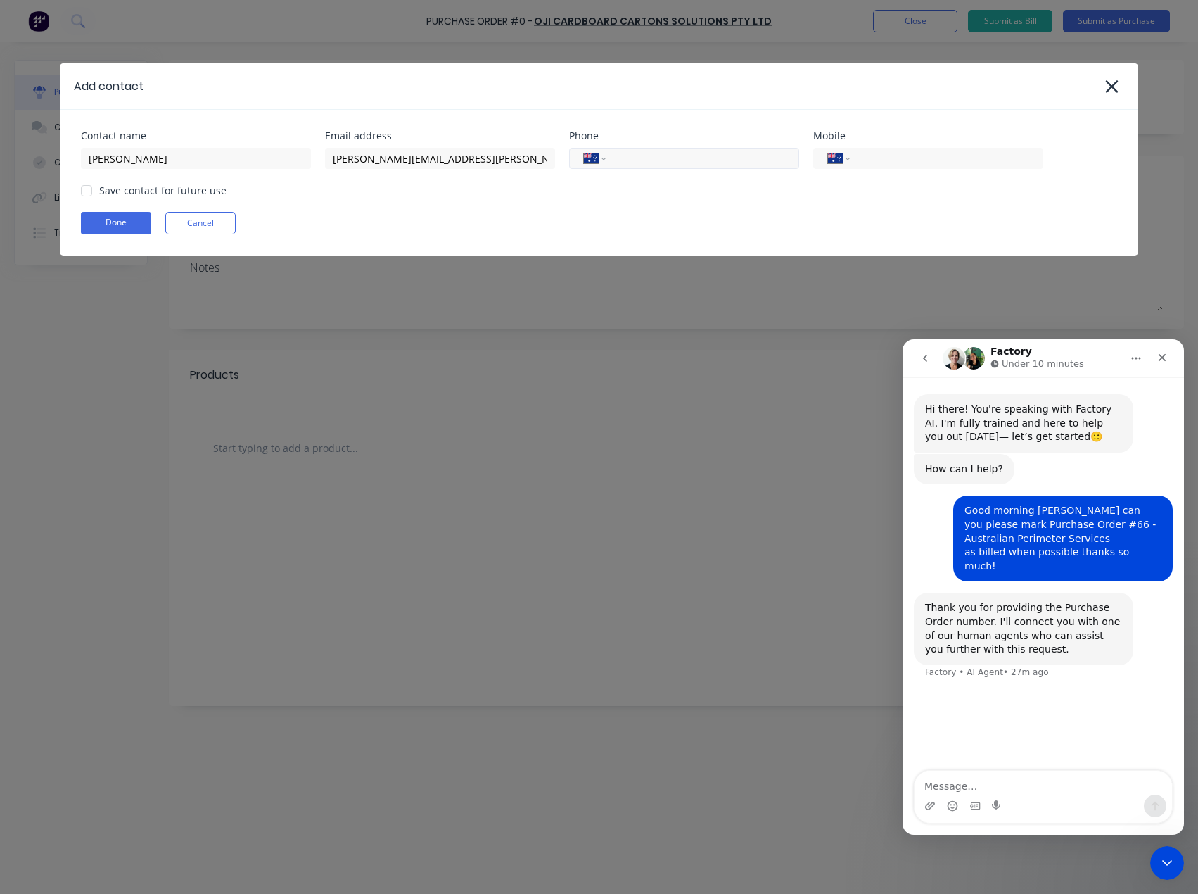
paste input "0459 877 056"
drag, startPoint x: 550, startPoint y: 180, endPoint x: 597, endPoint y: 184, distance: 48.0
click at [412, 197] on div "Contact name Caroline Joseph Email address caroline.joseph@ojifs.com Phone Inte…" at bounding box center [599, 183] width 1079 height 146
type input "0459 877 056"
paste input "0459 877 056"
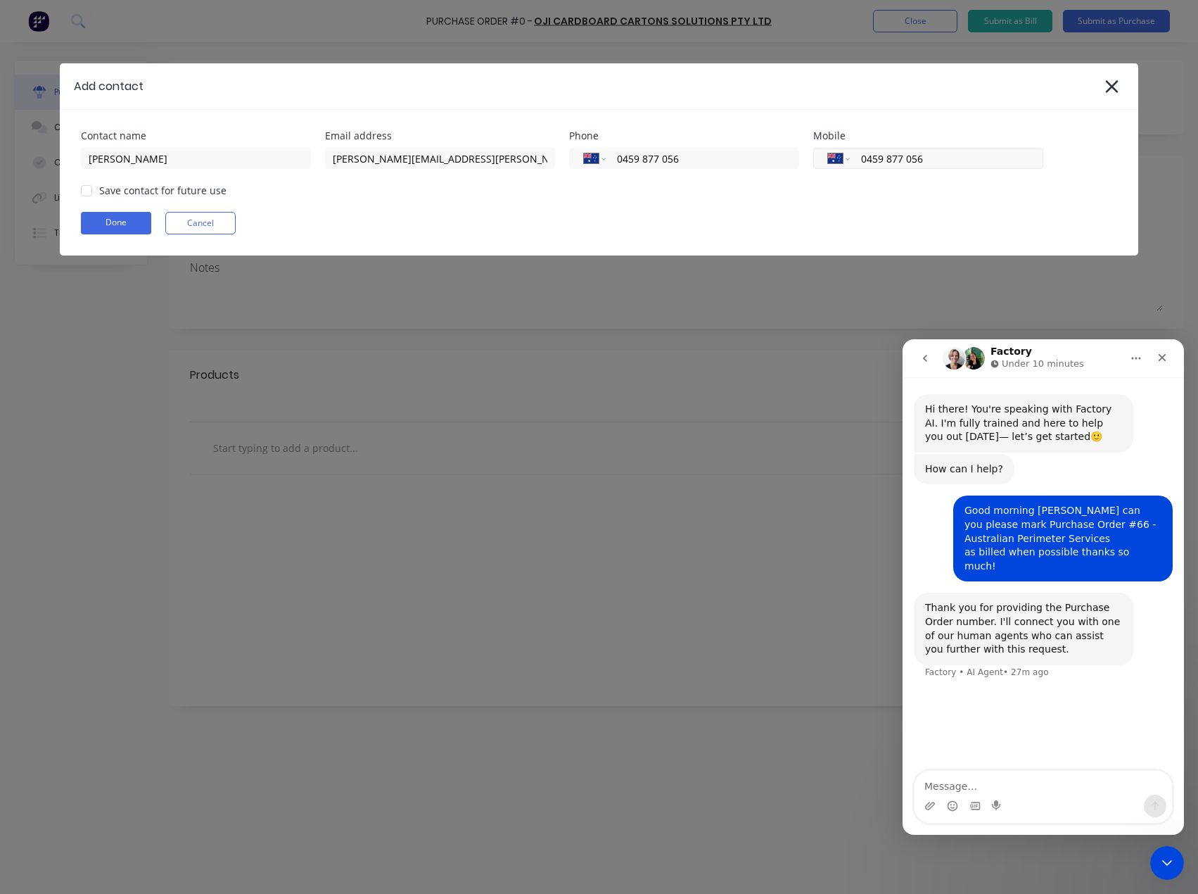
drag, startPoint x: 882, startPoint y: 157, endPoint x: 871, endPoint y: 163, distance: 13.2
click at [882, 158] on input "0459 877 056" at bounding box center [944, 159] width 169 height 16
type input "0459 877 056"
drag, startPoint x: 536, startPoint y: 167, endPoint x: 497, endPoint y: 167, distance: 38.7
click at [497, 167] on div "Contact name Caroline Joseph Email address caroline.joseph@ojifs.com Phone Inte…" at bounding box center [599, 150] width 1037 height 38
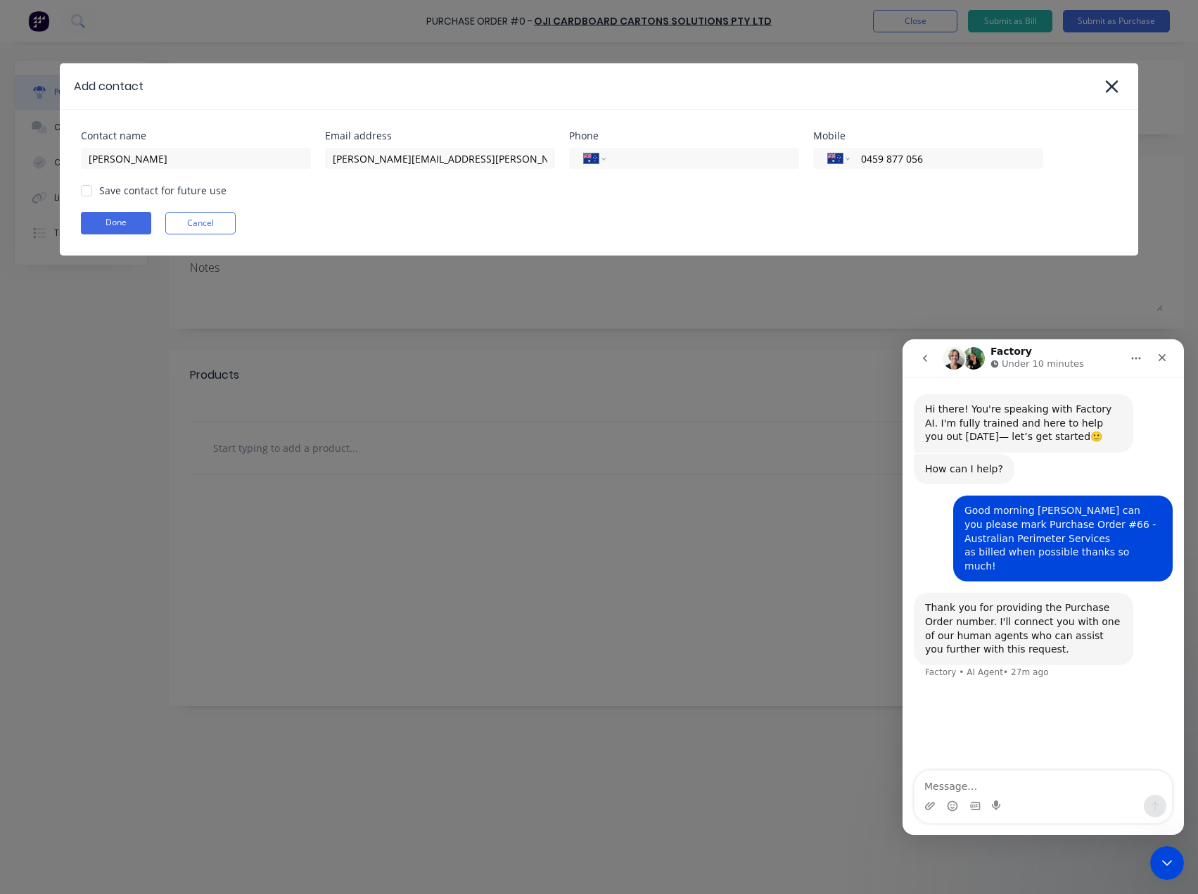
click at [129, 194] on div "Save contact for future use" at bounding box center [162, 190] width 127 height 15
click at [90, 194] on div at bounding box center [86, 191] width 28 height 28
click at [105, 222] on button "Done" at bounding box center [116, 223] width 70 height 23
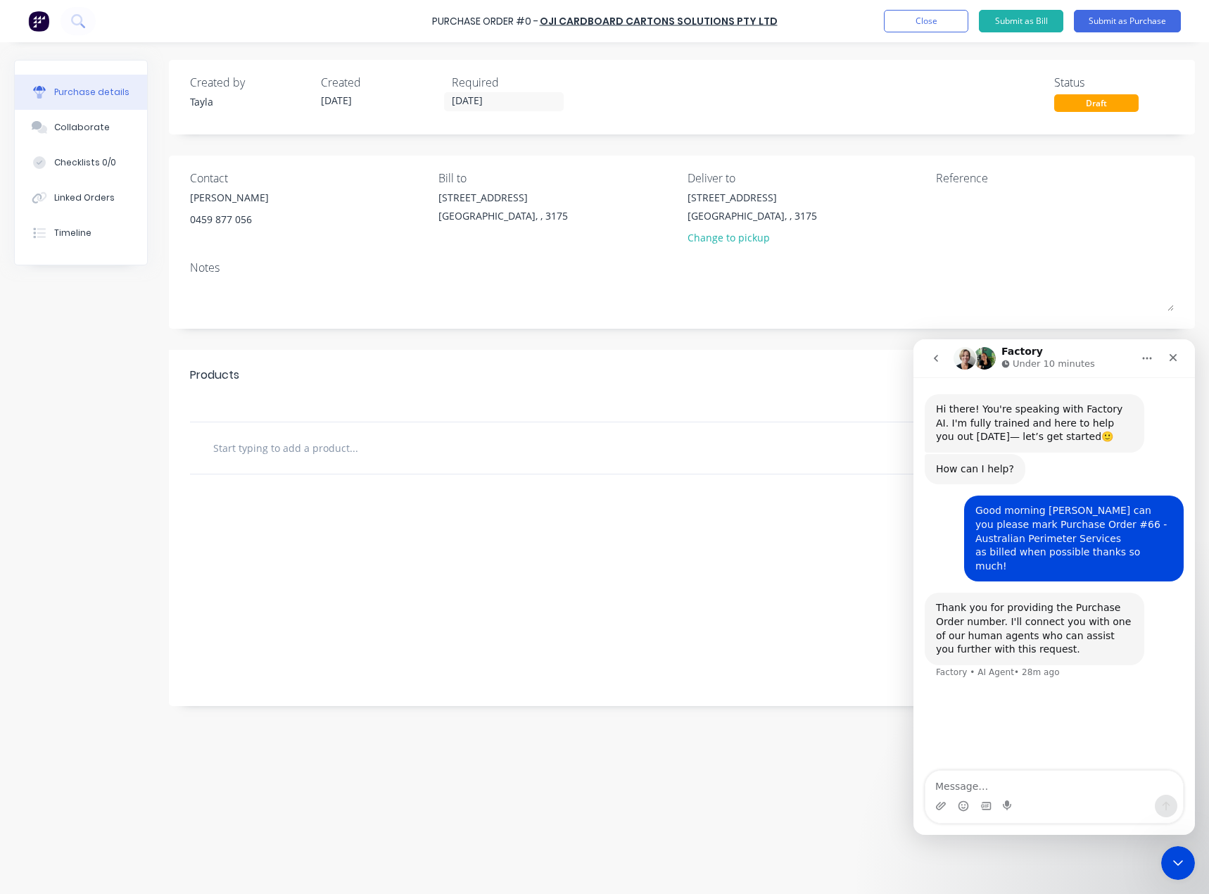
drag, startPoint x: 89, startPoint y: 128, endPoint x: 8, endPoint y: 128, distance: 80.9
click at [89, 128] on div "Collaborate" at bounding box center [82, 127] width 56 height 13
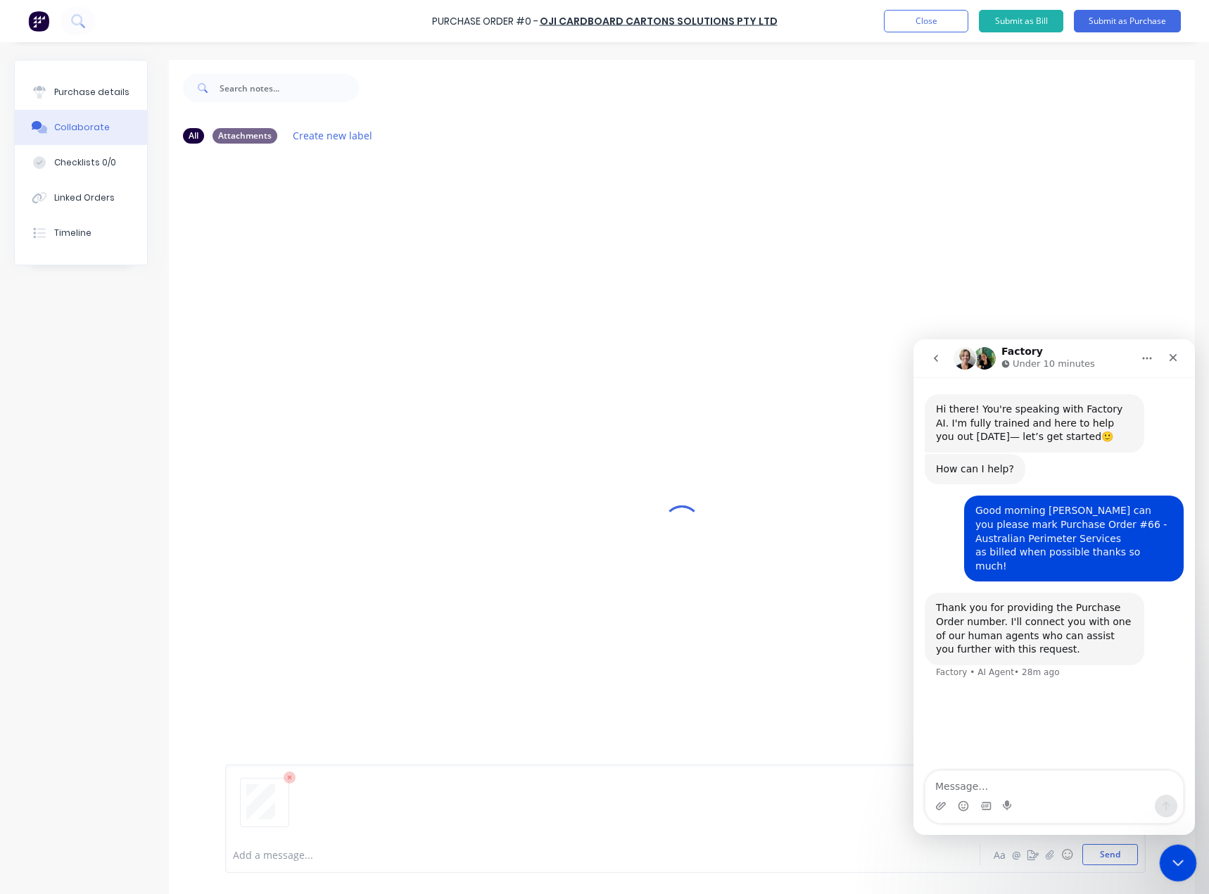
click at [1175, 861] on icon "Close Intercom Messenger" at bounding box center [1176, 861] width 10 height 6
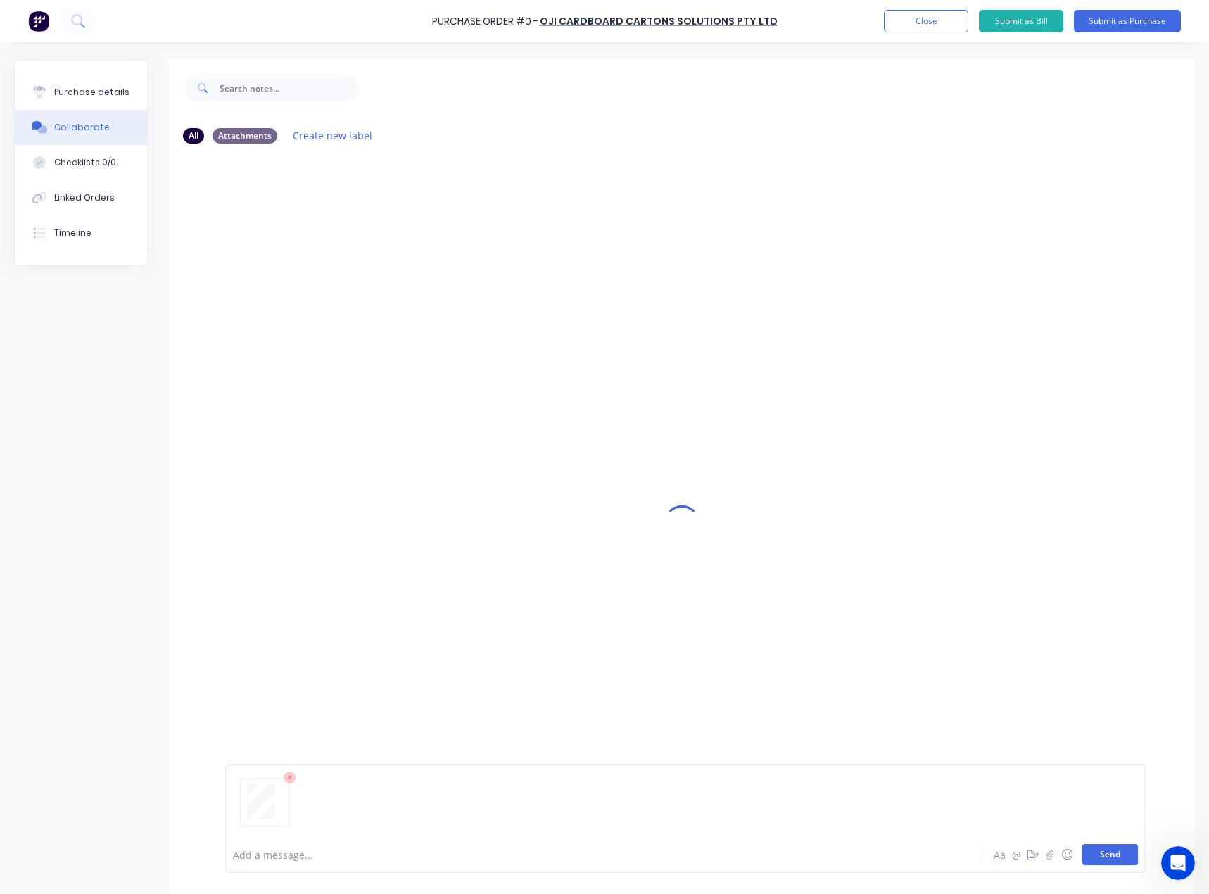
click at [1082, 849] on button "Send" at bounding box center [1110, 854] width 56 height 21
click at [129, 90] on button "Purchase details" at bounding box center [81, 92] width 132 height 35
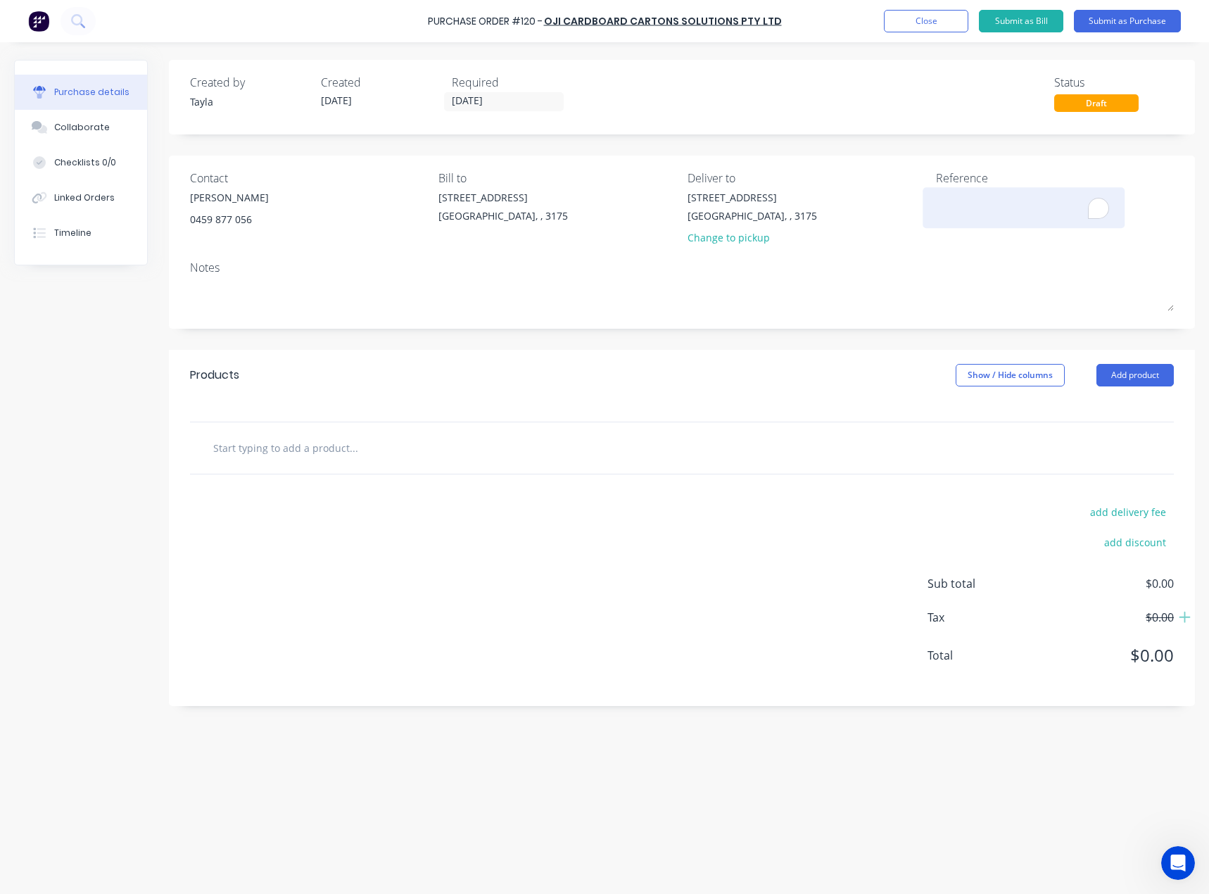
click at [996, 212] on textarea "To enrich screen reader interactions, please activate Accessibility in Grammarl…" at bounding box center [1024, 206] width 176 height 32
paste textarea "303409"
type textarea "x"
type textarea "303409"
type textarea "x"
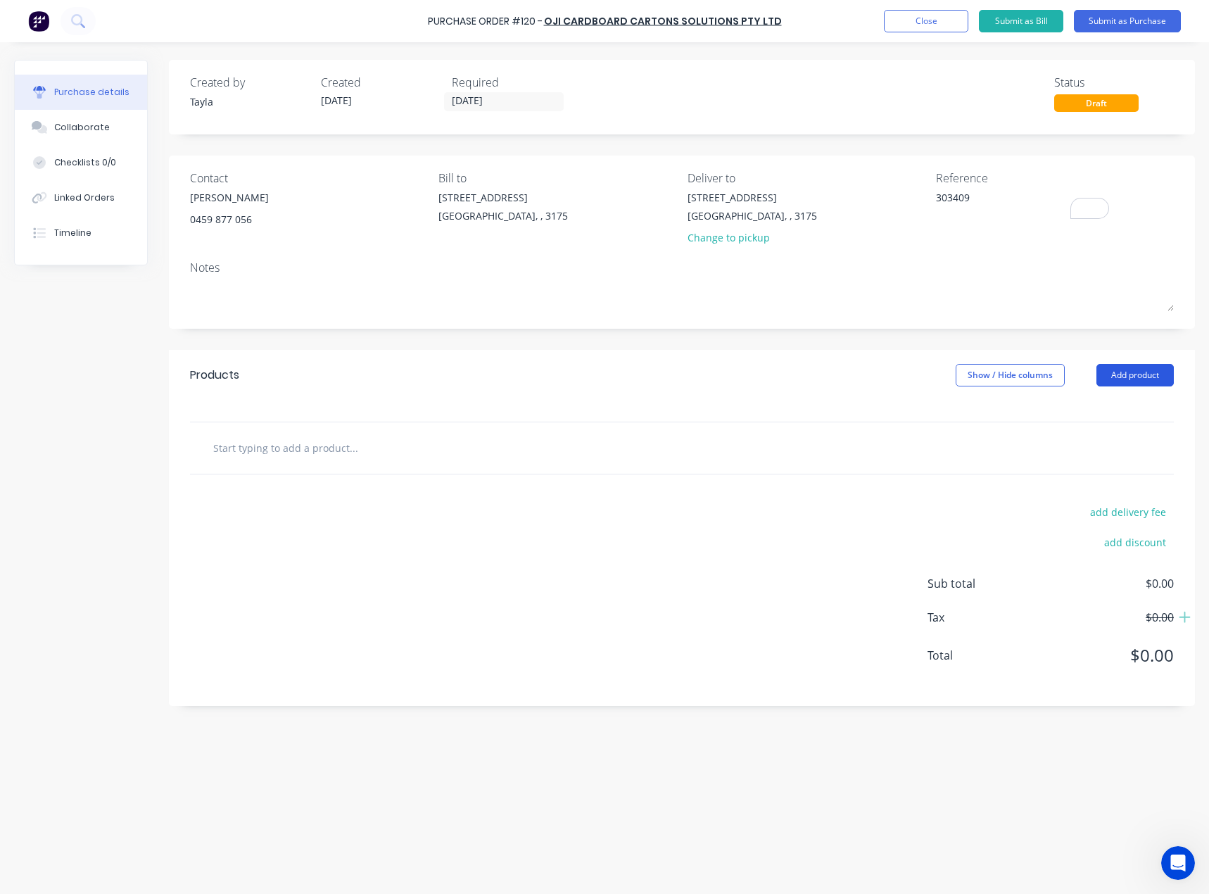
type textarea "303409"
click at [1140, 370] on button "Add product" at bounding box center [1134, 375] width 77 height 23
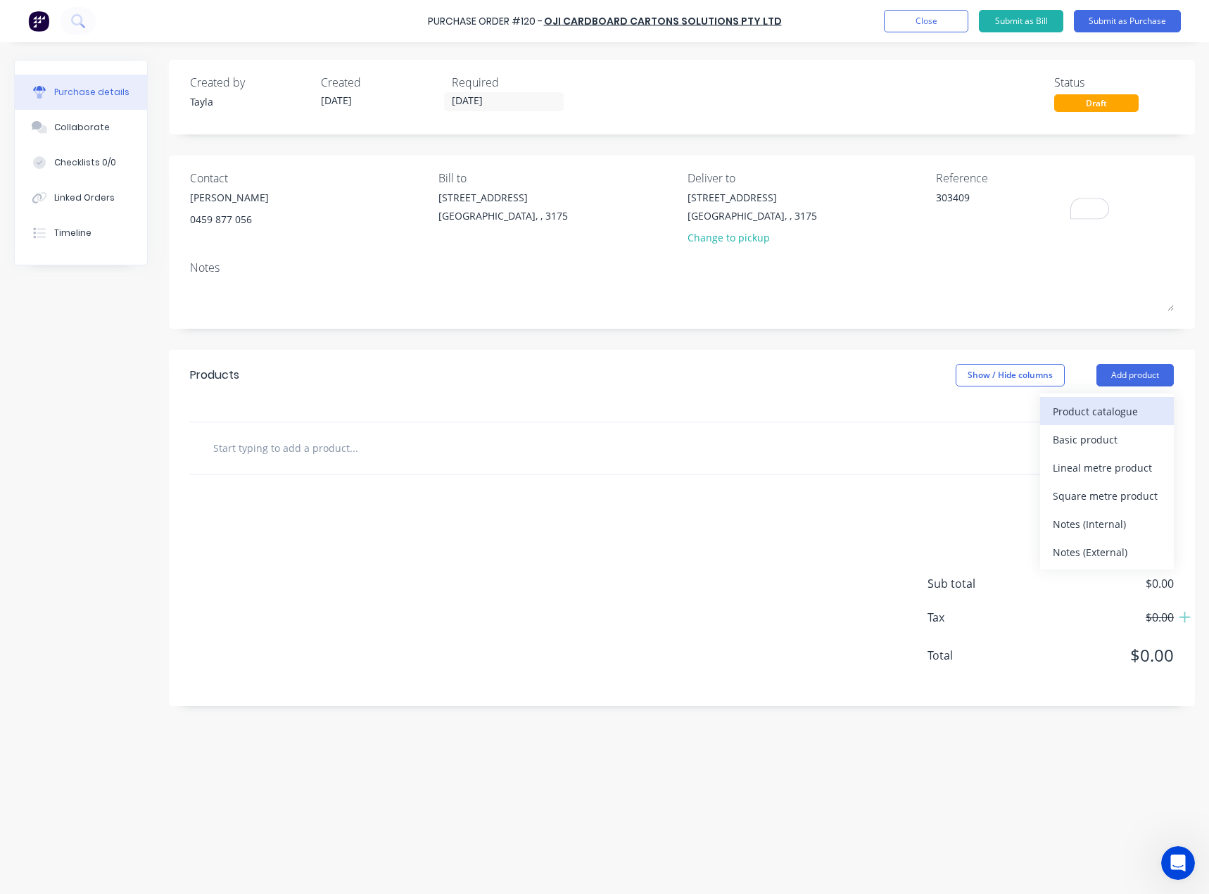
click at [1096, 403] on div "Product catalogue" at bounding box center [1107, 411] width 108 height 20
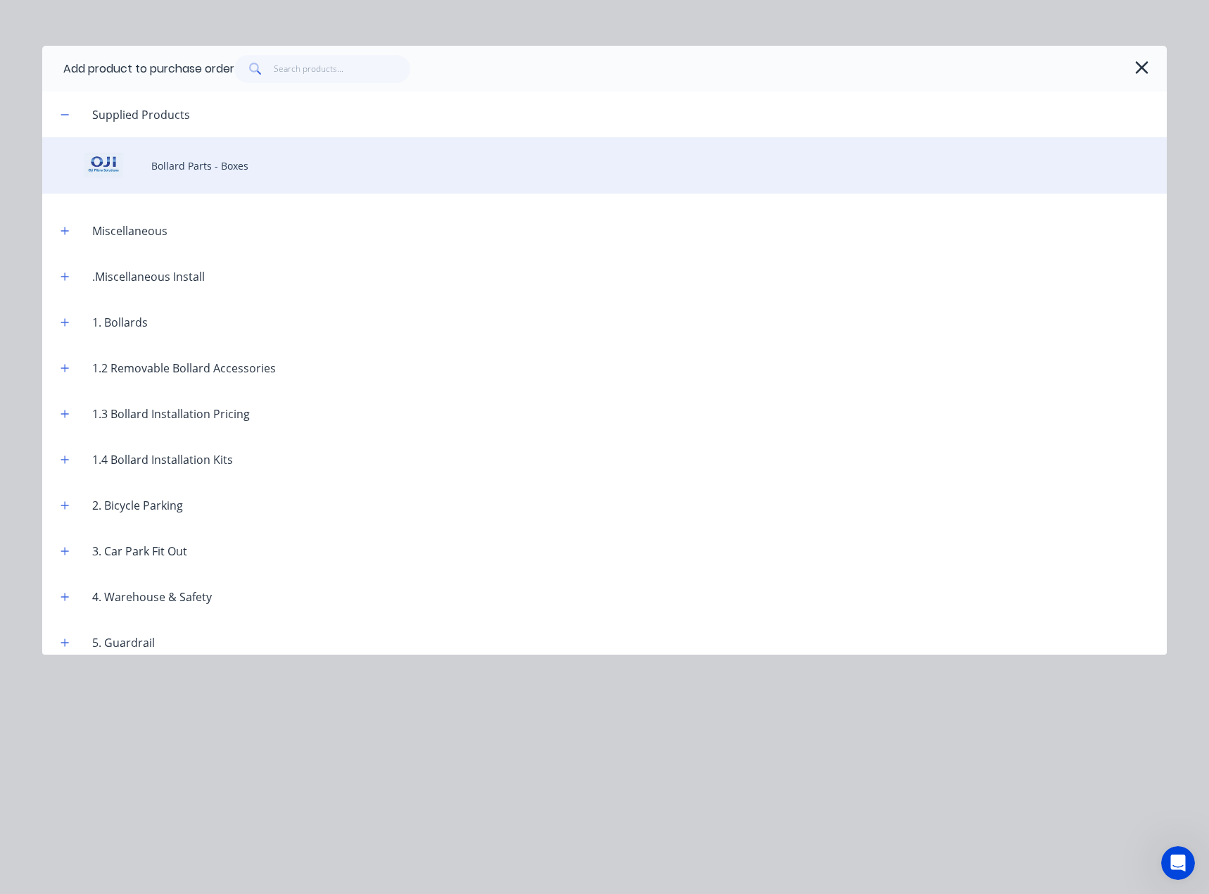
click at [274, 173] on div "Bollard Parts - Boxes" at bounding box center [604, 165] width 1125 height 56
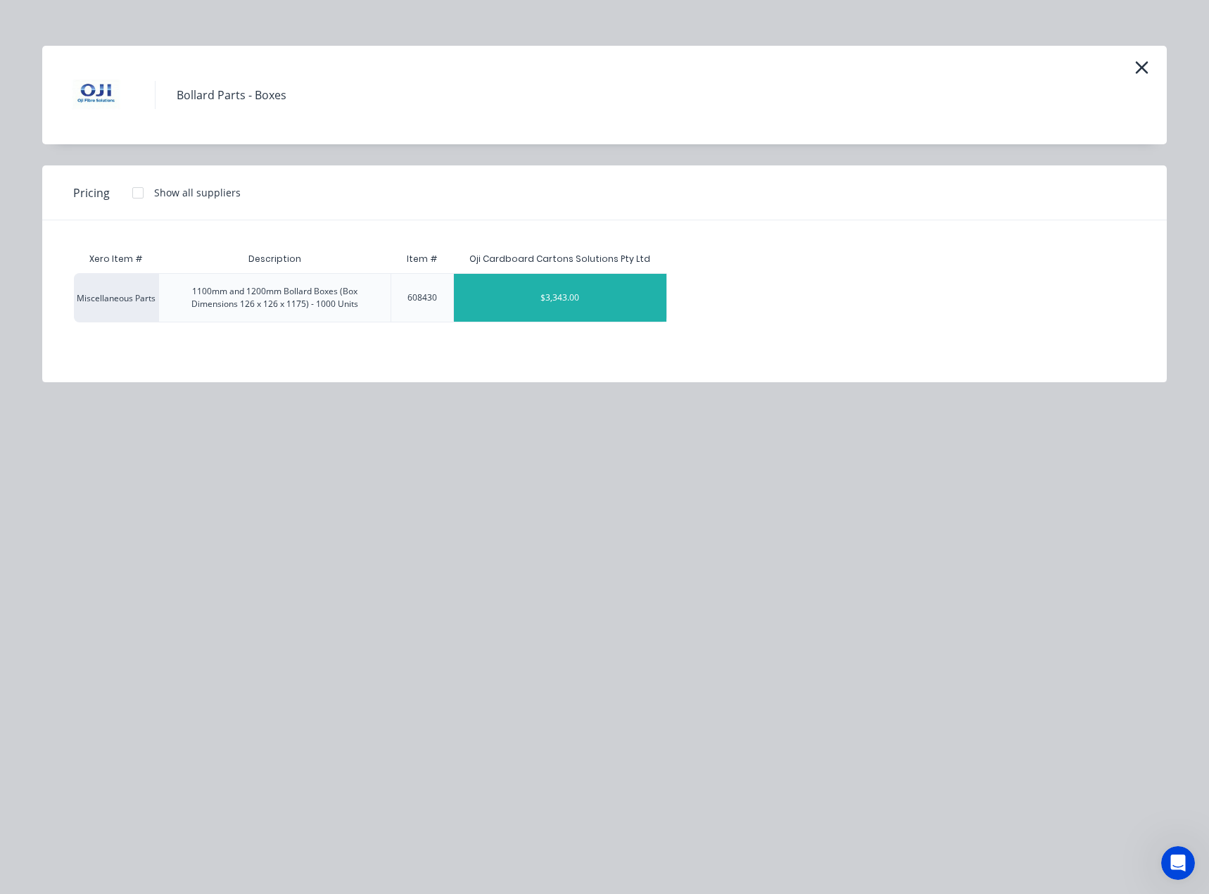
click at [555, 307] on div "$3,343.00" at bounding box center [560, 298] width 213 height 48
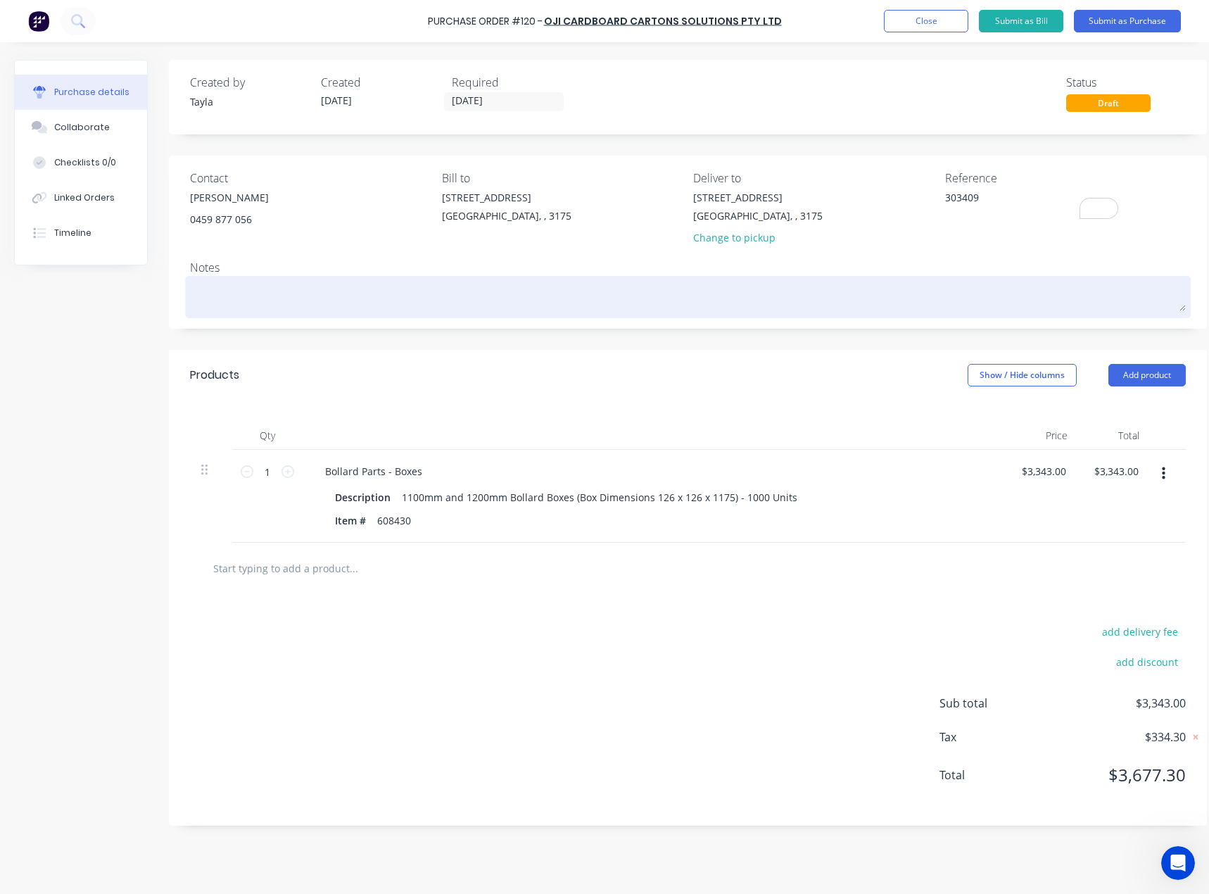
click at [349, 293] on textarea at bounding box center [688, 295] width 996 height 32
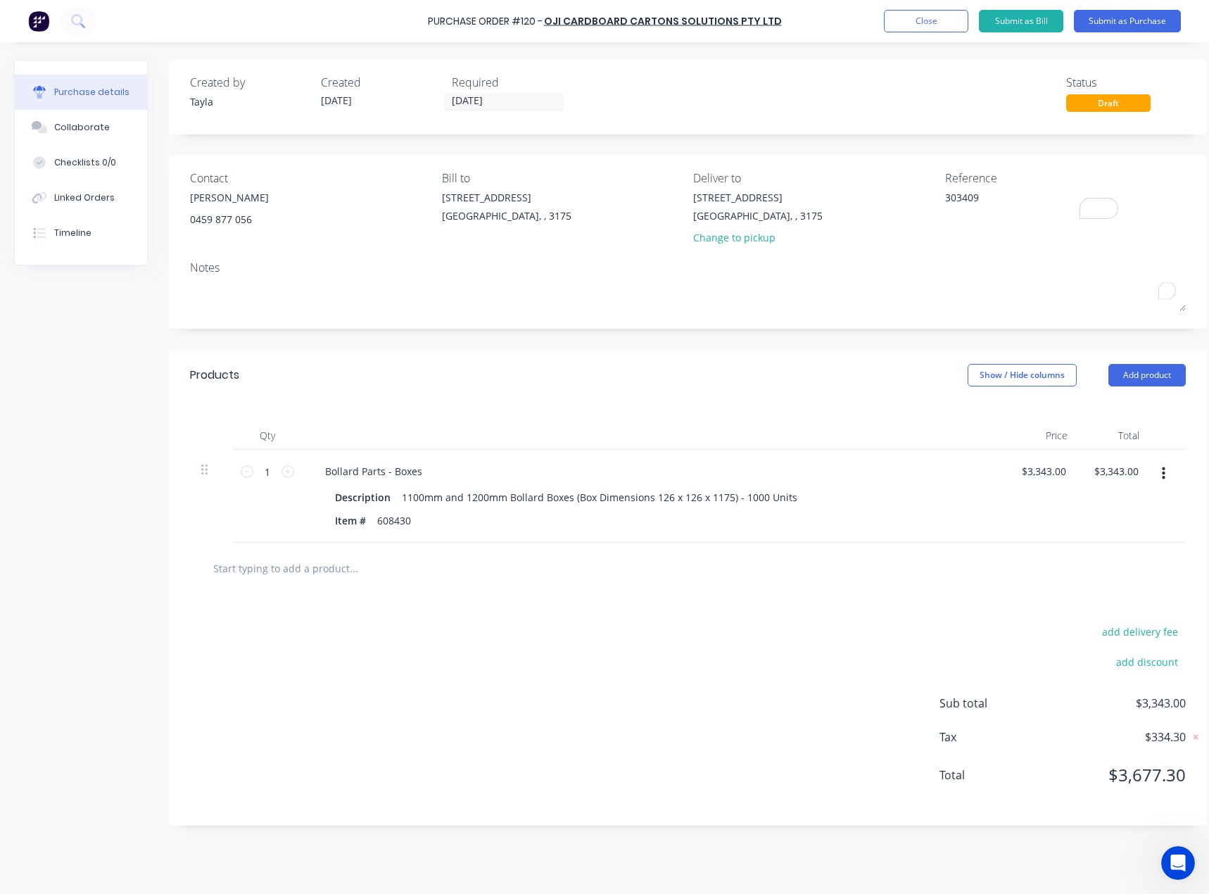
type textarea "x"
type textarea "P"
type textarea "x"
type textarea "Pl"
type textarea "x"
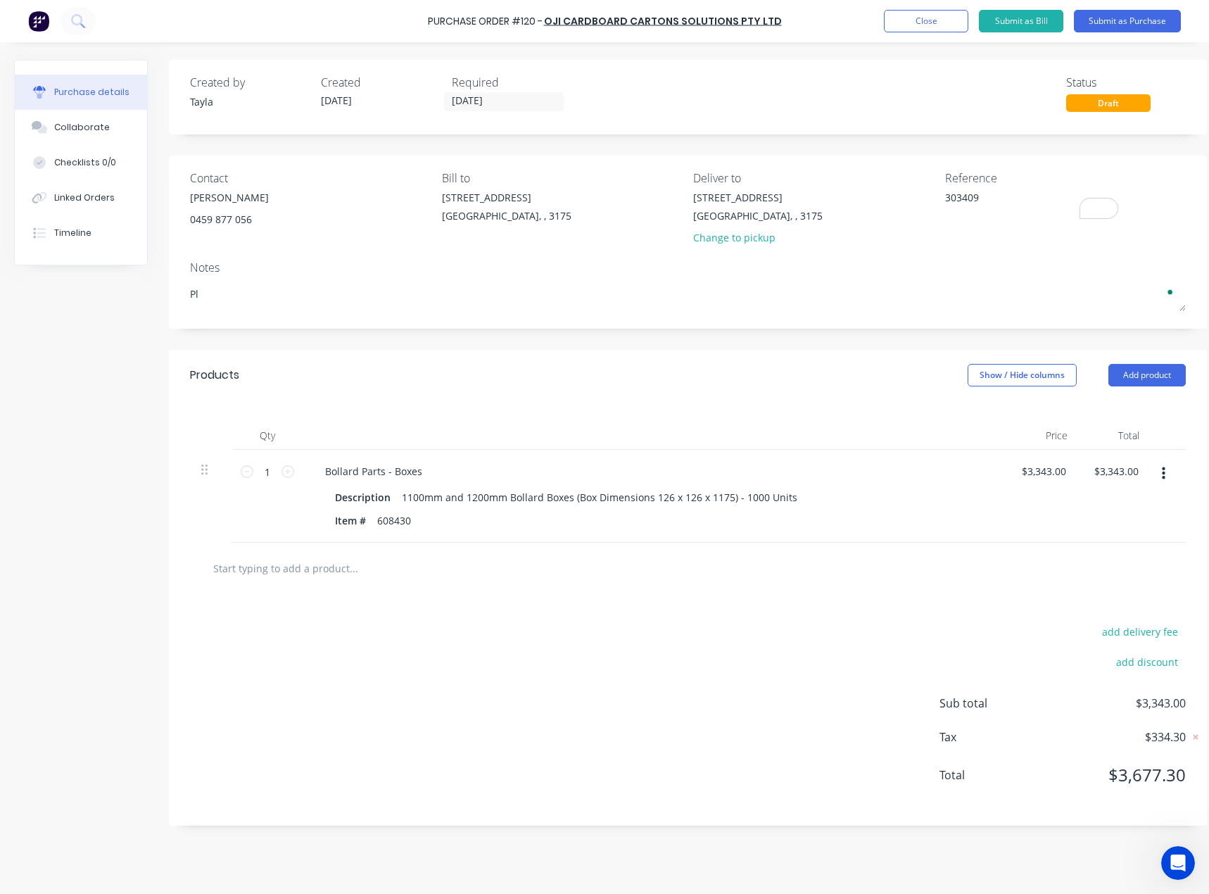
type textarea "Ple"
type textarea "x"
type textarea "Plea"
type textarea "x"
type textarea "Pleas"
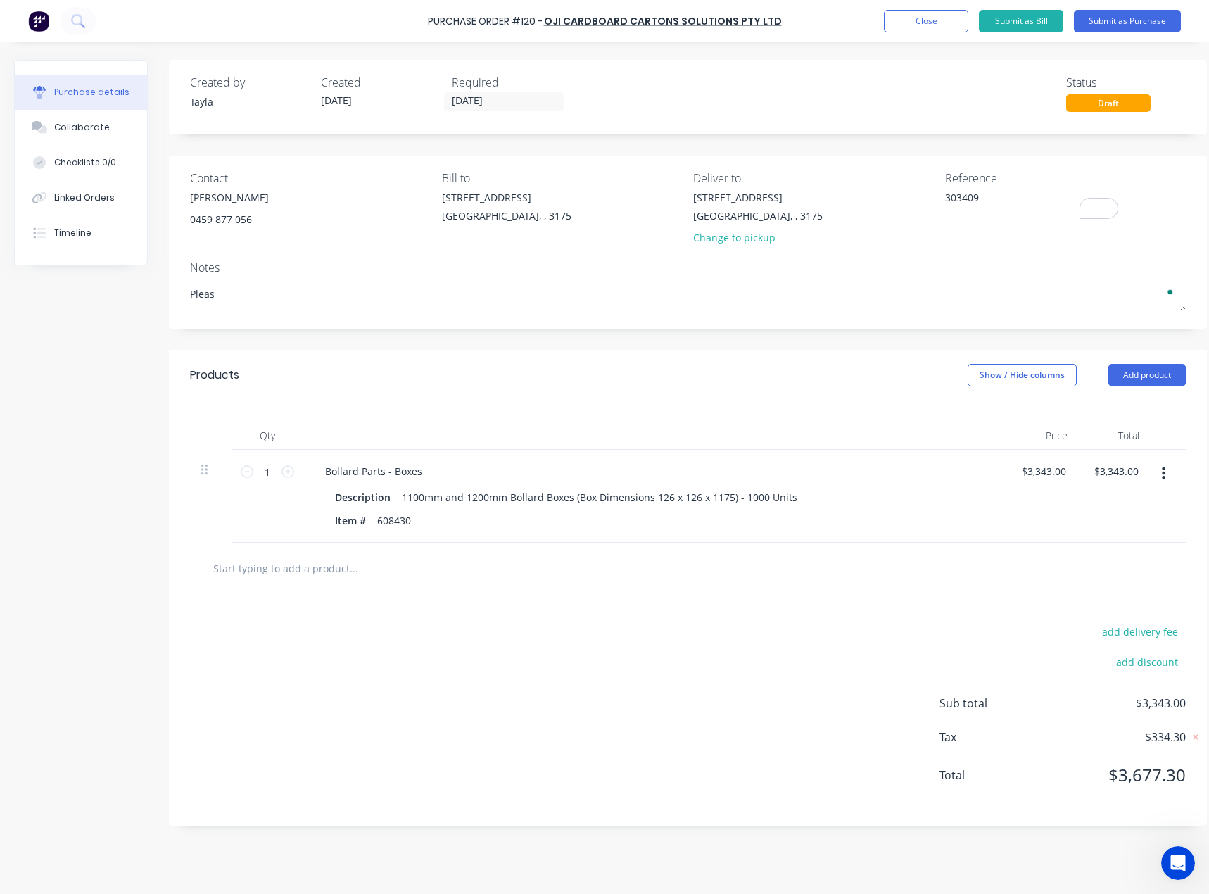
type textarea "x"
type textarea "Please"
type textarea "x"
type textarea "Please"
type textarea "x"
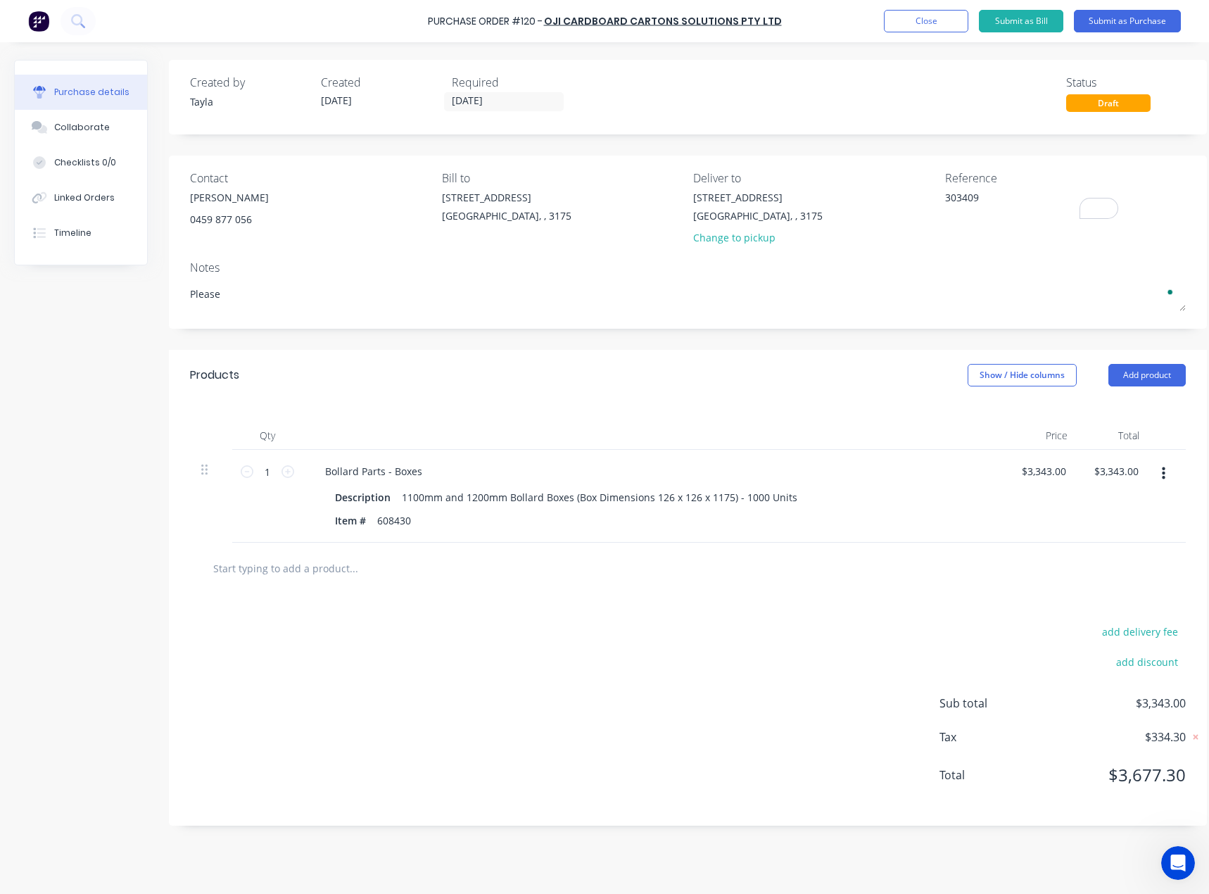
type textarea "Please c"
type textarea "x"
type textarea "Please ca"
type textarea "x"
type textarea "Please cal"
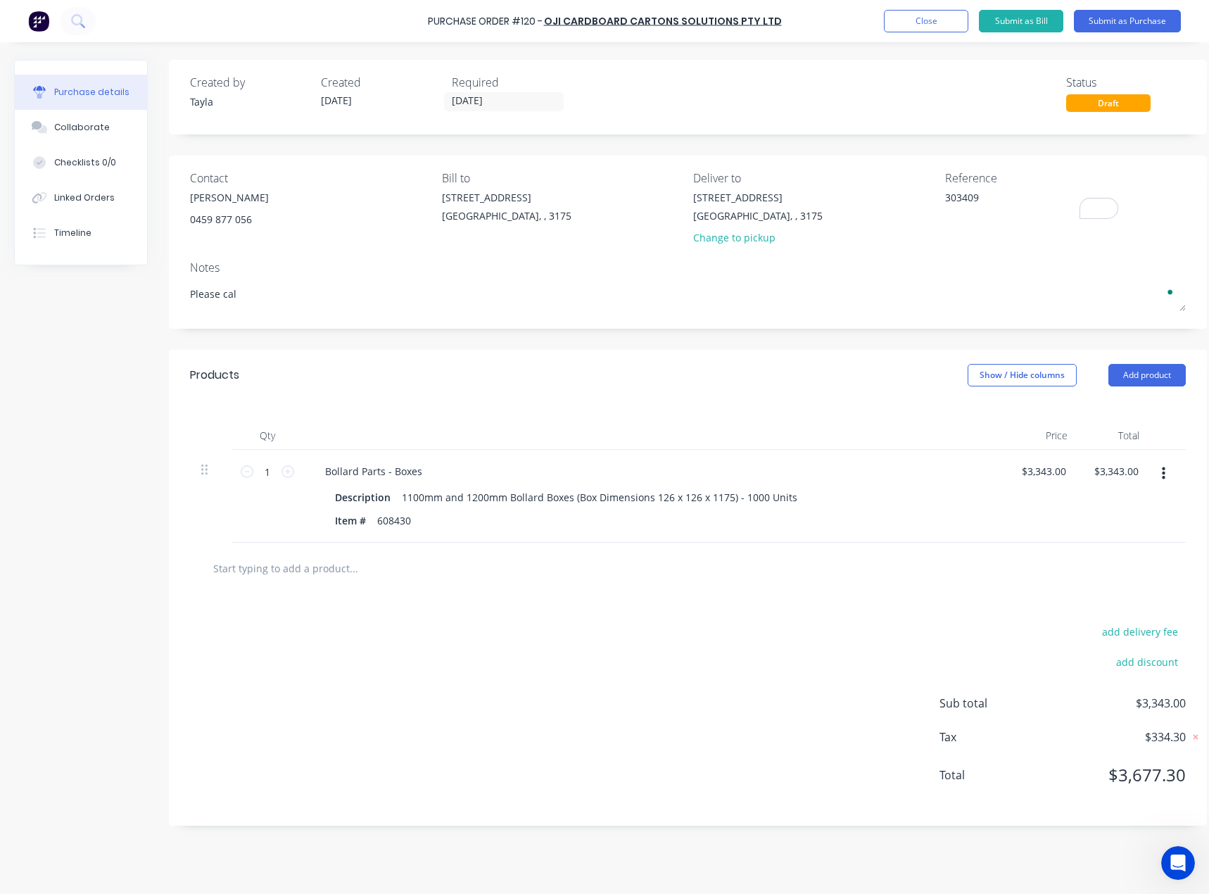
type textarea "x"
type textarea "Please call"
type textarea "x"
type textarea "Please call"
type textarea "x"
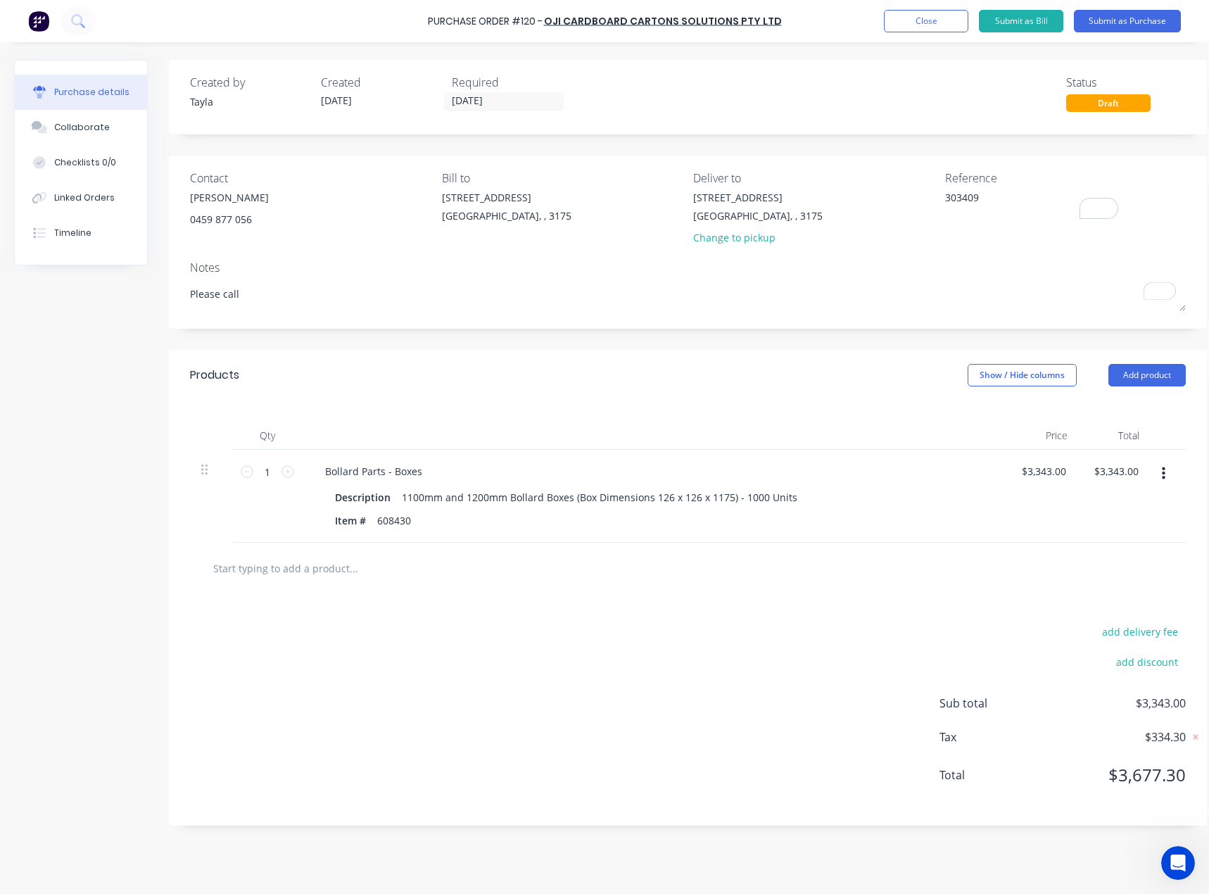
type textarea "Please call"
type textarea "x"
type textarea "Please cal"
type textarea "x"
type textarea "Please ca"
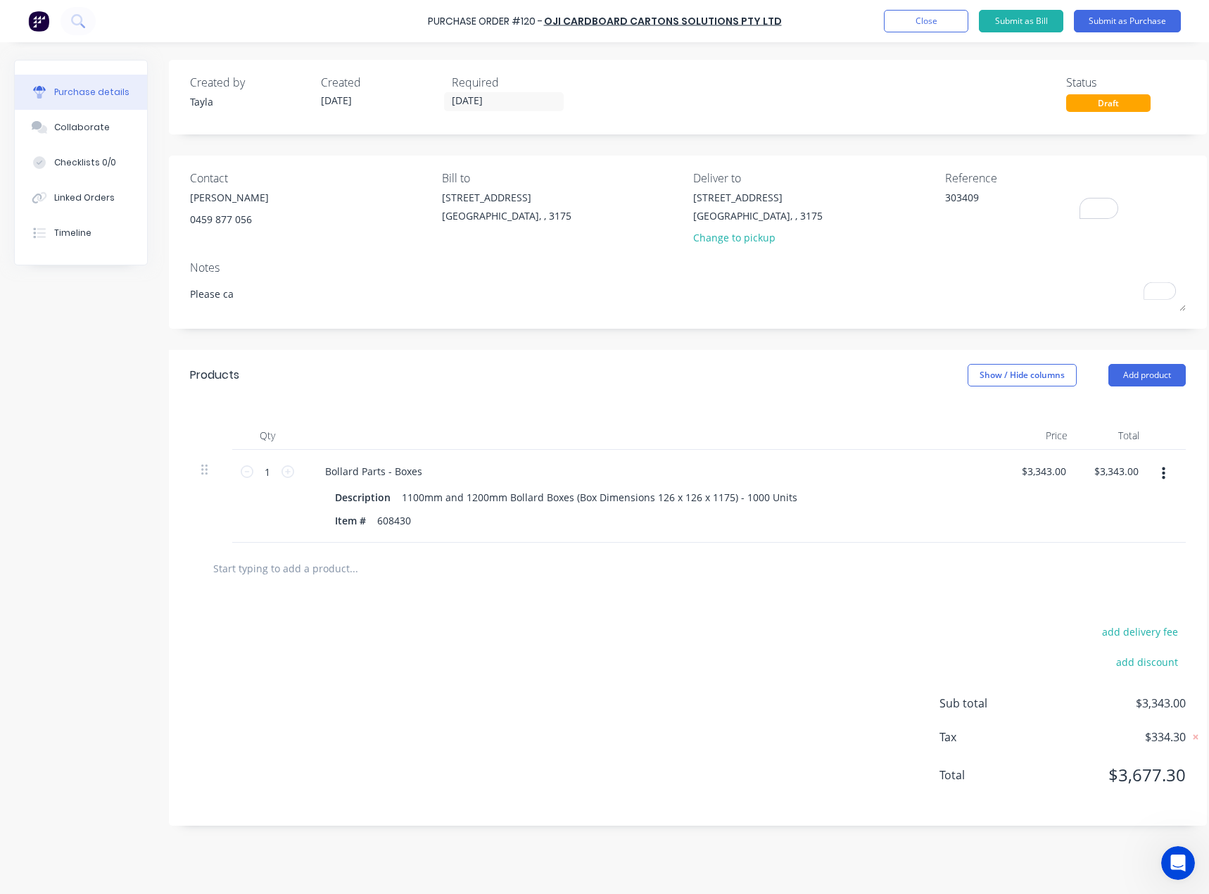
type textarea "x"
type textarea "Please c"
type textarea "x"
type textarea "Please"
type textarea "x"
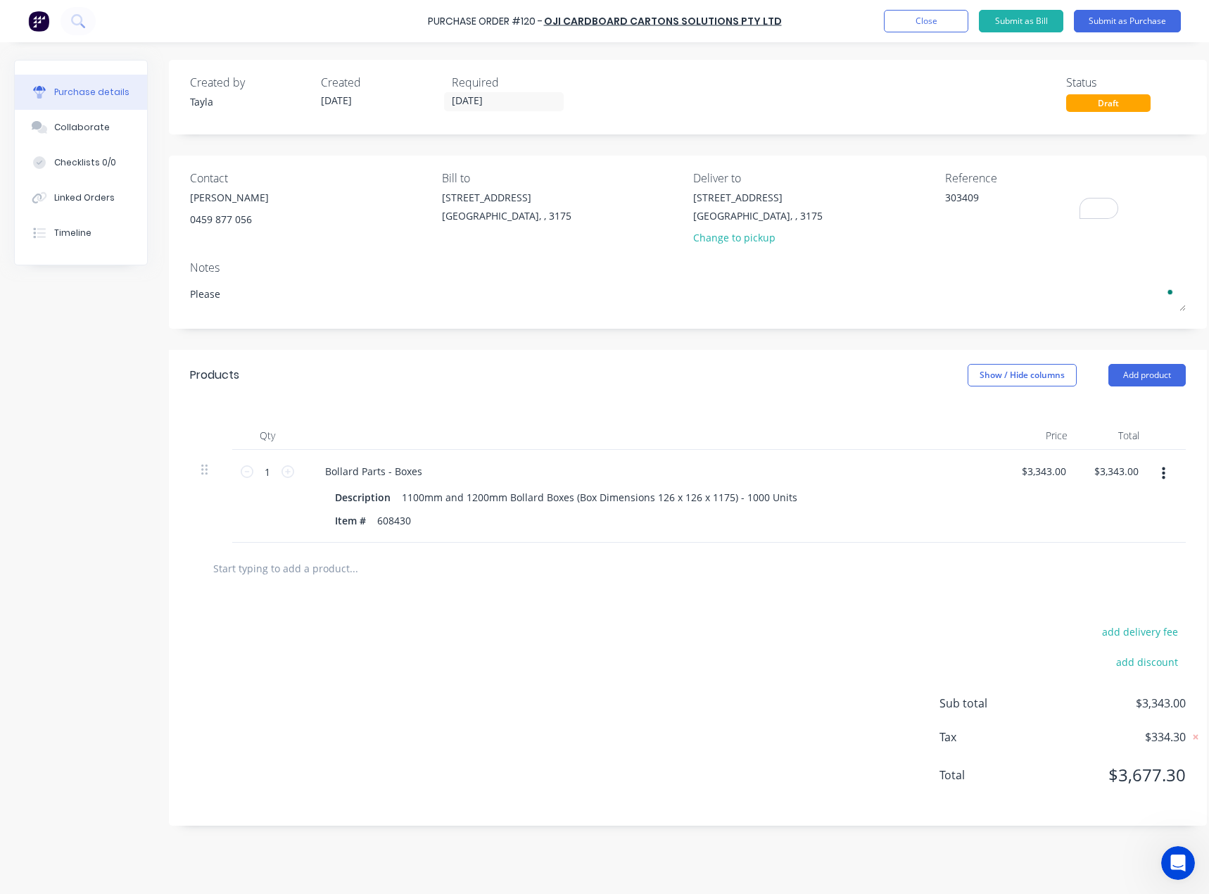
type textarea "Please"
type textarea "x"
type textarea "Pleas"
type textarea "x"
type textarea "Plea"
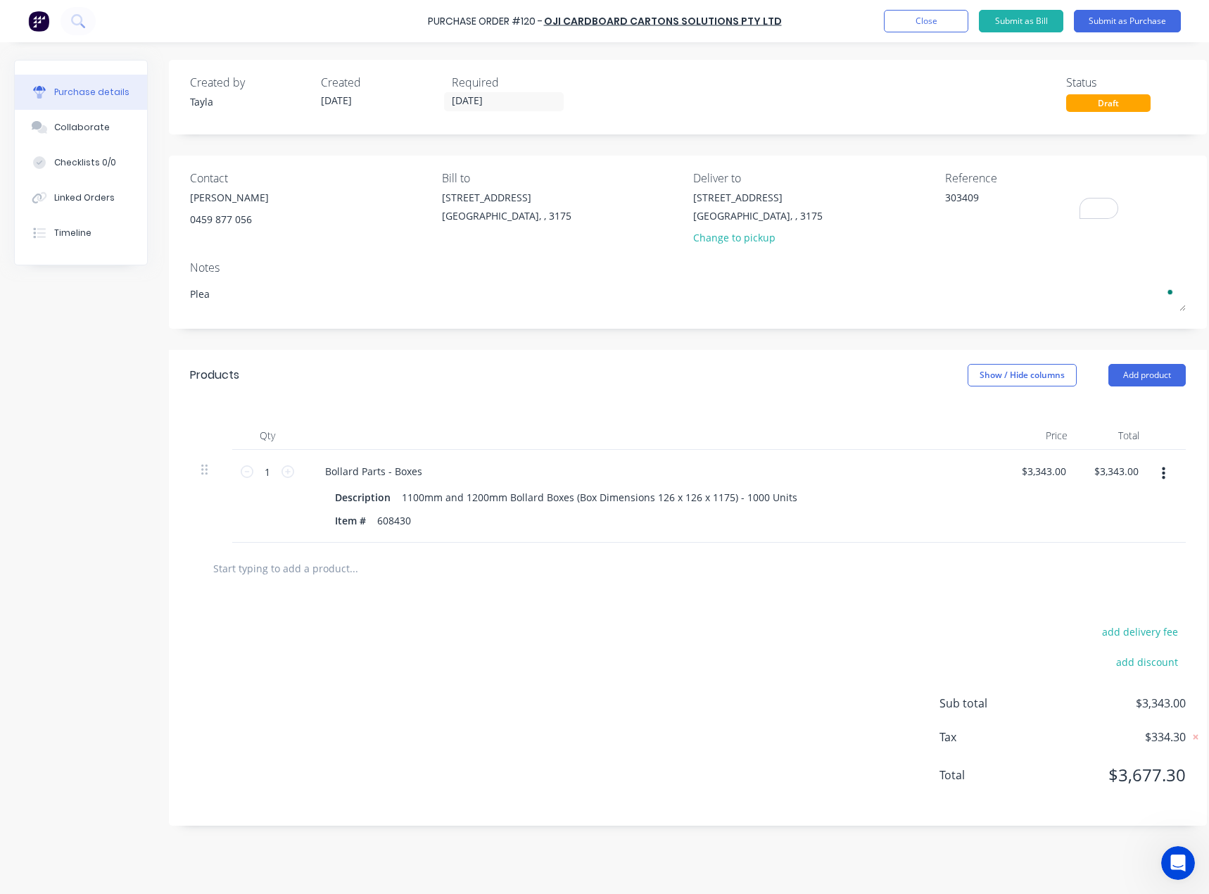
type textarea "x"
type textarea "Ple"
type textarea "x"
type textarea "Pl"
type textarea "x"
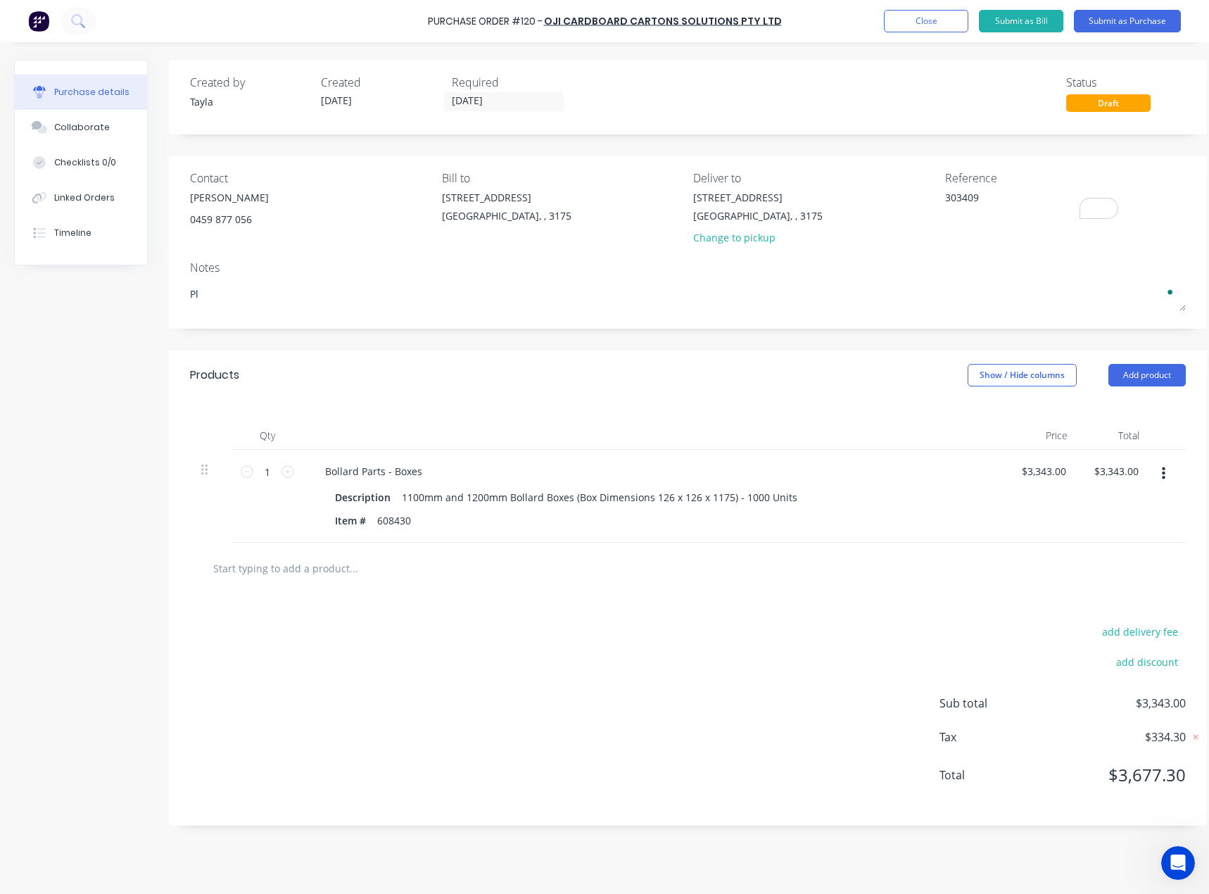
type textarea "P"
click at [1136, 21] on button "Submit as Purchase" at bounding box center [1127, 21] width 107 height 23
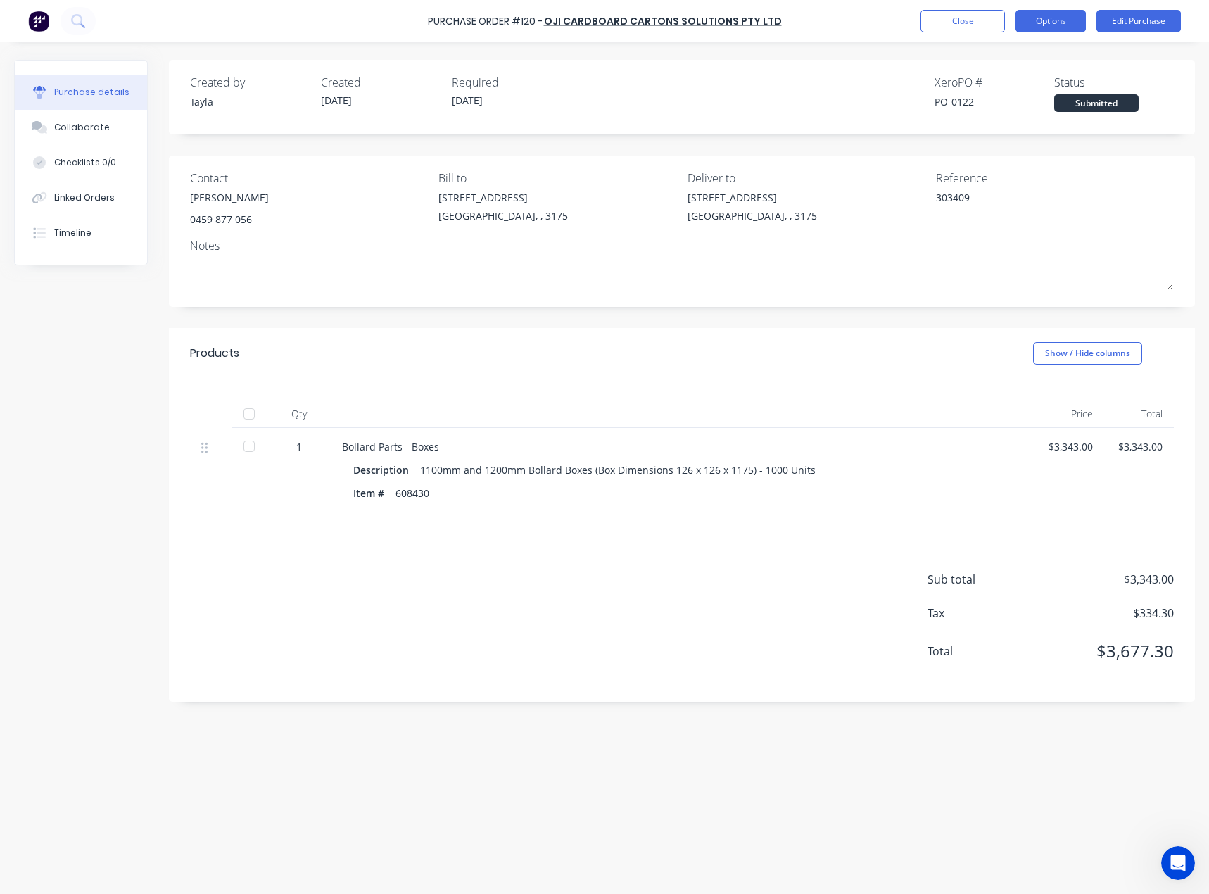
click at [1072, 25] on button "Options" at bounding box center [1050, 21] width 70 height 23
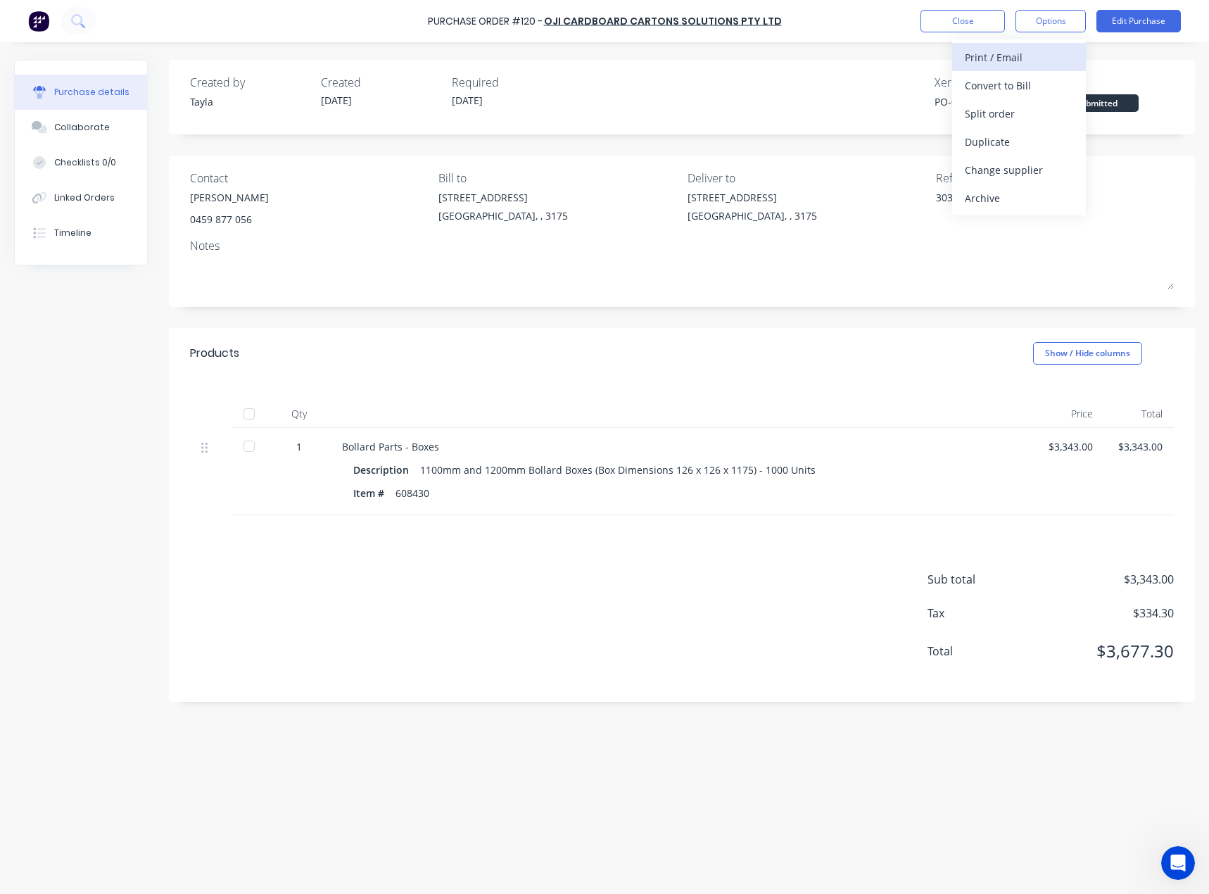
click at [1044, 58] on div "Print / Email" at bounding box center [1019, 57] width 108 height 20
click at [1020, 87] on div "With pricing" at bounding box center [1019, 85] width 108 height 20
type textarea "x"
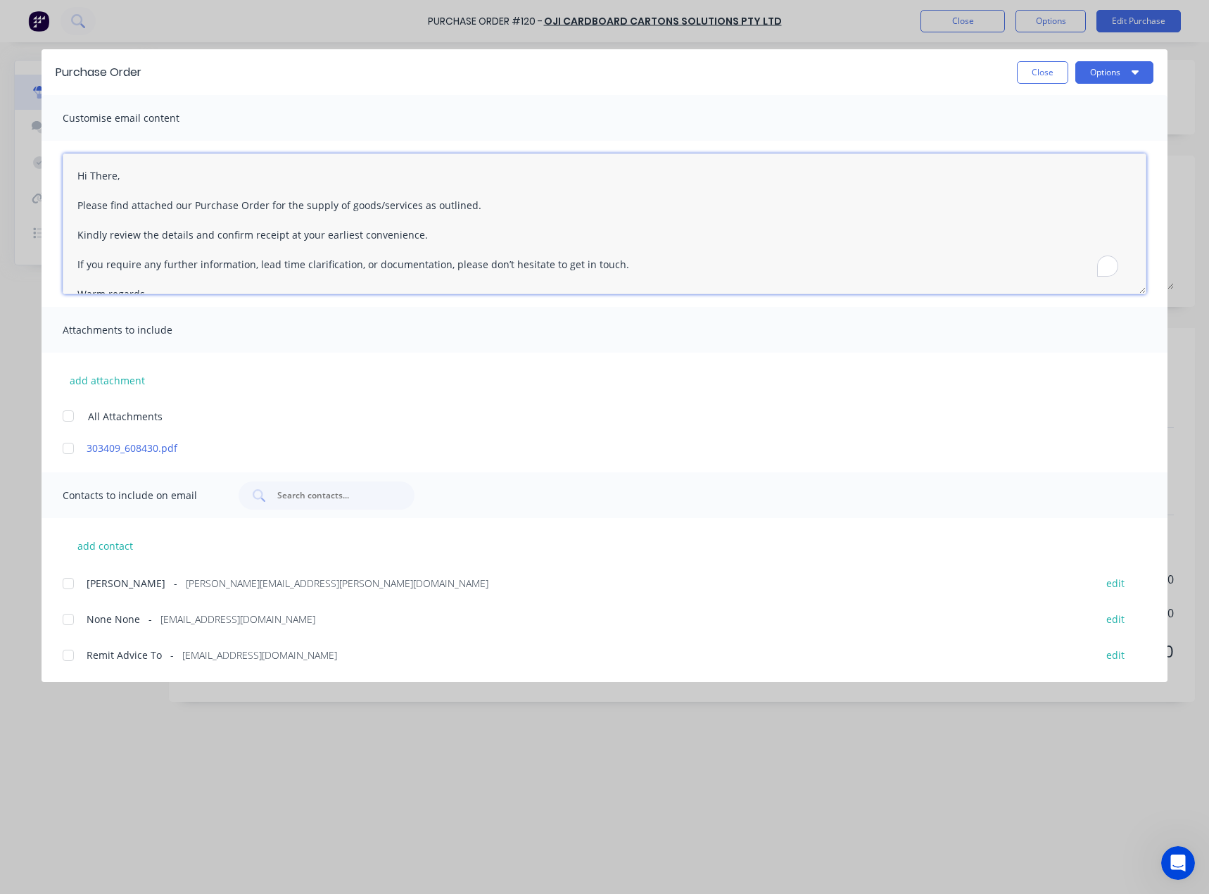
click at [96, 181] on textarea "Hi There, Please find attached our Purchase Order for the supply of goods/servi…" at bounding box center [605, 223] width 1084 height 141
type textarea "Good Morning, Please find attached our Purchase Order for the supply of goods/s…"
click at [64, 451] on div at bounding box center [68, 448] width 28 height 28
type textarea "x"
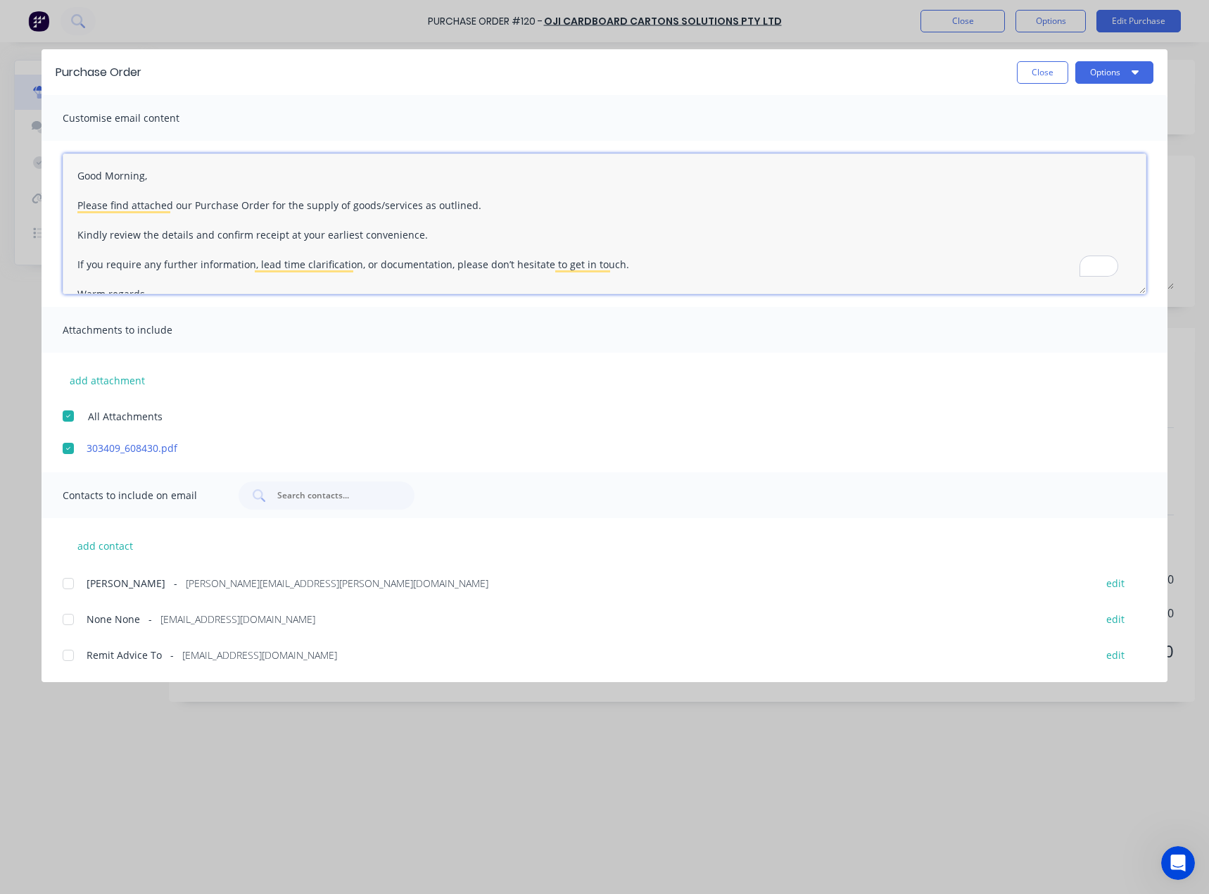
click at [142, 174] on textarea "Good Morning, Please find attached our Purchase Order for the supply of goods/s…" at bounding box center [605, 223] width 1084 height 141
paste textarea "303409"
click at [146, 177] on textarea "Good Morning , Please find attached our Purchase Order for the supply of goods/…" at bounding box center [605, 223] width 1084 height 141
paste textarea "Caroline"
type textarea "Good Morning Caroline, Please find attached our Purchase Order for the supply o…"
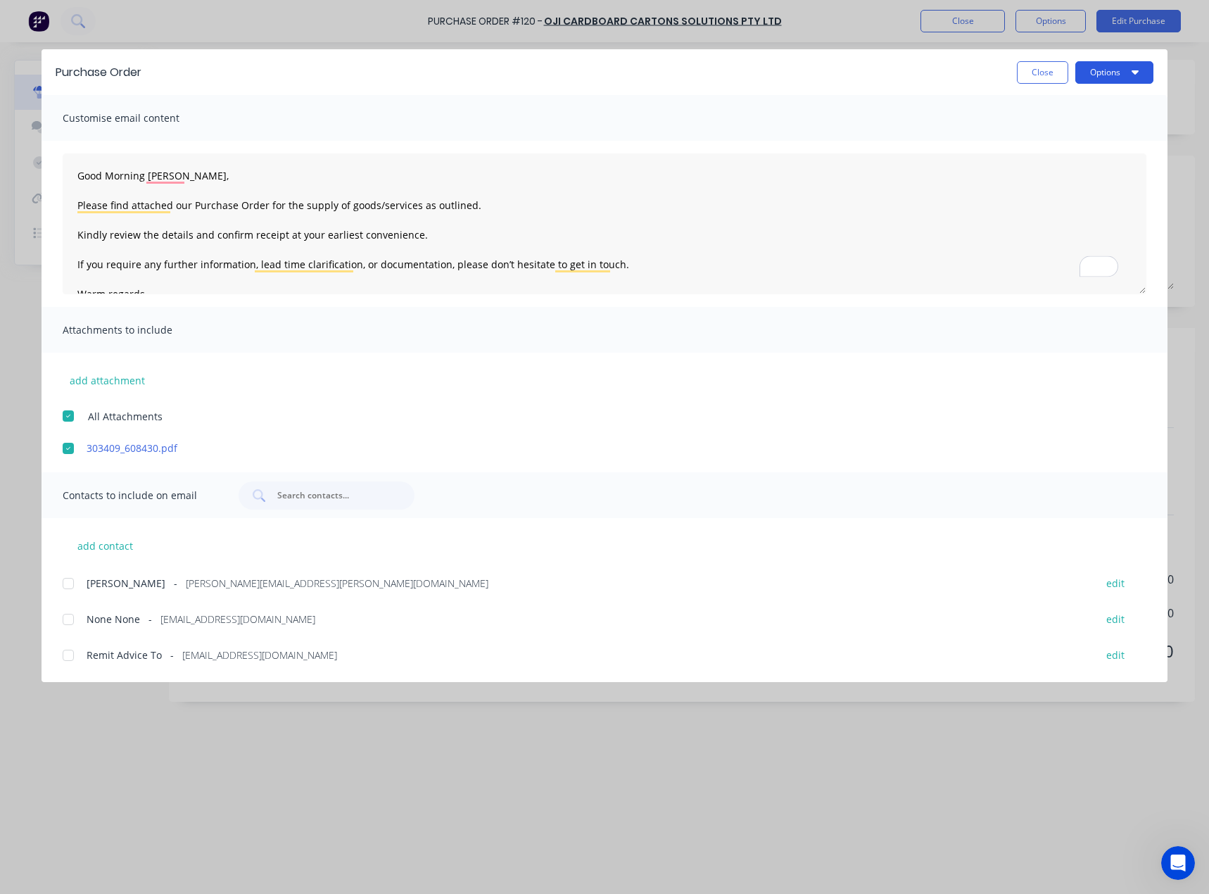
click at [1122, 72] on button "Options" at bounding box center [1114, 72] width 78 height 23
click at [63, 584] on div at bounding box center [68, 583] width 28 height 28
click at [1113, 75] on button "Options" at bounding box center [1114, 72] width 78 height 23
click at [1094, 162] on div "Email" at bounding box center [1086, 164] width 108 height 20
click at [1034, 80] on button "Close" at bounding box center [1042, 72] width 51 height 23
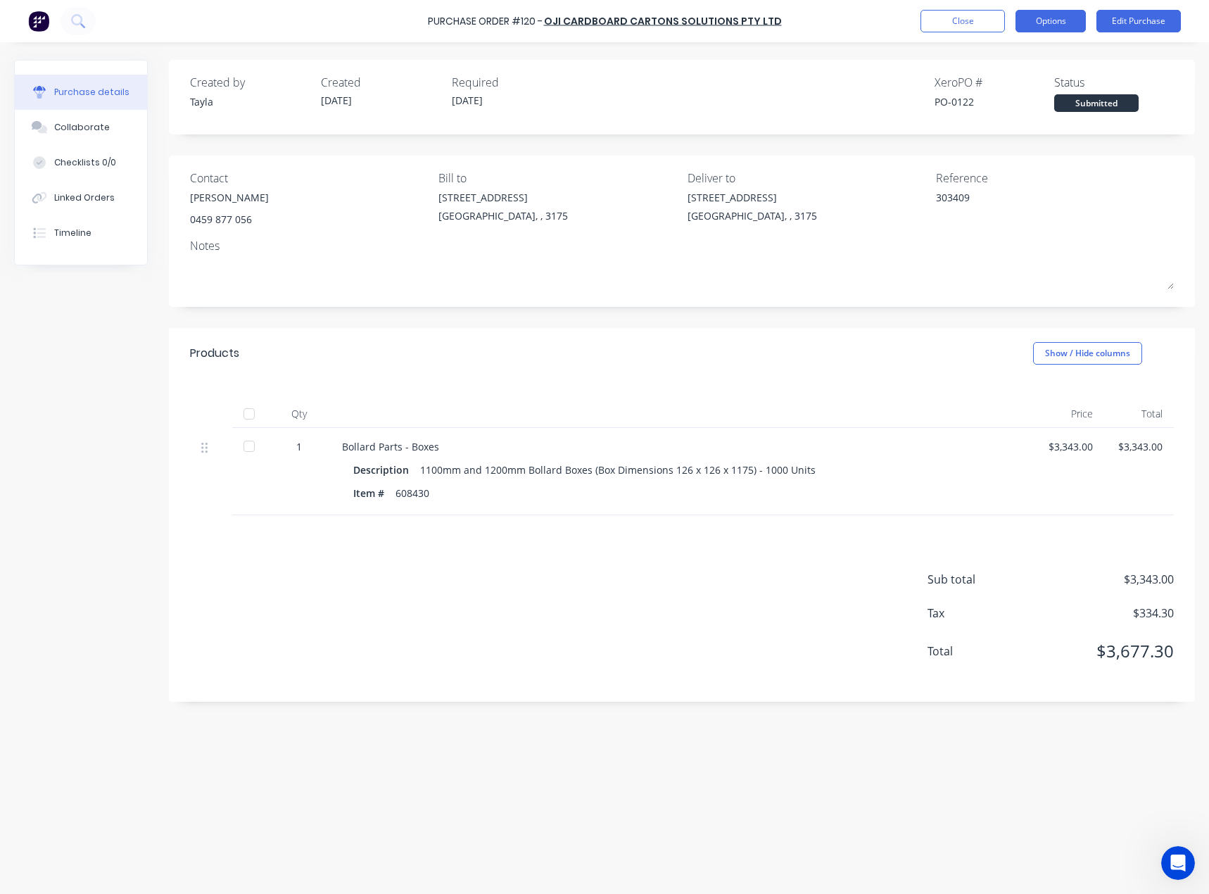
click at [1056, 18] on button "Options" at bounding box center [1050, 21] width 70 height 23
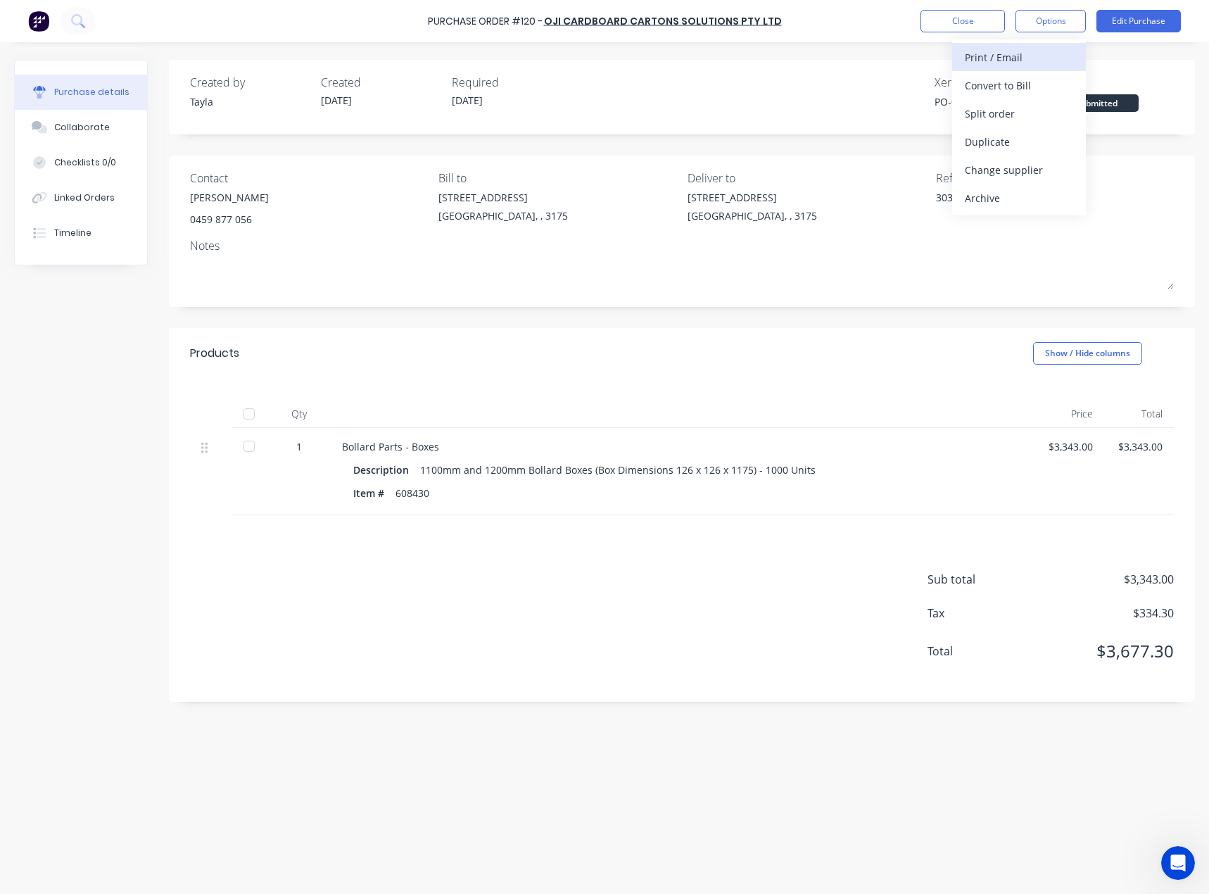
click at [1013, 60] on div "Print / Email" at bounding box center [1019, 57] width 108 height 20
click at [999, 108] on div "Without pricing" at bounding box center [1019, 113] width 108 height 20
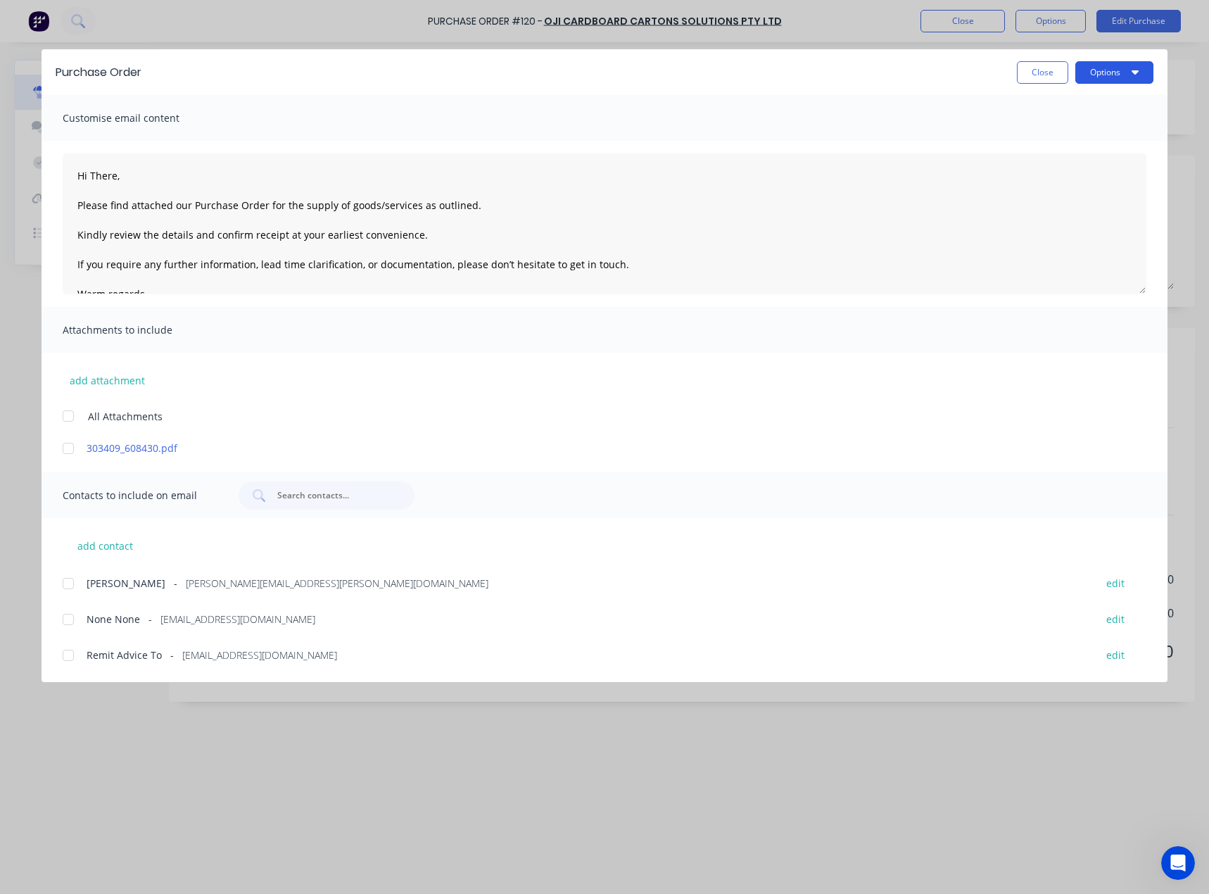
click at [1085, 70] on button "Options" at bounding box center [1114, 72] width 78 height 23
click at [1087, 96] on button "Preview" at bounding box center [1087, 108] width 134 height 28
type textarea "x"
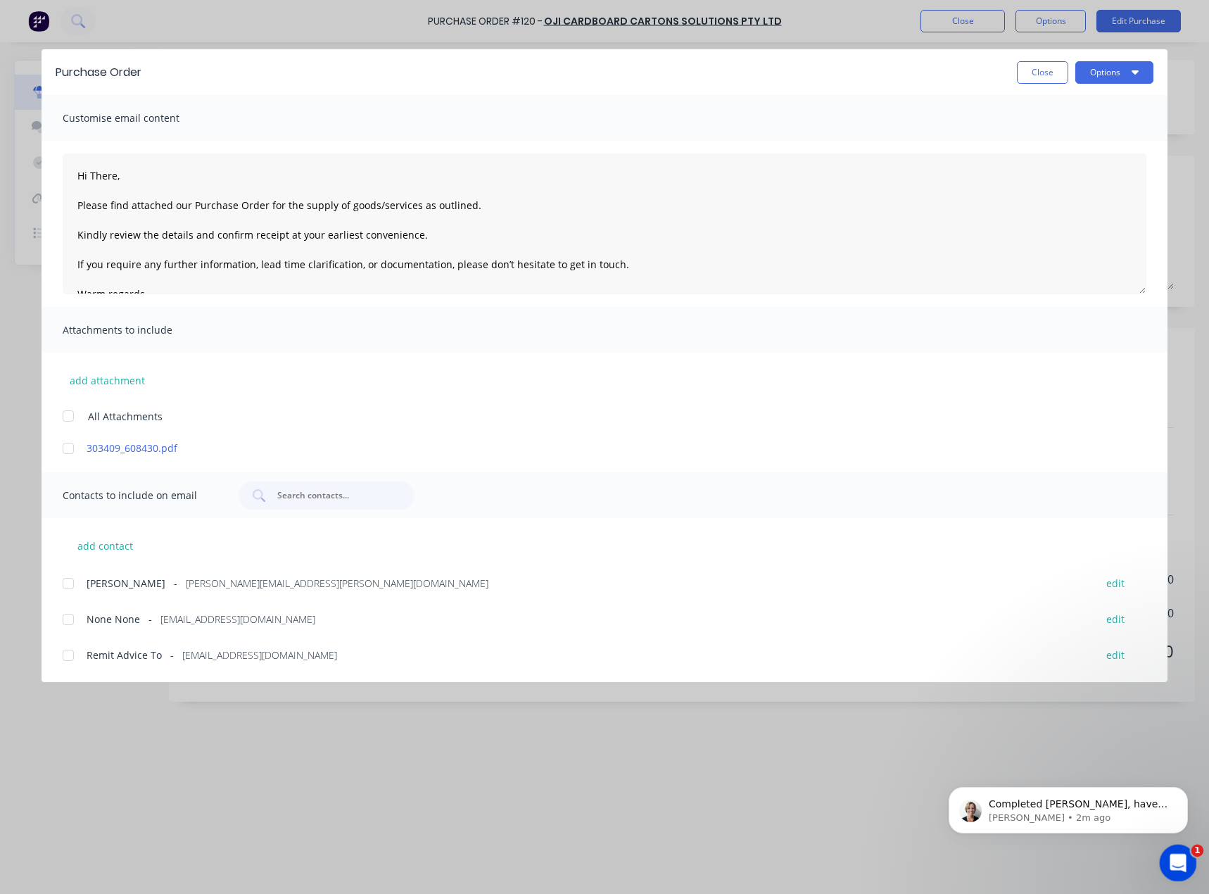
click at [1188, 871] on div "Open Intercom Messenger" at bounding box center [1176, 860] width 46 height 46
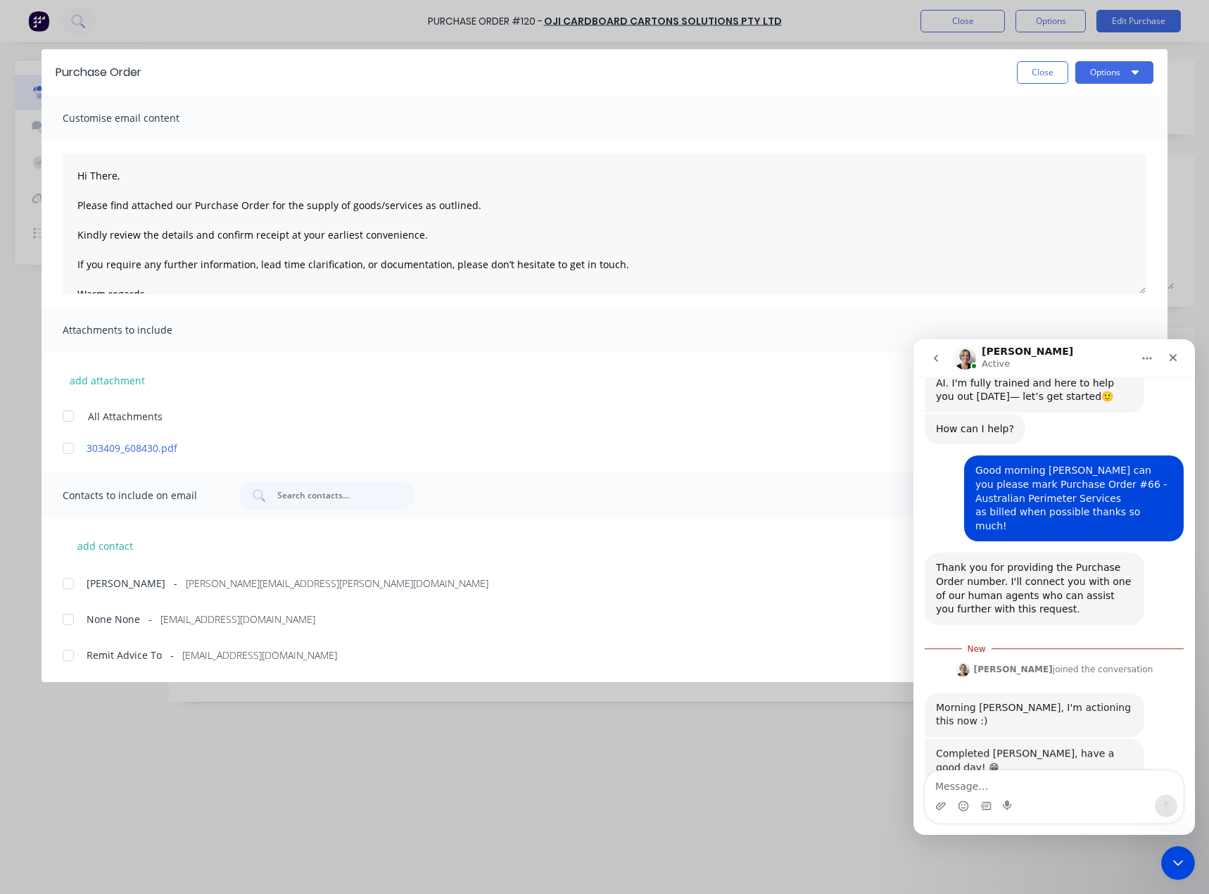
scroll to position [39, 0]
click at [1061, 785] on textarea "Message…" at bounding box center [1054, 783] width 258 height 24
type textarea "K"
type textarea "Legend thanks so much Cathy!"
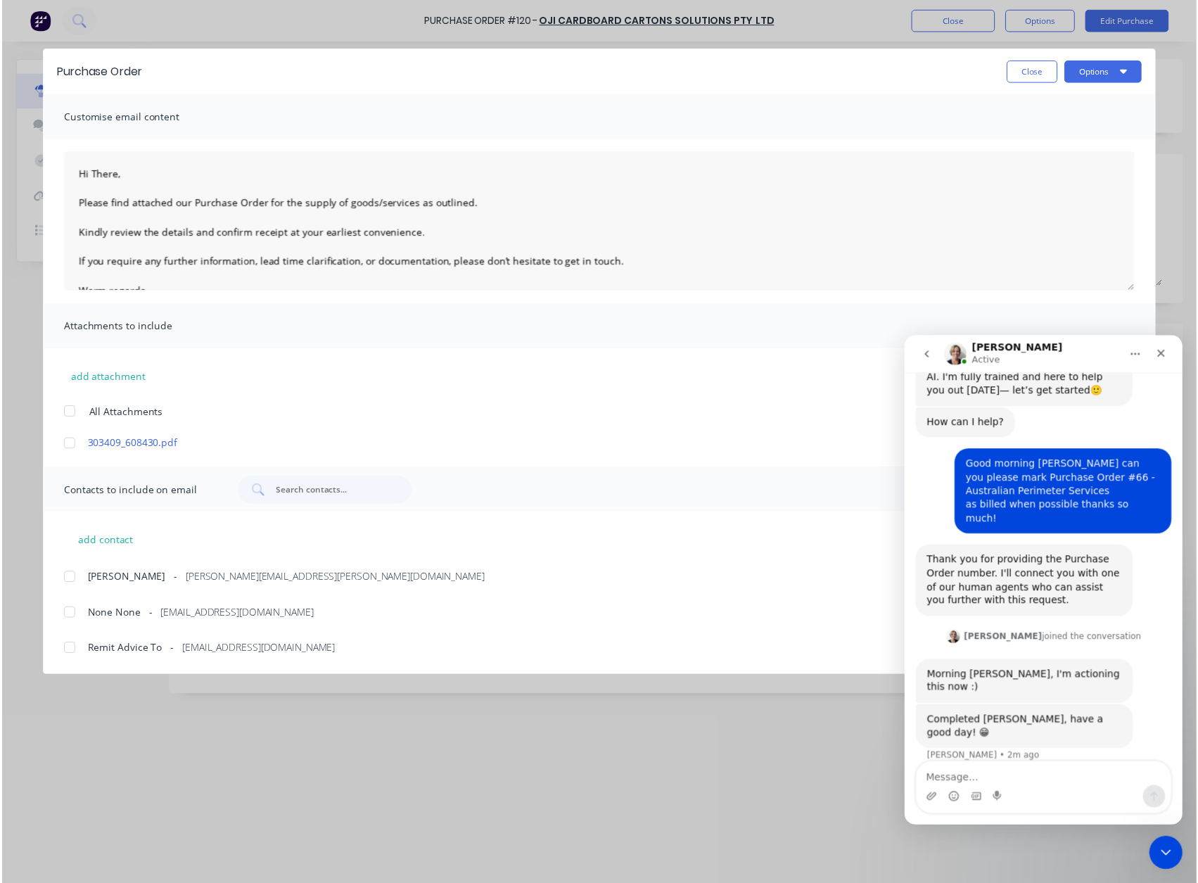
scroll to position [58, 0]
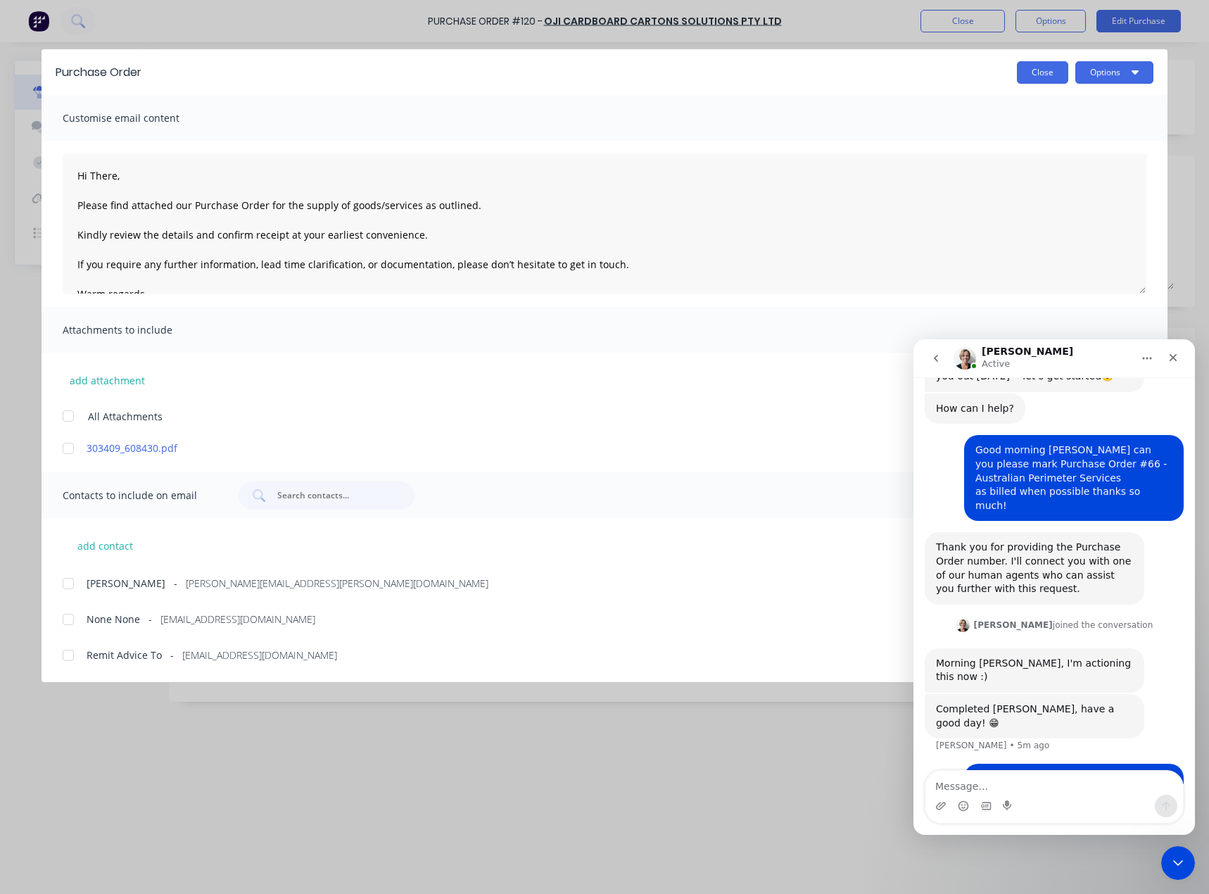
click at [1032, 70] on button "Close" at bounding box center [1042, 72] width 51 height 23
type textarea "x"
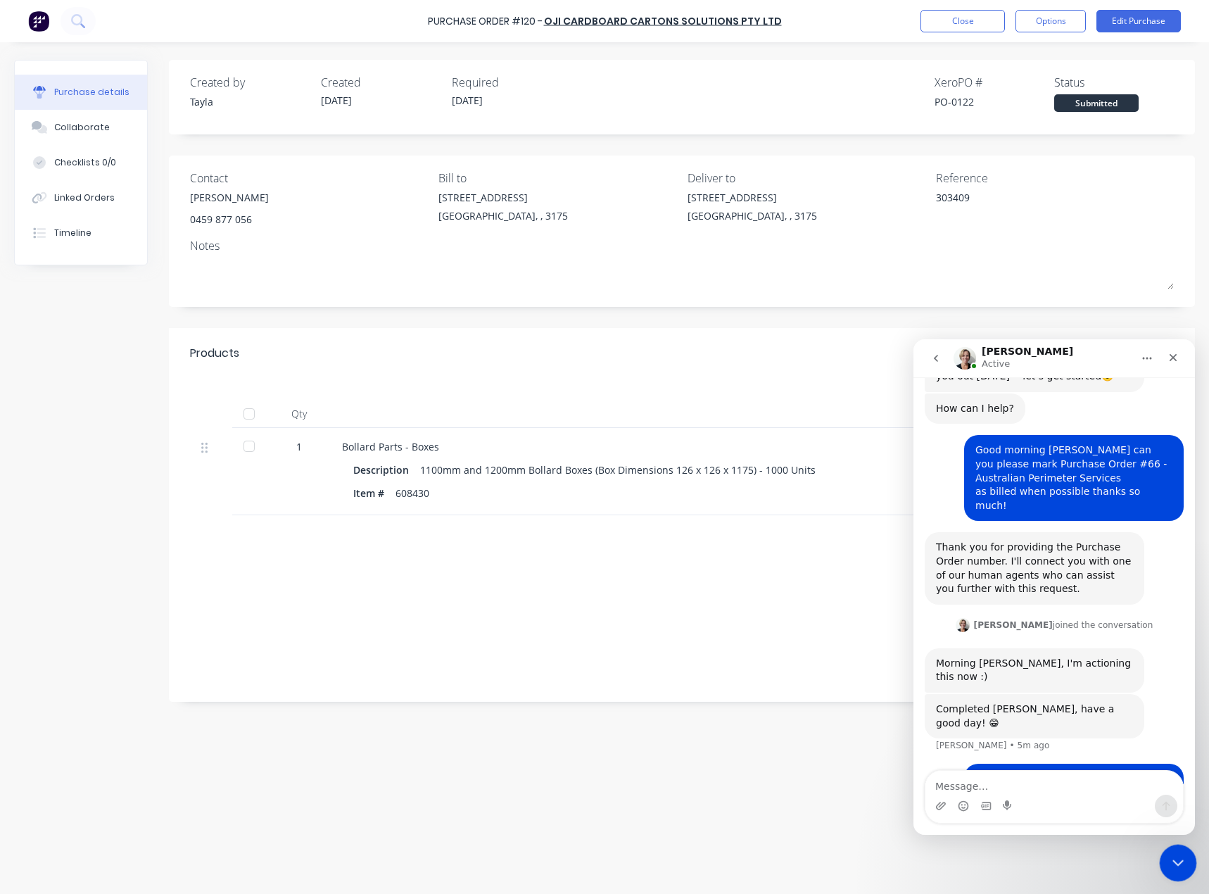
click at [1165, 868] on div "Close Intercom Messenger" at bounding box center [1176, 861] width 34 height 34
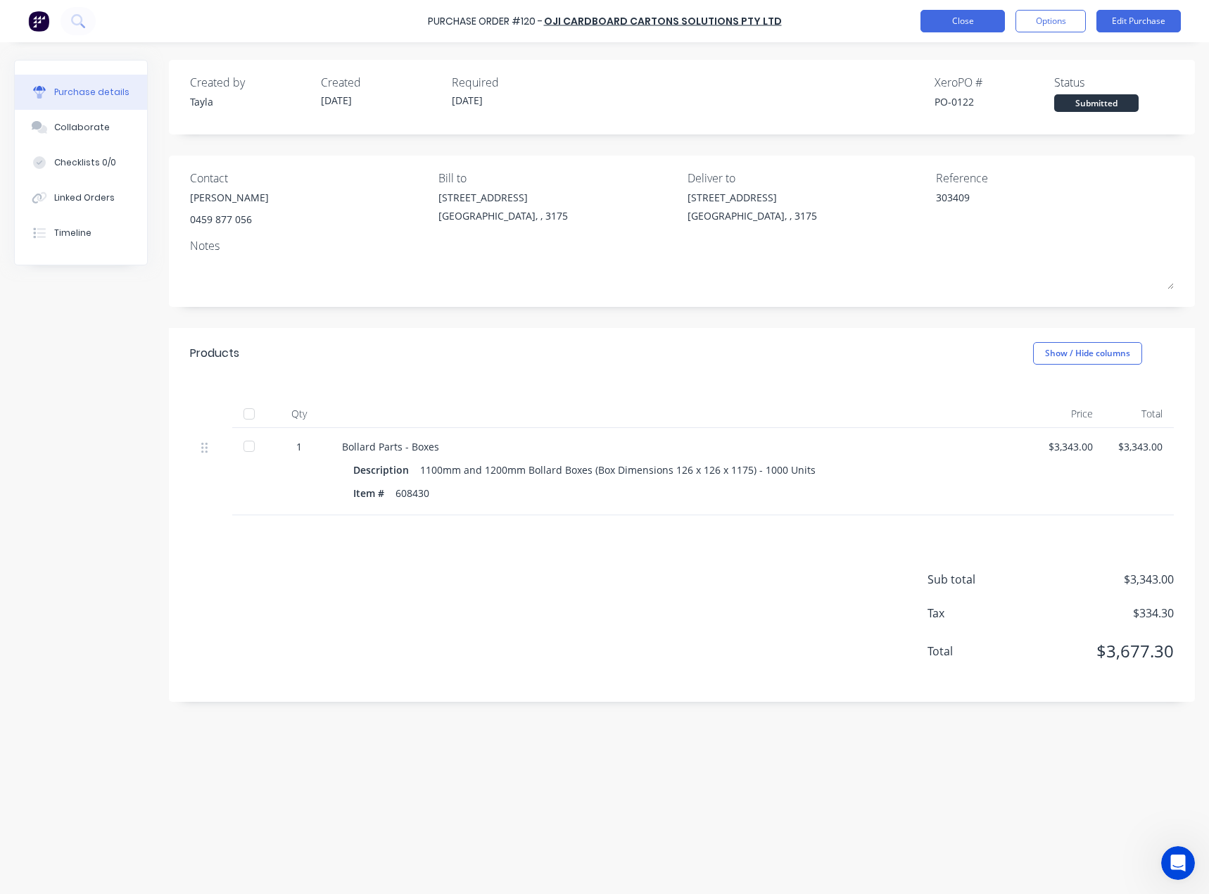
click at [984, 25] on button "Close" at bounding box center [962, 21] width 84 height 23
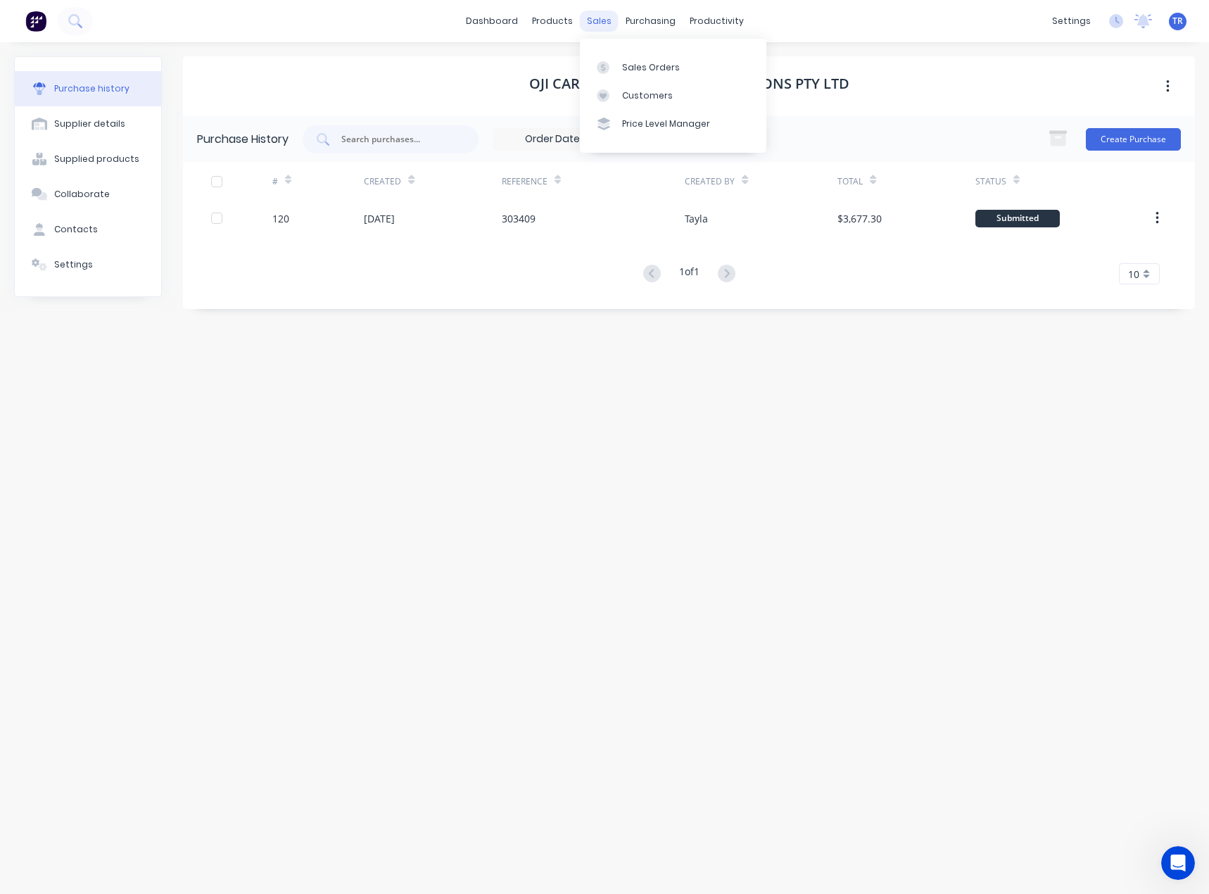
click at [594, 29] on div "sales" at bounding box center [599, 21] width 39 height 21
click at [502, 18] on link "dashboard" at bounding box center [492, 21] width 66 height 21
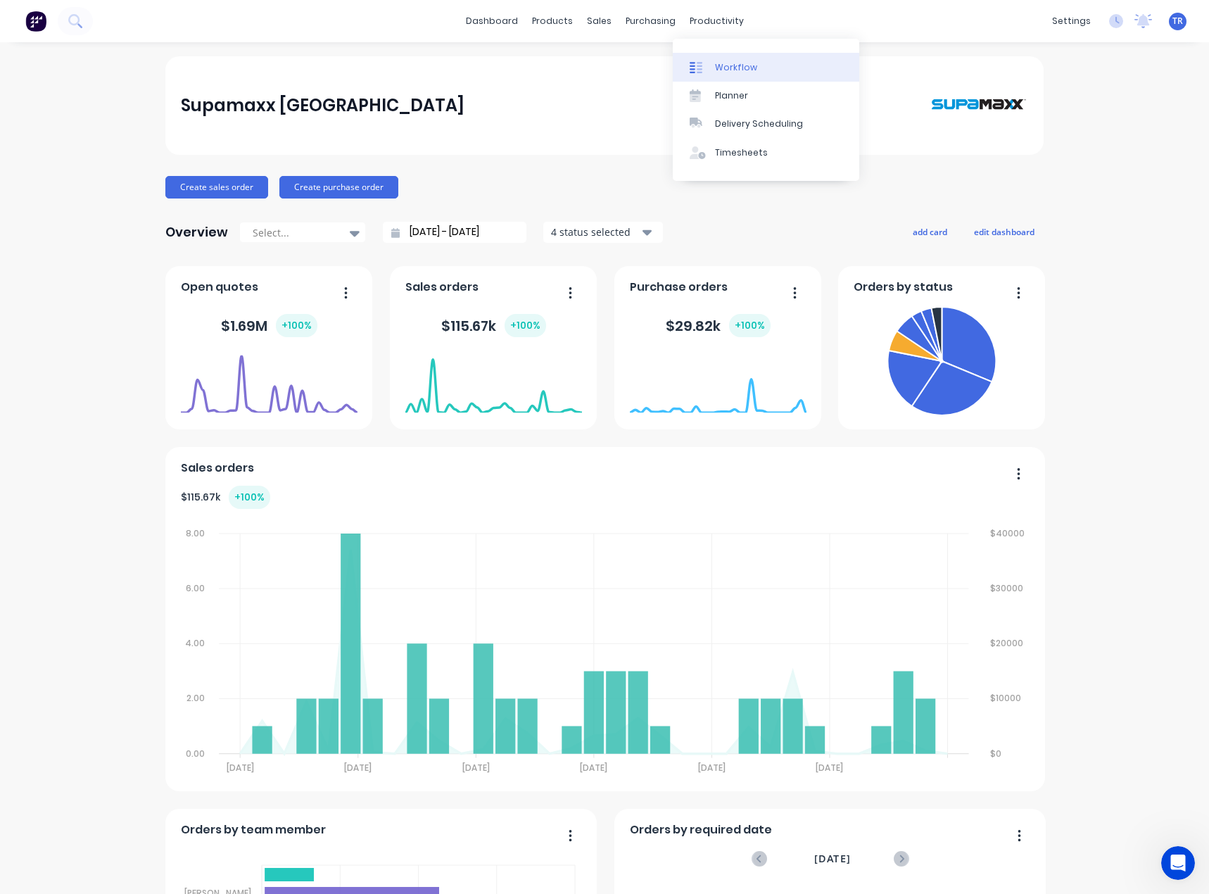
drag, startPoint x: 732, startPoint y: 65, endPoint x: 733, endPoint y: 72, distance: 7.1
click at [732, 65] on div "Workflow" at bounding box center [736, 67] width 42 height 13
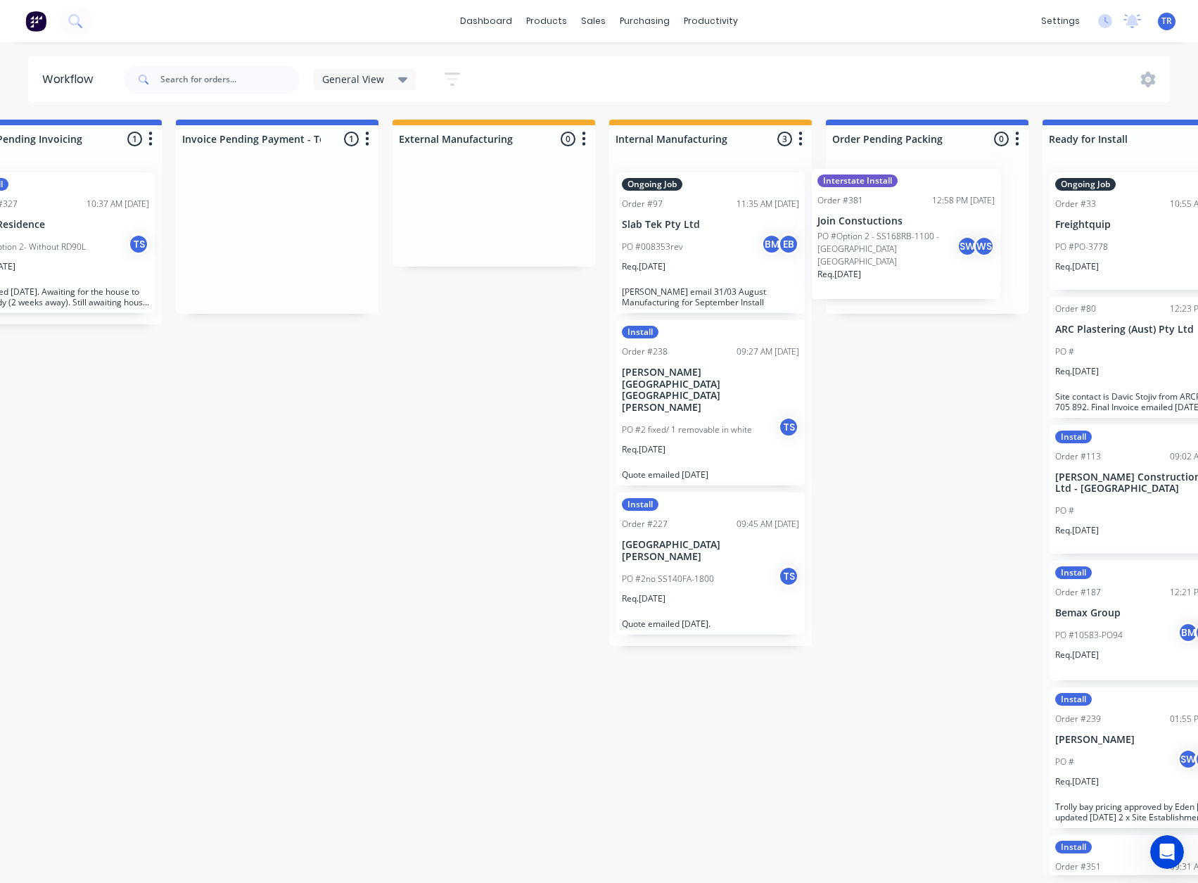
scroll to position [0, 299]
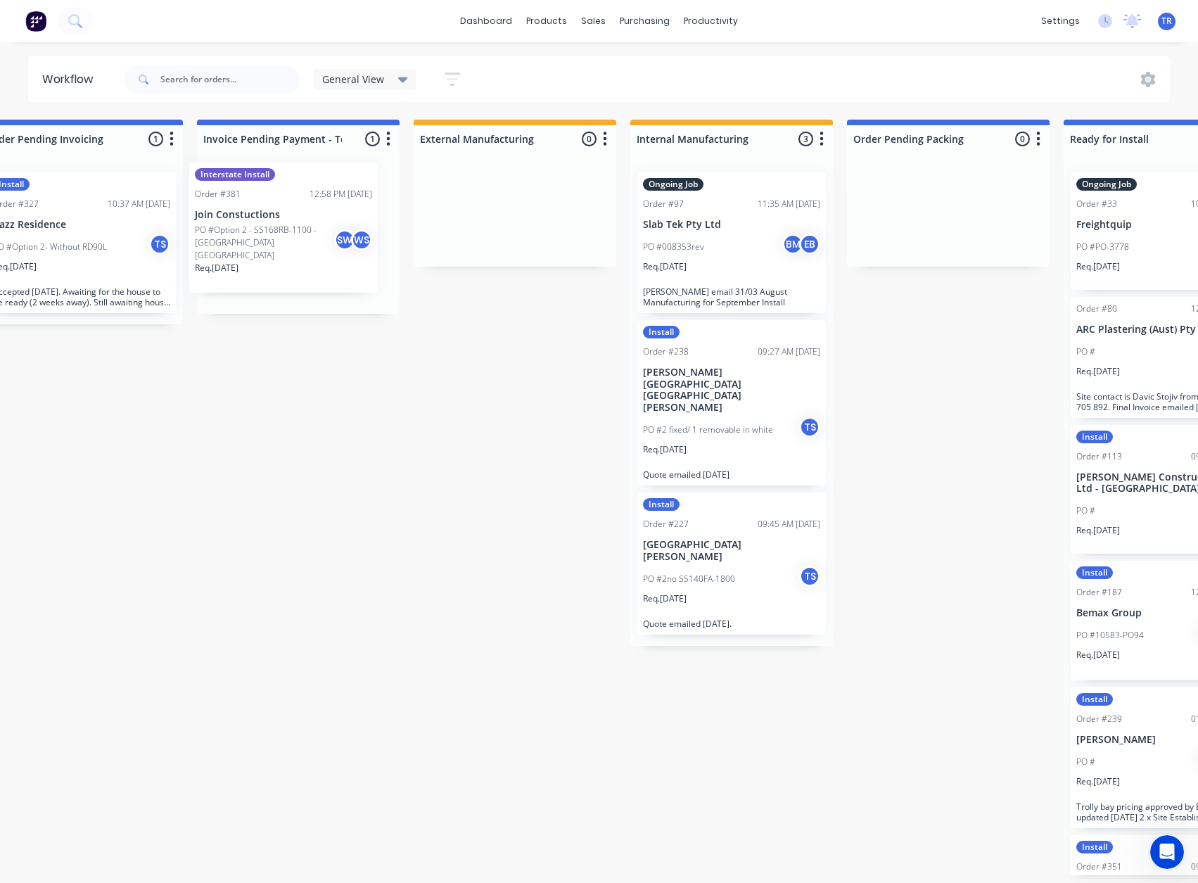
drag, startPoint x: 544, startPoint y: 271, endPoint x: 266, endPoint y: 262, distance: 278.1
click at [266, 262] on div "Interstate Install Order #381 12:58 PM 24/09/25 Join Constuctions PO #Option 2 …" at bounding box center [298, 237] width 203 height 153
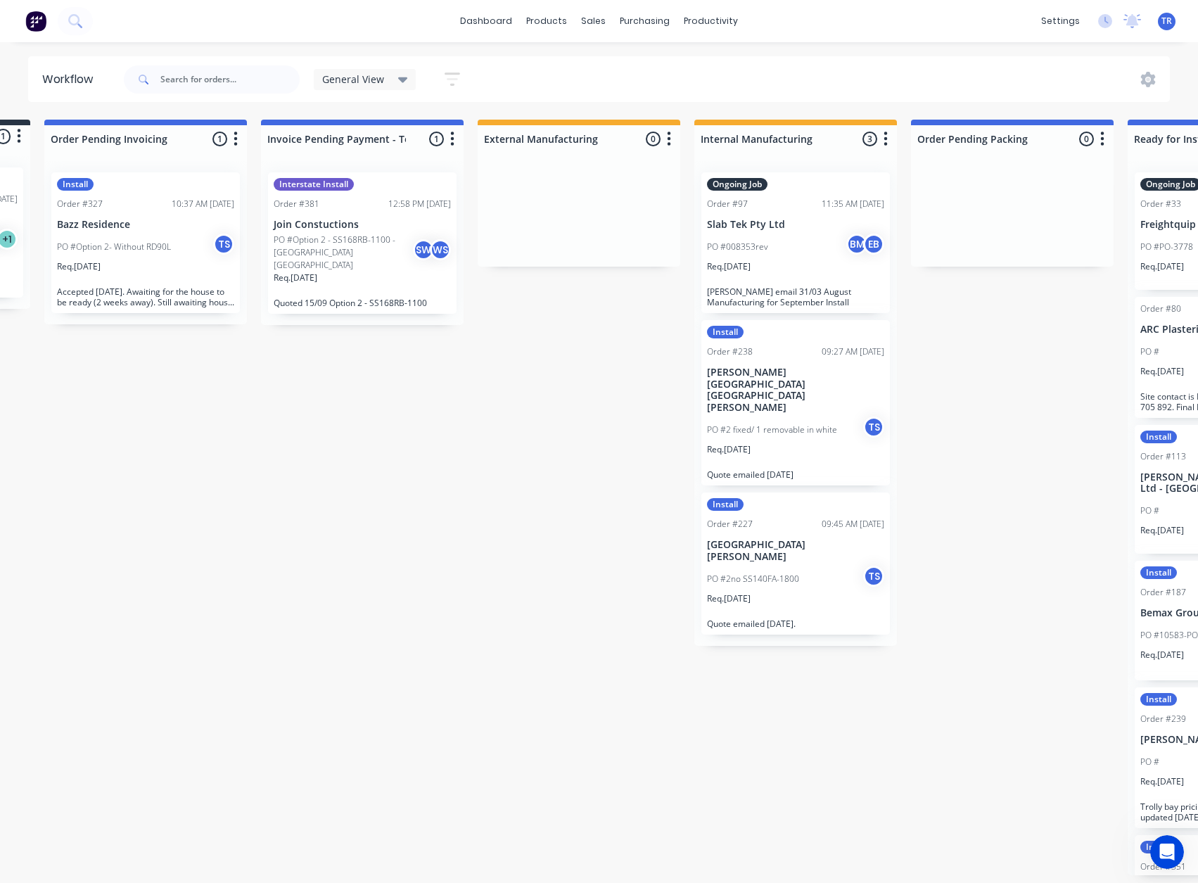
click at [369, 244] on p "PO #Option 2 - SS168RB-1100 - [GEOGRAPHIC_DATA] [GEOGRAPHIC_DATA]" at bounding box center [343, 253] width 139 height 38
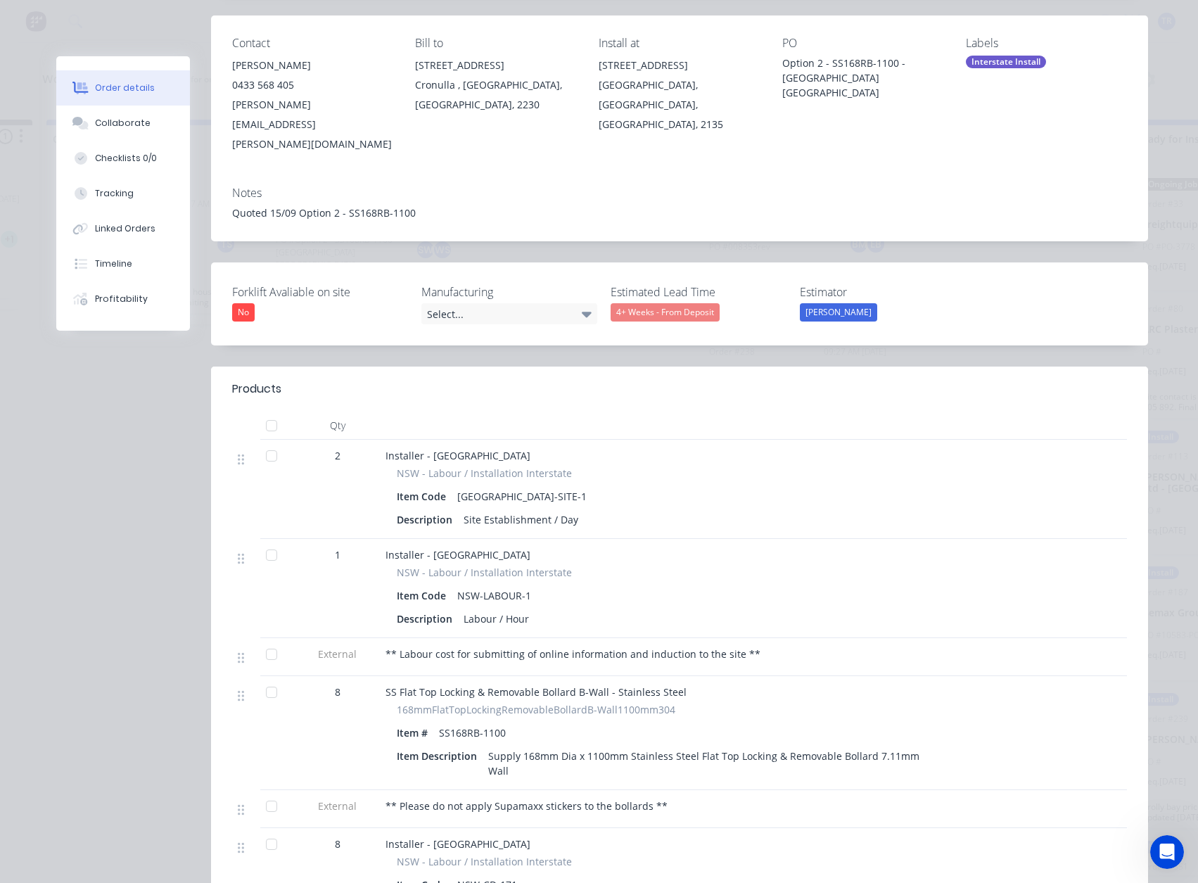
scroll to position [70, 0]
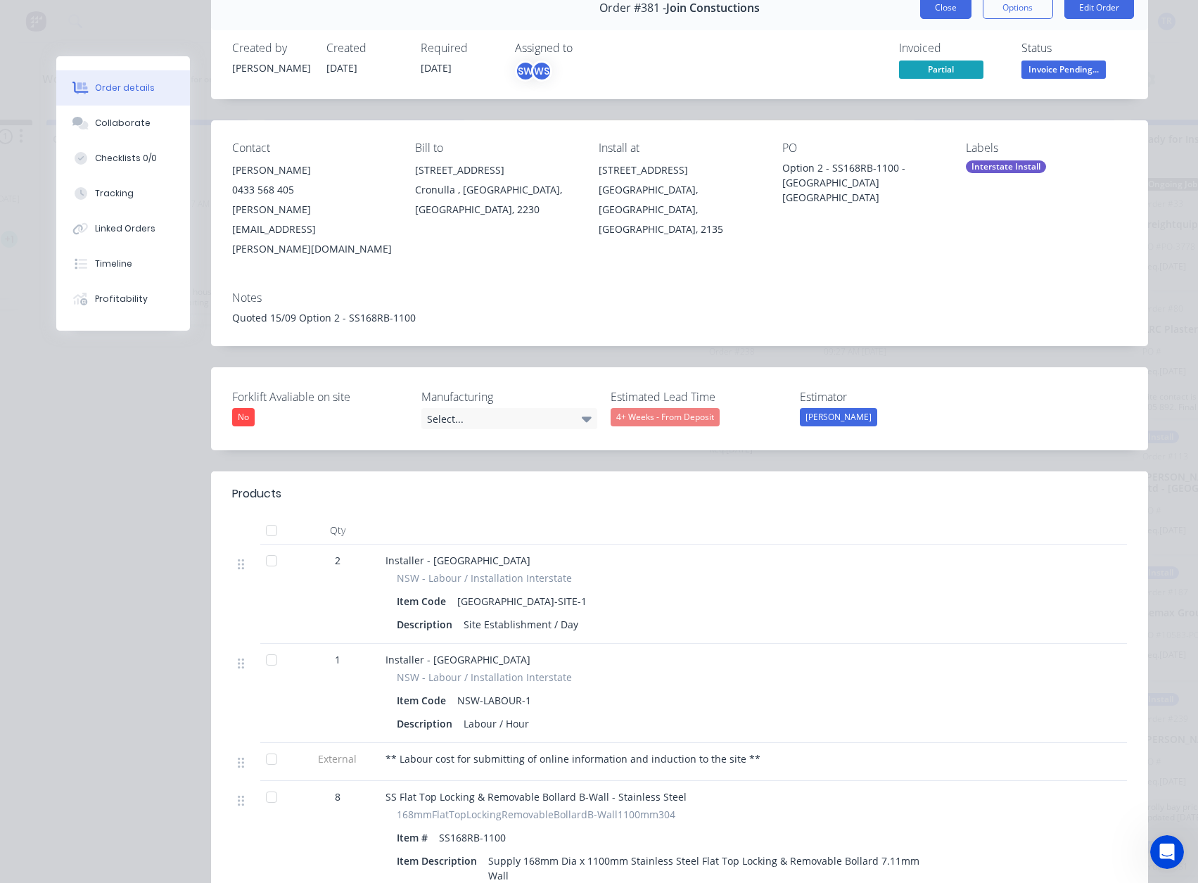
click at [942, 12] on button "Close" at bounding box center [945, 7] width 51 height 23
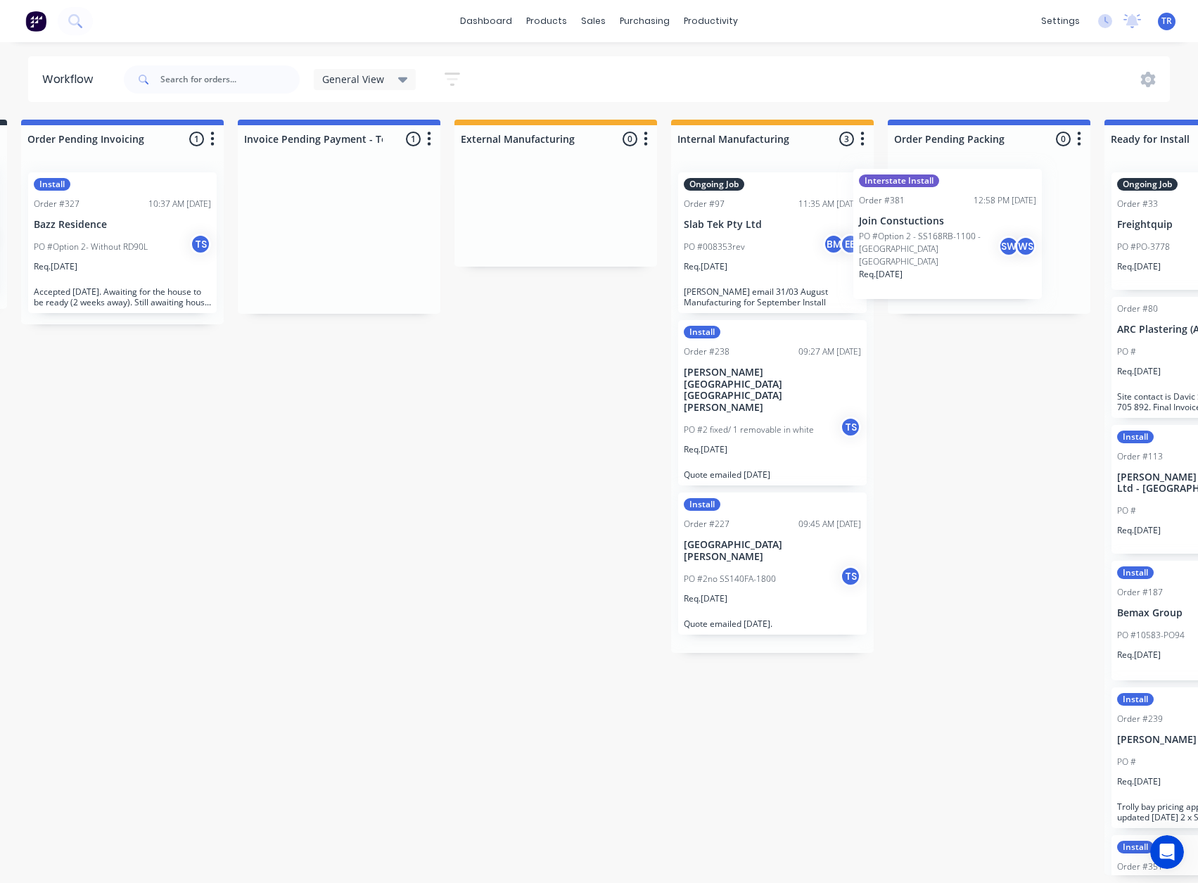
drag, startPoint x: 401, startPoint y: 247, endPoint x: 975, endPoint y: 244, distance: 574.3
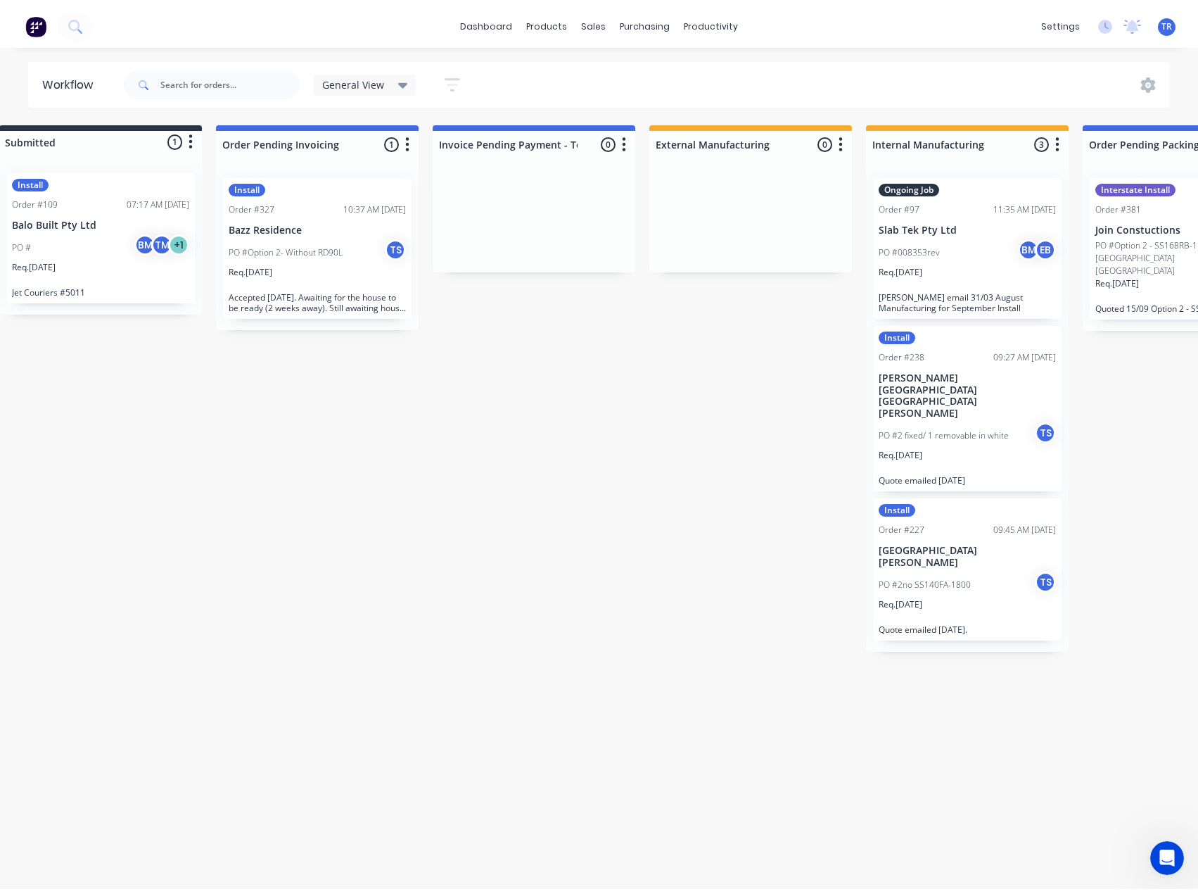
scroll to position [0, 0]
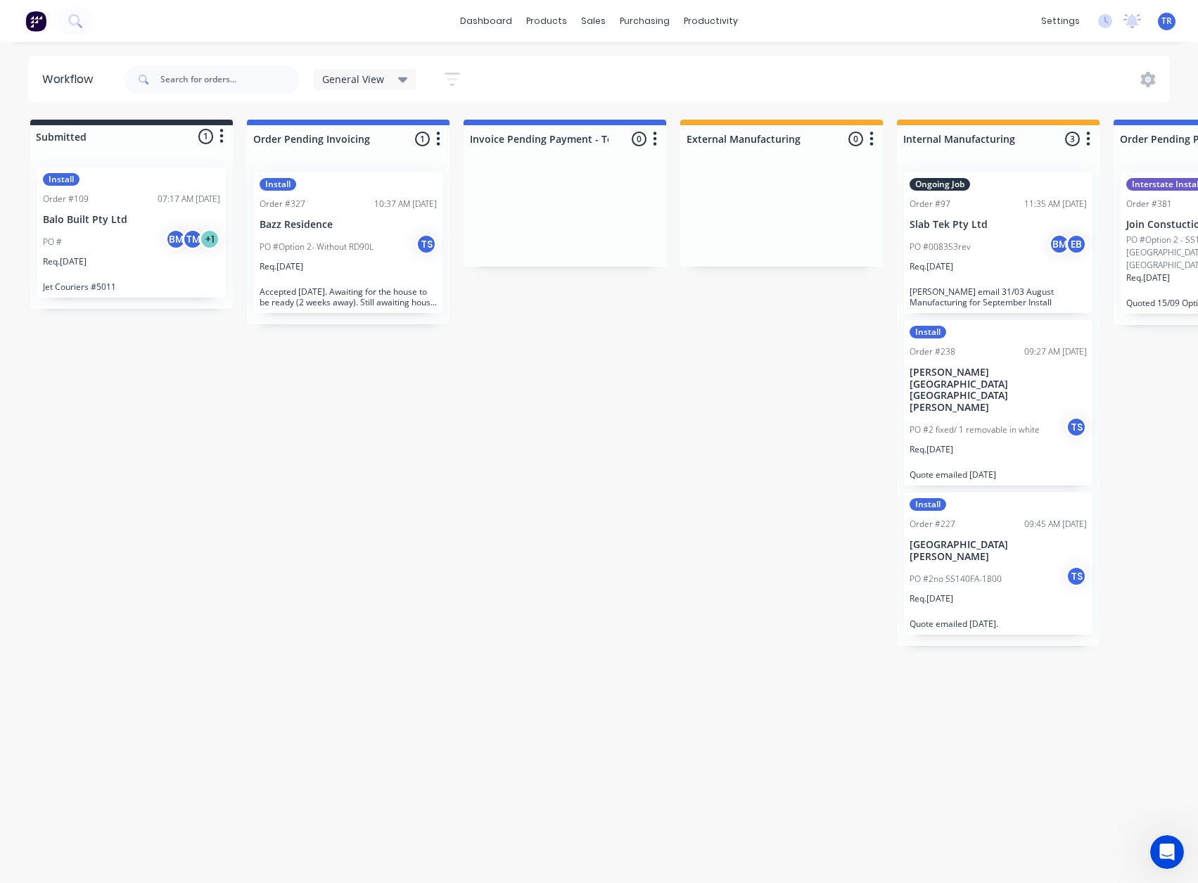
click at [352, 241] on p "PO #Option 2- Without RD90L" at bounding box center [317, 247] width 114 height 13
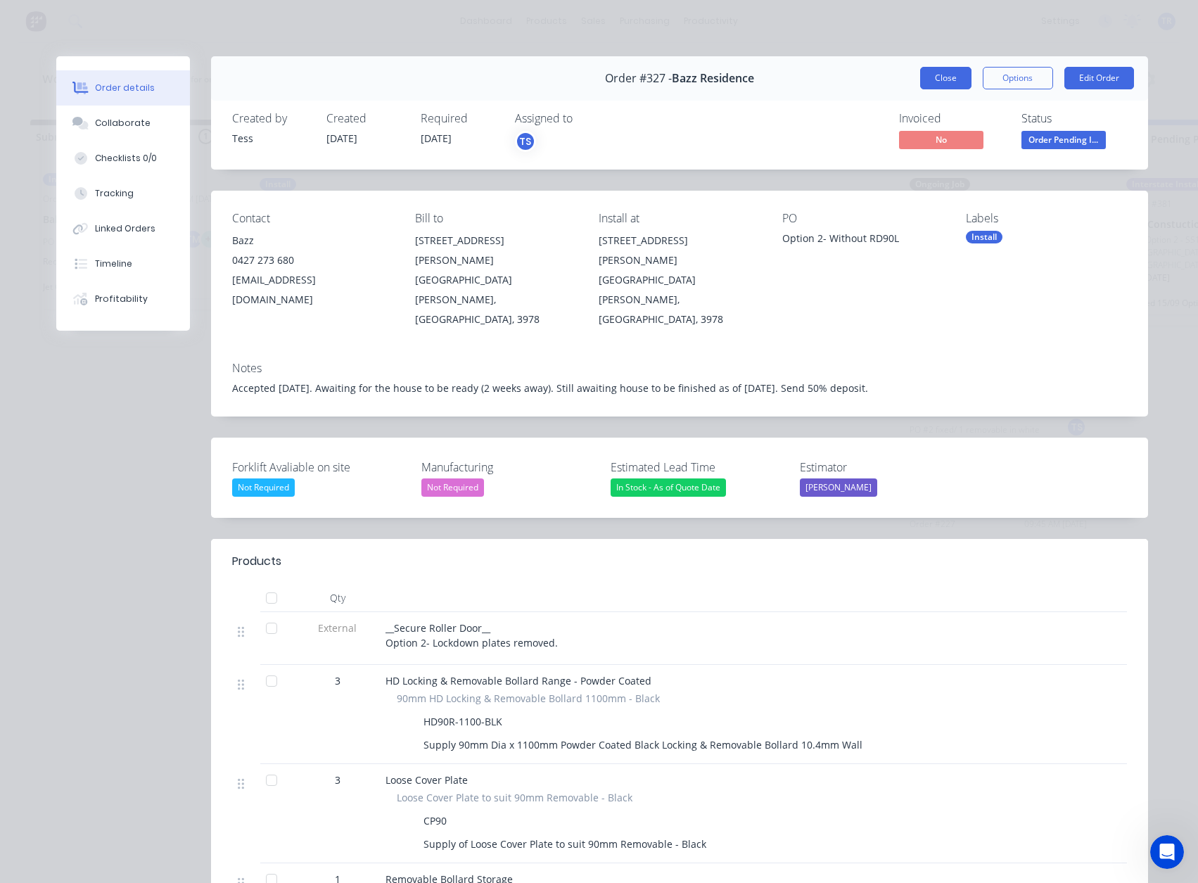
click at [936, 80] on button "Close" at bounding box center [945, 78] width 51 height 23
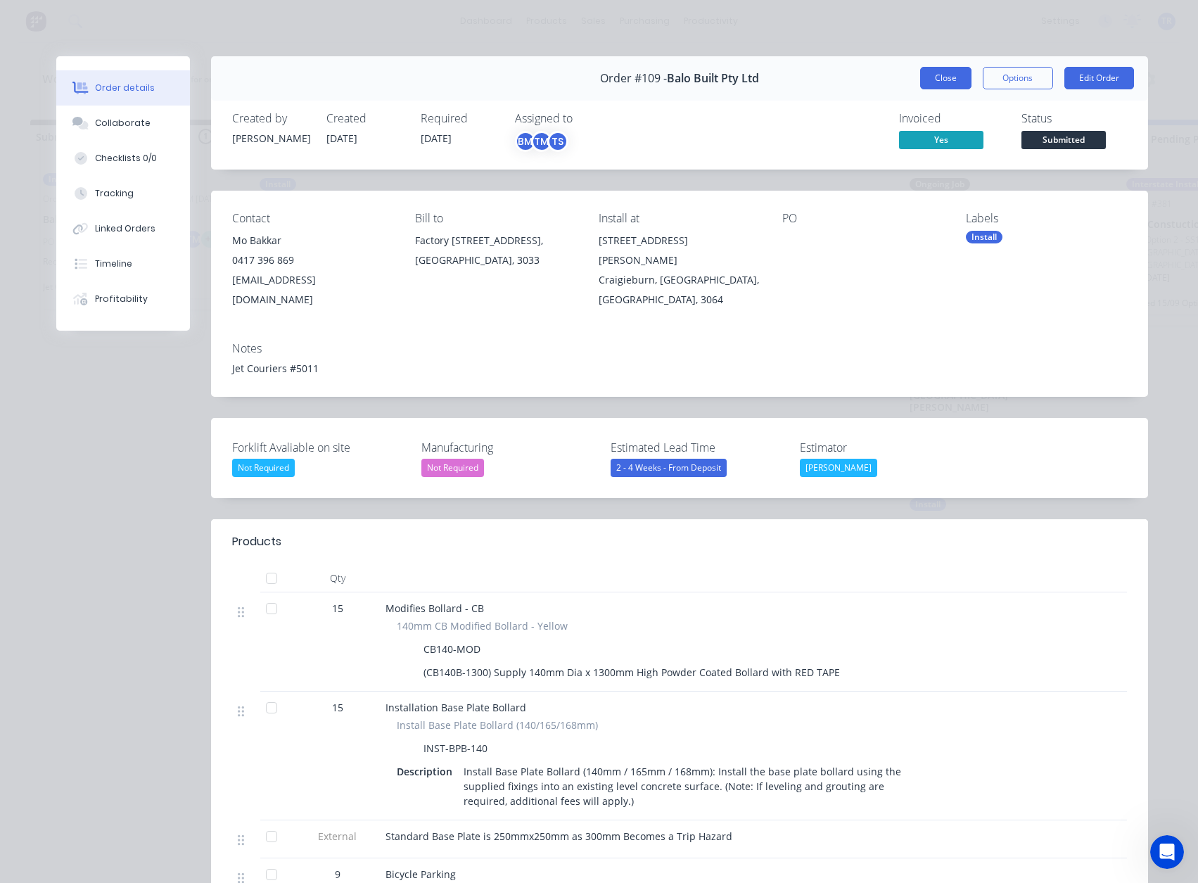
click at [951, 76] on button "Close" at bounding box center [945, 78] width 51 height 23
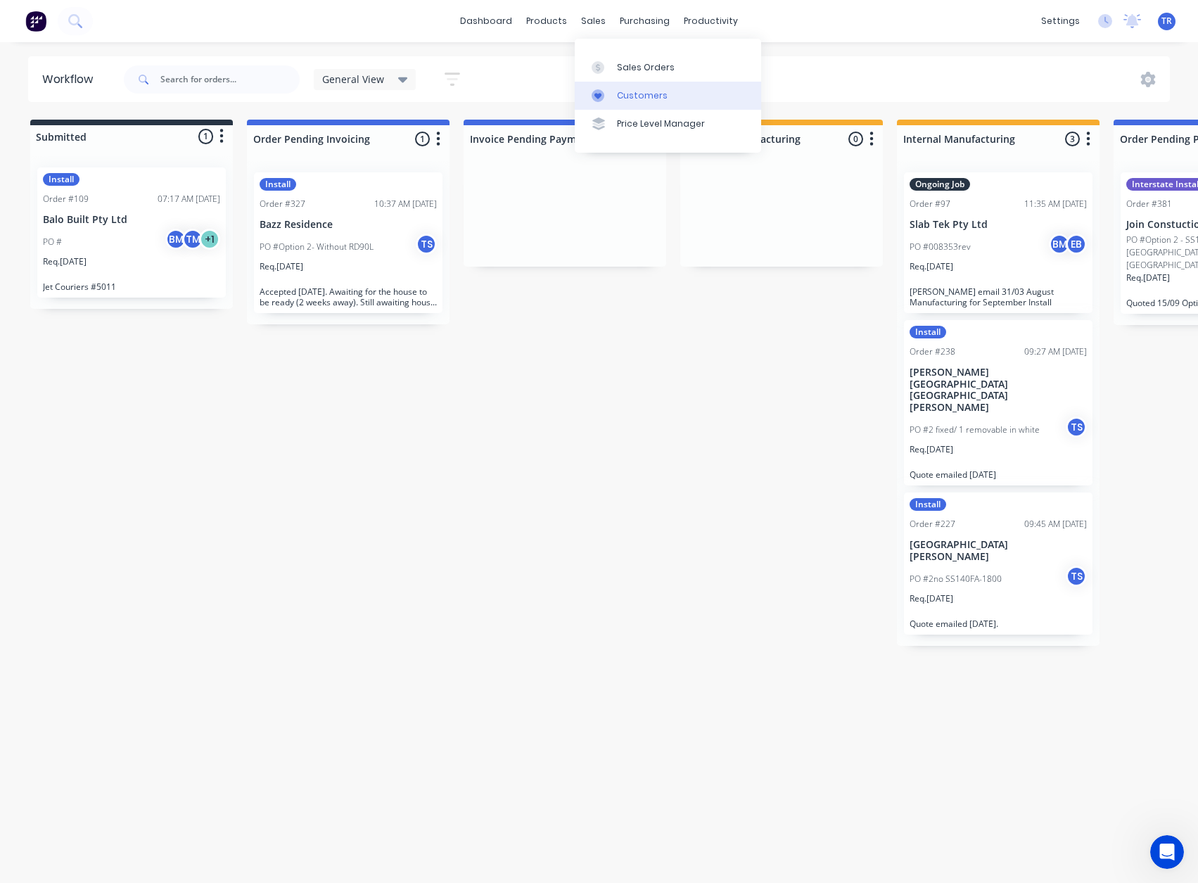
click at [616, 87] on link "Customers" at bounding box center [668, 96] width 186 height 28
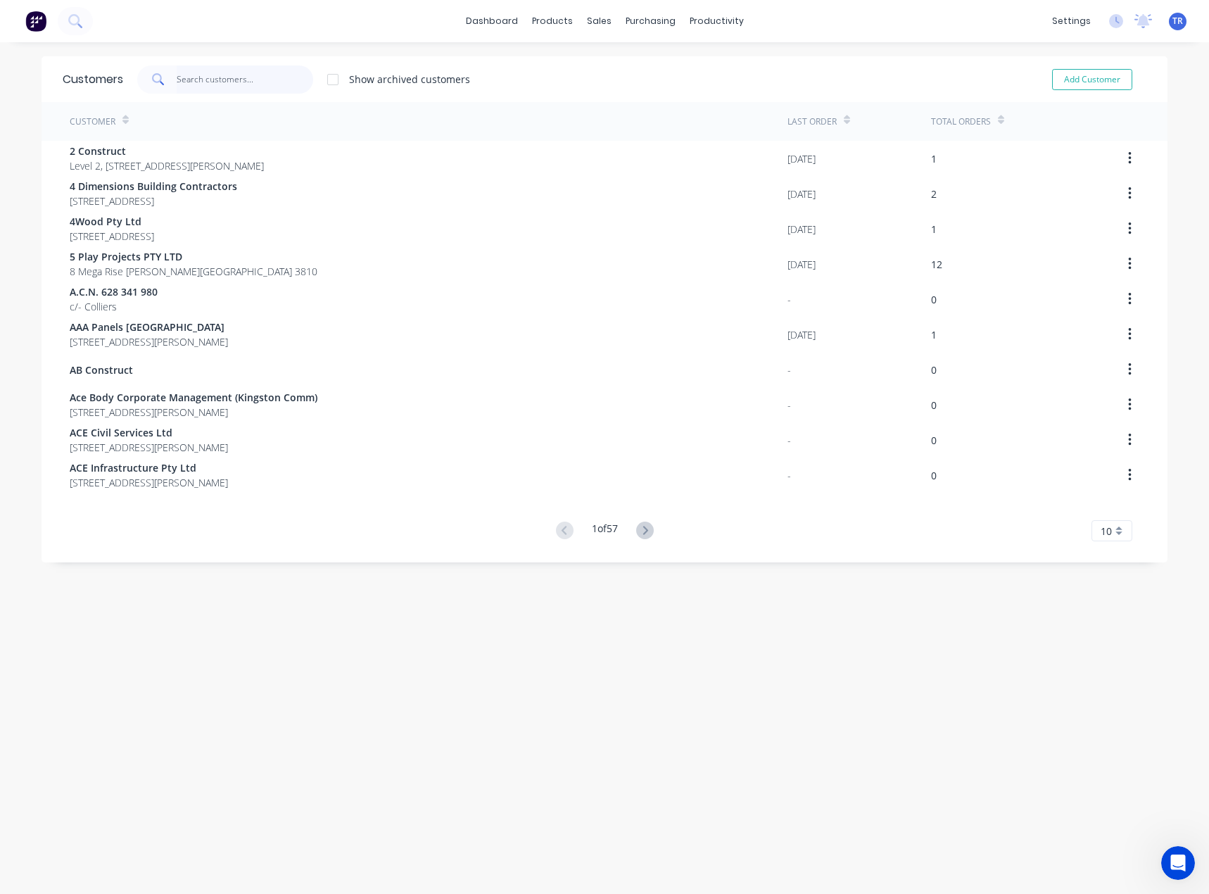
click at [195, 80] on input "text" at bounding box center [245, 79] width 137 height 28
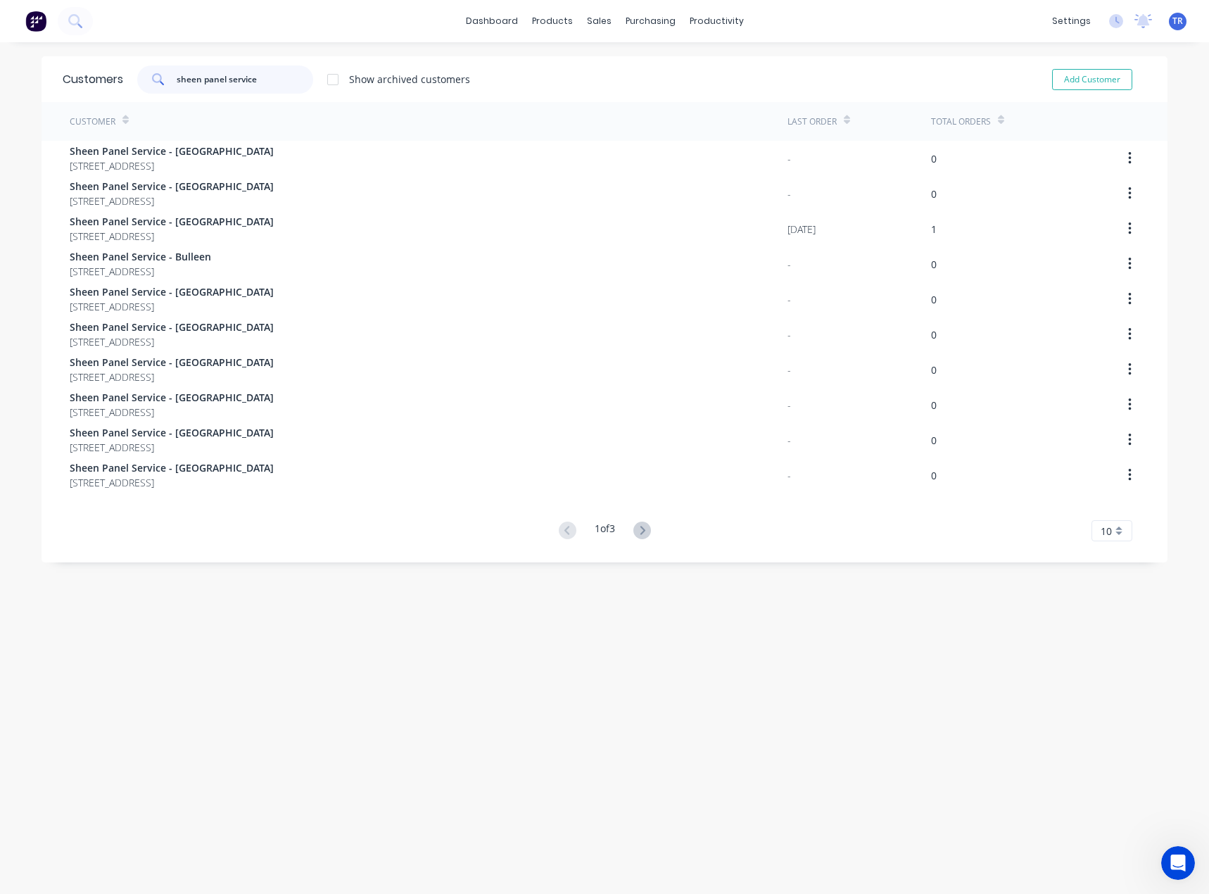
type input "sheen panel service"
click at [258, 80] on input "sheen panel service" at bounding box center [245, 79] width 137 height 28
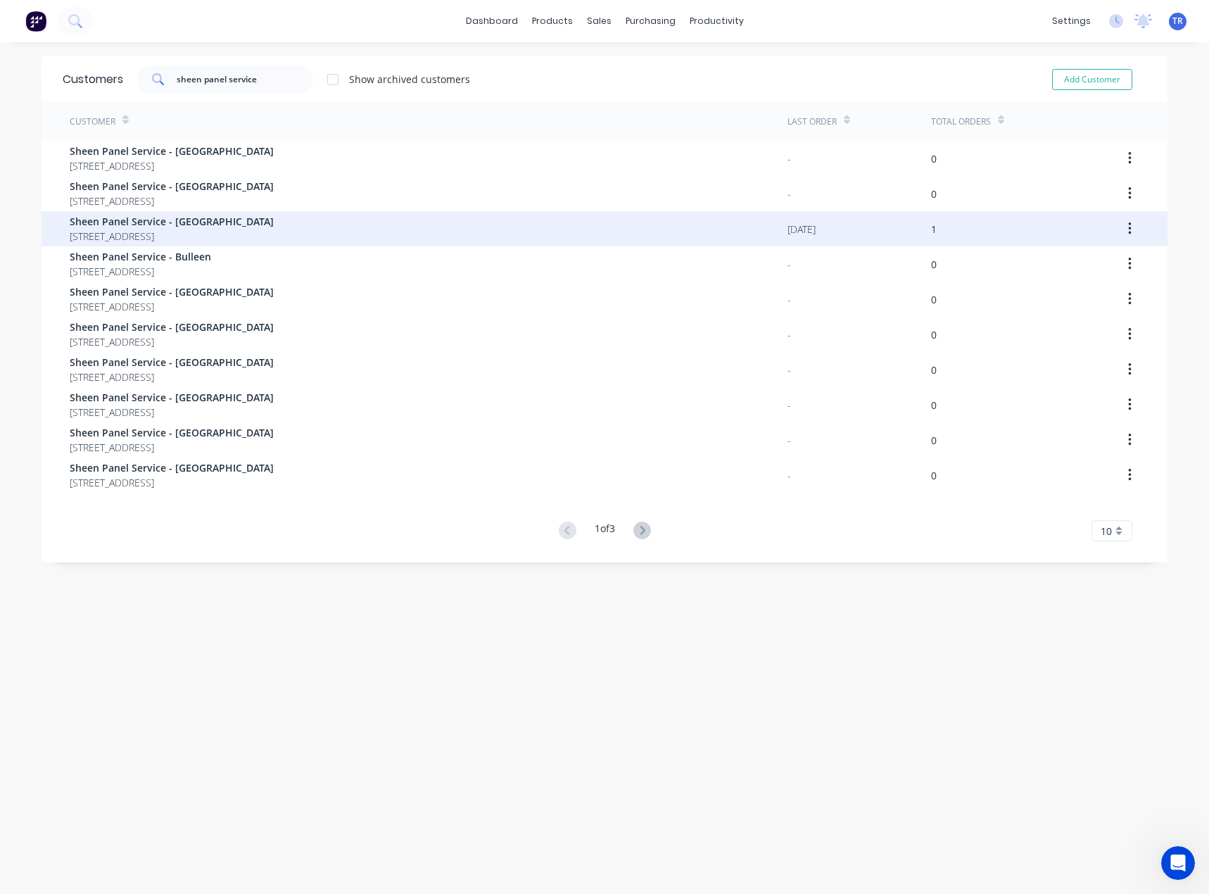
click at [231, 234] on div "Sheen Panel Service - Brooklyn 574 Grieve Pde BROOKLYN 3012" at bounding box center [429, 228] width 718 height 35
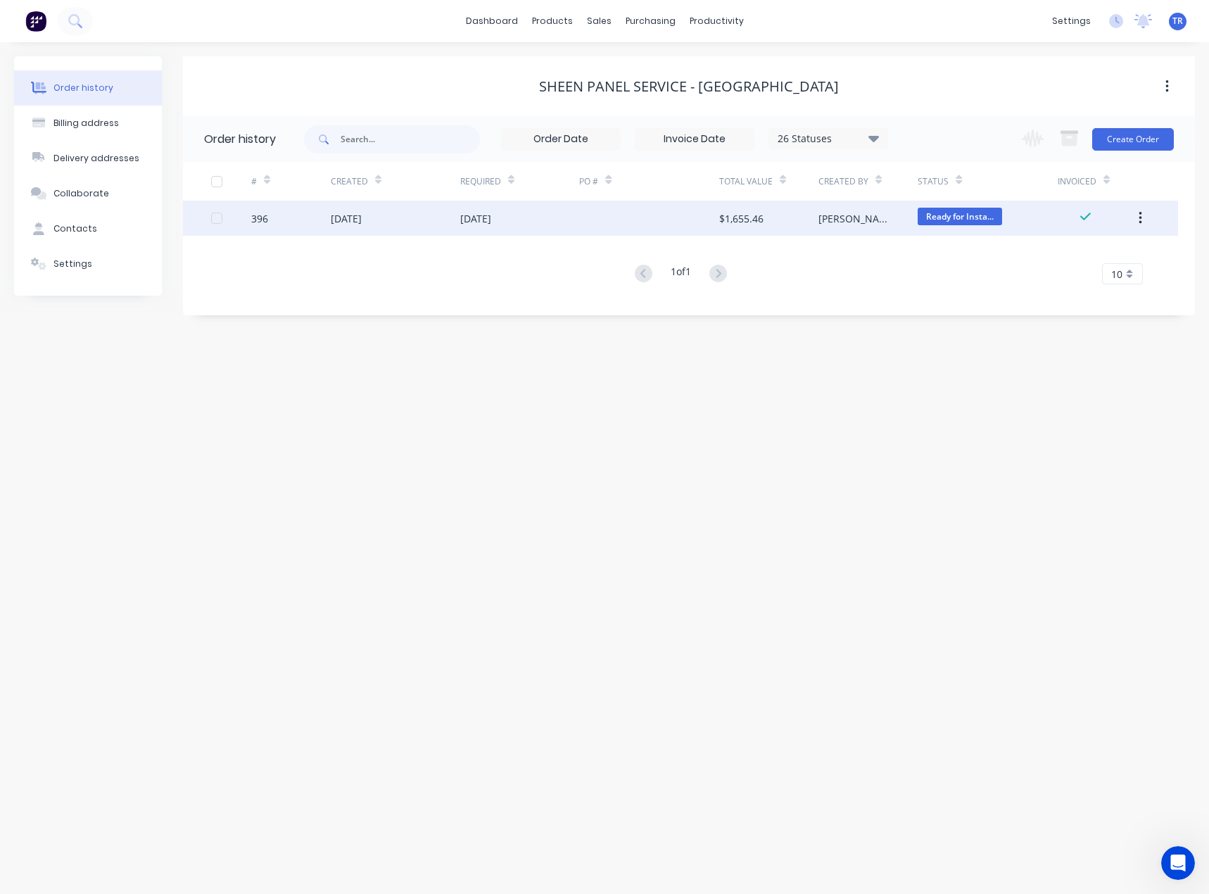
click at [375, 227] on div "17 Sep 2025" at bounding box center [395, 218] width 129 height 35
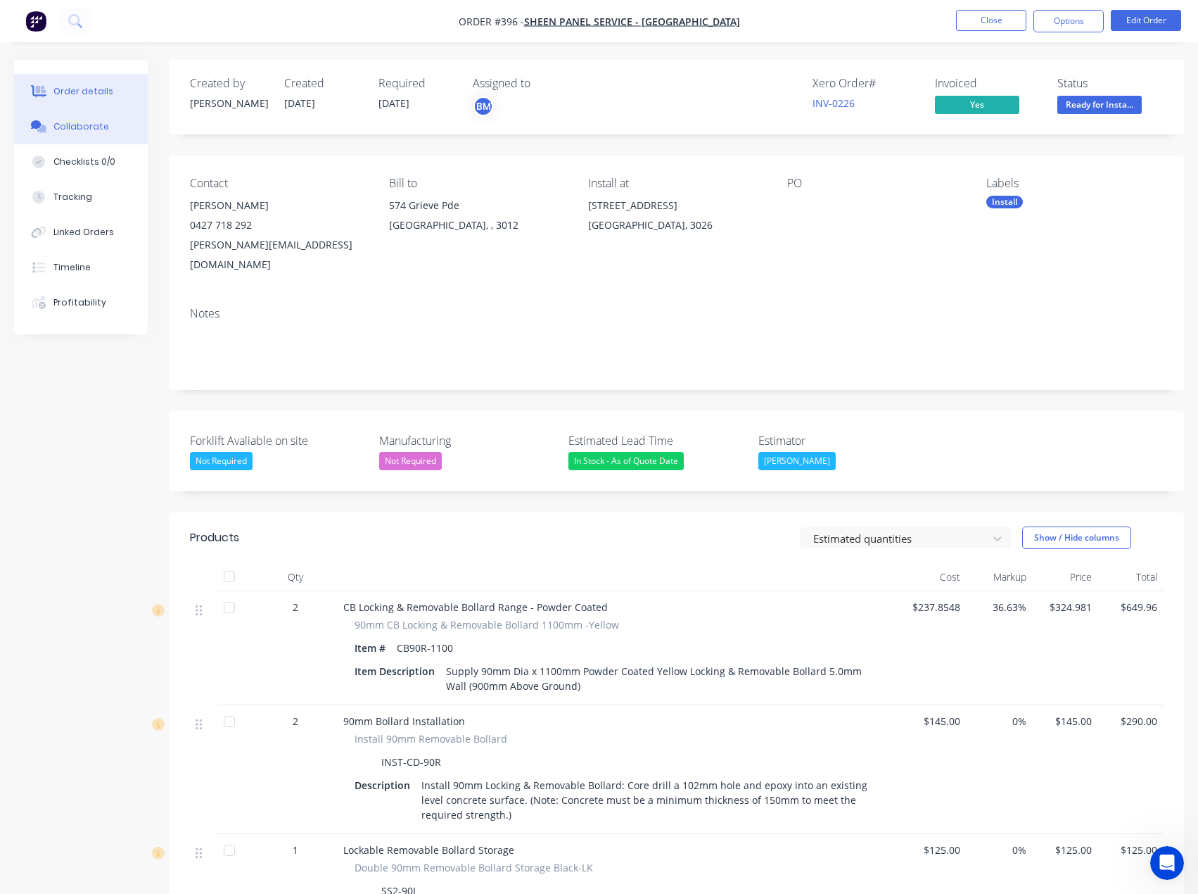
click at [59, 134] on button "Collaborate" at bounding box center [81, 126] width 134 height 35
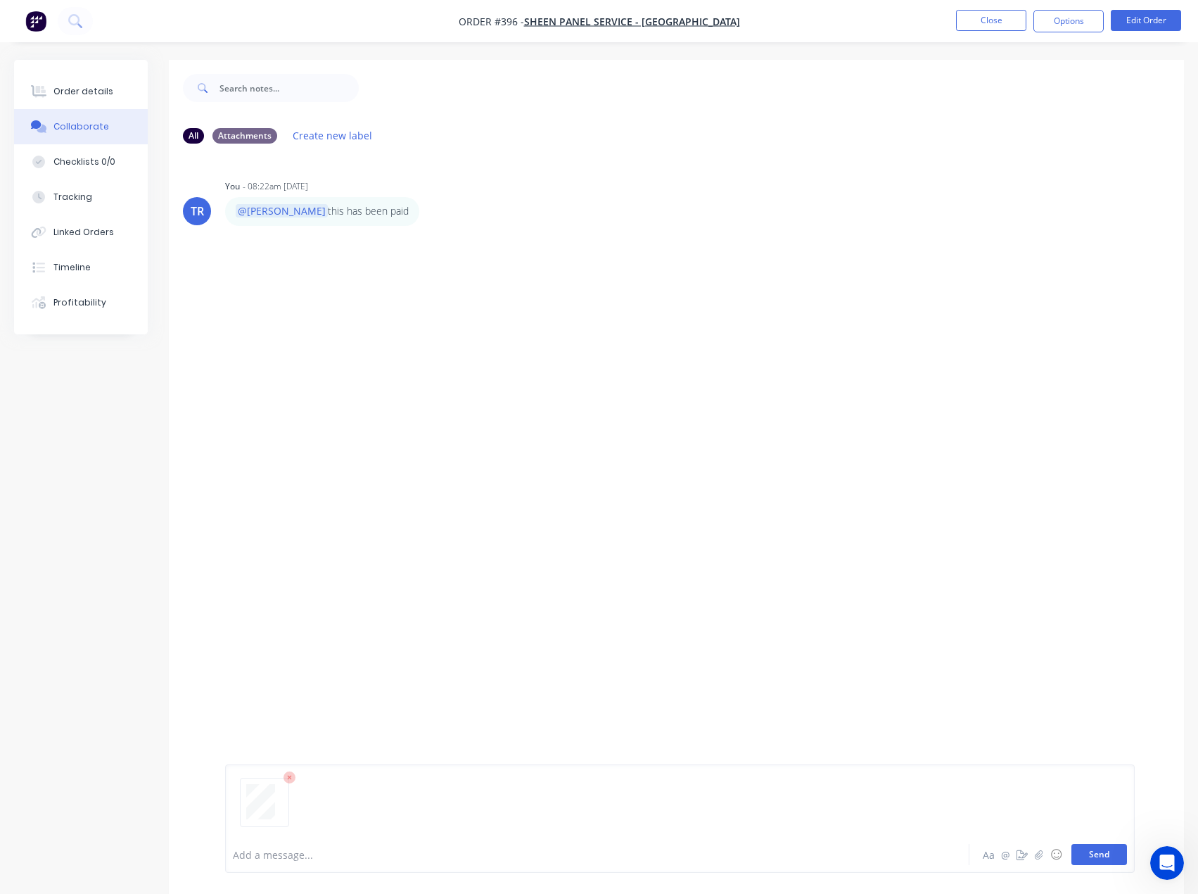
click at [1104, 848] on button "Send" at bounding box center [1100, 854] width 56 height 21
click at [110, 89] on button "Order details" at bounding box center [81, 91] width 134 height 35
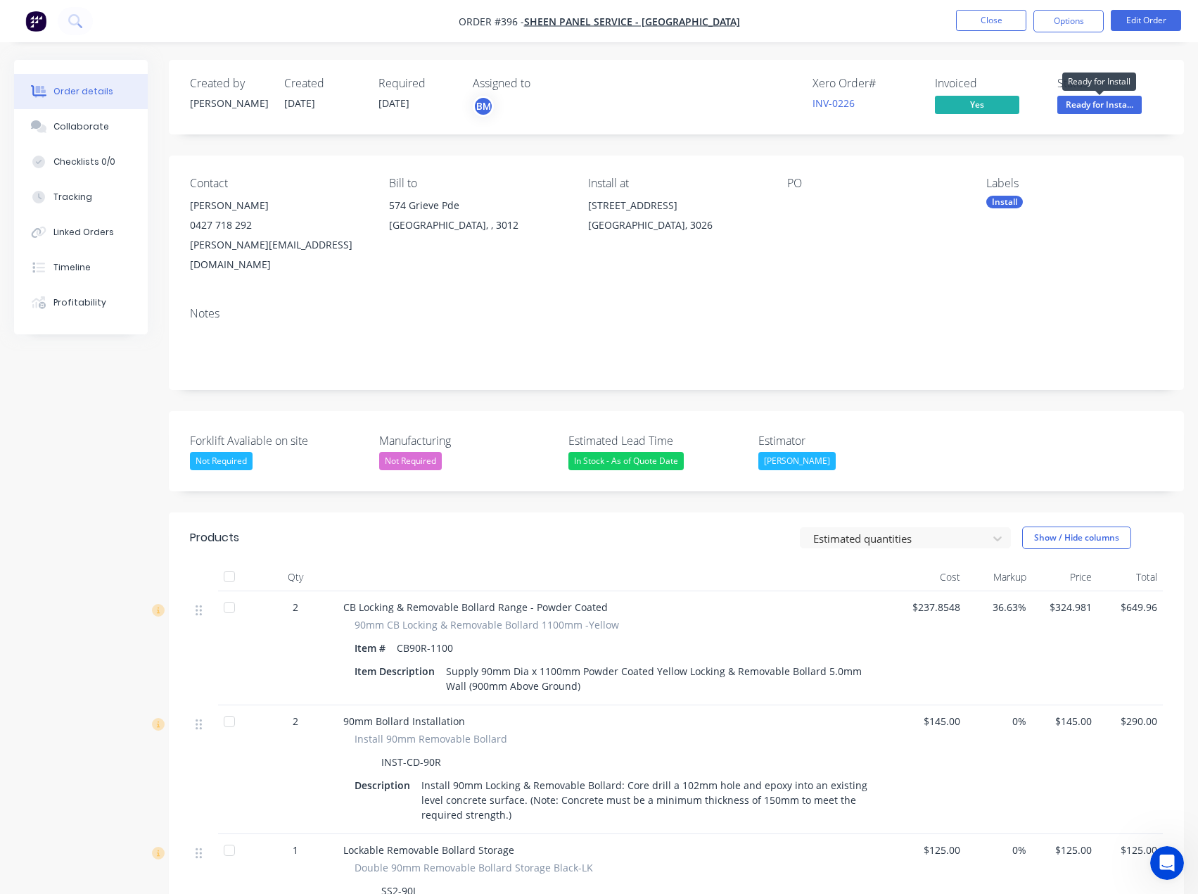
click at [1068, 111] on span "Ready for Insta..." at bounding box center [1100, 105] width 84 height 18
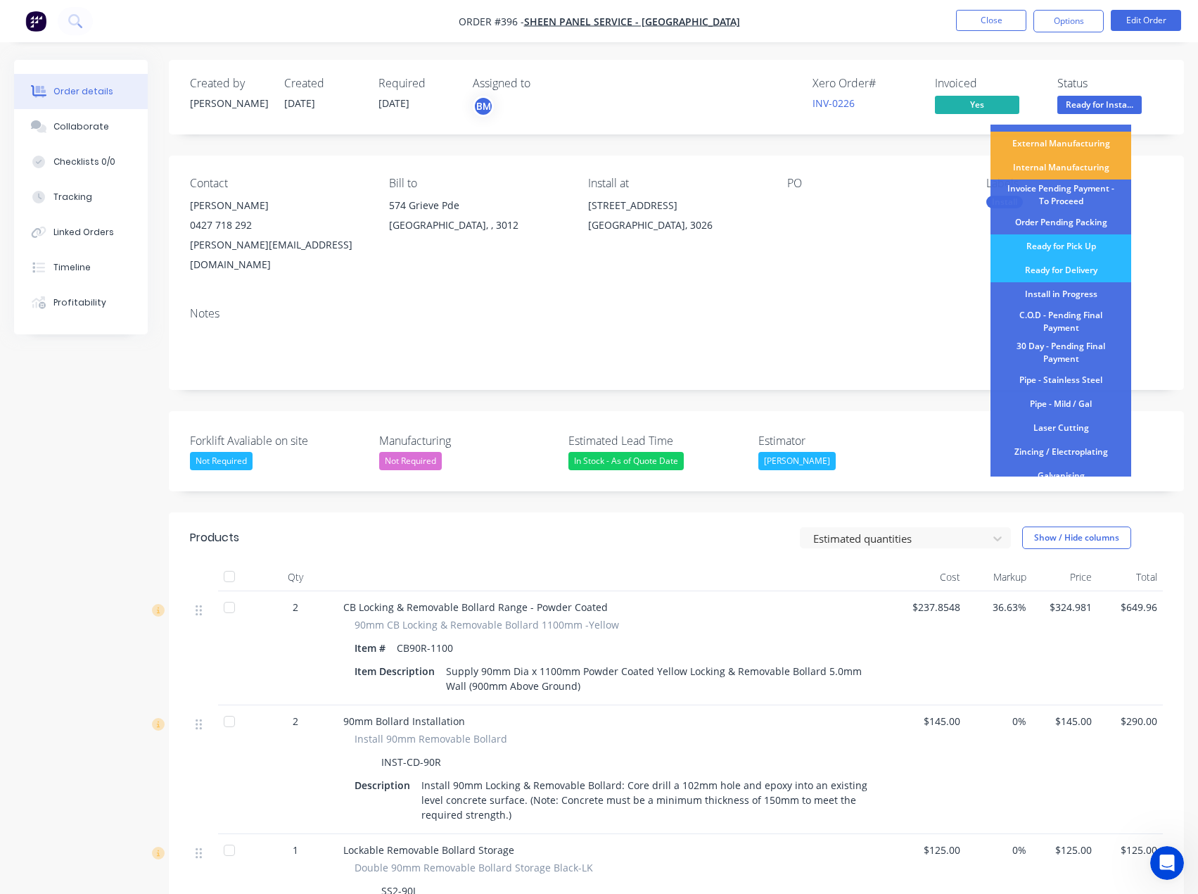
scroll to position [148, 0]
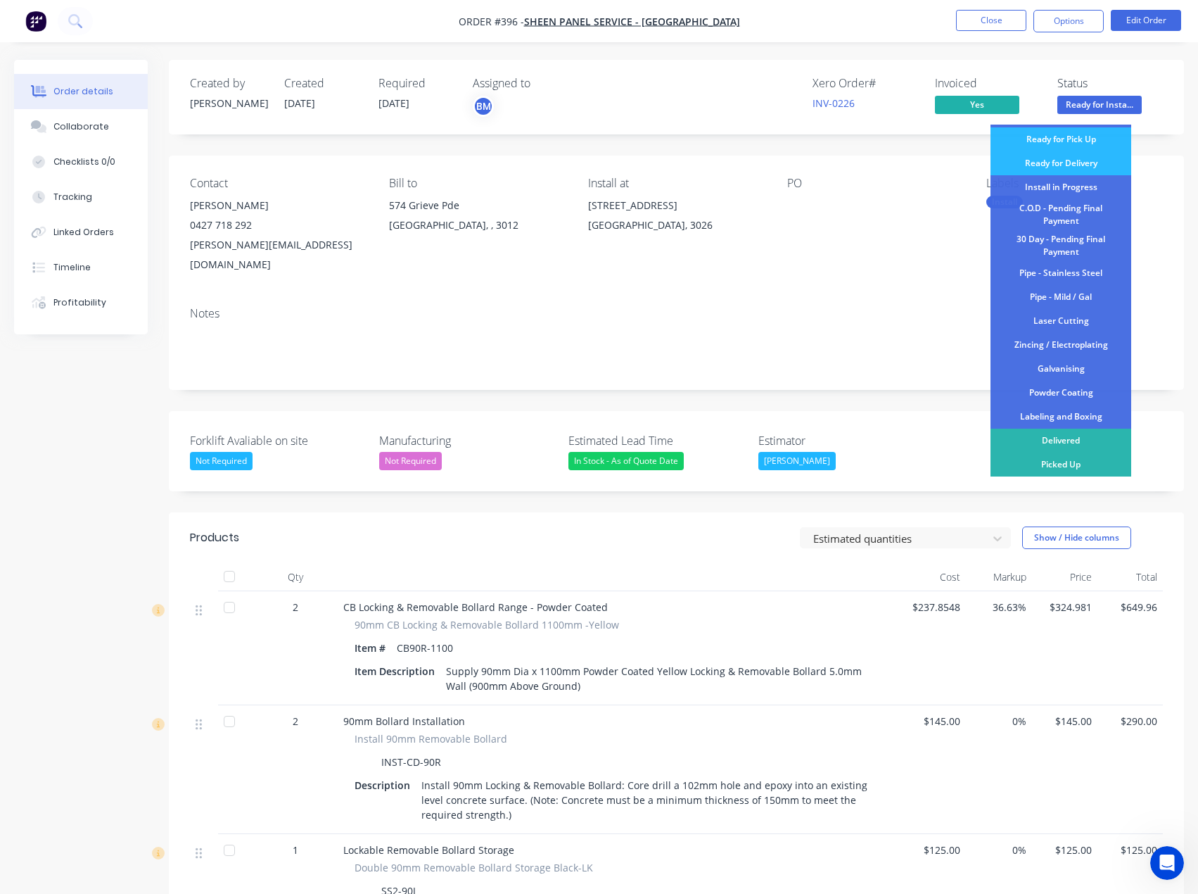
click at [1053, 442] on div "Delivered" at bounding box center [1061, 441] width 141 height 24
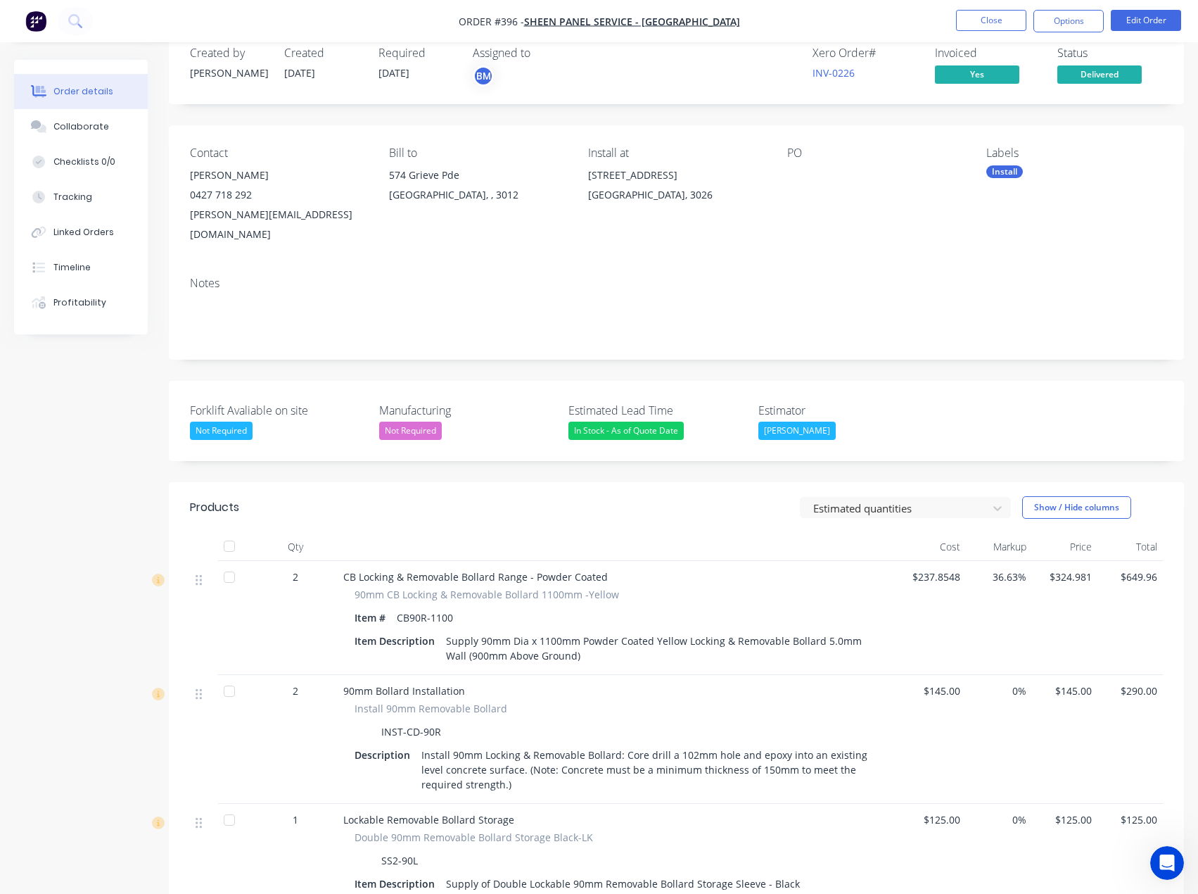
scroll to position [22, 0]
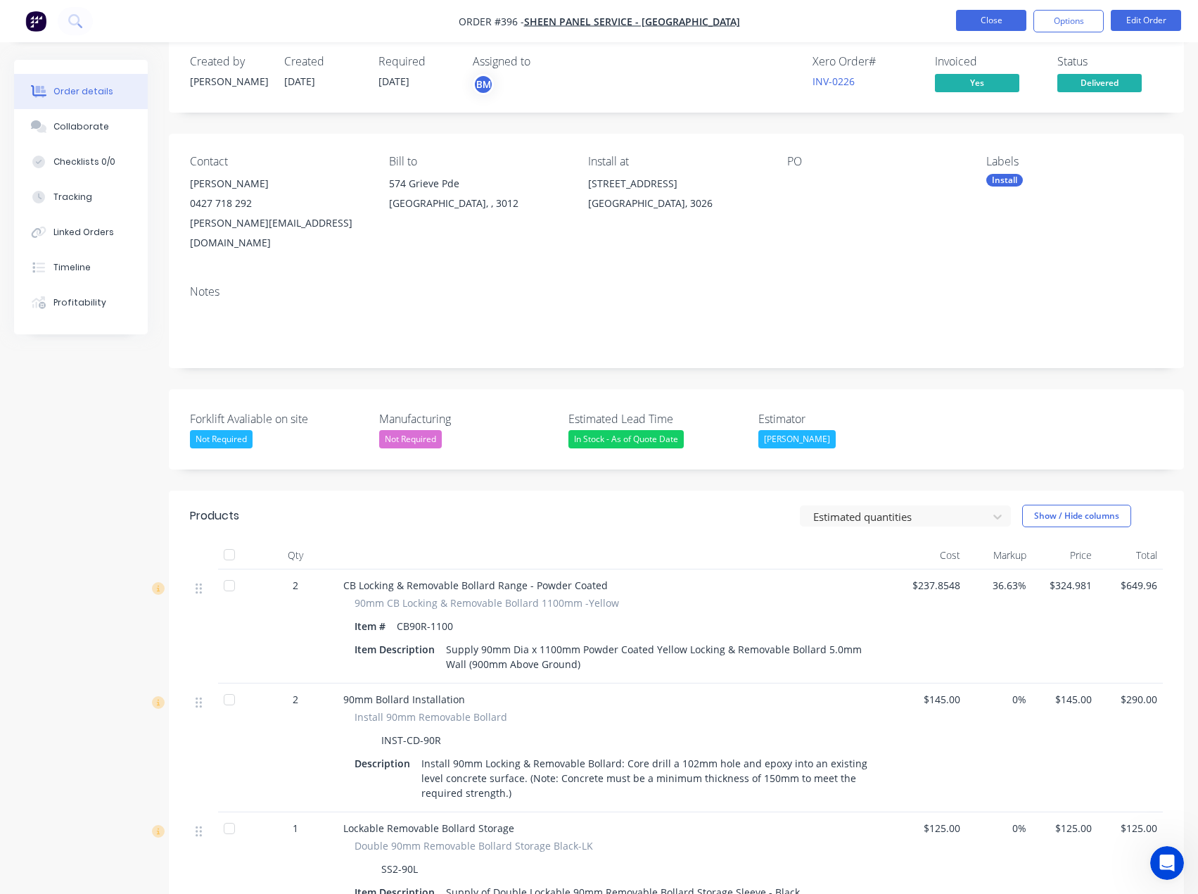
click at [988, 27] on button "Close" at bounding box center [991, 20] width 70 height 21
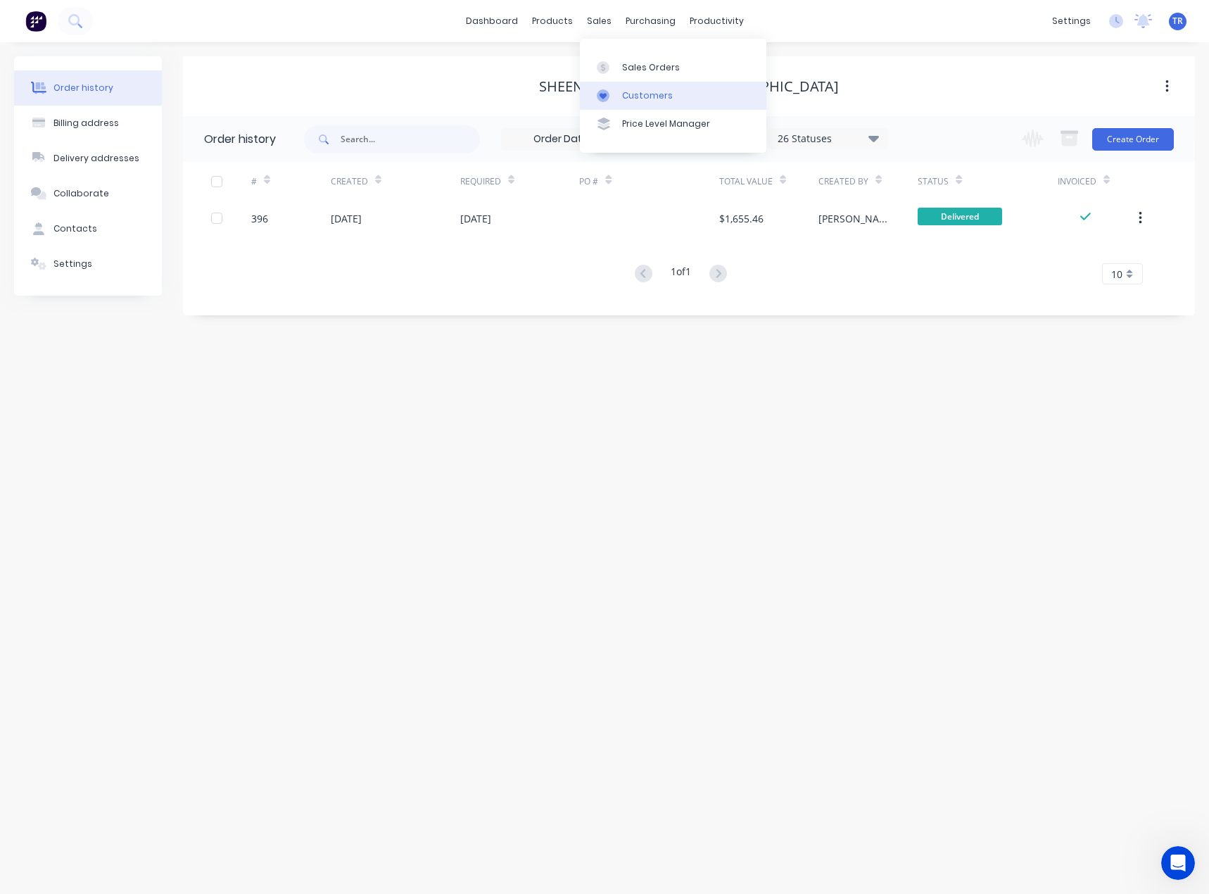
click at [617, 91] on div at bounding box center [607, 95] width 21 height 13
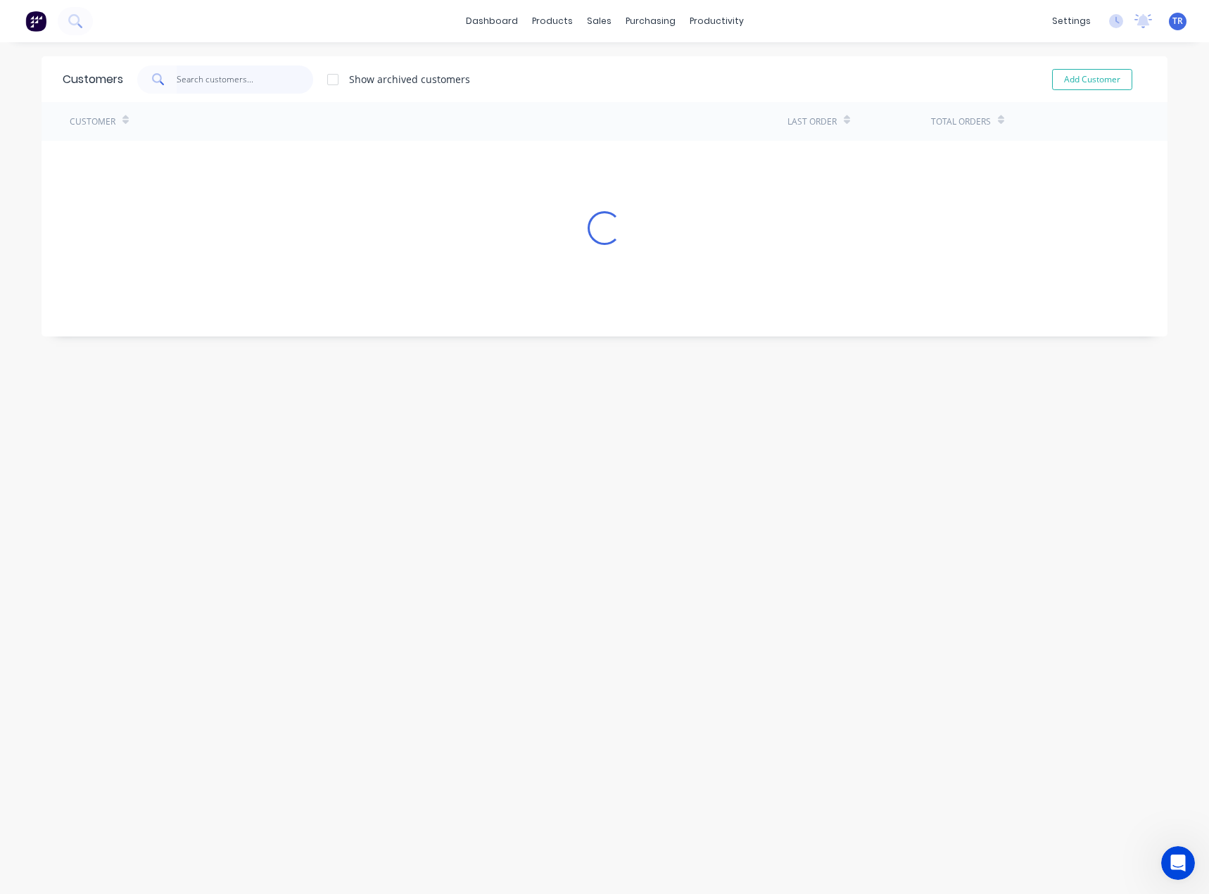
click at [205, 84] on input "text" at bounding box center [245, 79] width 137 height 28
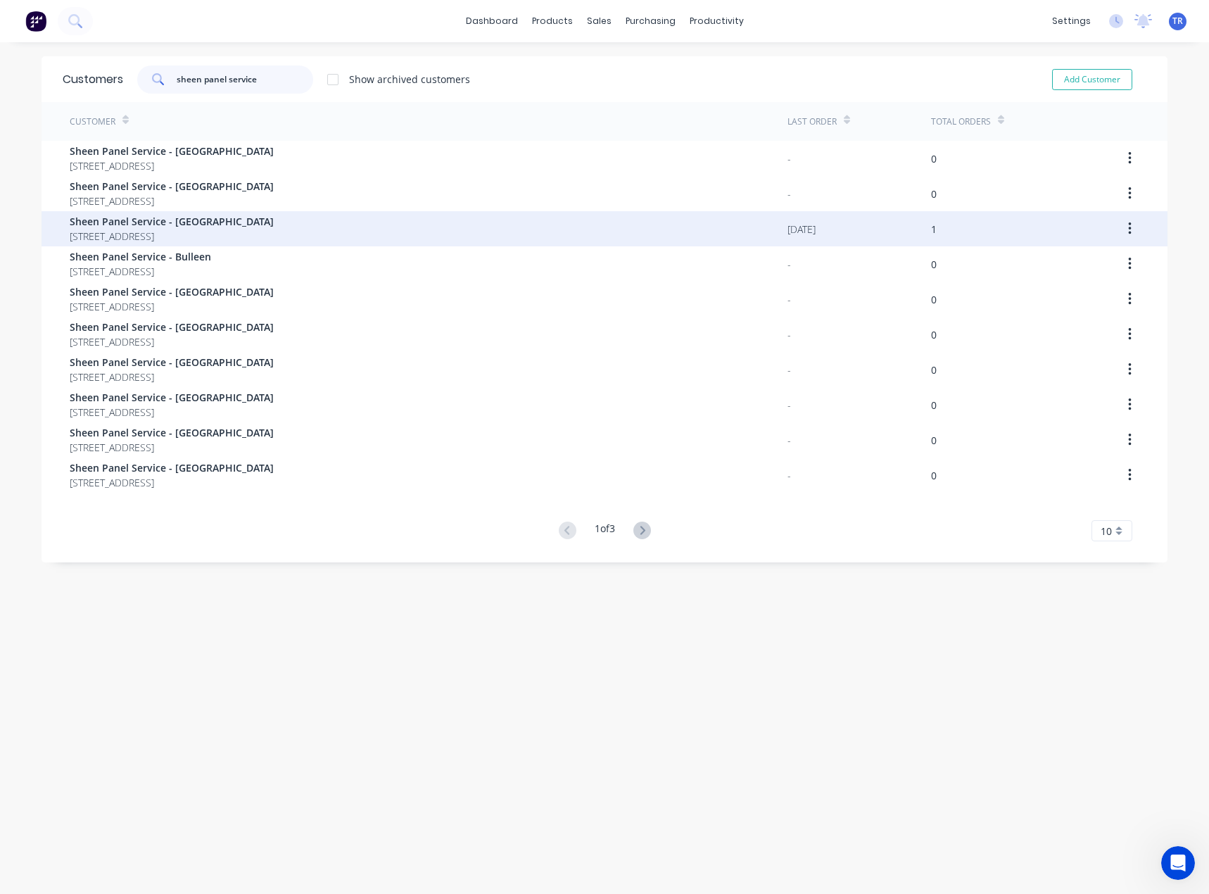
type input "sheen panel service"
click at [191, 232] on span "574 Grieve Pde BROOKLYN 3012" at bounding box center [172, 236] width 204 height 15
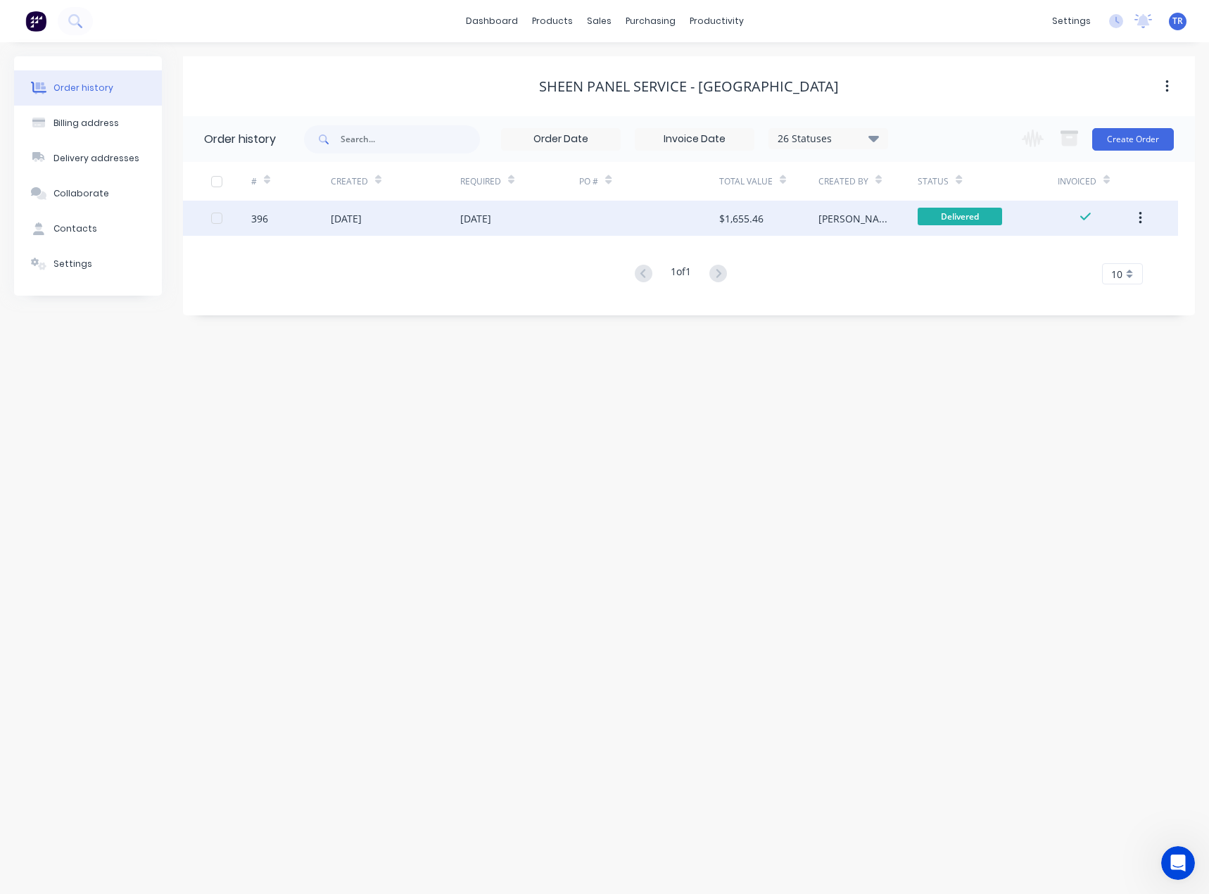
click at [315, 227] on div "396" at bounding box center [291, 218] width 80 height 35
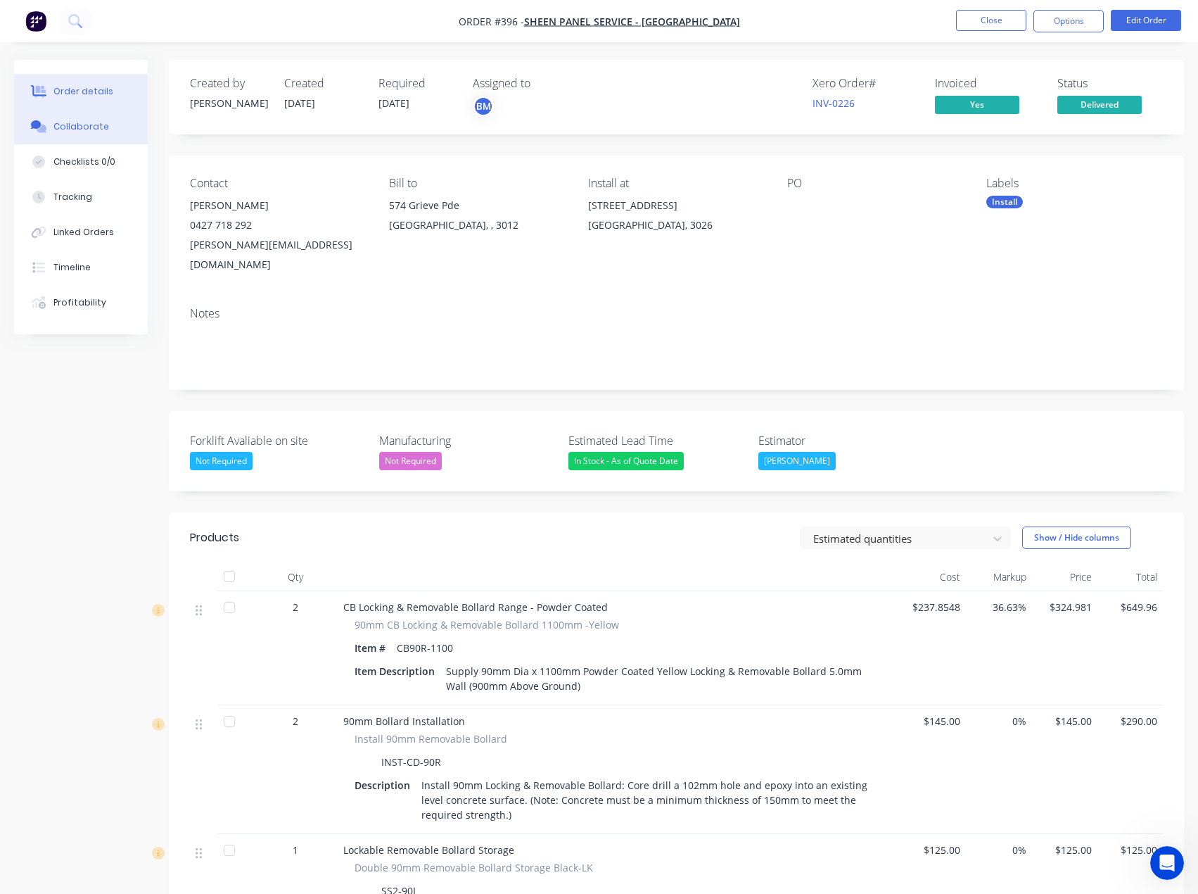
click at [52, 135] on button "Collaborate" at bounding box center [81, 126] width 134 height 35
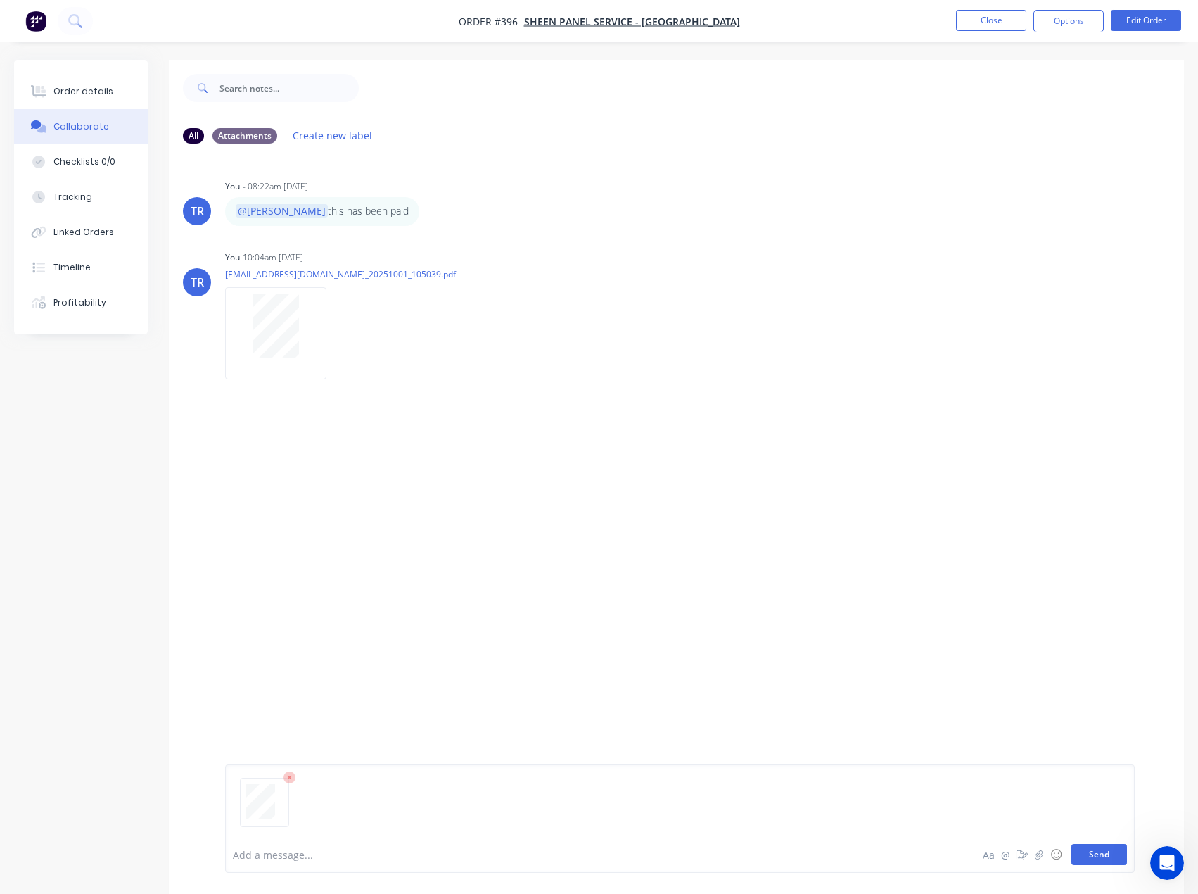
click at [1106, 855] on button "Send" at bounding box center [1100, 854] width 56 height 21
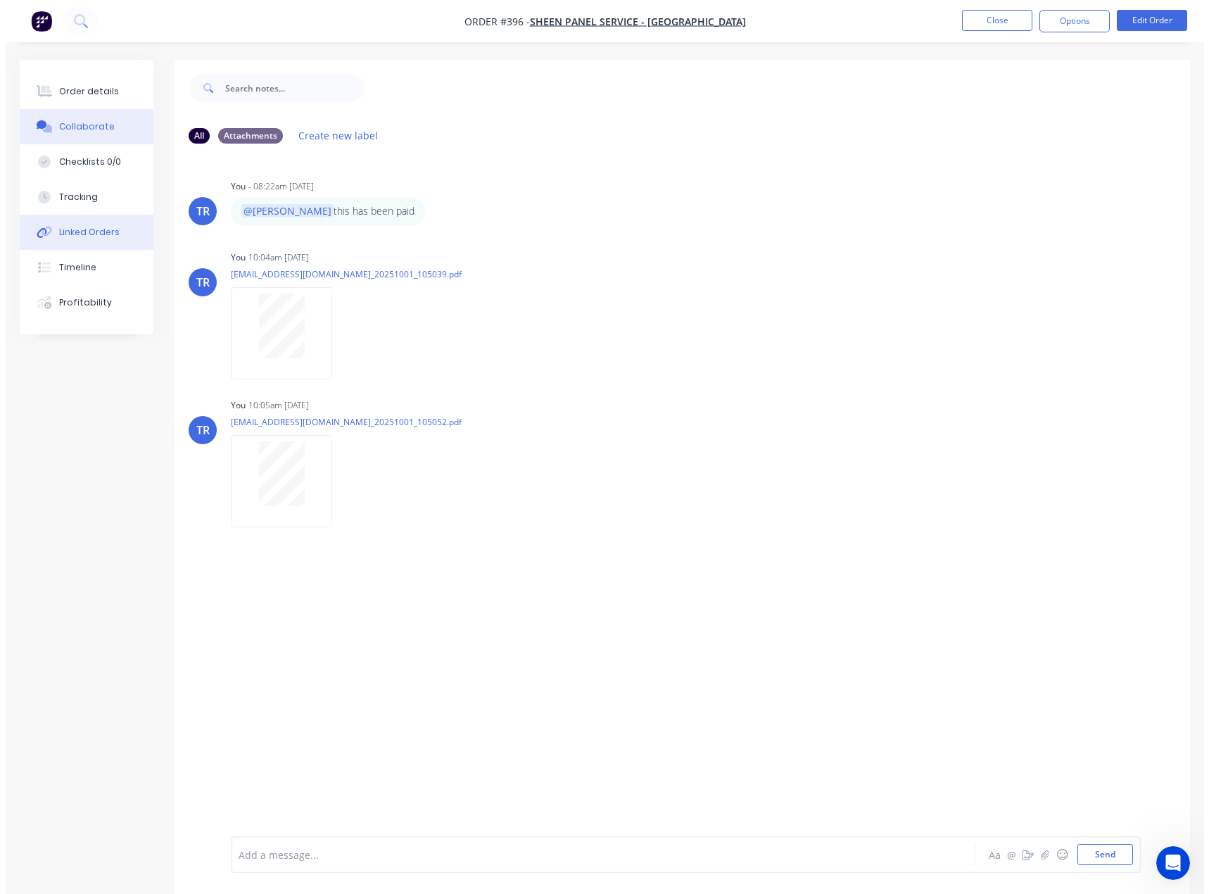
scroll to position [58, 0]
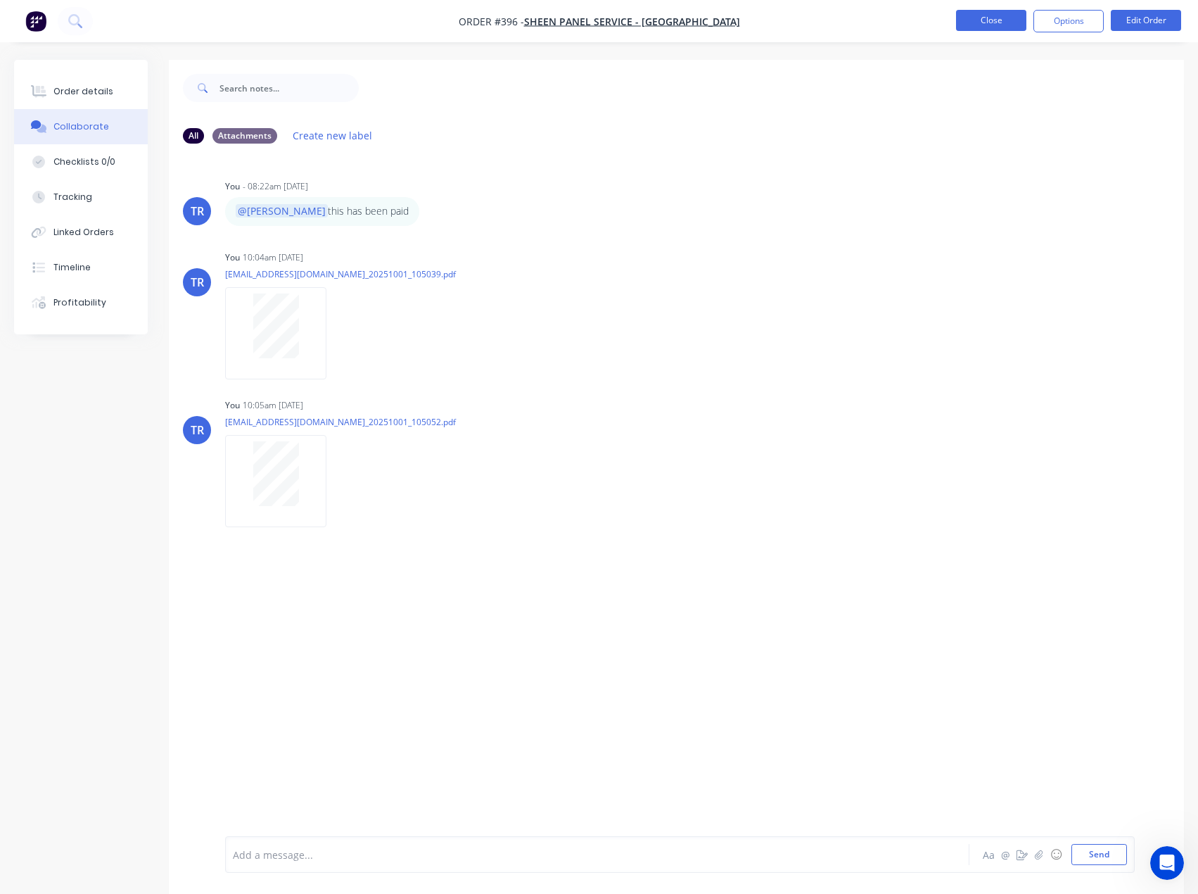
click at [967, 19] on button "Close" at bounding box center [991, 20] width 70 height 21
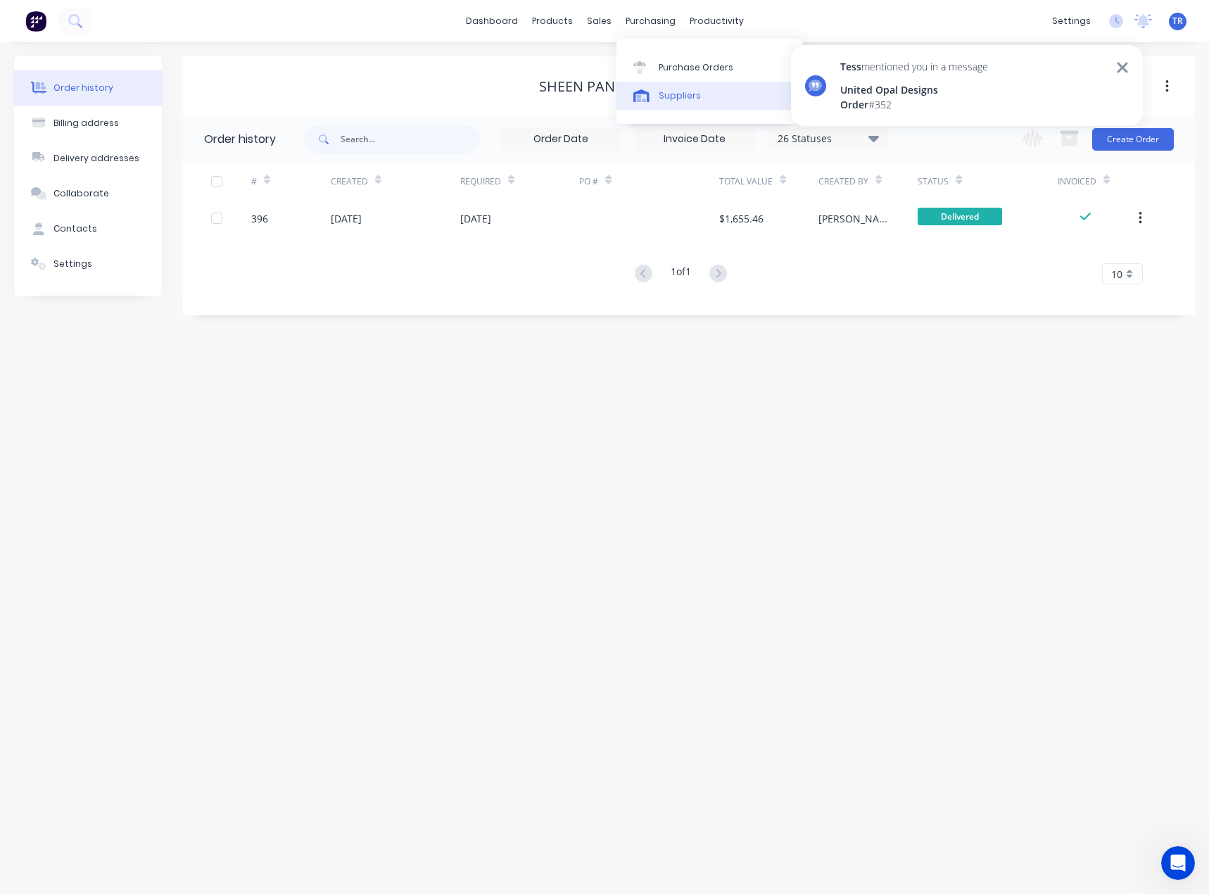
click at [665, 88] on link "Suppliers" at bounding box center [709, 96] width 186 height 28
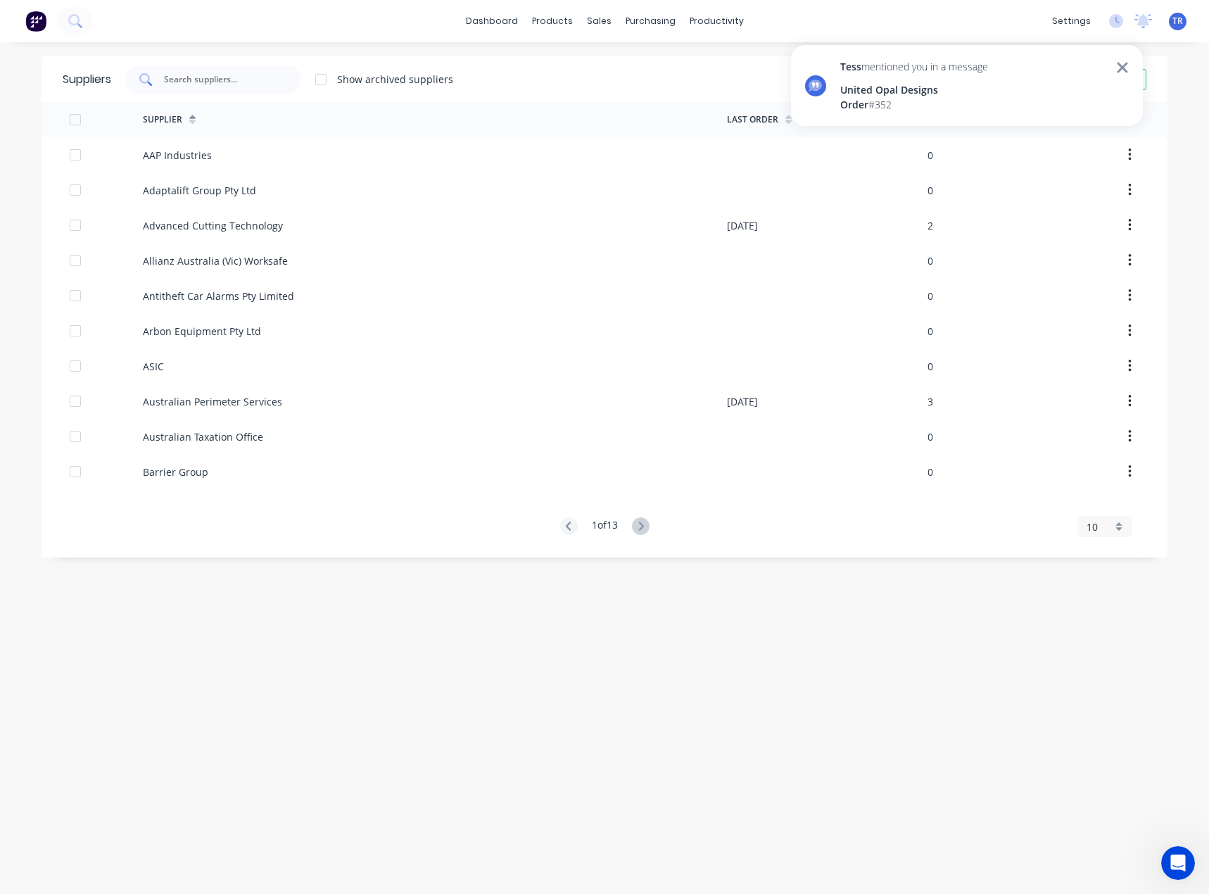
click at [227, 84] on input "text" at bounding box center [221, 79] width 117 height 14
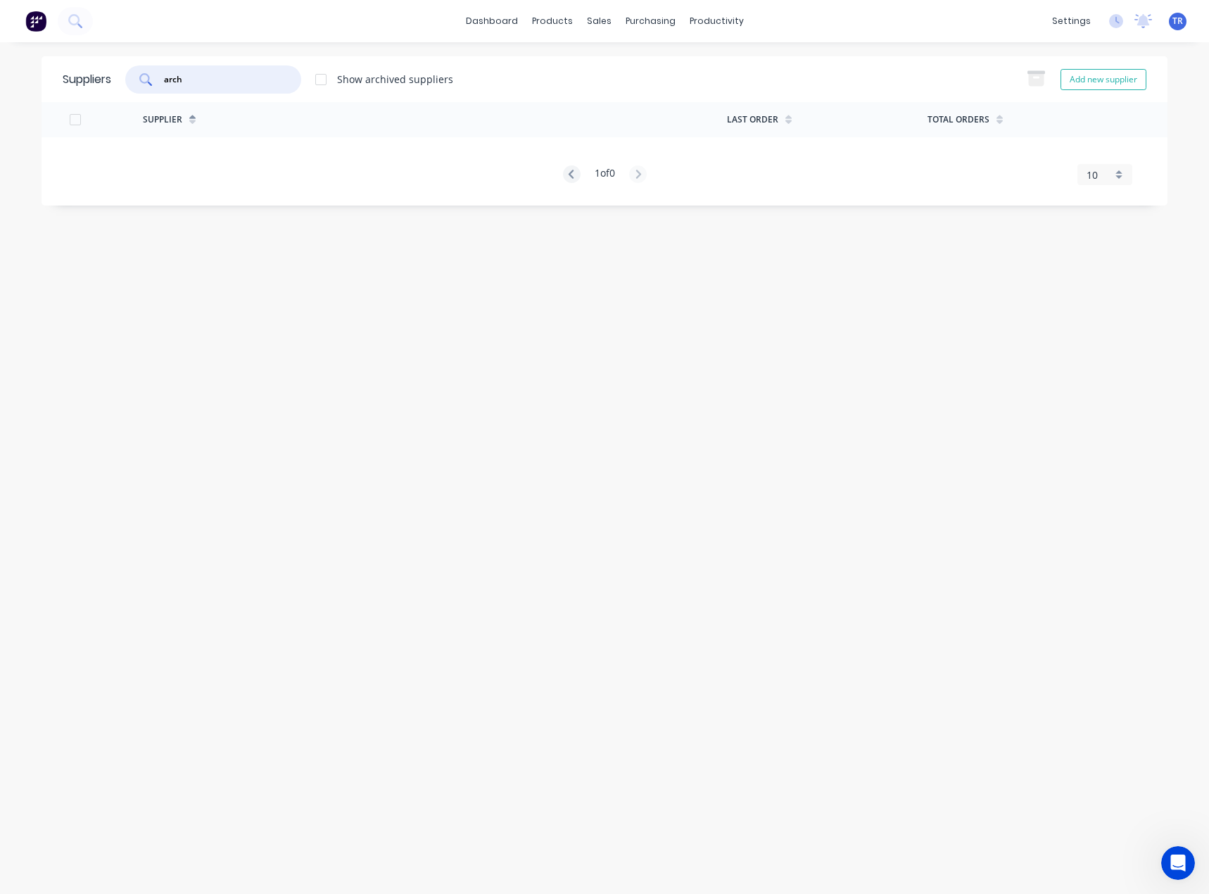
drag, startPoint x: 224, startPoint y: 73, endPoint x: 182, endPoint y: 84, distance: 44.2
click at [182, 84] on input "arch" at bounding box center [221, 79] width 117 height 14
type input "arctec"
click at [1139, 9] on div "dashboard products sales purchasing productivity dashboard products Product Cat…" at bounding box center [604, 21] width 1209 height 42
click at [1138, 19] on icon at bounding box center [1143, 21] width 18 height 14
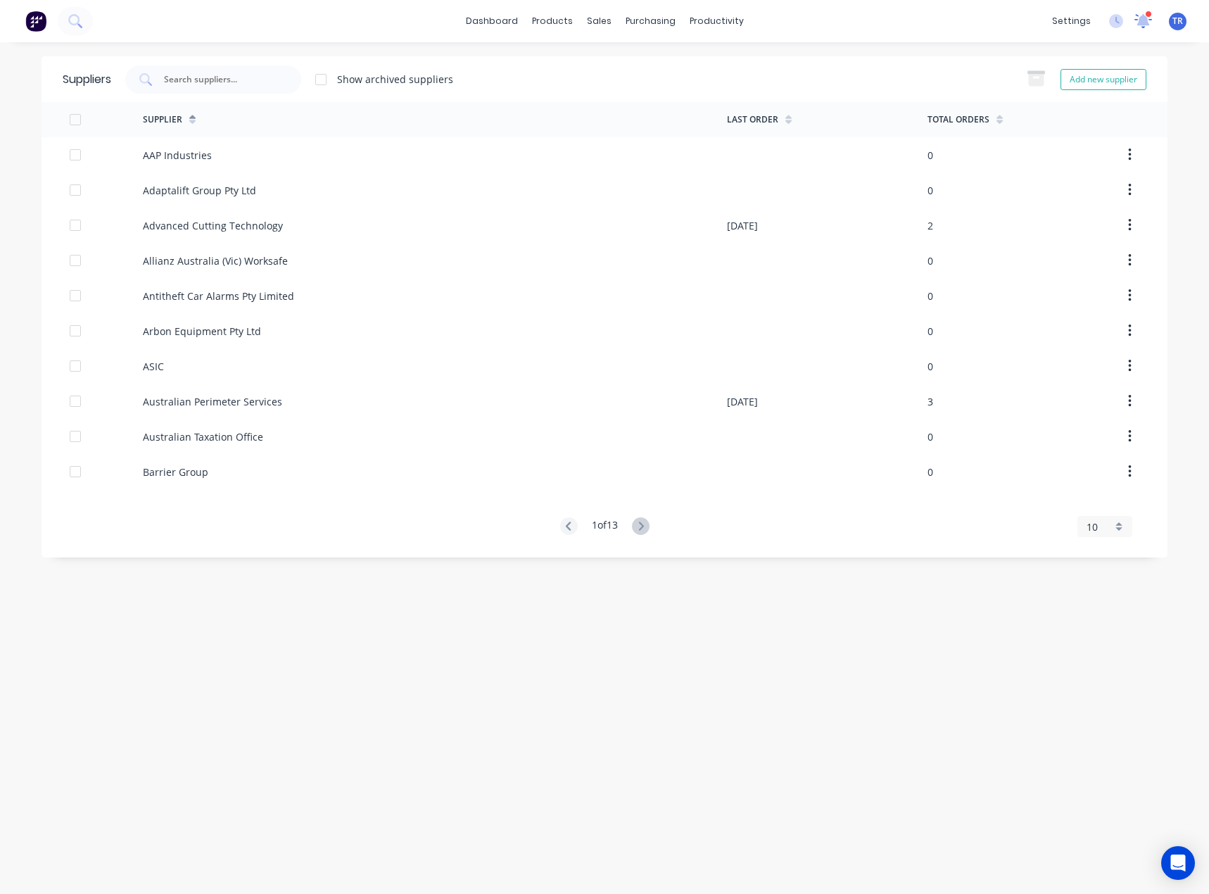
click at [1136, 20] on icon at bounding box center [1143, 21] width 18 height 14
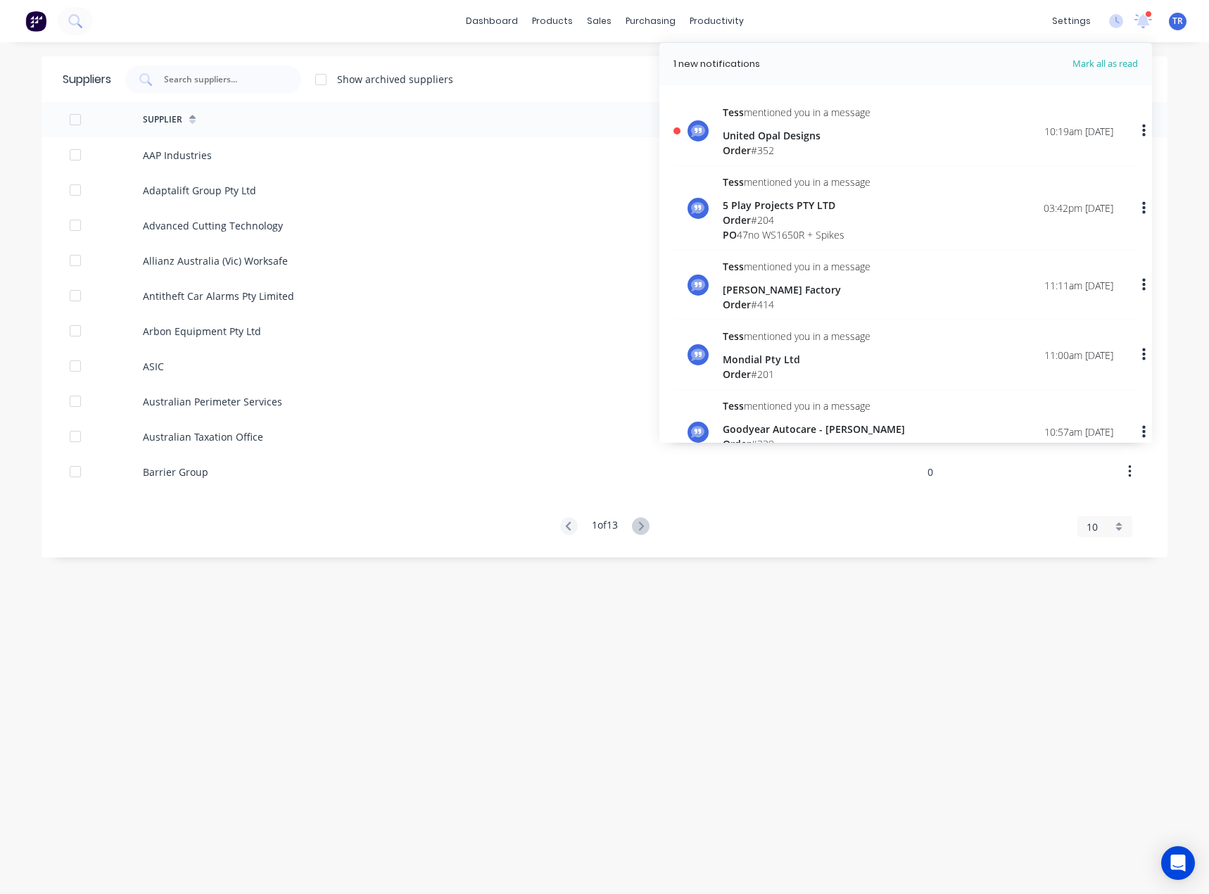
click at [905, 133] on div "Tess mentioned you in a message United Opal Designs Order # 352 10:19am 01/10/25" at bounding box center [918, 131] width 391 height 53
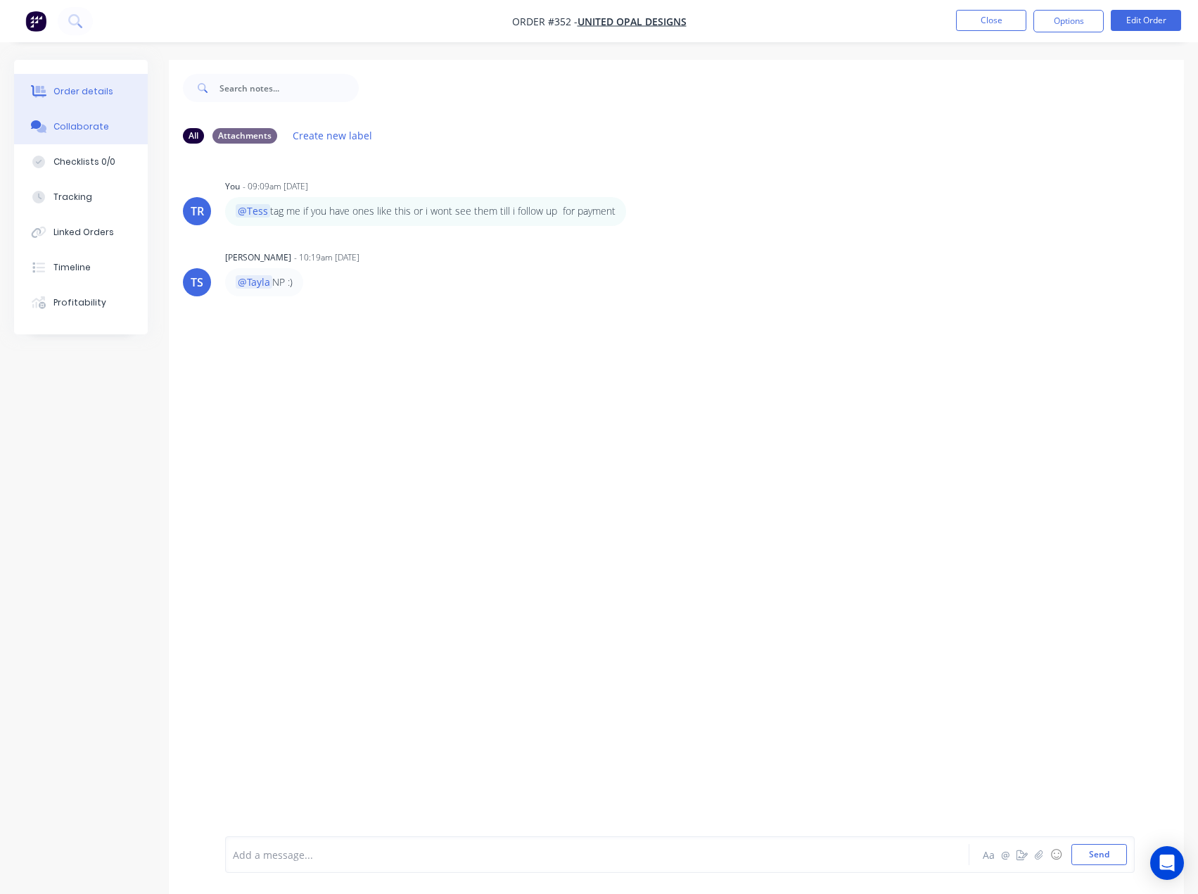
click at [115, 86] on button "Order details" at bounding box center [81, 91] width 134 height 35
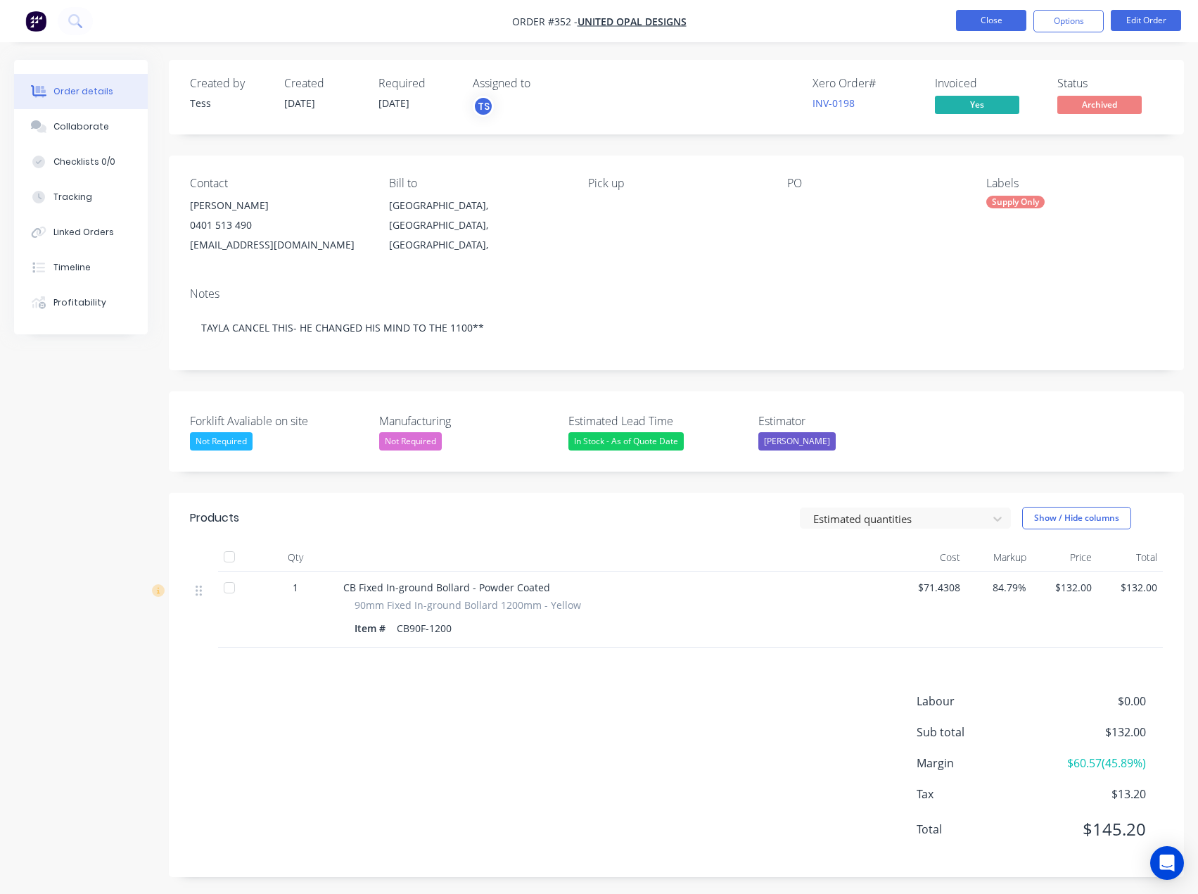
click at [985, 26] on button "Close" at bounding box center [991, 20] width 70 height 21
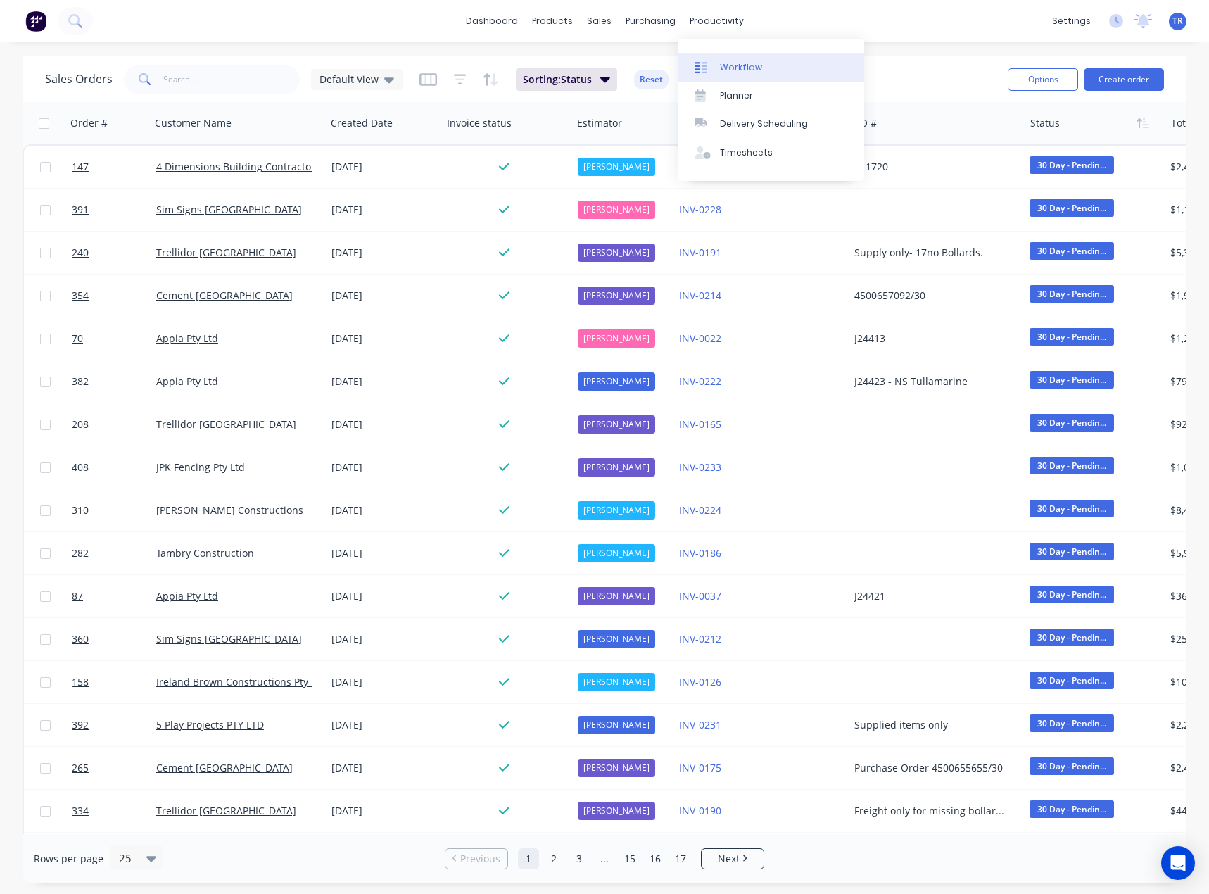
click at [716, 65] on link "Workflow" at bounding box center [771, 67] width 186 height 28
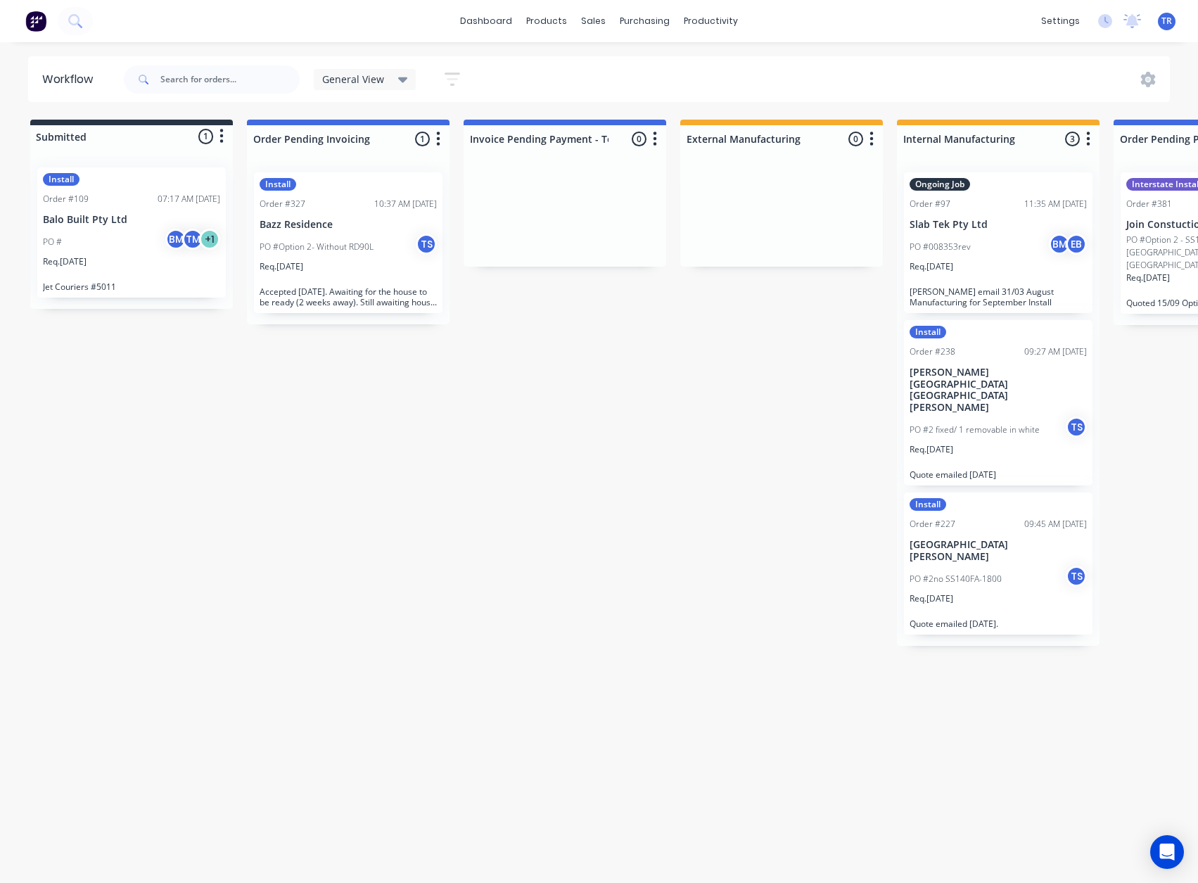
click at [118, 284] on p "Jet Couriers #5011" at bounding box center [131, 286] width 177 height 11
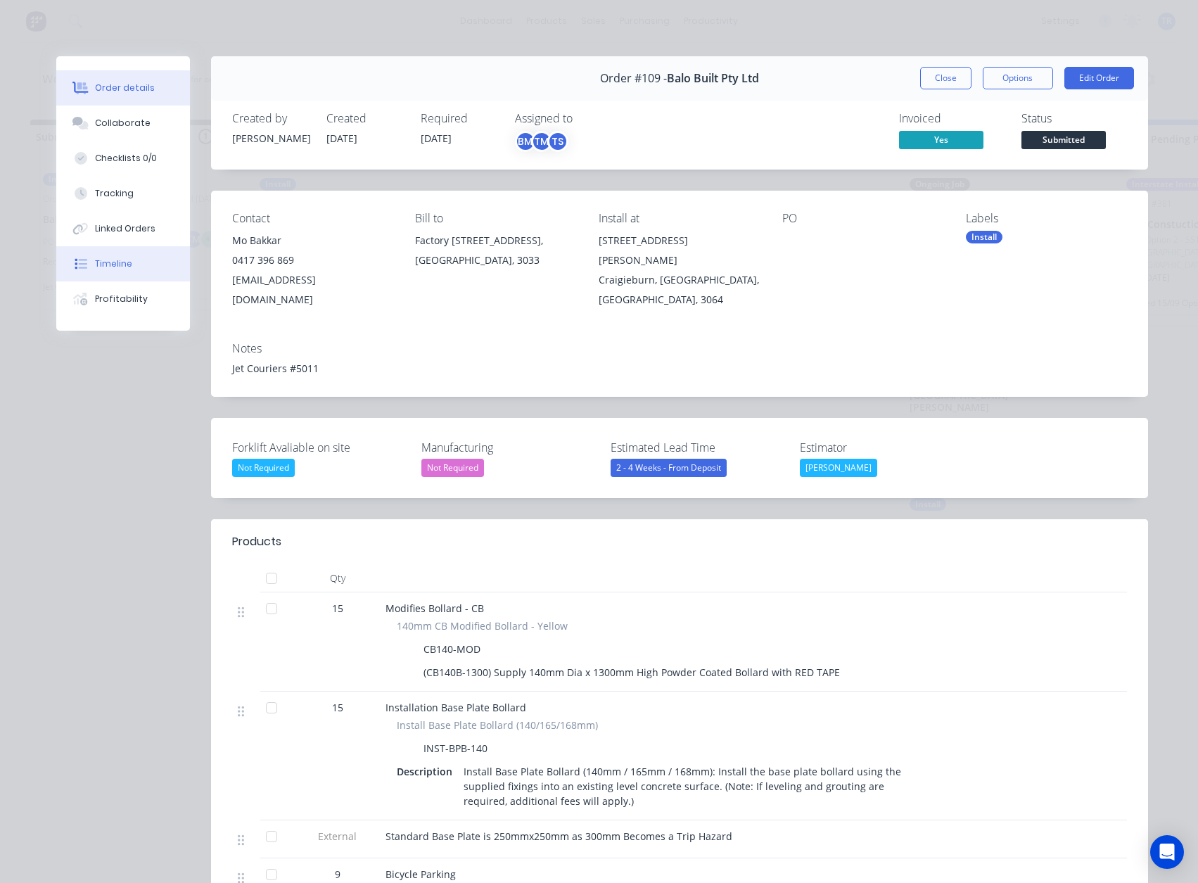
click at [118, 265] on div "Timeline" at bounding box center [113, 264] width 37 height 13
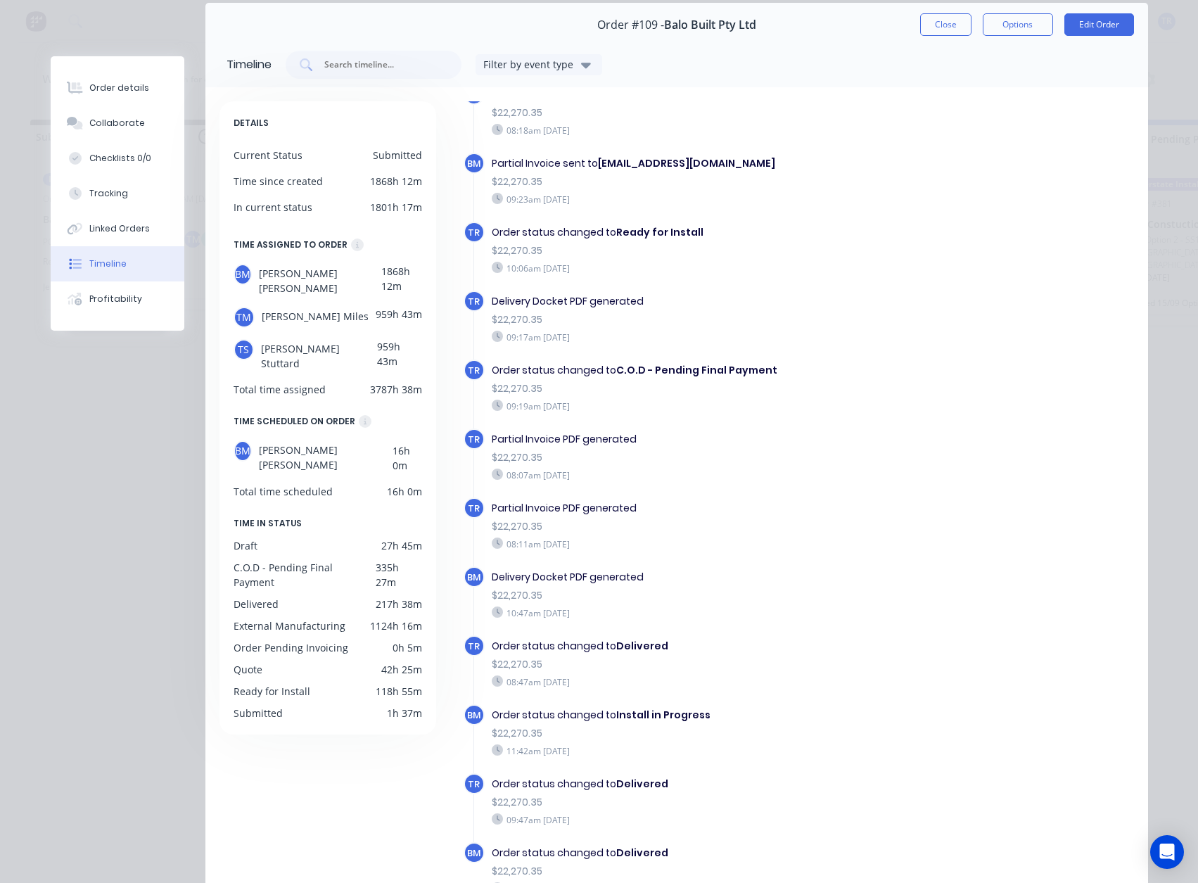
scroll to position [186, 0]
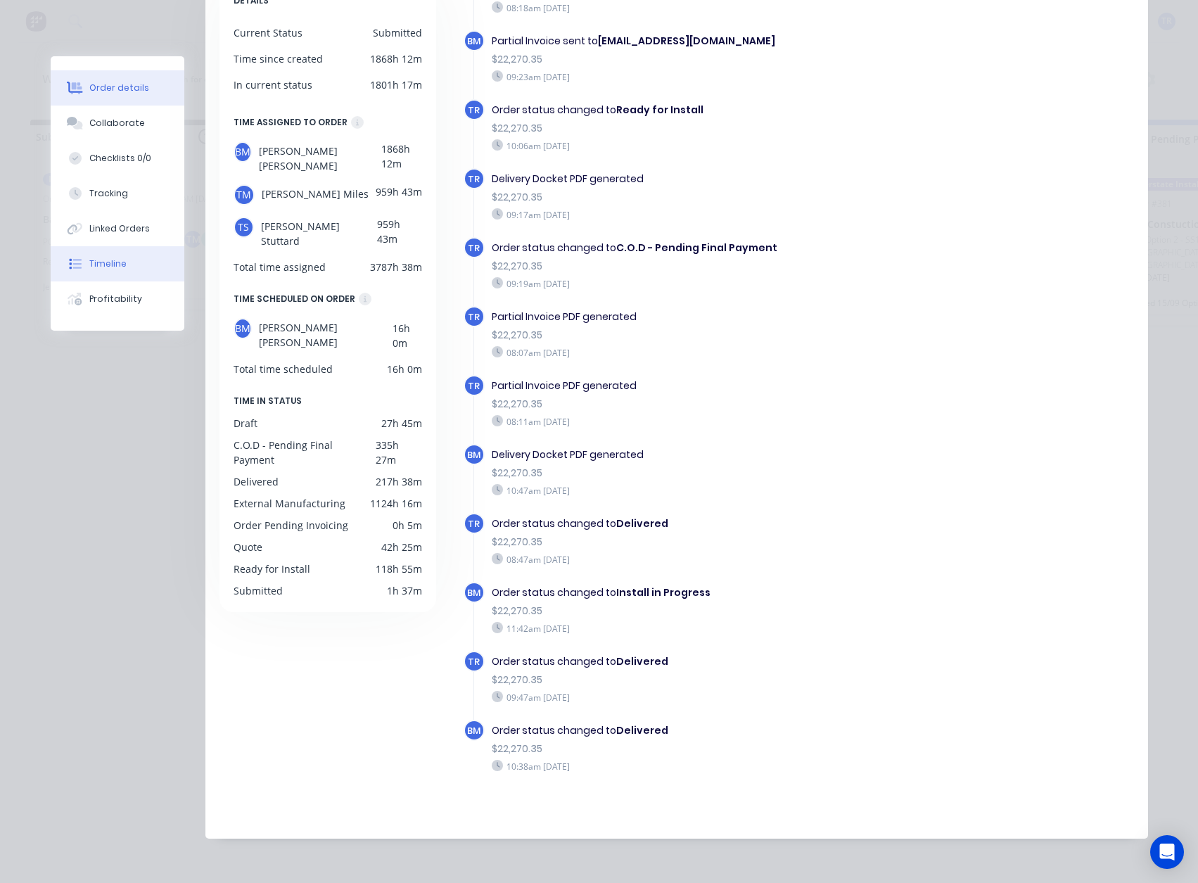
click at [113, 84] on div "Order details" at bounding box center [119, 88] width 60 height 13
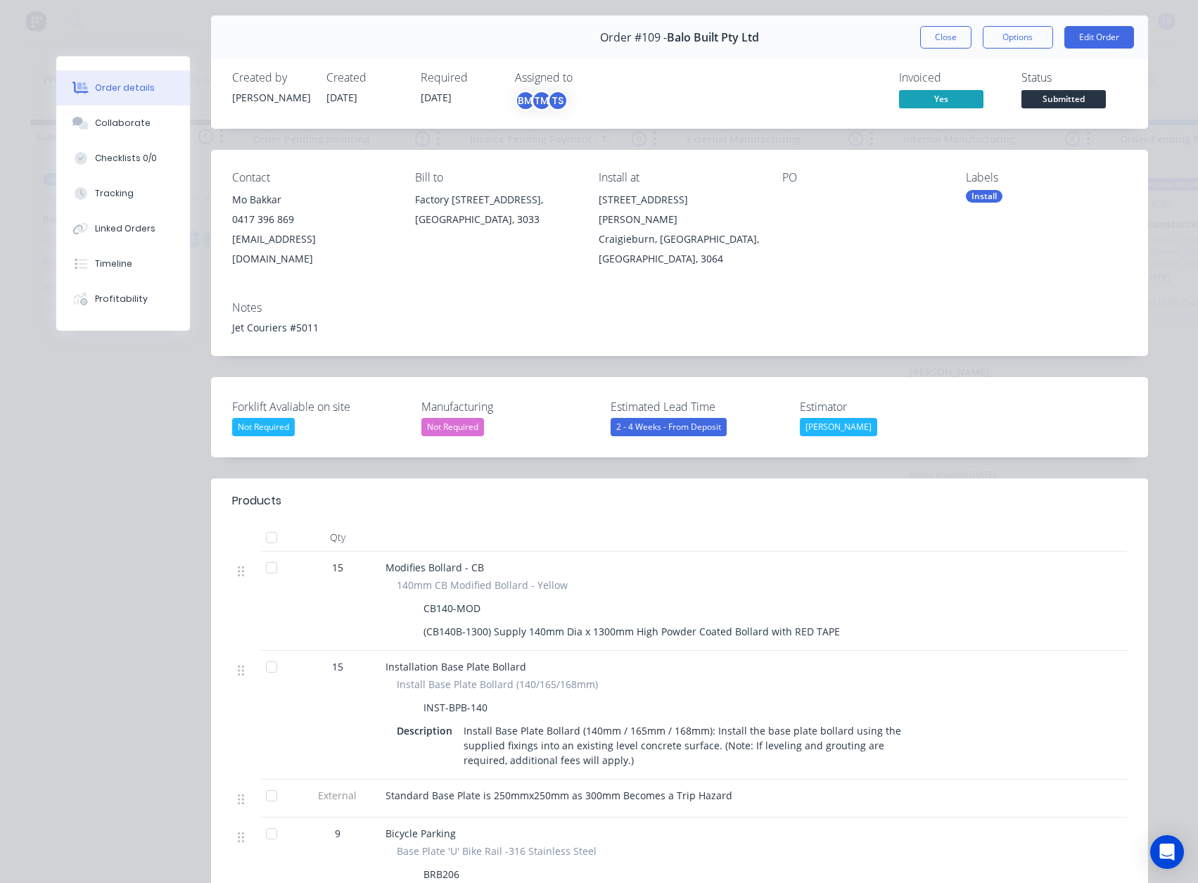
scroll to position [0, 0]
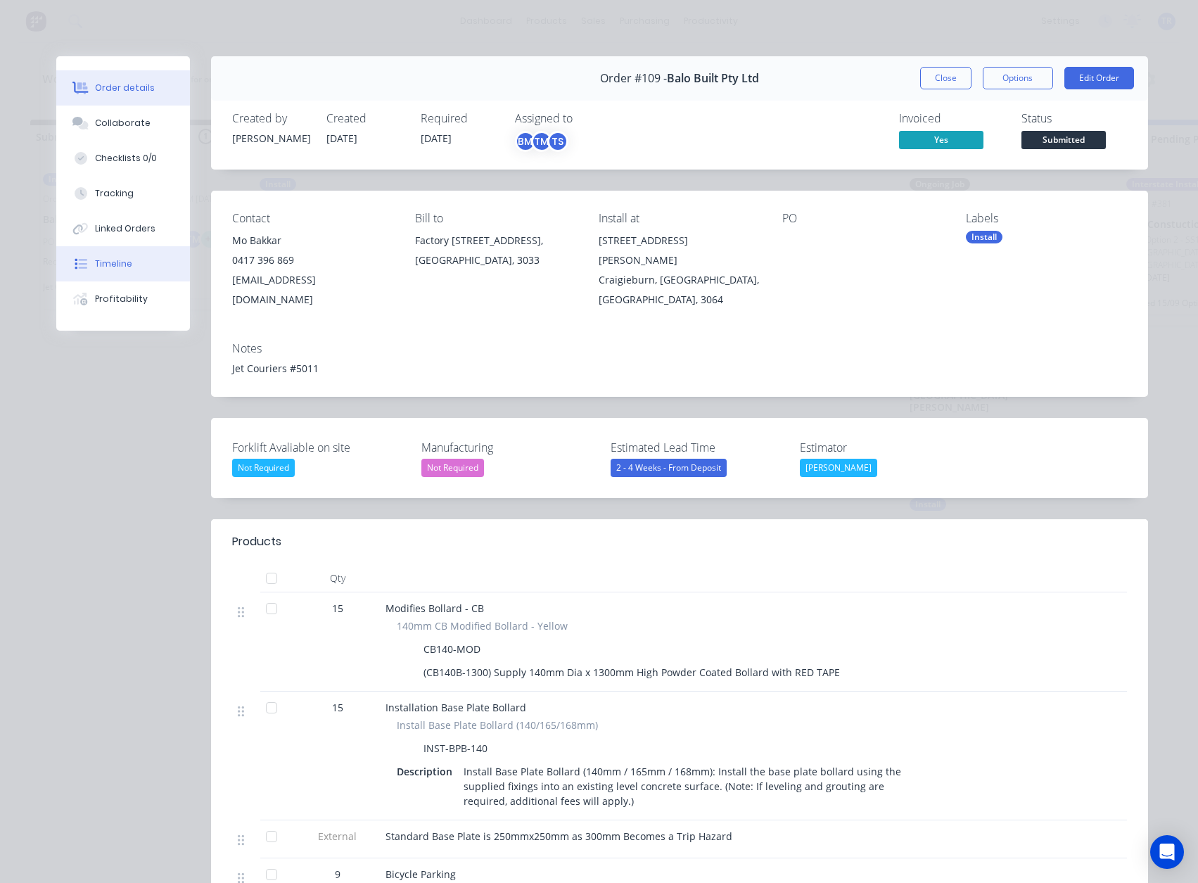
click at [125, 270] on button "Timeline" at bounding box center [123, 263] width 134 height 35
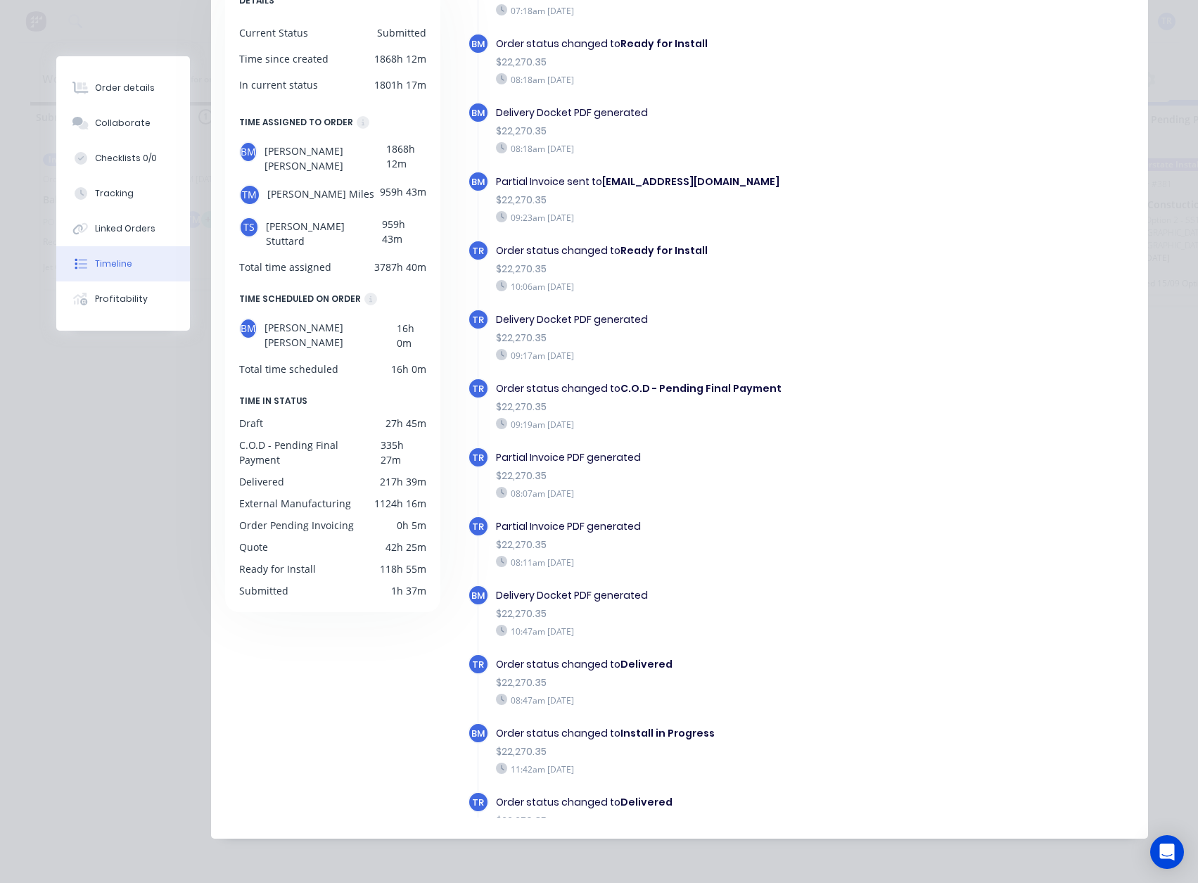
scroll to position [39, 0]
click at [85, 91] on div at bounding box center [80, 88] width 21 height 13
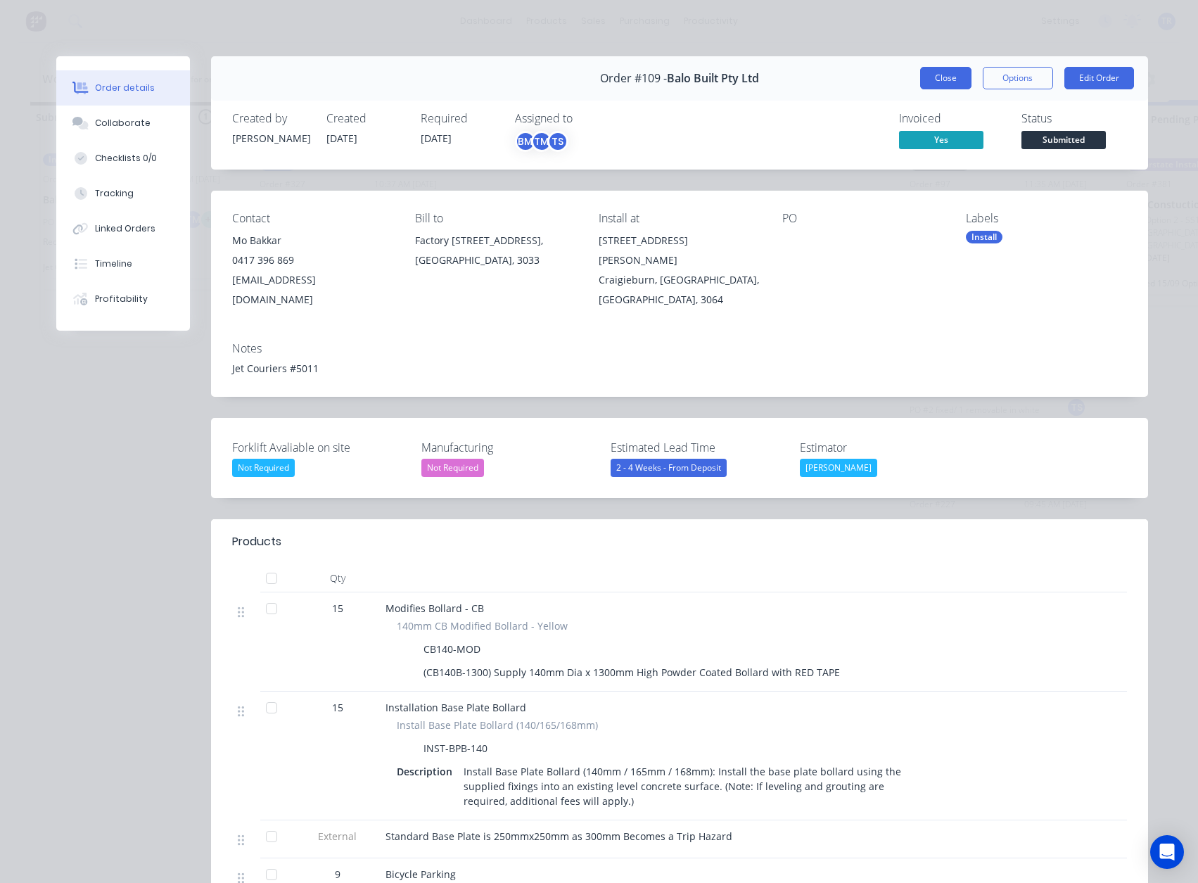
scroll to position [0, 0]
click at [956, 84] on button "Close" at bounding box center [945, 78] width 51 height 23
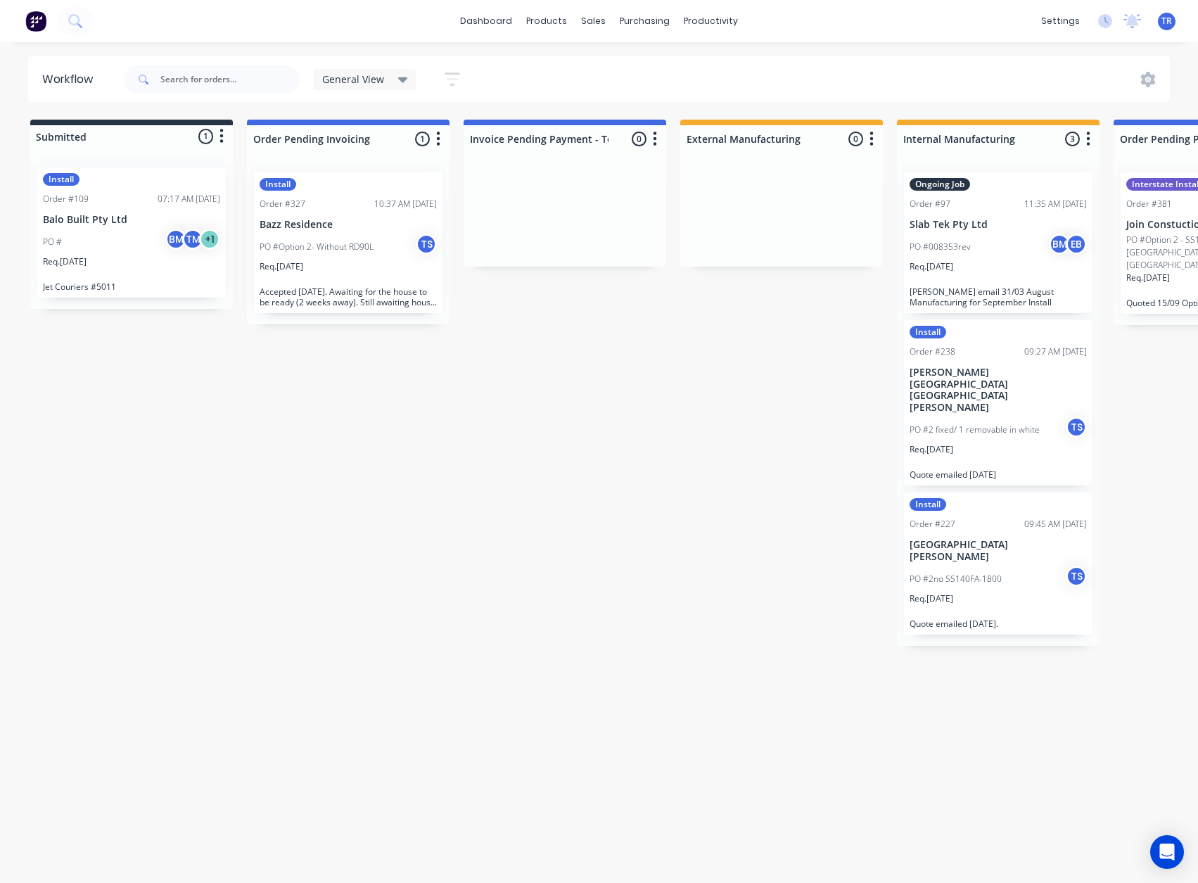
click at [140, 229] on div "PO # BM TM + 1" at bounding box center [131, 242] width 177 height 27
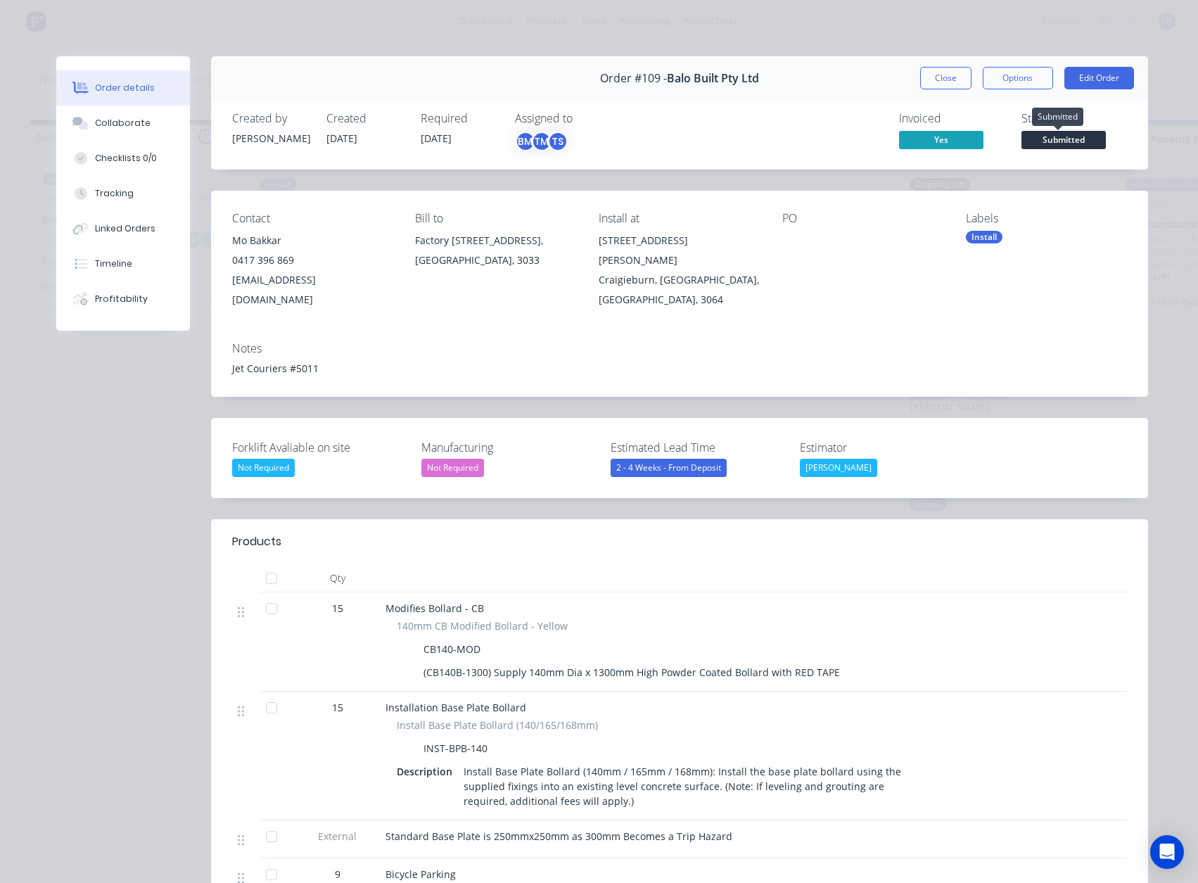
click at [1053, 134] on span "Submitted" at bounding box center [1064, 140] width 84 height 18
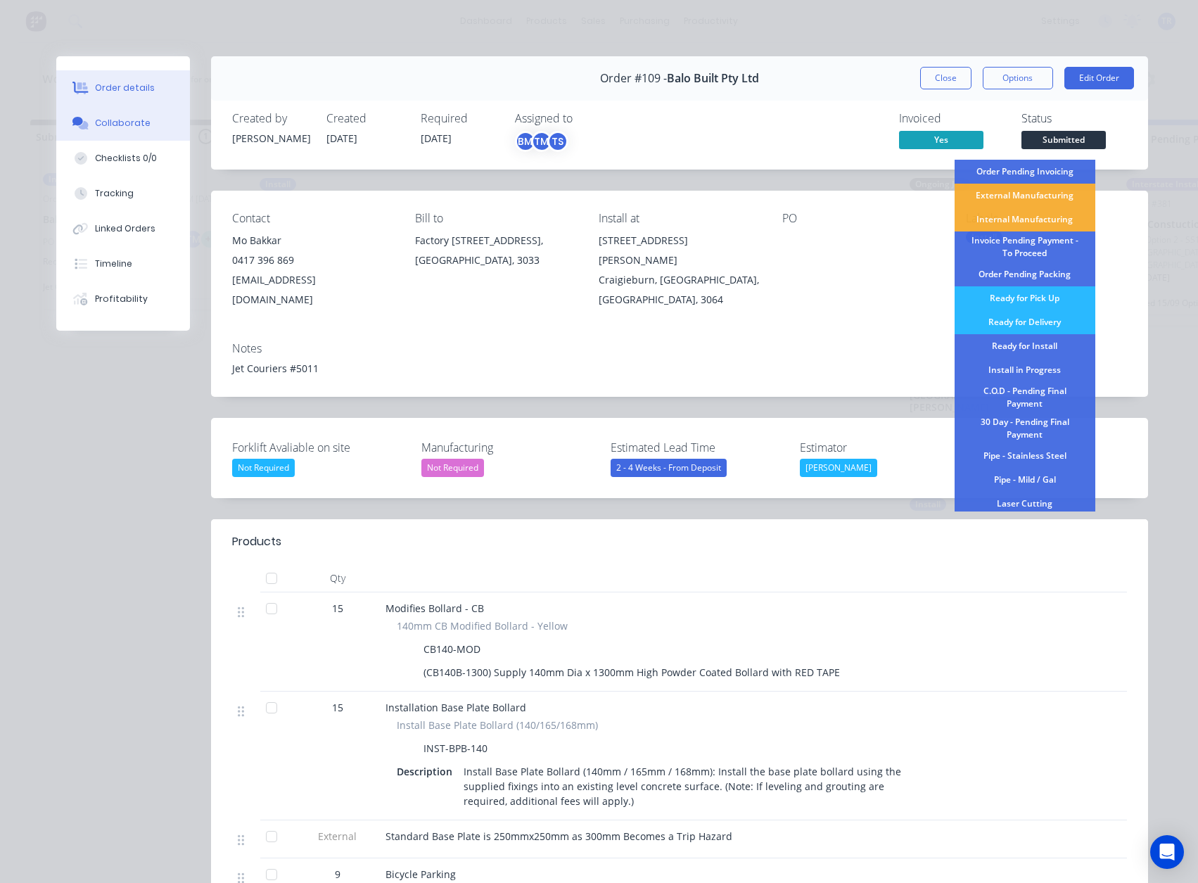
click at [118, 129] on button "Collaborate" at bounding box center [123, 123] width 134 height 35
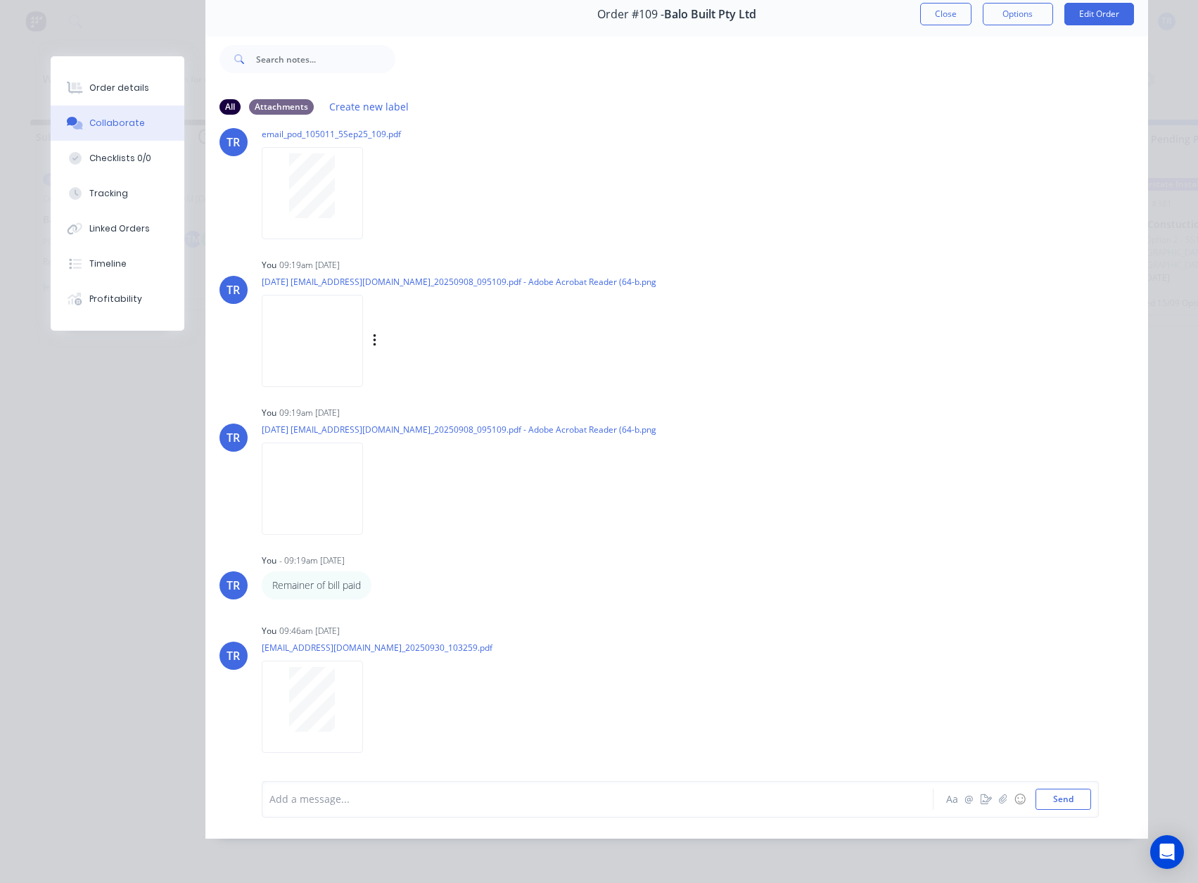
scroll to position [75, 0]
click at [105, 87] on div "Order details" at bounding box center [119, 88] width 60 height 13
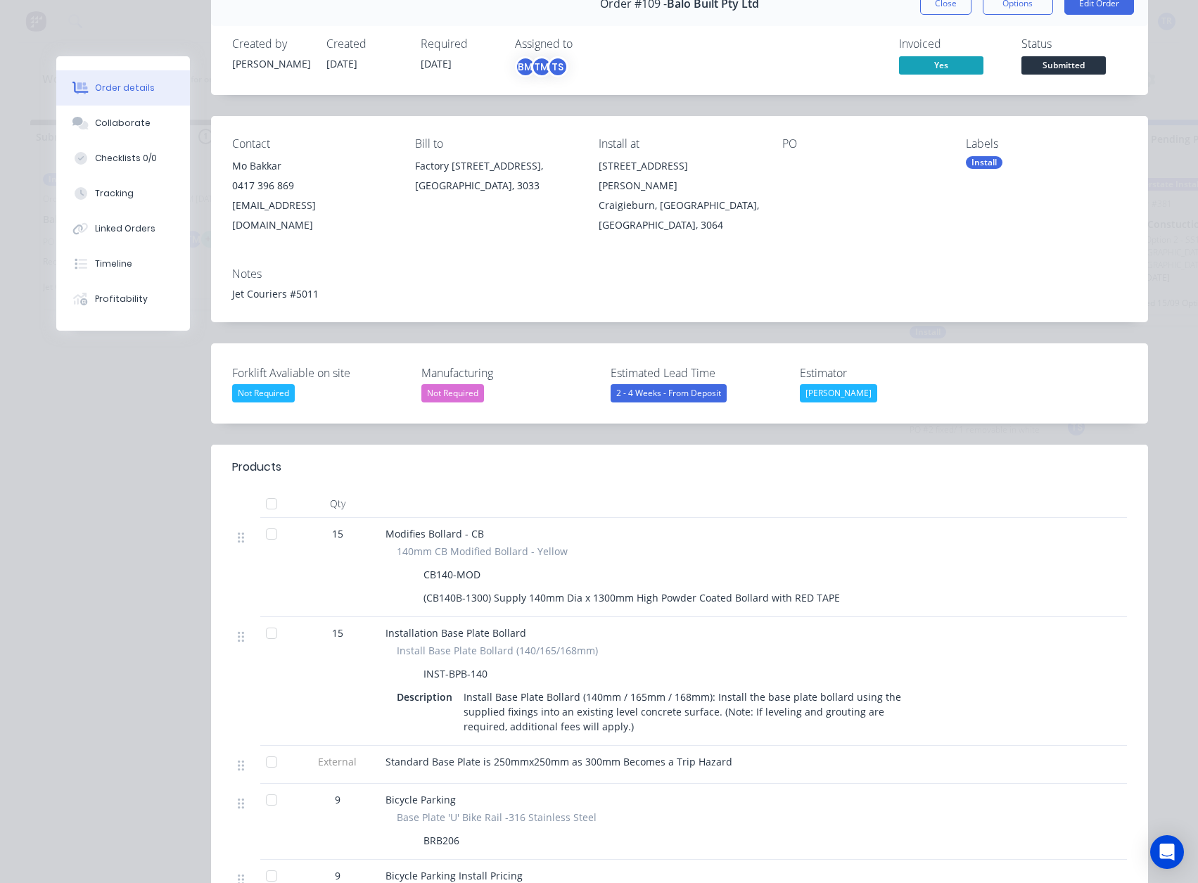
click at [1058, 70] on span "Submitted" at bounding box center [1064, 65] width 84 height 18
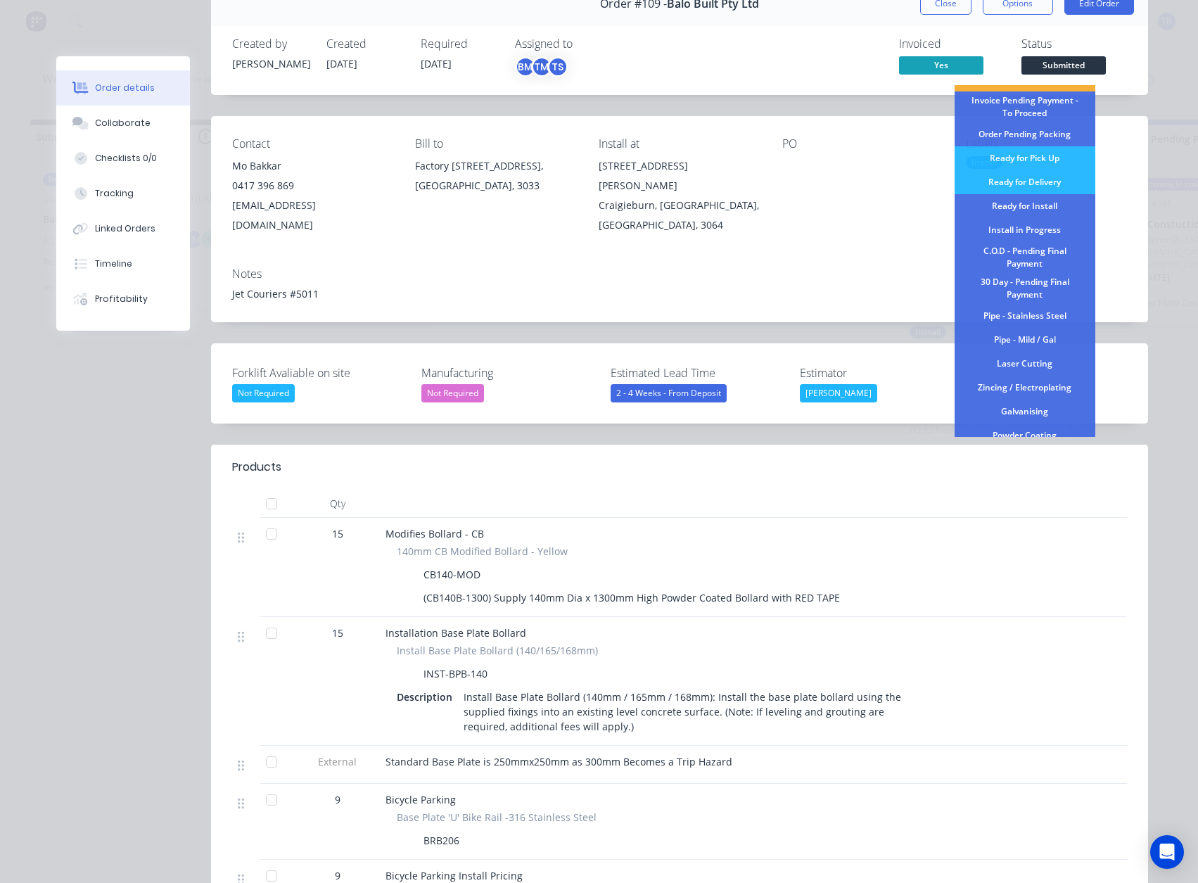
scroll to position [148, 0]
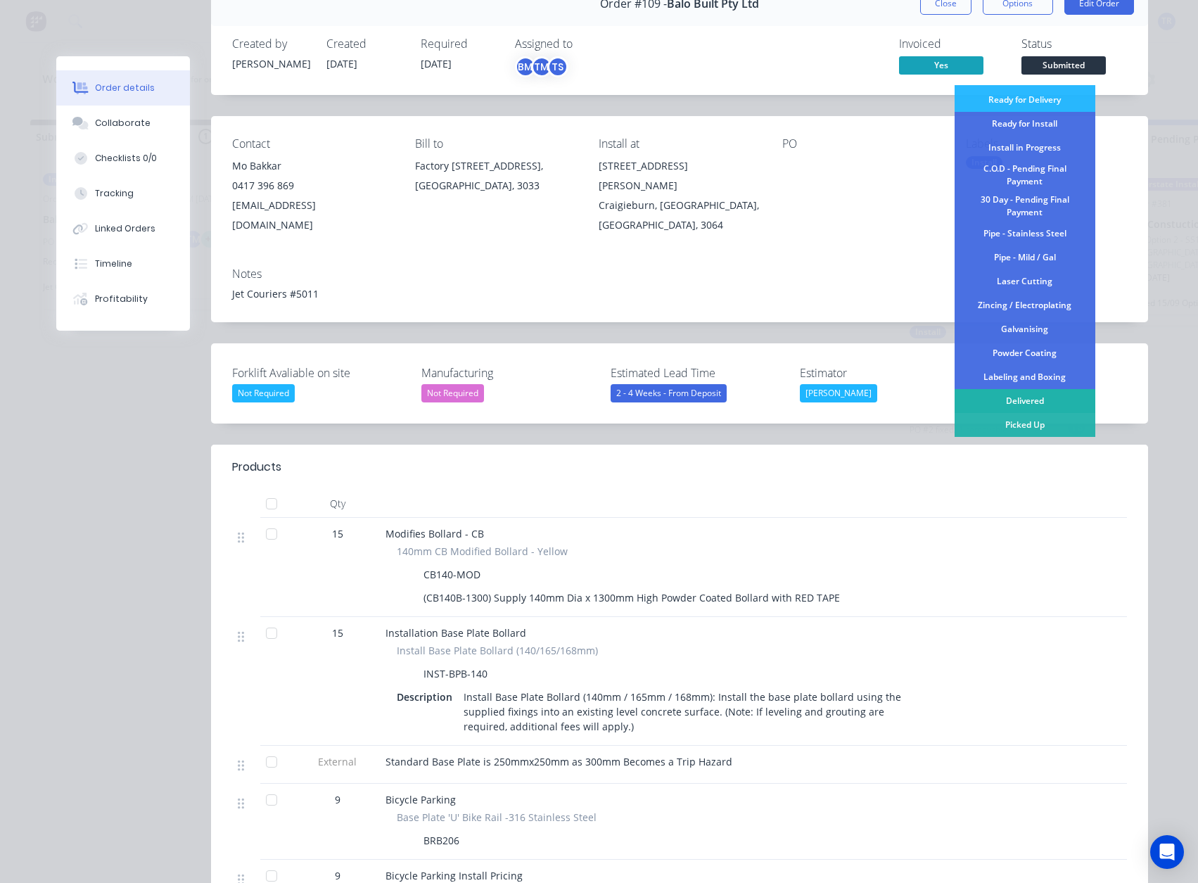
click at [1006, 405] on div "Delivered" at bounding box center [1025, 401] width 141 height 24
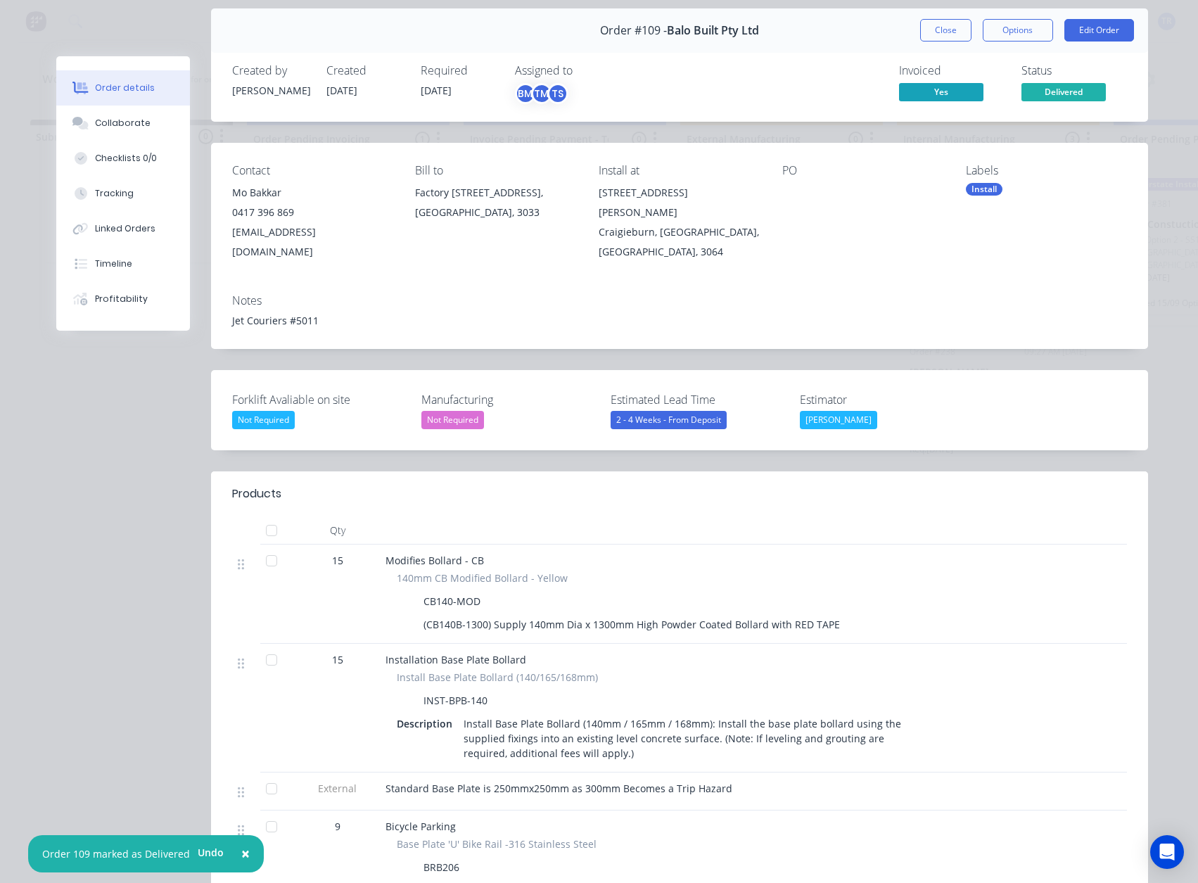
scroll to position [0, 0]
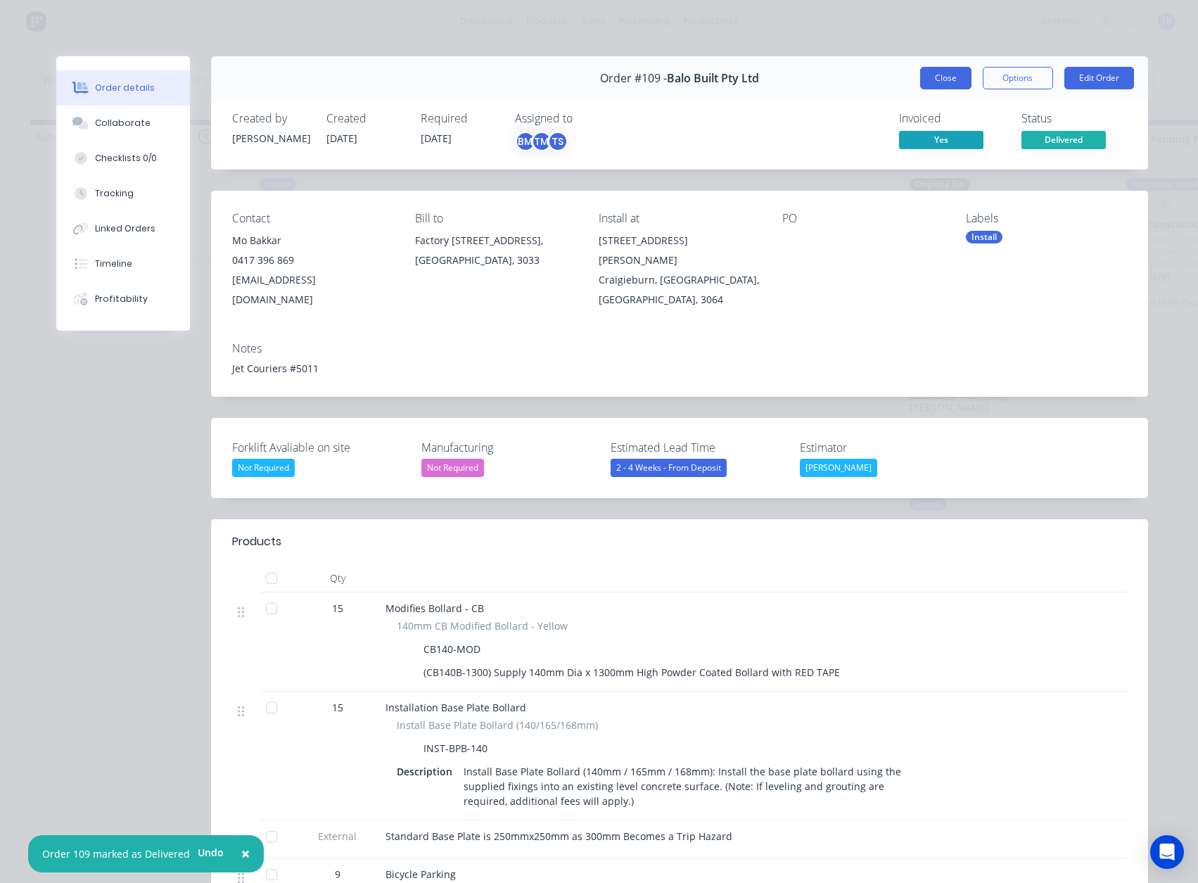
click at [942, 86] on button "Close" at bounding box center [945, 78] width 51 height 23
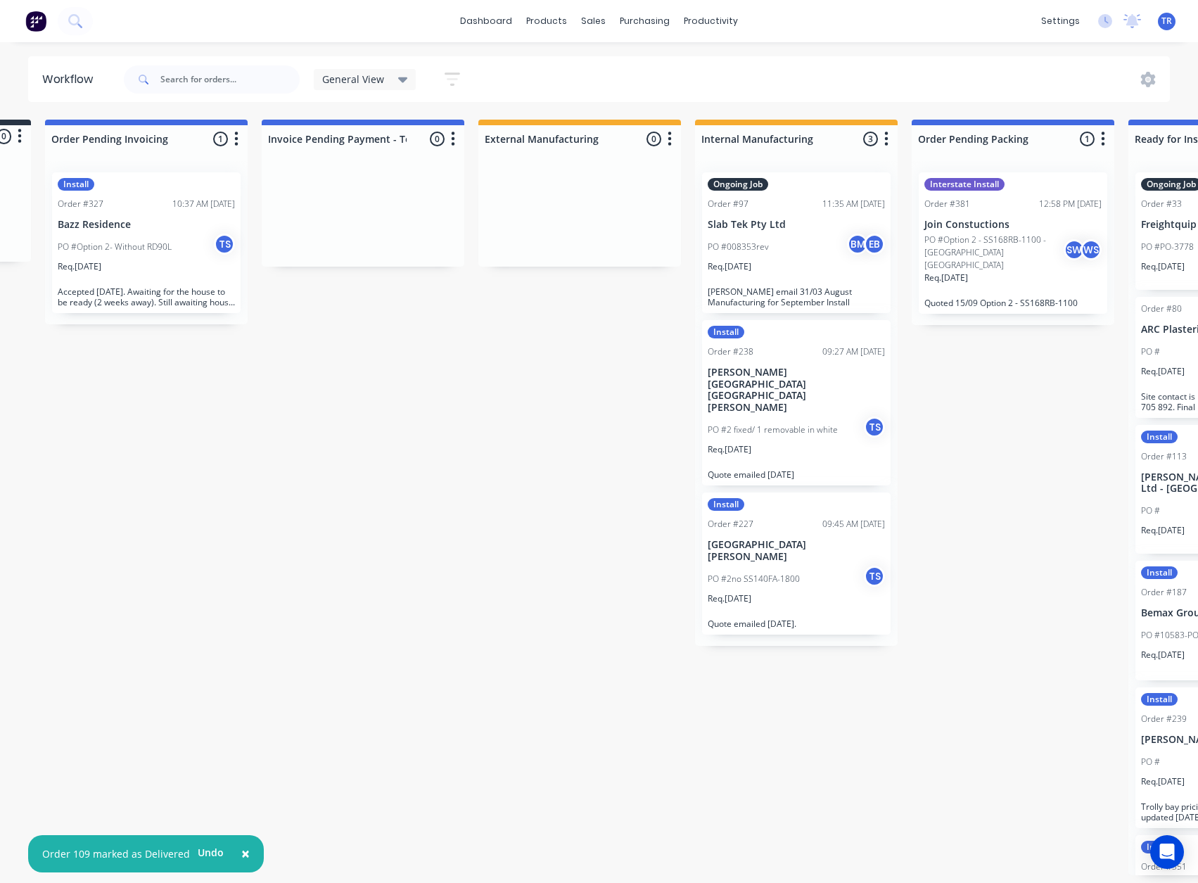
scroll to position [0, 203]
click at [181, 227] on p "Bazz Residence" at bounding box center [144, 225] width 177 height 12
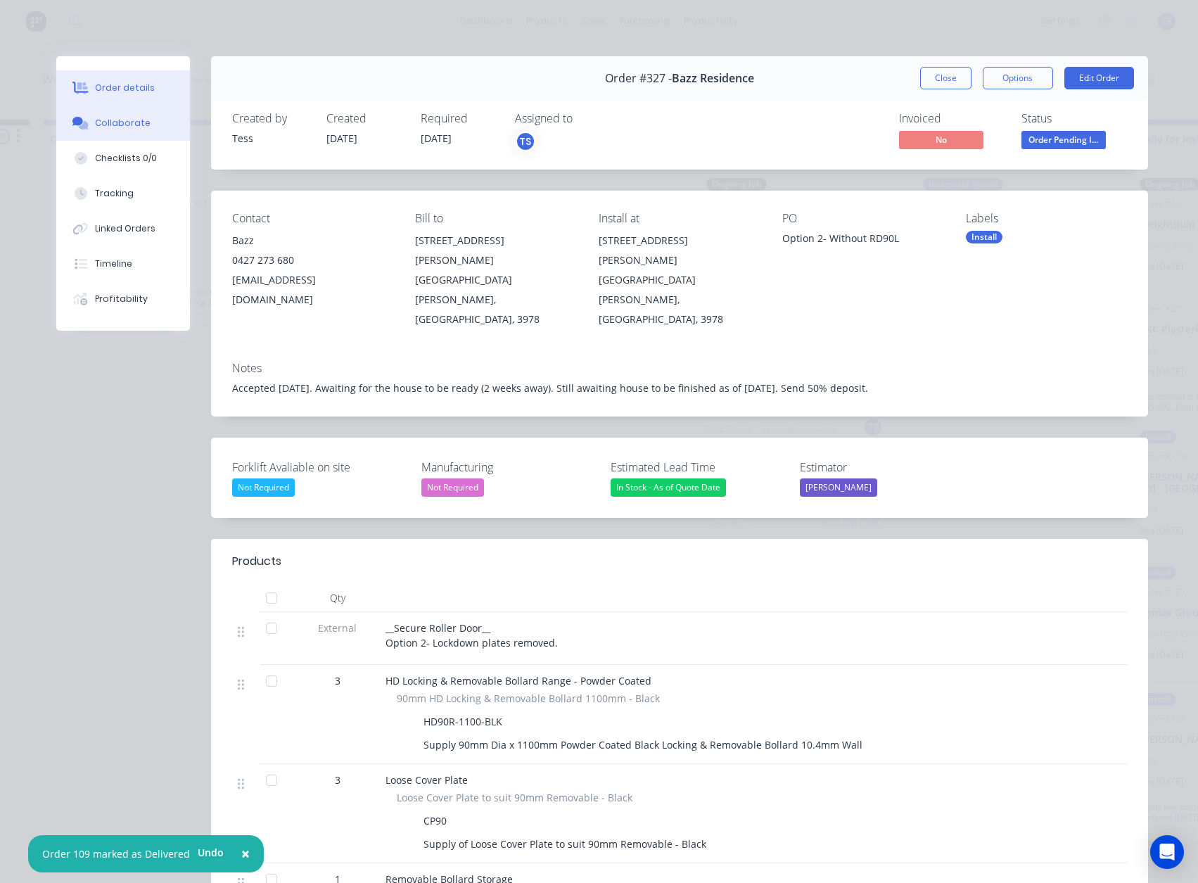
click at [121, 122] on div "Collaborate" at bounding box center [123, 123] width 56 height 13
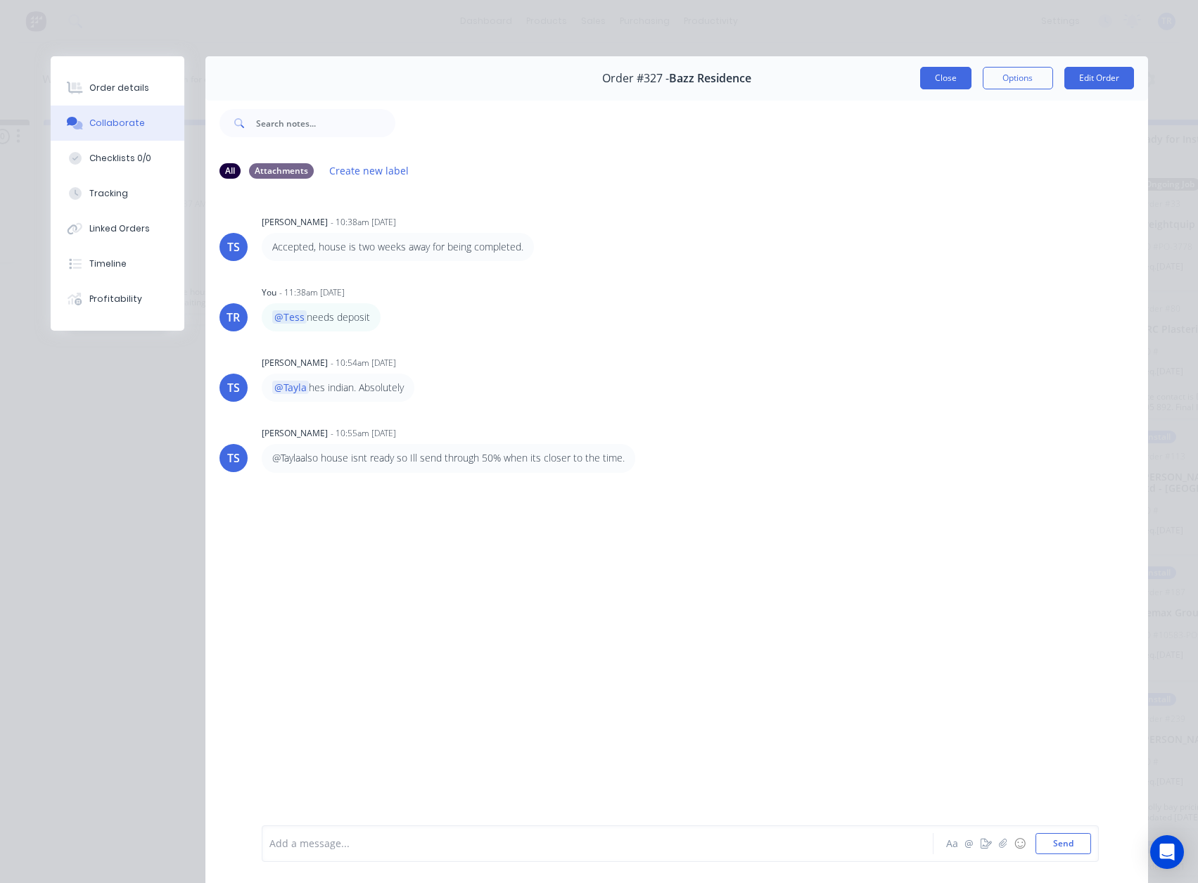
click at [930, 71] on button "Close" at bounding box center [945, 78] width 51 height 23
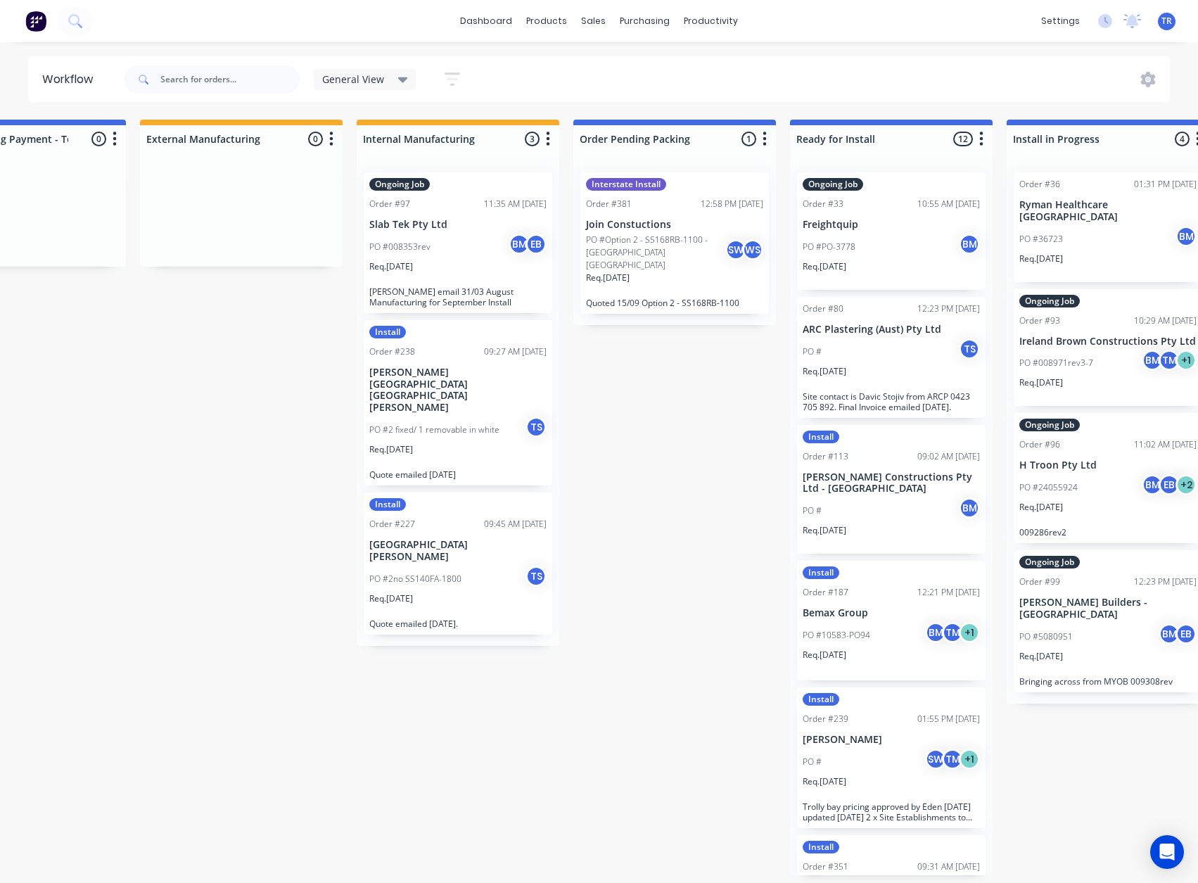
scroll to position [0, 541]
click at [607, 259] on p "PO #Option 2 - SS168RB-1100 - [GEOGRAPHIC_DATA] [GEOGRAPHIC_DATA]" at bounding box center [655, 253] width 139 height 38
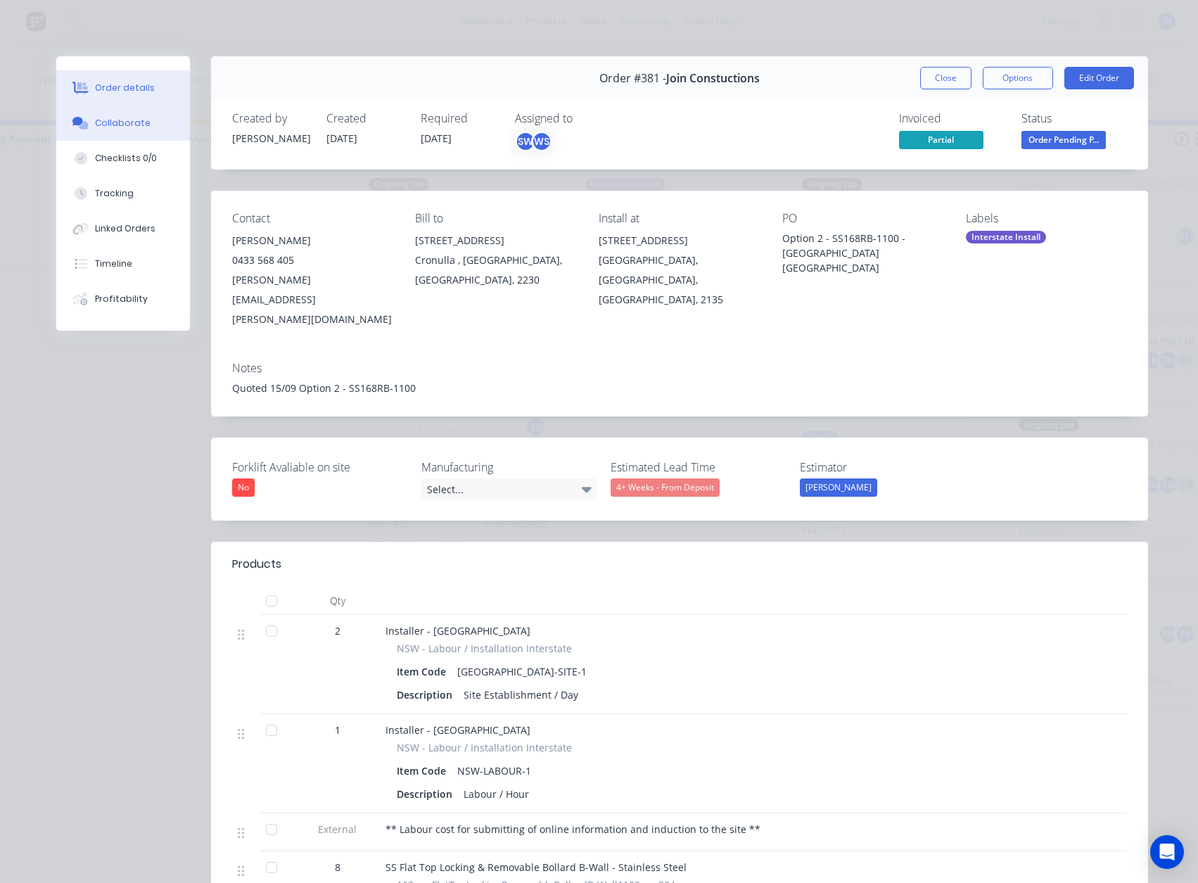
click at [115, 127] on div "Collaborate" at bounding box center [123, 123] width 56 height 13
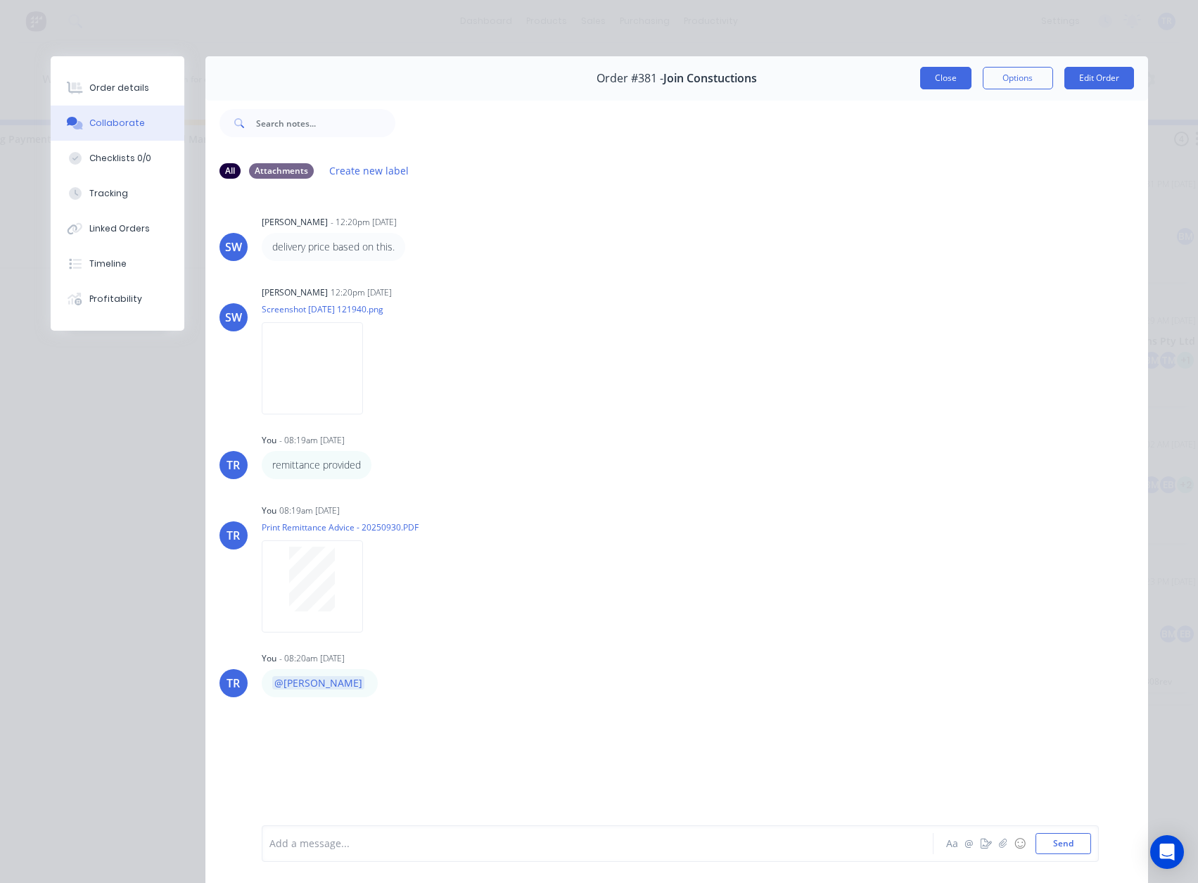
click at [939, 78] on button "Close" at bounding box center [945, 78] width 51 height 23
